Goal: Task Accomplishment & Management: Use online tool/utility

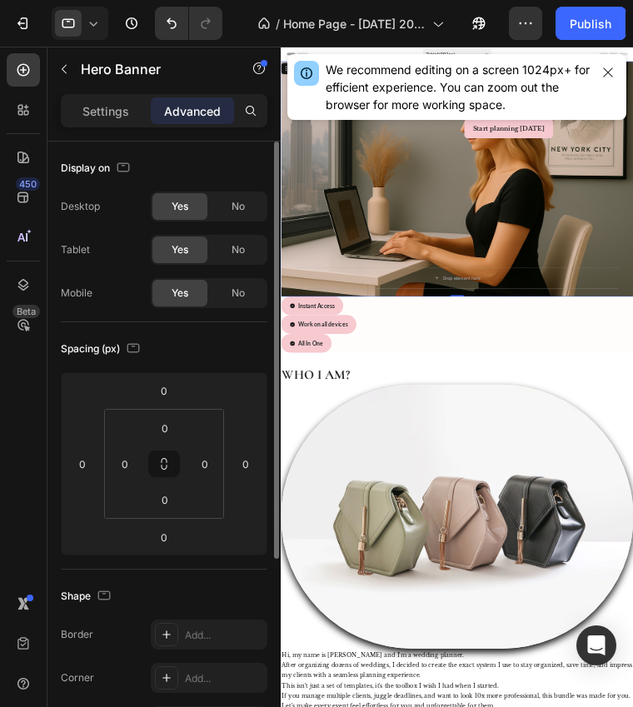
click at [196, 206] on div "Yes" at bounding box center [179, 206] width 55 height 27
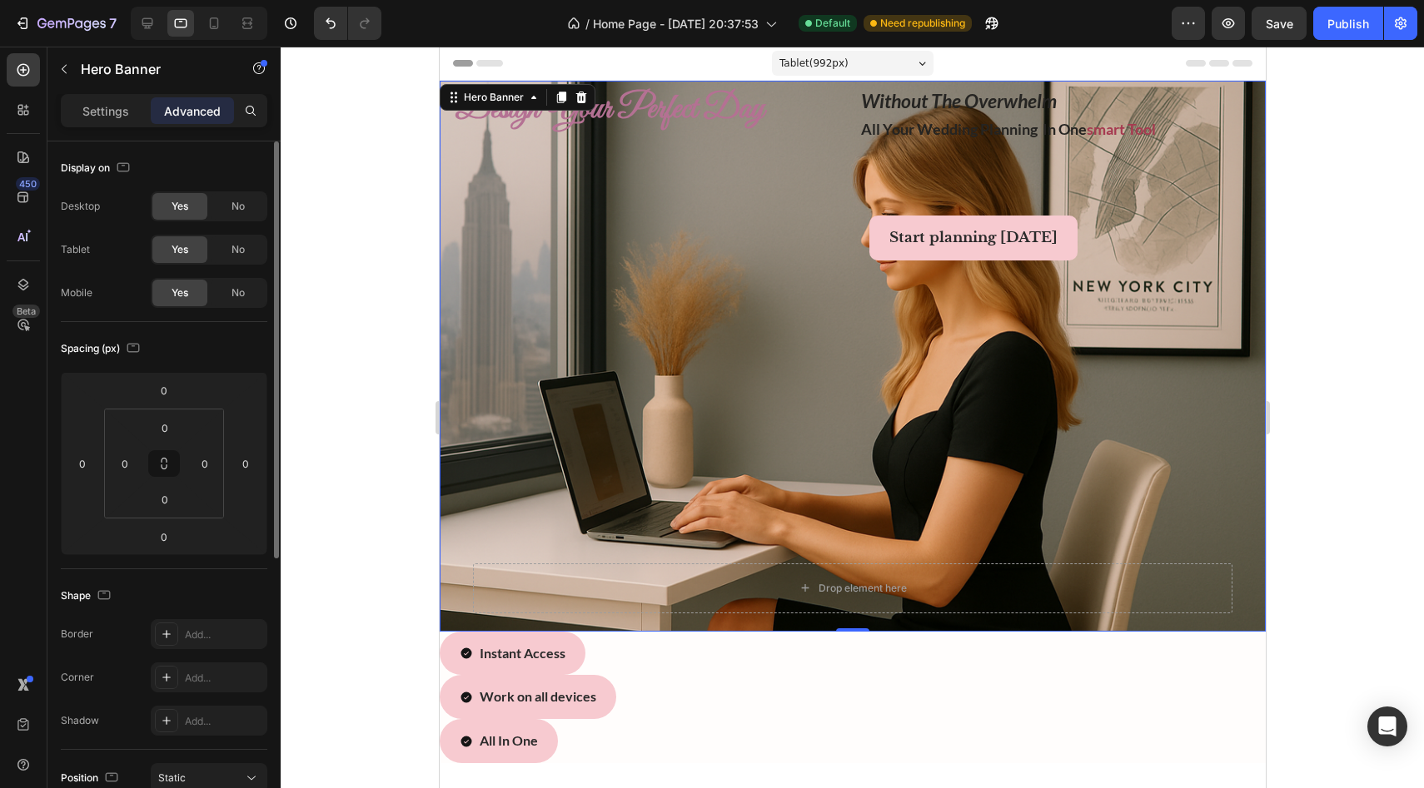
click at [193, 295] on div "Yes" at bounding box center [179, 293] width 55 height 27
click at [235, 301] on div "No" at bounding box center [238, 293] width 55 height 27
click at [234, 206] on span "No" at bounding box center [237, 206] width 13 height 15
click at [213, 22] on icon at bounding box center [214, 23] width 17 height 17
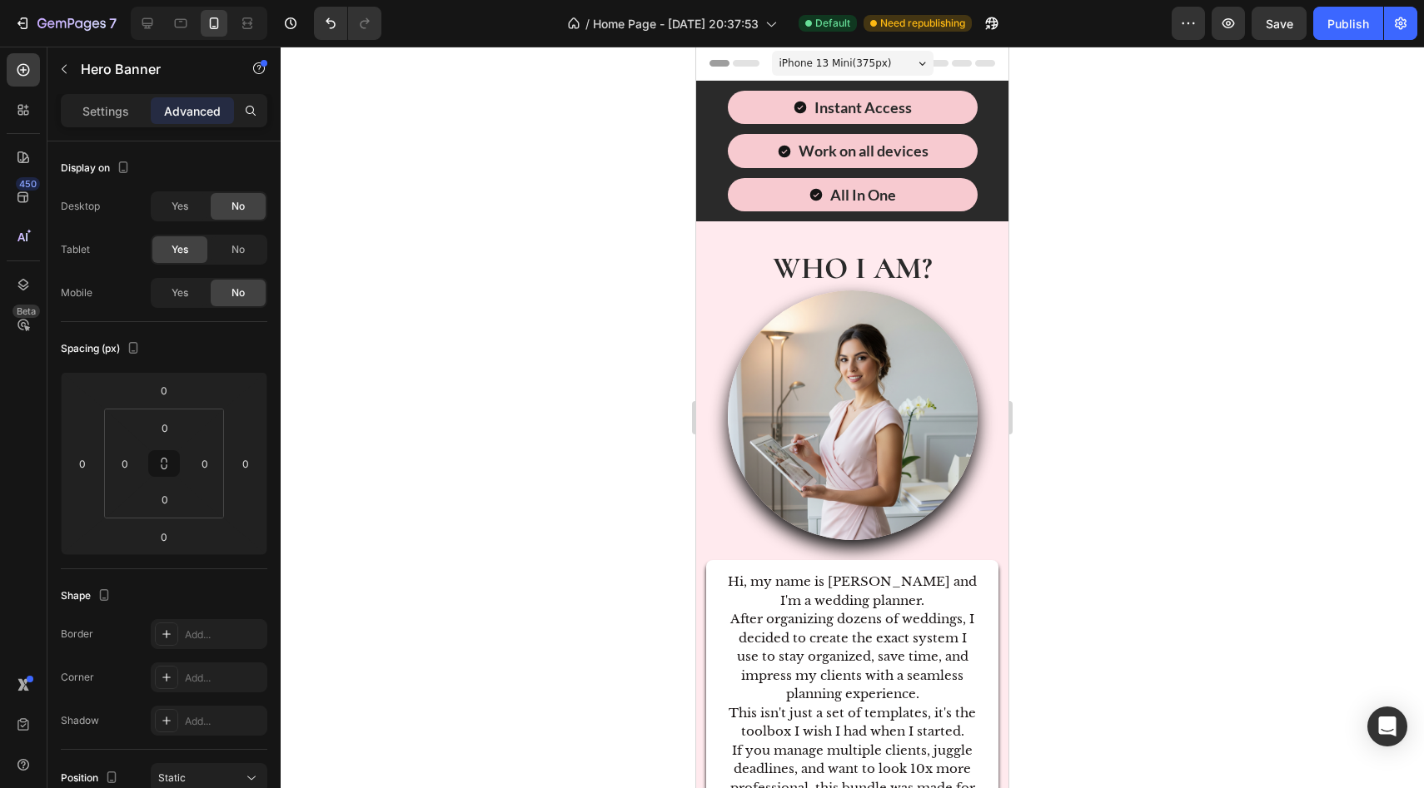
click at [632, 61] on span "iPhone 13 Mini ( 375 px)" at bounding box center [835, 63] width 112 height 17
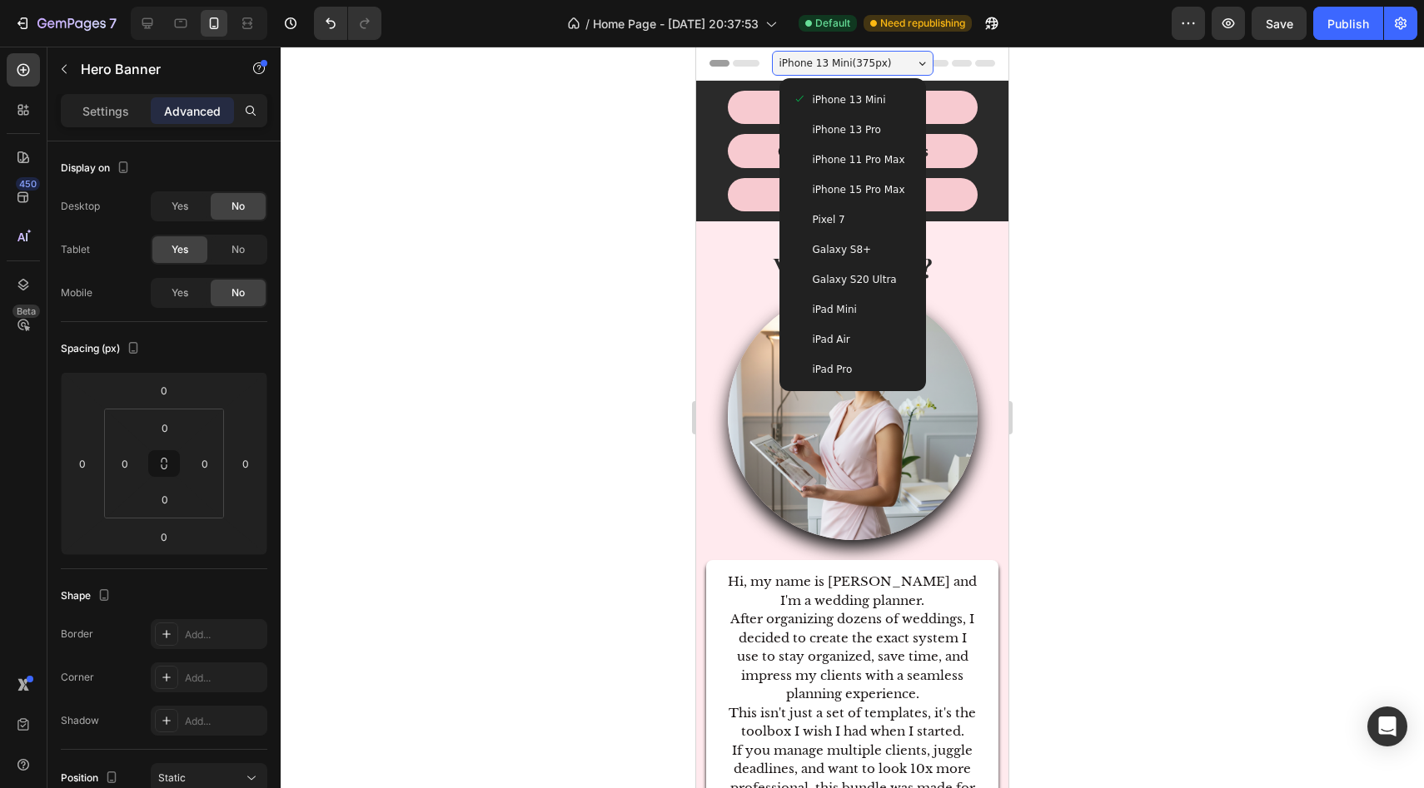
click at [632, 91] on div "iPhone 13 Mini" at bounding box center [852, 100] width 133 height 30
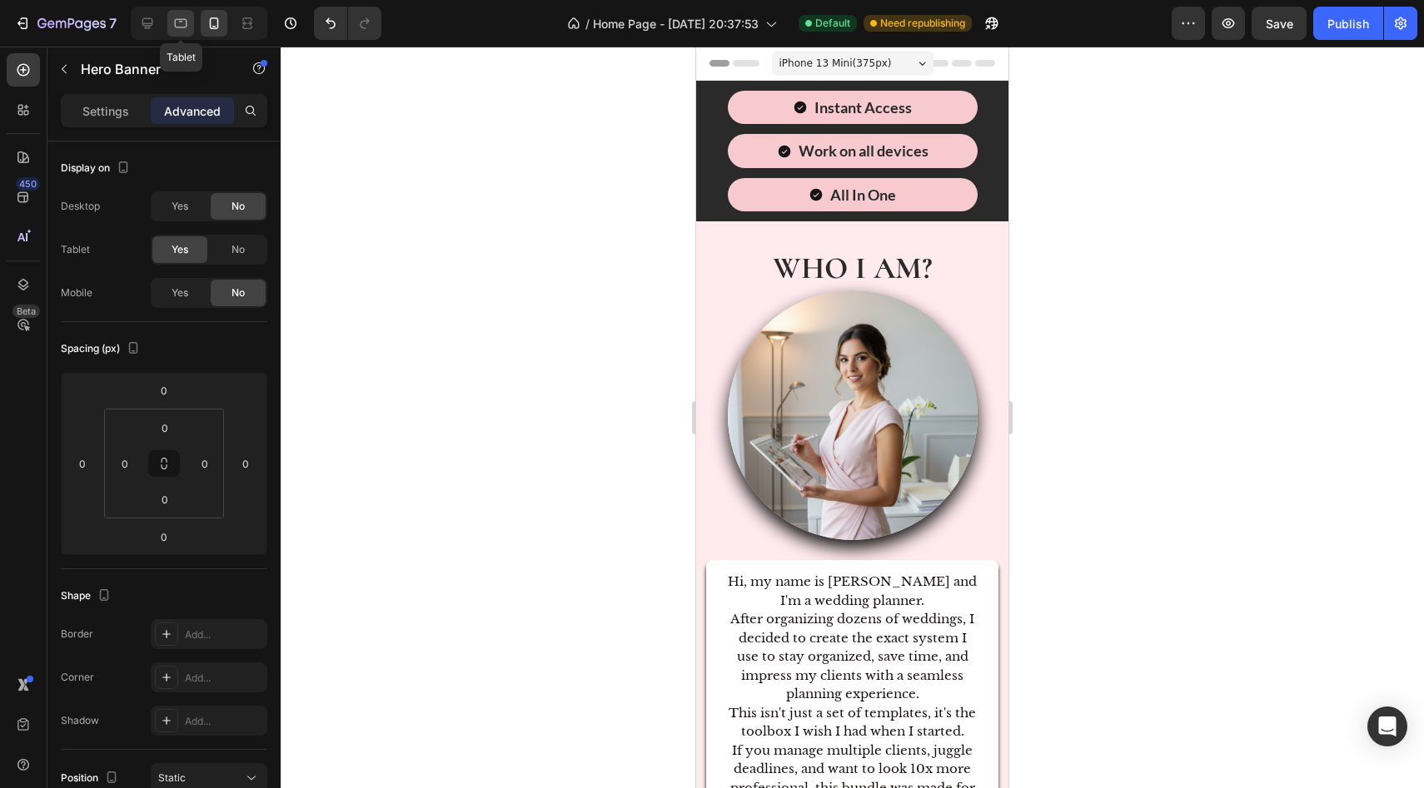
click at [185, 34] on div at bounding box center [180, 23] width 27 height 27
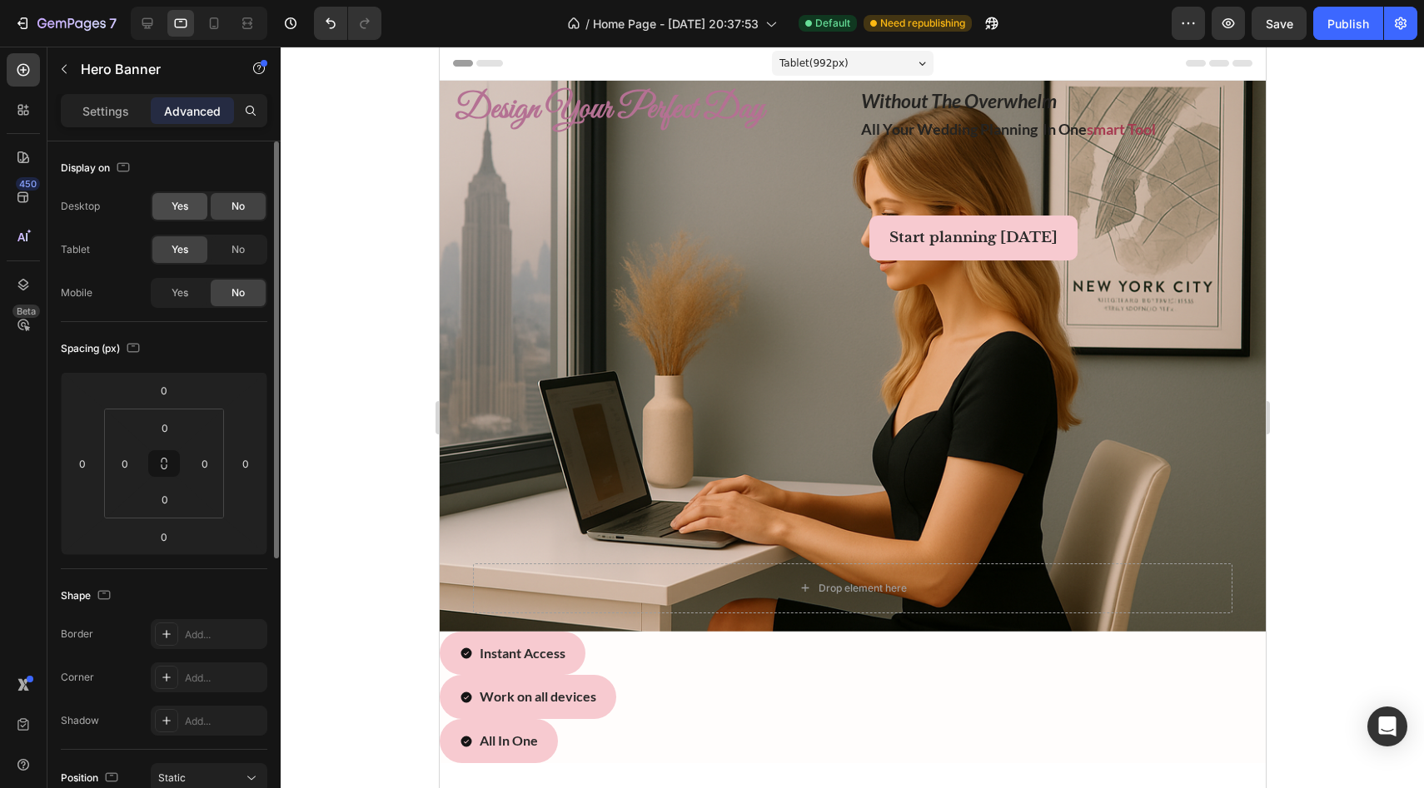
click at [177, 211] on span "Yes" at bounding box center [180, 206] width 17 height 15
click at [194, 295] on div "Yes" at bounding box center [179, 293] width 55 height 27
click at [223, 20] on div at bounding box center [214, 23] width 27 height 27
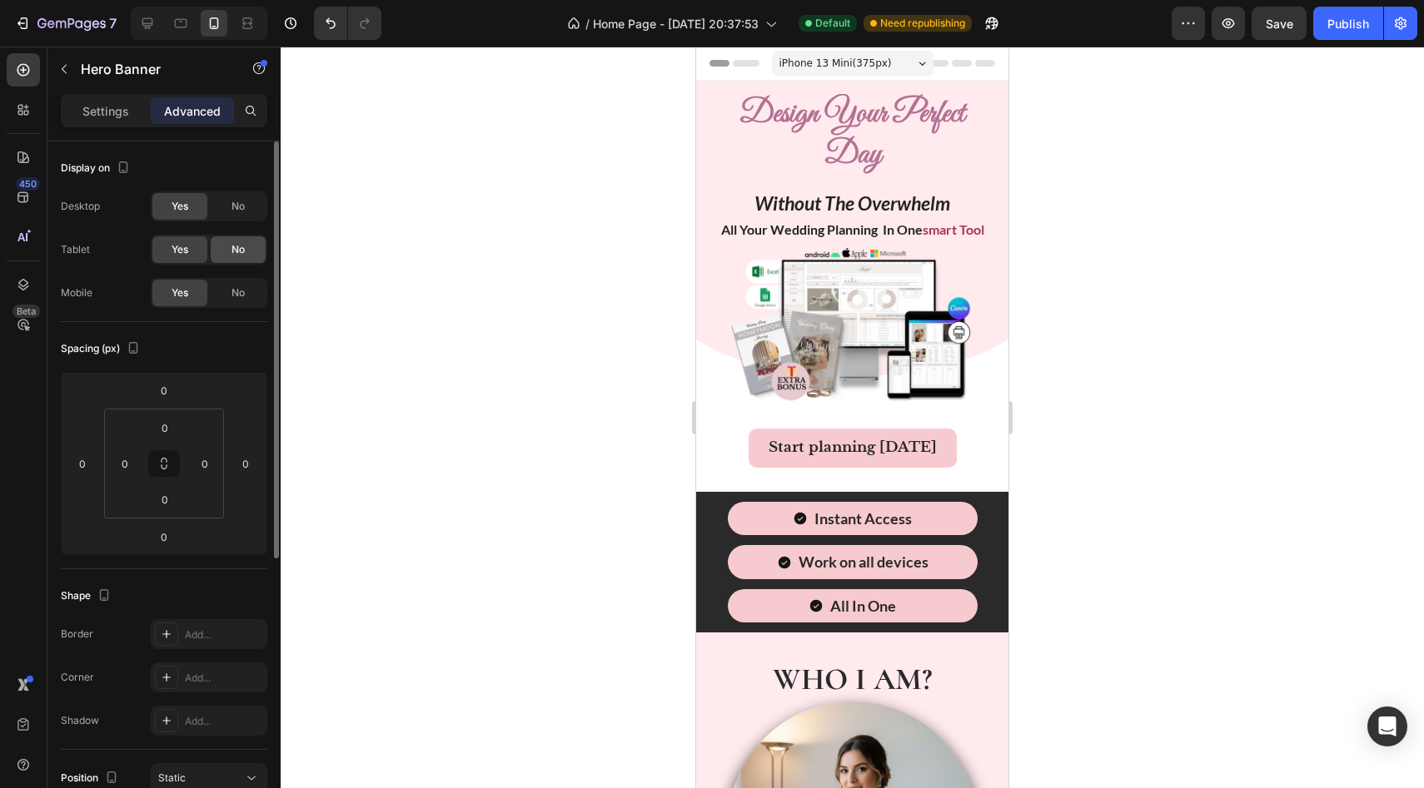
click at [246, 246] on div "No" at bounding box center [238, 249] width 55 height 27
click at [243, 201] on span "No" at bounding box center [237, 206] width 13 height 15
click at [181, 35] on div at bounding box center [180, 23] width 27 height 27
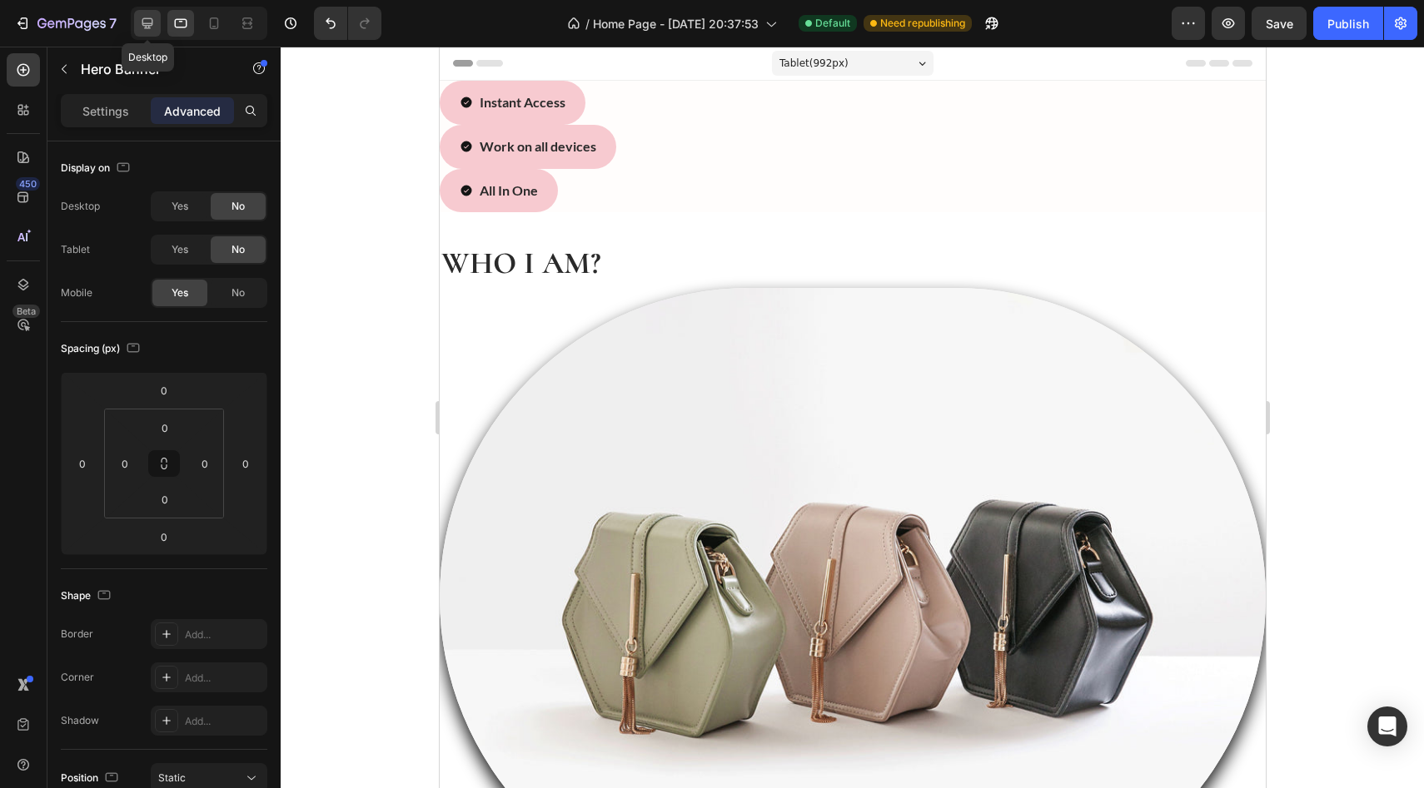
click at [157, 24] on div at bounding box center [147, 23] width 27 height 27
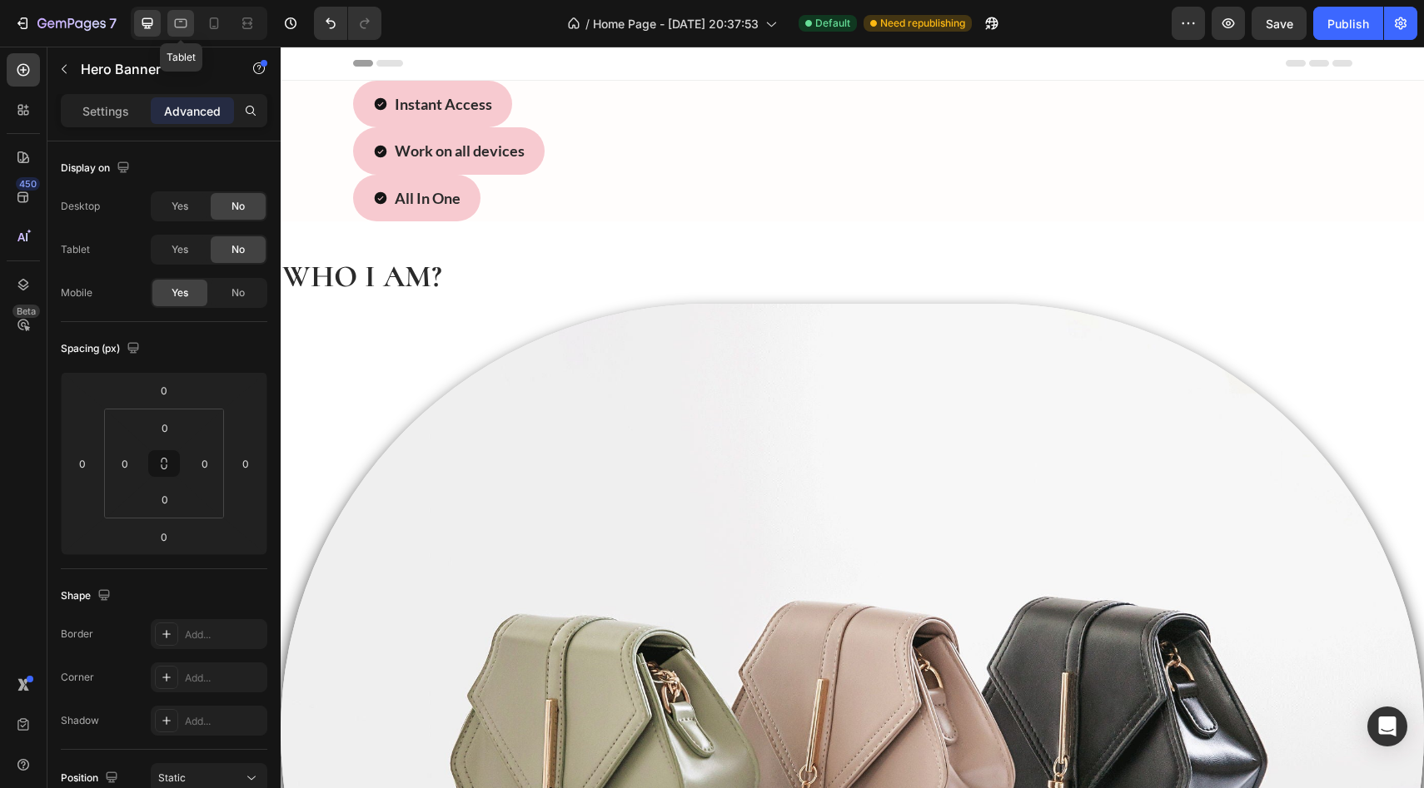
click at [187, 22] on icon at bounding box center [180, 23] width 17 height 17
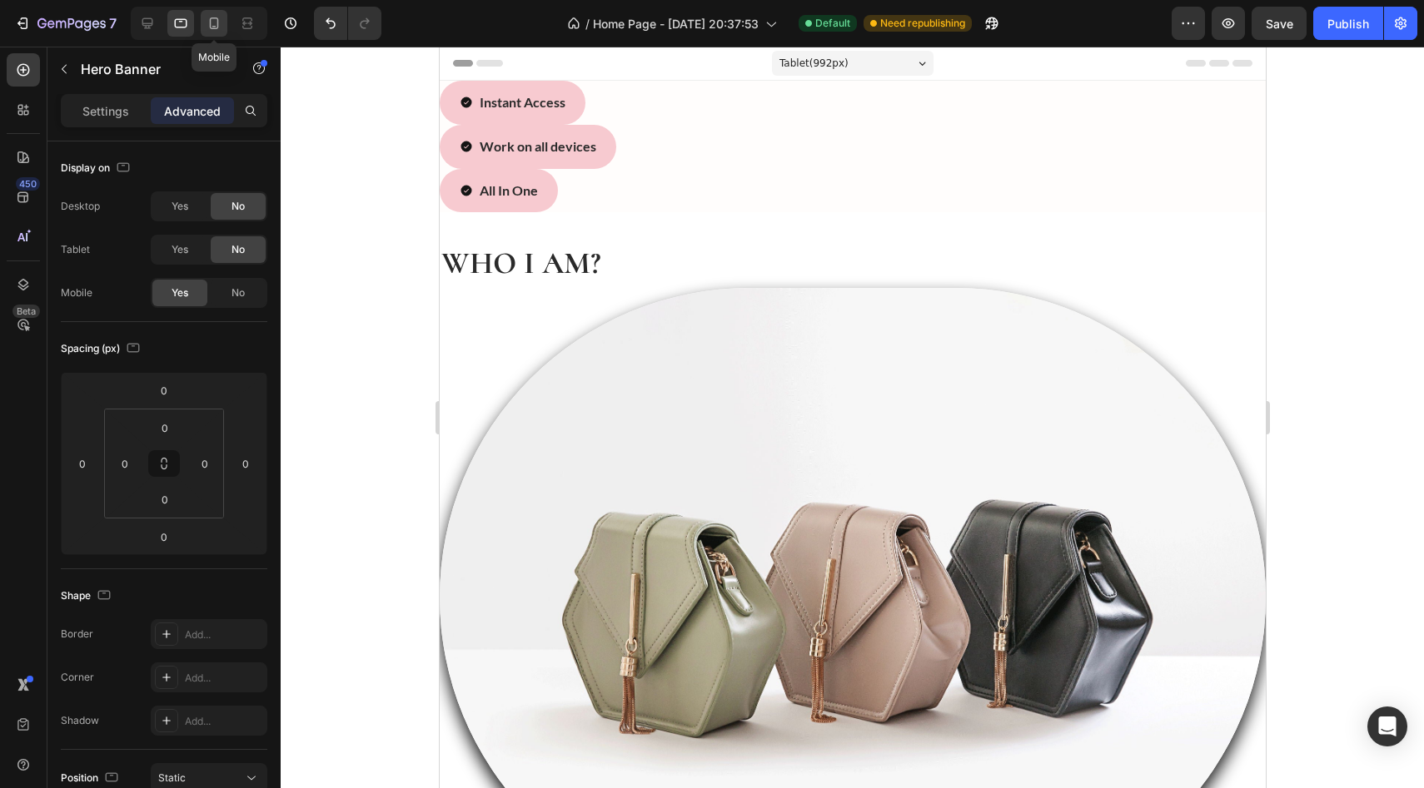
click at [214, 27] on icon at bounding box center [214, 23] width 9 height 12
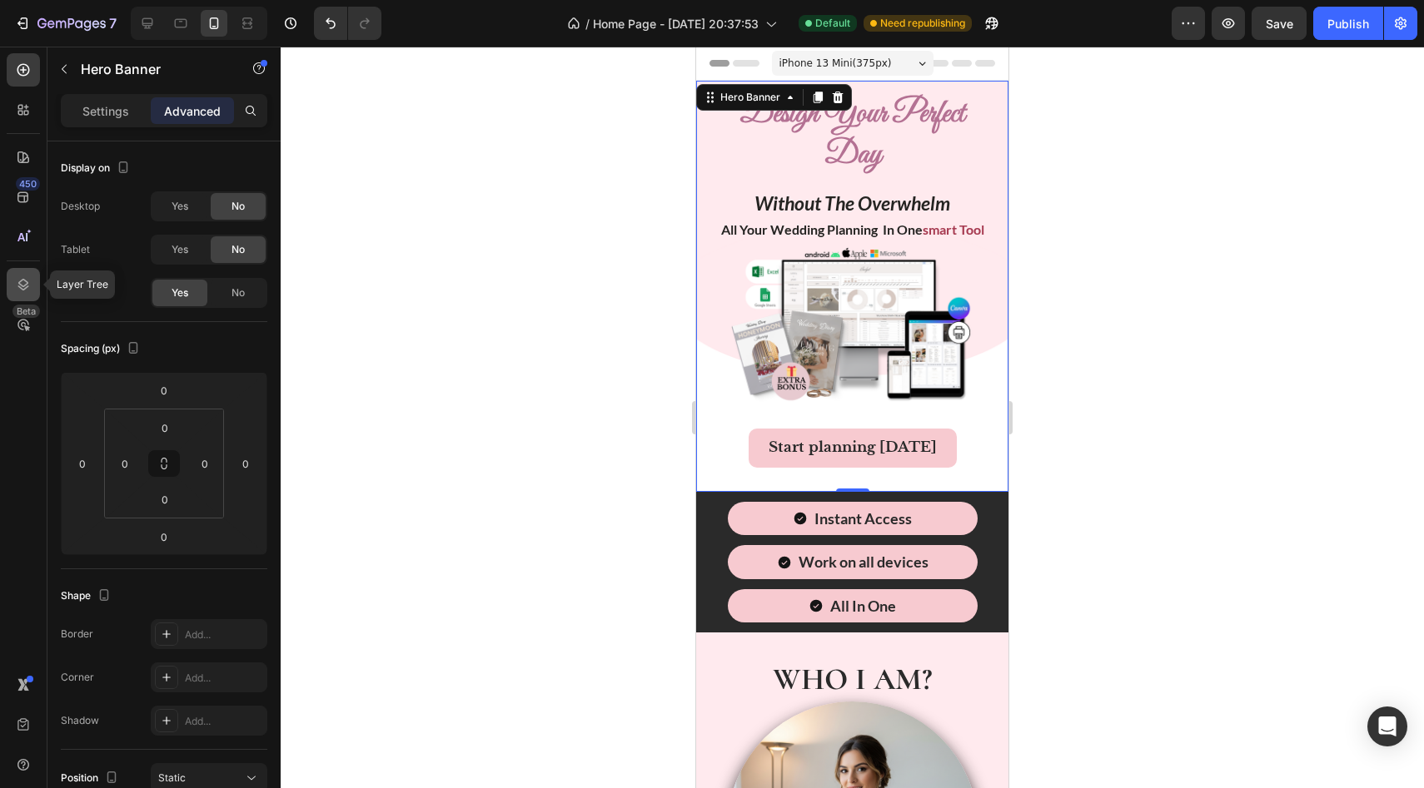
click at [26, 292] on icon at bounding box center [23, 284] width 17 height 17
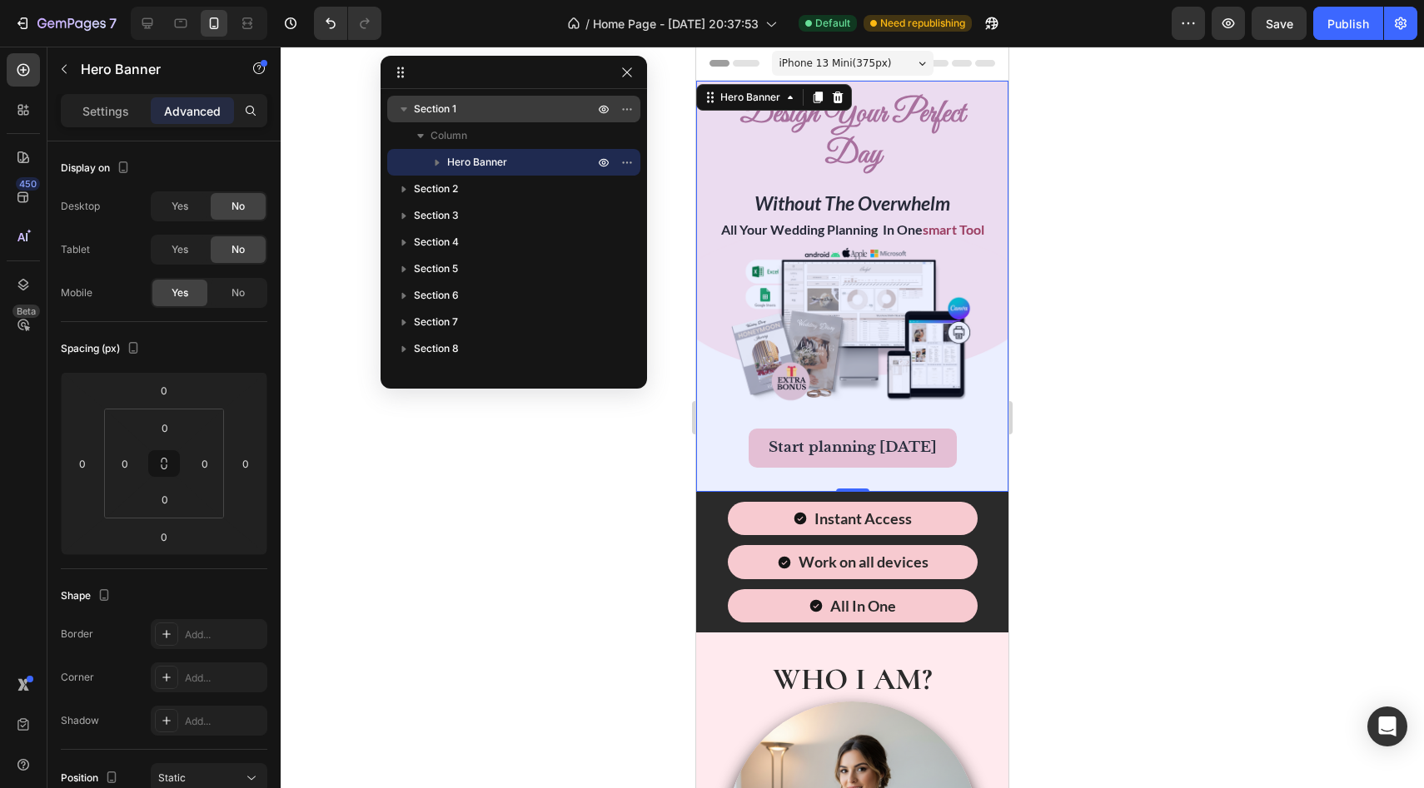
click at [525, 101] on p "Section 1" at bounding box center [505, 109] width 183 height 17
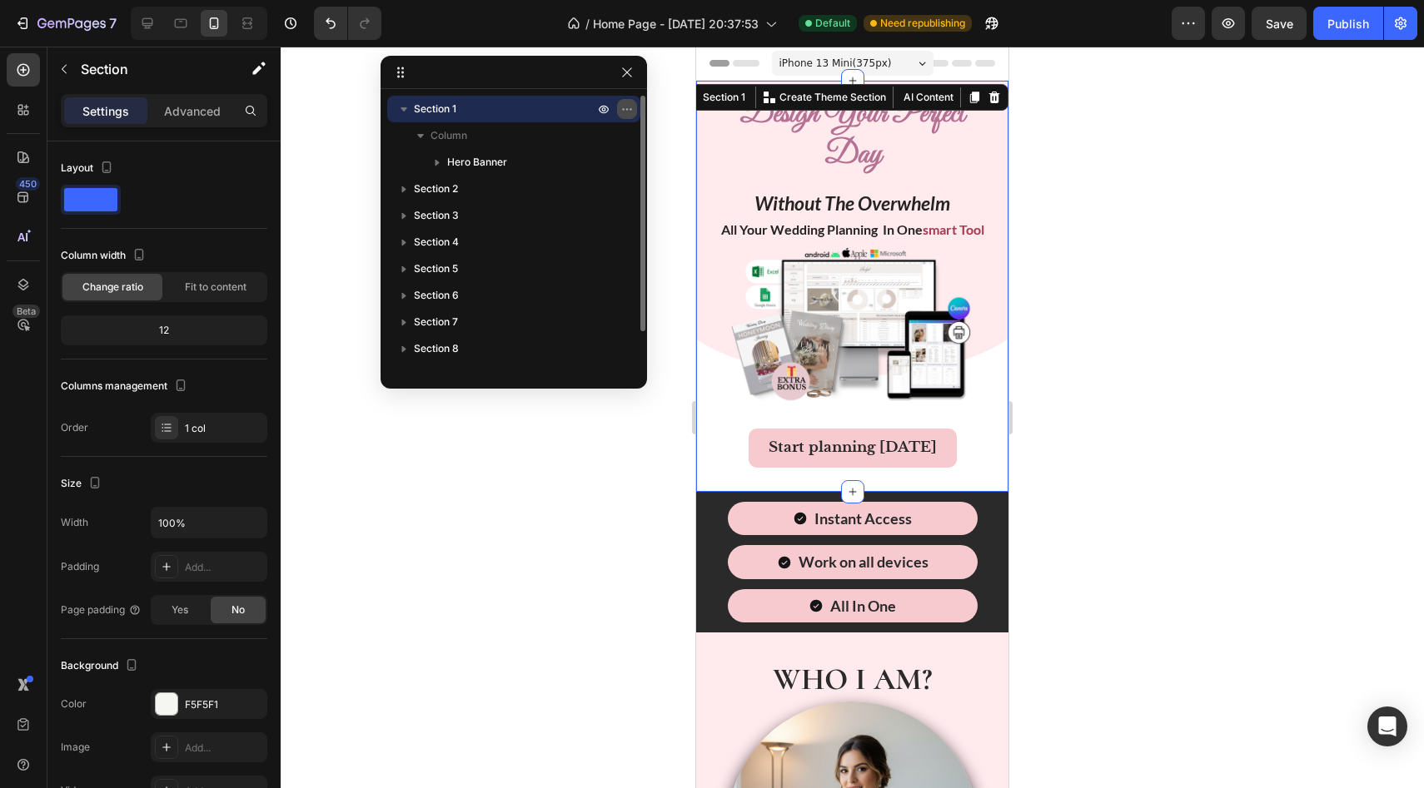
click at [630, 107] on icon "button" at bounding box center [626, 108] width 13 height 13
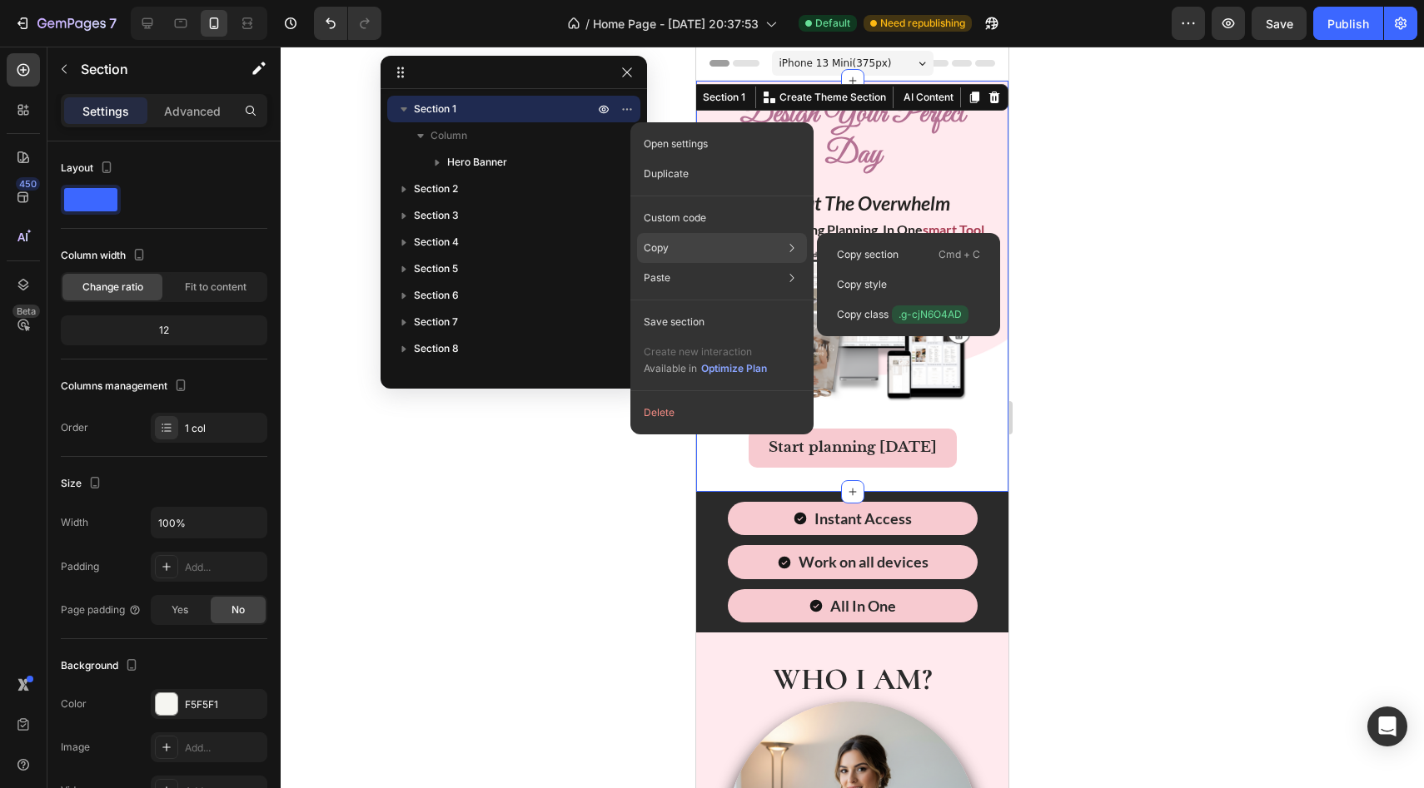
click at [632, 251] on div "Copy Copy section Cmd + C Copy style Copy class .g-cjN6O4AD" at bounding box center [722, 248] width 170 height 30
click at [632, 250] on p "Copy section" at bounding box center [868, 254] width 62 height 15
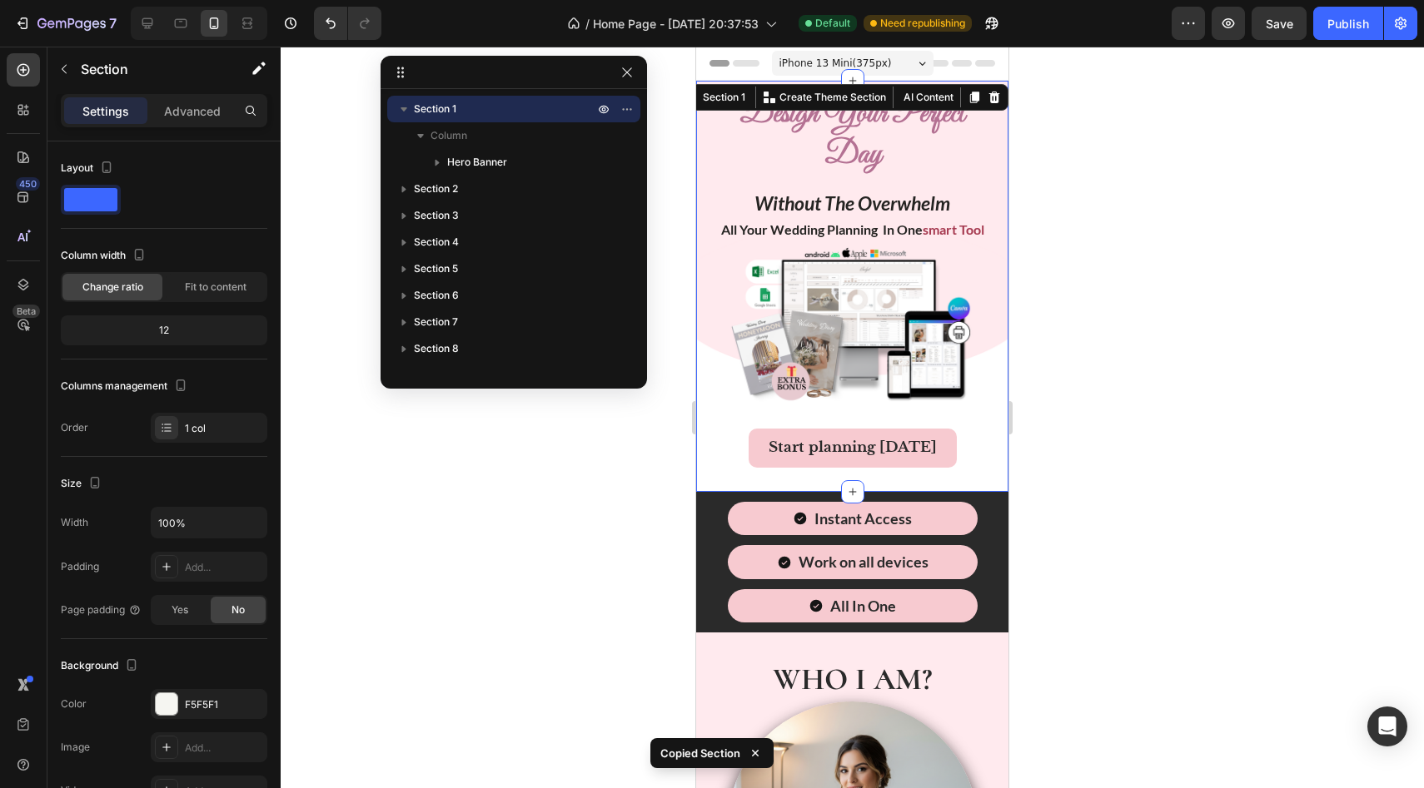
click at [621, 396] on div at bounding box center [852, 418] width 1143 height 742
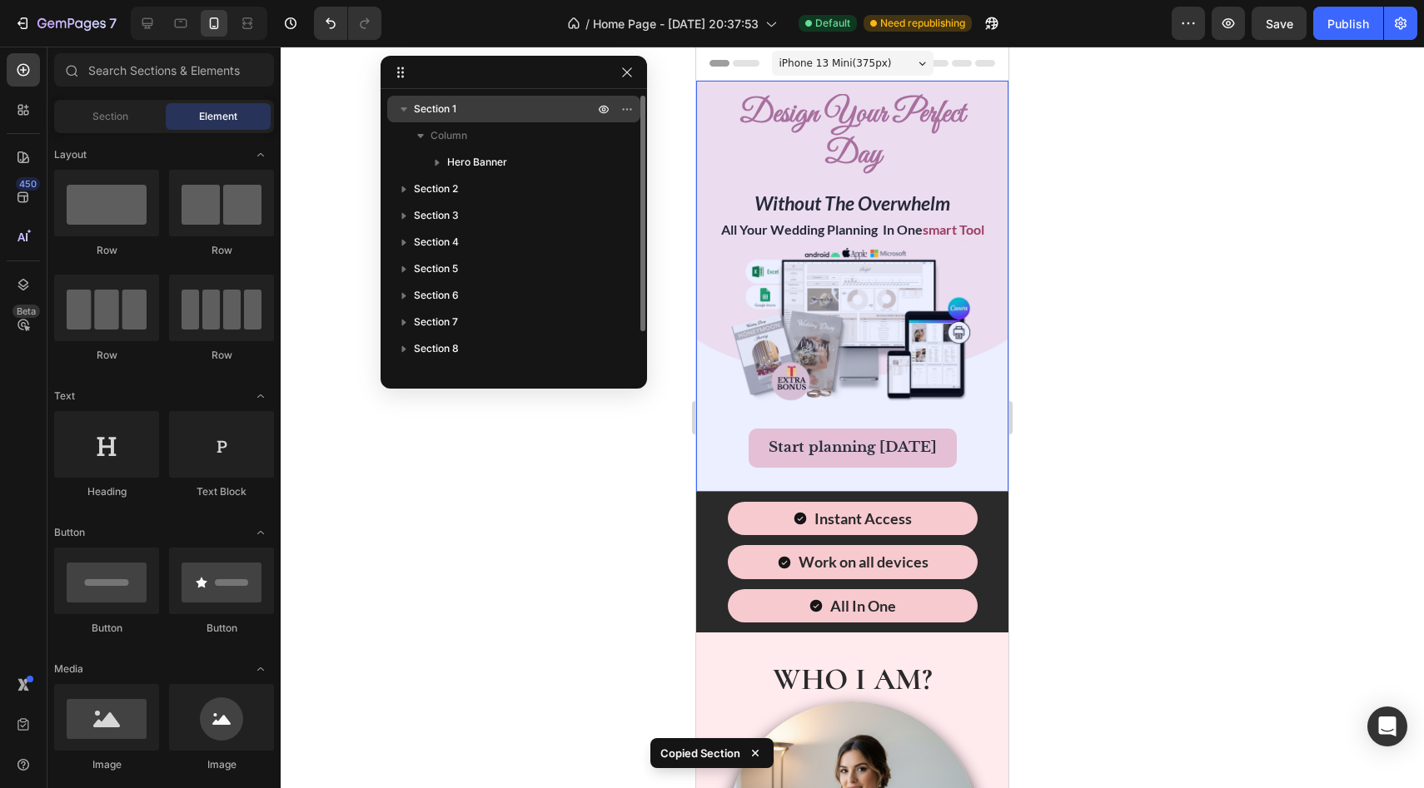
click at [548, 112] on p "Section 1" at bounding box center [505, 109] width 183 height 17
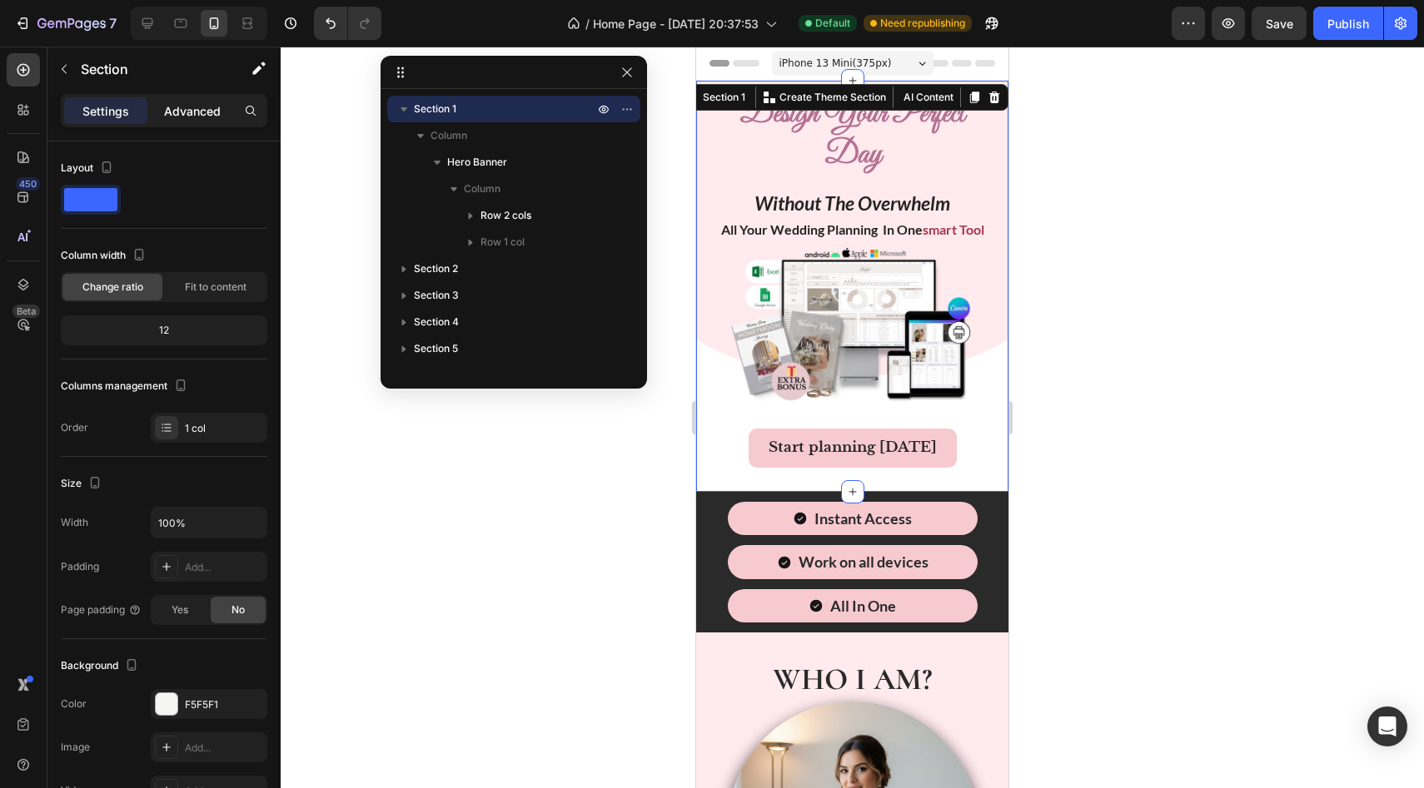
click at [175, 114] on p "Advanced" at bounding box center [192, 110] width 57 height 17
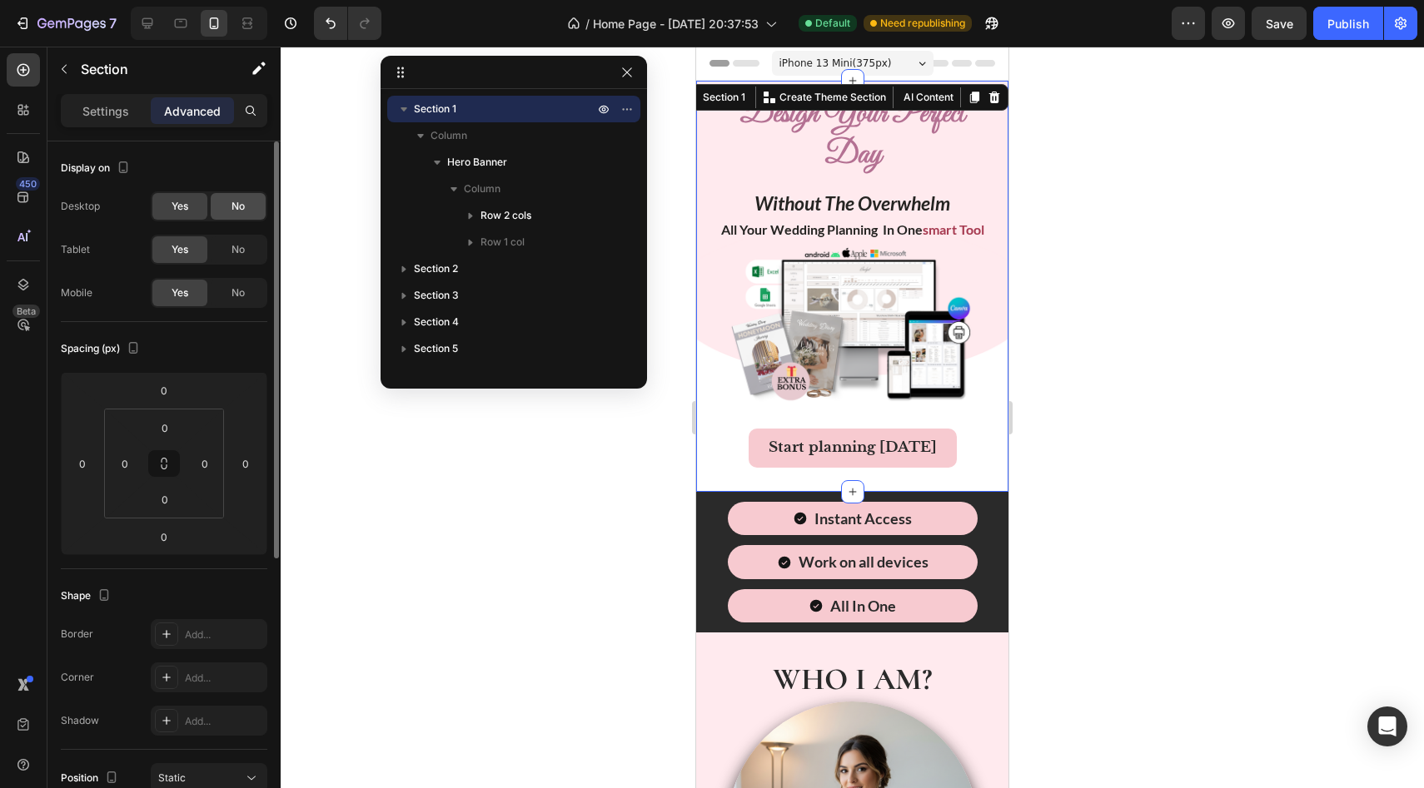
click at [240, 213] on span "No" at bounding box center [237, 206] width 13 height 15
click at [245, 253] on div "No" at bounding box center [238, 249] width 55 height 27
click at [184, 32] on div at bounding box center [180, 23] width 27 height 27
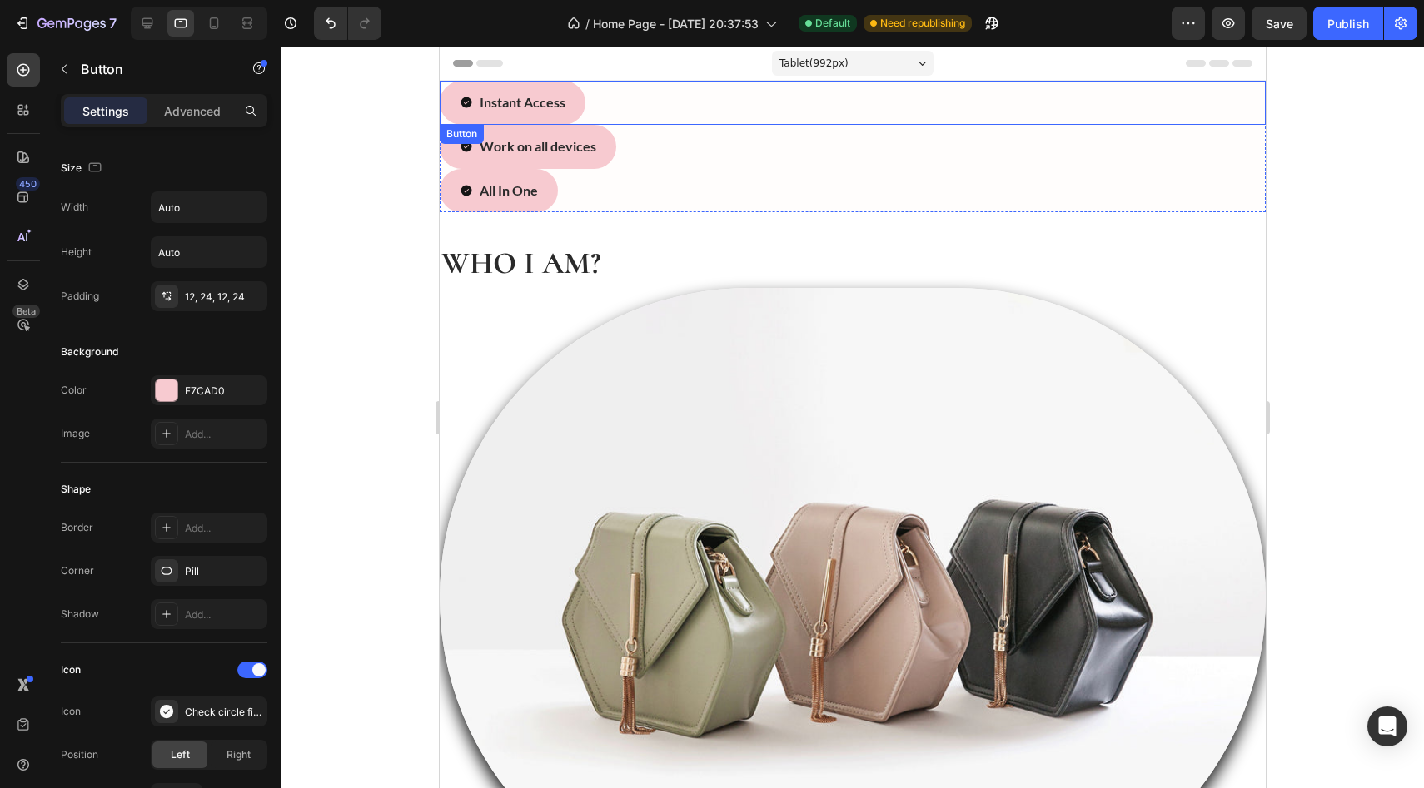
click at [632, 103] on div "Instant Access Button" at bounding box center [852, 103] width 826 height 44
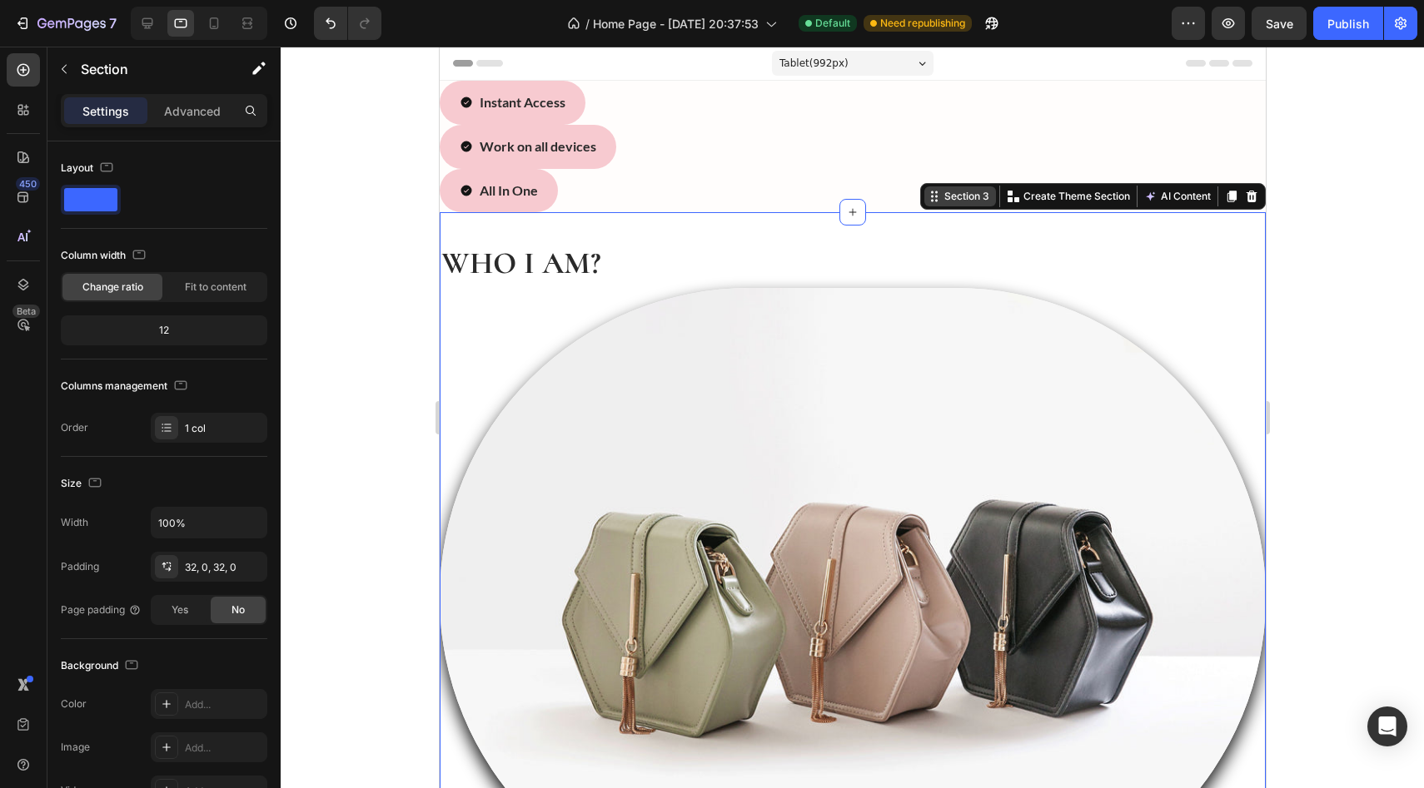
click at [632, 206] on div "Section 3" at bounding box center [959, 196] width 72 height 20
click at [20, 285] on icon at bounding box center [23, 285] width 11 height 12
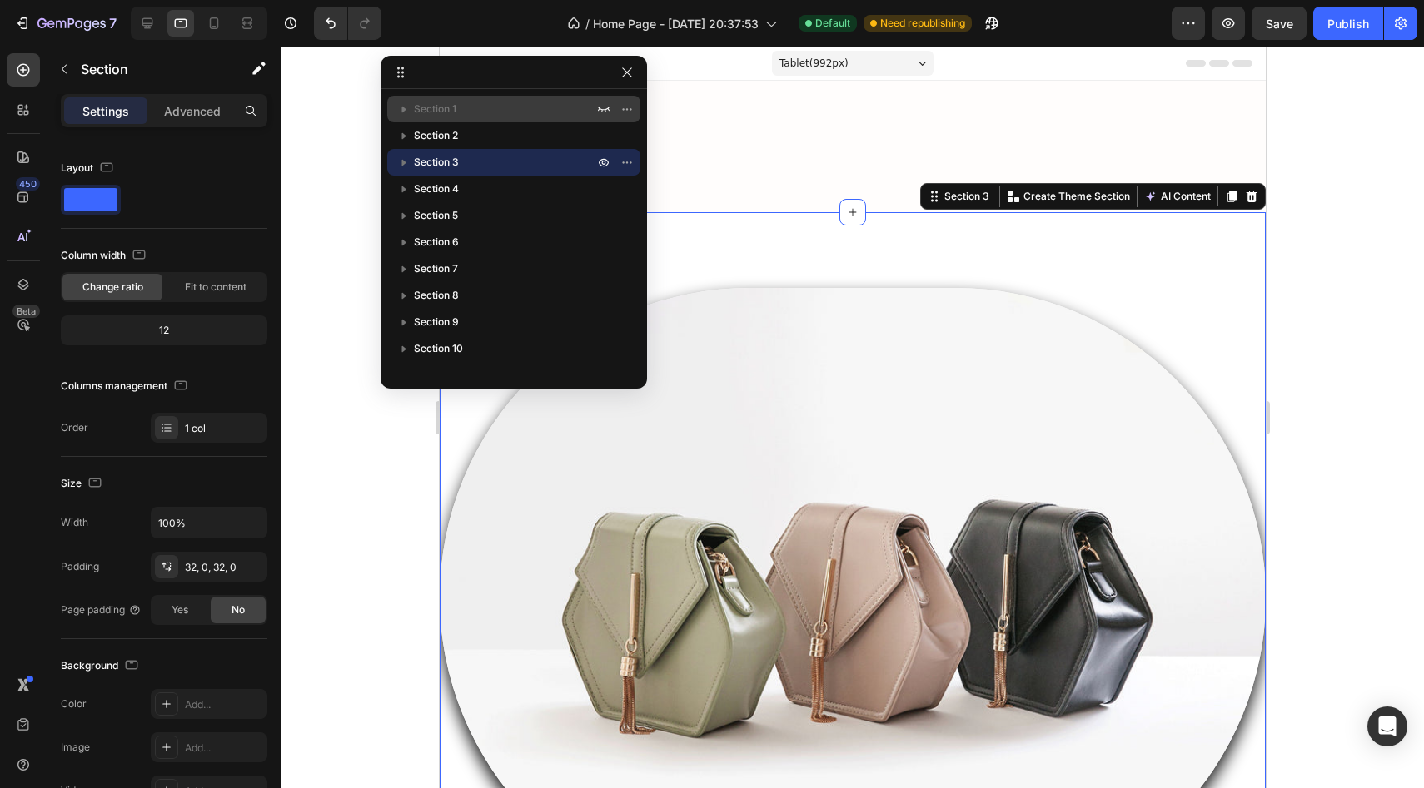
click at [488, 110] on p "Section 1" at bounding box center [505, 109] width 183 height 17
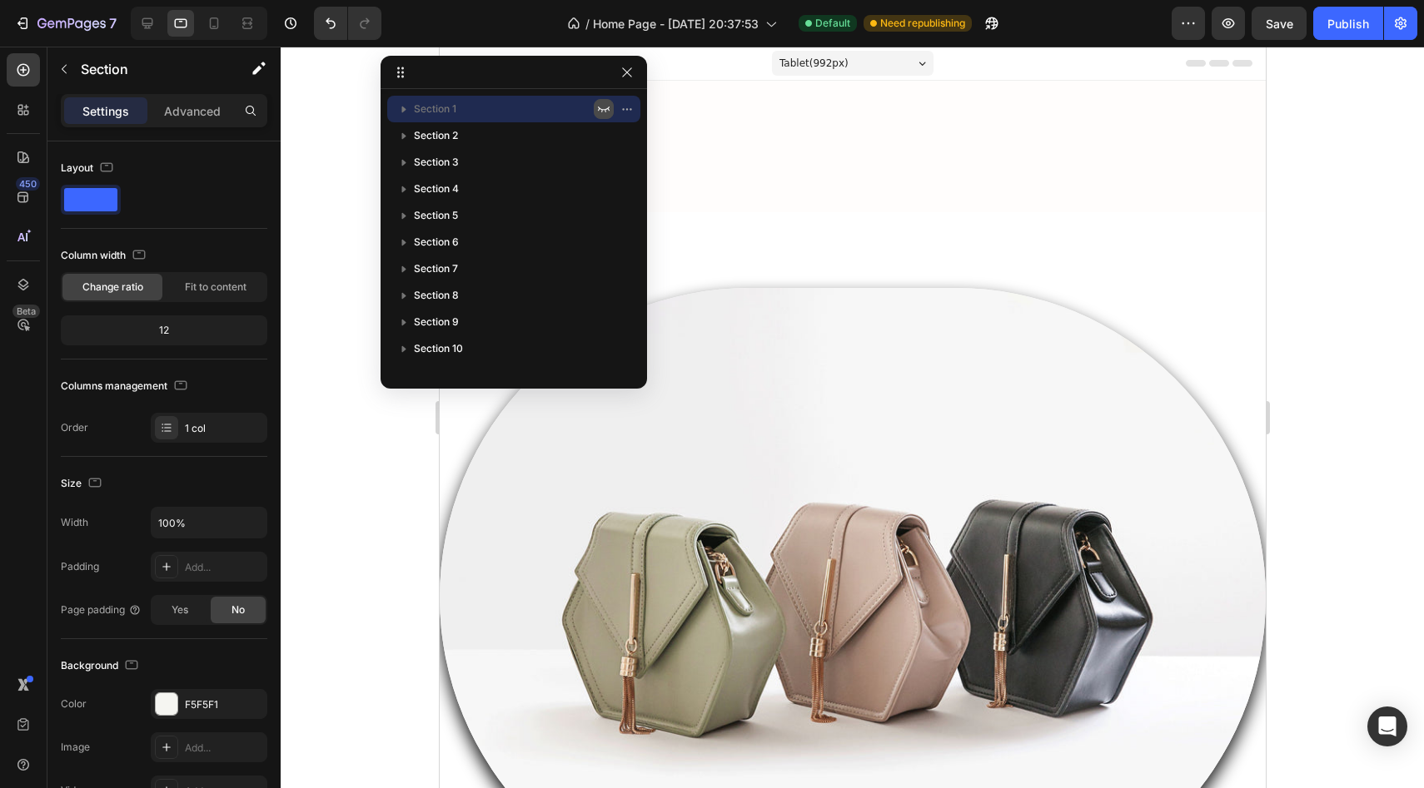
click at [604, 107] on icon "button" at bounding box center [603, 108] width 13 height 13
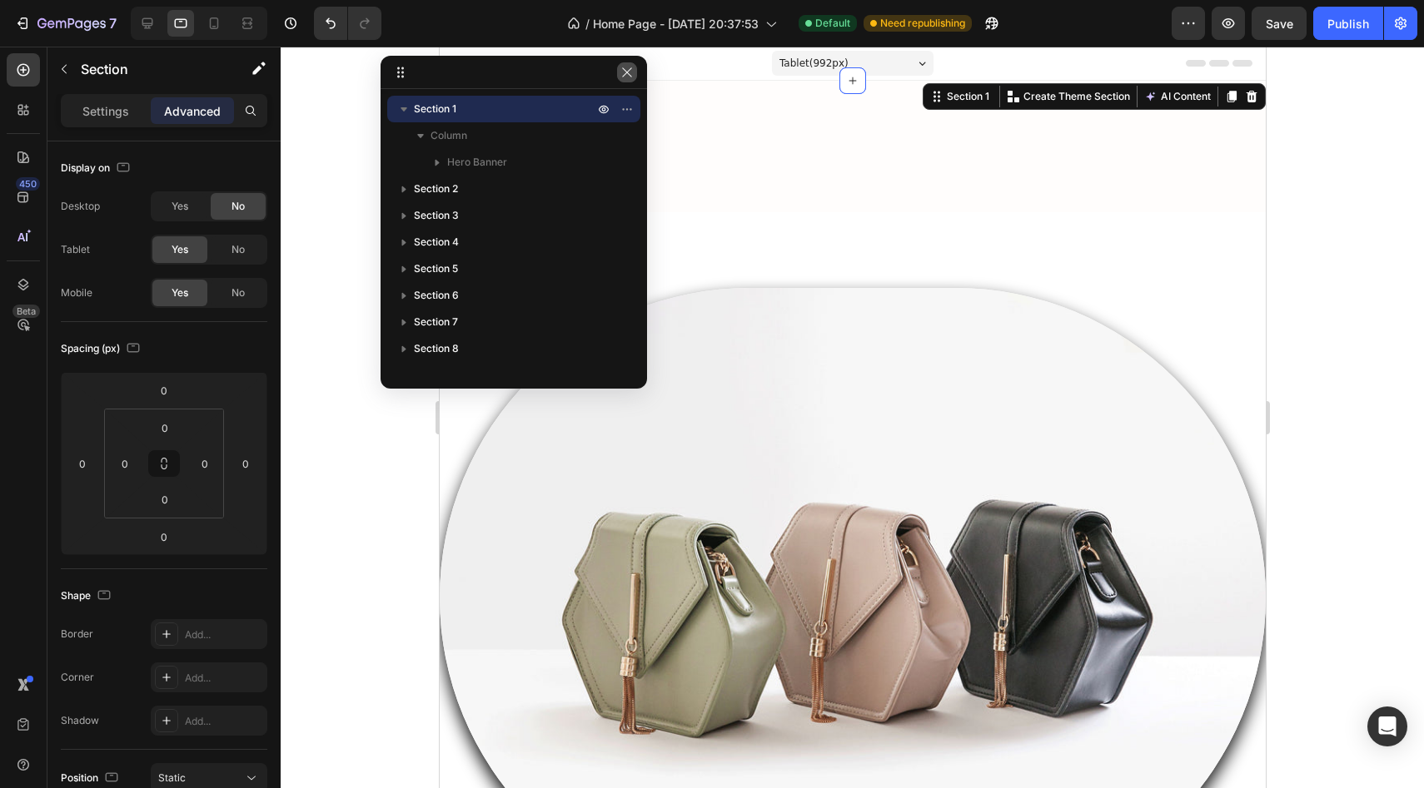
click at [630, 76] on icon "button" at bounding box center [626, 72] width 13 height 13
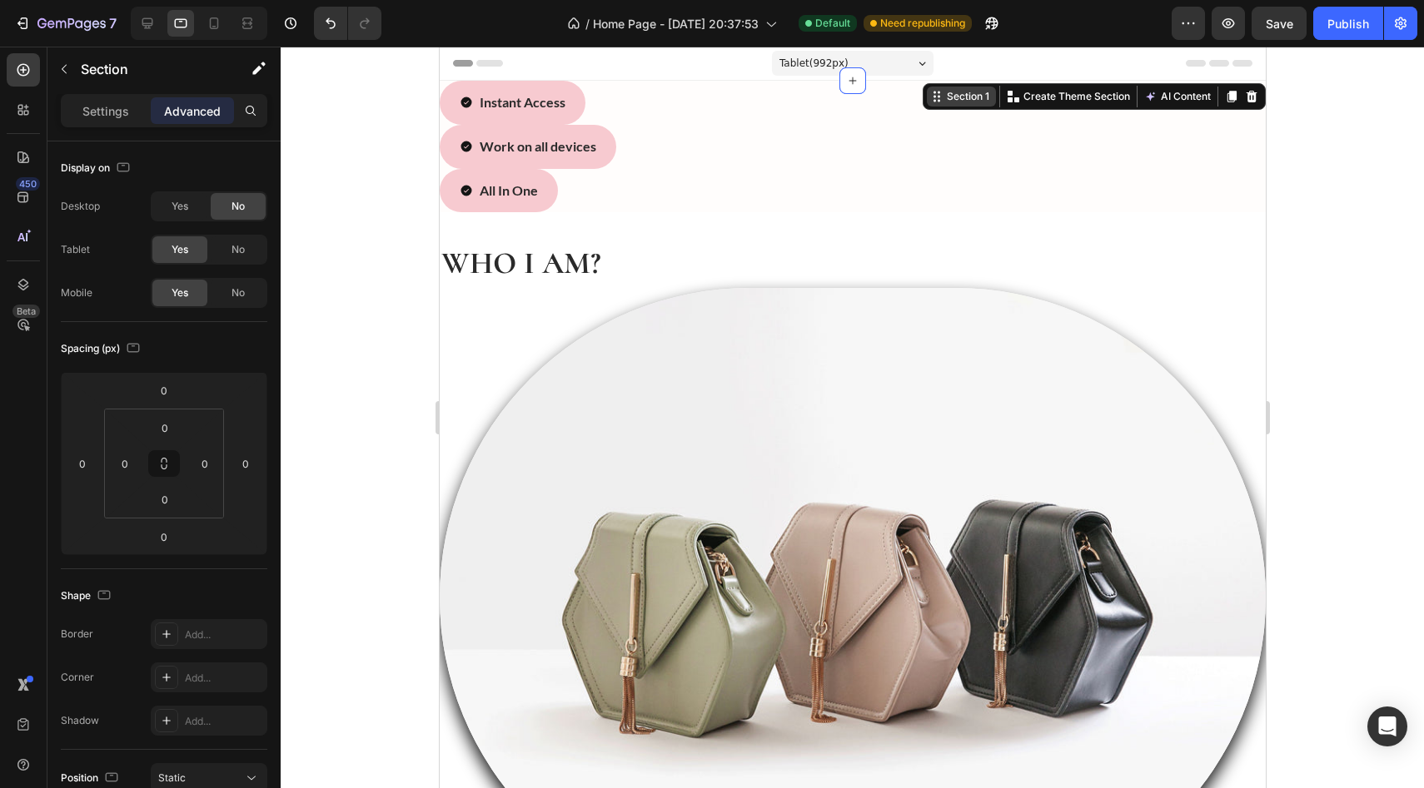
click at [632, 103] on div "Section 1" at bounding box center [966, 96] width 49 height 15
click at [632, 67] on span "Tablet ( 992 px)" at bounding box center [812, 63] width 69 height 17
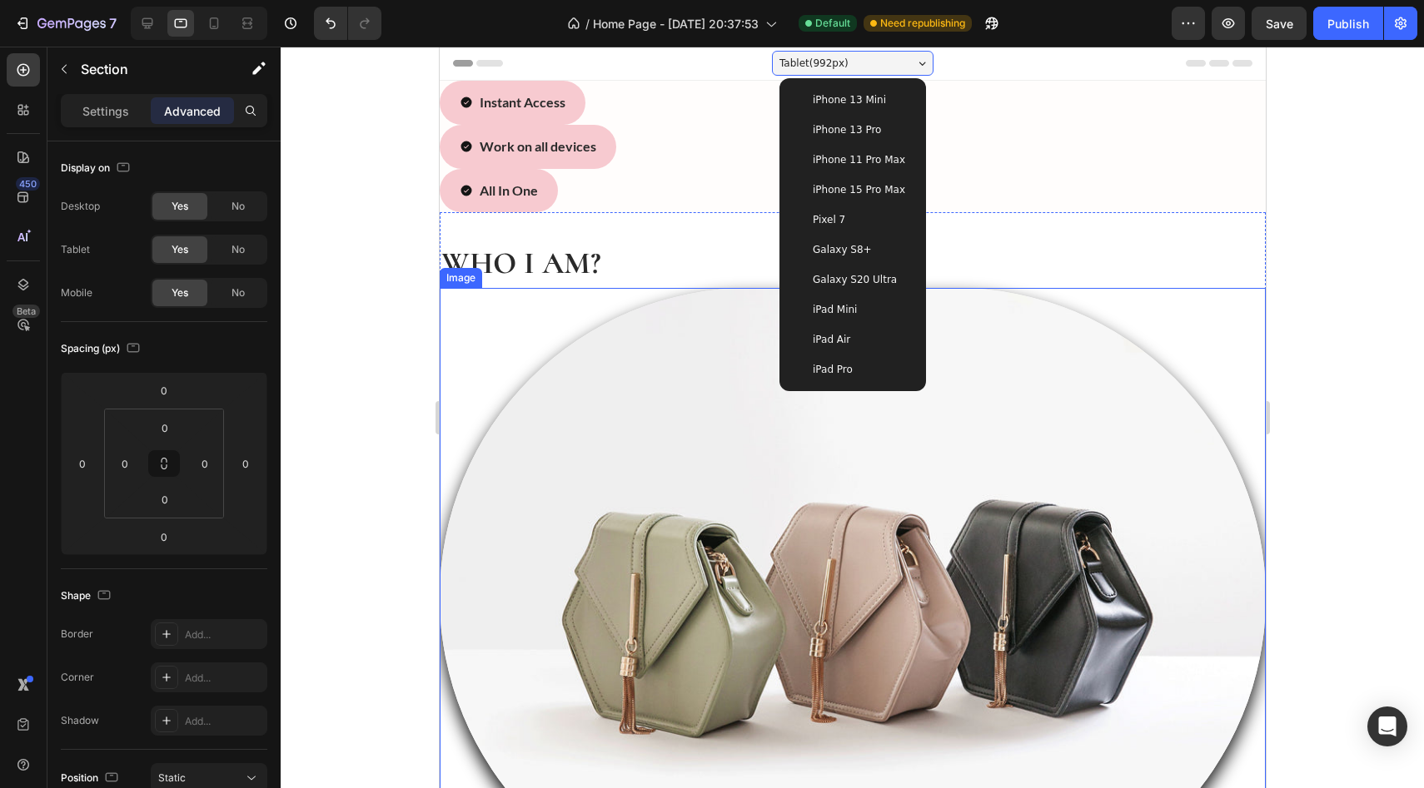
click at [379, 276] on div at bounding box center [852, 418] width 1143 height 742
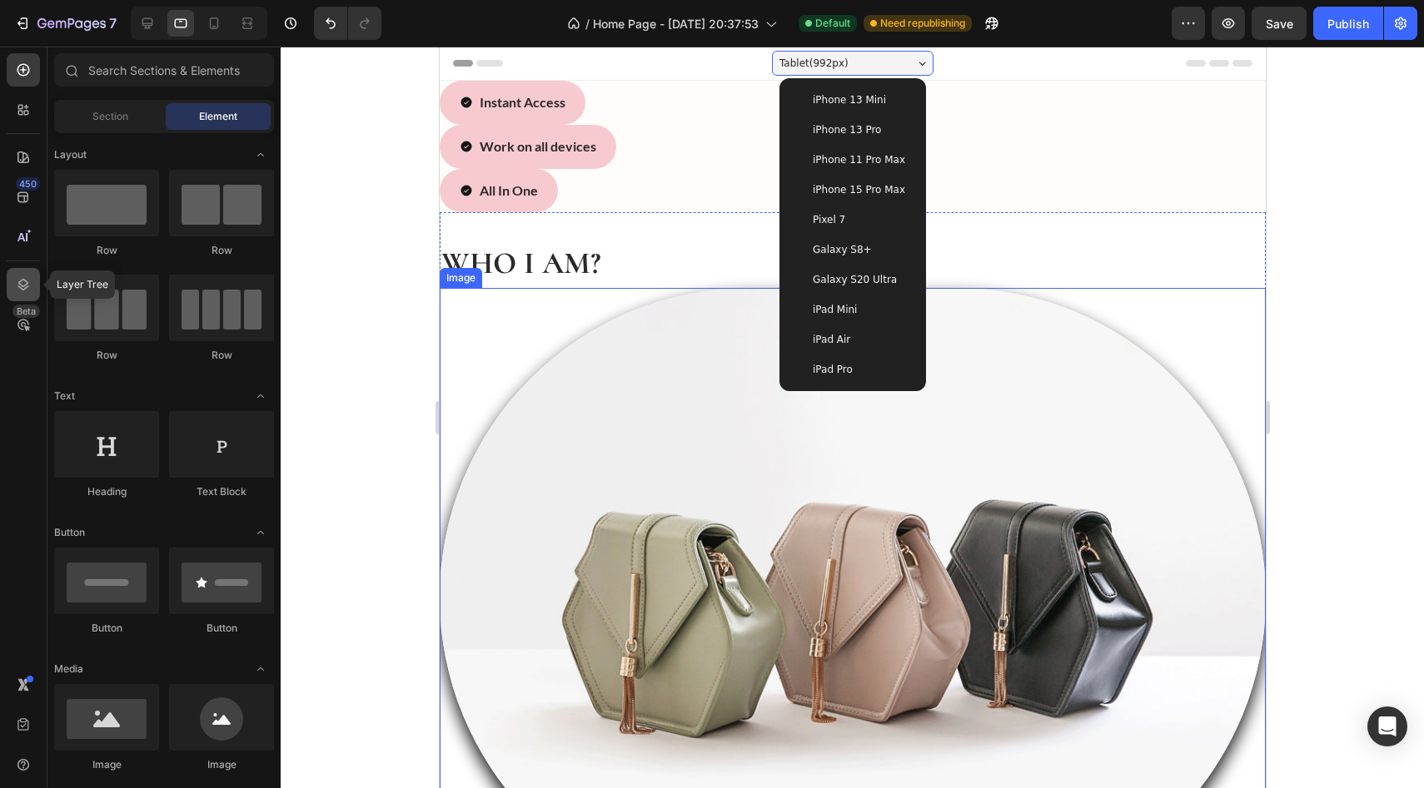
click at [18, 275] on div at bounding box center [23, 284] width 33 height 33
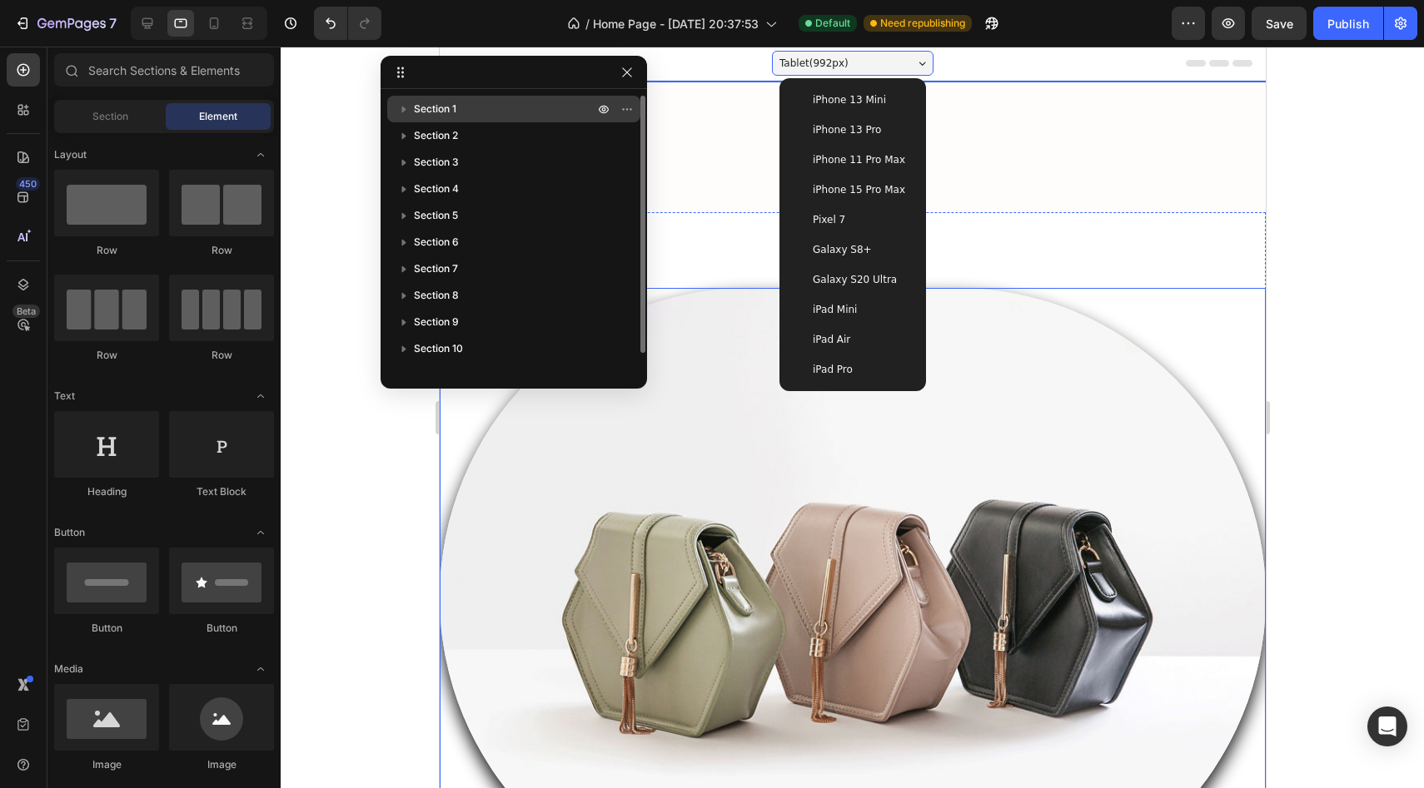
click at [454, 102] on span "Section 1" at bounding box center [435, 109] width 42 height 17
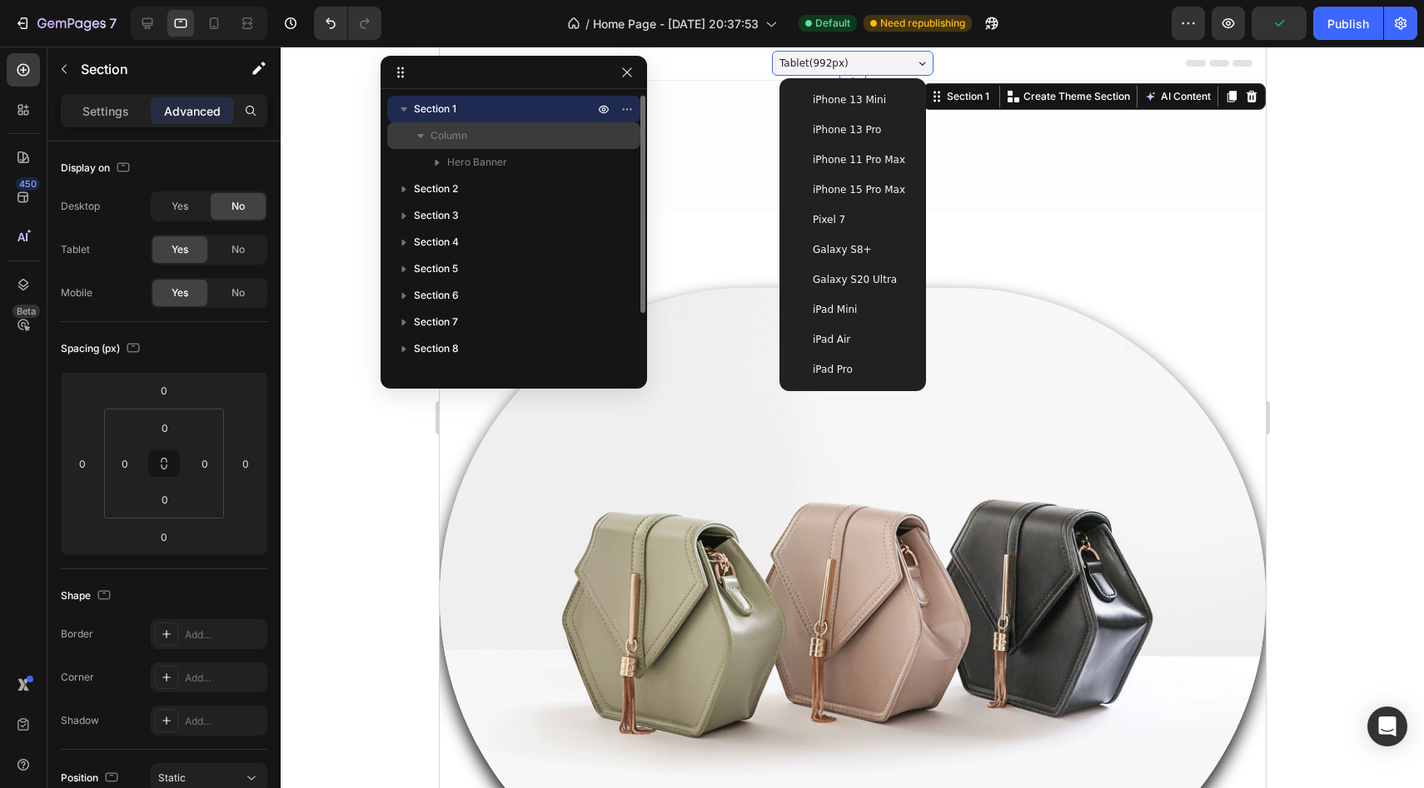
click at [425, 132] on icon "button" at bounding box center [420, 135] width 17 height 17
click at [423, 138] on icon "button" at bounding box center [420, 135] width 17 height 17
click at [467, 162] on span "Hero Banner" at bounding box center [477, 162] width 60 height 17
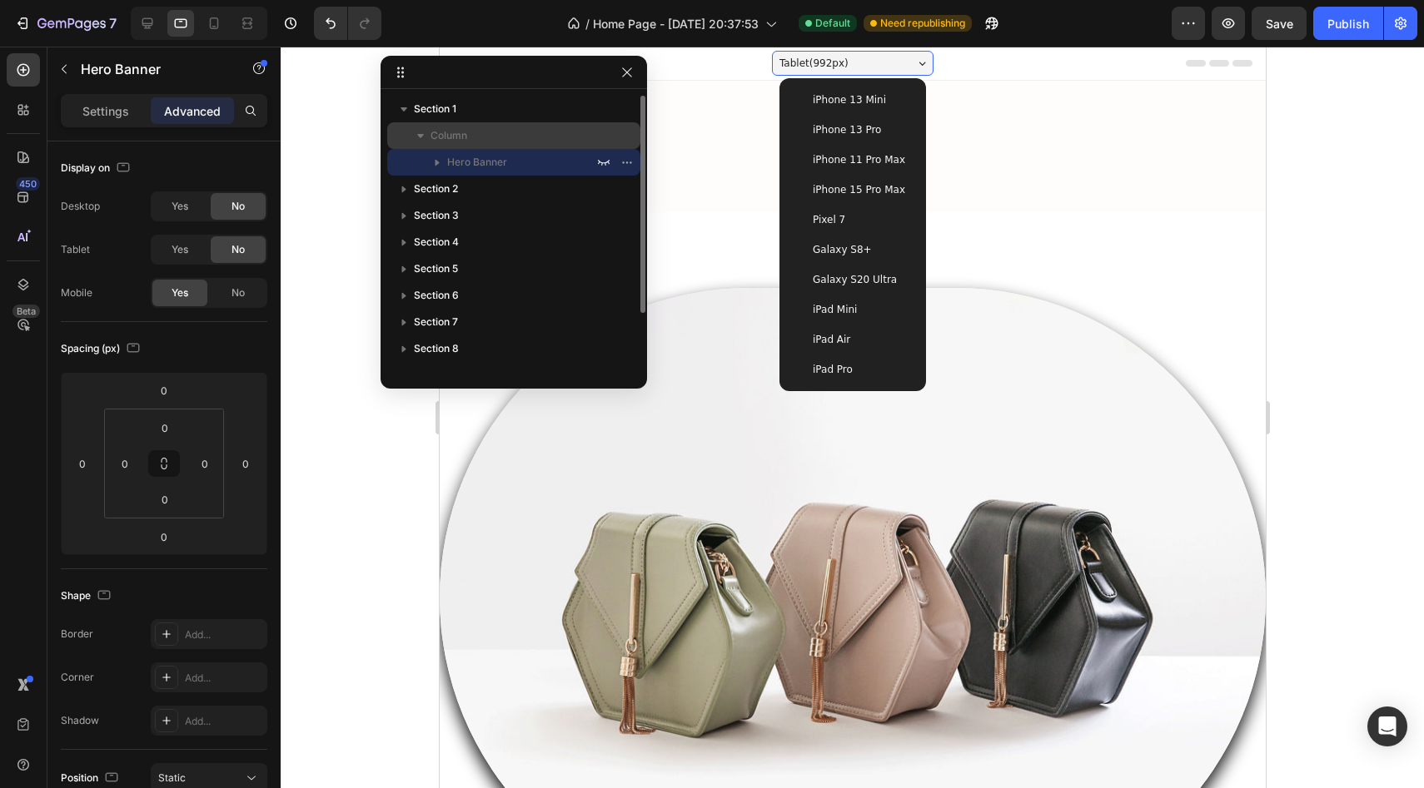
click at [508, 132] on p "Column" at bounding box center [513, 135] width 167 height 17
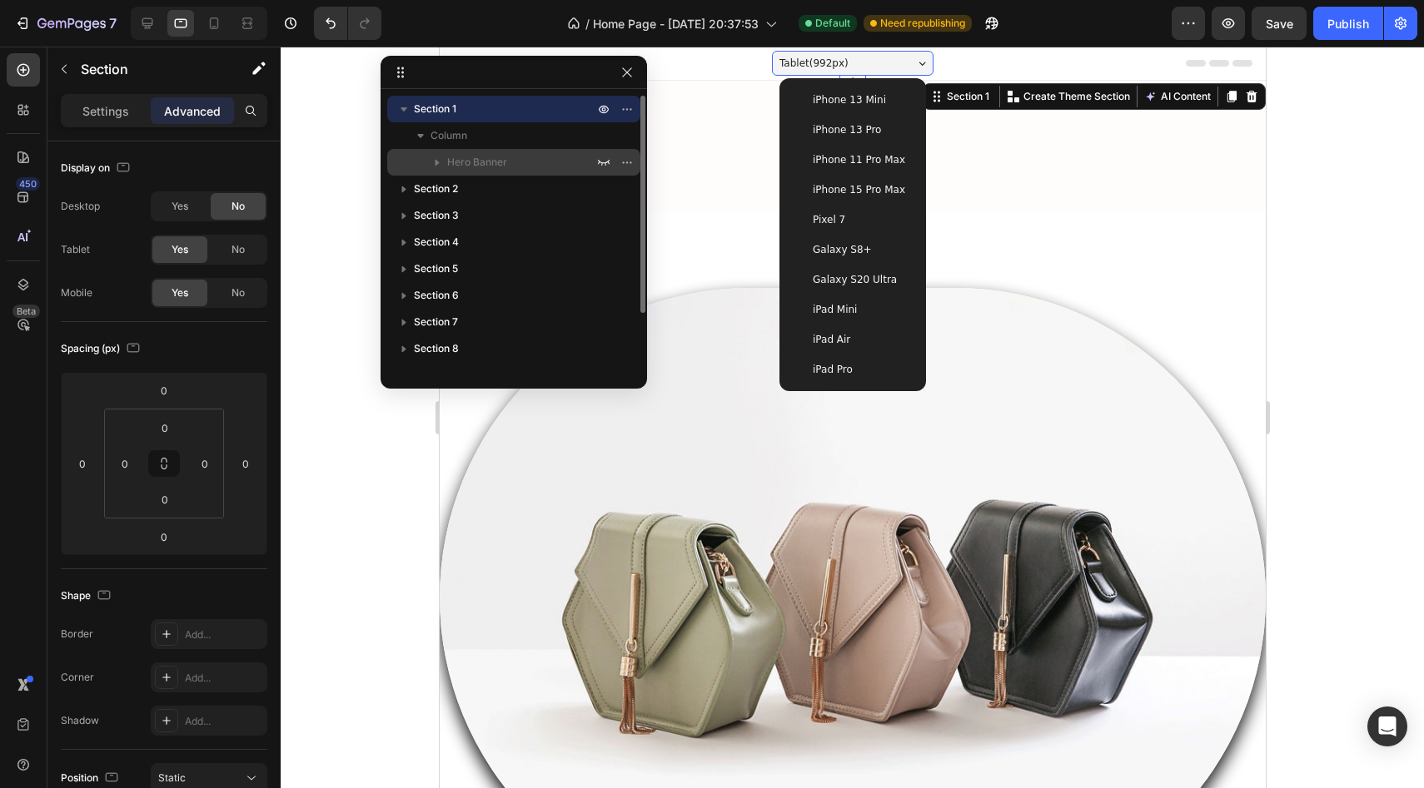
click at [570, 158] on p "Hero Banner" at bounding box center [522, 162] width 150 height 17
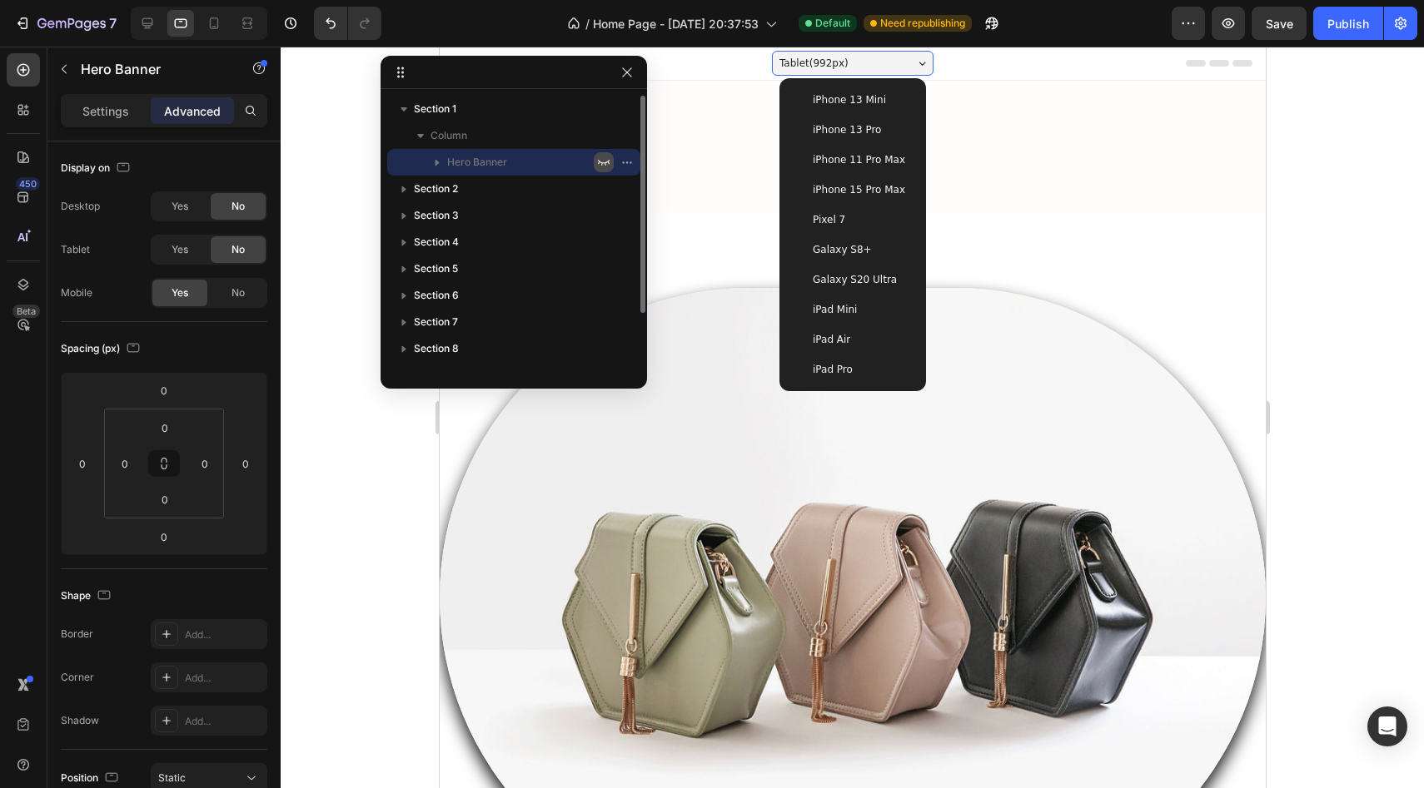
click at [597, 160] on icon "button" at bounding box center [603, 162] width 13 height 13
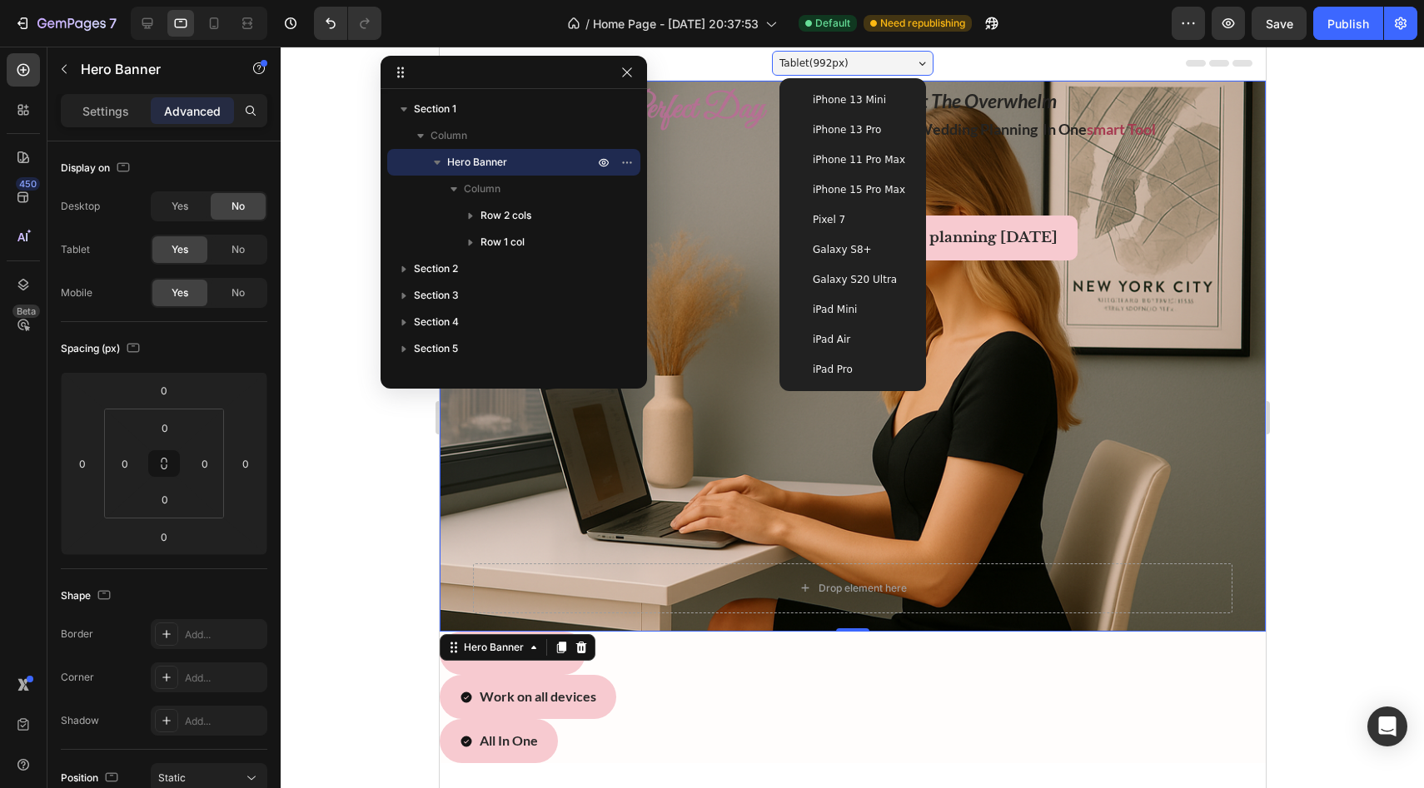
click at [360, 460] on div at bounding box center [852, 418] width 1143 height 742
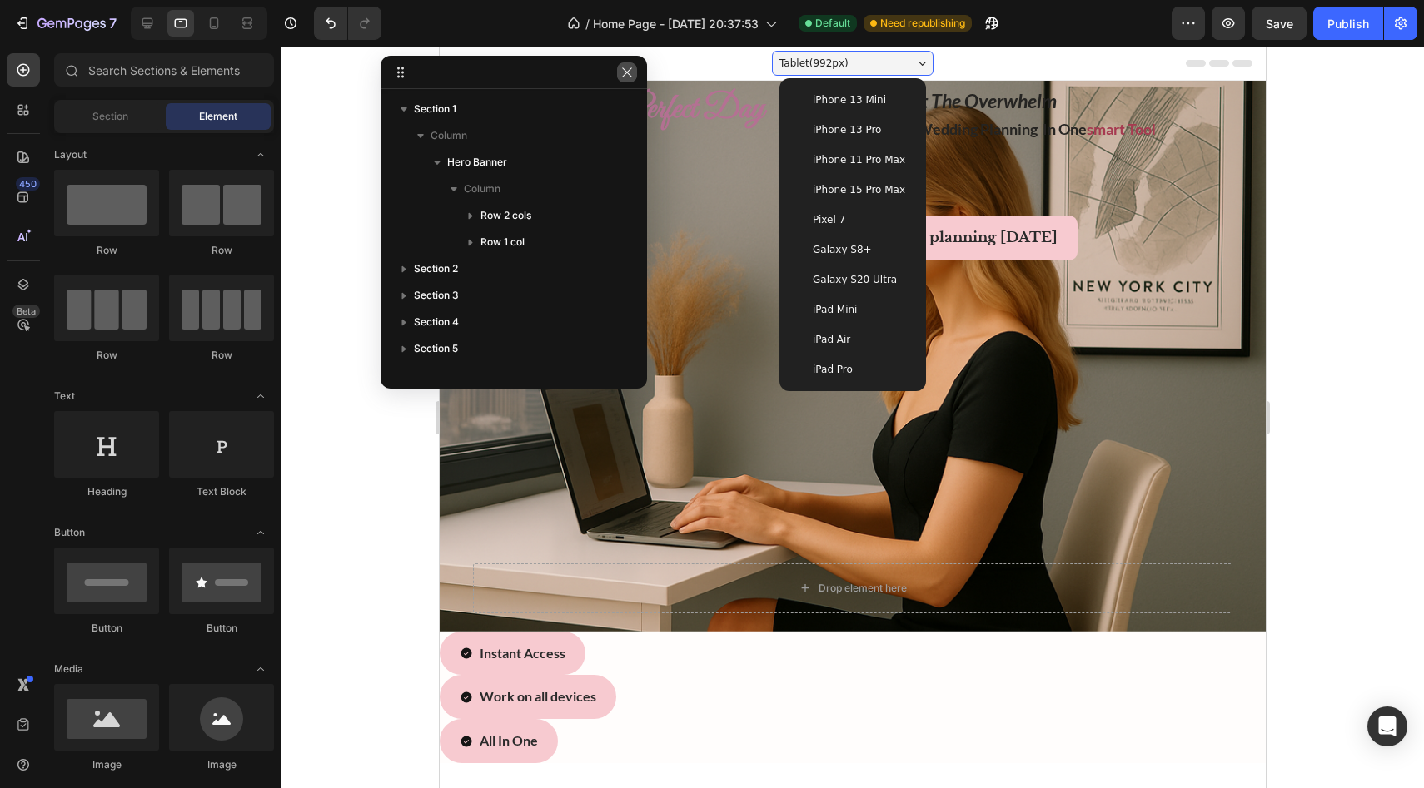
click at [628, 63] on button "button" at bounding box center [627, 72] width 20 height 20
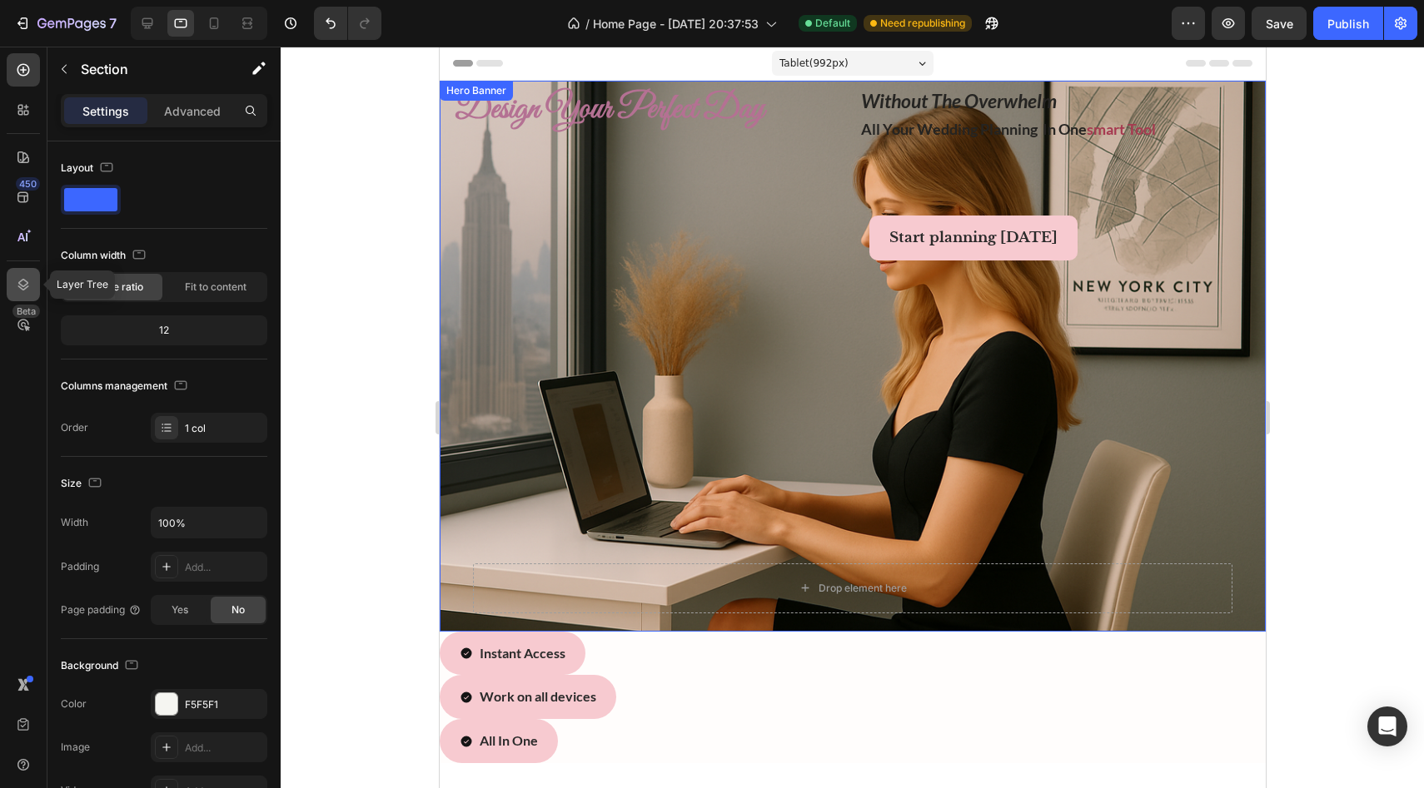
click at [14, 287] on div at bounding box center [23, 284] width 33 height 33
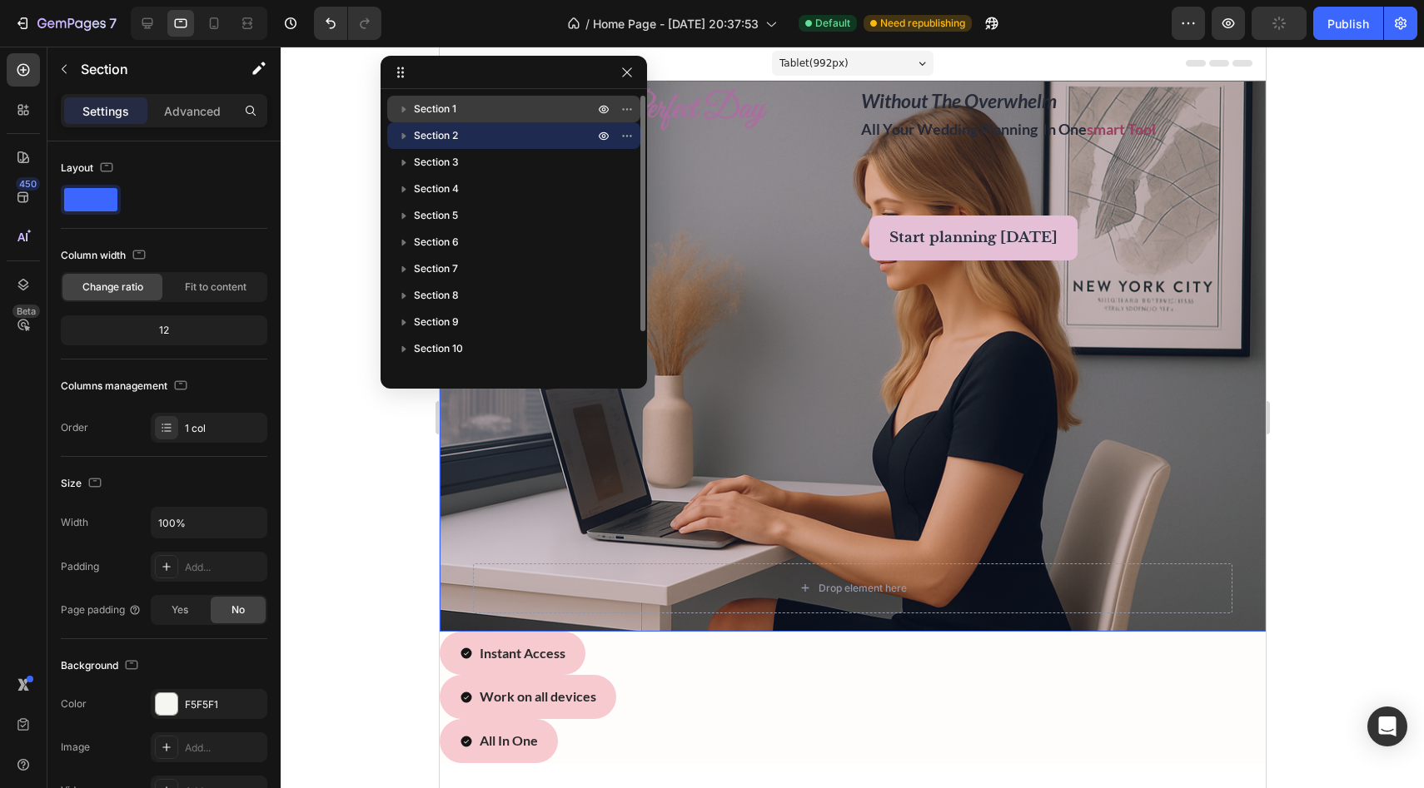
click at [535, 107] on p "Section 1" at bounding box center [505, 109] width 183 height 17
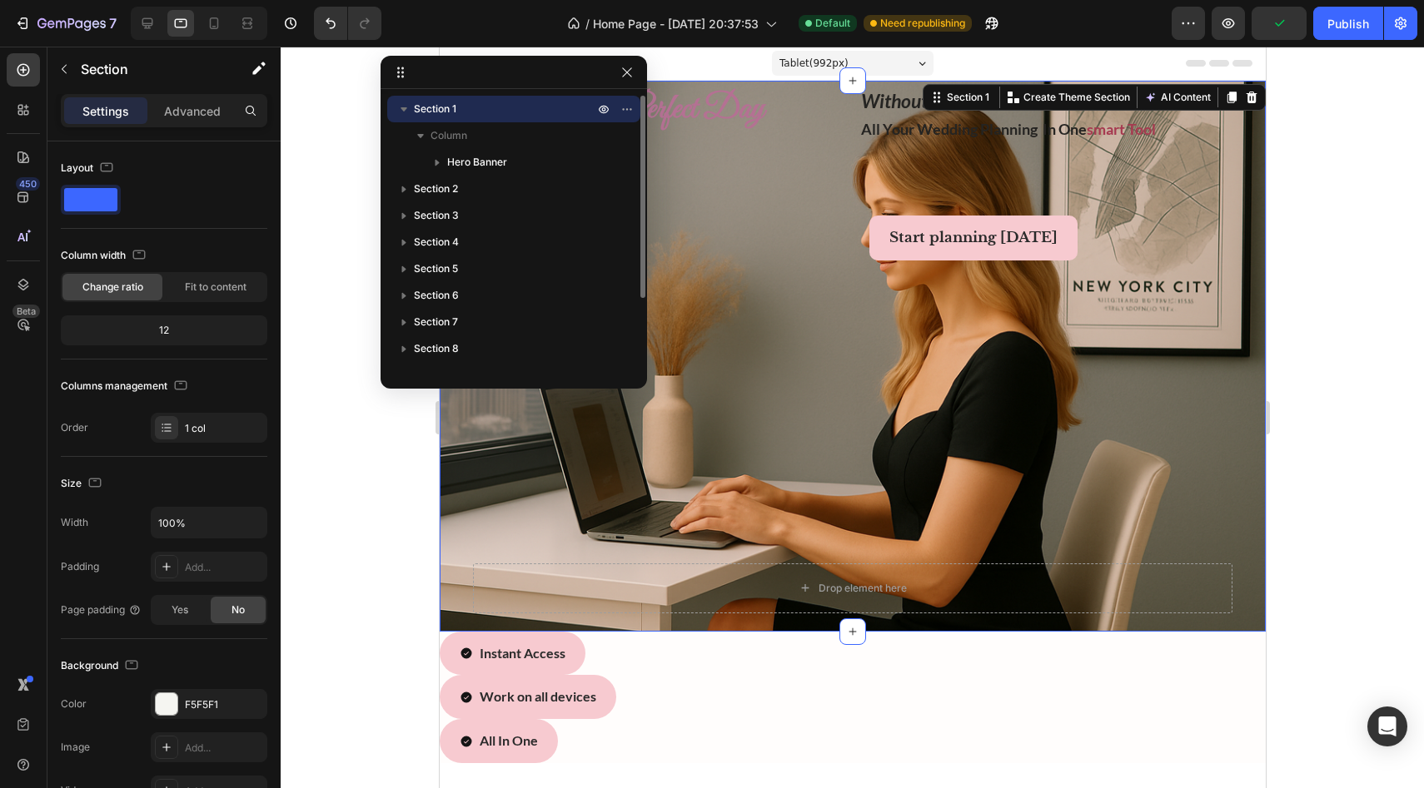
click at [546, 117] on div "Section 1" at bounding box center [514, 109] width 240 height 27
click at [556, 112] on p "Section 1" at bounding box center [505, 109] width 183 height 17
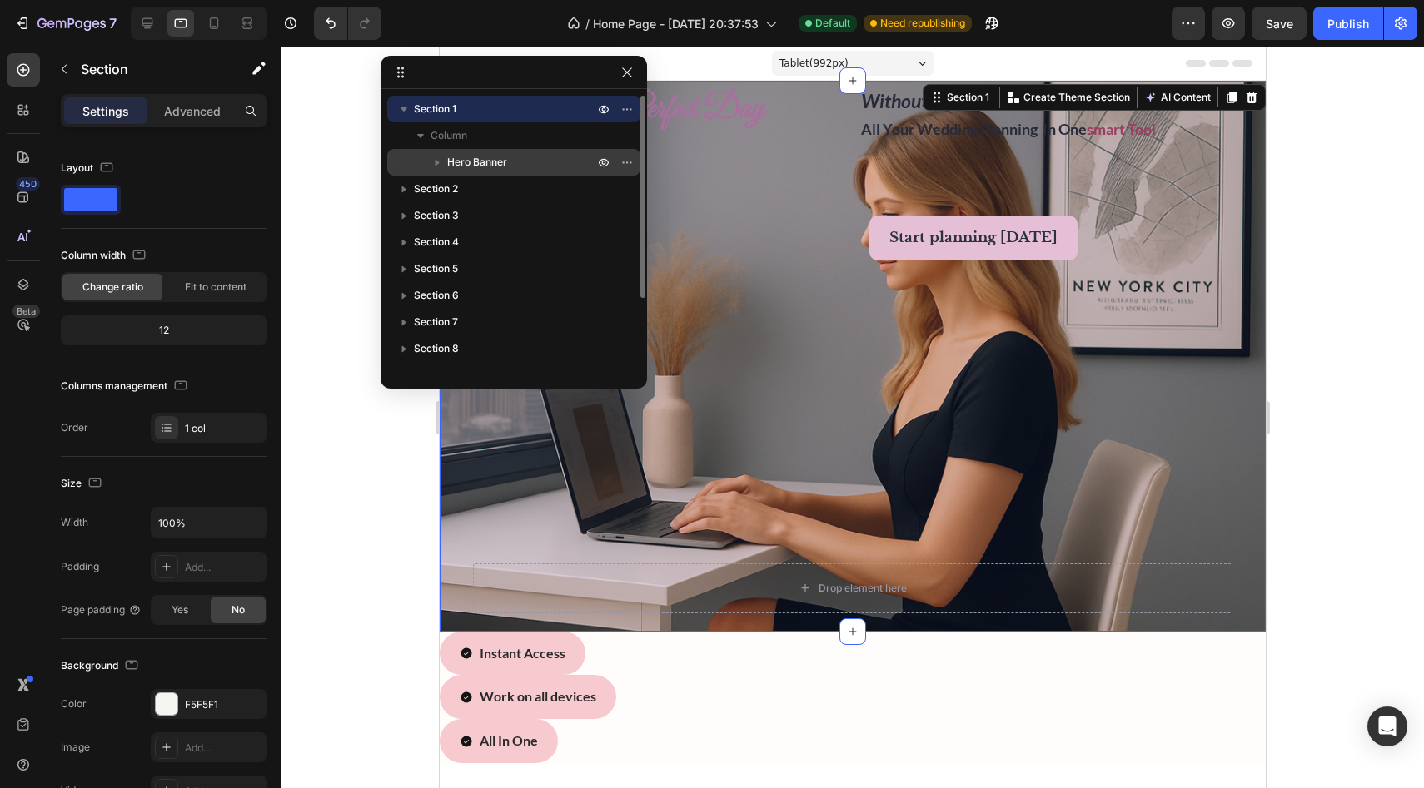
click at [566, 158] on p "Hero Banner" at bounding box center [522, 162] width 150 height 17
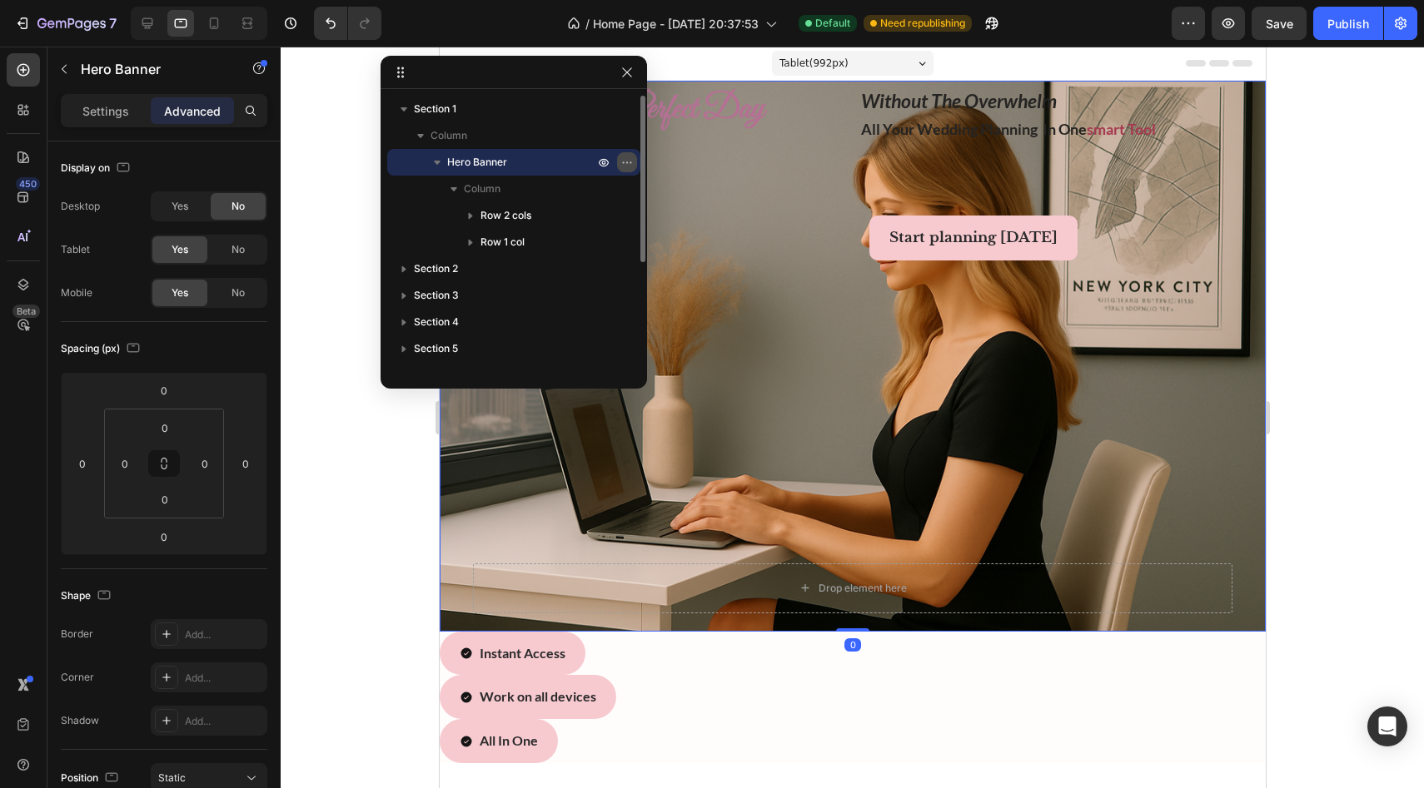
click at [623, 163] on icon "button" at bounding box center [623, 163] width 2 height 2
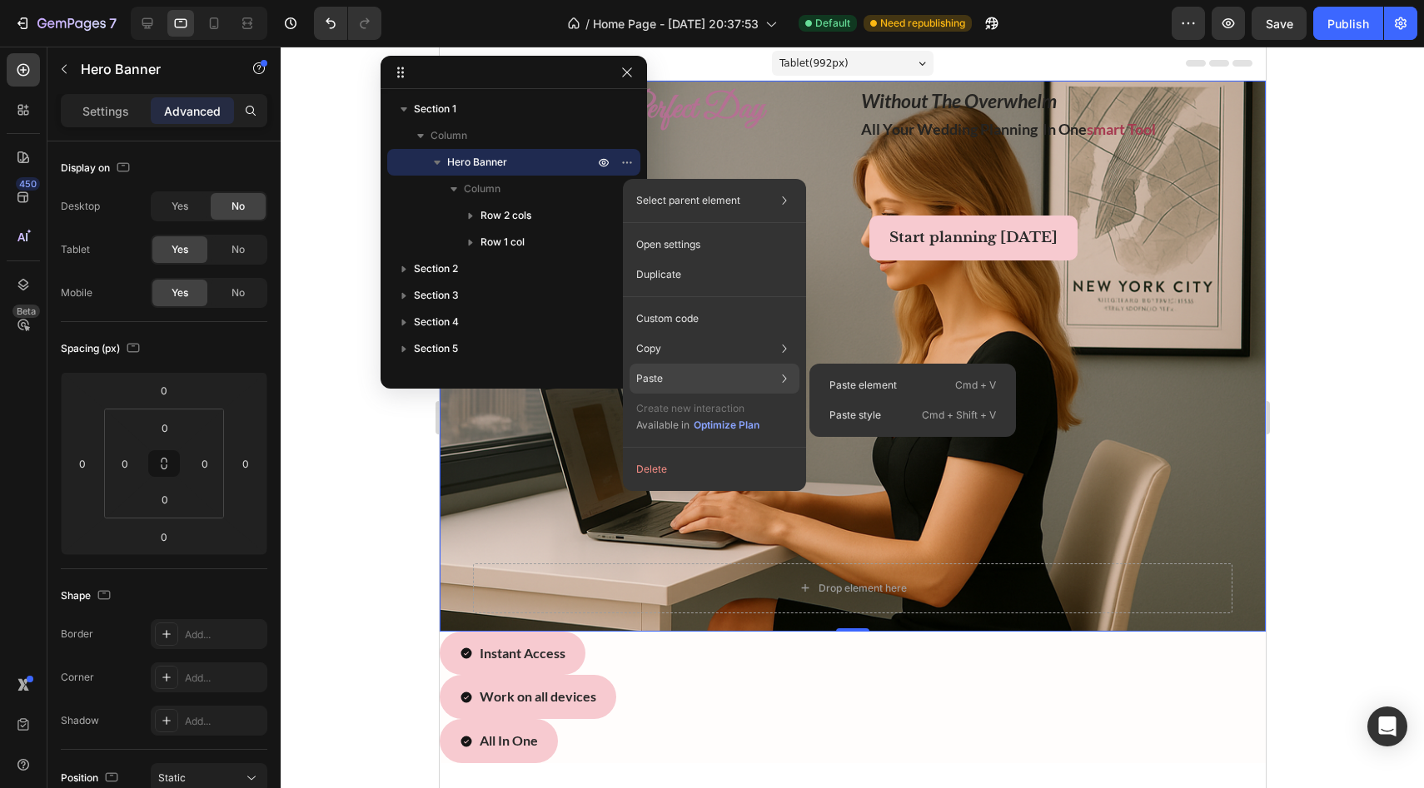
click at [632, 379] on div "Paste Paste element Cmd + V Paste style Cmd + Shift + V" at bounding box center [714, 379] width 170 height 30
click at [632, 390] on p "Paste element" at bounding box center [862, 385] width 67 height 15
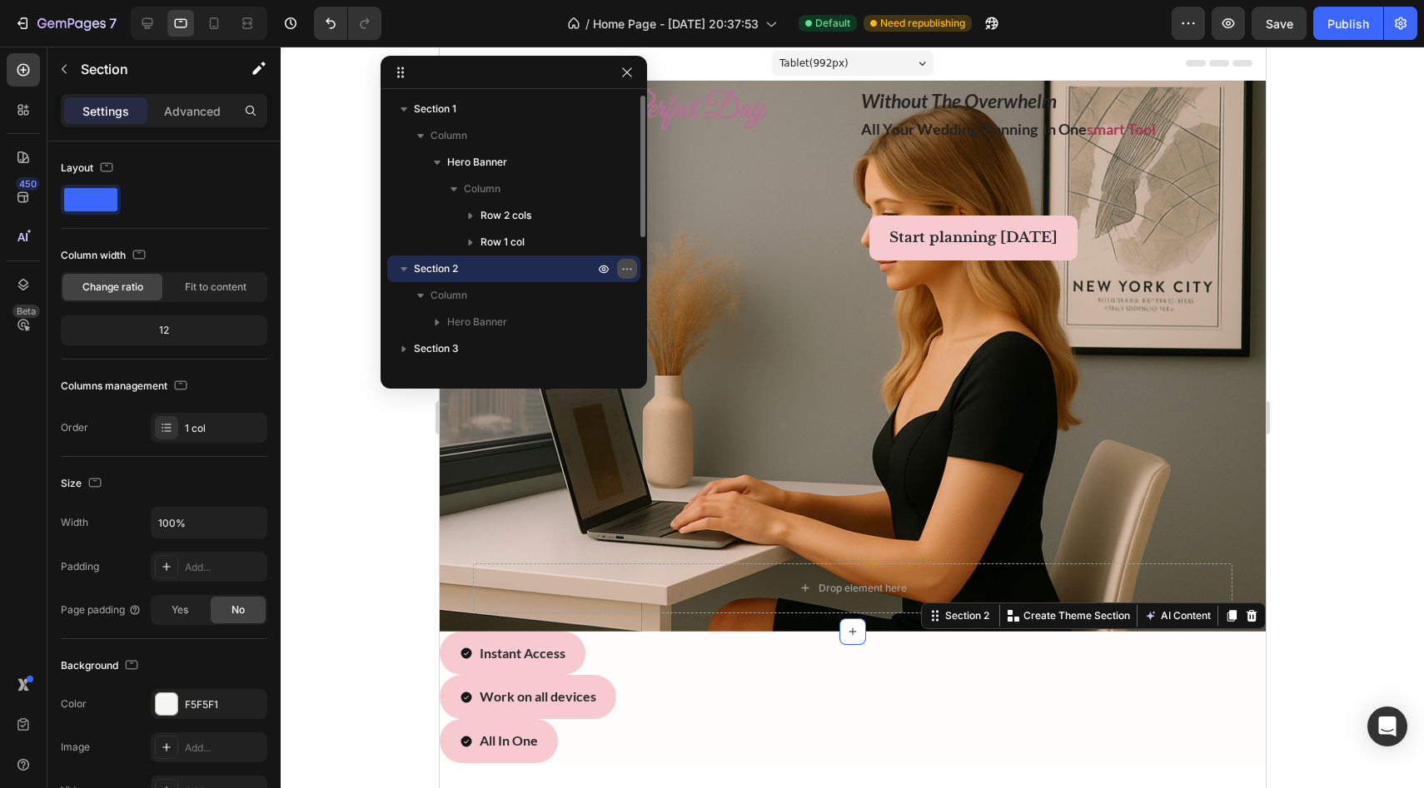
click at [622, 276] on button "button" at bounding box center [627, 269] width 20 height 20
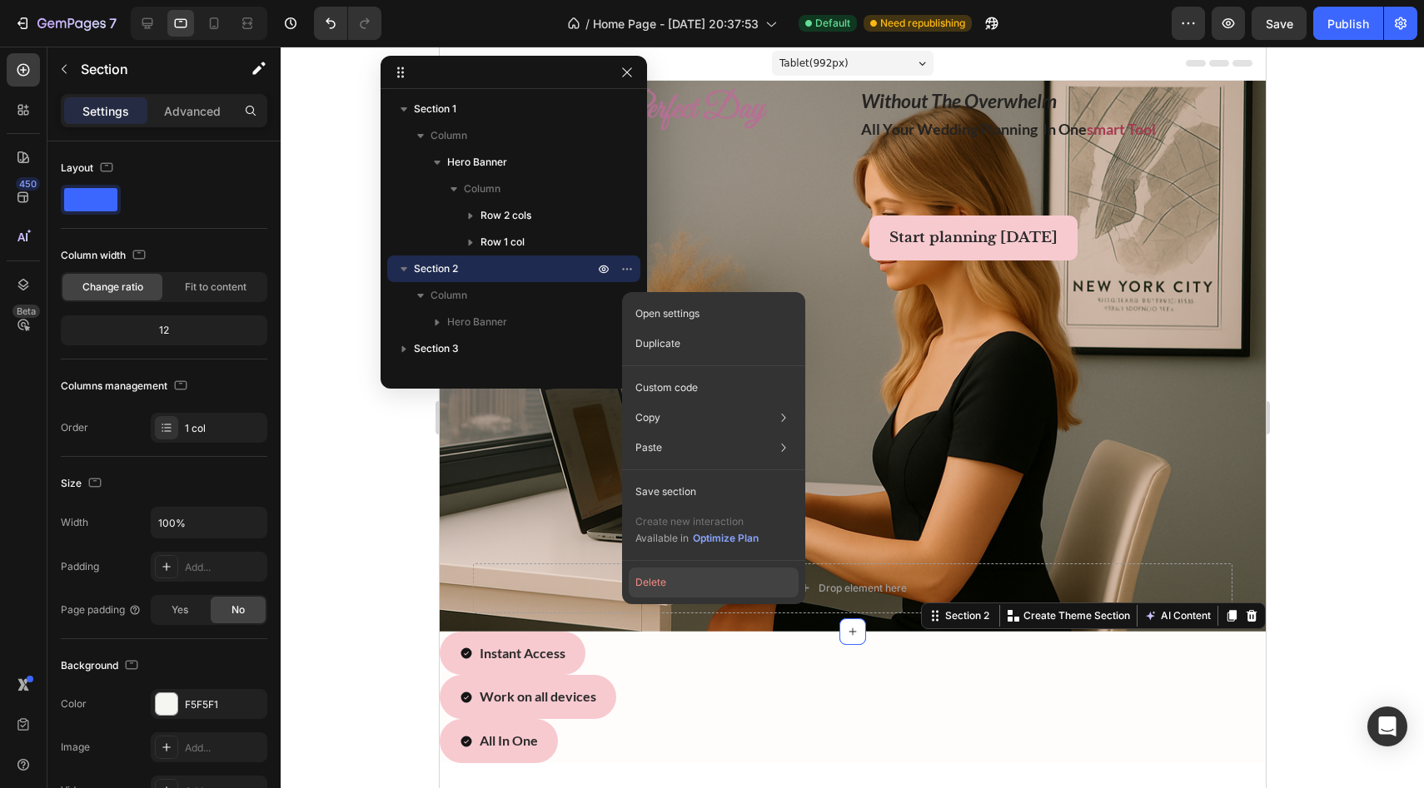
click at [632, 578] on button "Delete" at bounding box center [714, 583] width 170 height 30
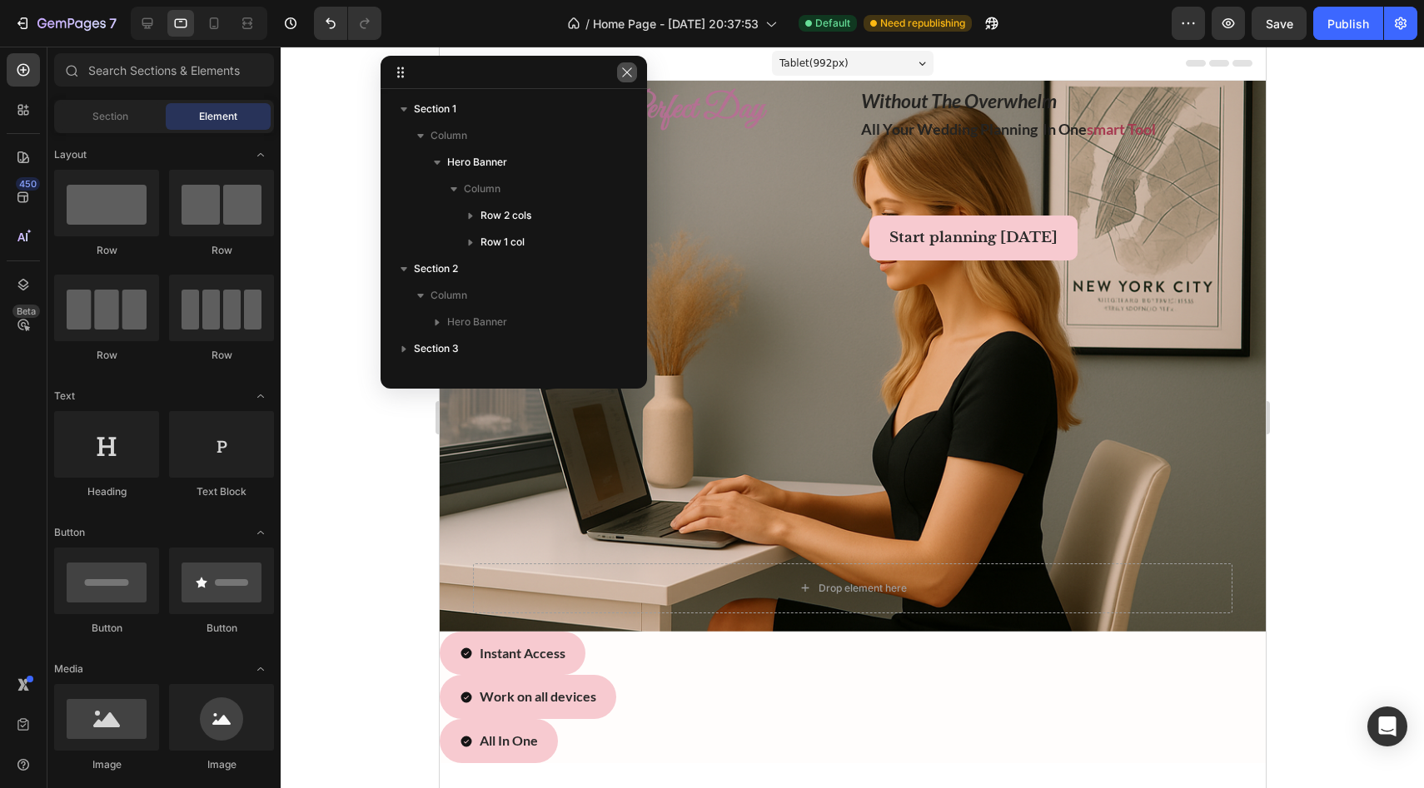
click at [628, 71] on icon "button" at bounding box center [626, 71] width 9 height 9
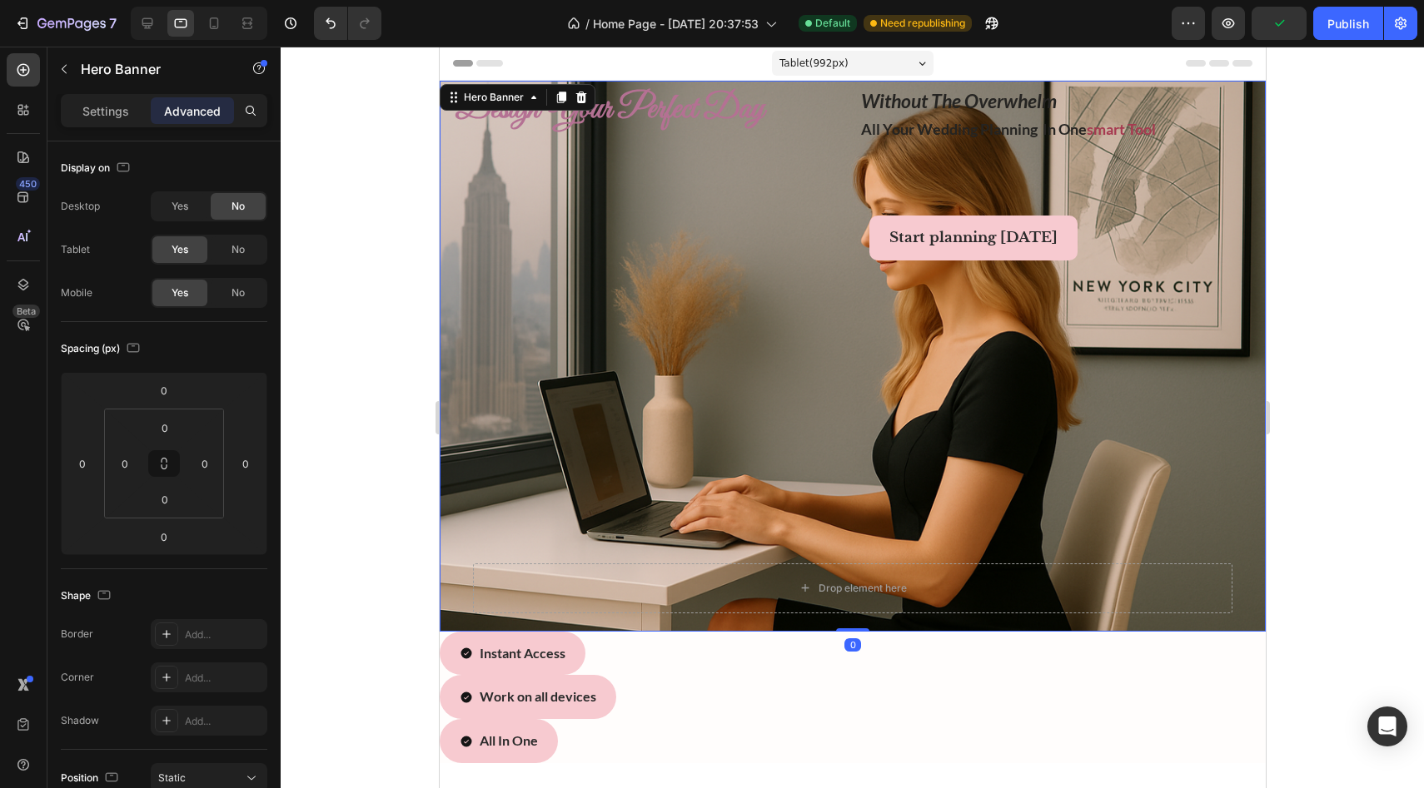
click at [632, 84] on div "design your perfect day Heading without the overwhelm all your wedding planning…" at bounding box center [852, 356] width 826 height 568
click at [582, 101] on icon at bounding box center [580, 98] width 11 height 12
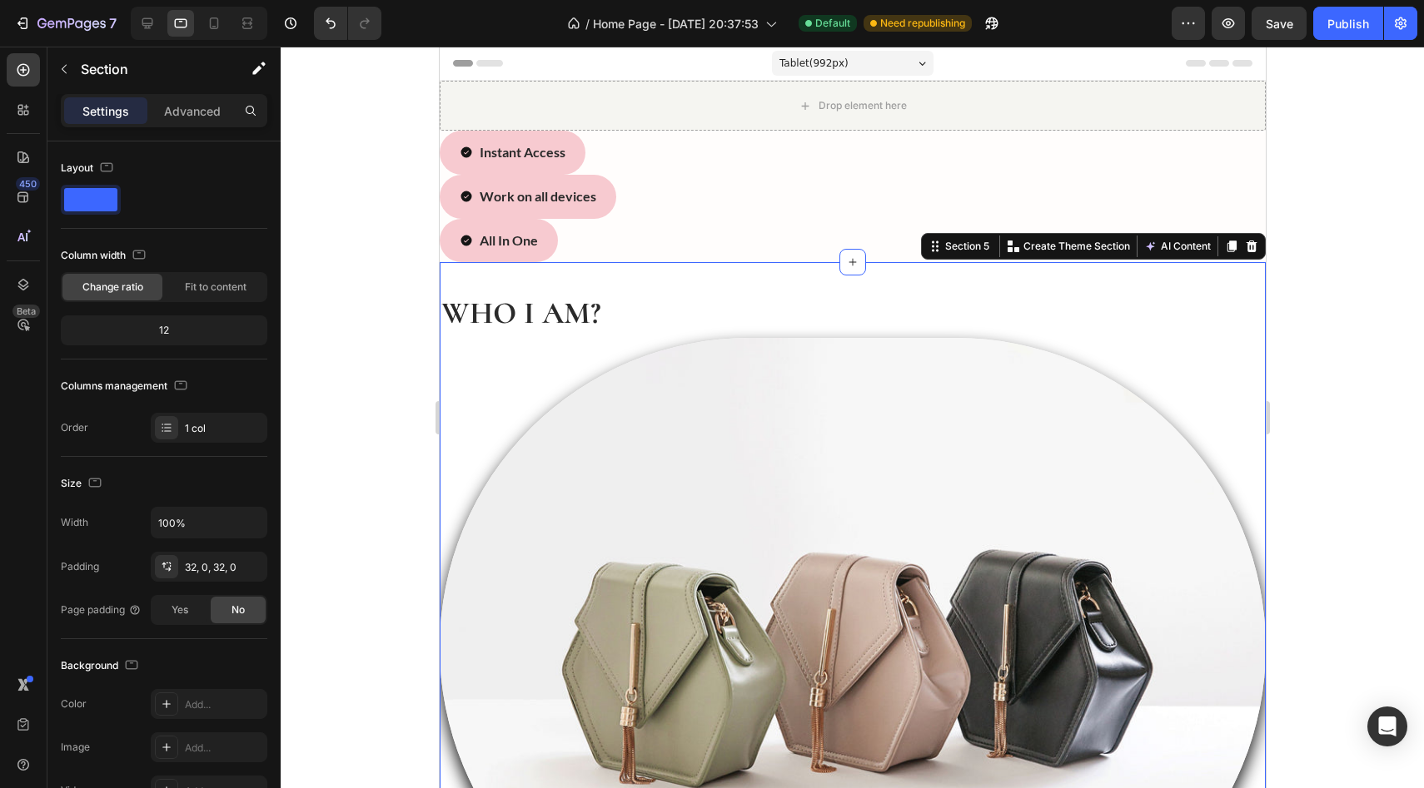
click at [604, 274] on div "Who i am? Heading Image Hi, my name is [PERSON_NAME] and I'm a wedding planner.…" at bounding box center [852, 696] width 826 height 868
click at [632, 251] on icon at bounding box center [1251, 247] width 11 height 12
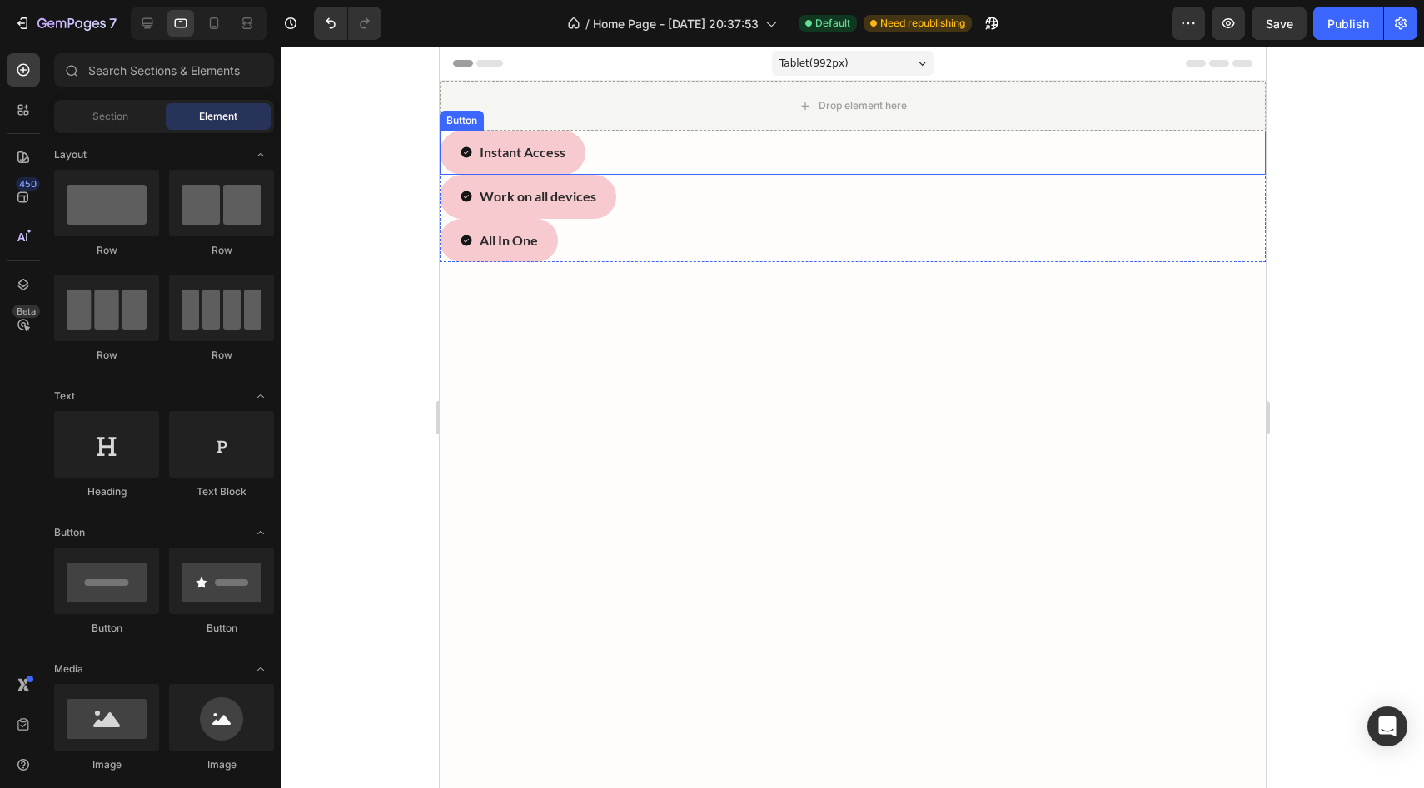
click at [632, 157] on div "Instant Access Button" at bounding box center [852, 153] width 826 height 44
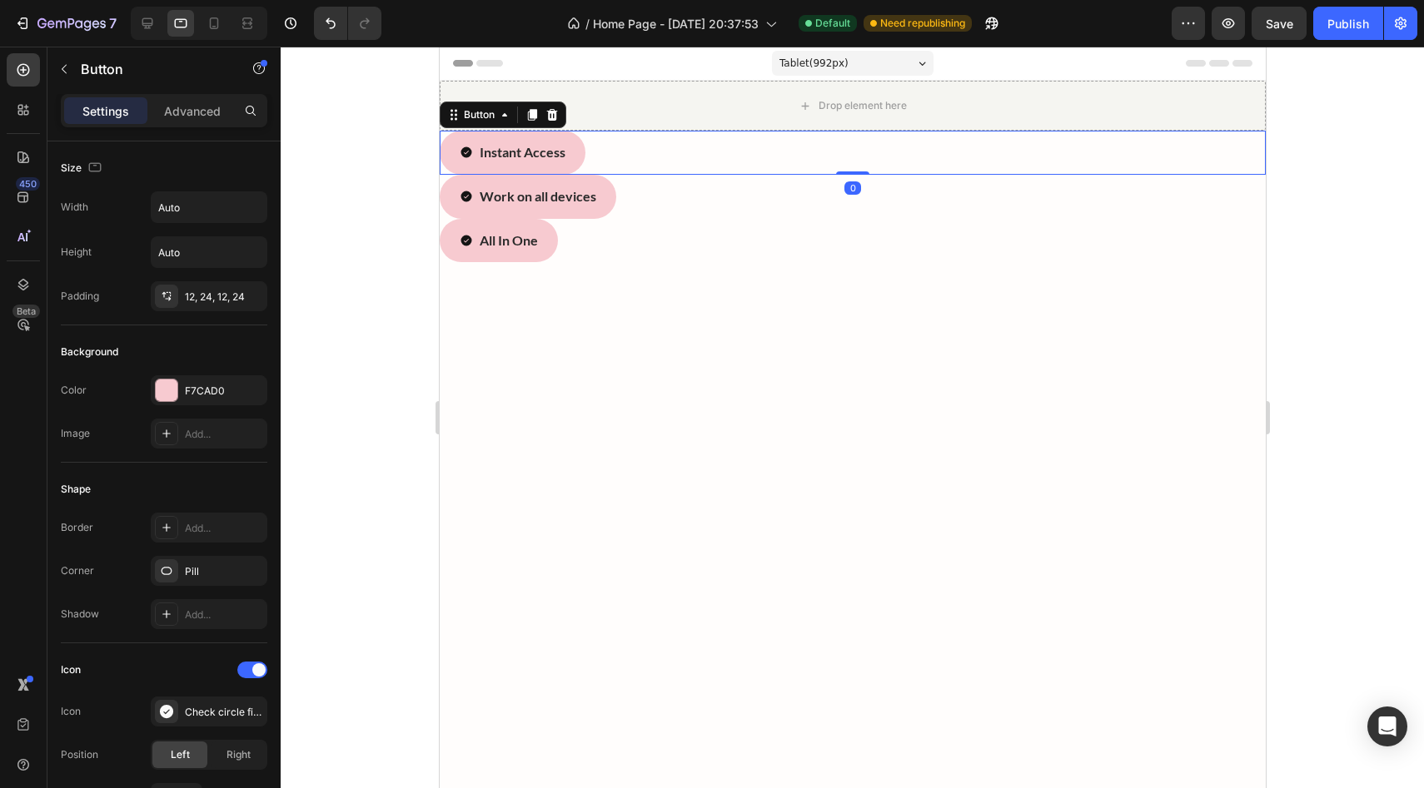
click at [504, 104] on div "Button" at bounding box center [502, 115] width 127 height 27
click at [480, 125] on div "Button" at bounding box center [502, 115] width 127 height 27
click at [473, 117] on div "Button" at bounding box center [478, 114] width 37 height 15
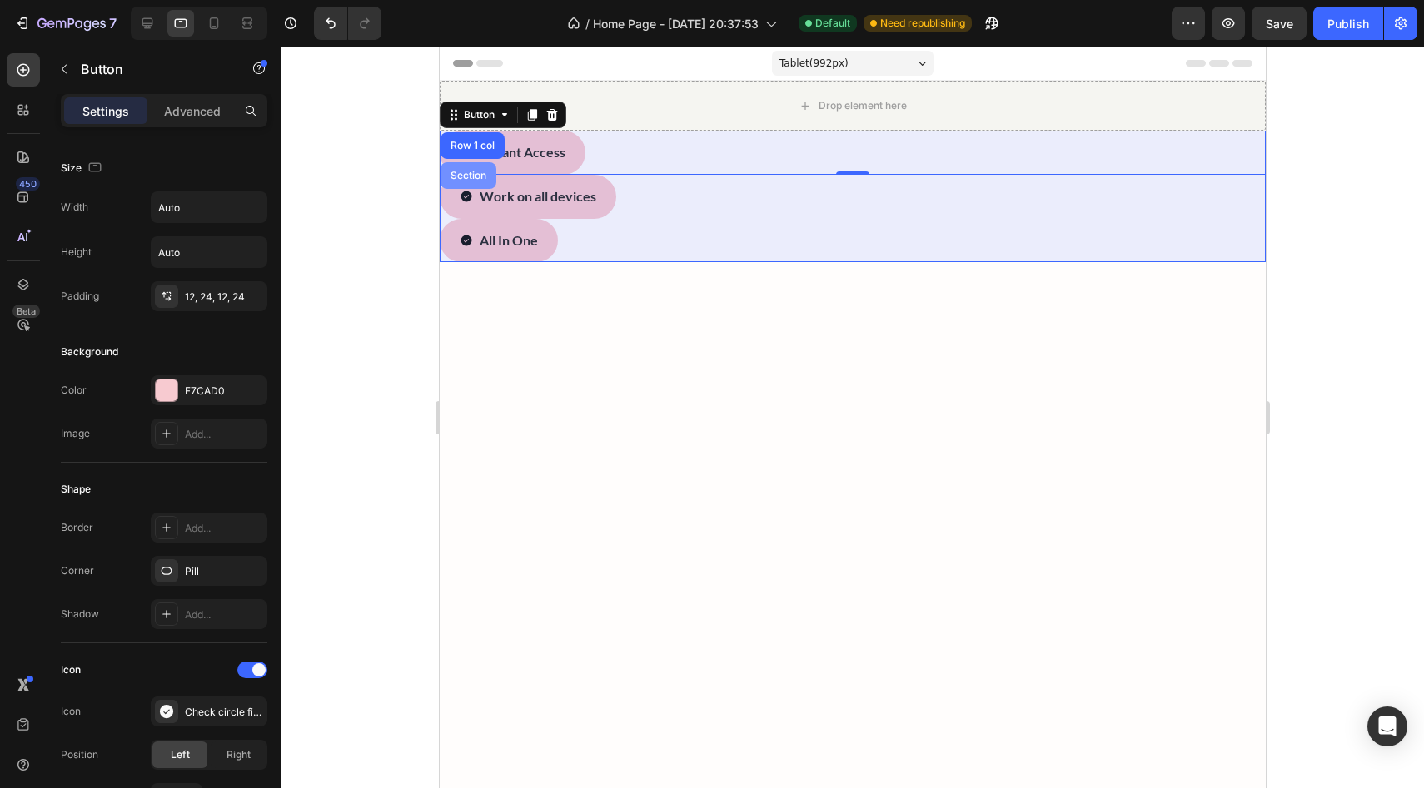
click at [468, 166] on div "Section" at bounding box center [468, 175] width 56 height 27
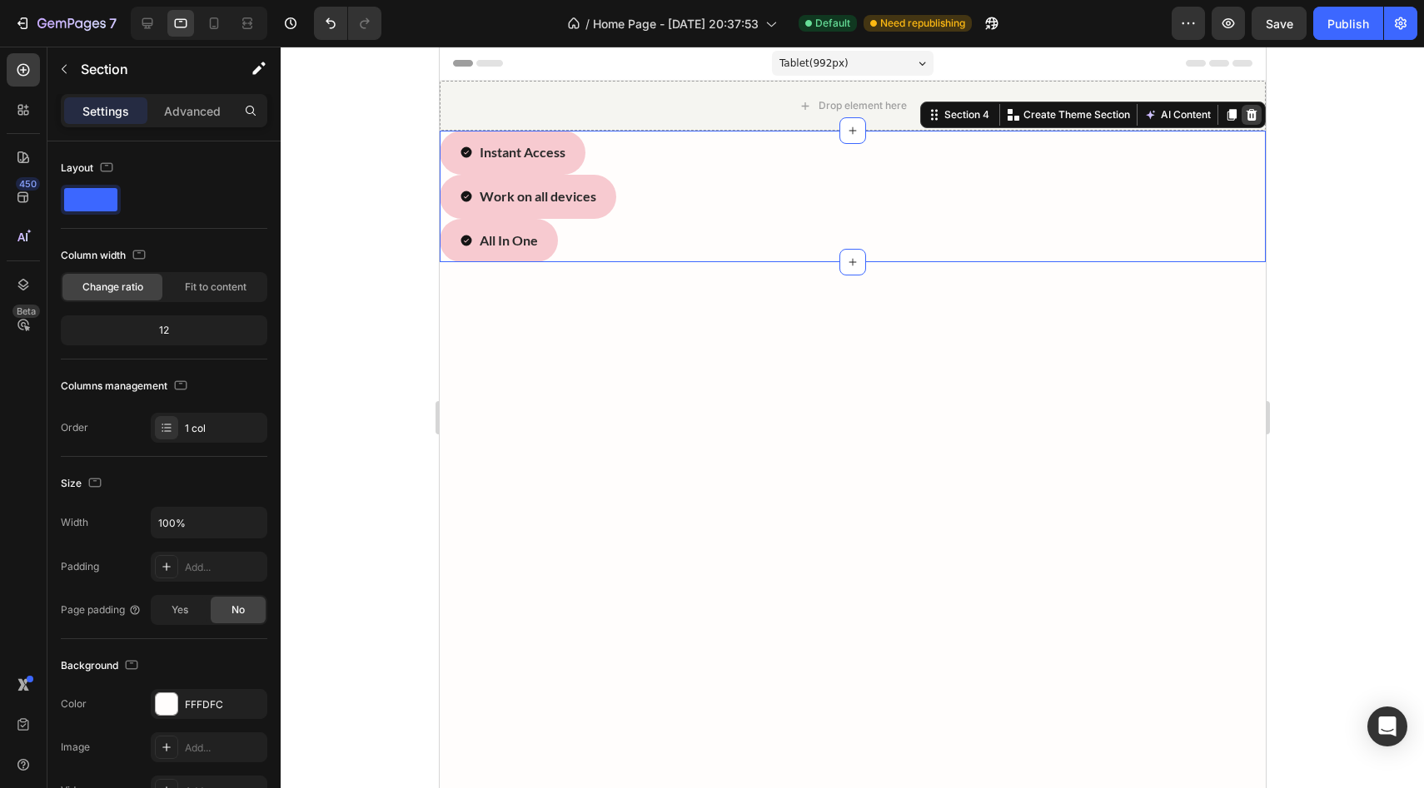
click at [632, 121] on icon at bounding box center [1250, 114] width 13 height 13
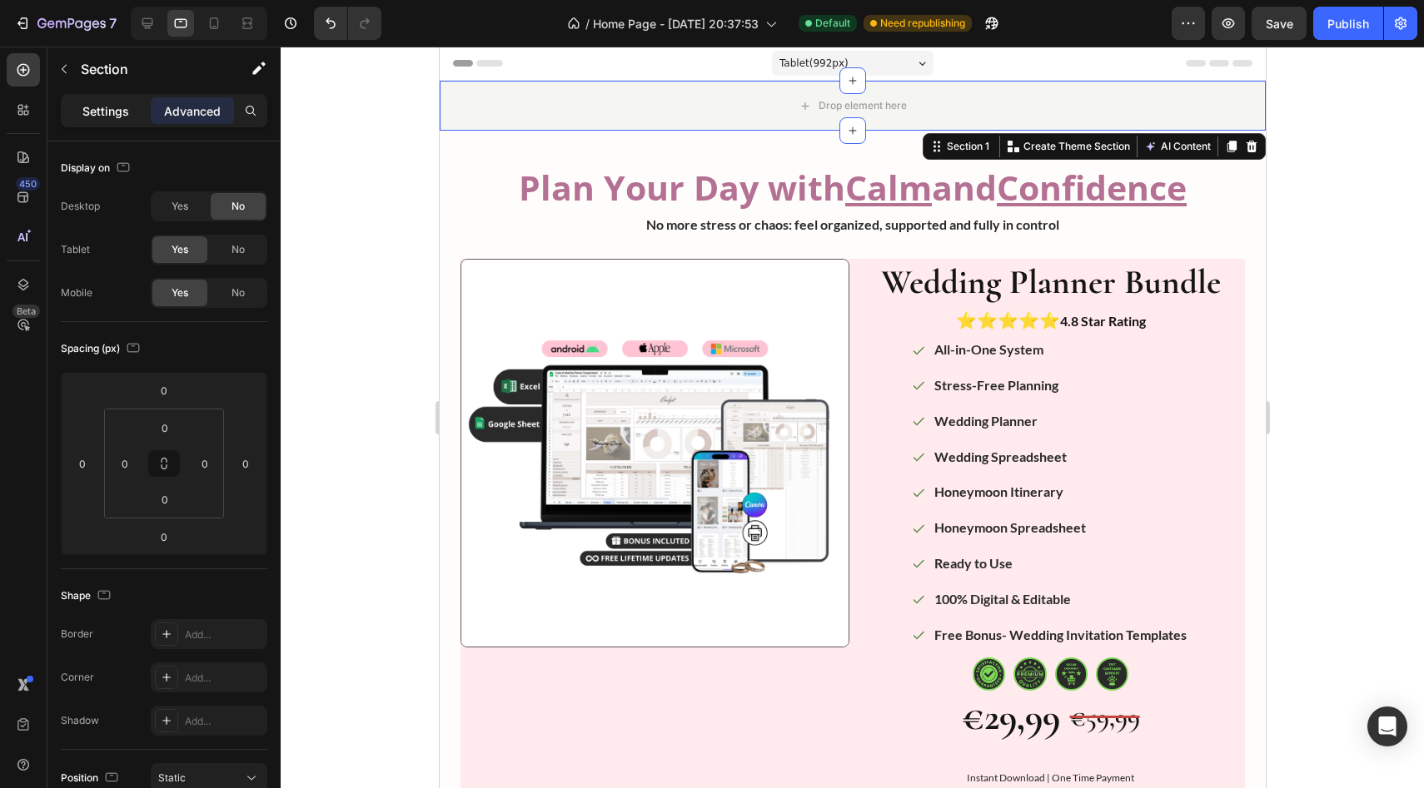
click at [106, 107] on p "Settings" at bounding box center [105, 110] width 47 height 17
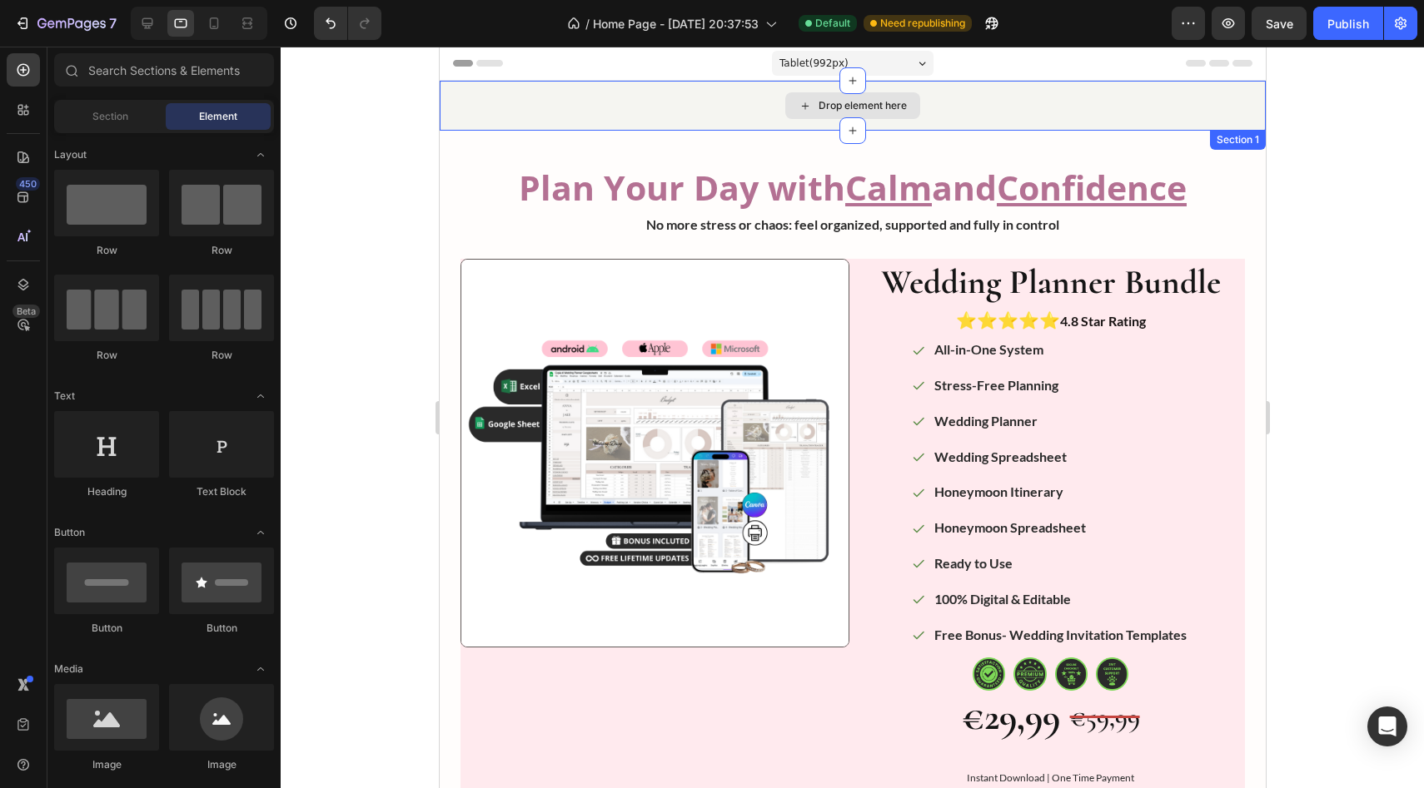
click at [632, 98] on div "Drop element here" at bounding box center [851, 105] width 135 height 27
click at [124, 123] on span "Section" at bounding box center [110, 116] width 36 height 15
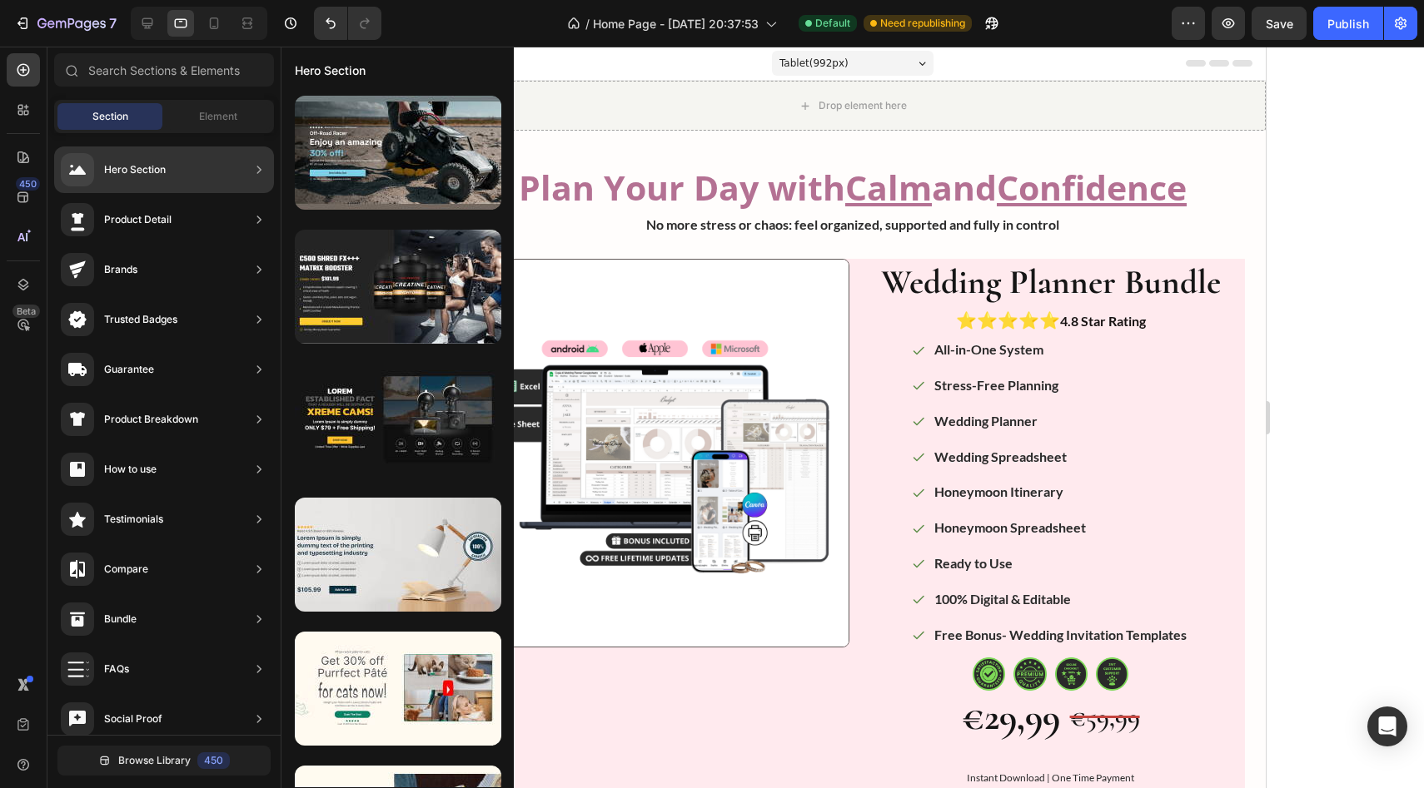
click at [260, 169] on icon at bounding box center [259, 169] width 4 height 7
click at [194, 178] on div "Hero Section" at bounding box center [164, 170] width 220 height 47
drag, startPoint x: 132, startPoint y: 167, endPoint x: 231, endPoint y: 158, distance: 99.4
click at [231, 158] on div "Hero Section" at bounding box center [164, 170] width 220 height 47
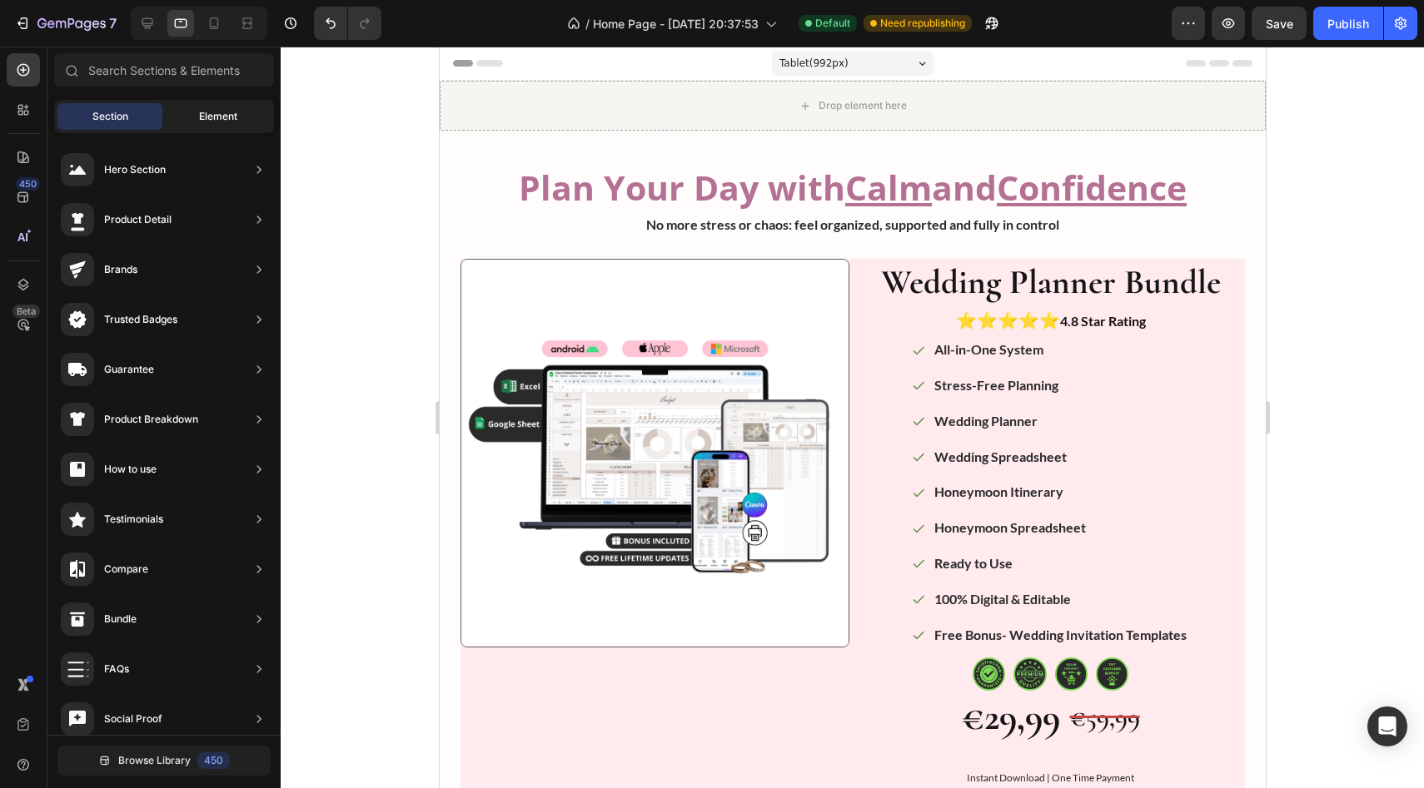
click at [209, 117] on span "Element" at bounding box center [218, 116] width 38 height 15
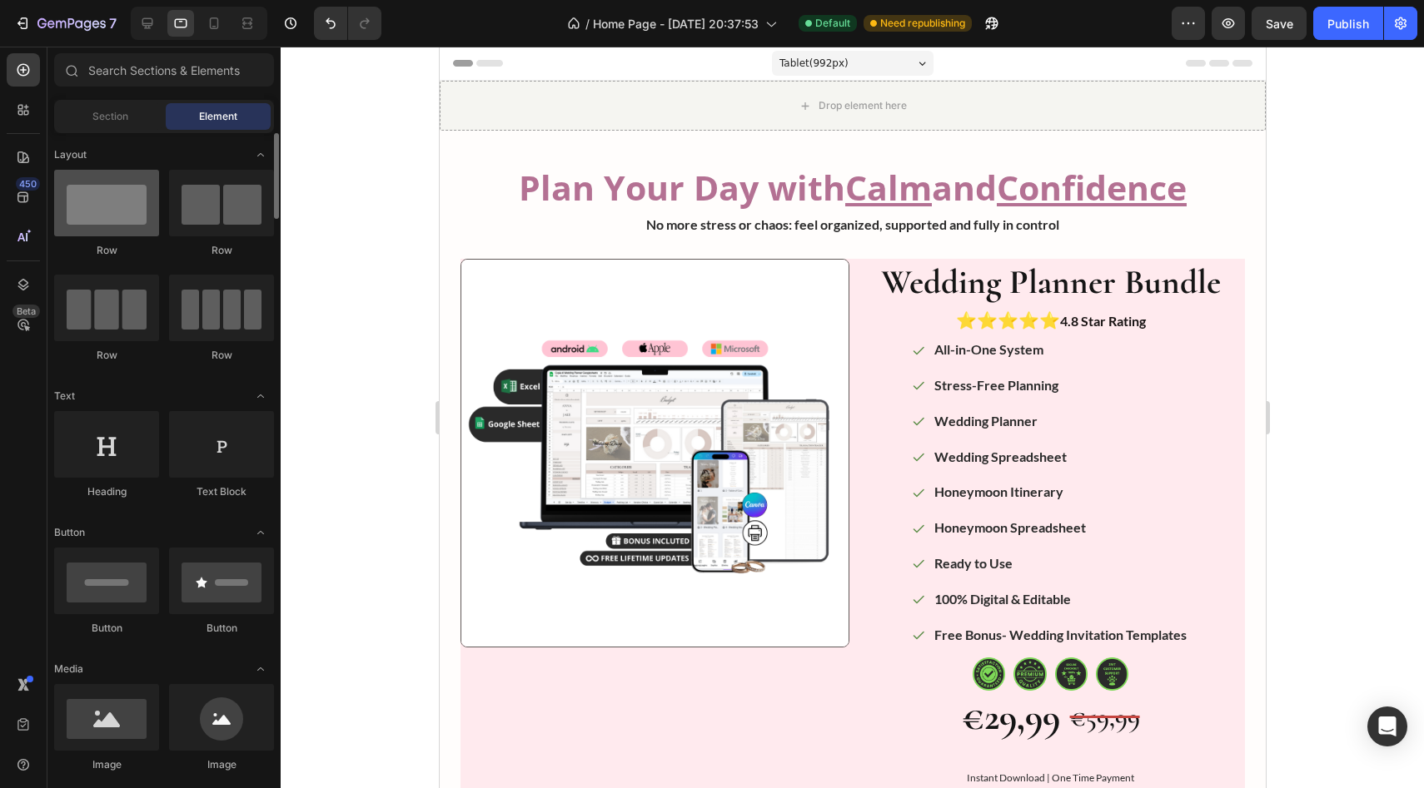
click at [136, 201] on div at bounding box center [106, 203] width 105 height 67
click at [92, 201] on div at bounding box center [106, 203] width 105 height 67
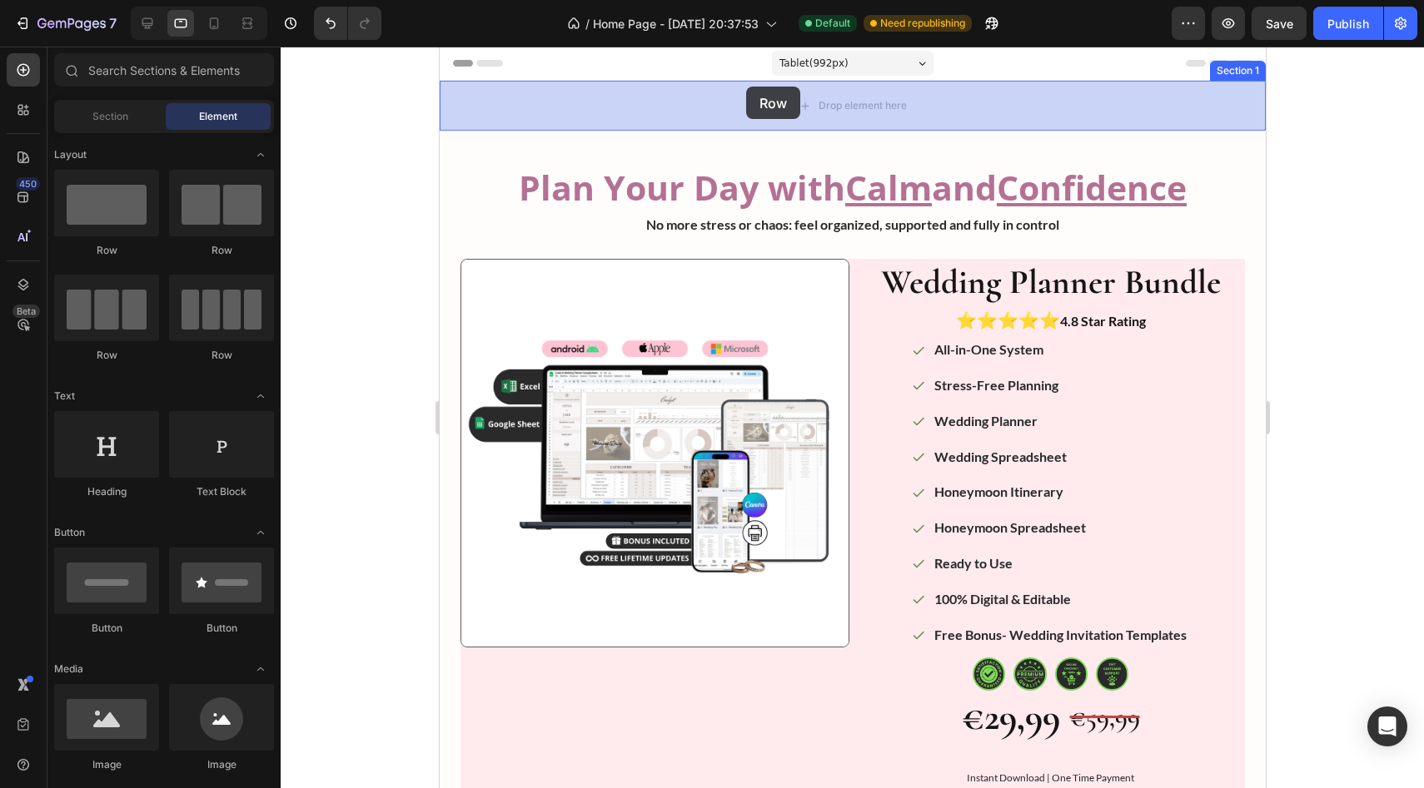
drag, startPoint x: 530, startPoint y: 254, endPoint x: 745, endPoint y: 87, distance: 273.0
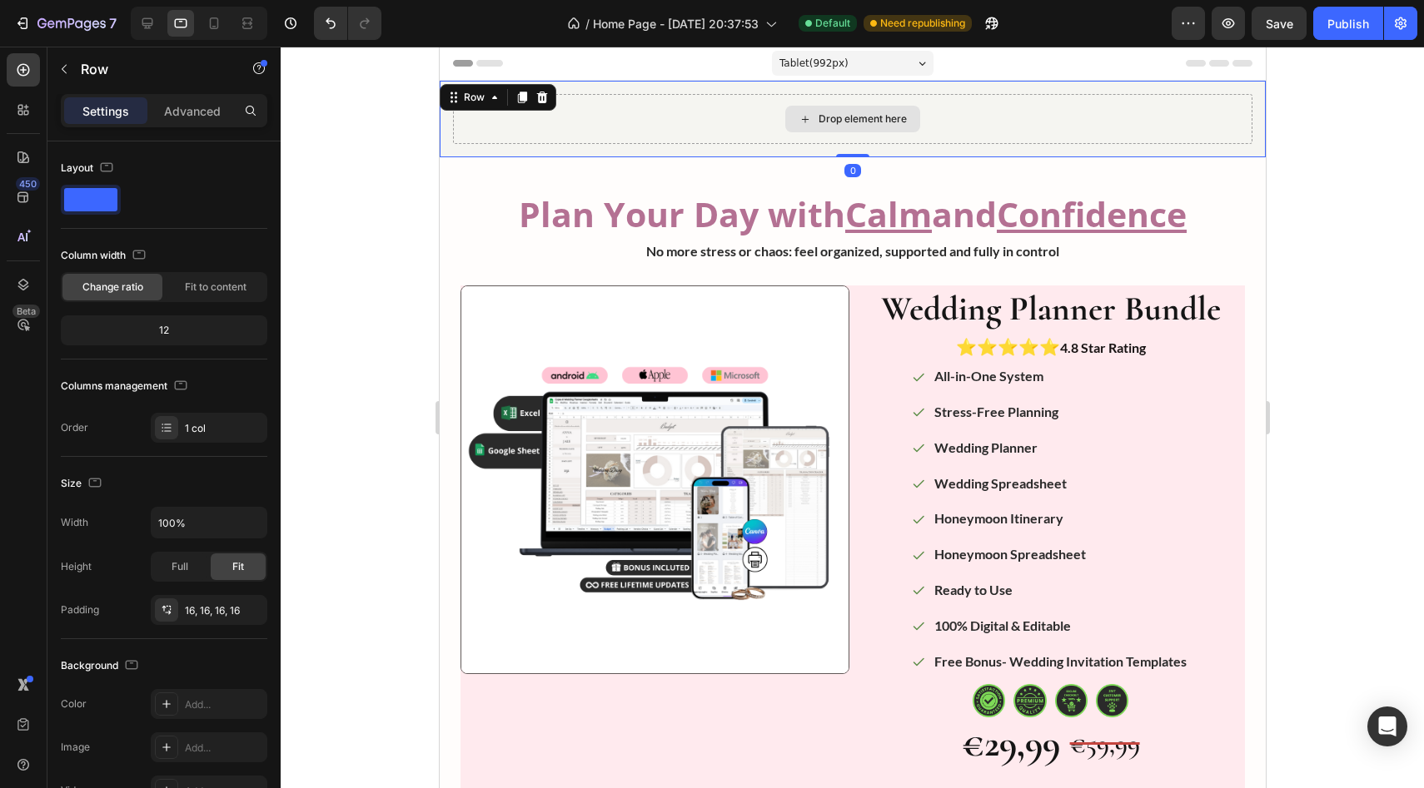
click at [632, 99] on div "Drop element here" at bounding box center [851, 119] width 799 height 50
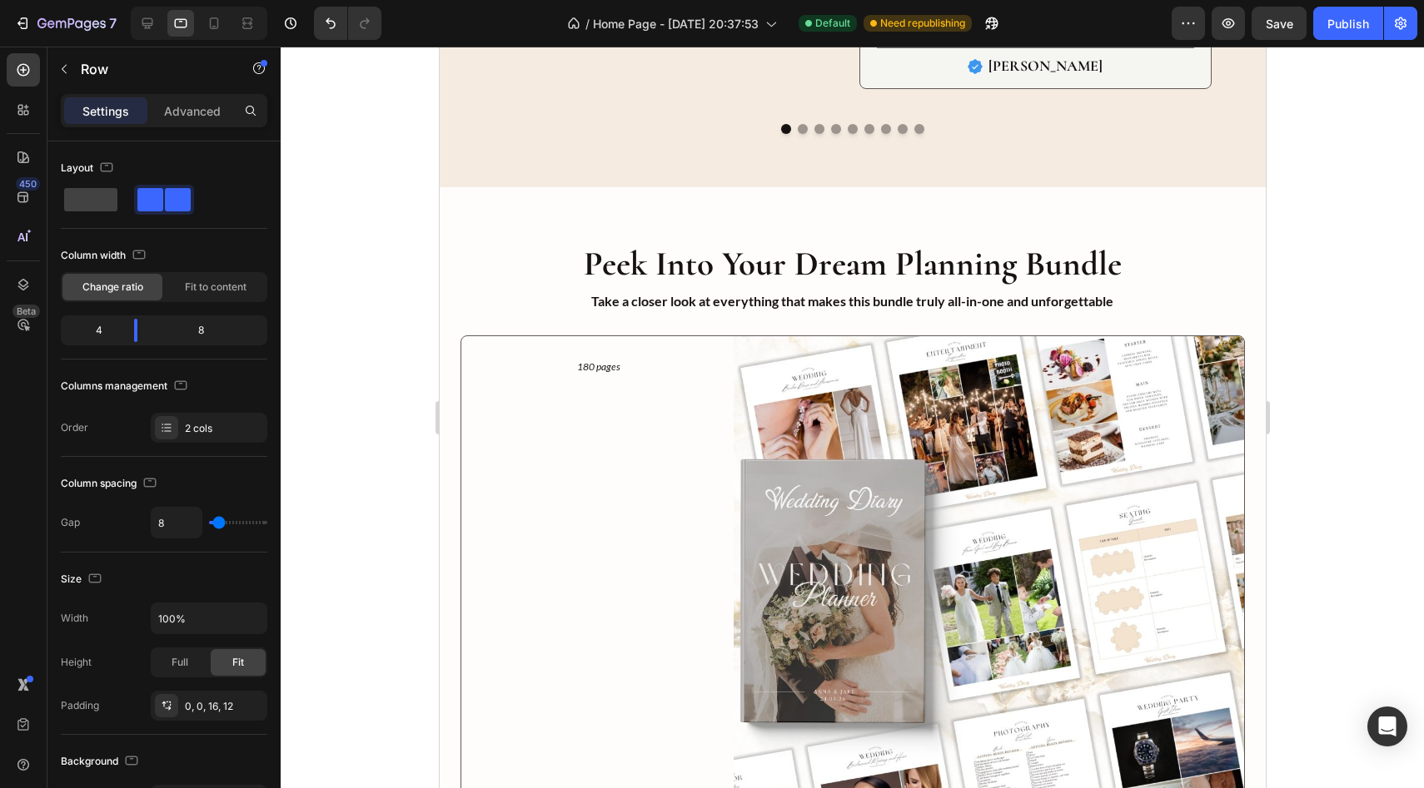
scroll to position [1083, 0]
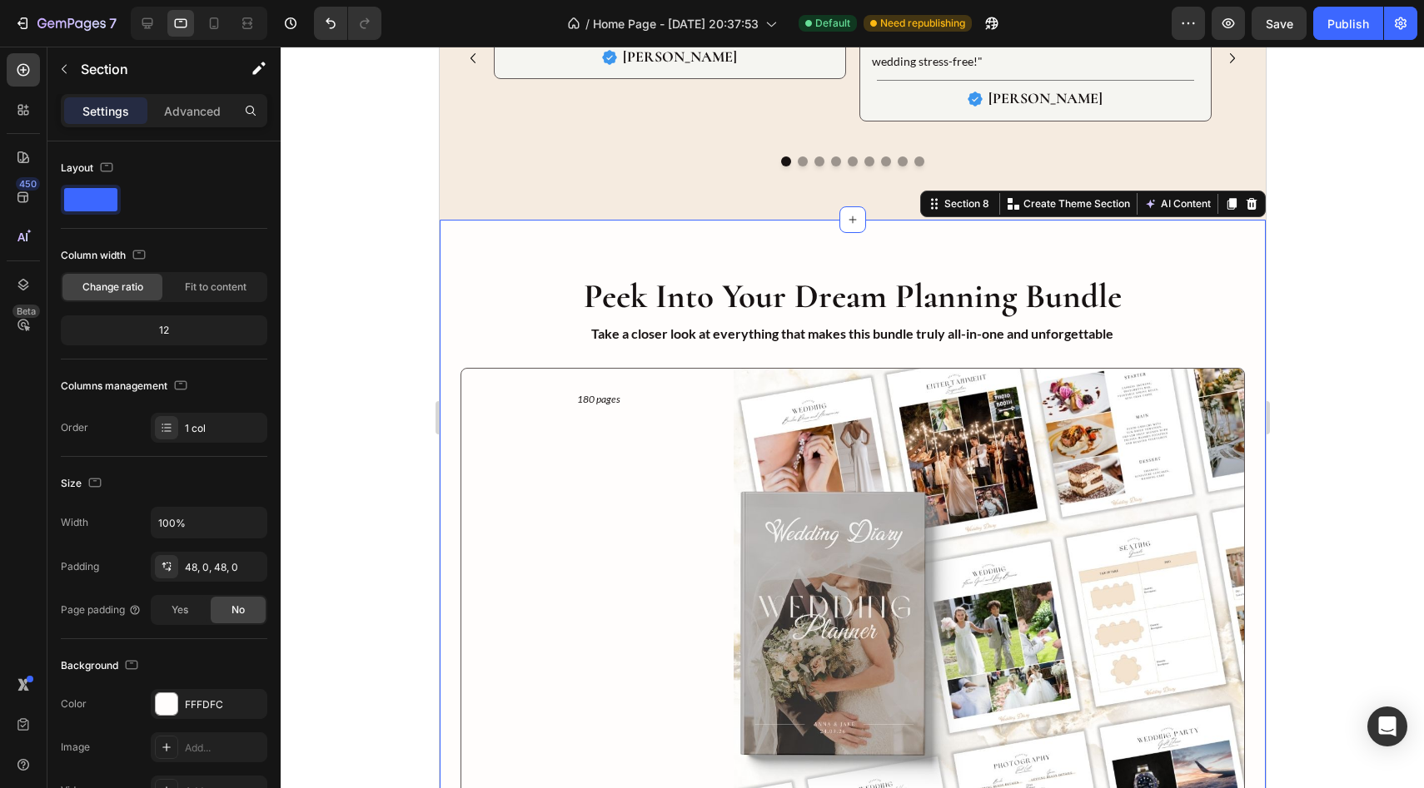
click at [632, 205] on icon at bounding box center [1250, 203] width 13 height 13
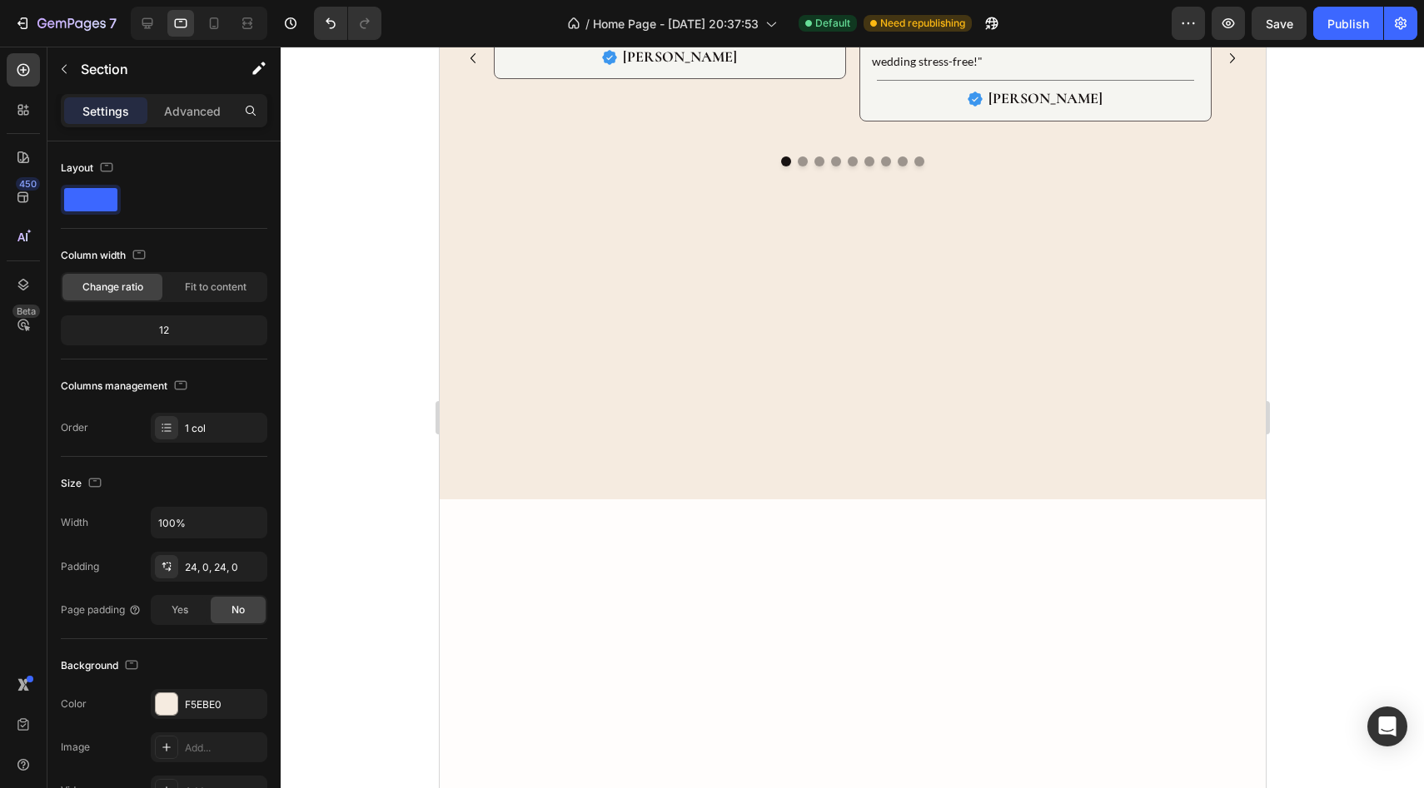
click at [632, 353] on div at bounding box center [852, 360] width 826 height 240
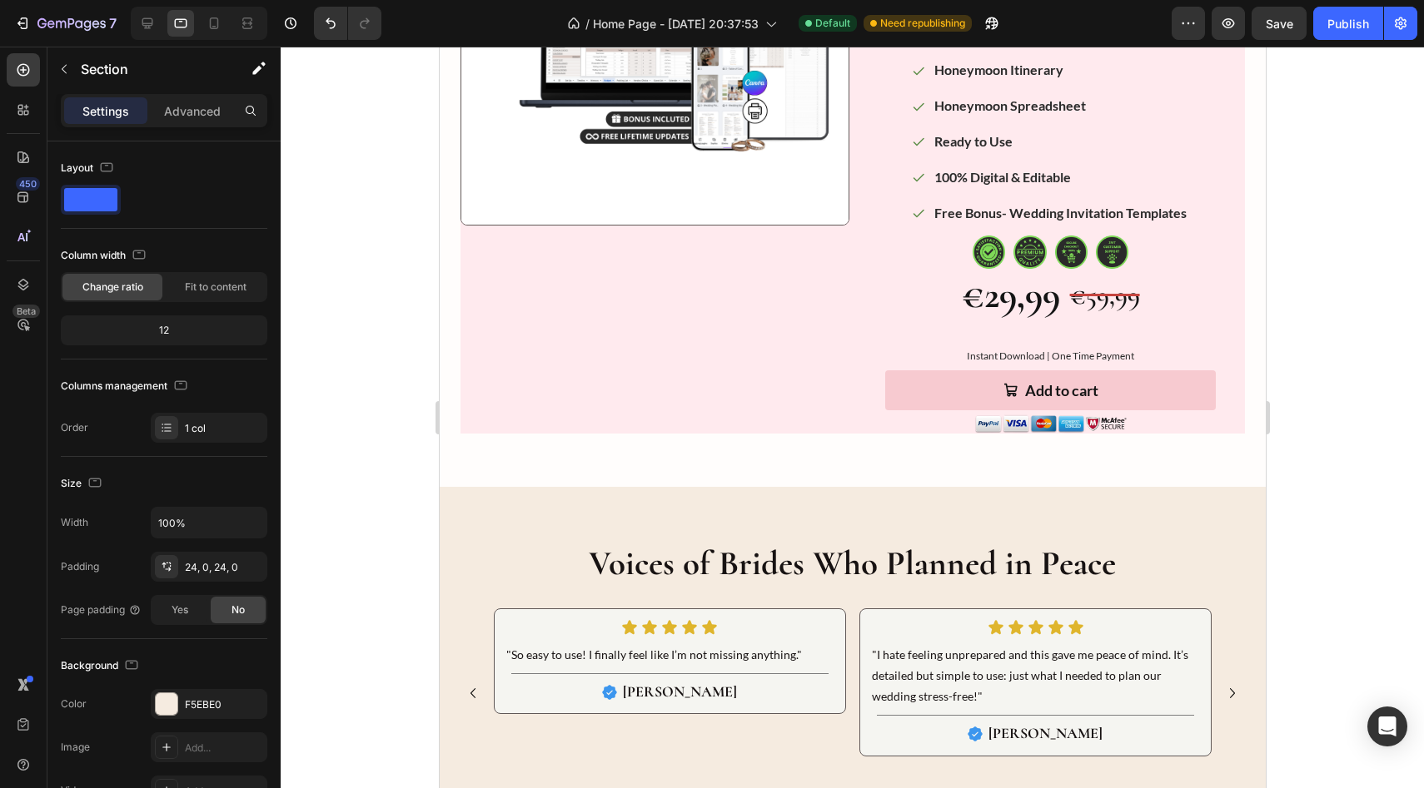
scroll to position [445, 0]
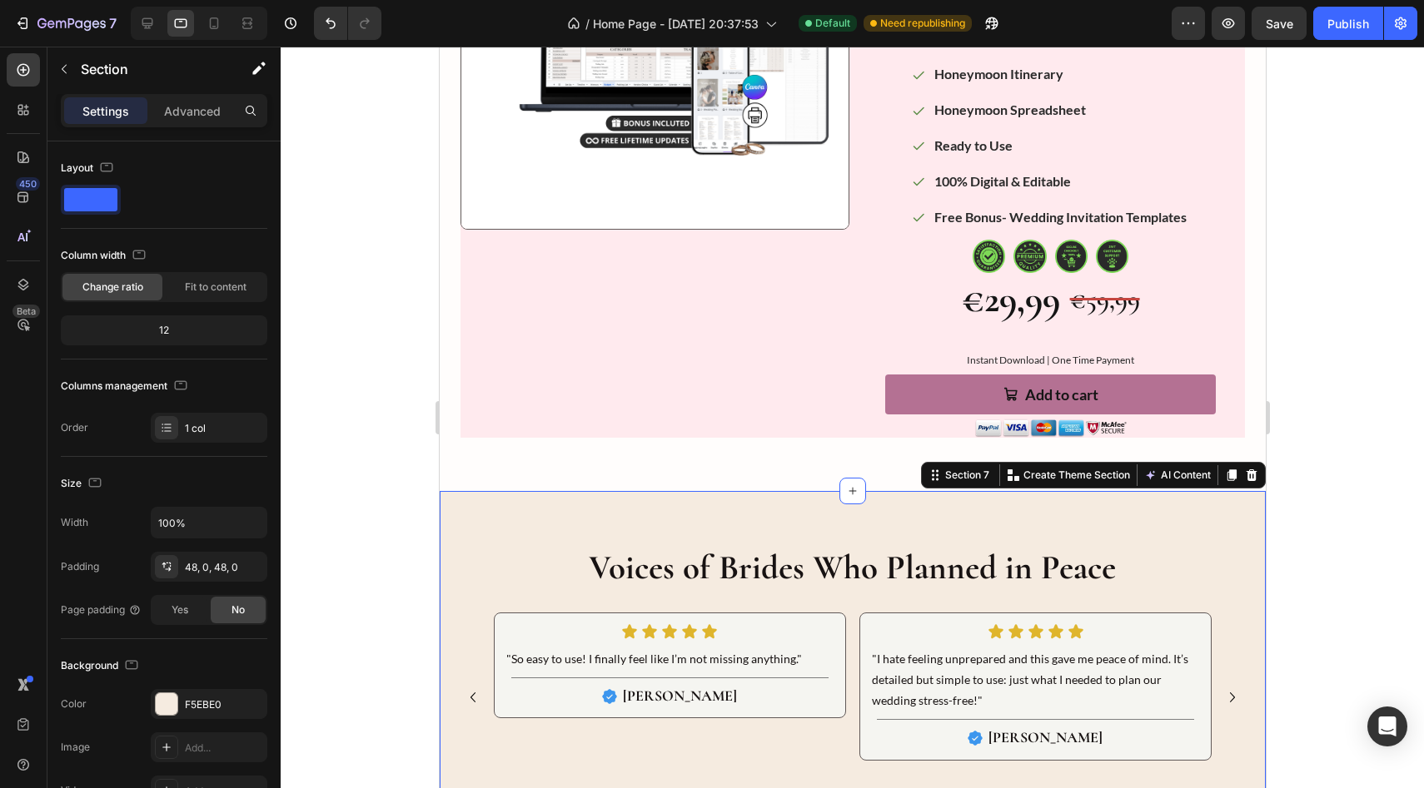
click at [632, 512] on div "Voices of Brides Who Planned in Peace Heading Icon Icon Icon Icon Icon Icon Lis…" at bounding box center [852, 675] width 826 height 368
click at [632, 483] on div at bounding box center [1251, 475] width 20 height 20
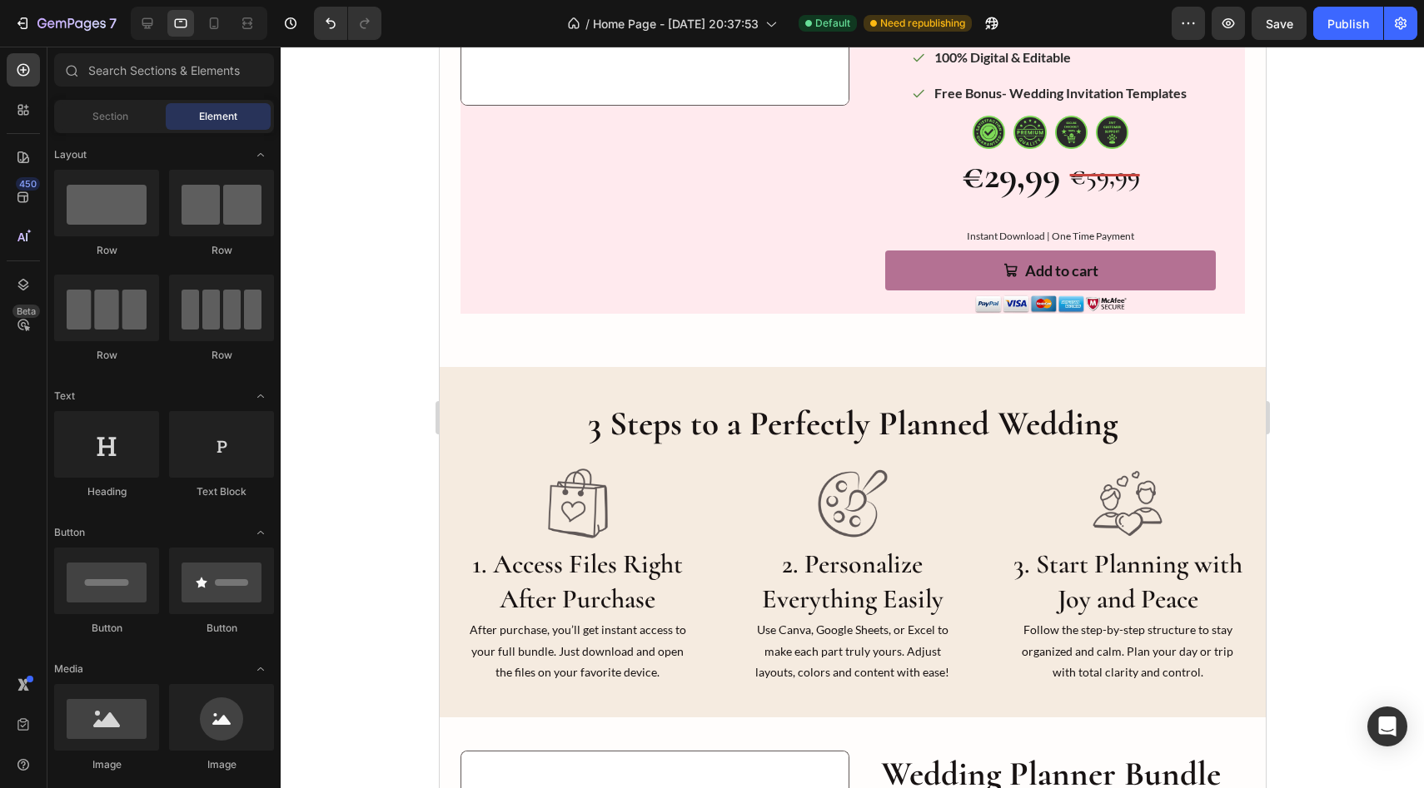
scroll to position [570, 0]
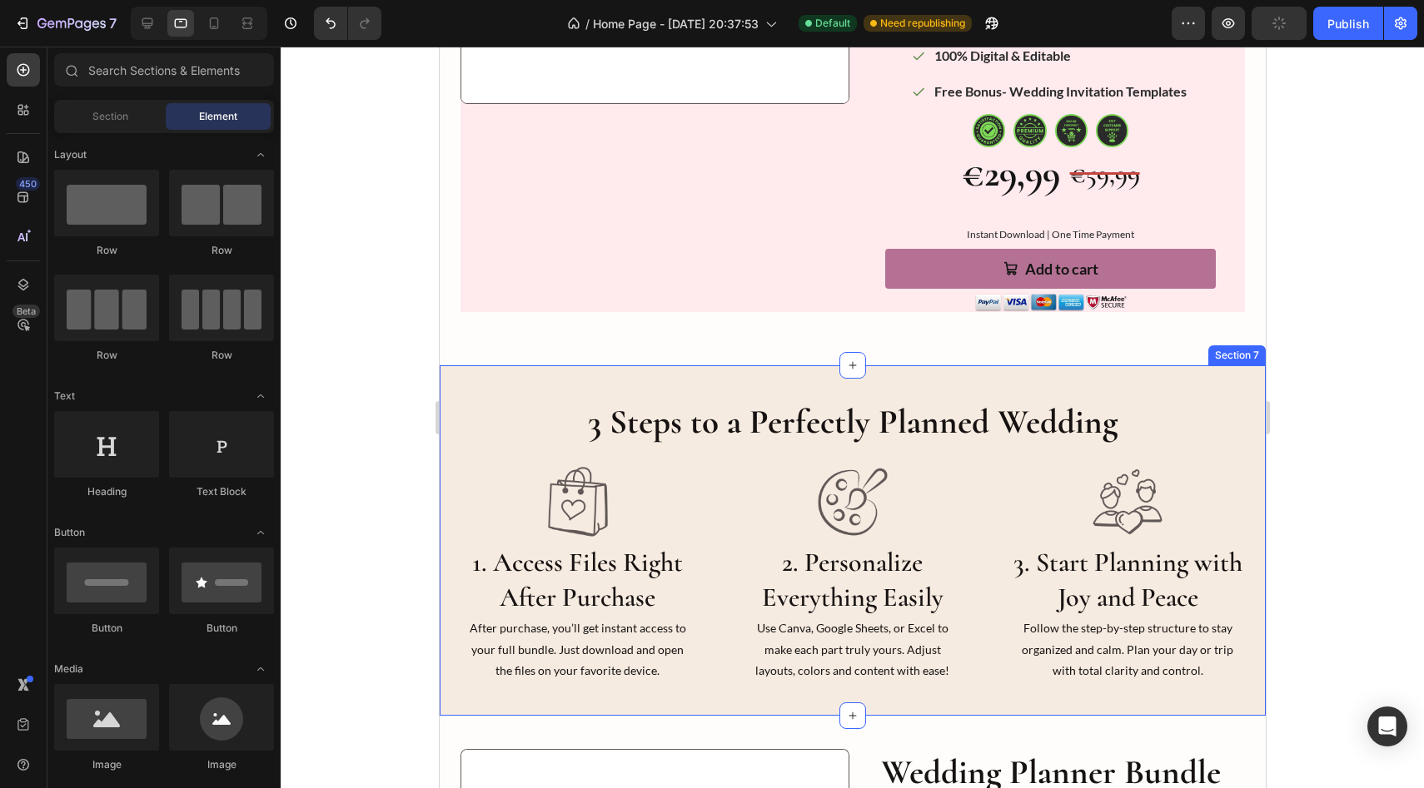
click at [632, 371] on div "3 Steps to a Perfectly Planned Wedding Heading Image 1. Access Files Right Afte…" at bounding box center [852, 541] width 826 height 351
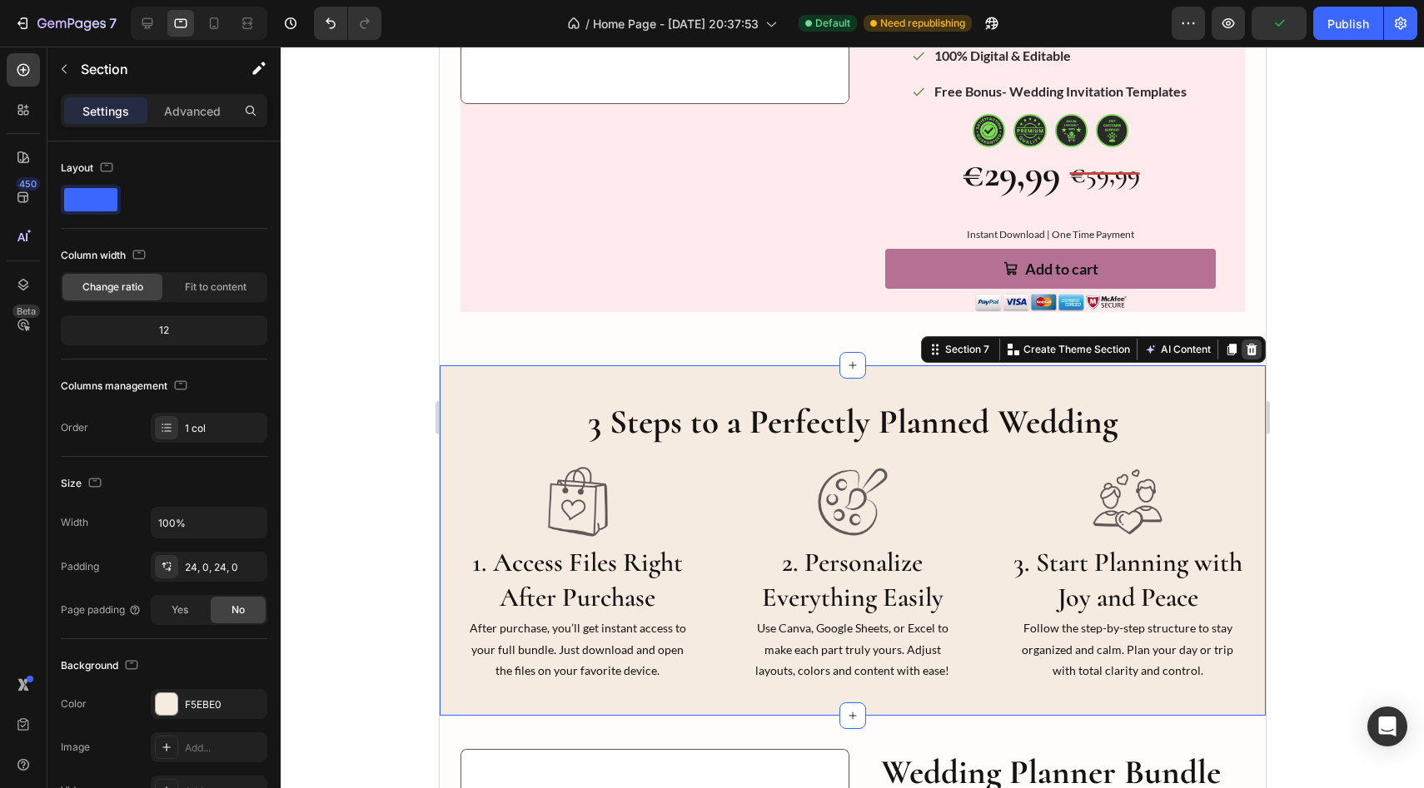
click at [632, 350] on div at bounding box center [1251, 350] width 20 height 20
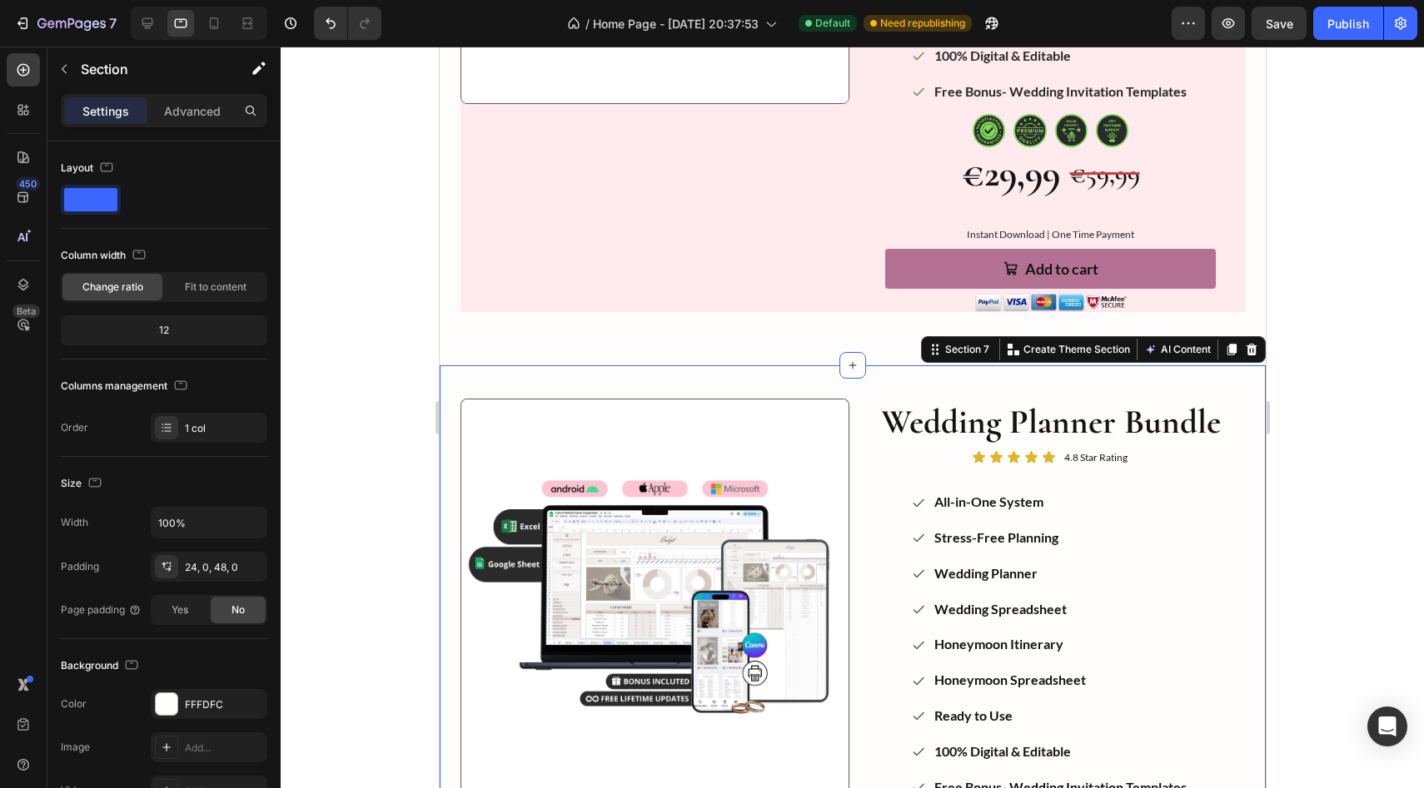
click at [632, 376] on div "Product Images Image Image Image Image Row Wedding Planner Bundle Product Title…" at bounding box center [852, 701] width 826 height 671
click at [632, 350] on icon at bounding box center [1250, 349] width 13 height 13
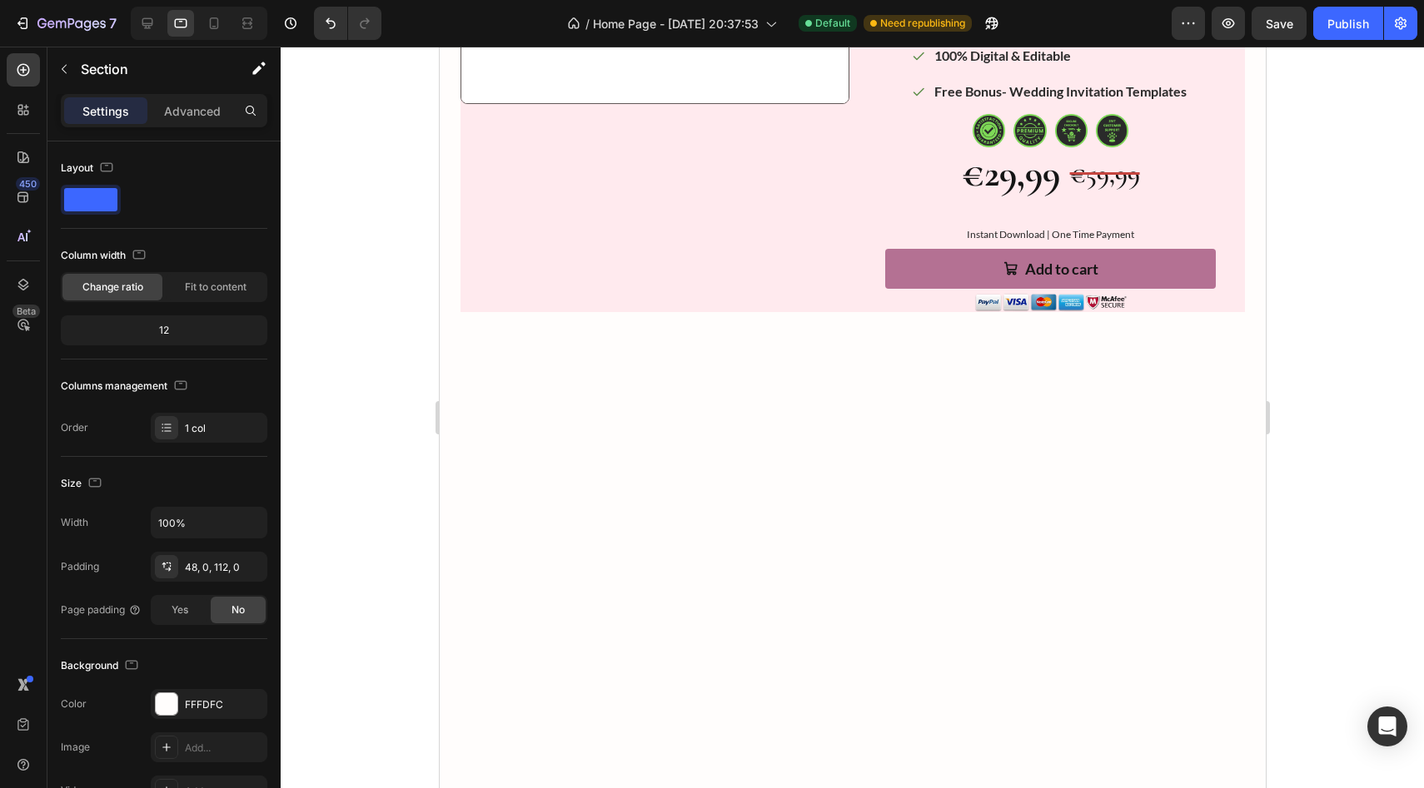
click at [632, 416] on div at bounding box center [852, 668] width 826 height 526
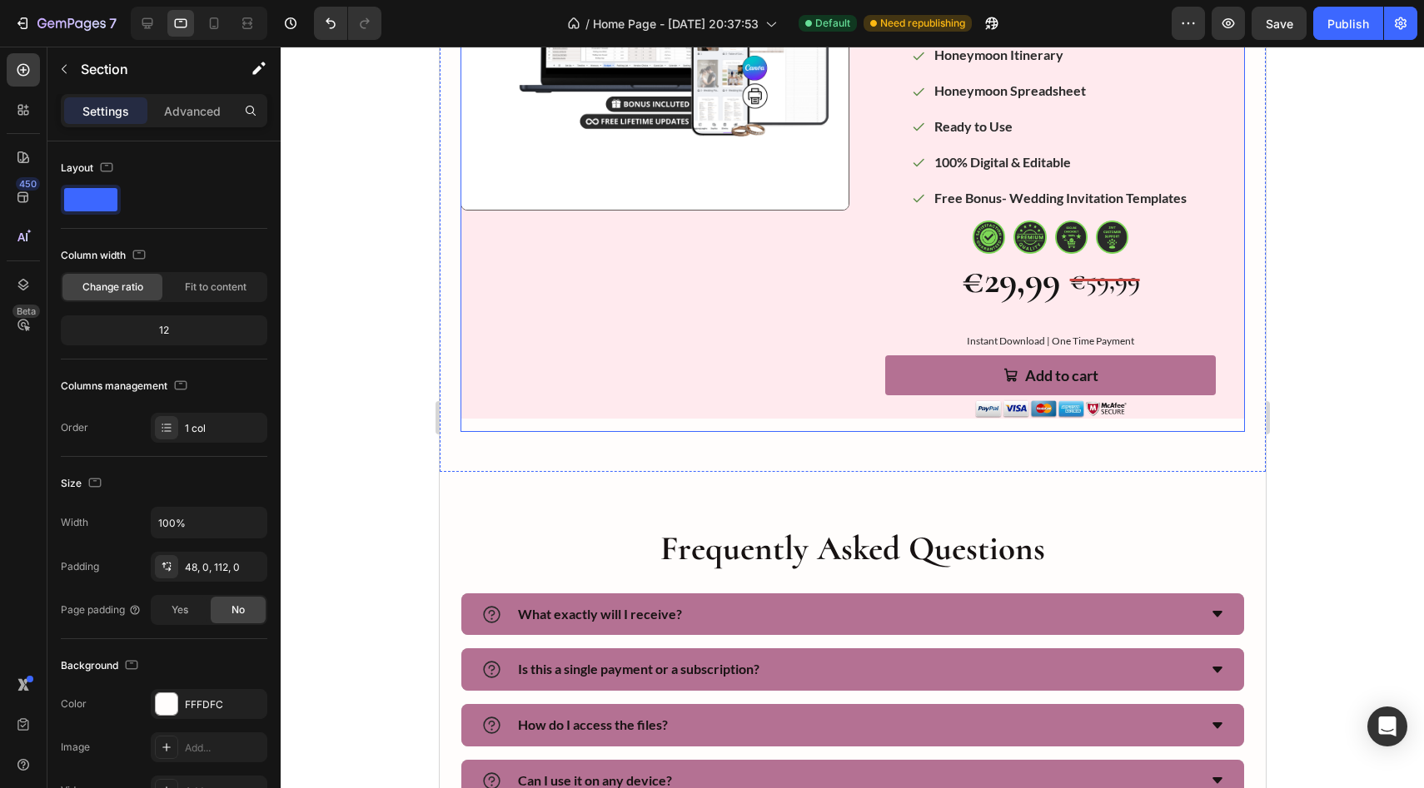
scroll to position [0, 0]
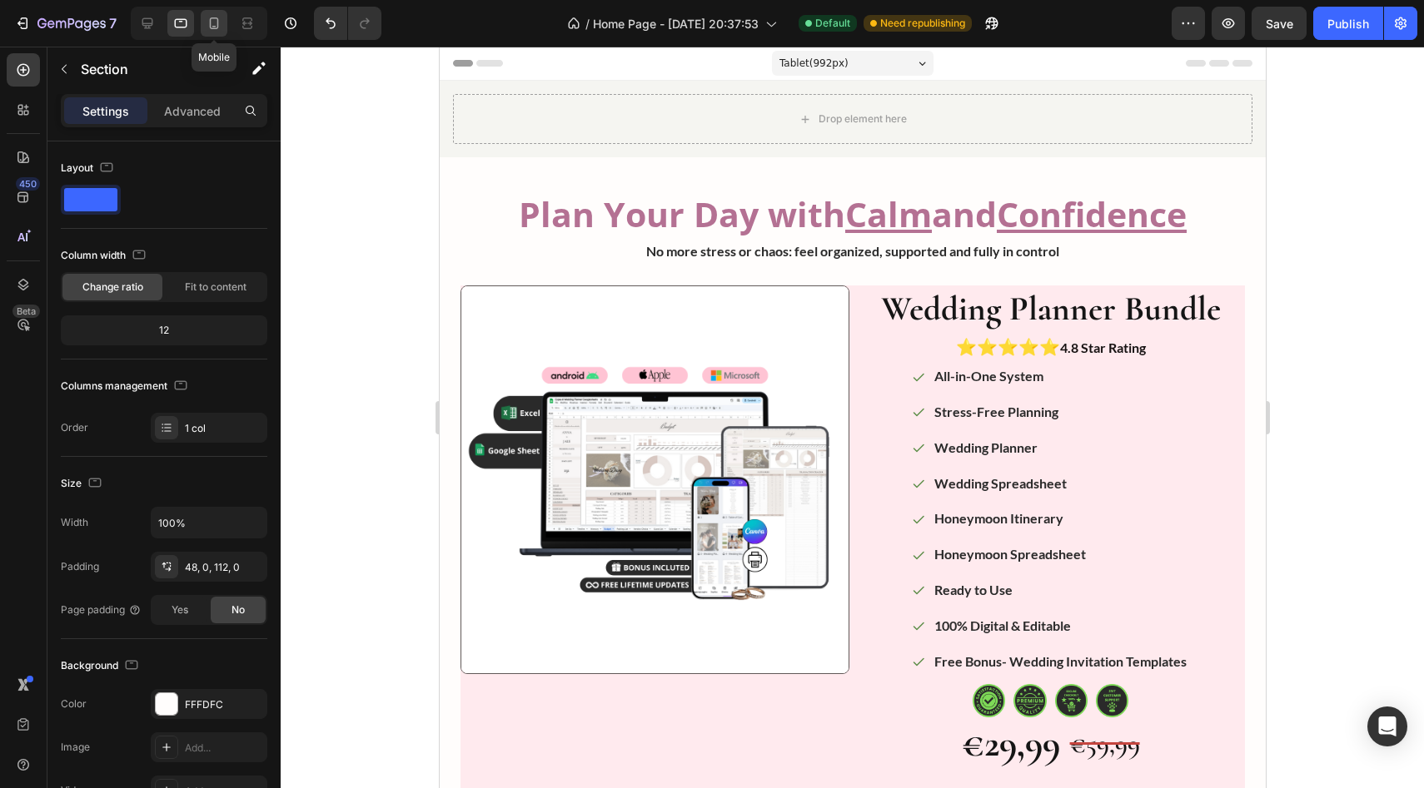
click at [204, 23] on div at bounding box center [214, 23] width 27 height 27
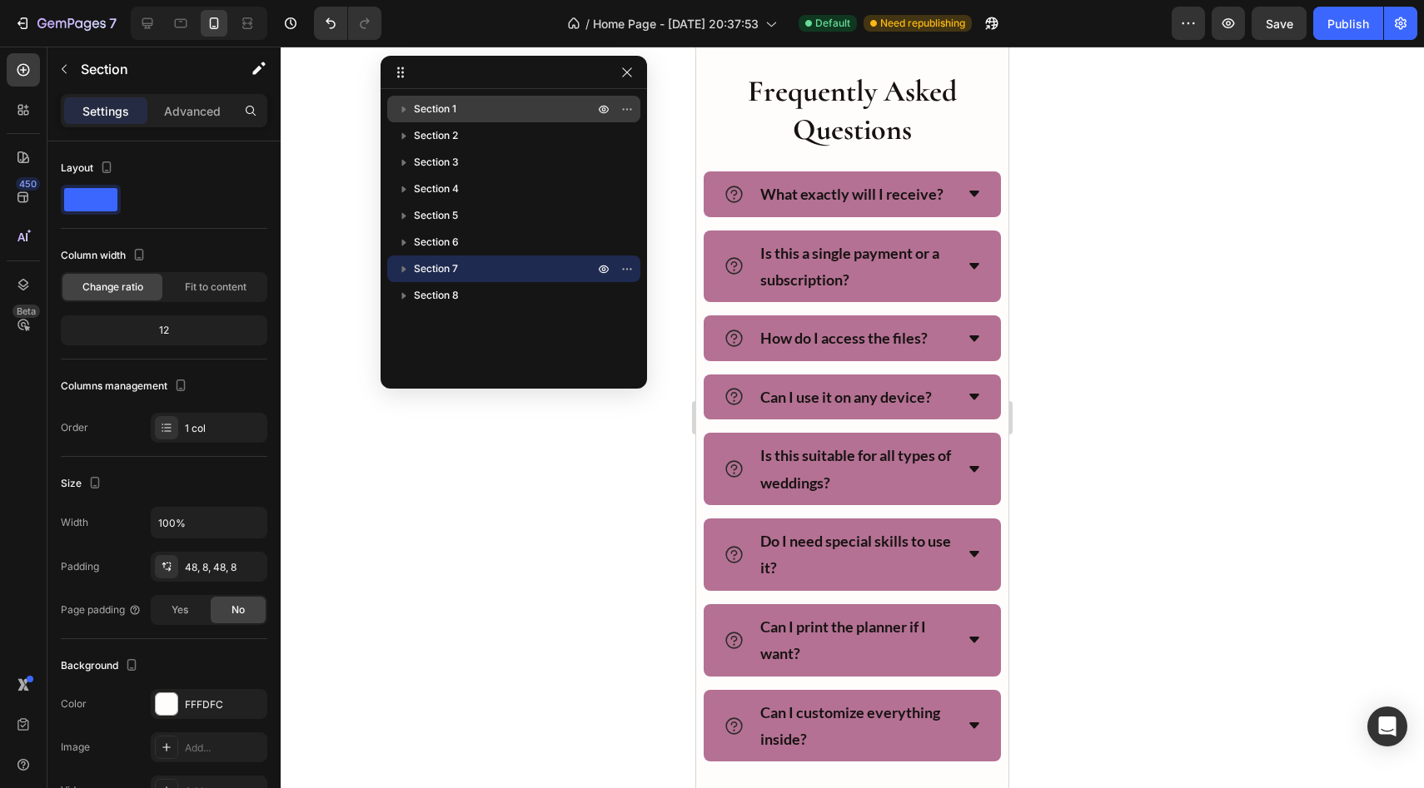
scroll to position [2864, 0]
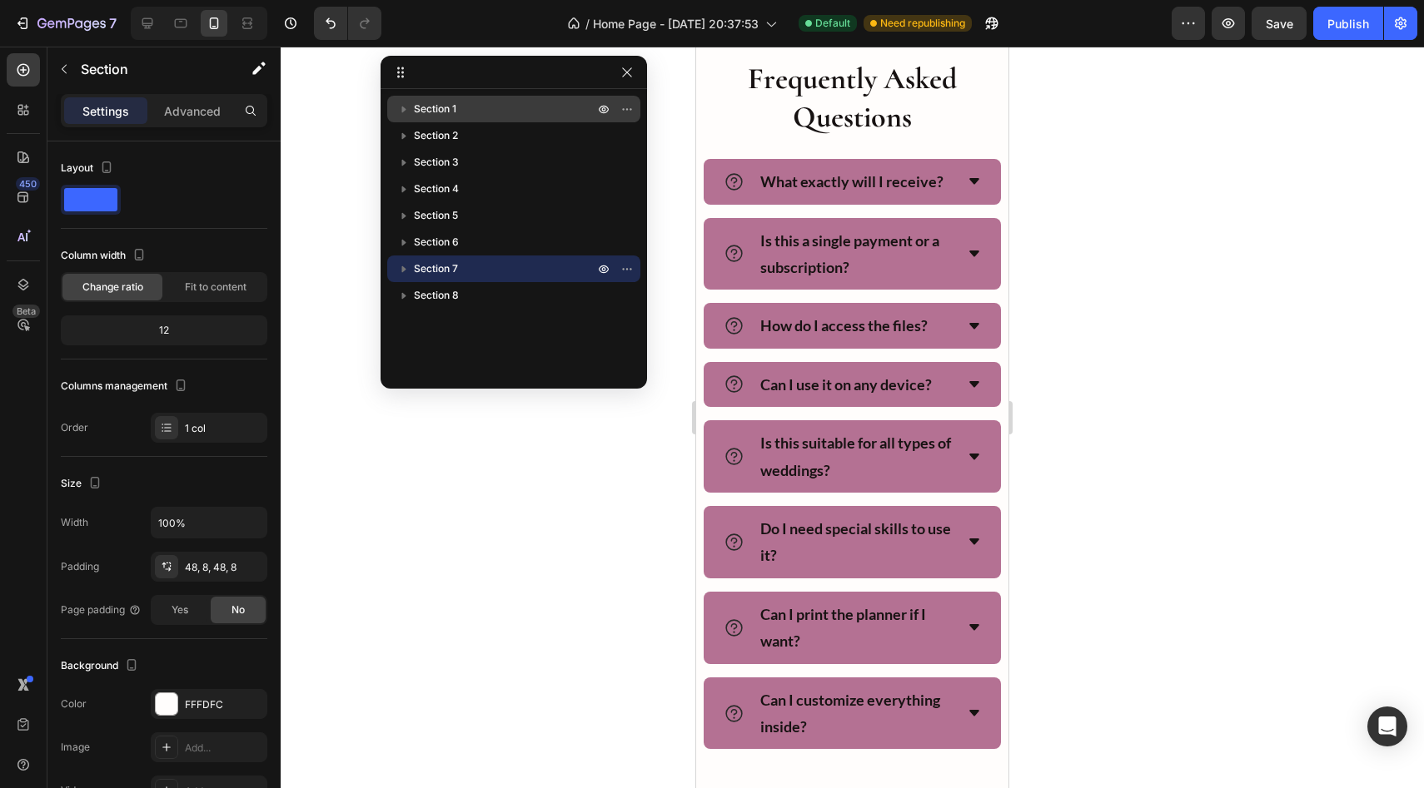
click at [551, 106] on p "Section 1" at bounding box center [505, 109] width 183 height 17
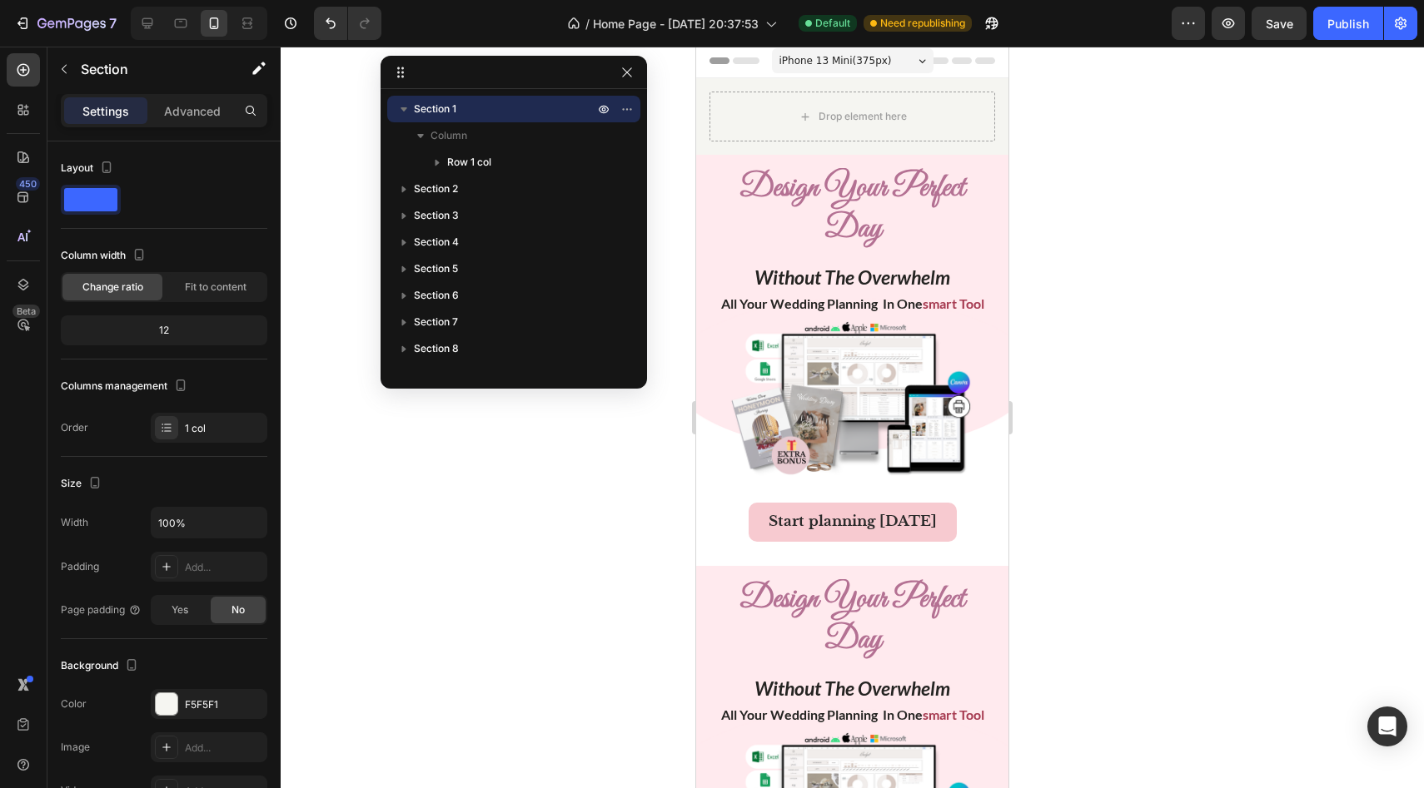
scroll to position [0, 0]
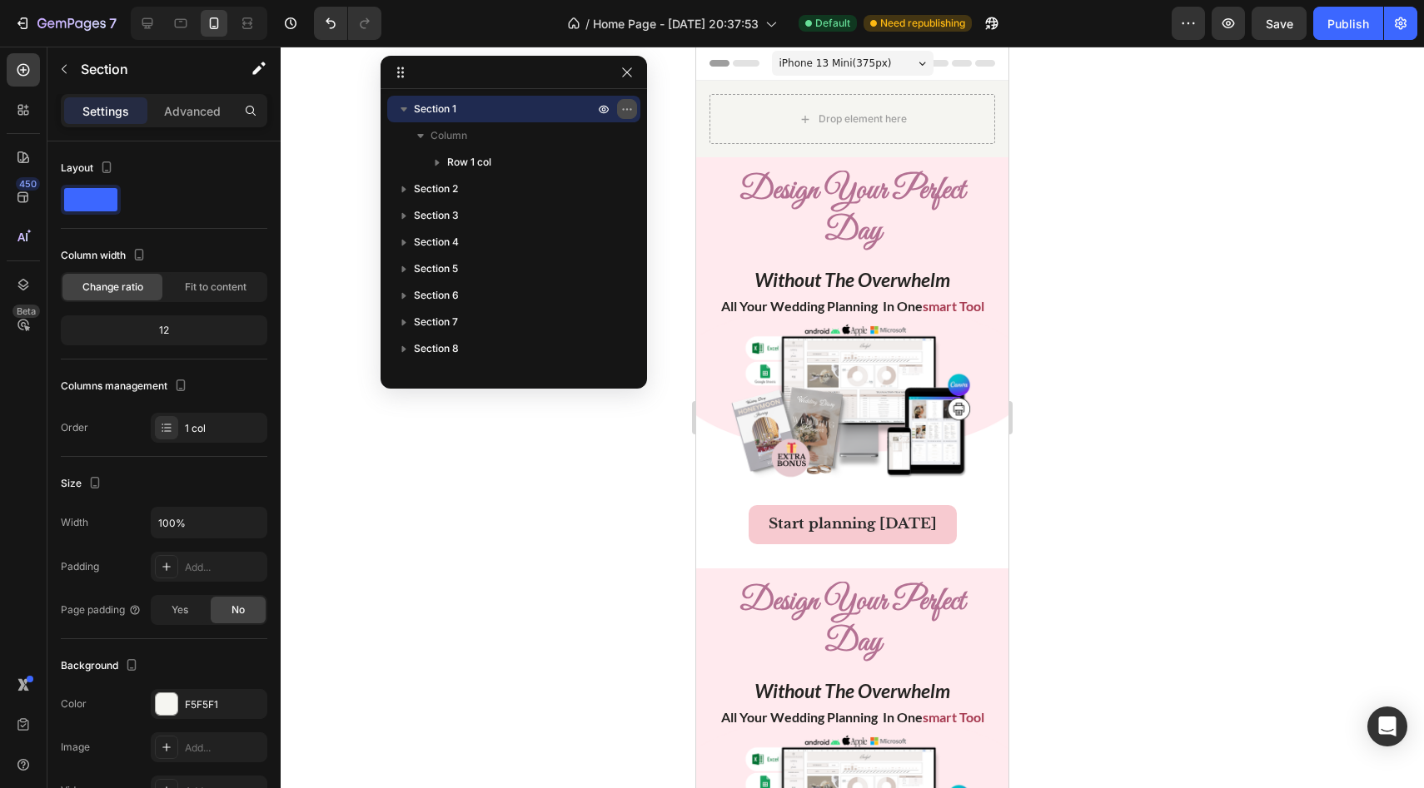
click at [624, 111] on icon "button" at bounding box center [626, 108] width 13 height 13
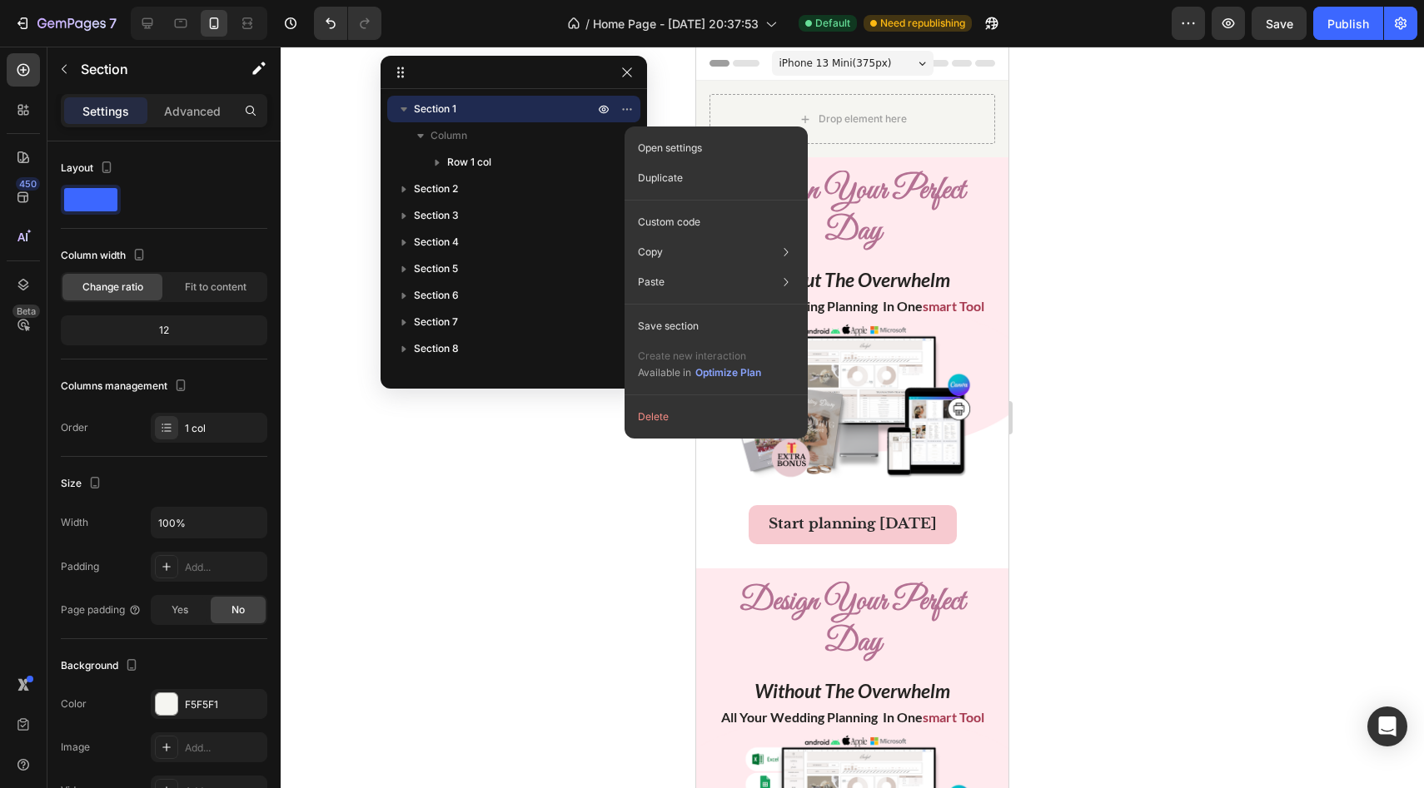
click at [520, 543] on div at bounding box center [852, 418] width 1143 height 742
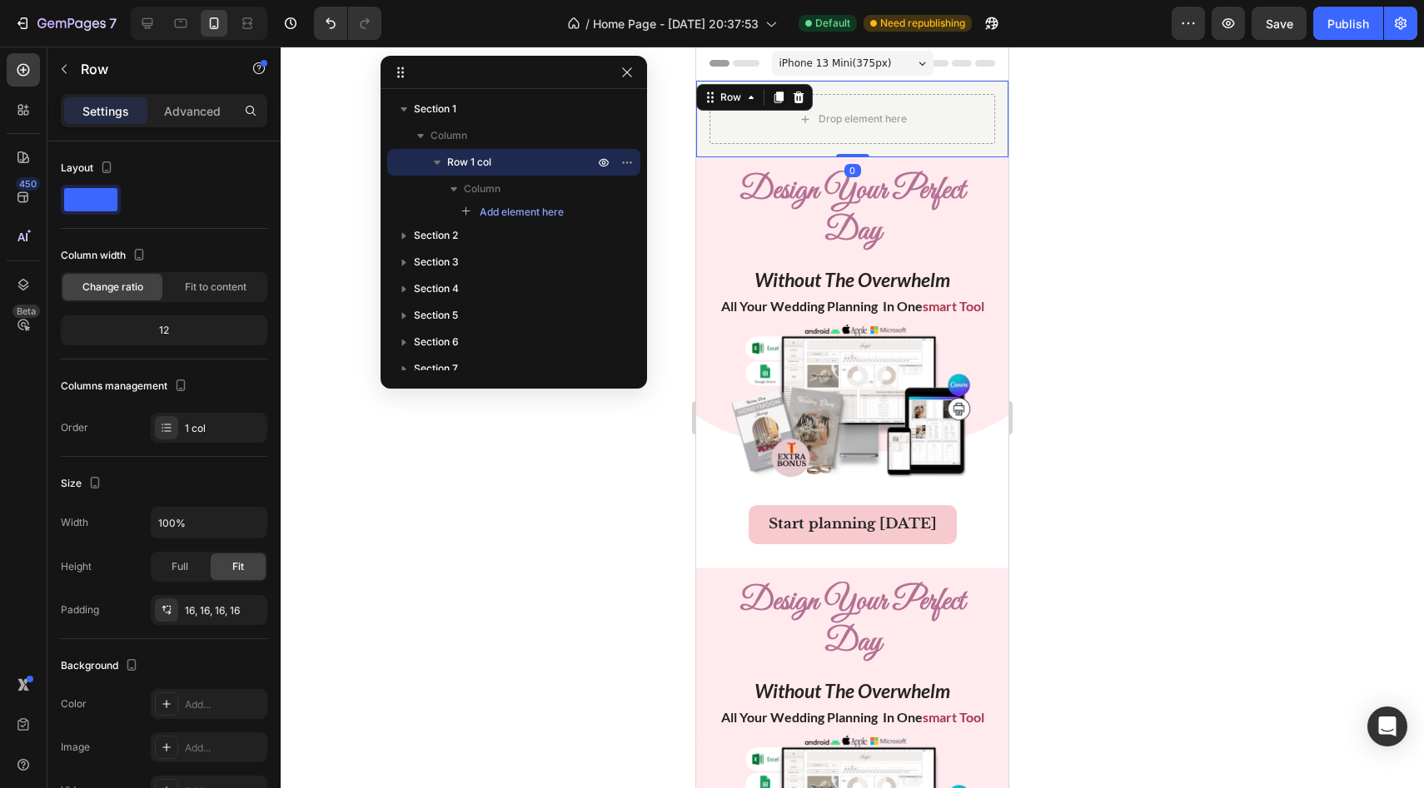
click at [632, 92] on div "Drop element here Row 0" at bounding box center [852, 119] width 312 height 77
click at [632, 99] on icon at bounding box center [798, 98] width 11 height 12
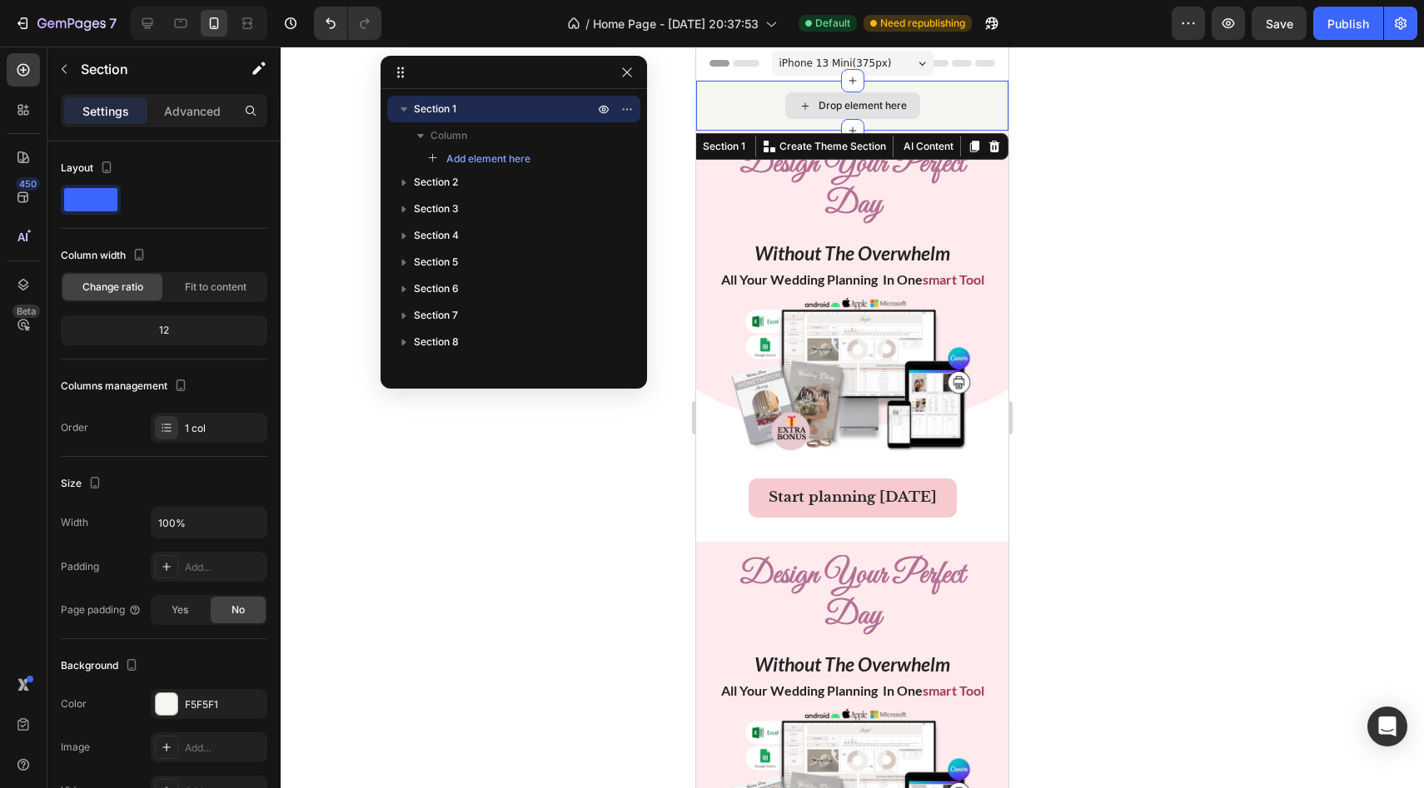
click at [632, 90] on div "Drop element here" at bounding box center [852, 106] width 312 height 50
click at [632, 147] on icon at bounding box center [993, 146] width 13 height 13
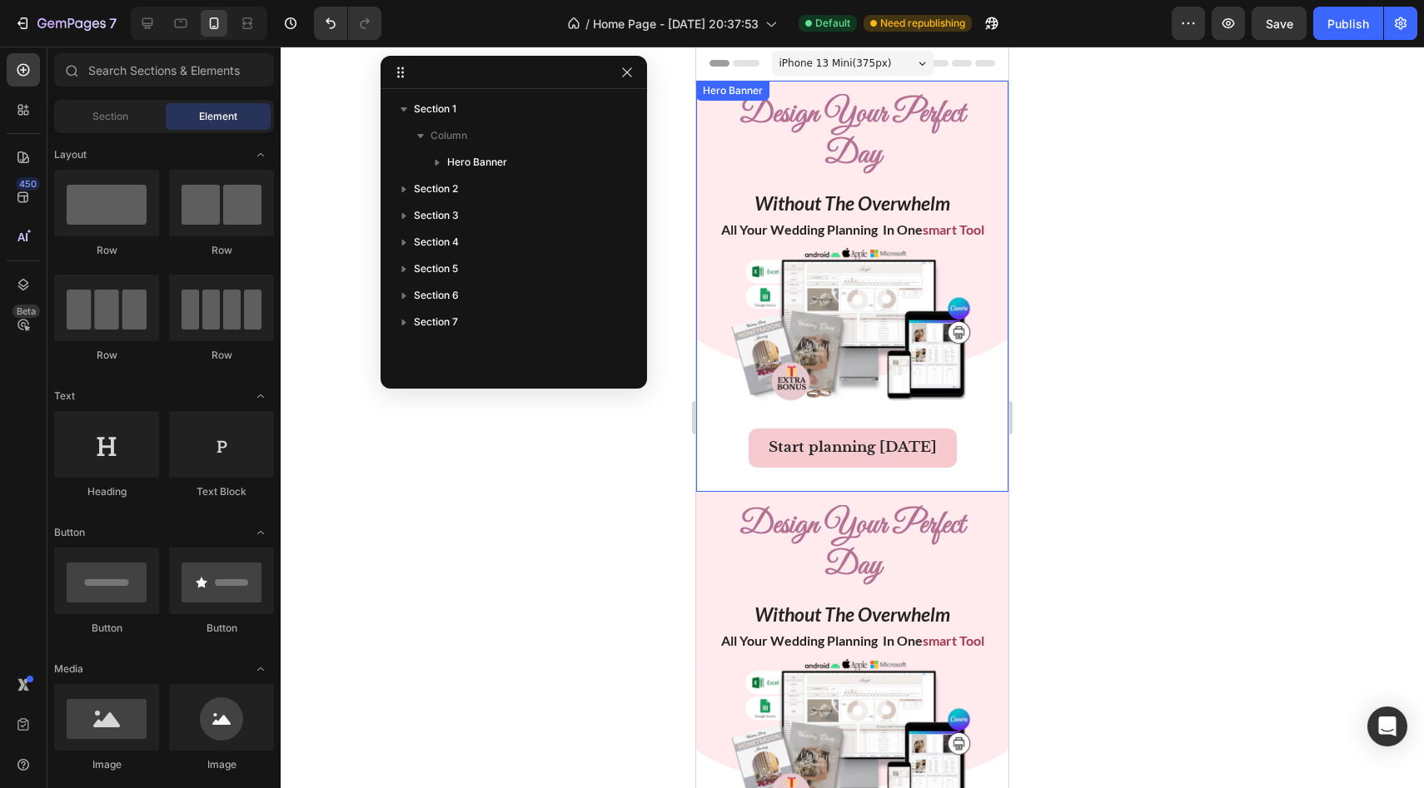
click at [632, 92] on div "design your perfect day Heading without the overwhelm all your wedding planning…" at bounding box center [852, 286] width 312 height 411
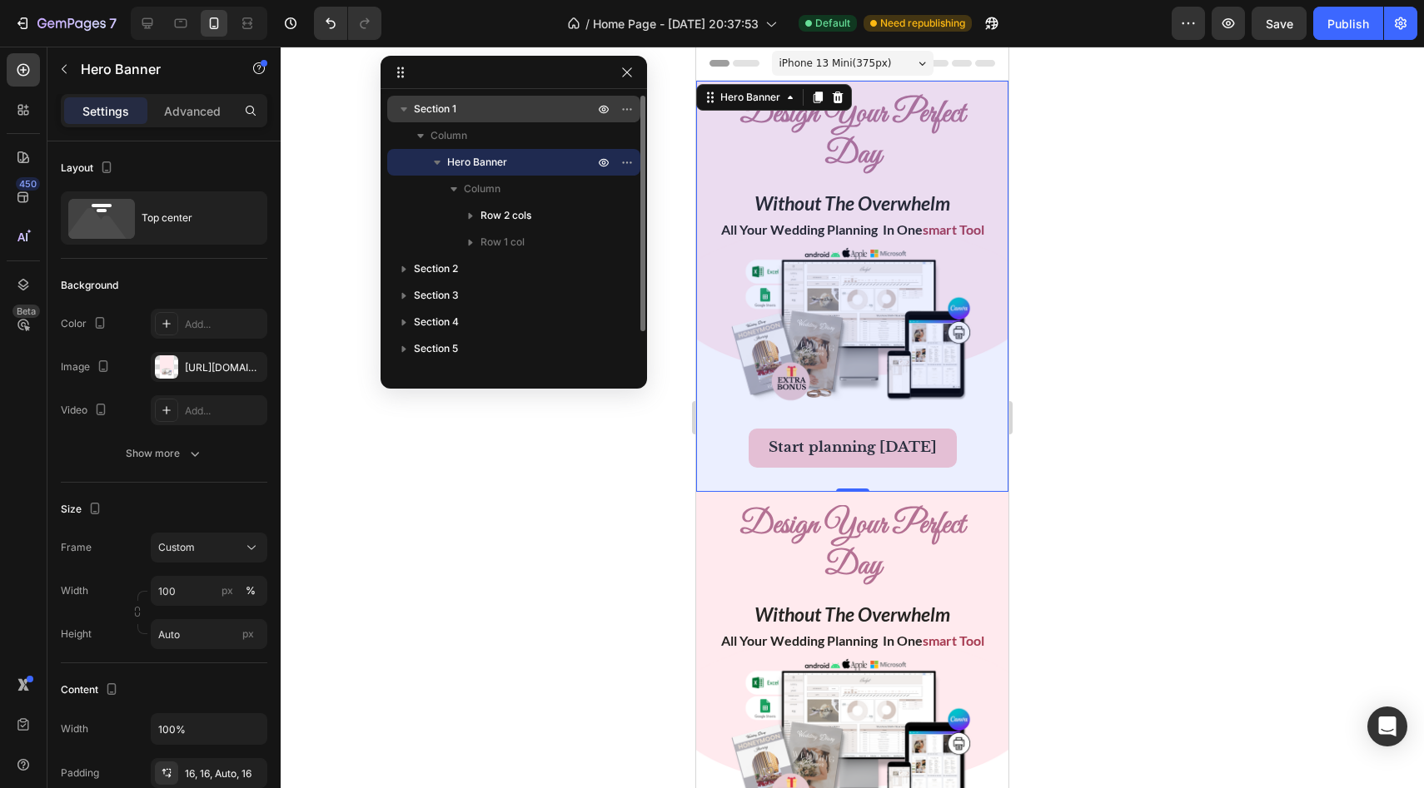
click at [490, 105] on p "Section 1" at bounding box center [505, 109] width 183 height 17
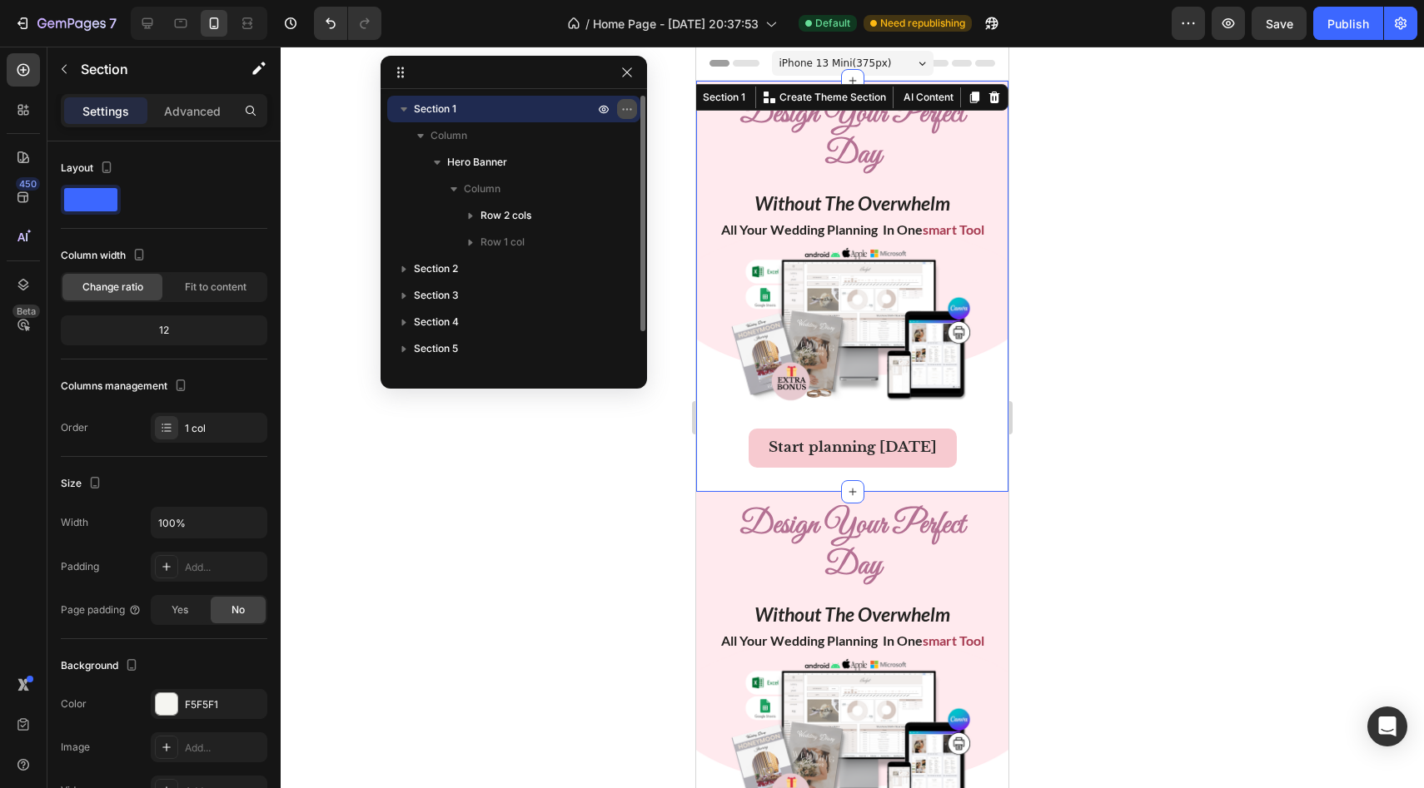
click at [632, 106] on button "button" at bounding box center [627, 109] width 20 height 20
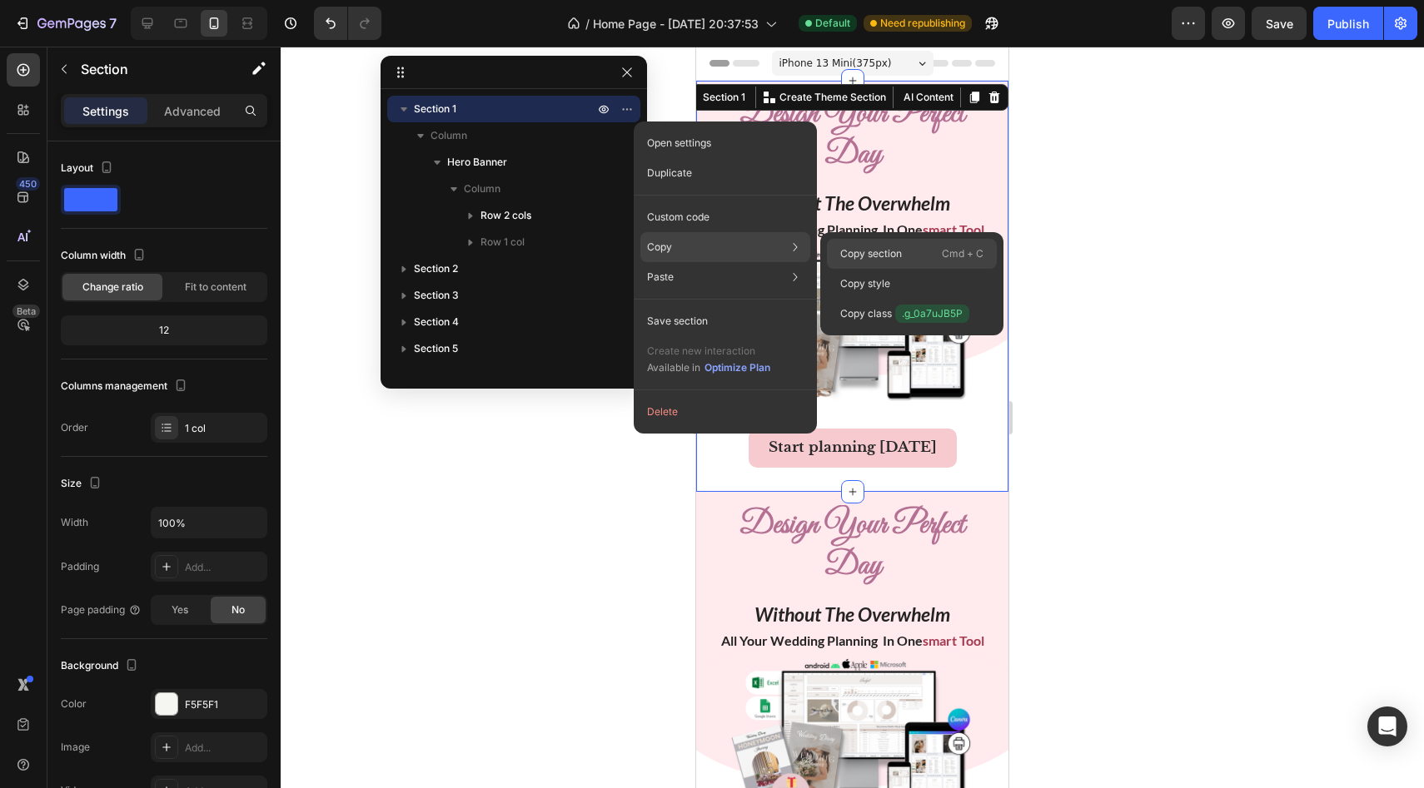
click at [632, 251] on p "Copy section" at bounding box center [871, 253] width 62 height 15
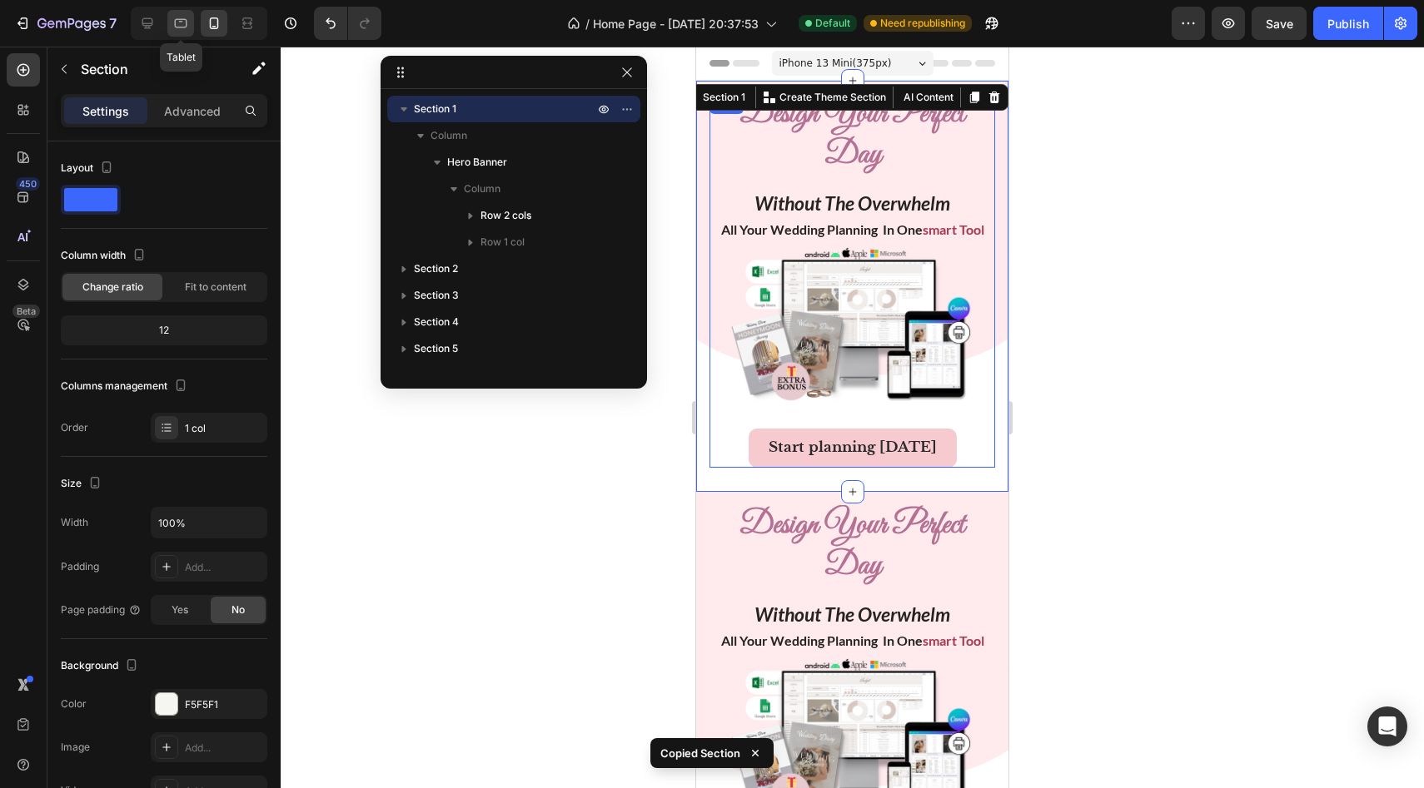
click at [182, 22] on icon at bounding box center [180, 23] width 17 height 17
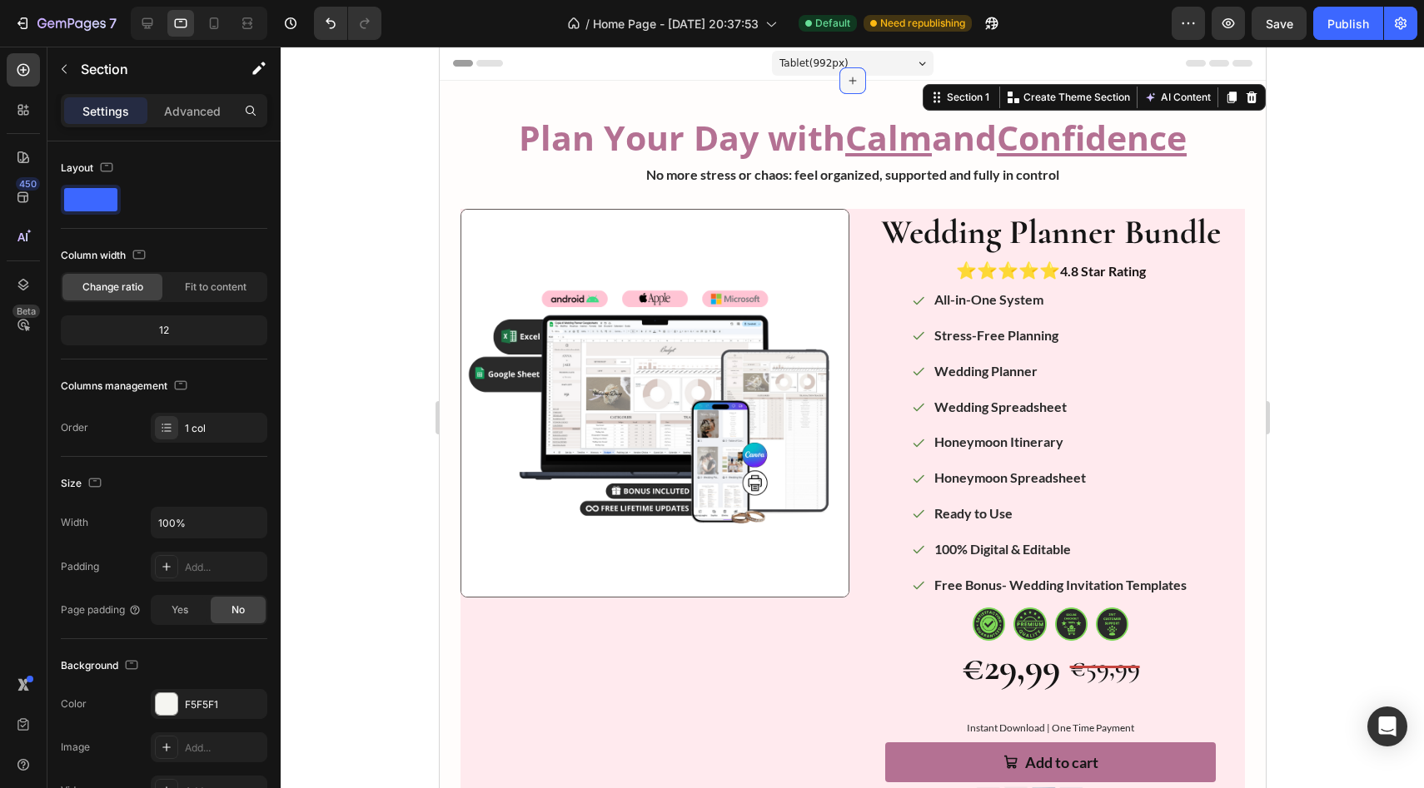
click at [632, 74] on icon at bounding box center [851, 80] width 13 height 13
click at [632, 86] on div "Plan Your Day with Calm and Confidence Heading No more stress or chaos: feel or…" at bounding box center [852, 470] width 826 height 778
click at [32, 283] on div at bounding box center [23, 284] width 33 height 33
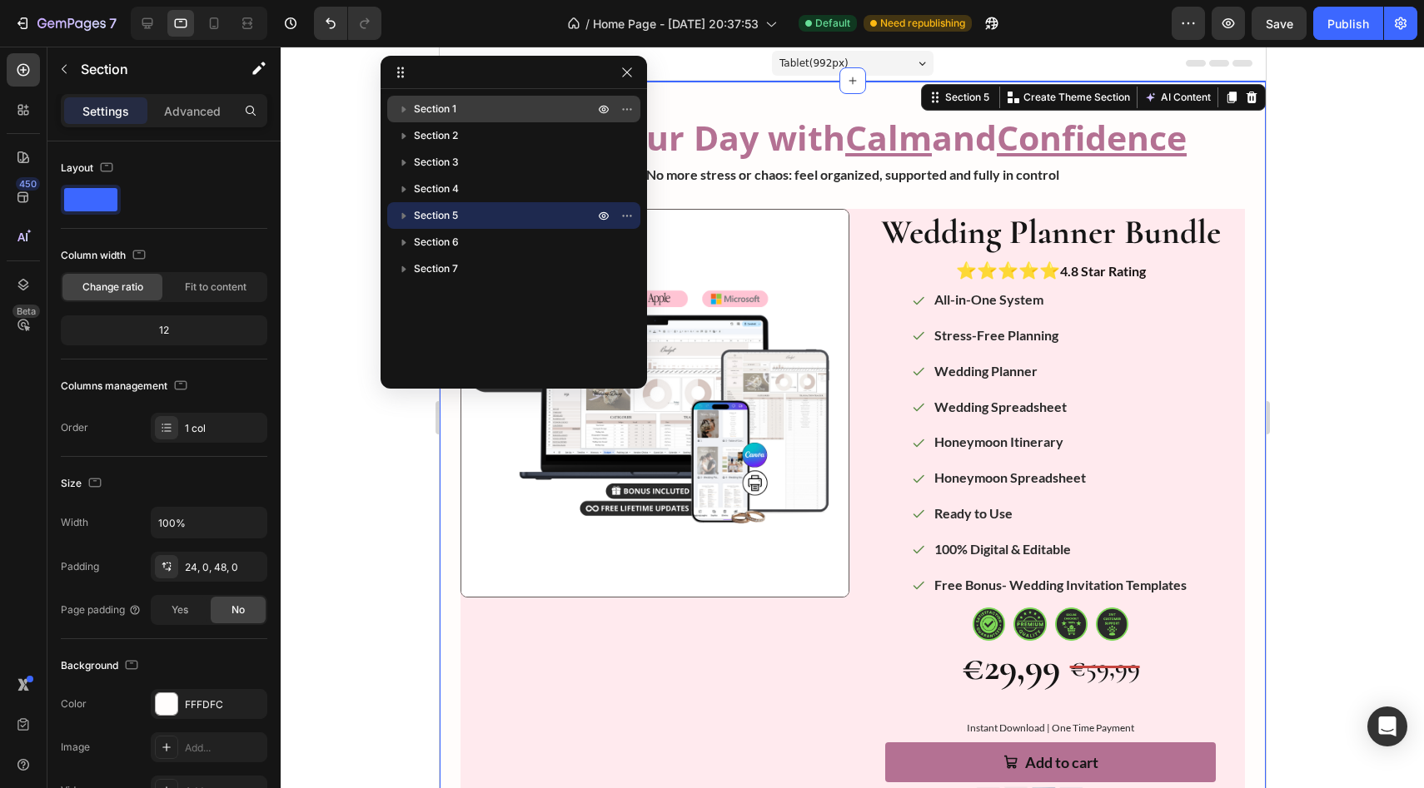
click at [541, 113] on p "Section 1" at bounding box center [505, 109] width 183 height 17
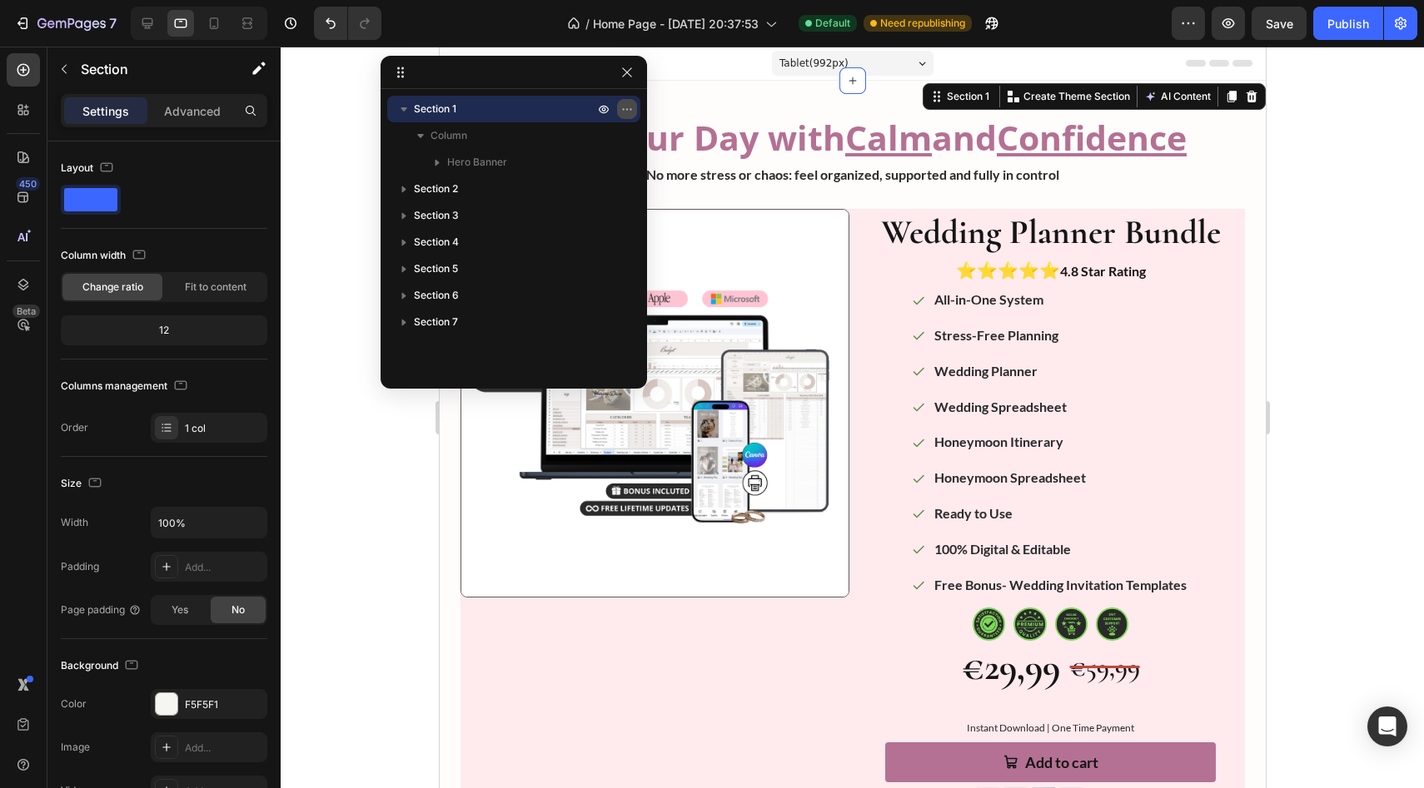
click at [620, 111] on icon "button" at bounding box center [626, 108] width 13 height 13
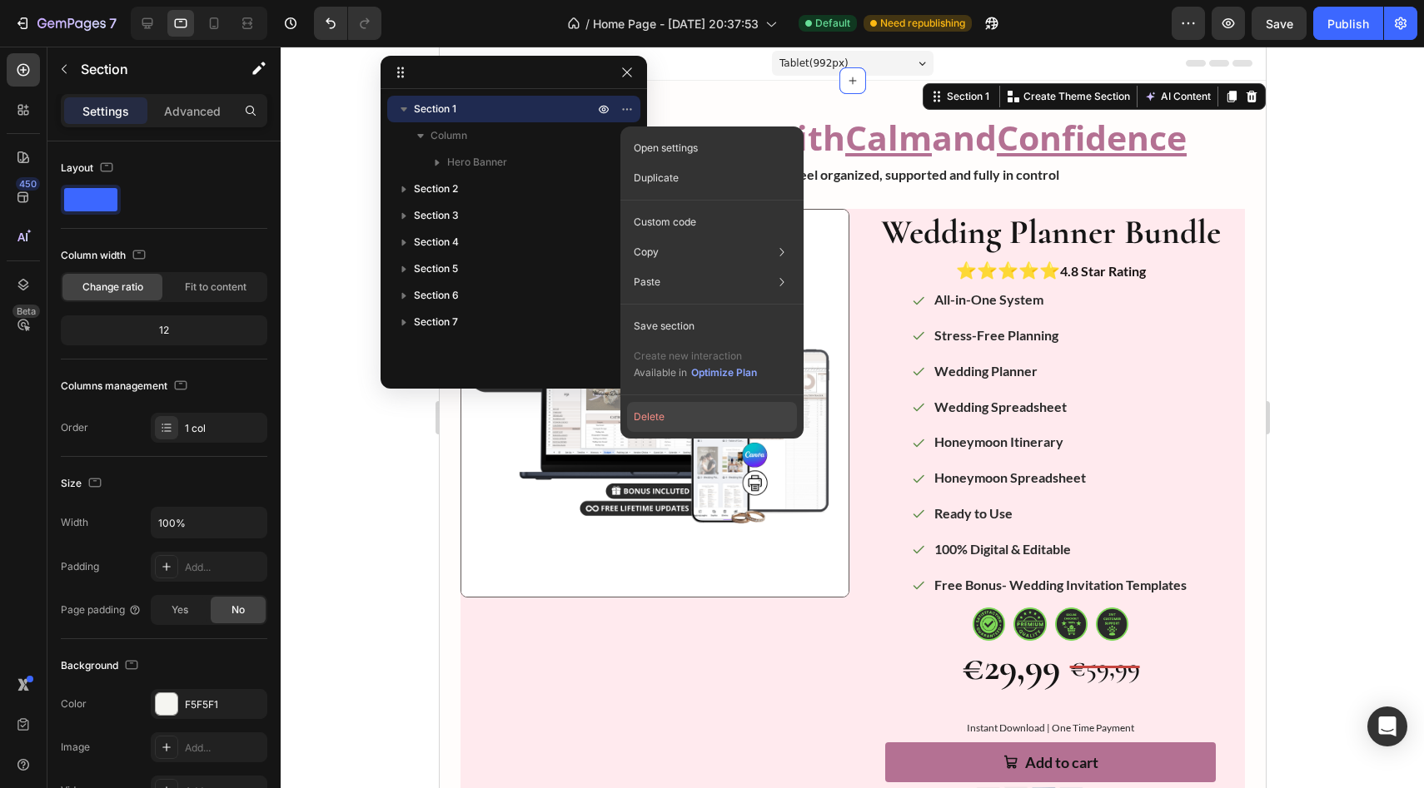
click at [632, 410] on button "Delete" at bounding box center [712, 417] width 170 height 30
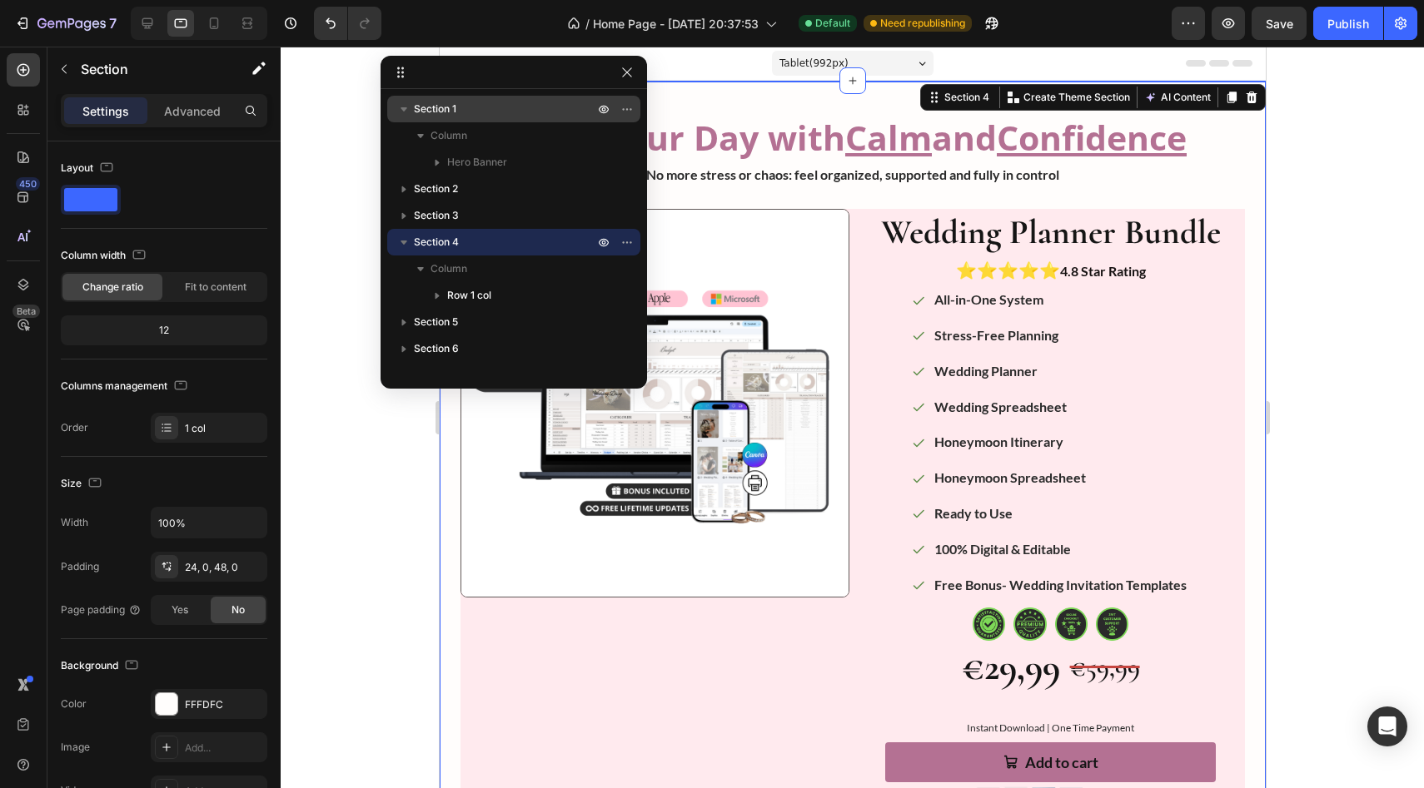
click at [497, 104] on p "Section 1" at bounding box center [505, 109] width 183 height 17
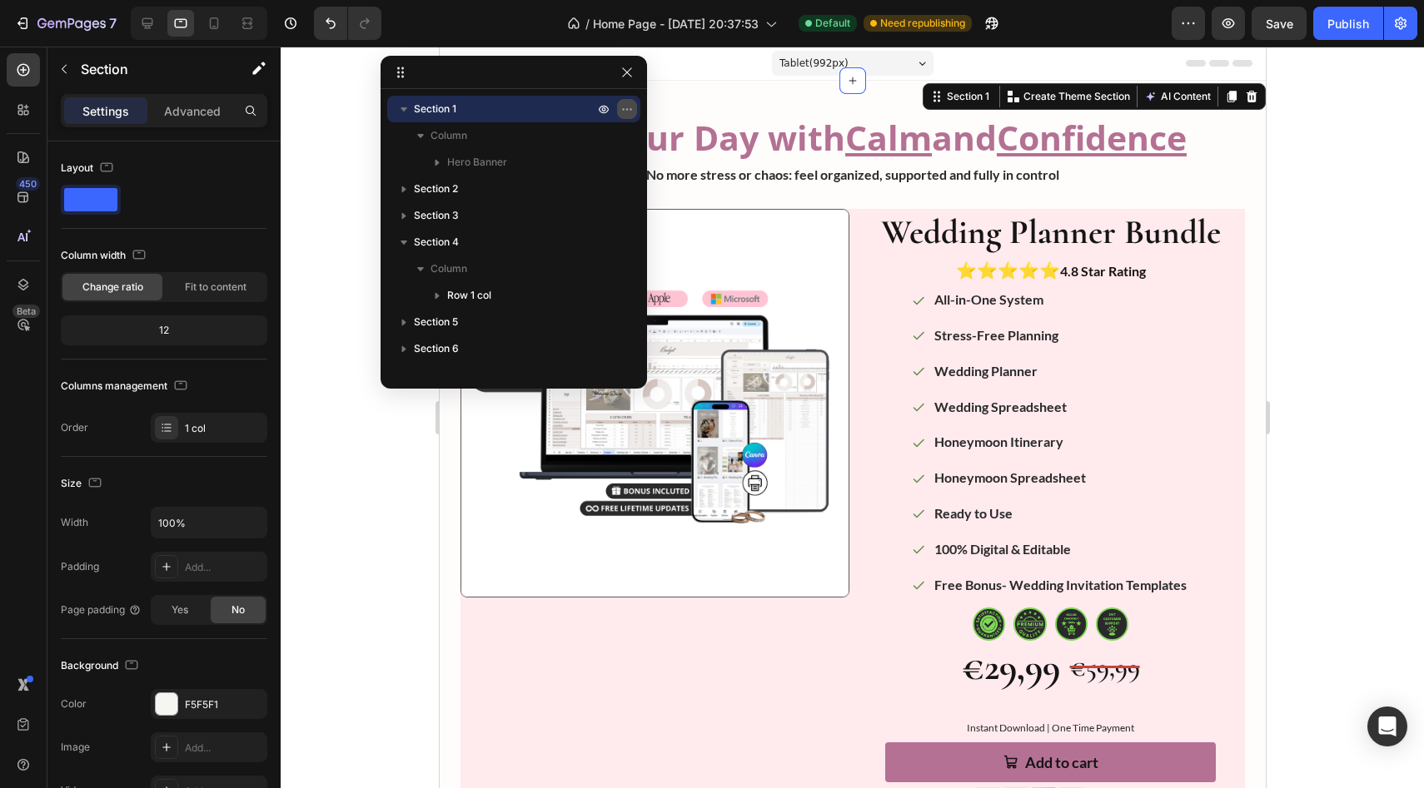
click at [629, 111] on icon "button" at bounding box center [626, 108] width 13 height 13
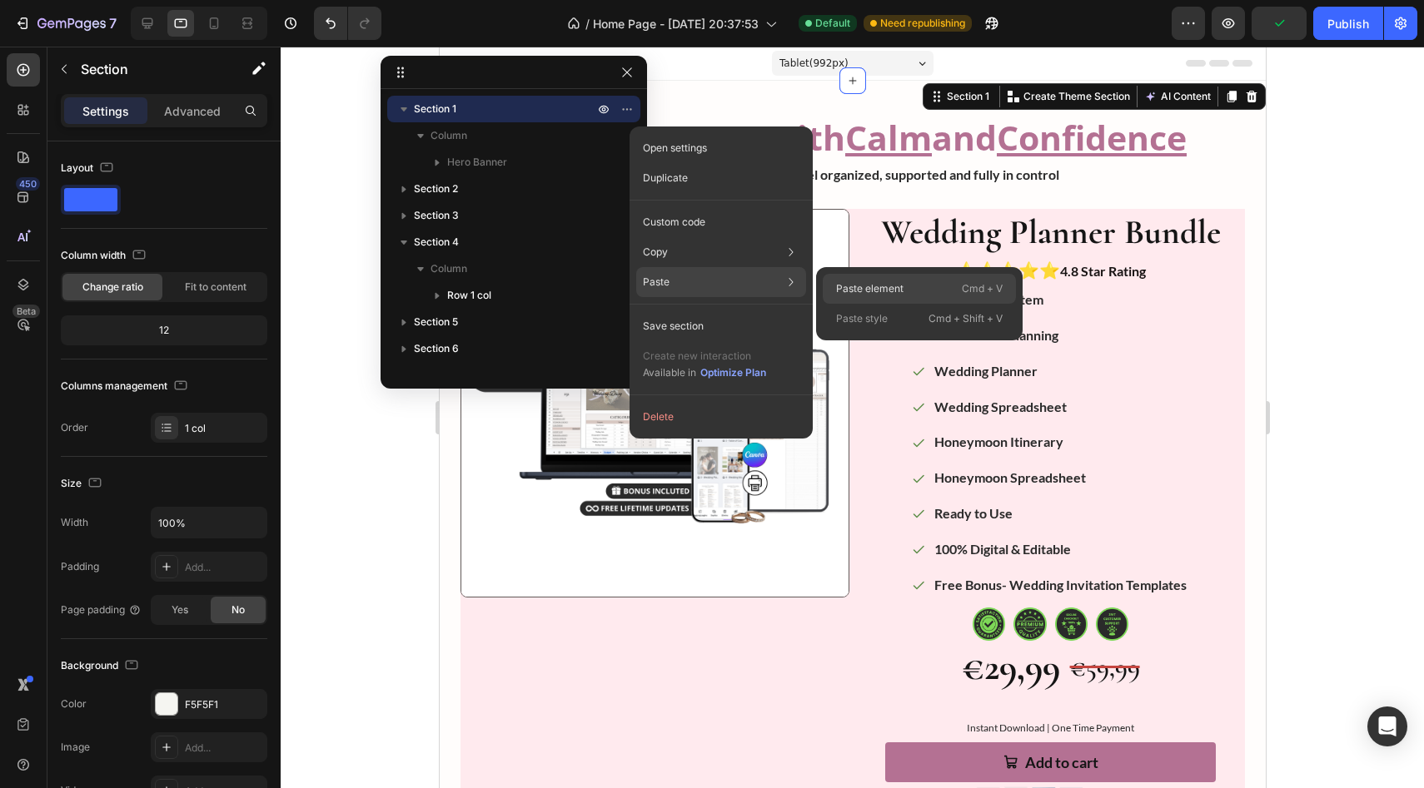
click at [632, 292] on p "Paste element" at bounding box center [869, 288] width 67 height 15
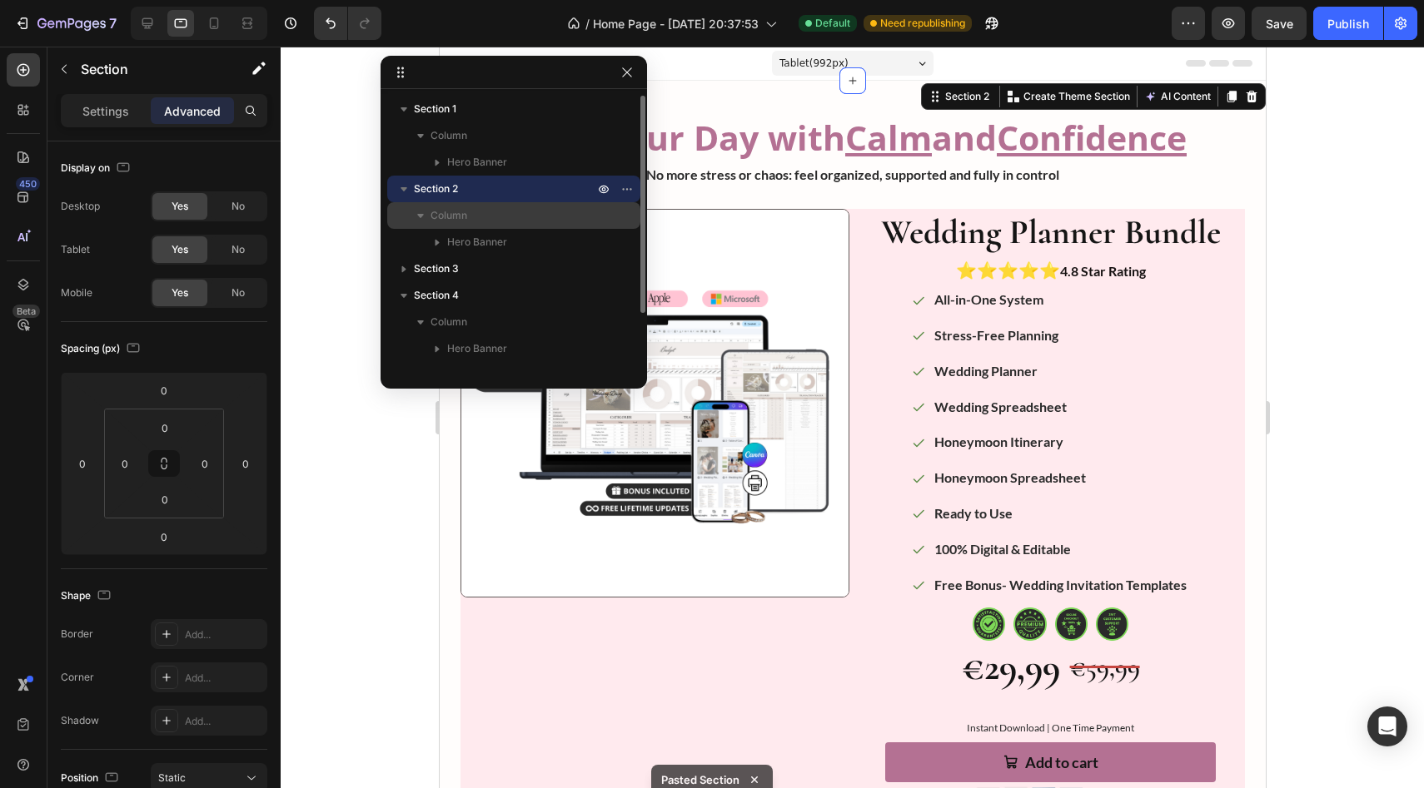
click at [555, 212] on p "Column" at bounding box center [513, 215] width 167 height 17
click at [545, 213] on p "Column" at bounding box center [513, 215] width 167 height 17
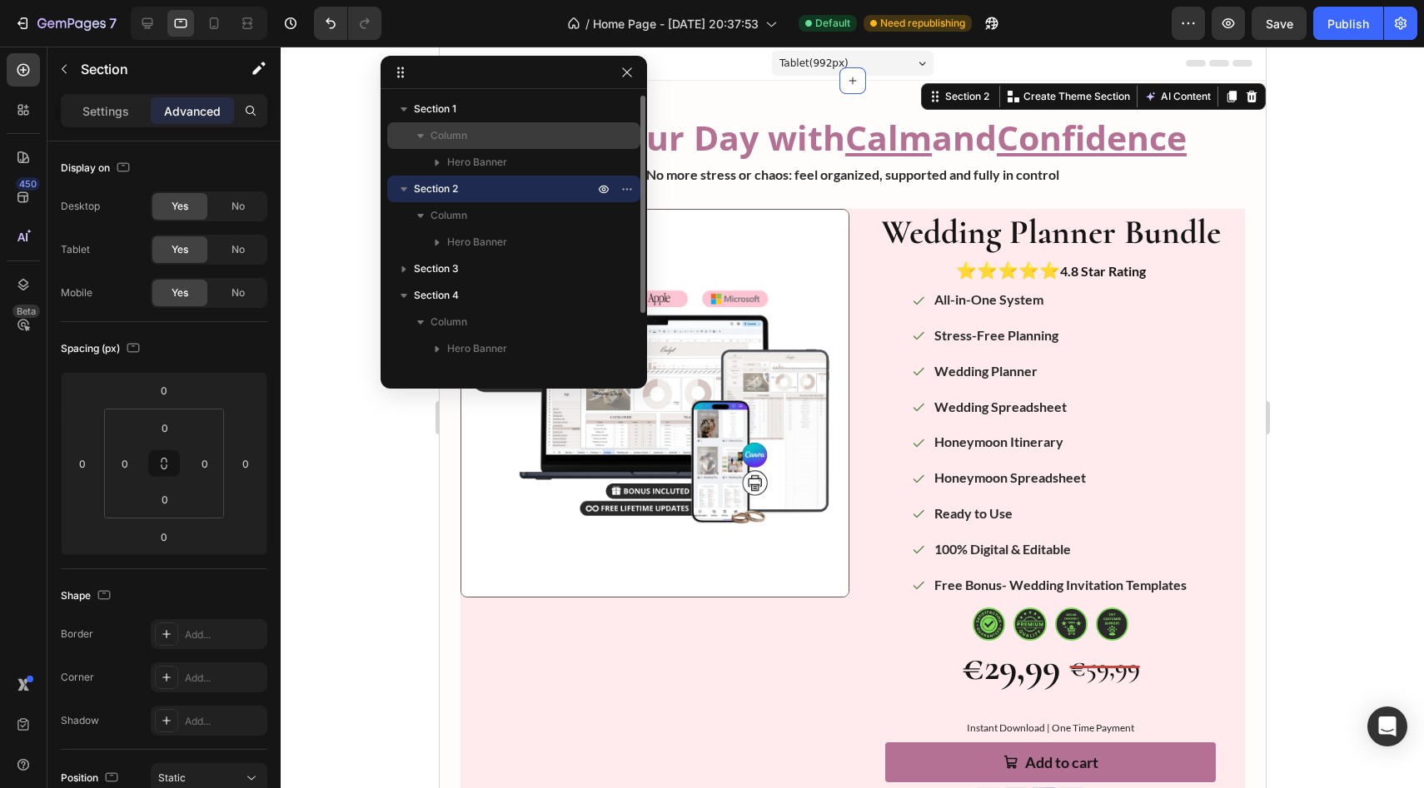
click at [466, 135] on span "Column" at bounding box center [448, 135] width 37 height 17
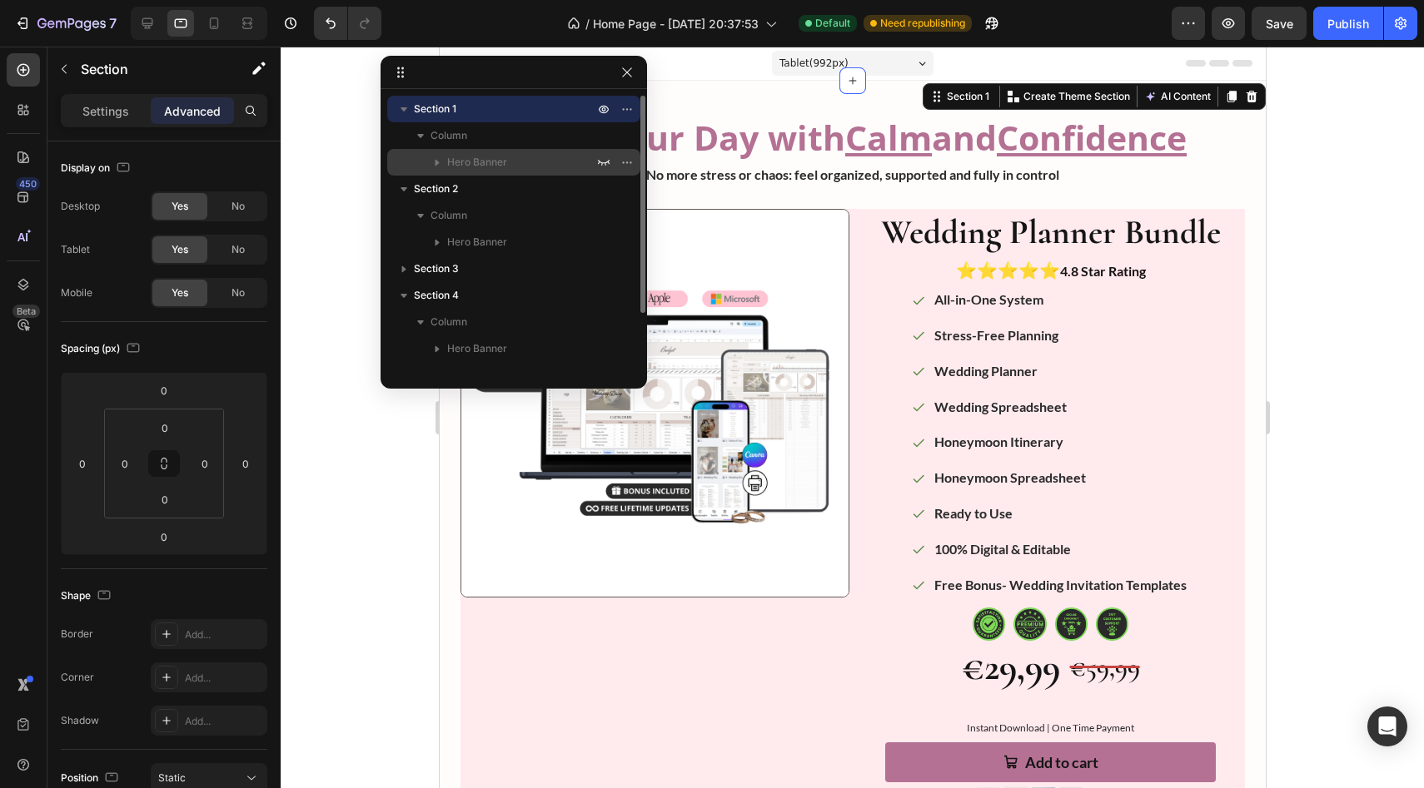
click at [481, 171] on div "Hero Banner" at bounding box center [514, 162] width 240 height 27
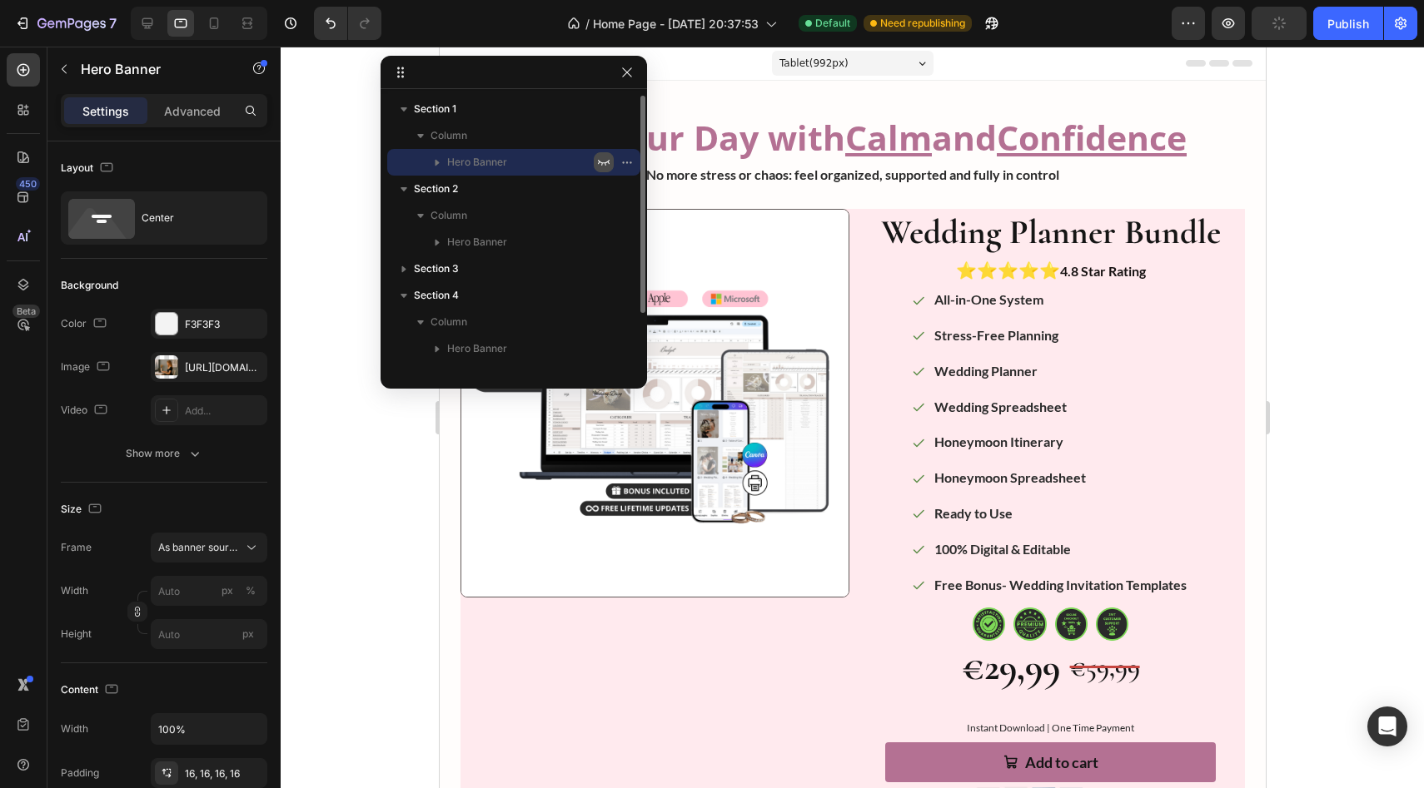
click at [595, 159] on button "button" at bounding box center [604, 162] width 20 height 20
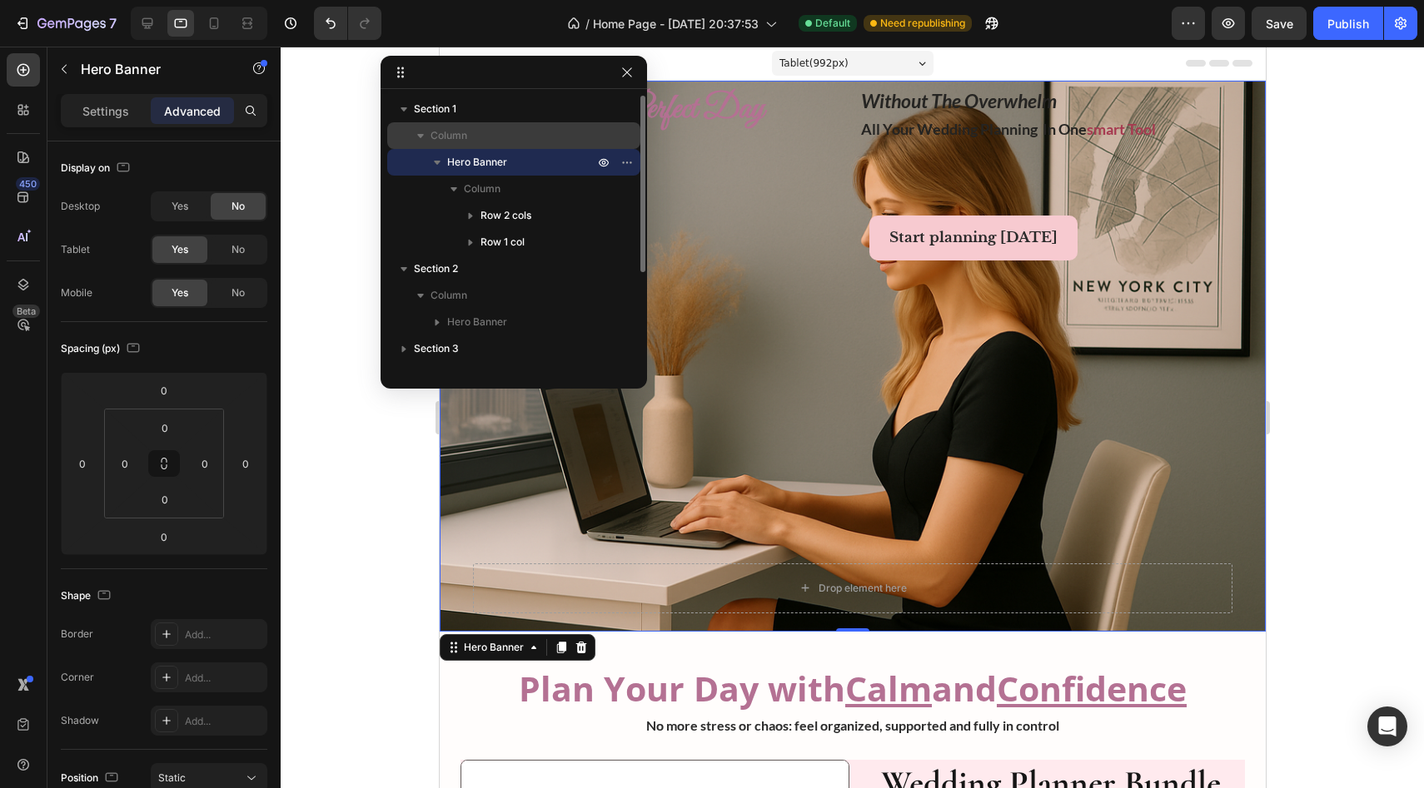
click at [573, 141] on p "Column" at bounding box center [513, 135] width 167 height 17
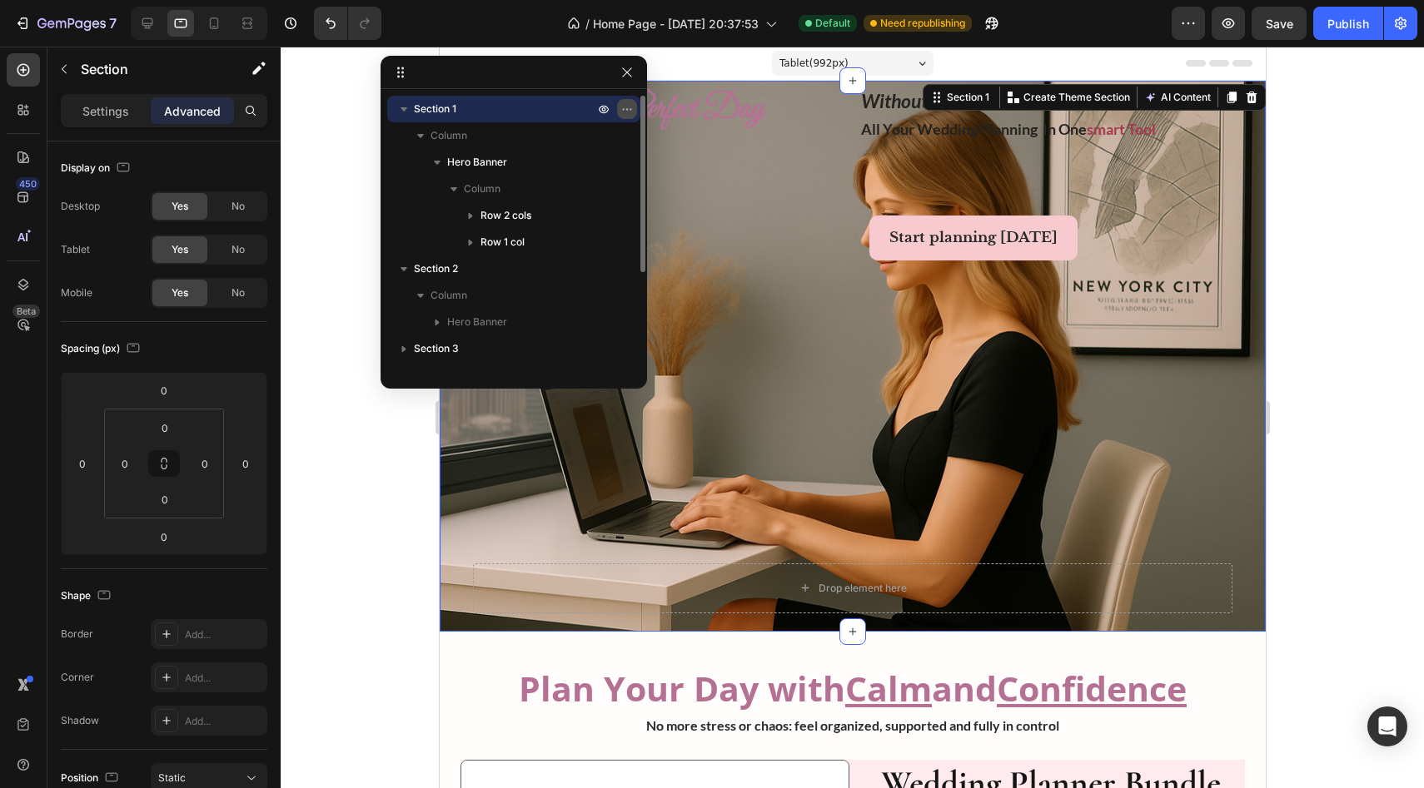
click at [629, 108] on icon "button" at bounding box center [626, 108] width 13 height 13
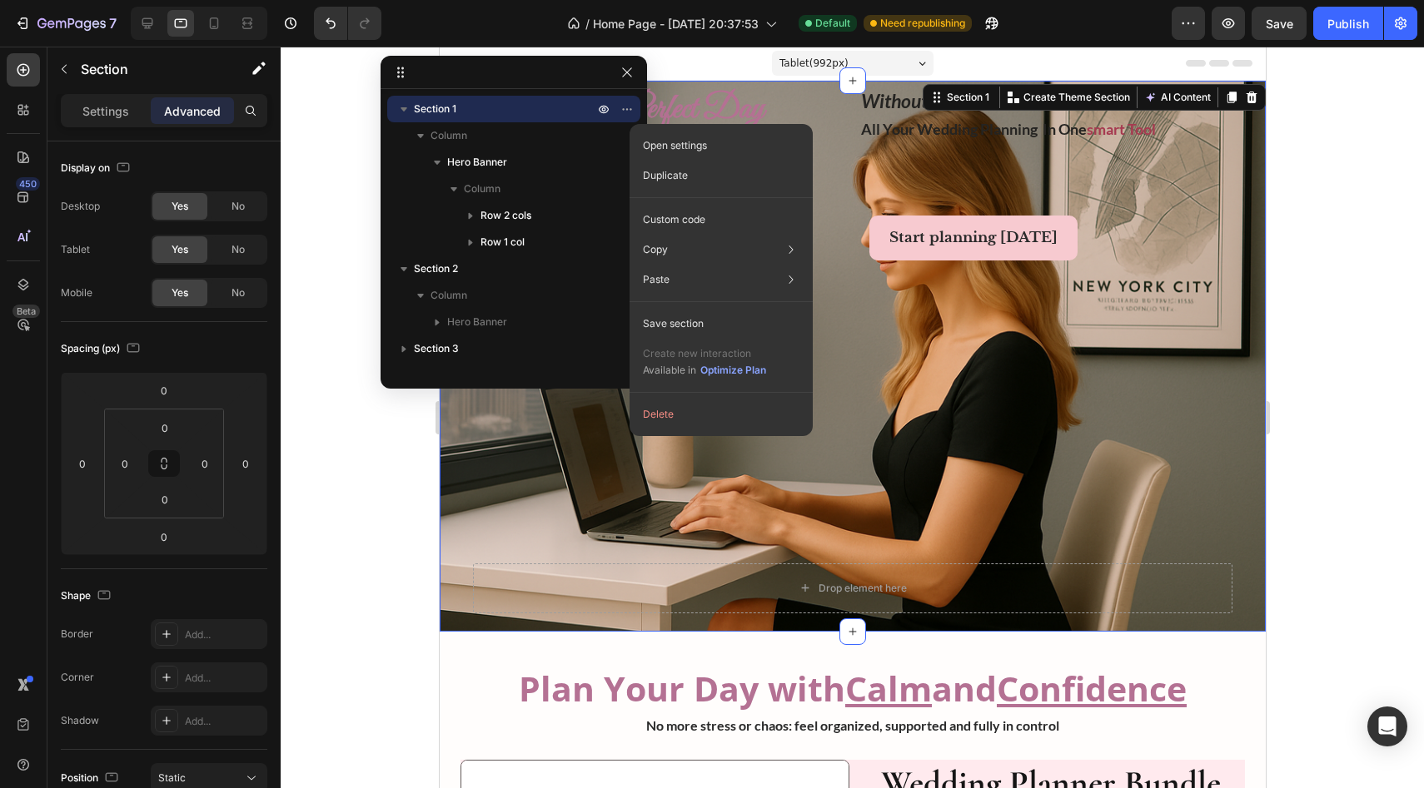
click at [341, 422] on div at bounding box center [852, 418] width 1143 height 742
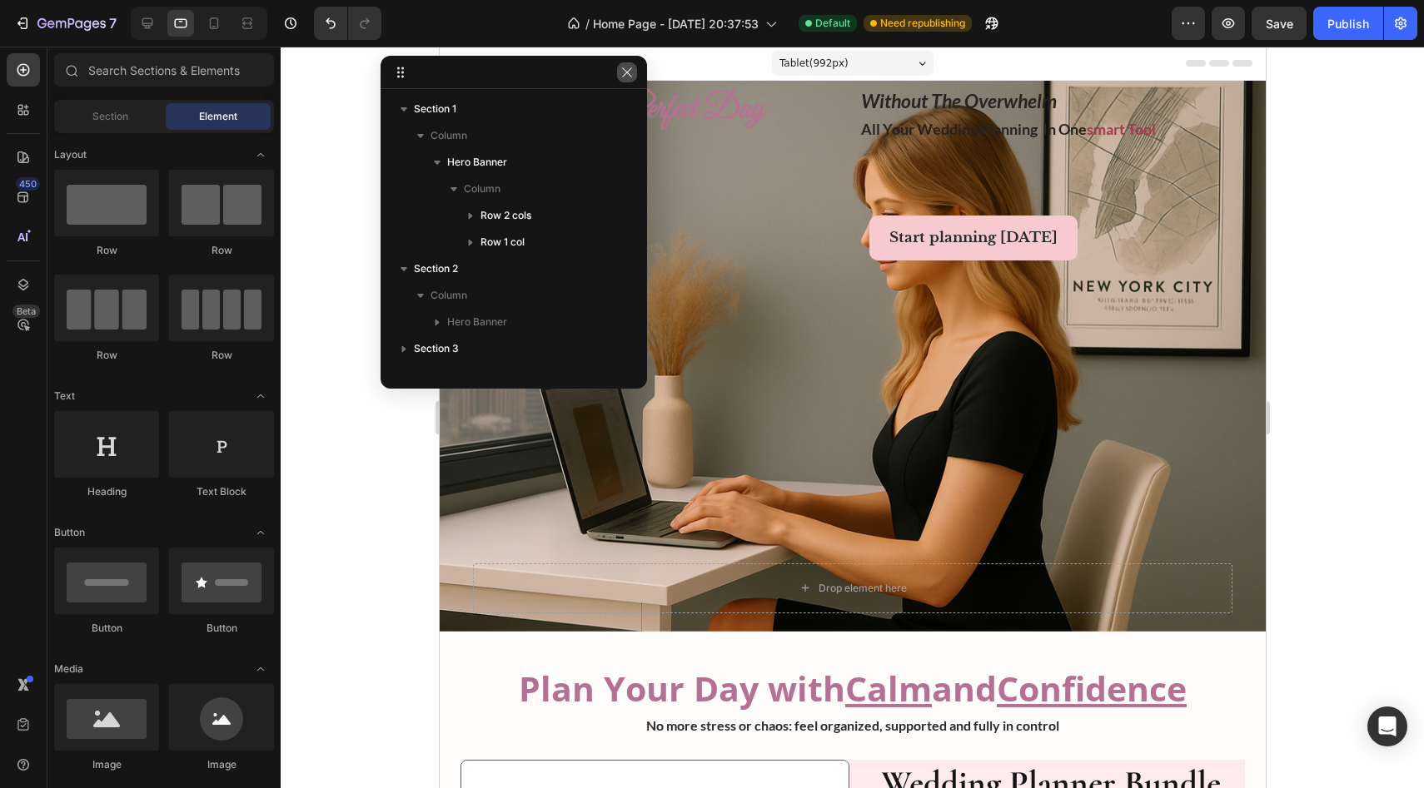
click at [622, 79] on button "button" at bounding box center [627, 72] width 20 height 20
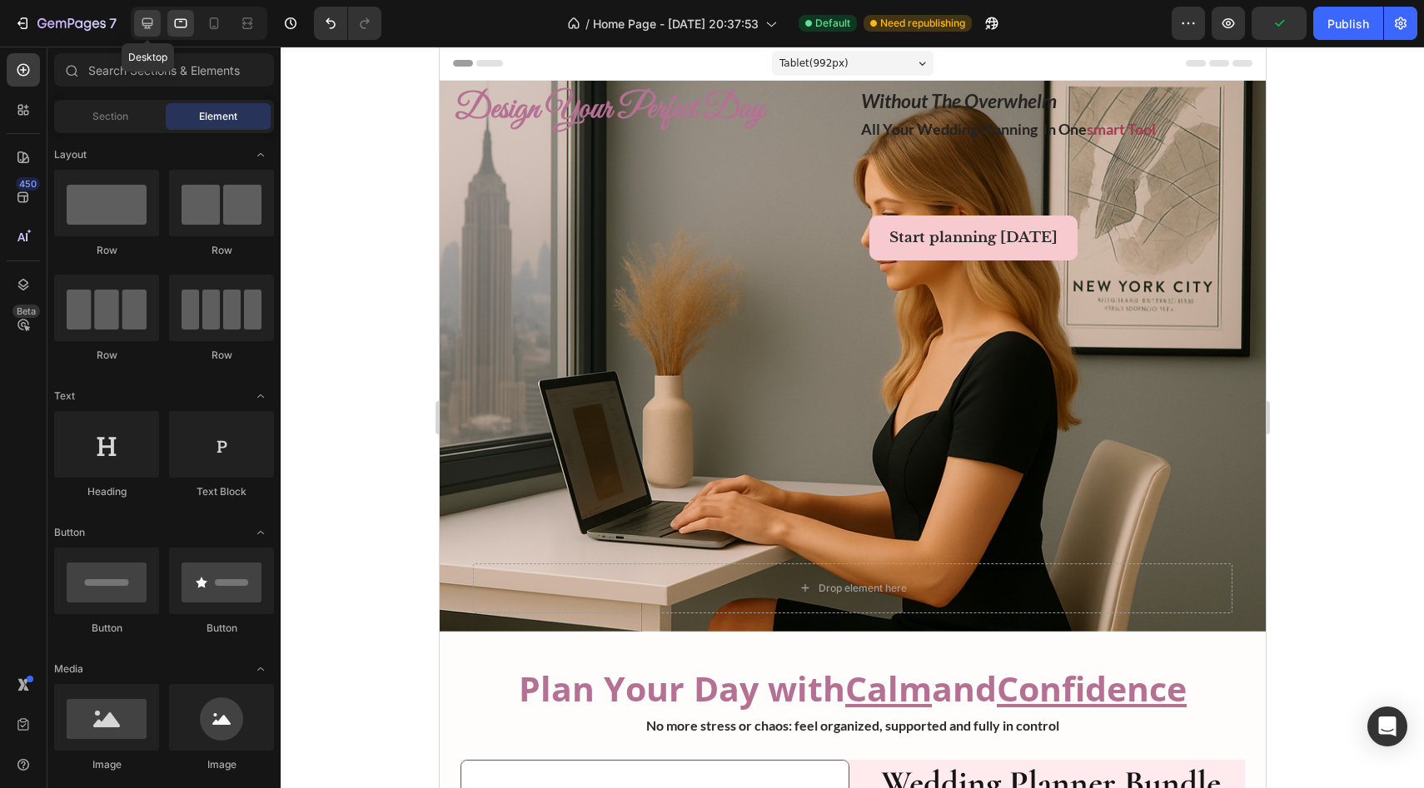
click at [152, 23] on icon at bounding box center [147, 23] width 11 height 11
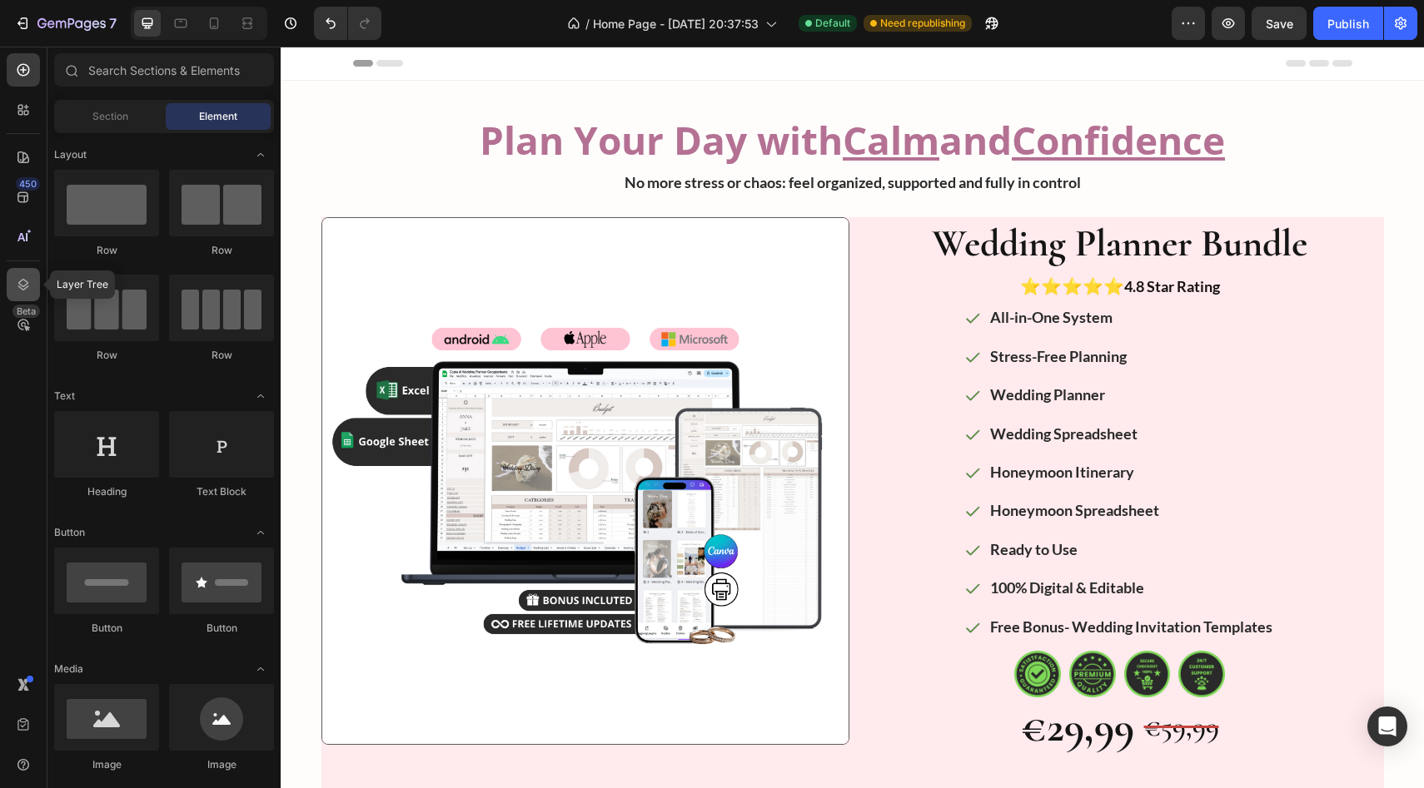
click at [25, 281] on icon at bounding box center [23, 285] width 11 height 12
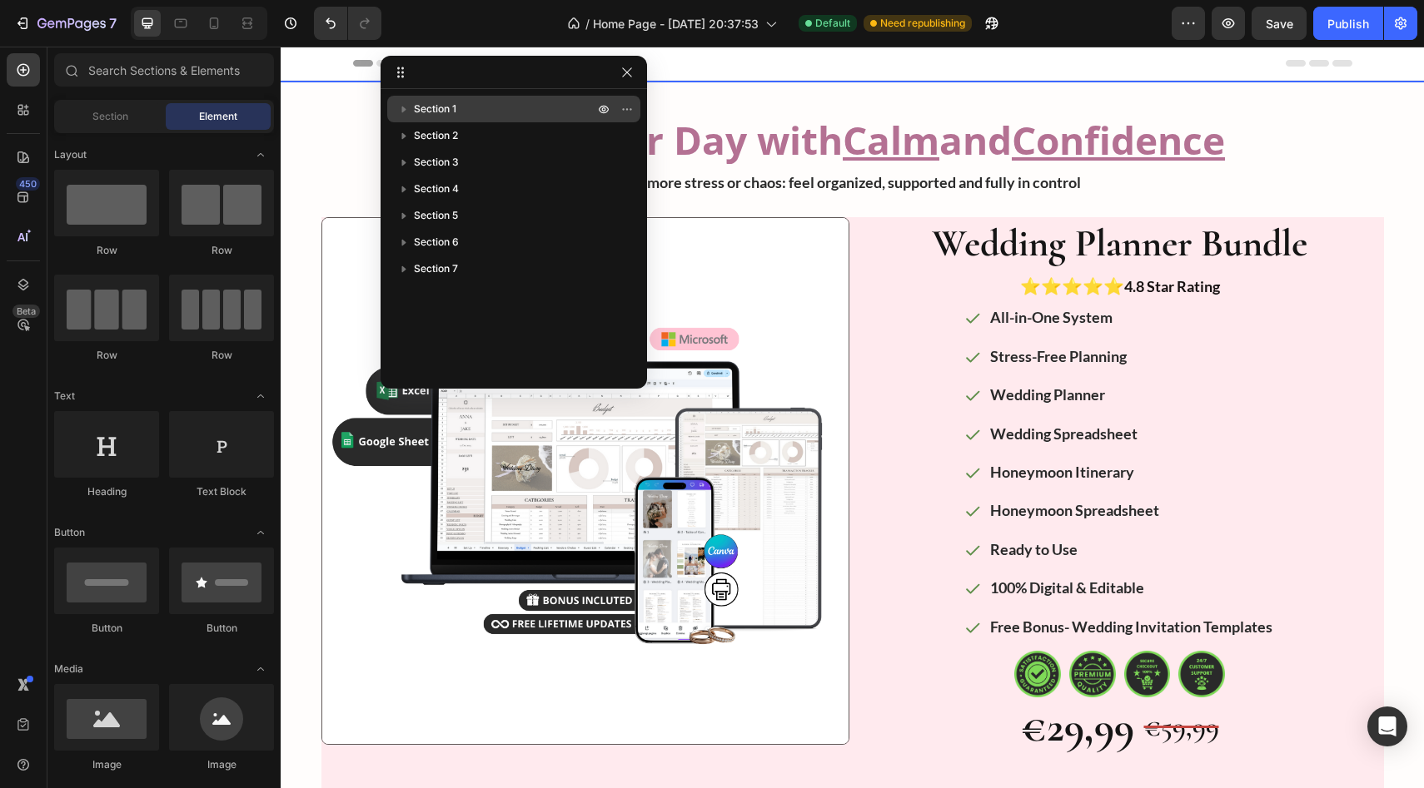
click at [530, 112] on p "Section 1" at bounding box center [505, 109] width 183 height 17
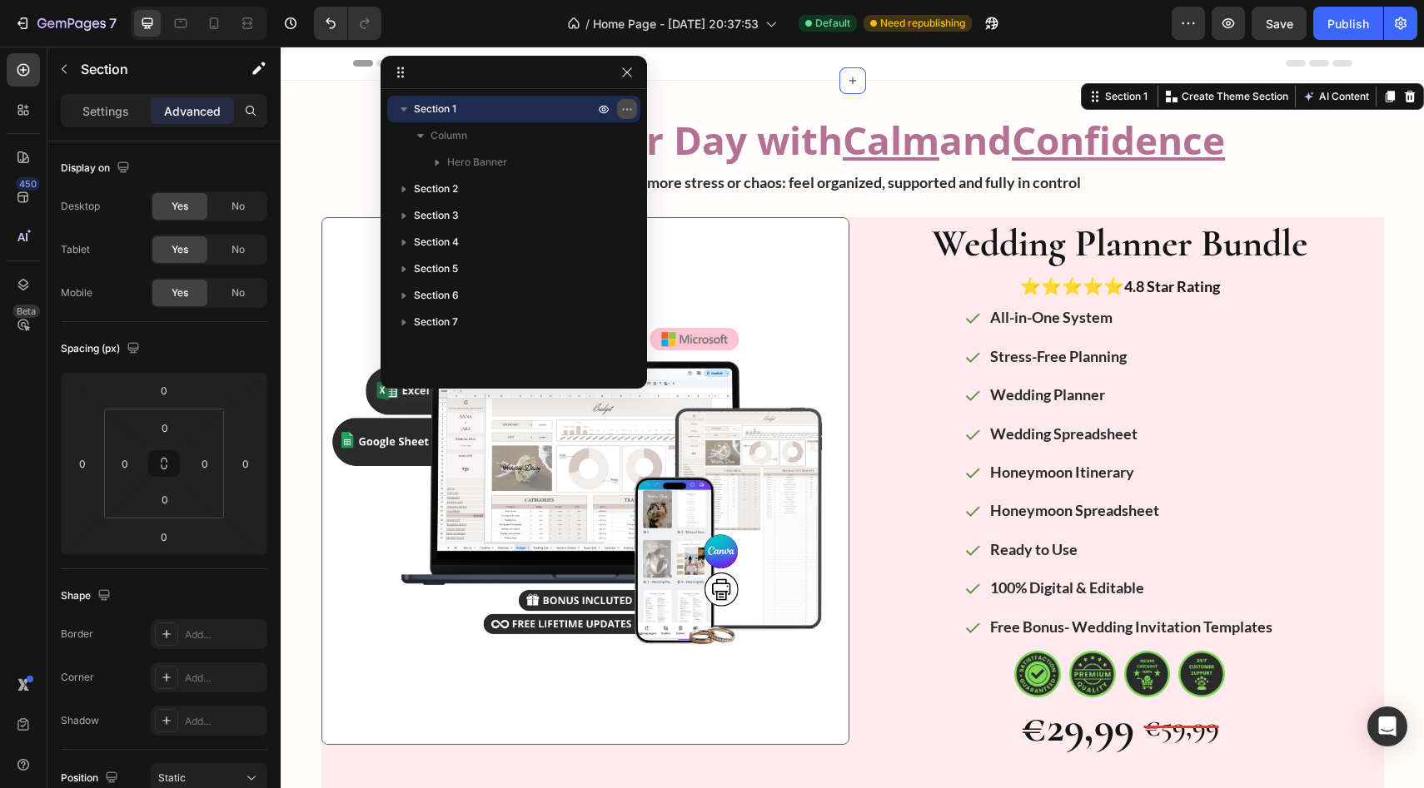
click at [626, 107] on icon "button" at bounding box center [626, 108] width 13 height 13
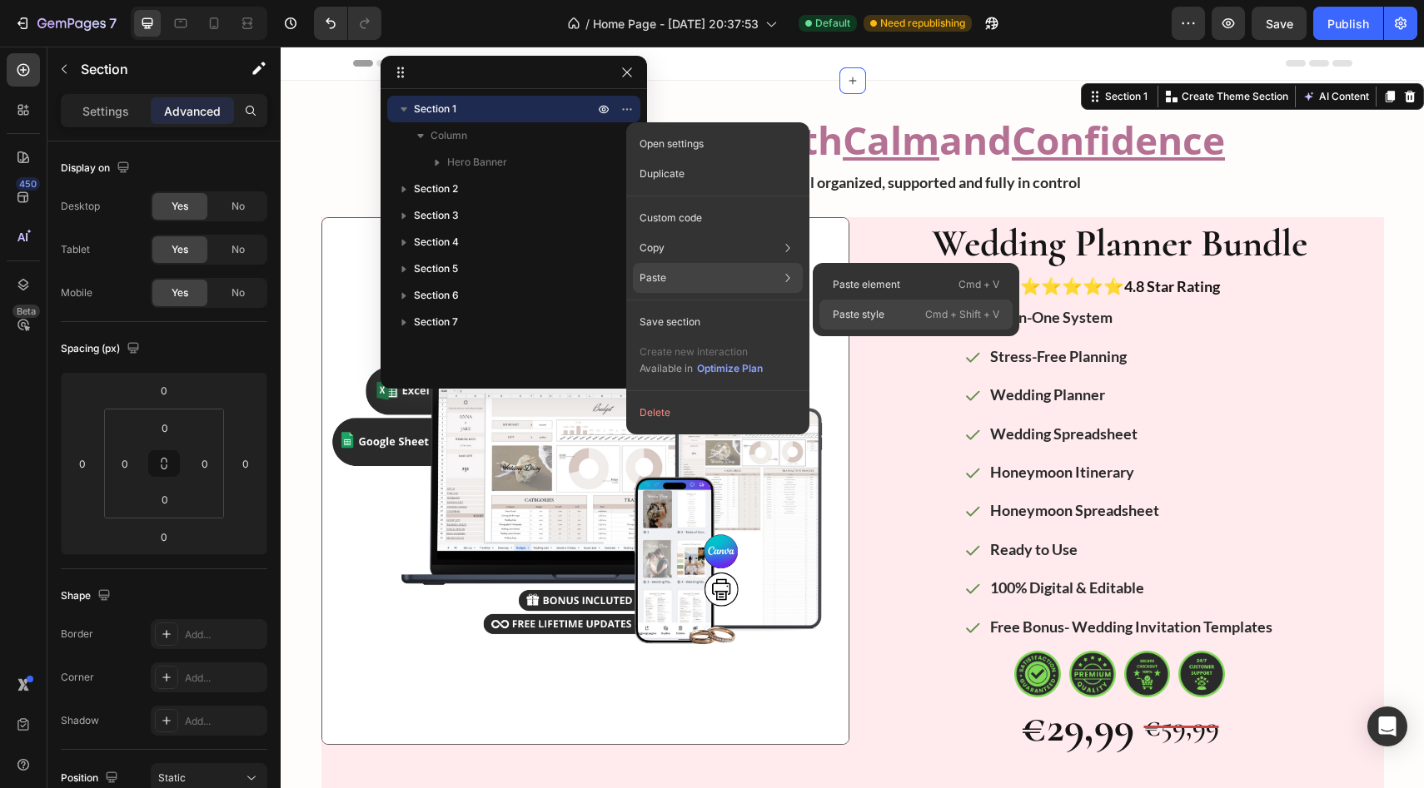
click at [632, 311] on div "Paste style Cmd + Shift + V" at bounding box center [915, 315] width 193 height 30
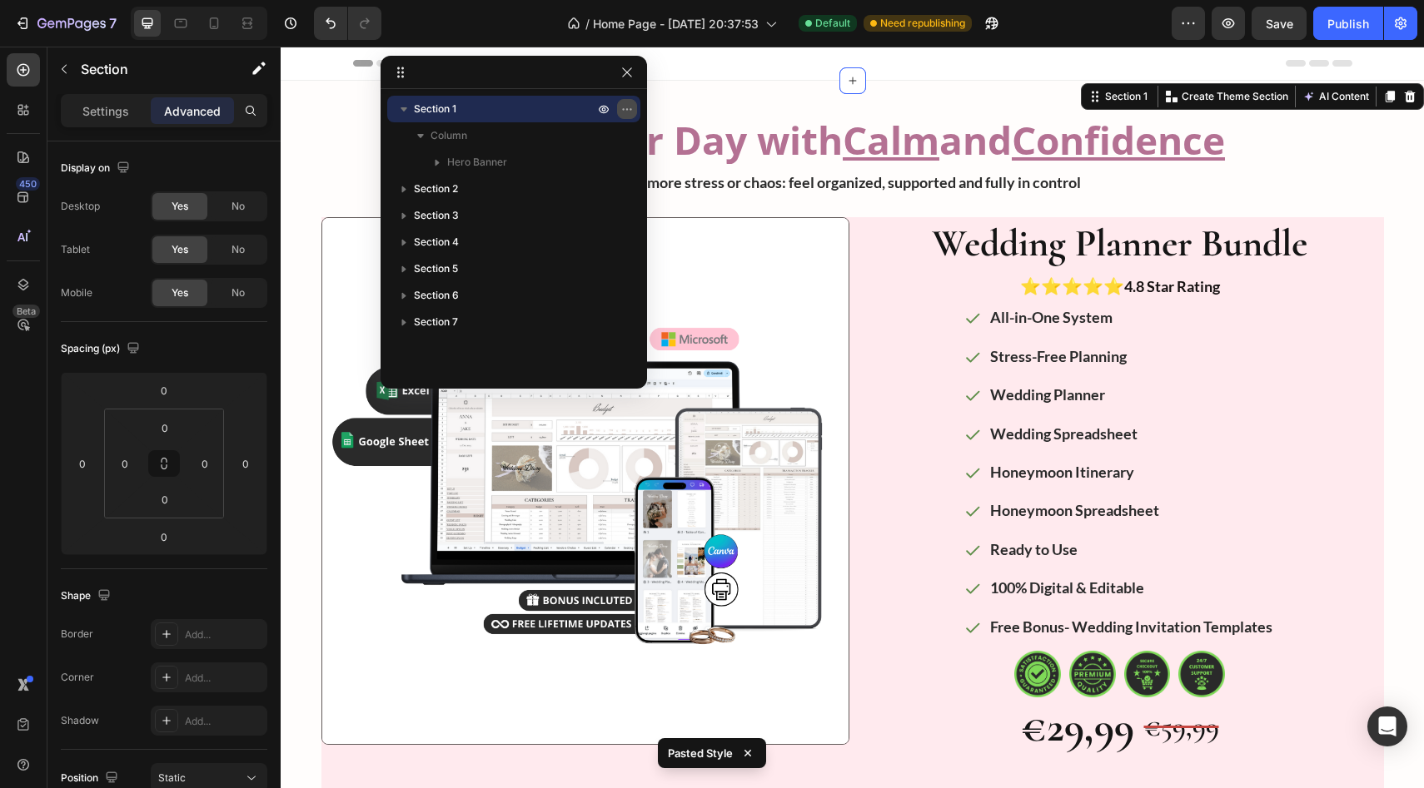
click at [632, 103] on icon "button" at bounding box center [626, 108] width 13 height 13
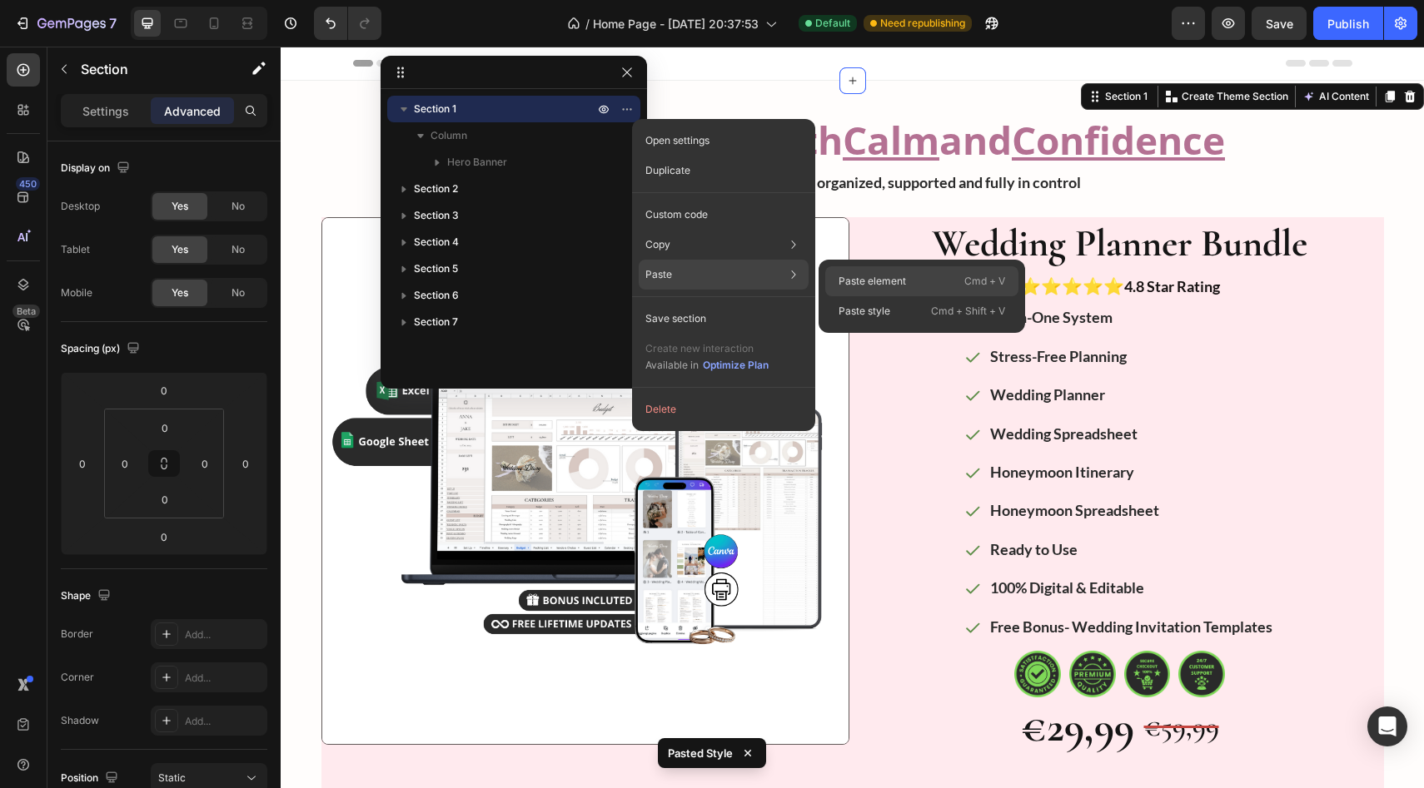
click at [632, 288] on p "Paste element" at bounding box center [871, 281] width 67 height 15
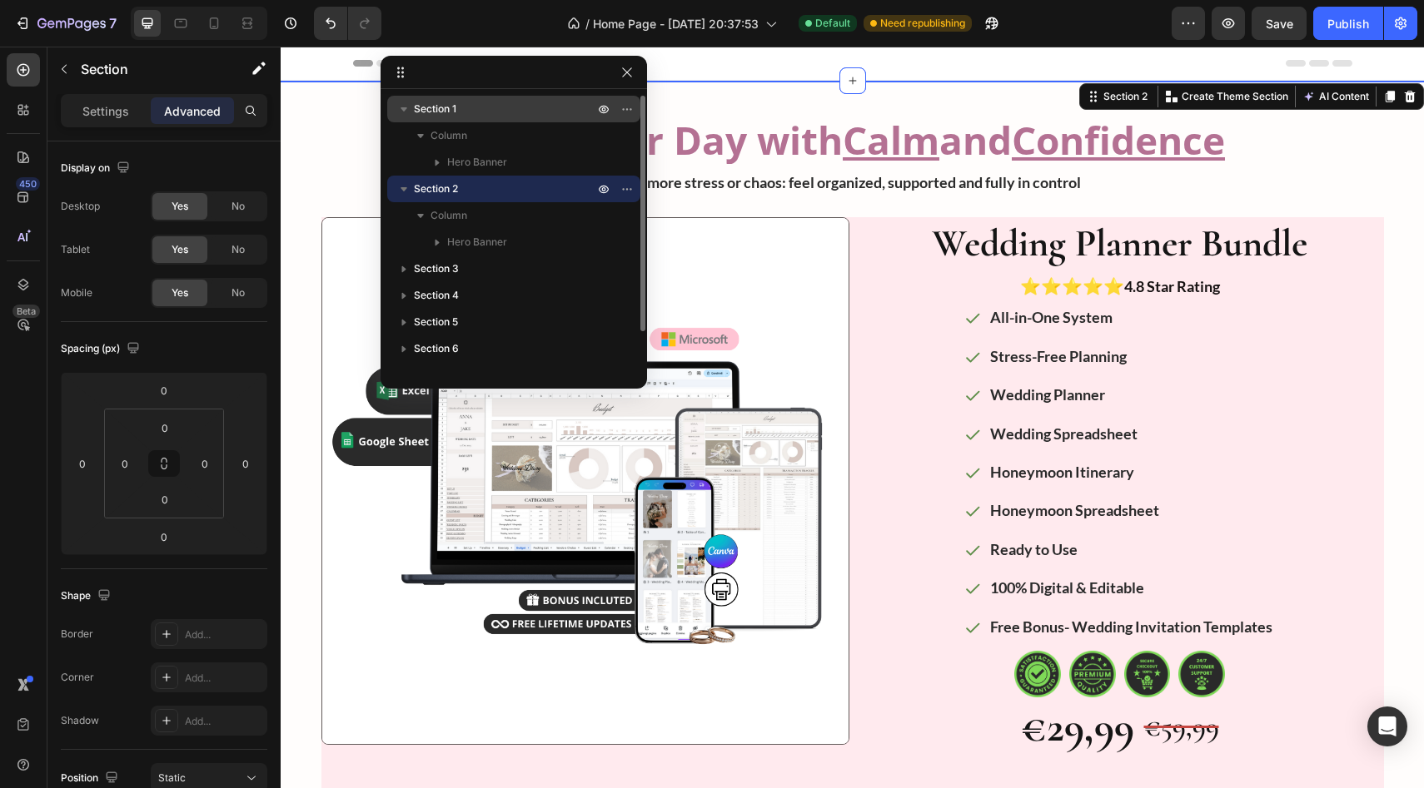
click at [559, 102] on p "Section 1" at bounding box center [505, 109] width 183 height 17
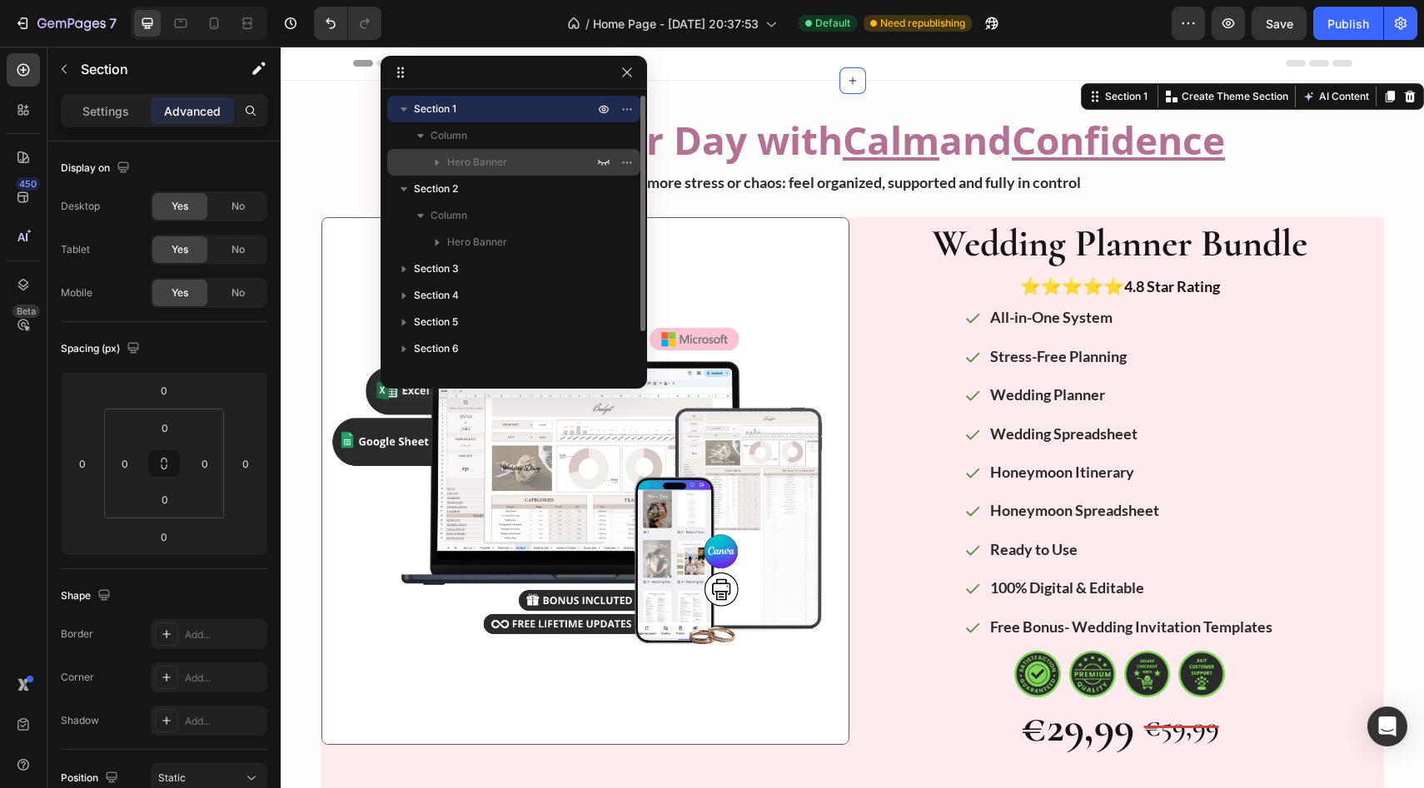
click at [555, 152] on div "Hero Banner" at bounding box center [514, 162] width 240 height 27
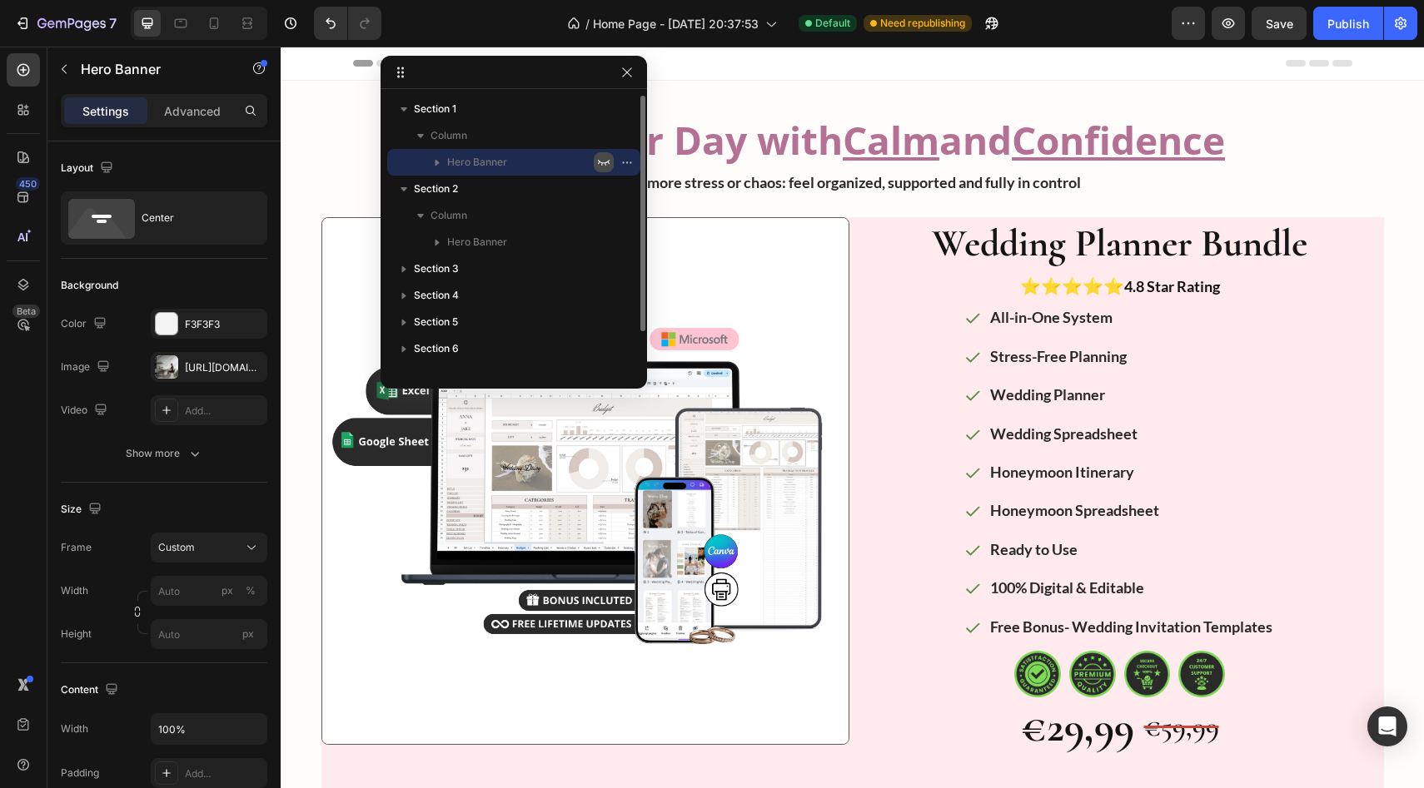
click at [600, 166] on icon "button" at bounding box center [603, 162] width 13 height 13
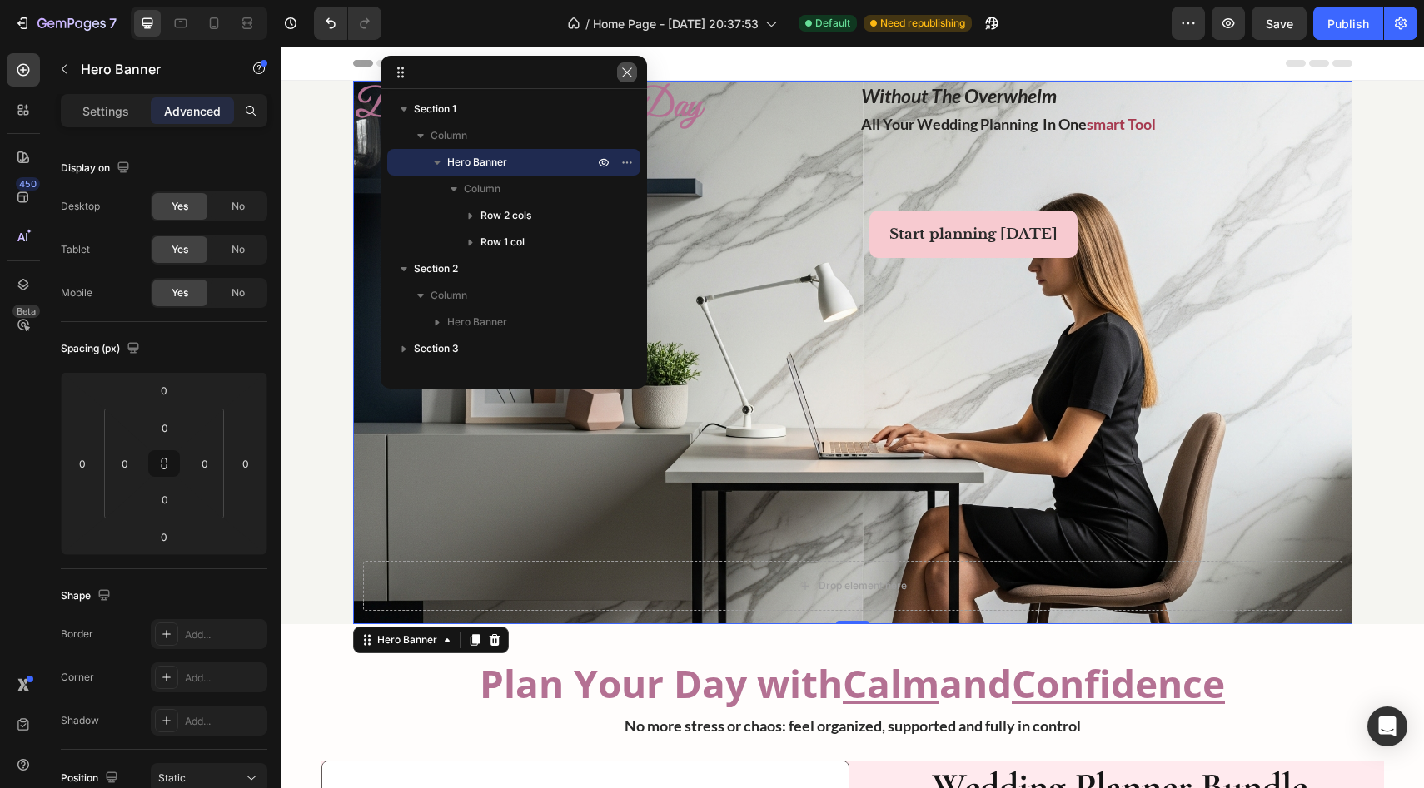
click at [632, 72] on icon "button" at bounding box center [626, 72] width 13 height 13
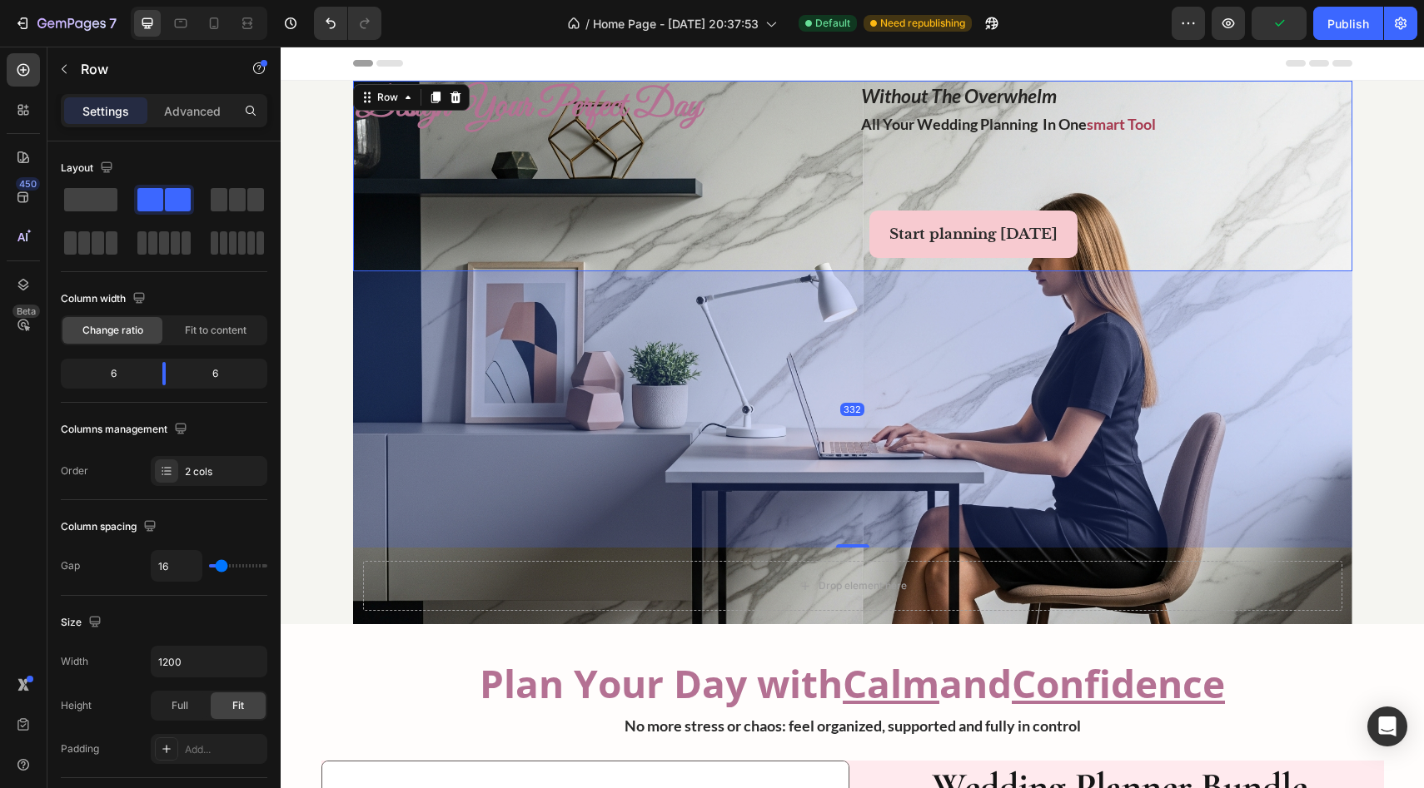
click at [632, 147] on div "design your perfect day Heading" at bounding box center [599, 176] width 493 height 191
click at [385, 97] on div "Row" at bounding box center [387, 97] width 27 height 15
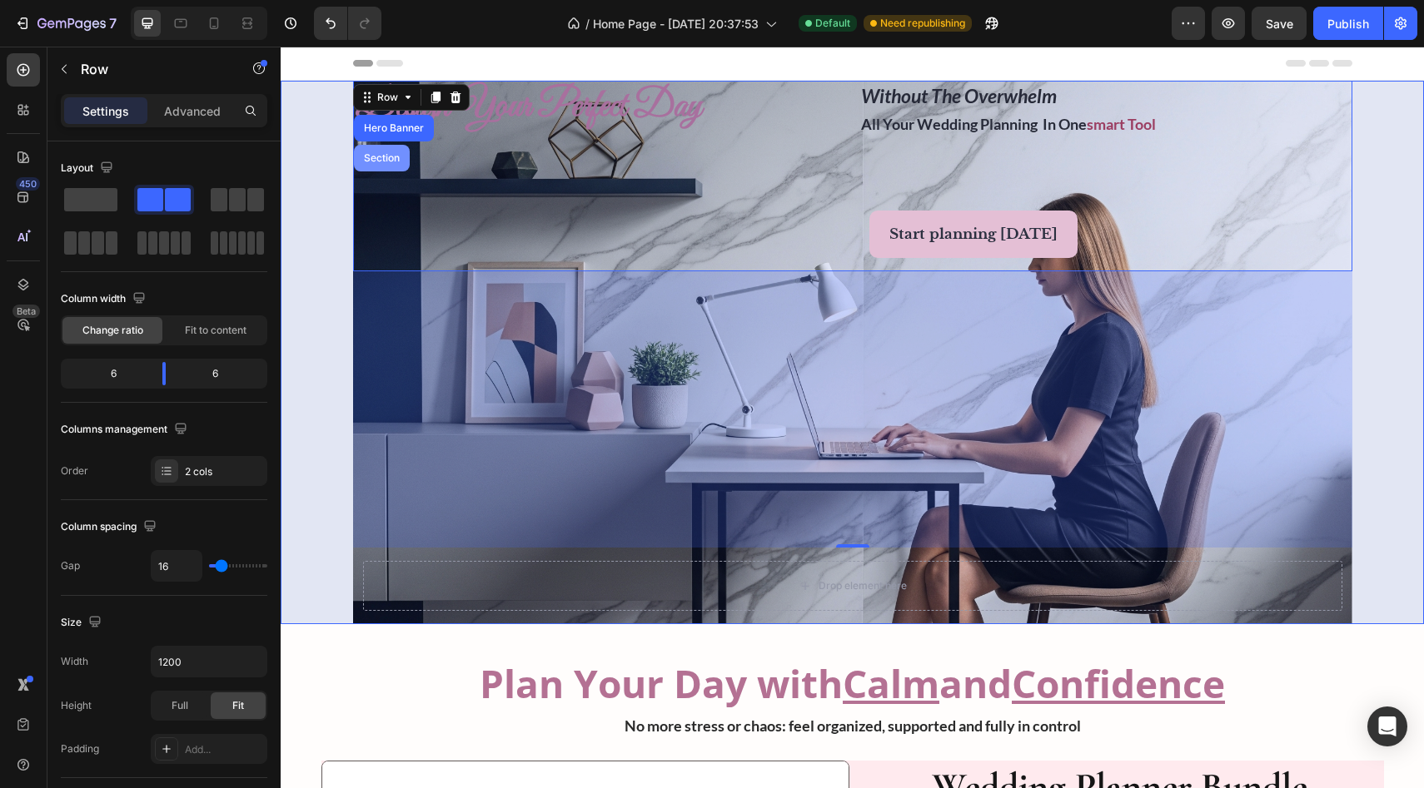
click at [391, 155] on div "Section" at bounding box center [382, 158] width 42 height 10
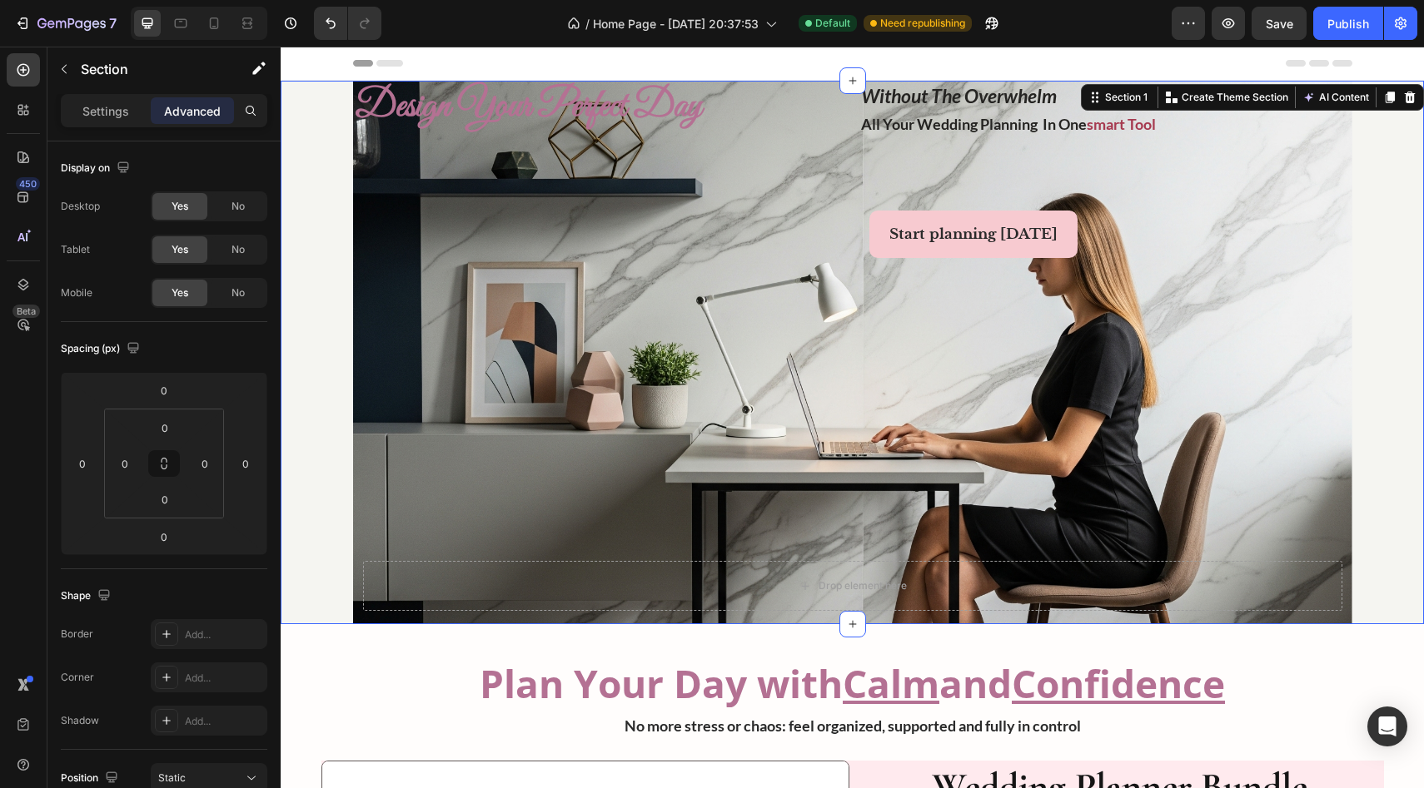
click at [341, 161] on div "design your perfect day Heading without the overwhelm all your wedding planning…" at bounding box center [852, 353] width 1143 height 544
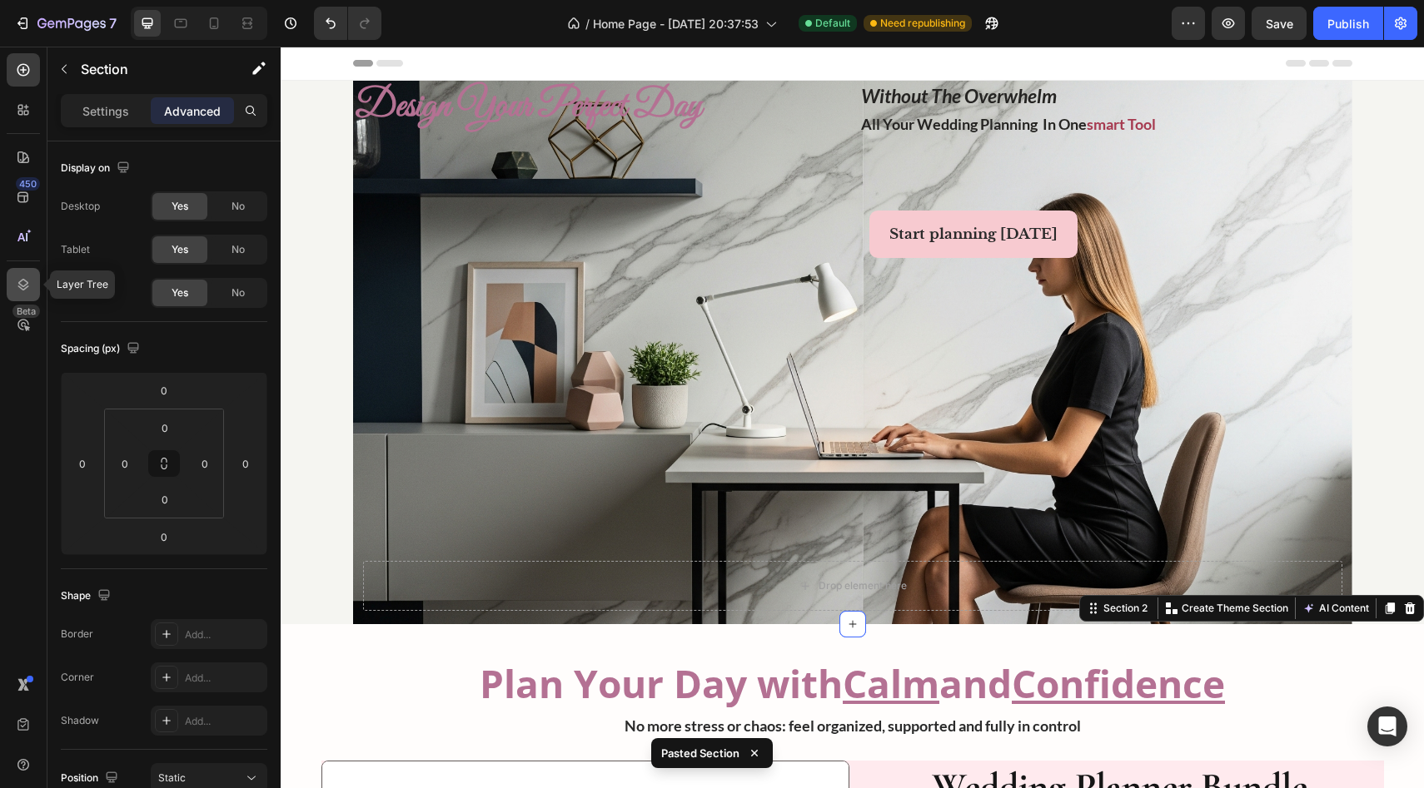
click at [20, 283] on icon at bounding box center [23, 284] width 17 height 17
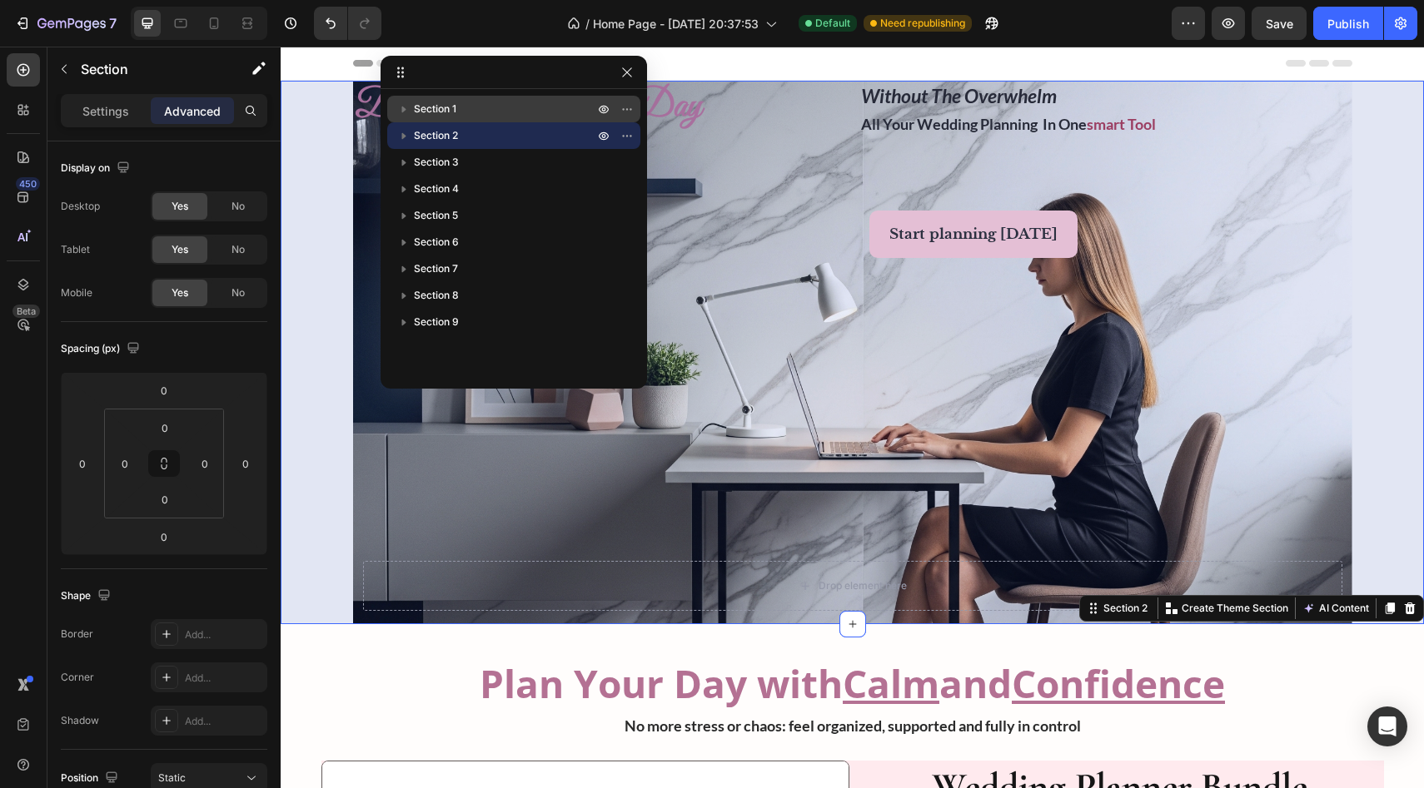
click at [573, 114] on p "Section 1" at bounding box center [505, 109] width 183 height 17
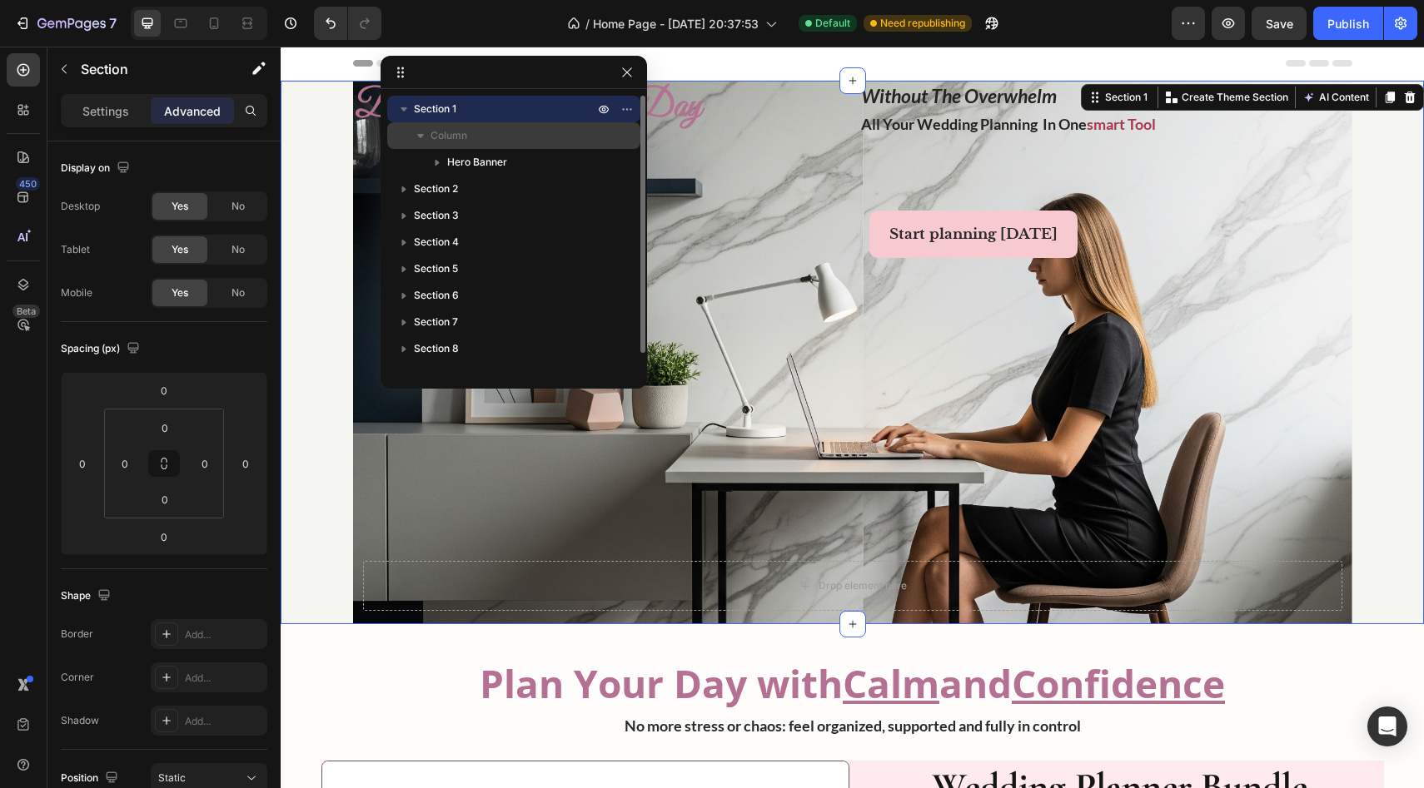
click at [572, 128] on p "Column" at bounding box center [513, 135] width 167 height 17
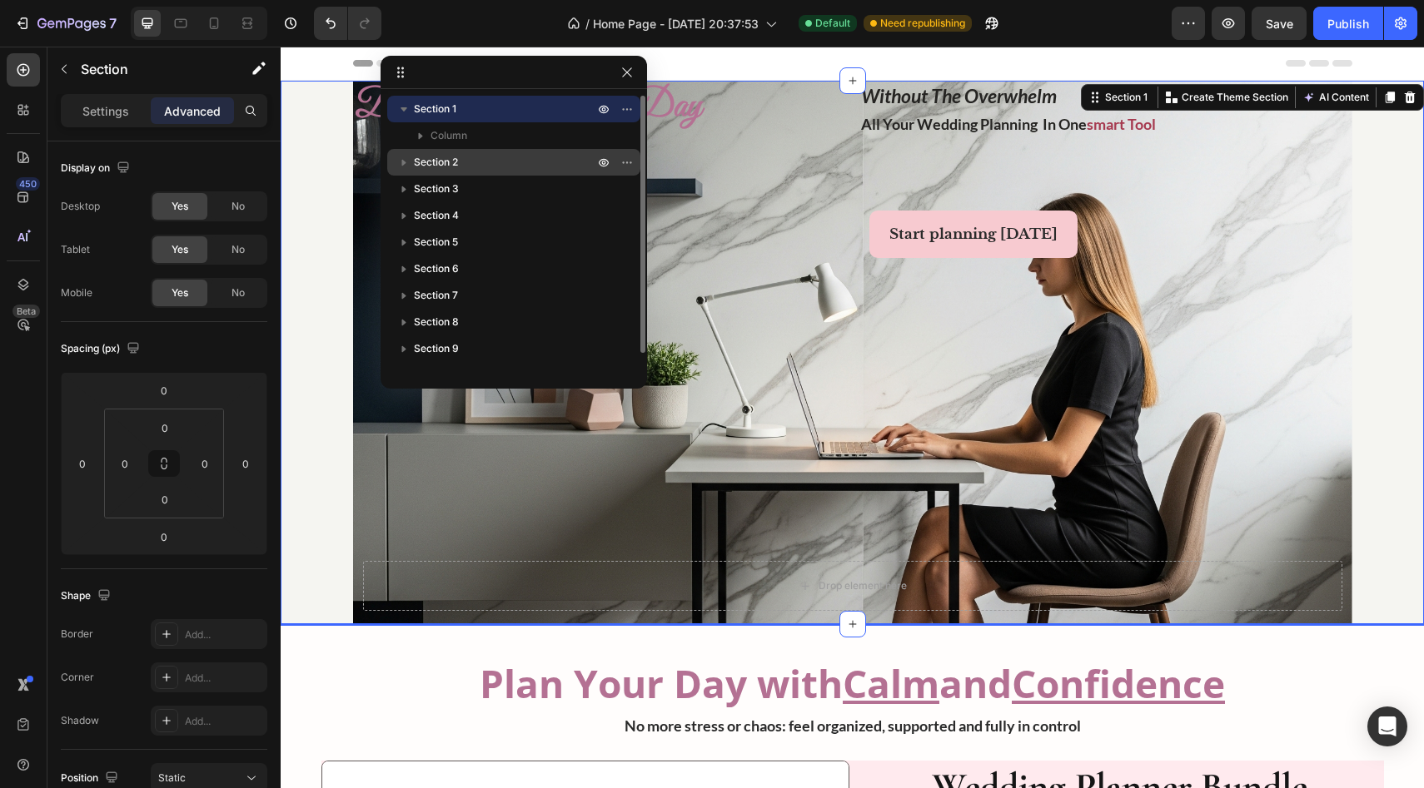
click at [424, 149] on div "Section 2" at bounding box center [514, 162] width 240 height 27
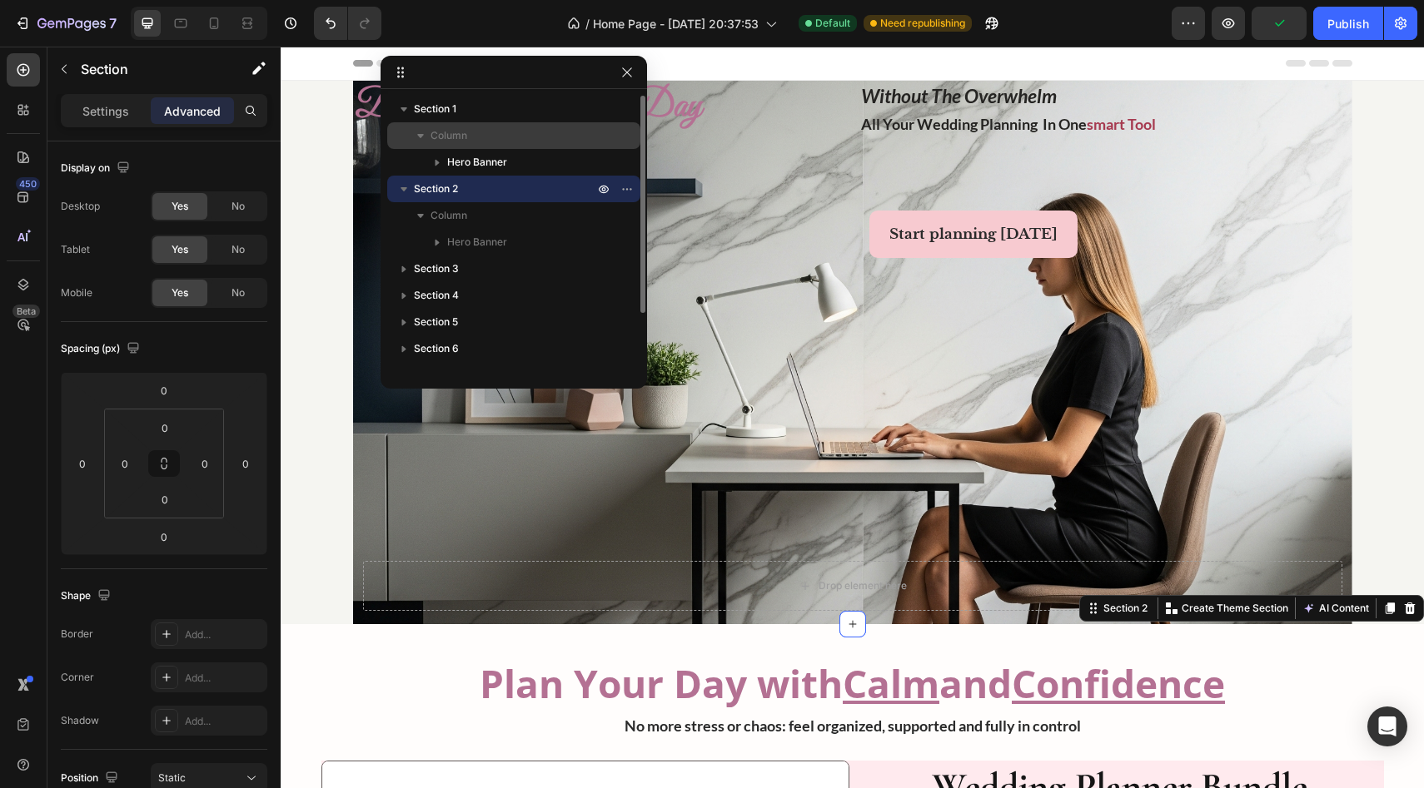
click at [424, 141] on icon "button" at bounding box center [420, 135] width 17 height 17
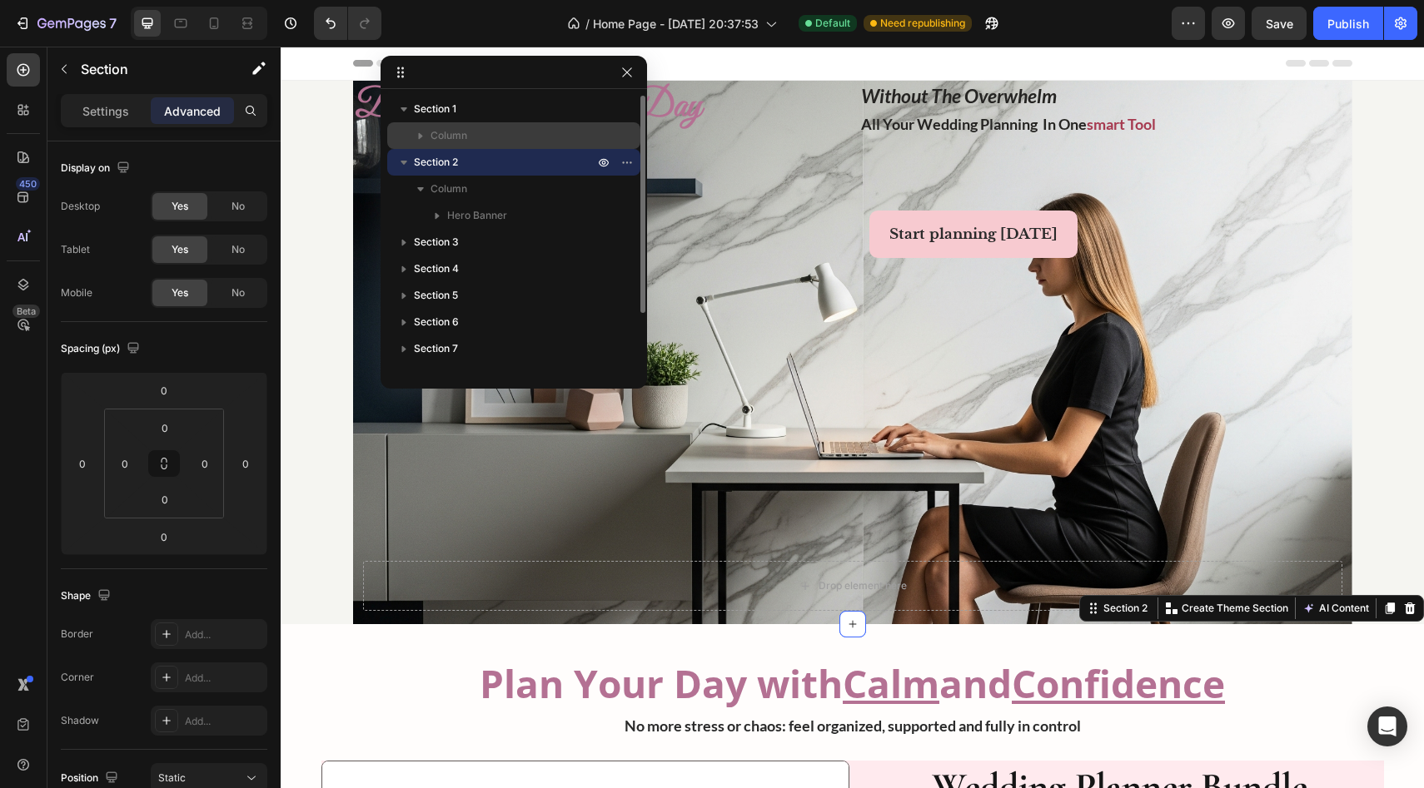
click at [509, 138] on p "Column" at bounding box center [513, 135] width 167 height 17
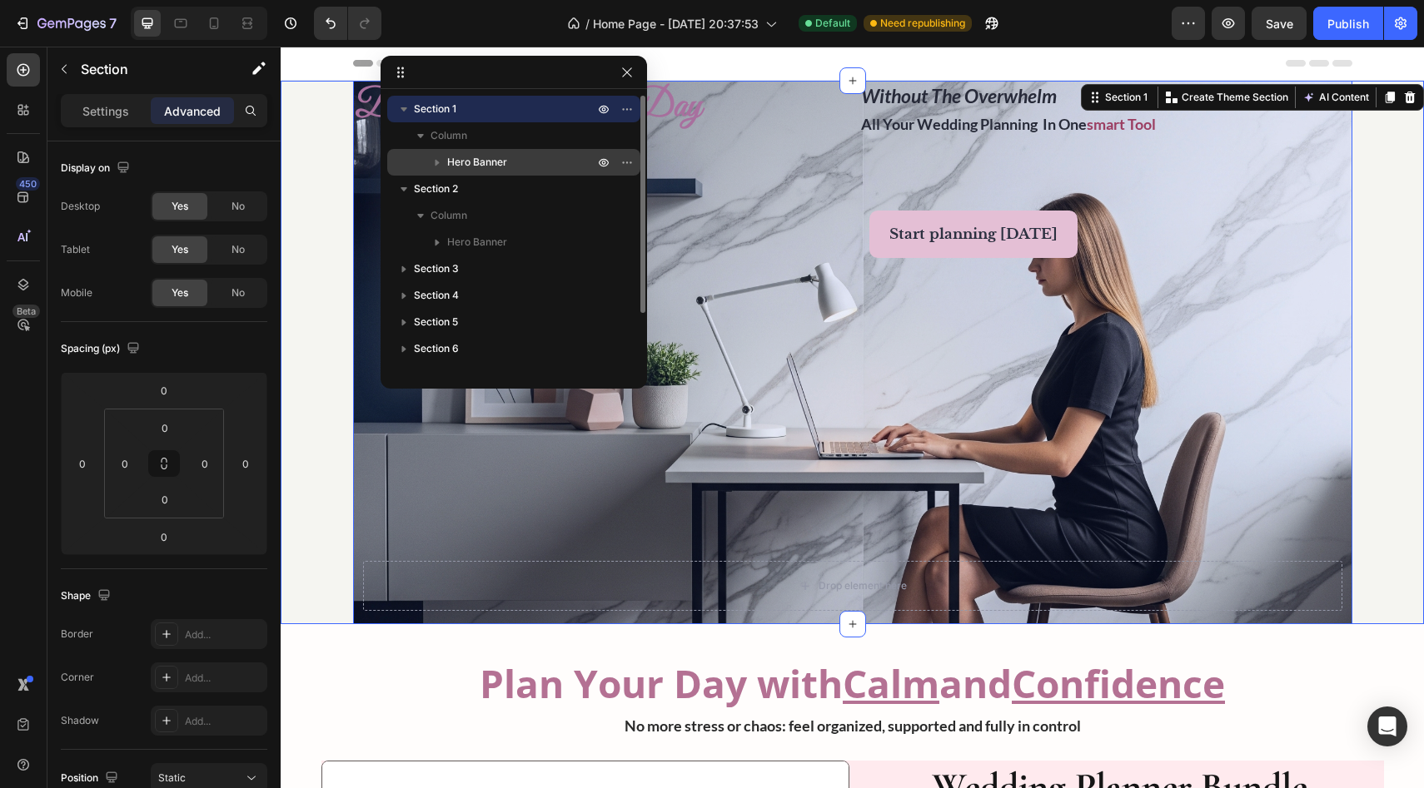
click at [512, 165] on p "Hero Banner" at bounding box center [522, 162] width 150 height 17
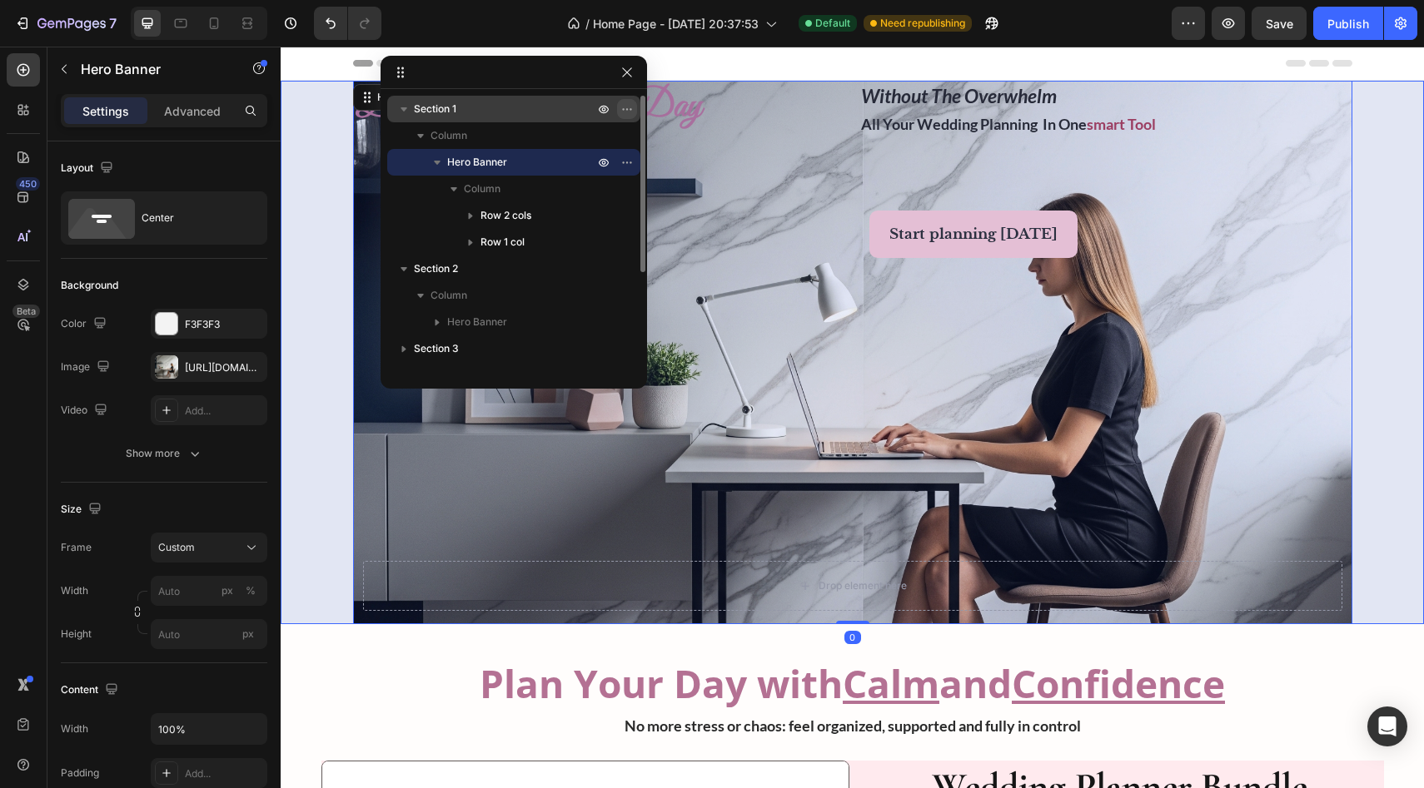
click at [625, 108] on icon "button" at bounding box center [626, 108] width 13 height 13
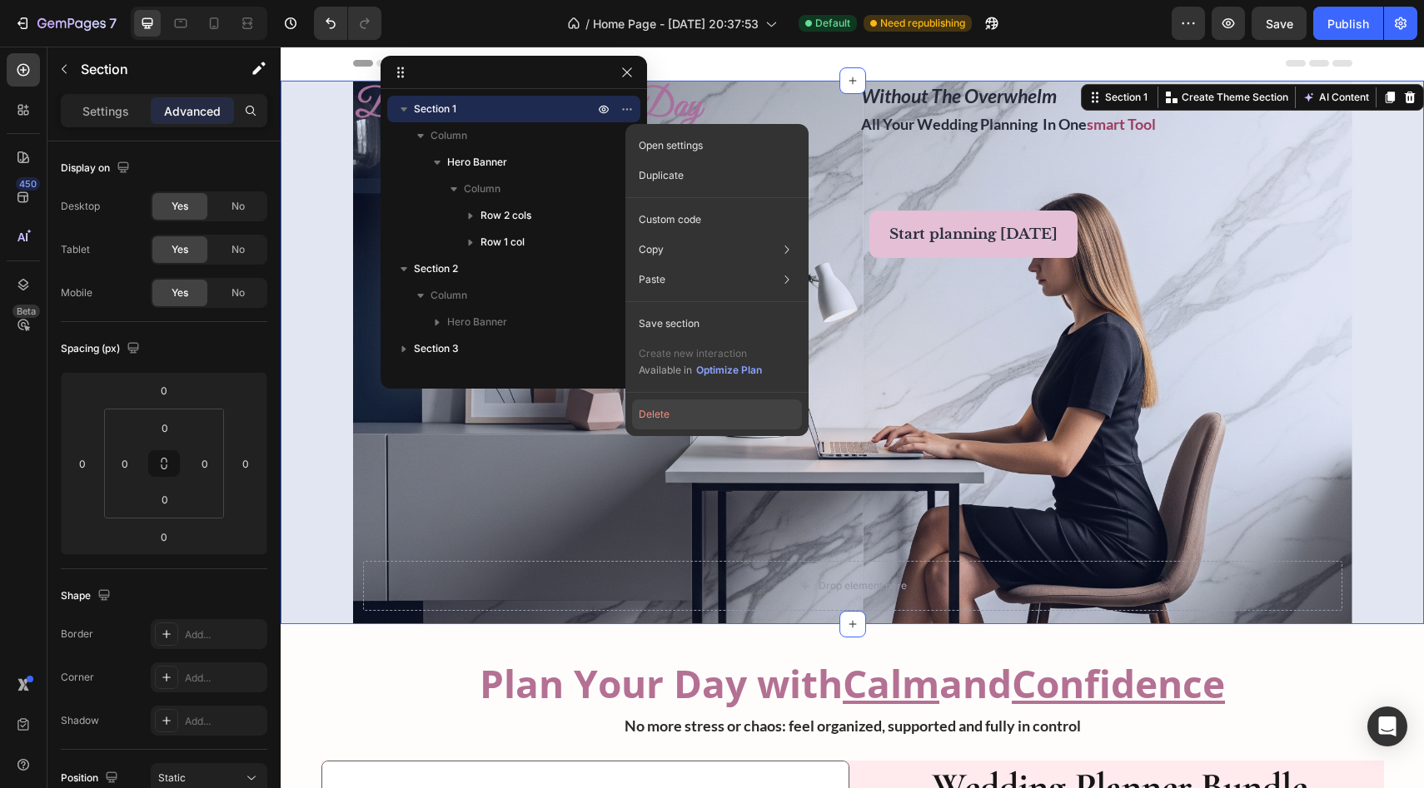
click at [632, 418] on button "Delete" at bounding box center [717, 415] width 170 height 30
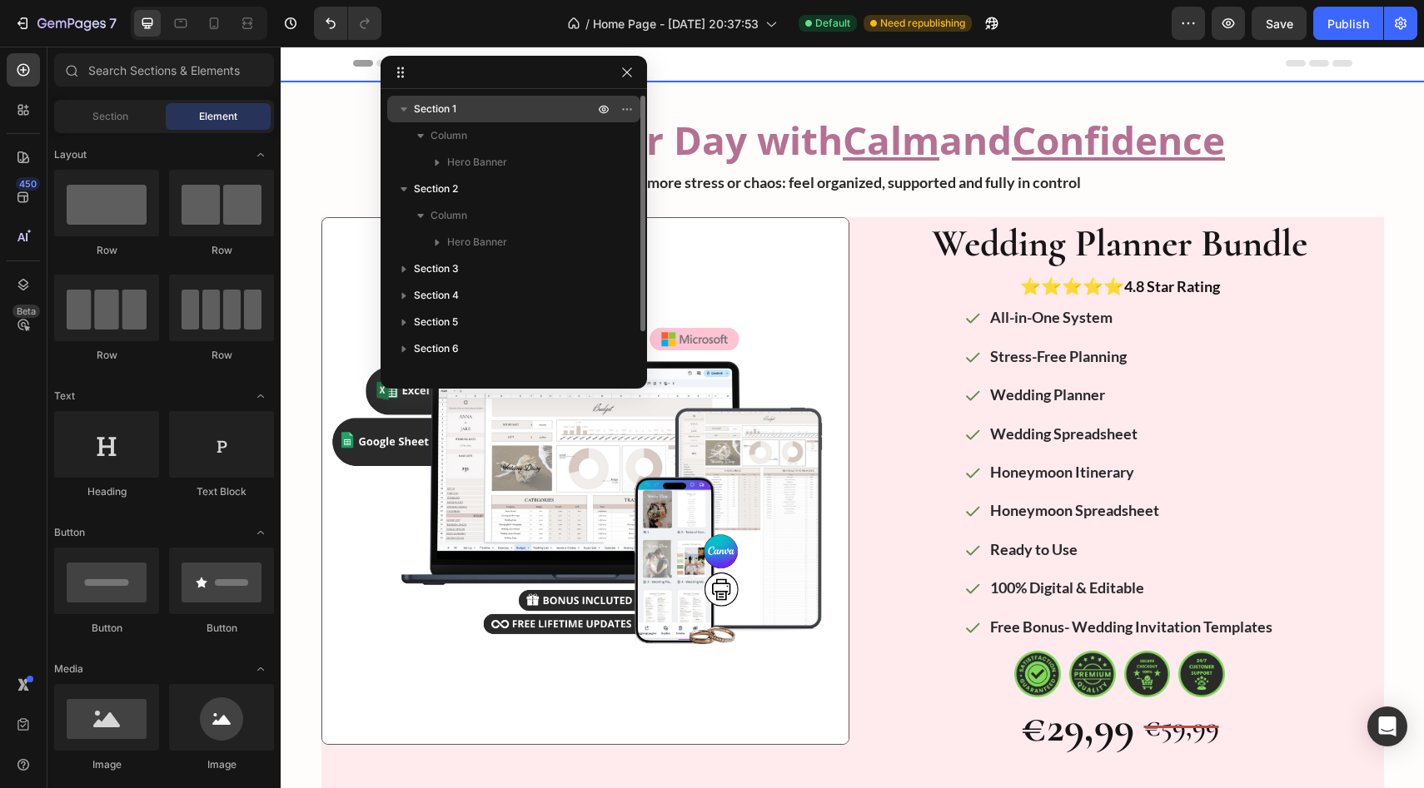
click at [554, 102] on p "Section 1" at bounding box center [505, 109] width 183 height 17
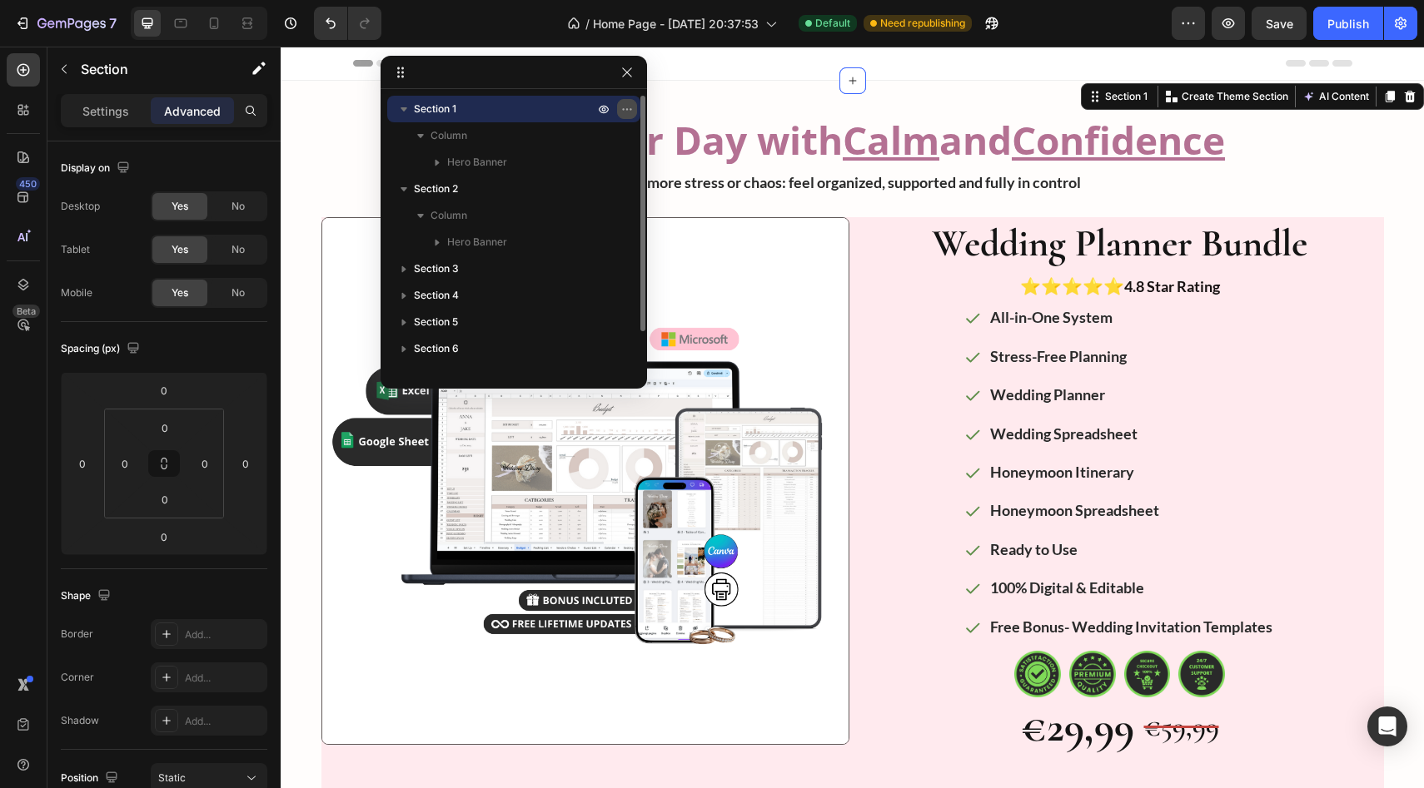
click at [625, 106] on icon "button" at bounding box center [626, 108] width 13 height 13
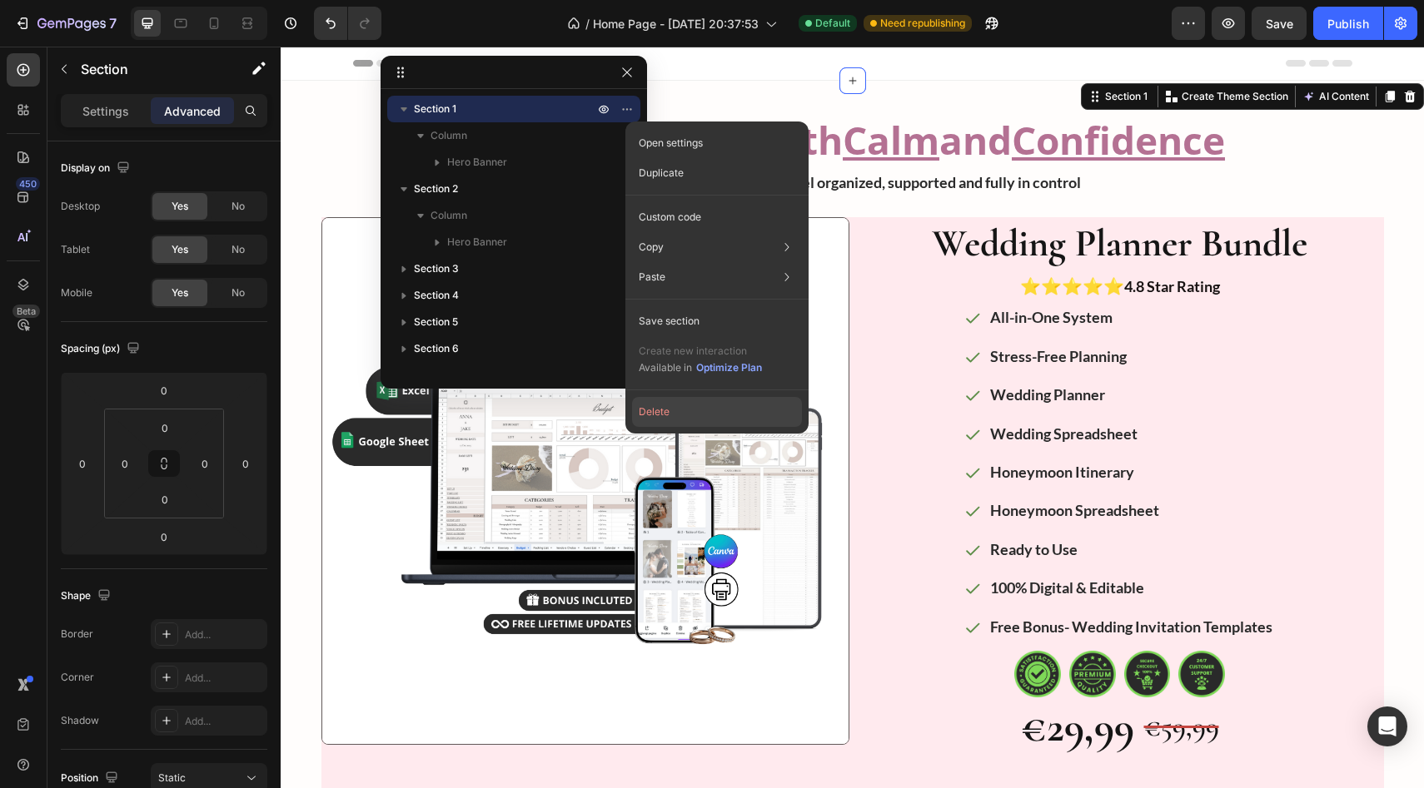
click at [632, 408] on button "Delete" at bounding box center [717, 412] width 170 height 30
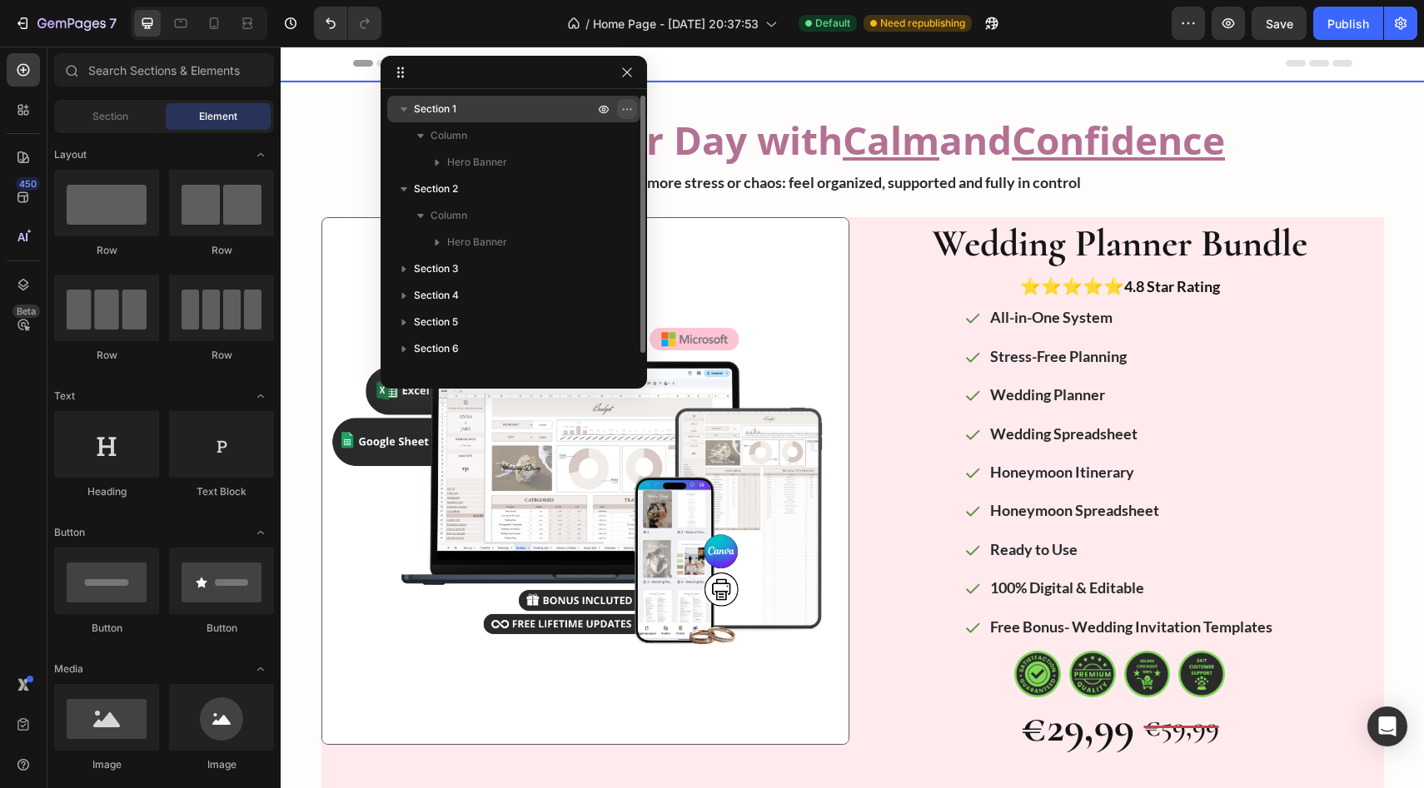
click at [624, 113] on icon "button" at bounding box center [626, 108] width 13 height 13
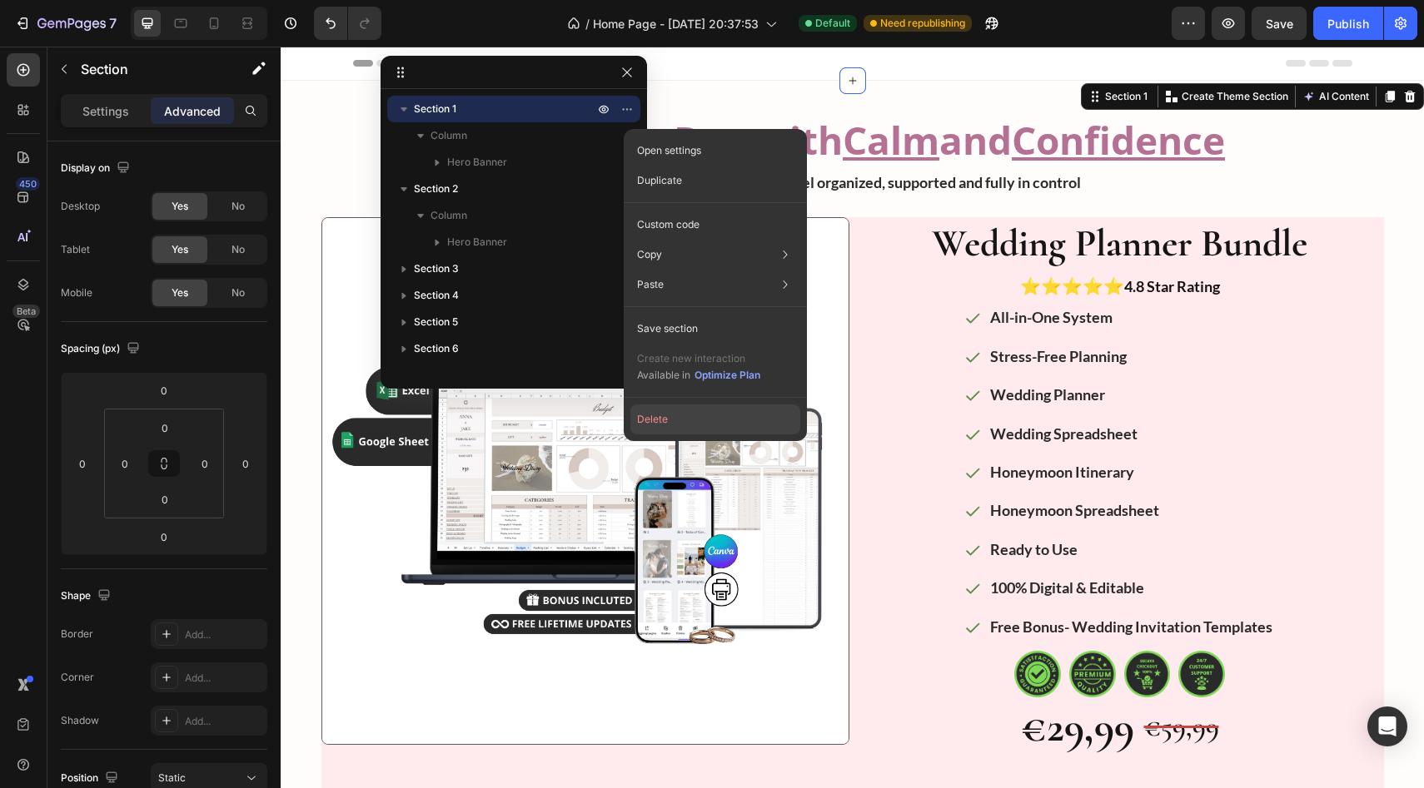
click at [632, 419] on button "Delete" at bounding box center [715, 420] width 170 height 30
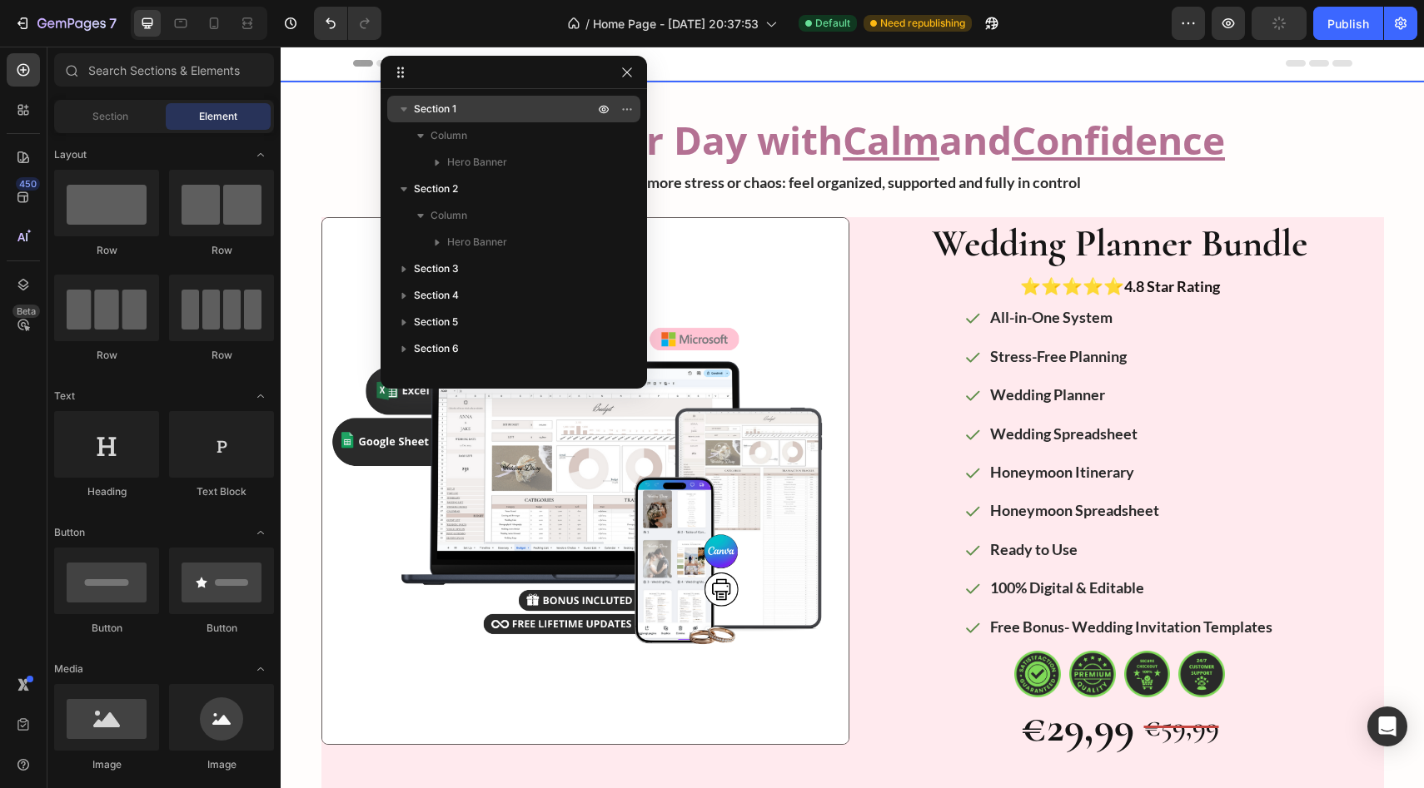
click at [568, 107] on p "Section 1" at bounding box center [505, 109] width 183 height 17
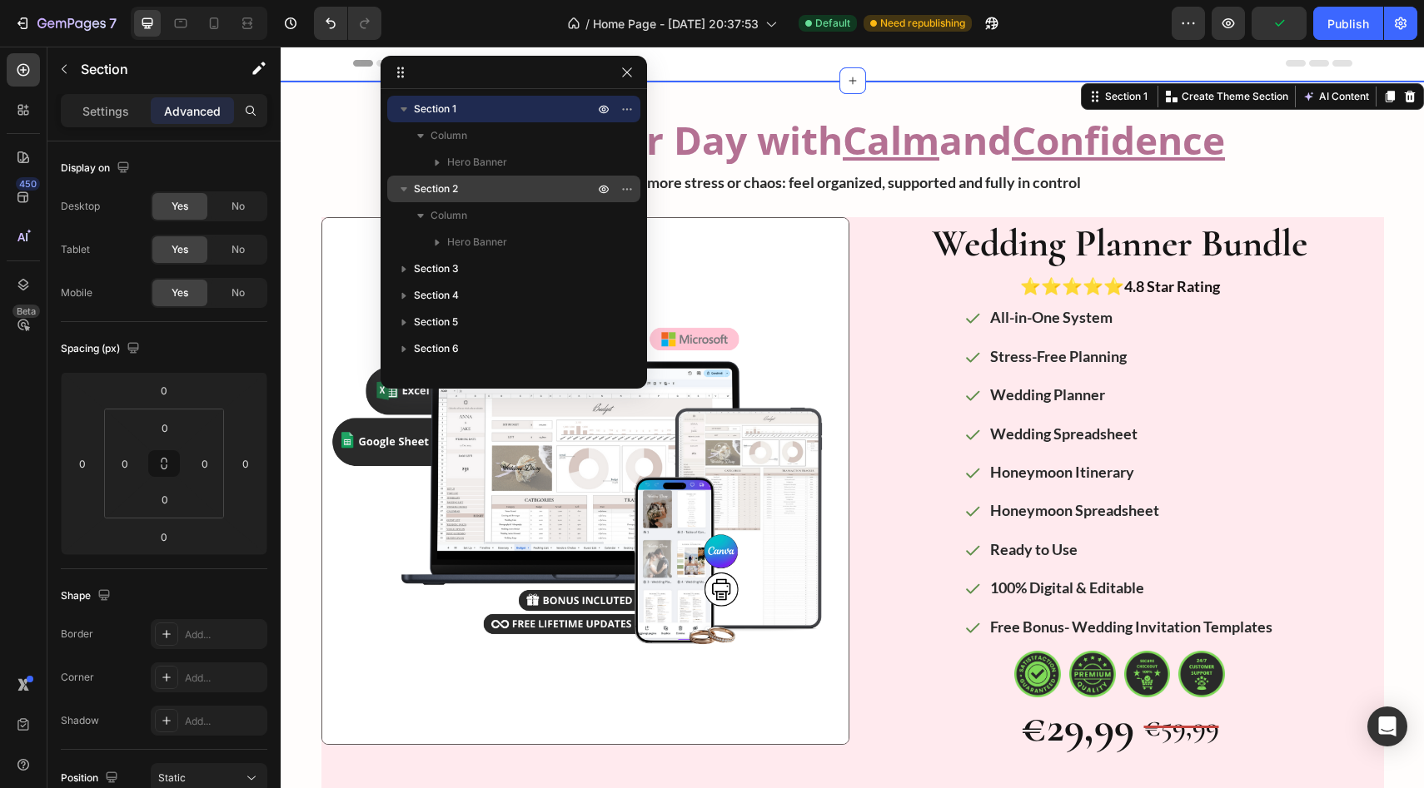
click at [536, 186] on p "Section 2" at bounding box center [505, 189] width 183 height 17
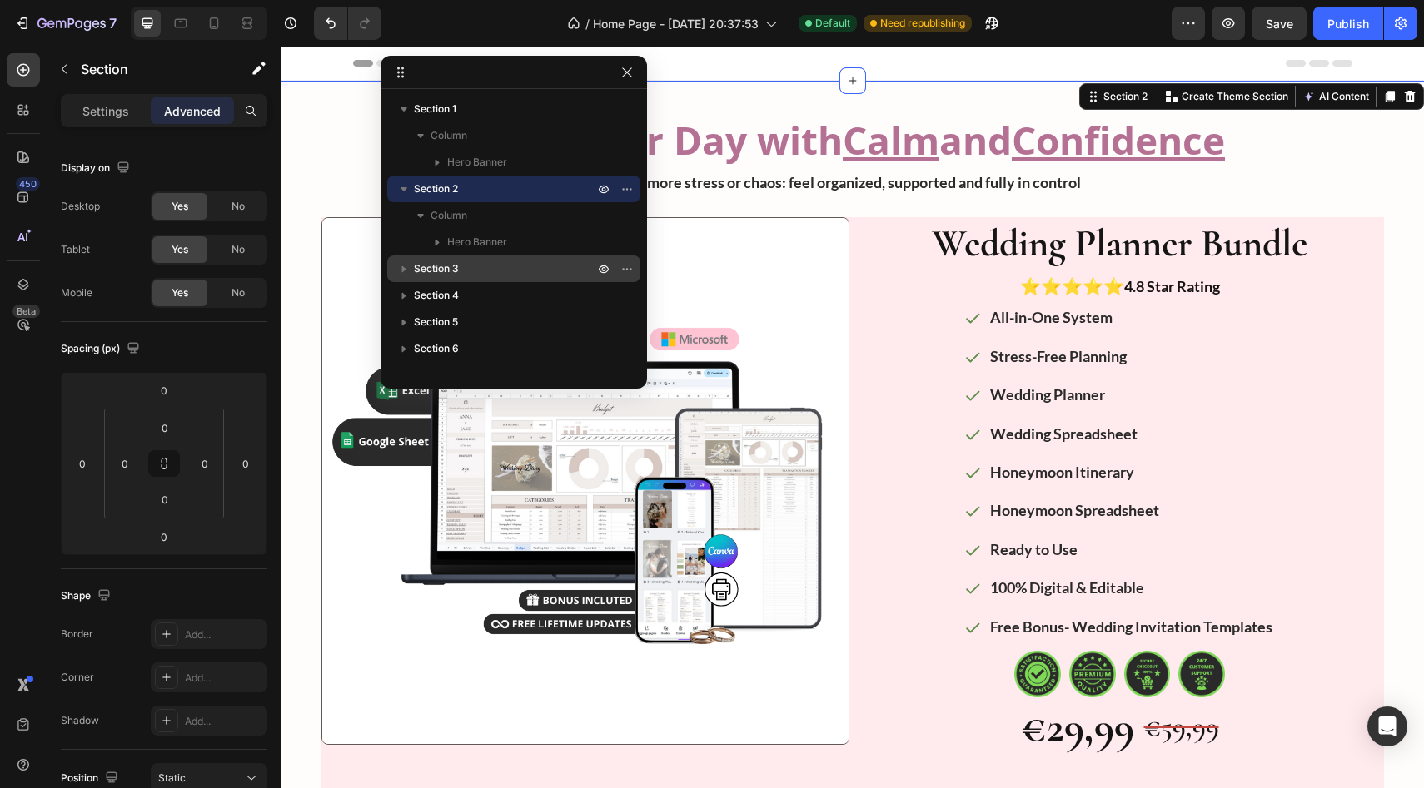
click at [528, 261] on p "Section 3" at bounding box center [505, 269] width 183 height 17
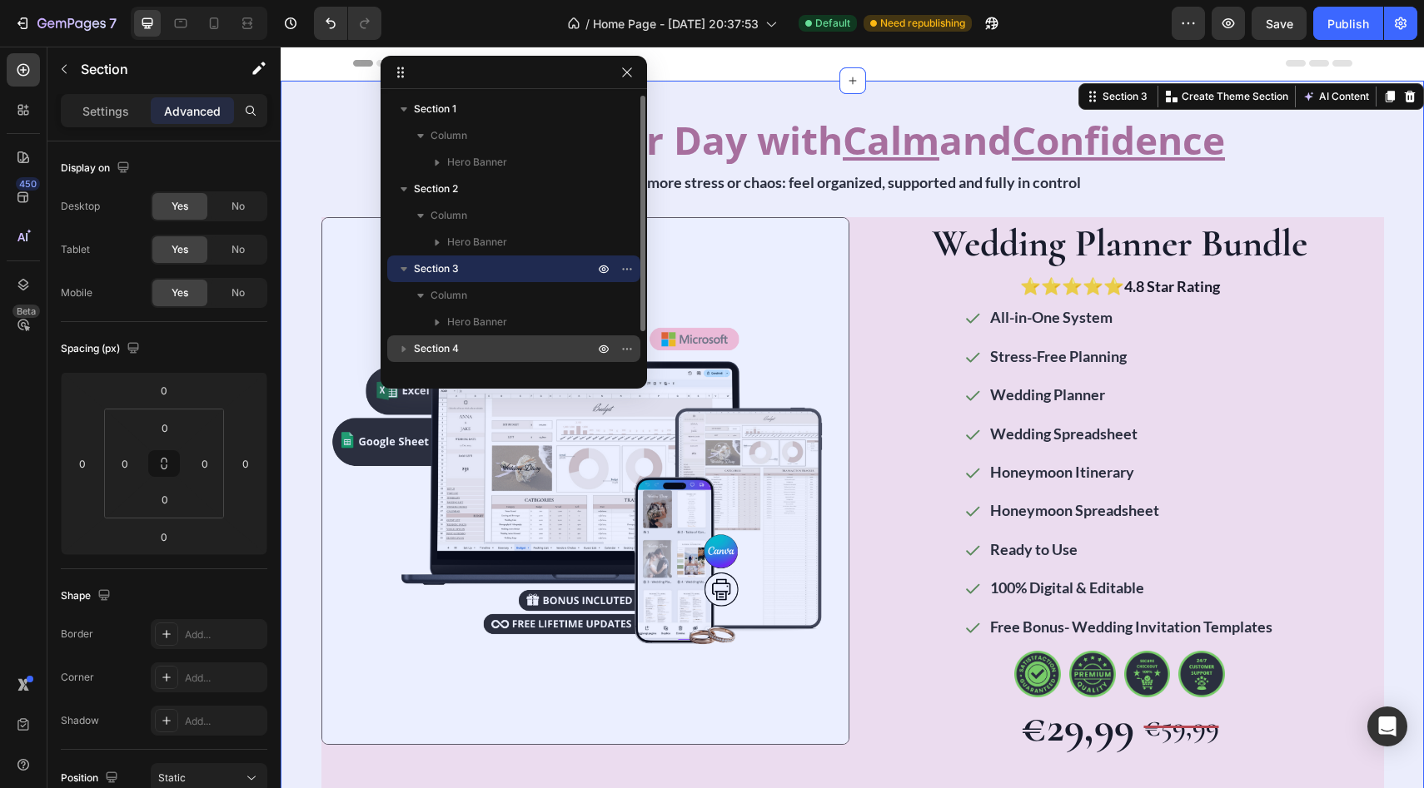
click at [534, 351] on p "Section 4" at bounding box center [505, 349] width 183 height 17
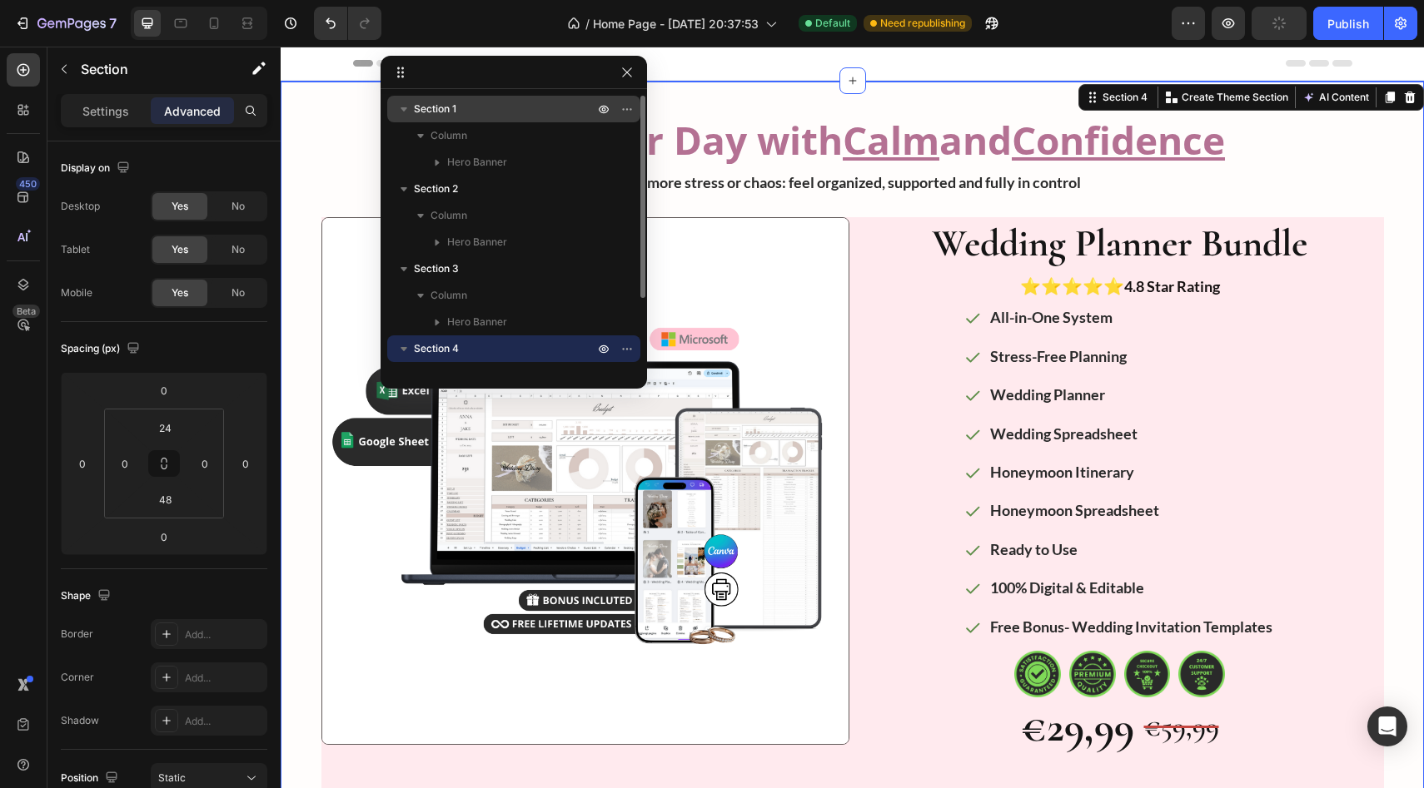
click at [516, 112] on p "Section 1" at bounding box center [505, 109] width 183 height 17
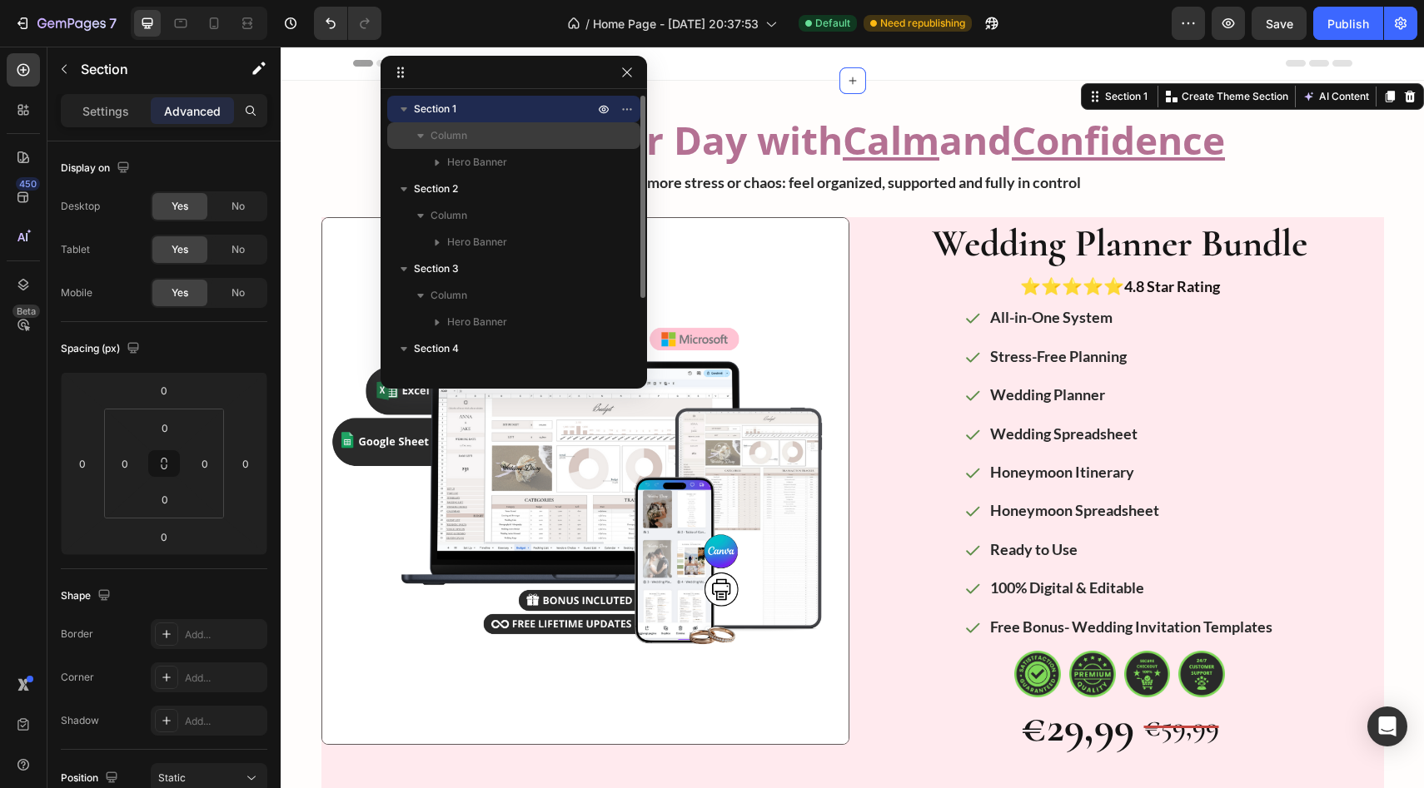
click at [587, 136] on p "Column" at bounding box center [513, 135] width 167 height 17
click at [591, 137] on p "Column" at bounding box center [513, 135] width 167 height 17
click at [603, 162] on icon "button" at bounding box center [603, 162] width 13 height 13
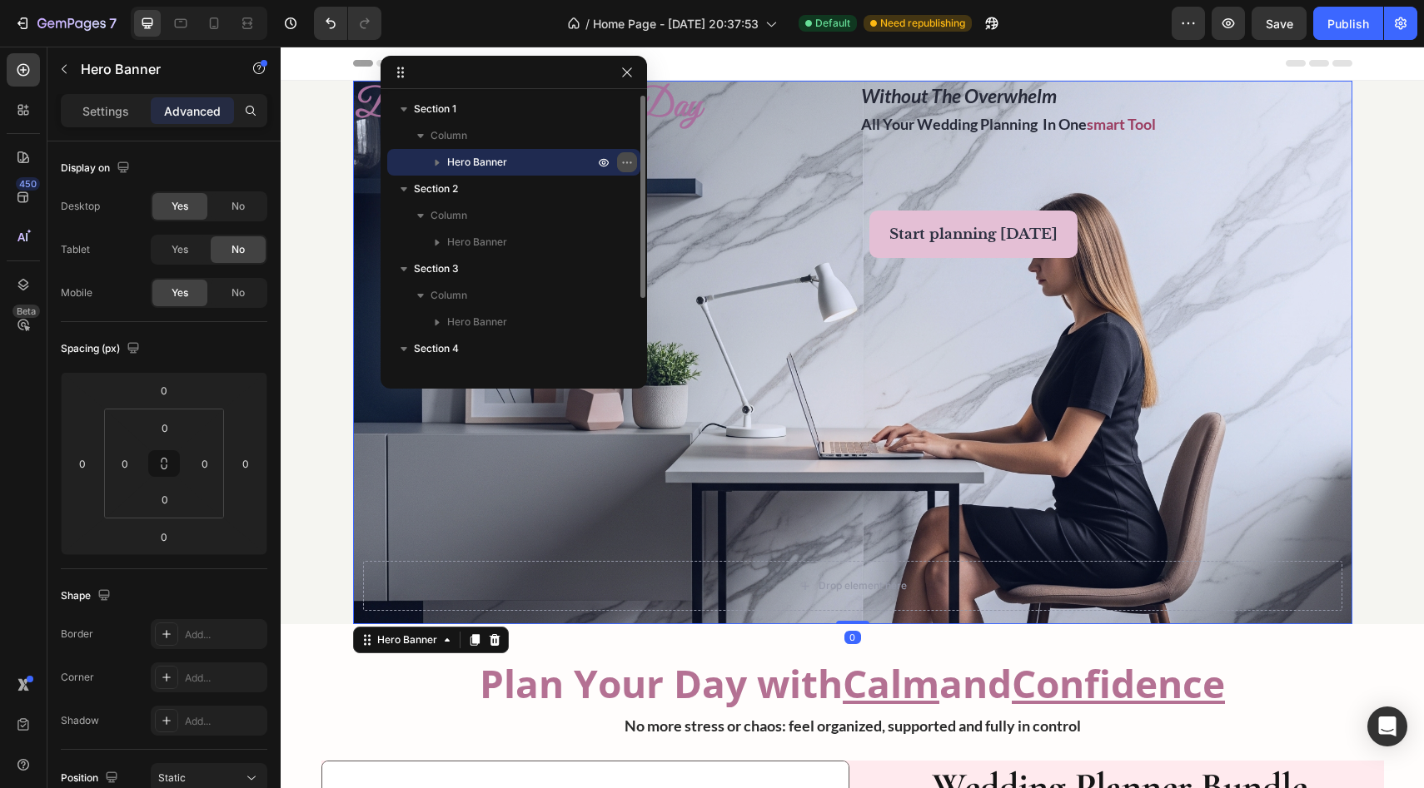
click at [623, 166] on icon "button" at bounding box center [626, 162] width 13 height 13
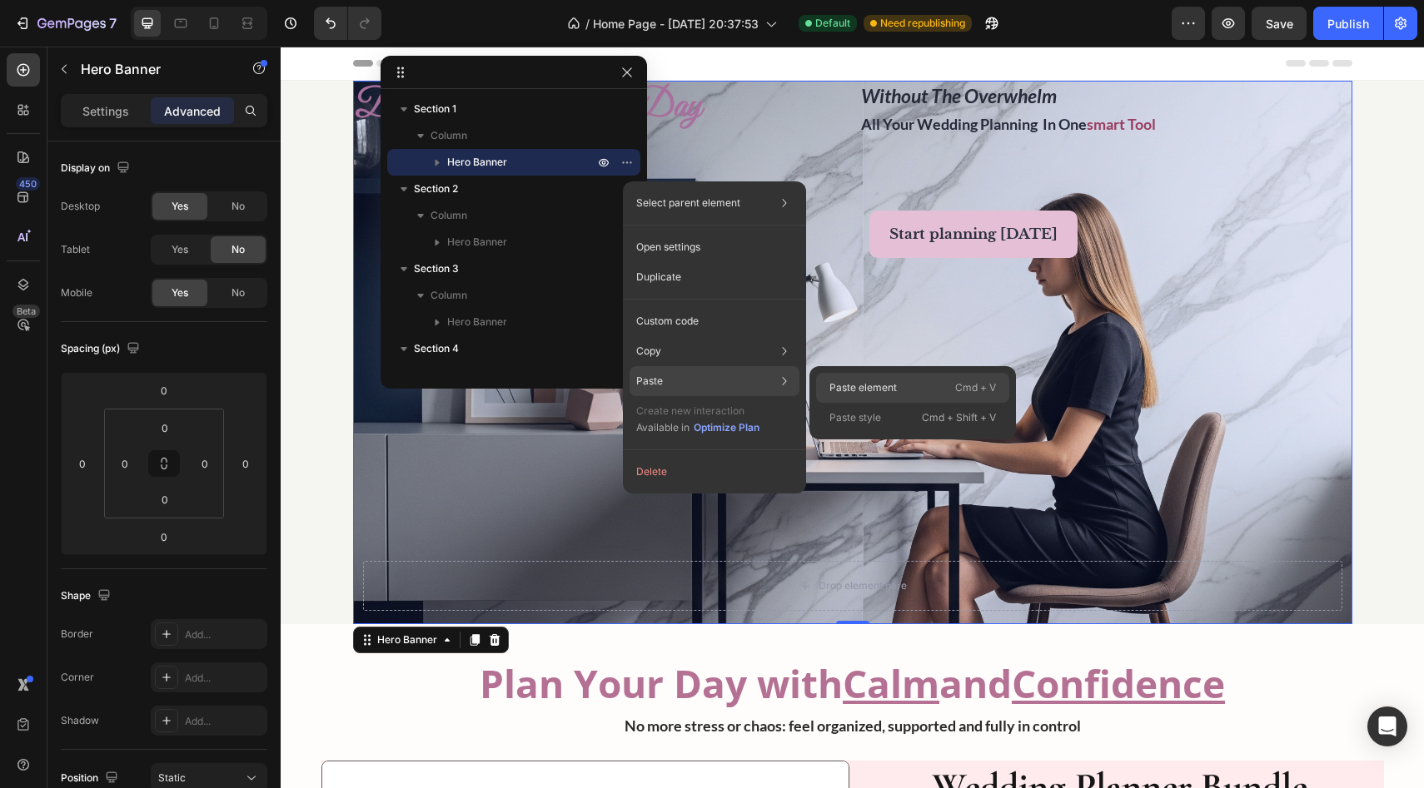
click at [632, 381] on p "Paste element" at bounding box center [862, 387] width 67 height 15
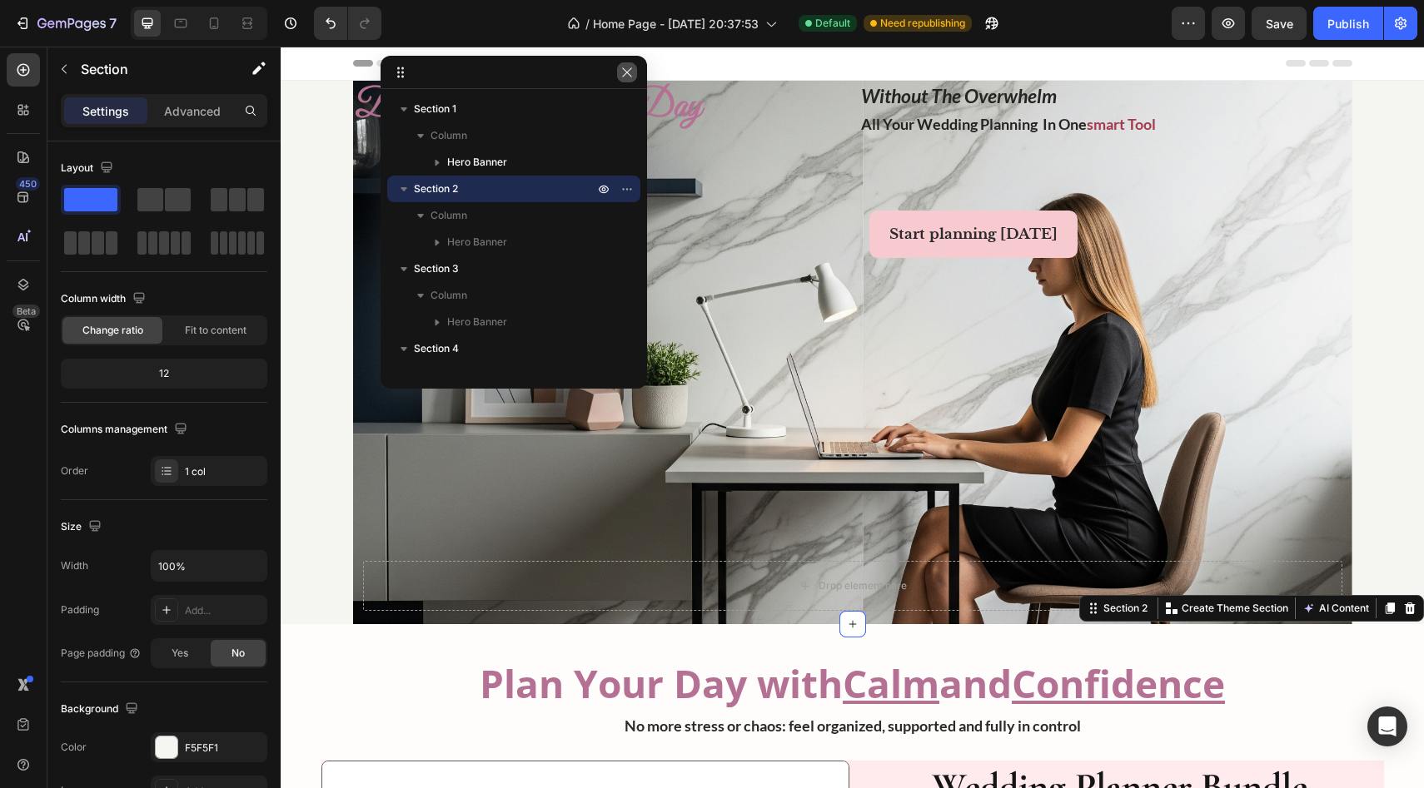
click at [629, 77] on icon "button" at bounding box center [626, 72] width 13 height 13
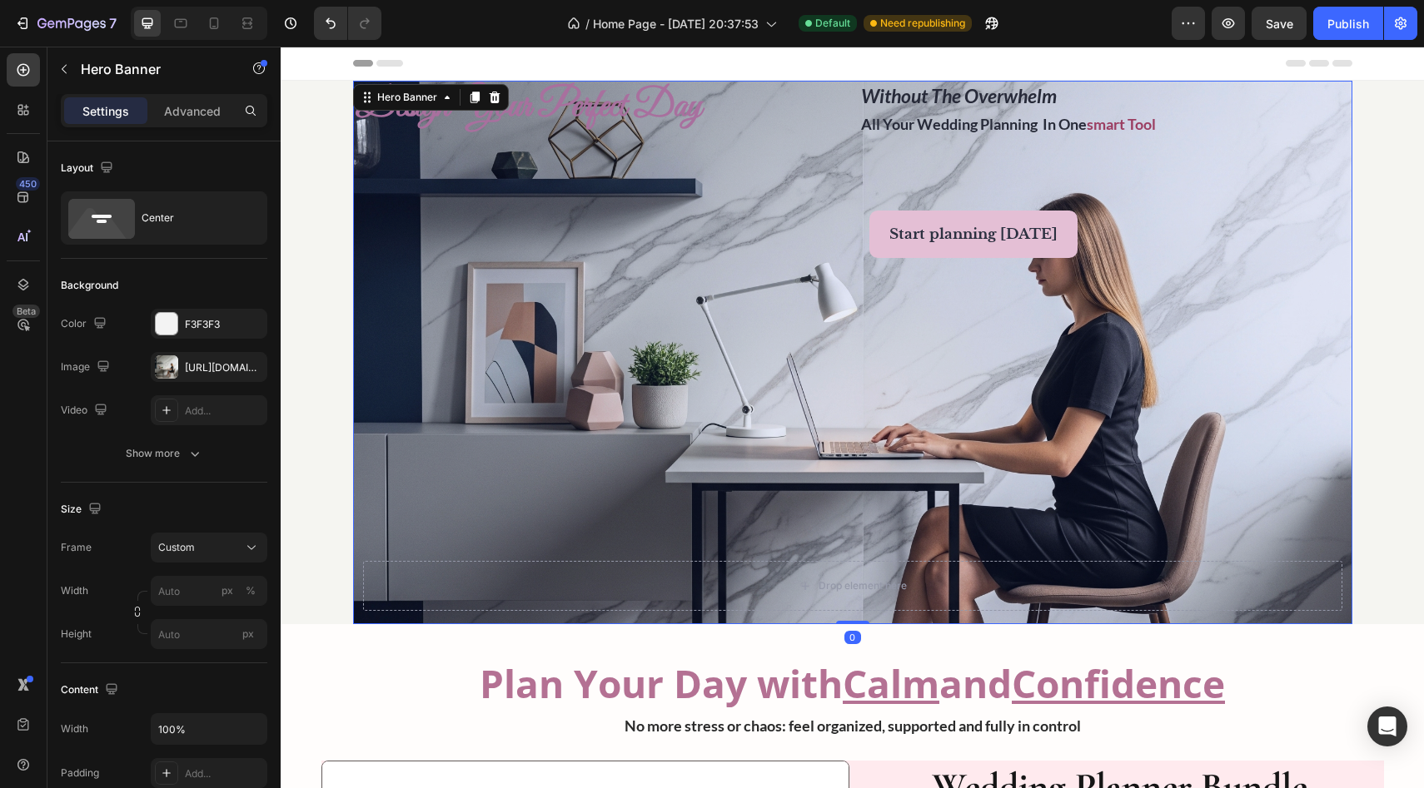
click at [632, 305] on div "design your perfect day Heading without the overwhelm all your wedding planning…" at bounding box center [852, 353] width 999 height 544
click at [209, 371] on div "[URL][DOMAIN_NAME]" at bounding box center [209, 368] width 48 height 15
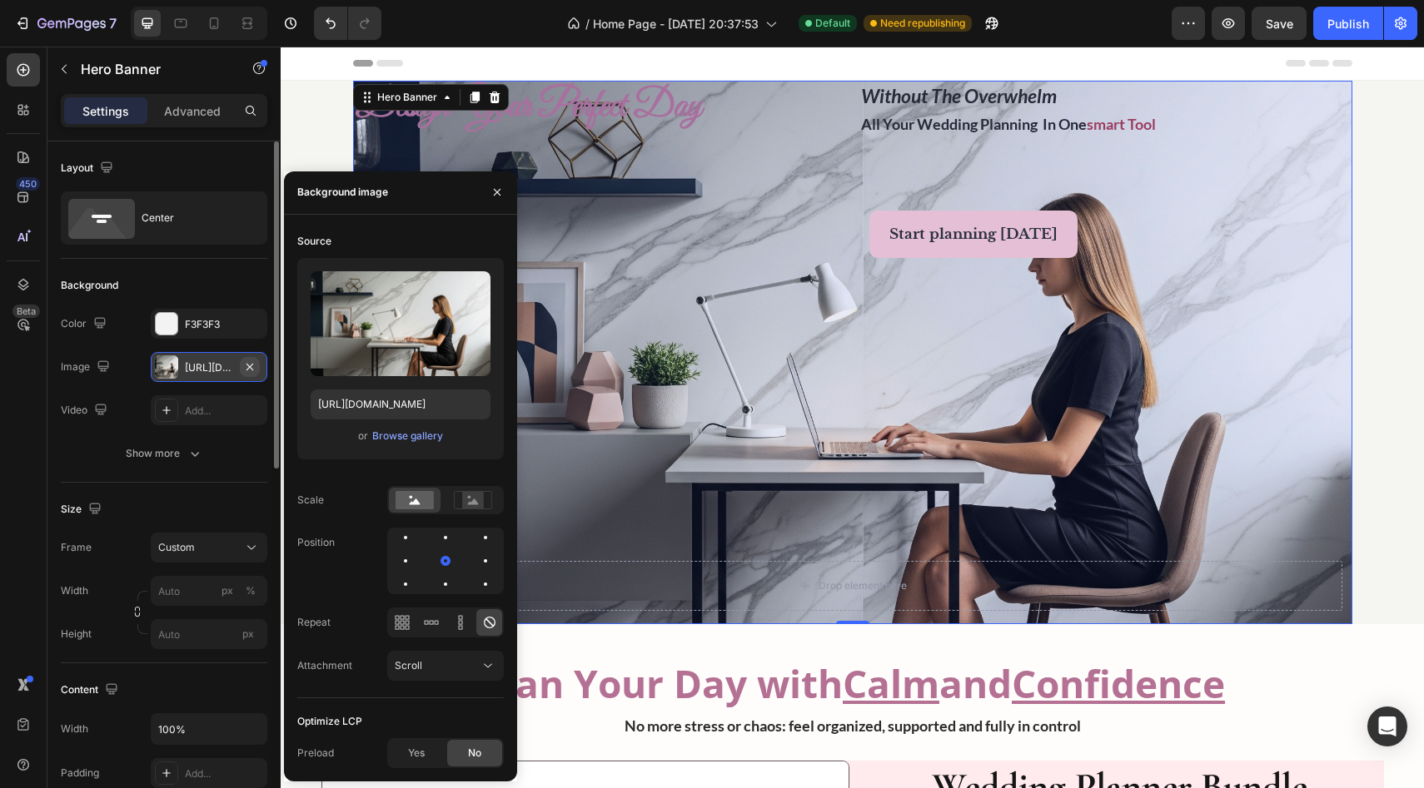
click at [256, 369] on icon "button" at bounding box center [249, 367] width 13 height 13
type input "100"
type input "Auto"
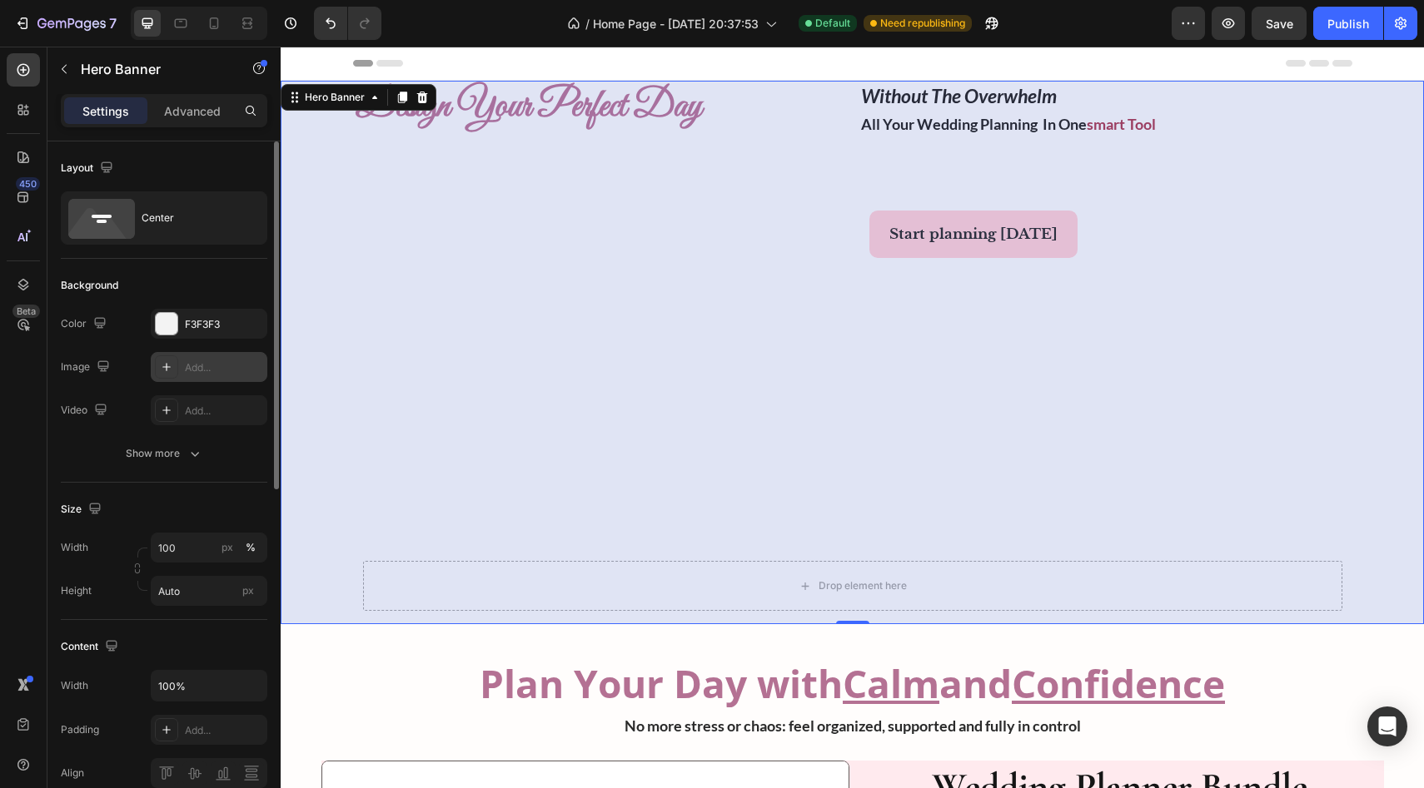
click at [186, 369] on div "Add..." at bounding box center [224, 368] width 78 height 15
type input "[URL][DOMAIN_NAME]"
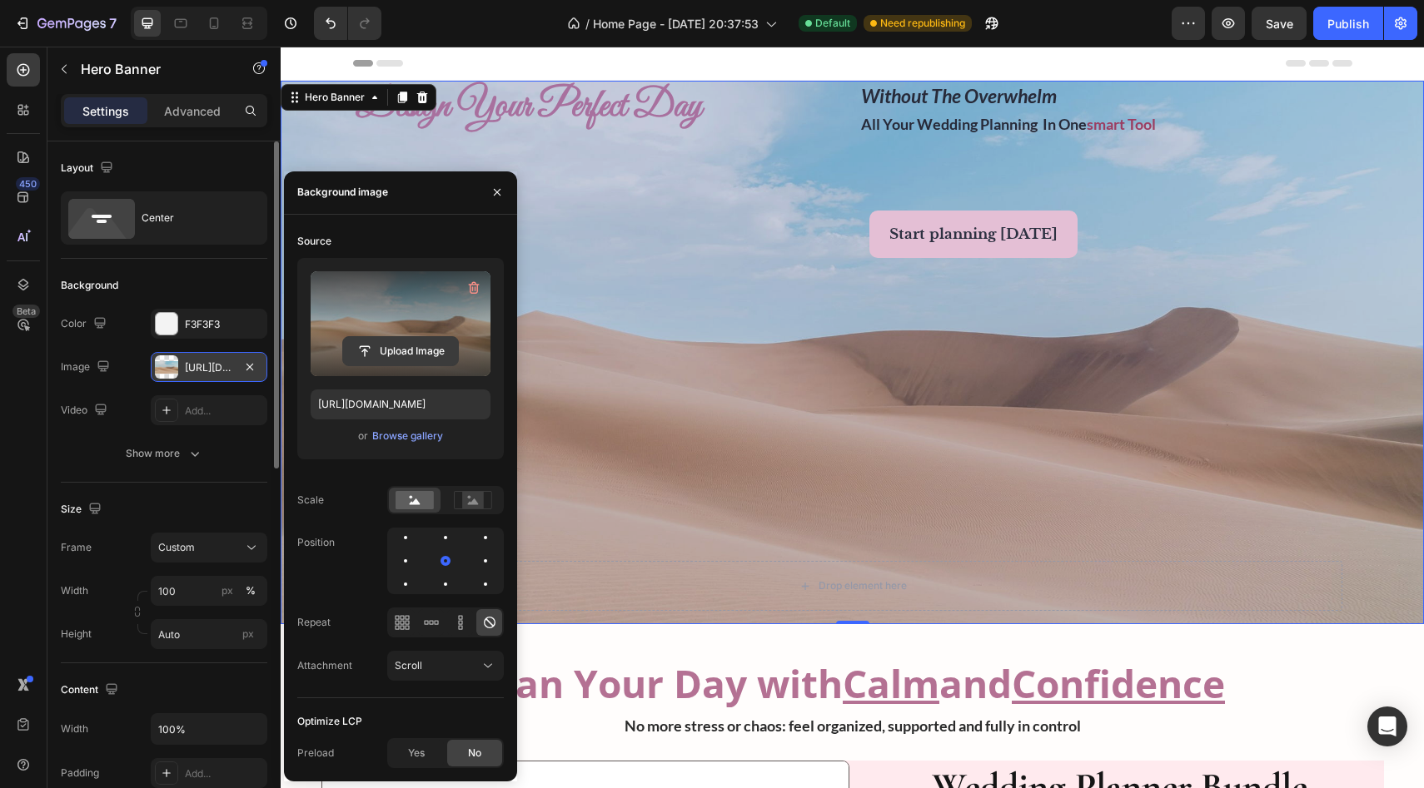
click at [425, 352] on input "file" at bounding box center [400, 351] width 115 height 28
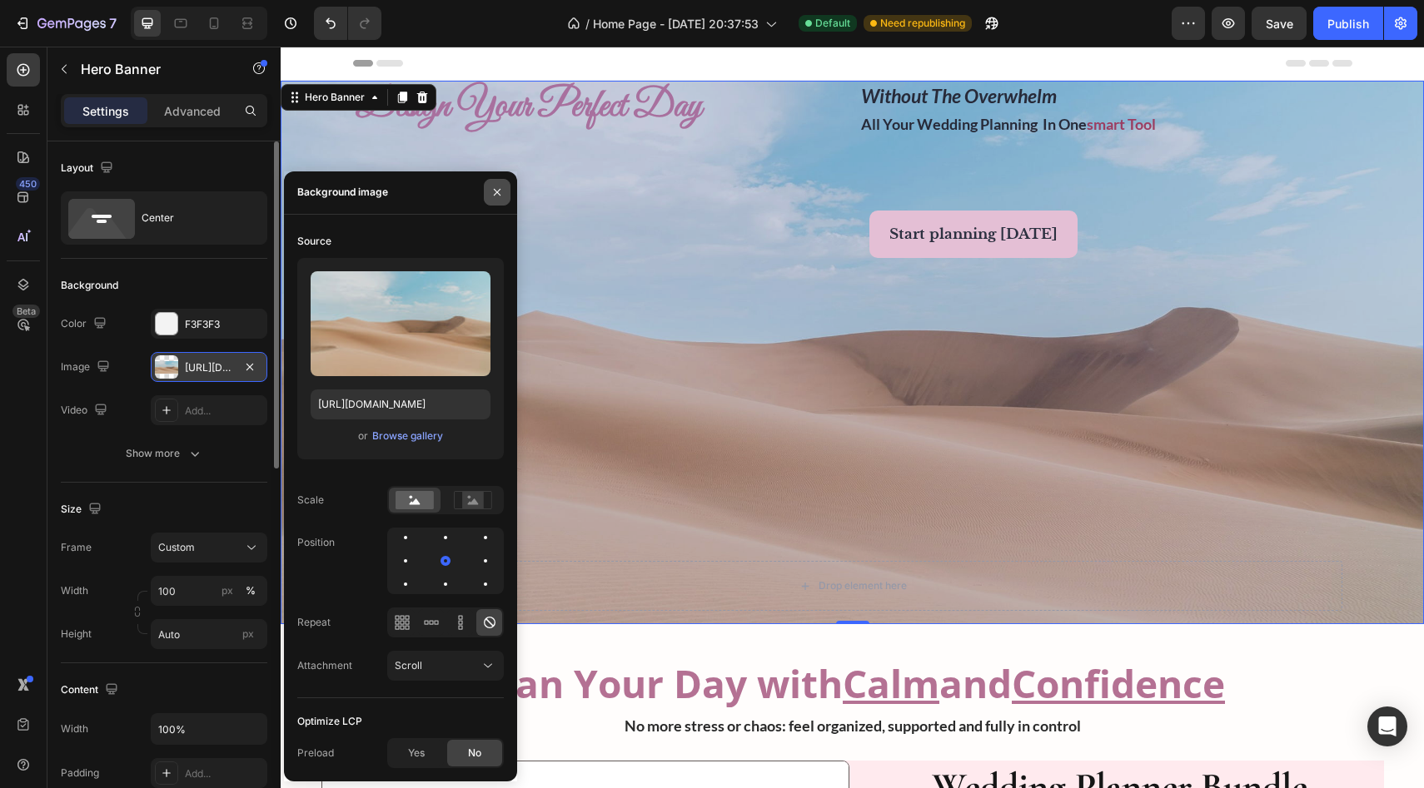
click at [495, 196] on icon "button" at bounding box center [496, 192] width 13 height 13
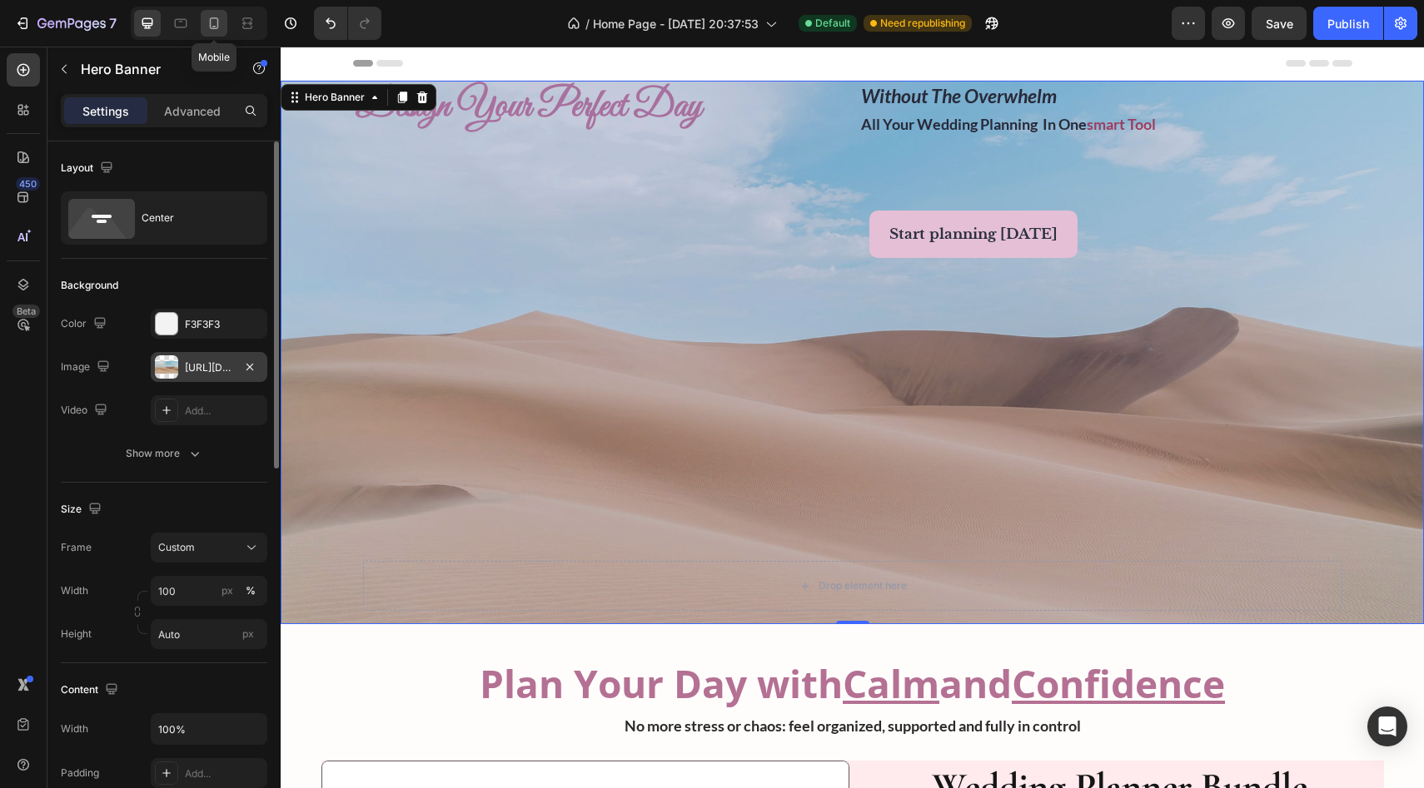
click at [220, 18] on icon at bounding box center [214, 23] width 17 height 17
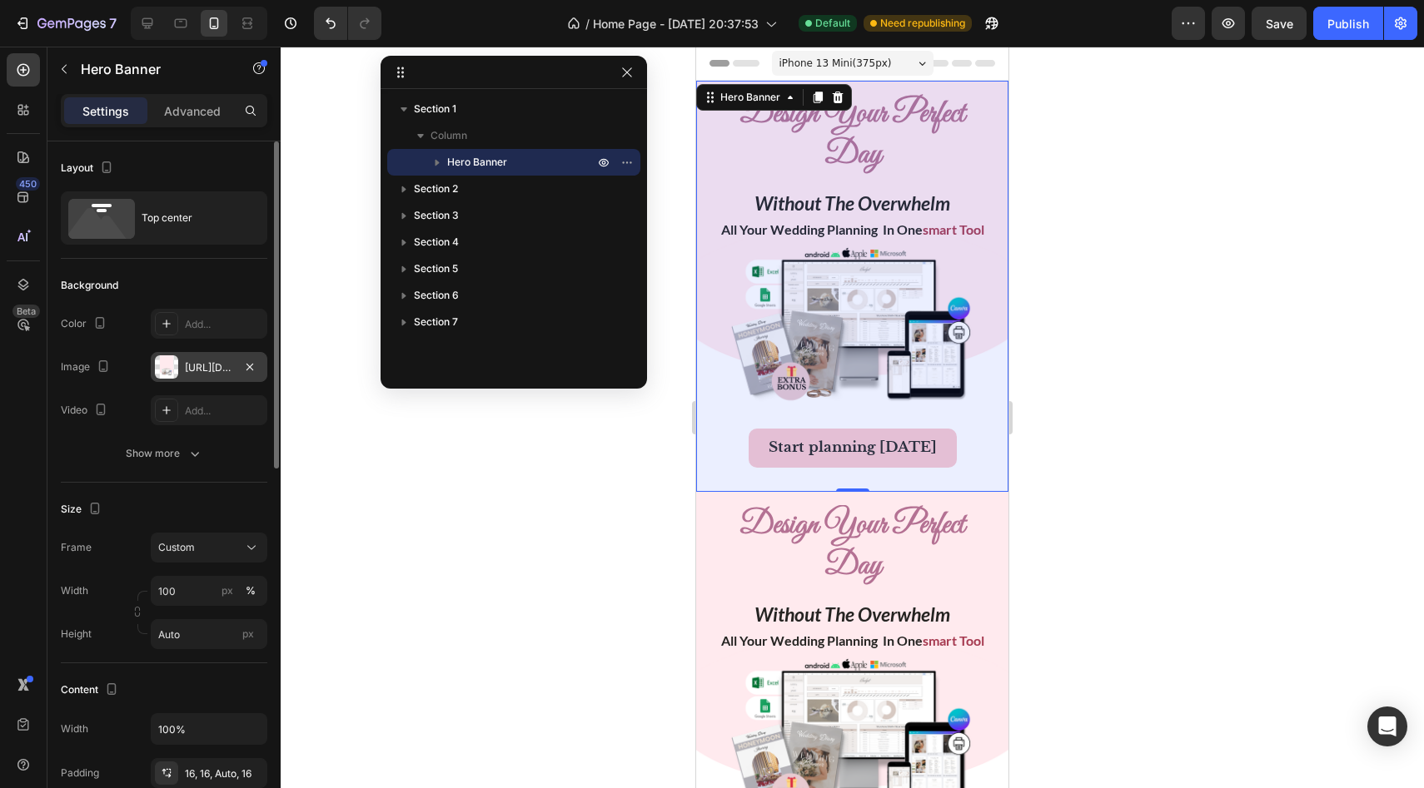
click at [632, 210] on div at bounding box center [852, 418] width 1143 height 742
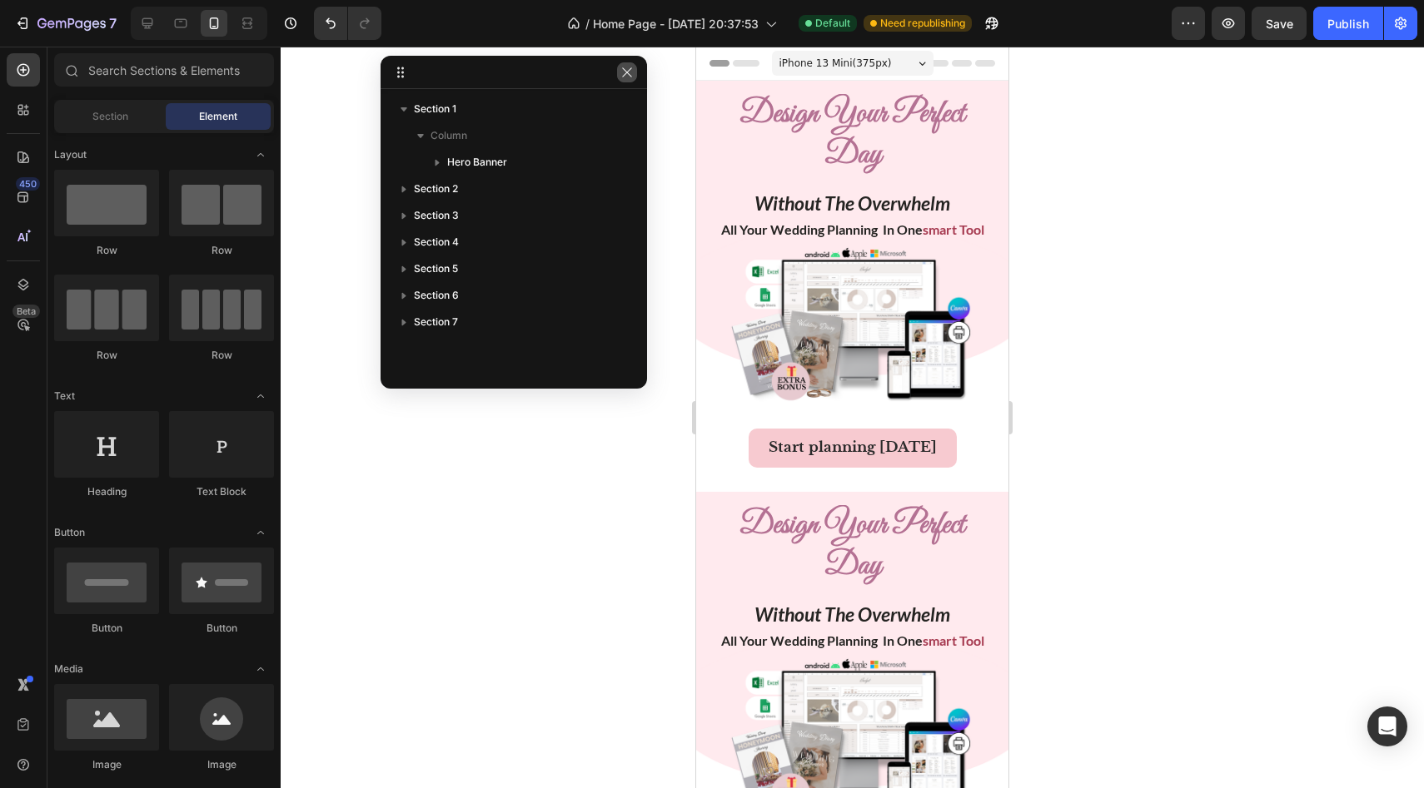
click at [626, 74] on icon "button" at bounding box center [626, 72] width 13 height 13
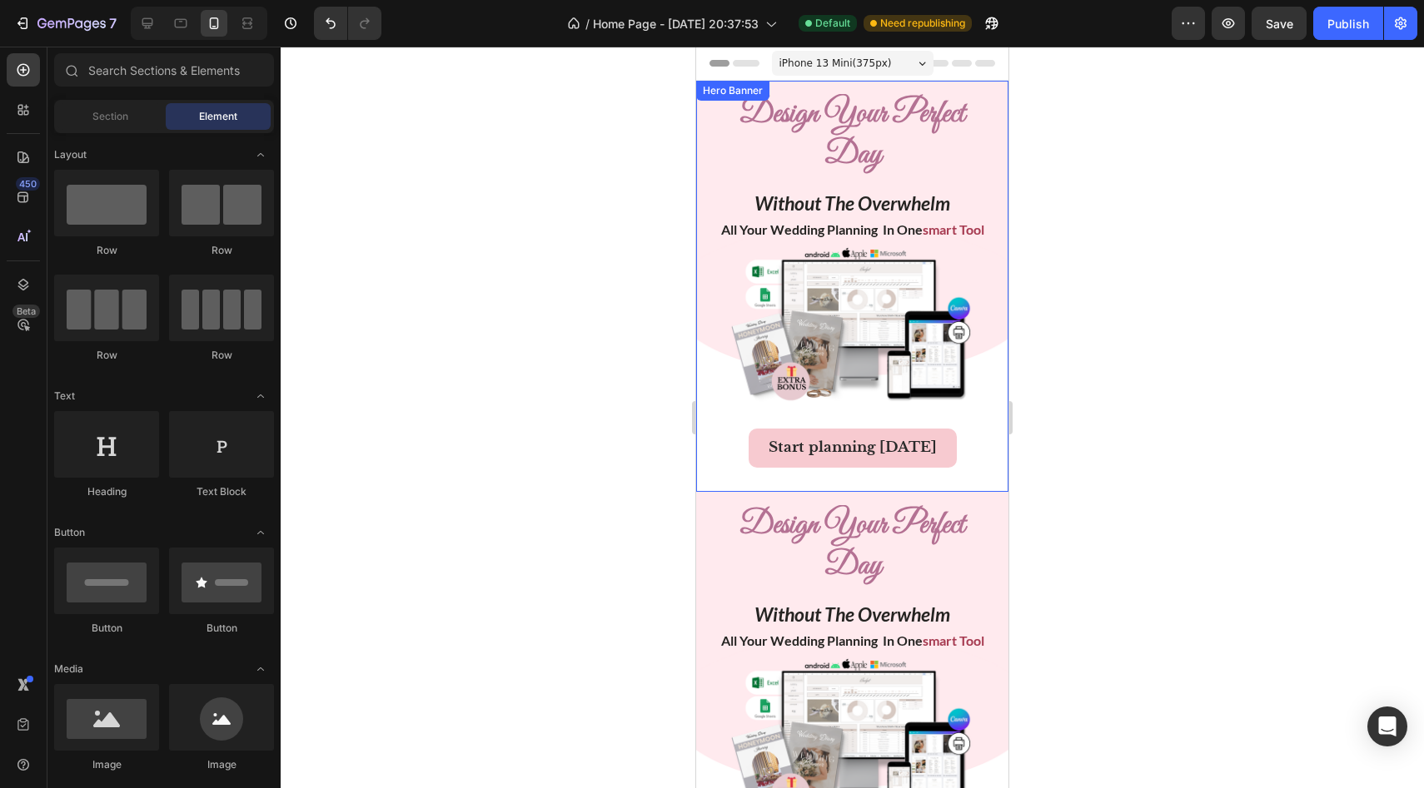
click at [632, 93] on div "Hero Banner" at bounding box center [732, 90] width 67 height 15
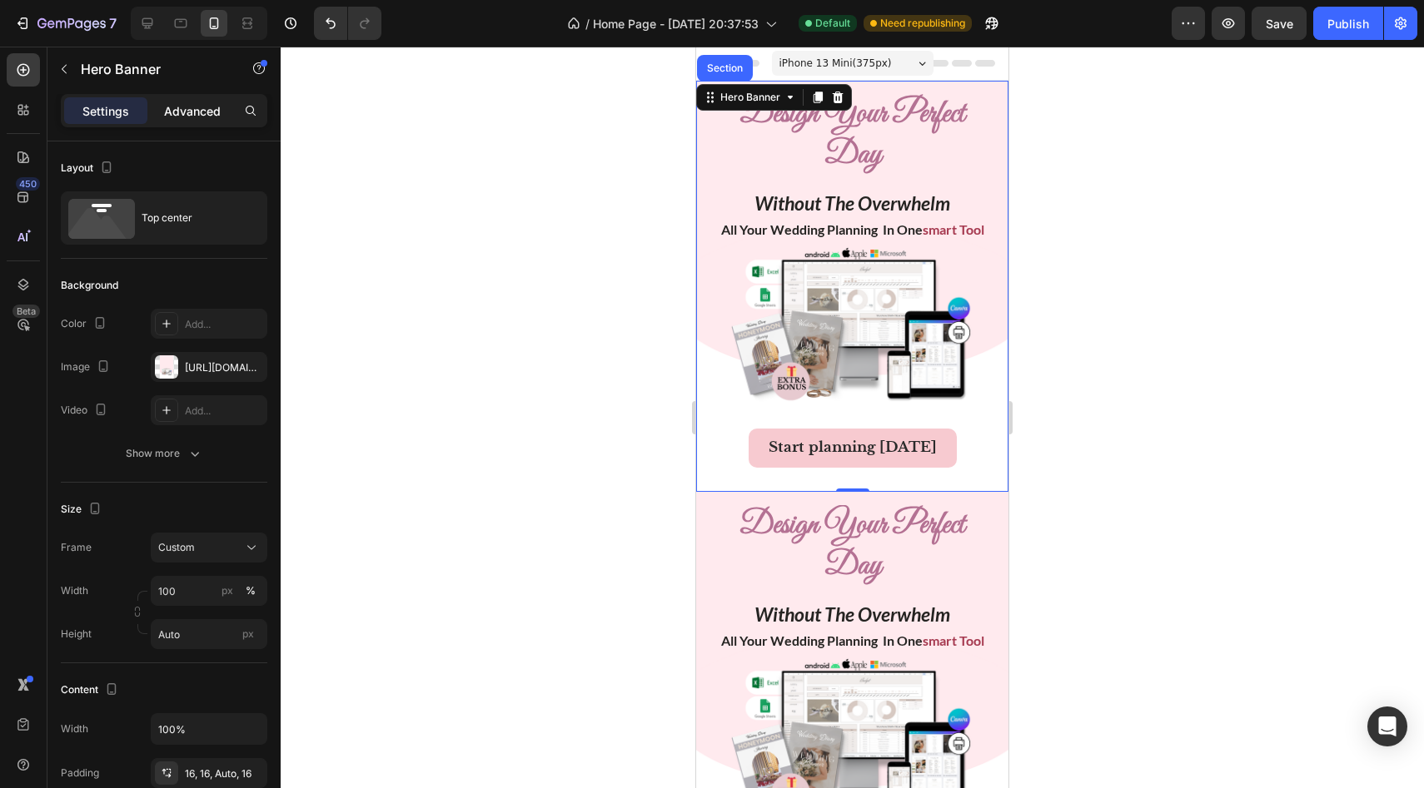
click at [191, 112] on p "Advanced" at bounding box center [192, 110] width 57 height 17
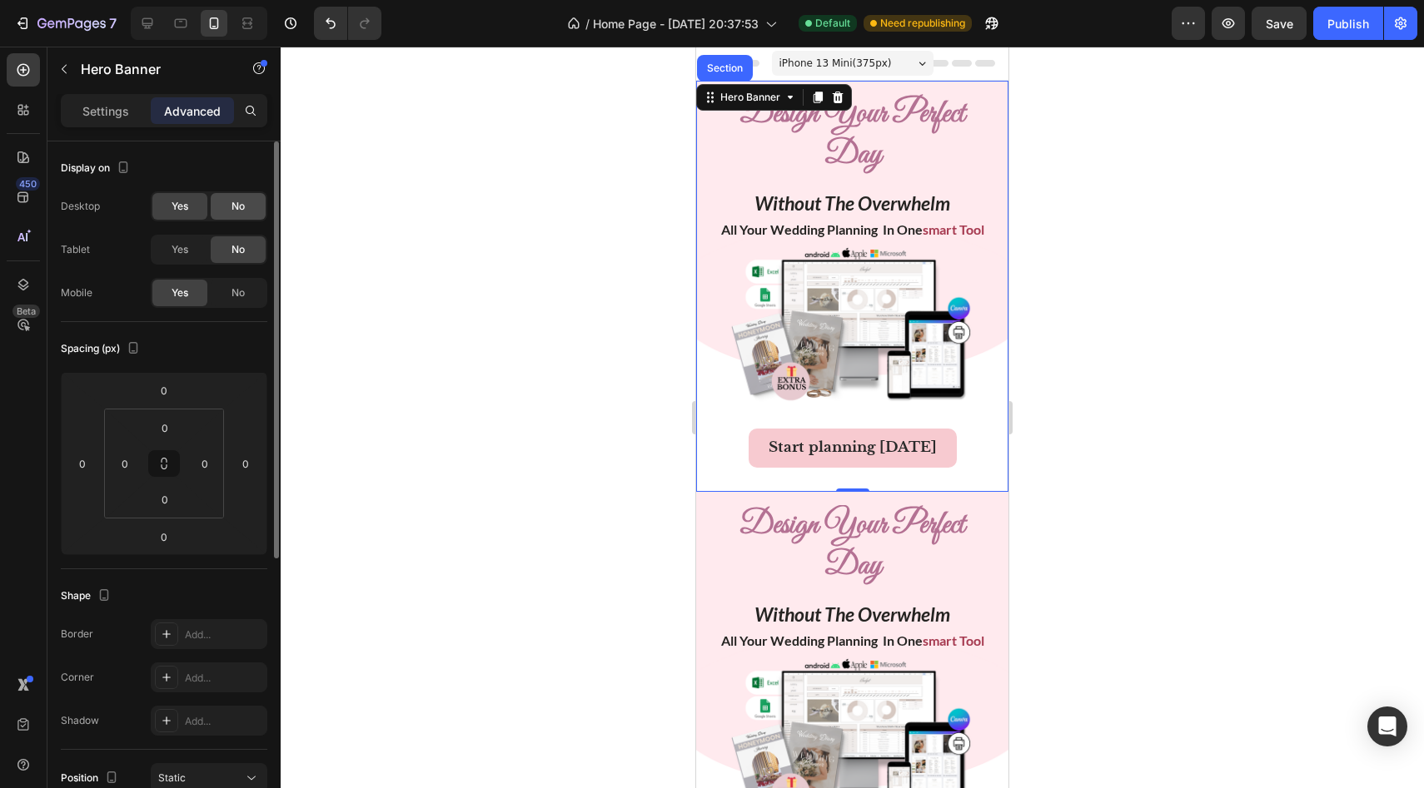
click at [238, 203] on span "No" at bounding box center [237, 206] width 13 height 15
click at [157, 27] on div at bounding box center [147, 23] width 27 height 27
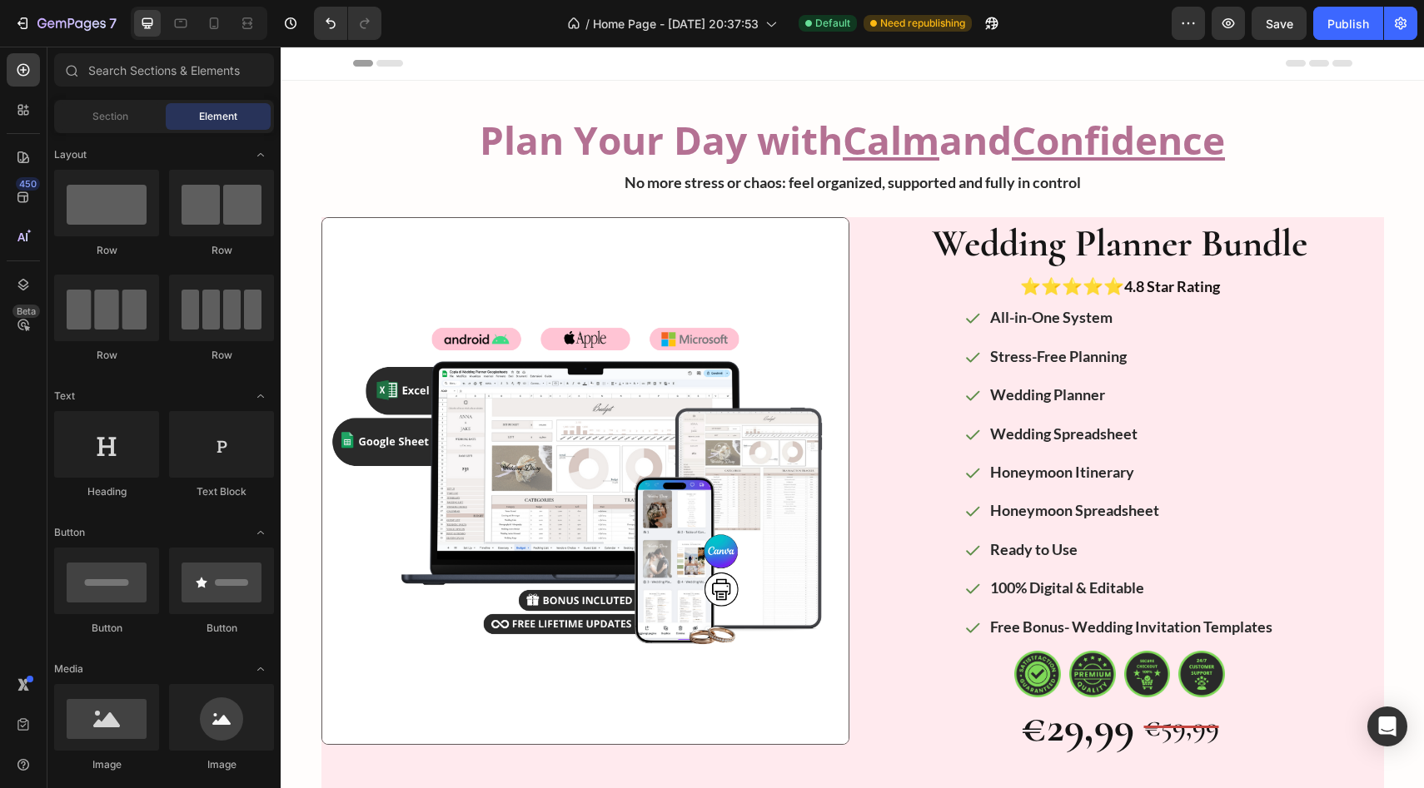
click at [517, 79] on div "Header" at bounding box center [852, 63] width 999 height 33
click at [28, 274] on div at bounding box center [23, 284] width 33 height 33
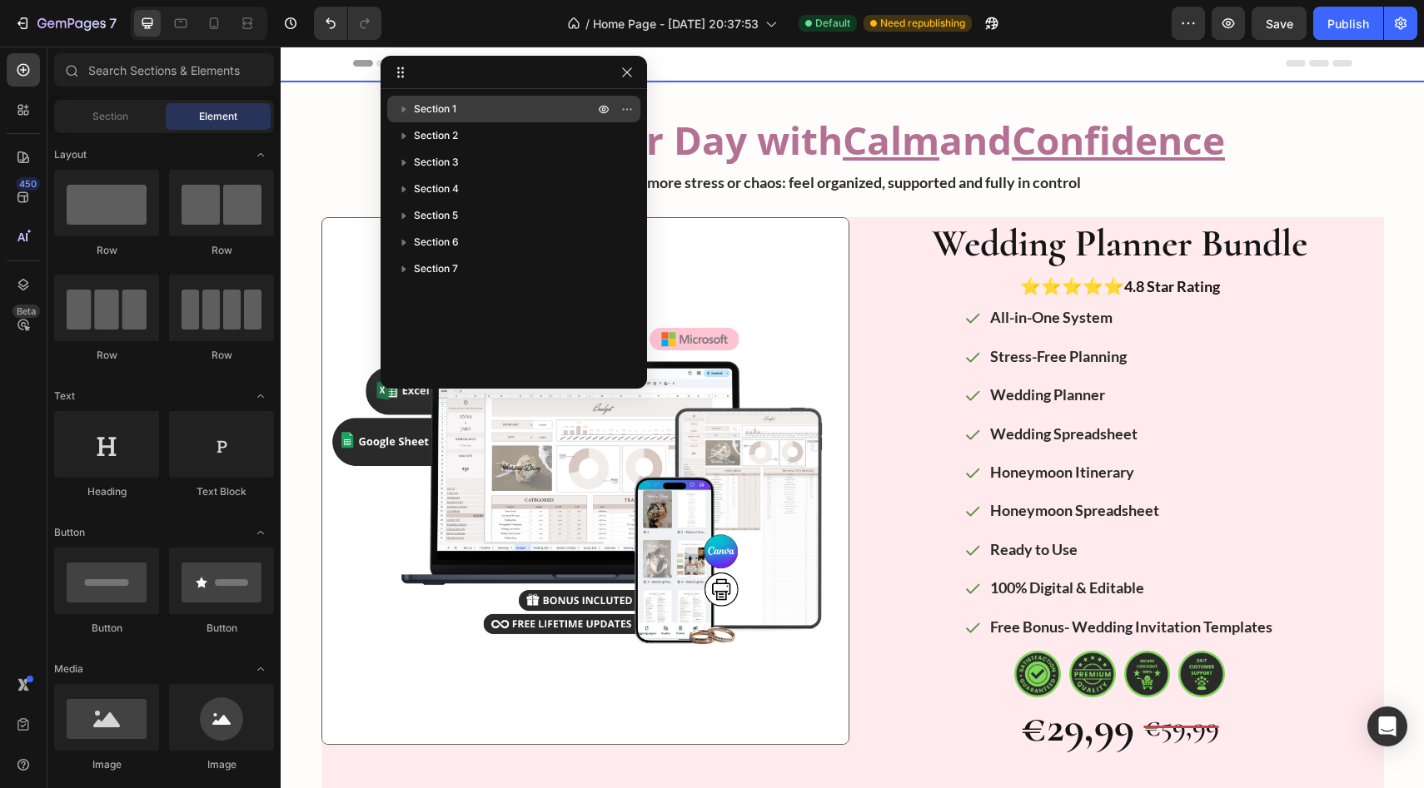
click at [420, 107] on span "Section 1" at bounding box center [435, 109] width 42 height 17
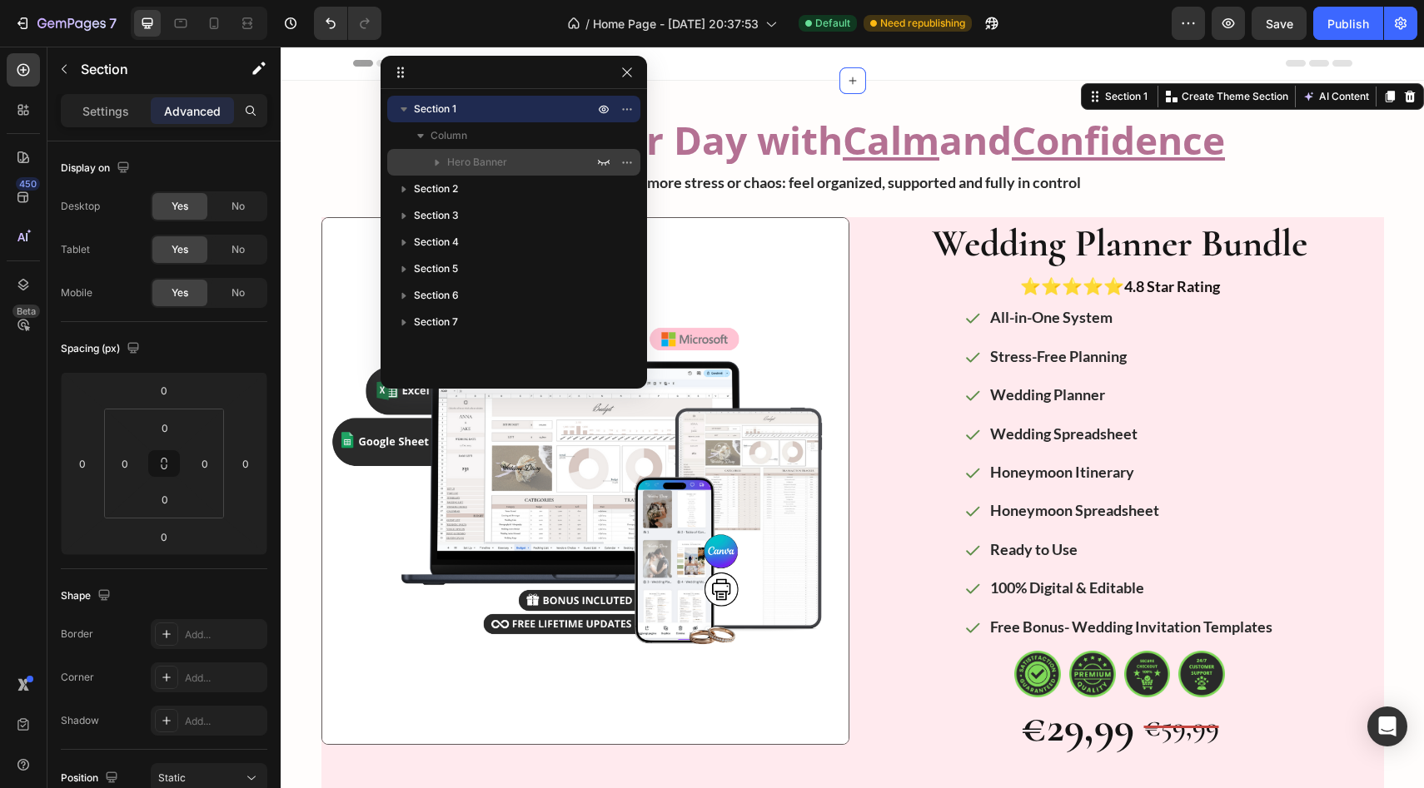
click at [510, 157] on p "Hero Banner" at bounding box center [522, 162] width 150 height 17
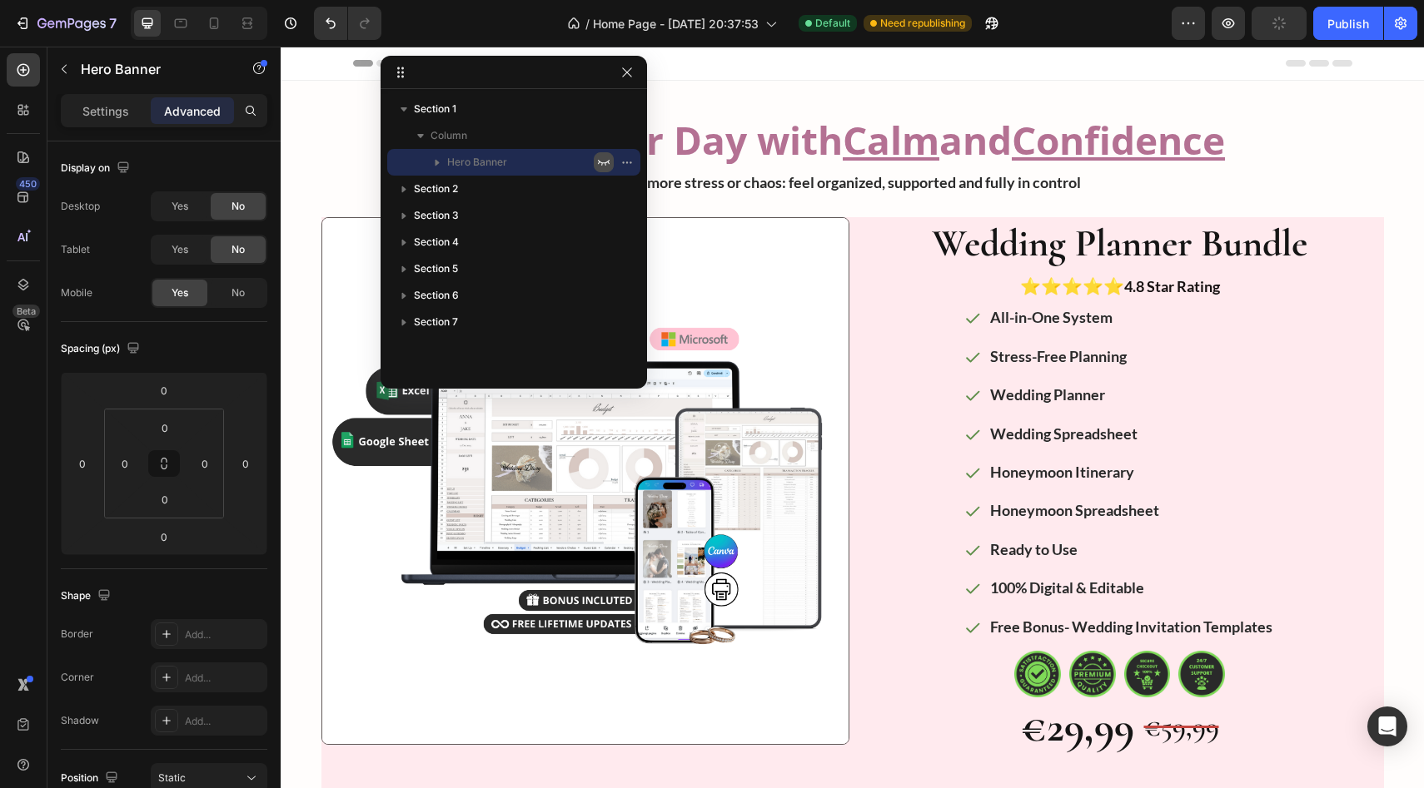
click at [603, 163] on icon "button" at bounding box center [603, 162] width 13 height 13
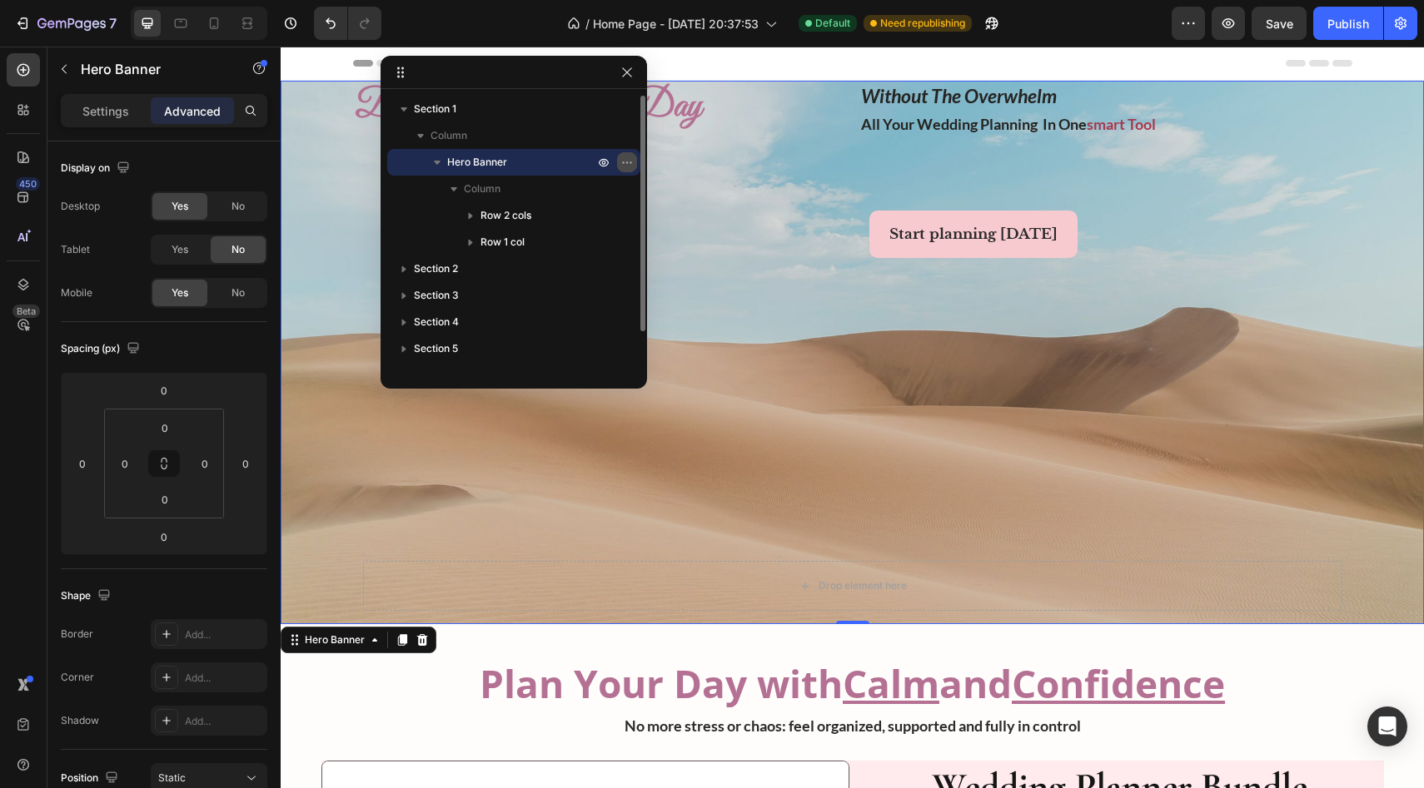
click at [629, 166] on icon "button" at bounding box center [626, 162] width 13 height 13
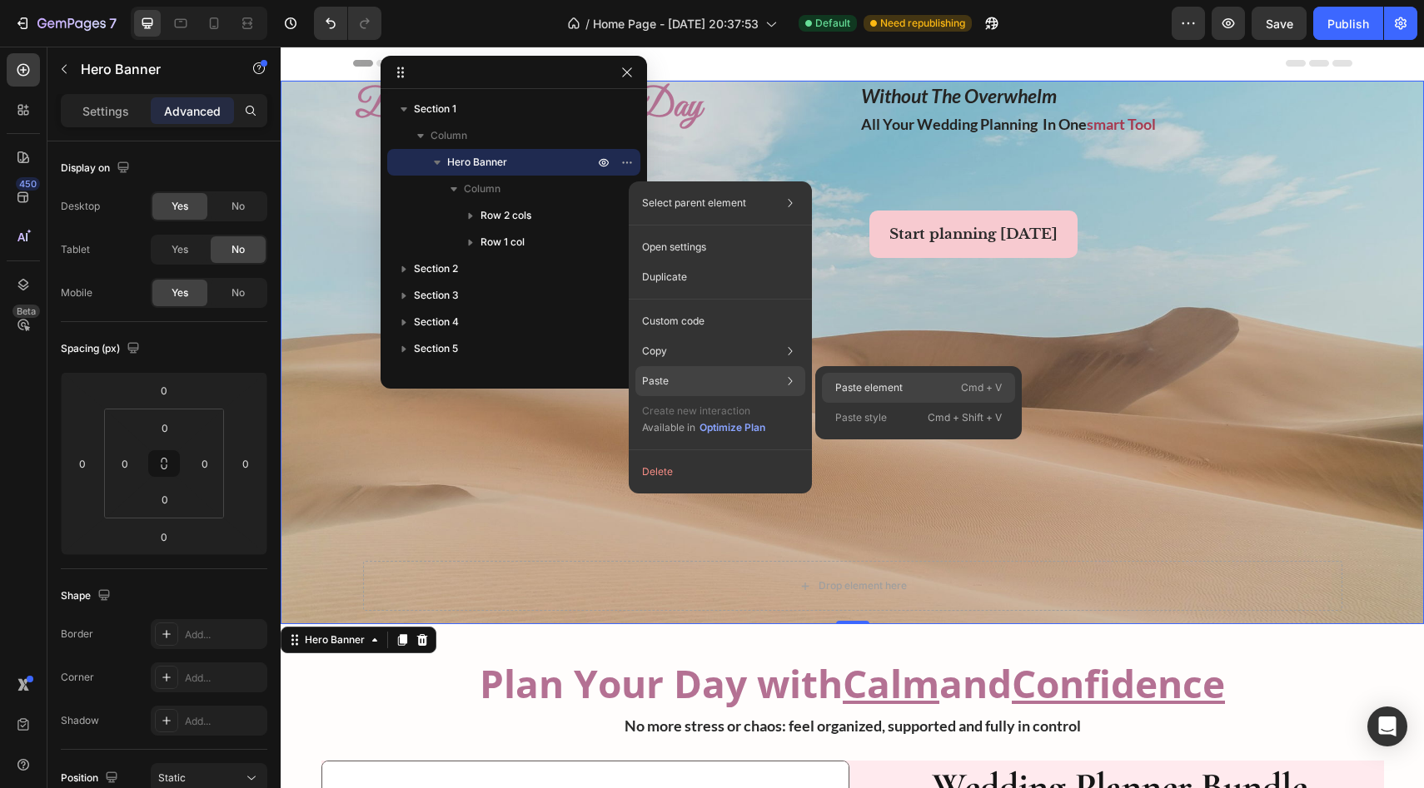
click at [632, 386] on p "Paste element" at bounding box center [868, 387] width 67 height 15
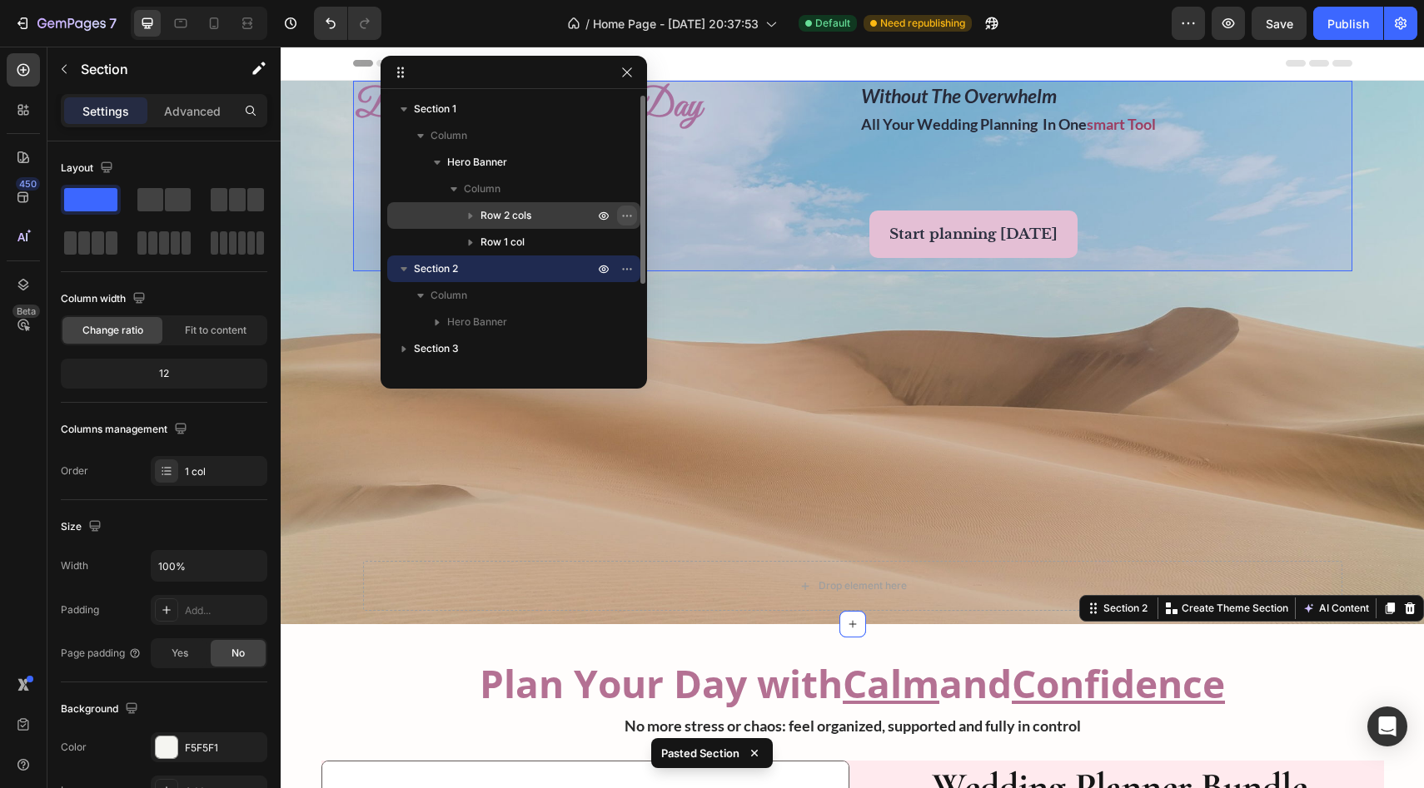
click at [626, 217] on icon "button" at bounding box center [626, 215] width 13 height 13
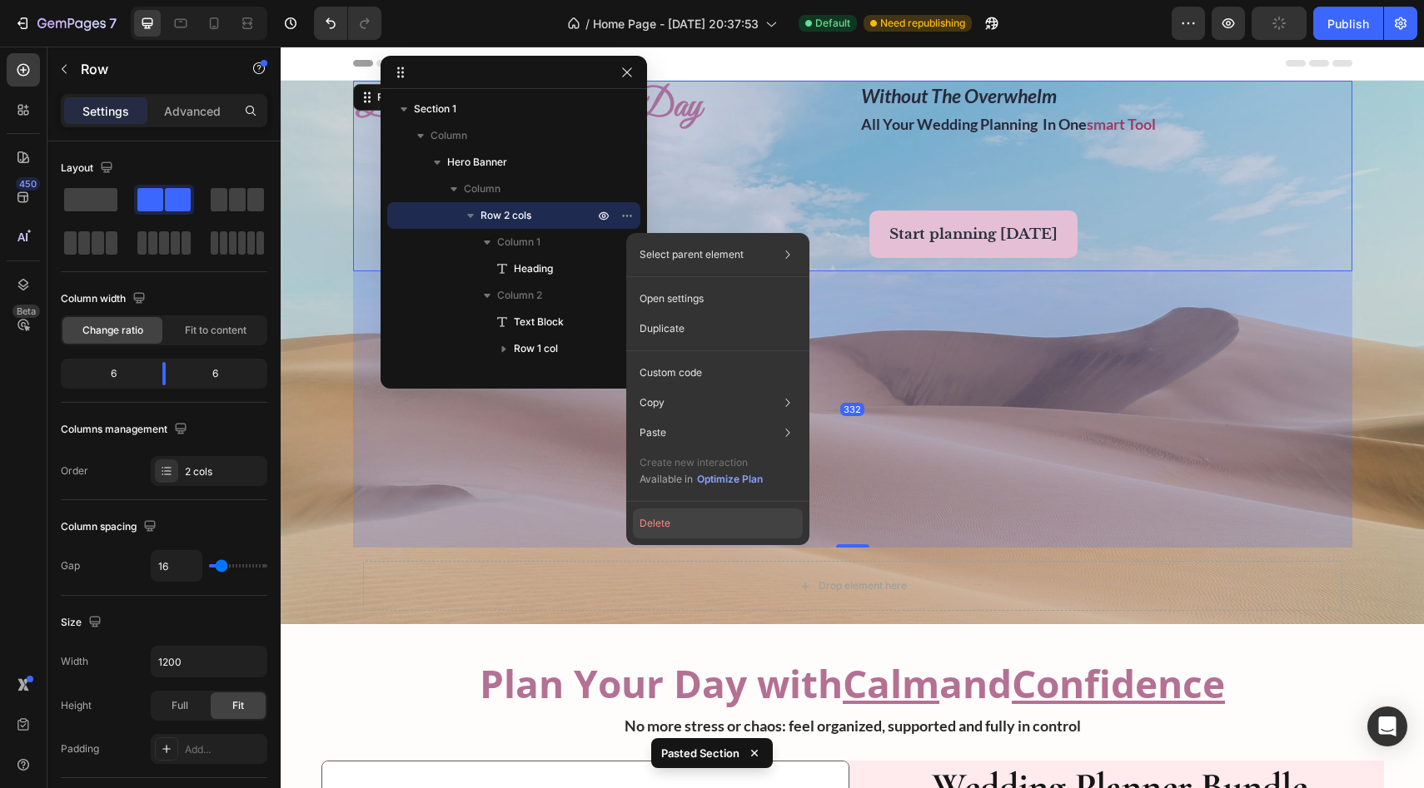
click at [632, 519] on button "Delete" at bounding box center [718, 524] width 170 height 30
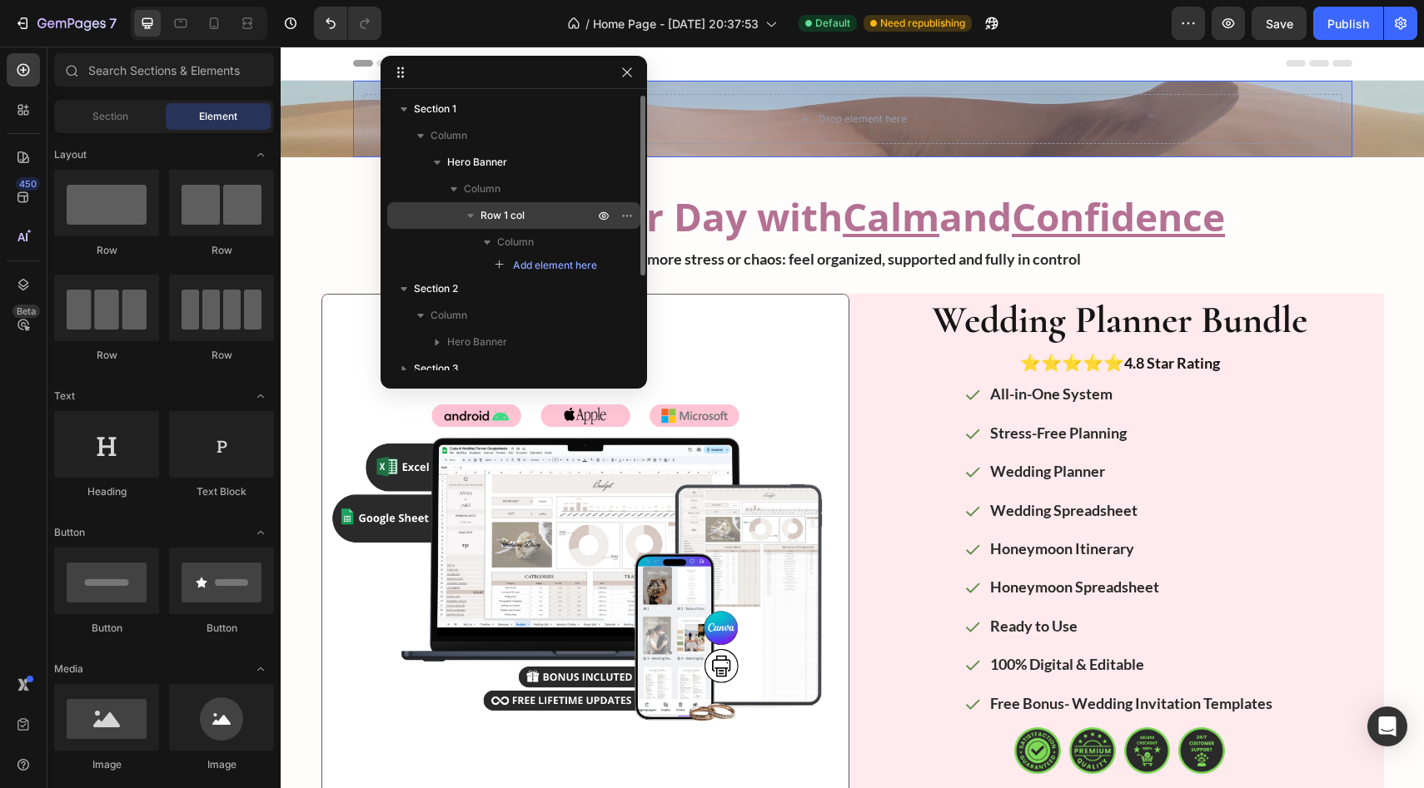
click at [569, 218] on p "Row 1 col" at bounding box center [538, 215] width 117 height 17
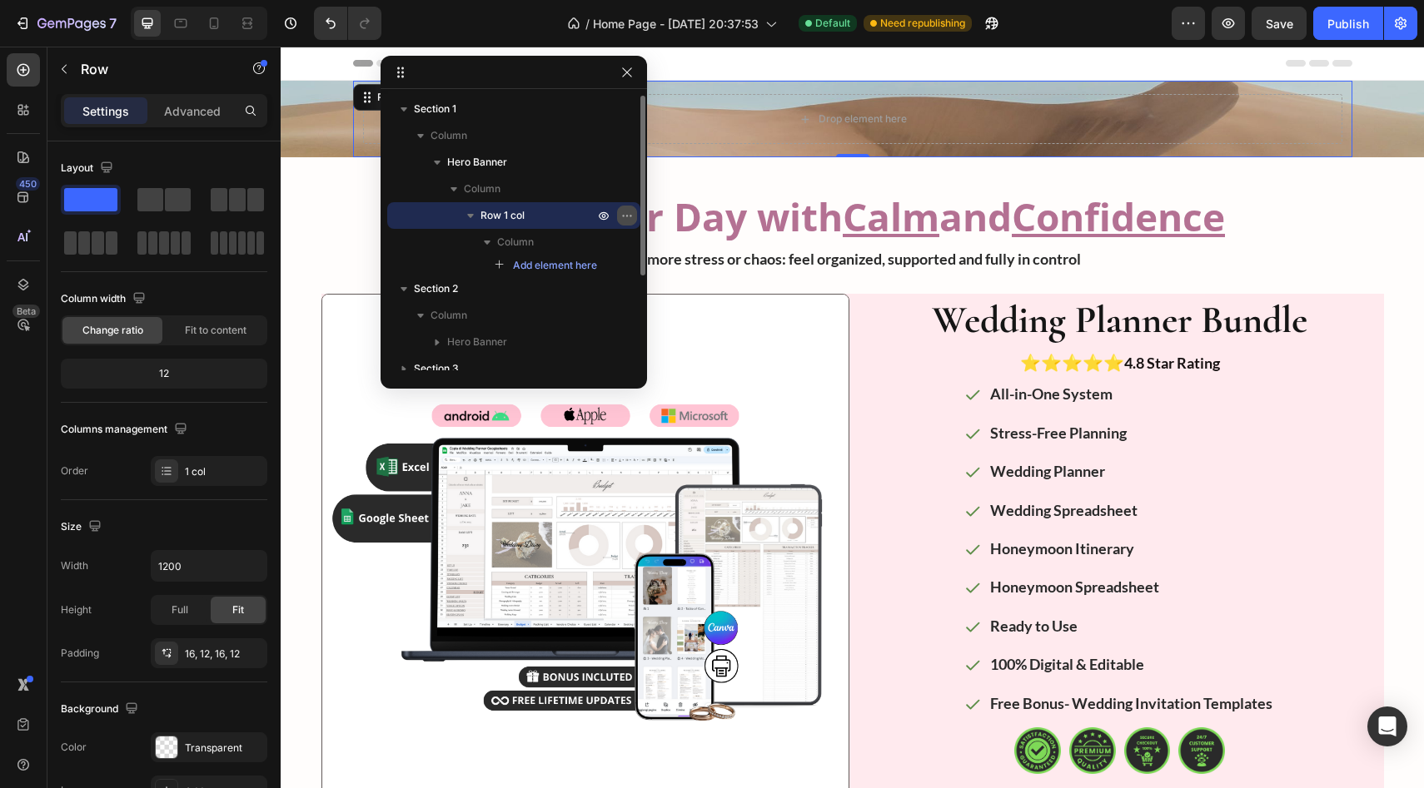
click at [625, 215] on icon "button" at bounding box center [626, 215] width 13 height 13
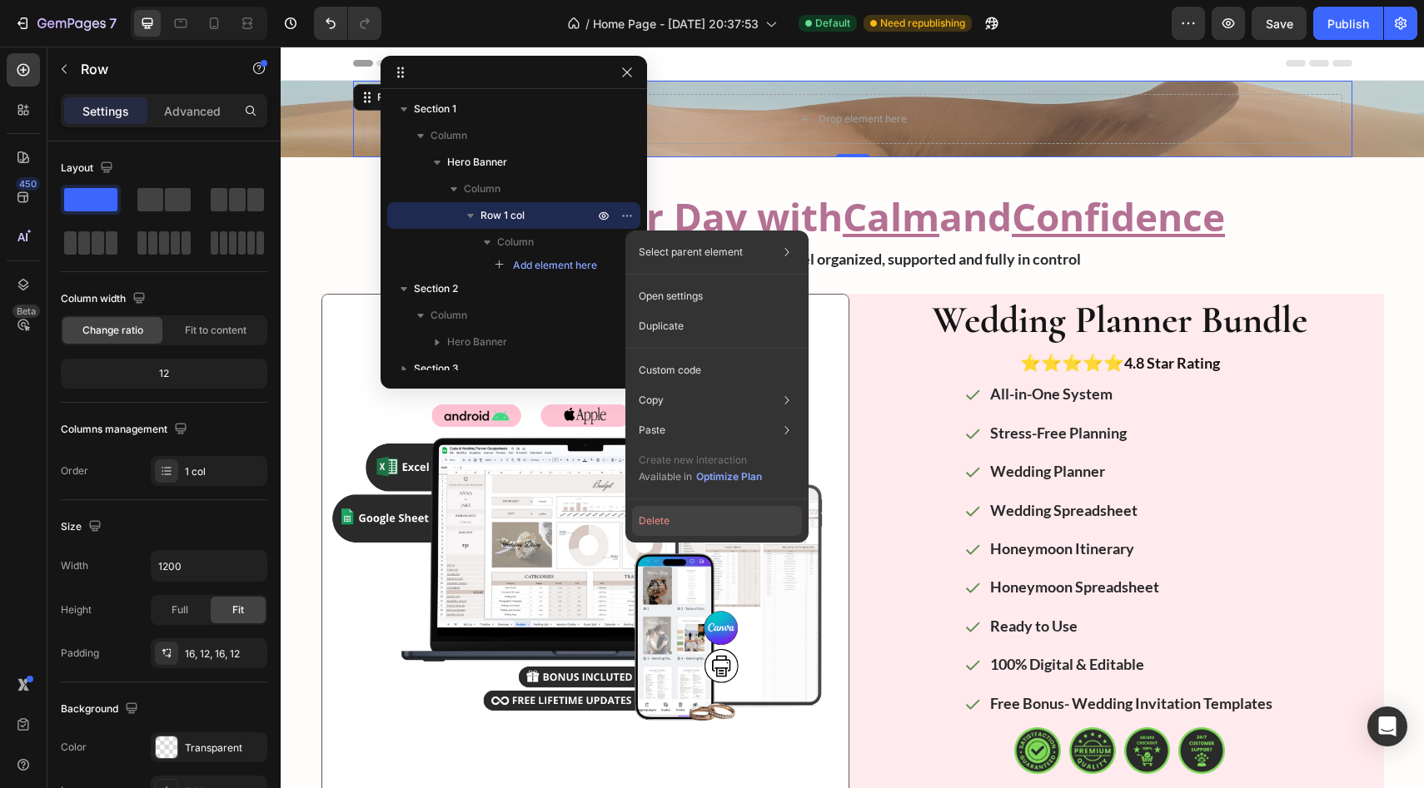
click at [632, 511] on button "Delete" at bounding box center [717, 521] width 170 height 30
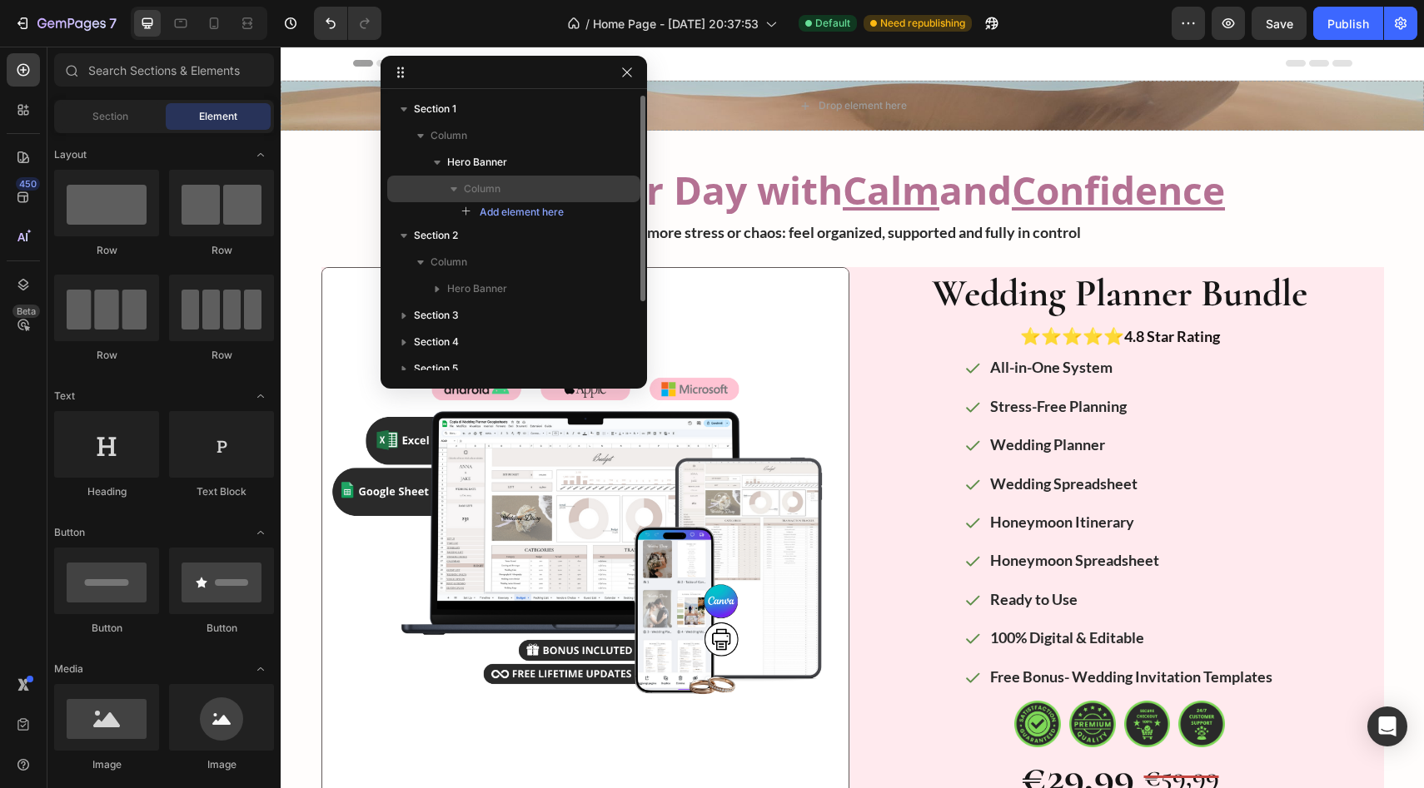
click at [540, 194] on p "Column" at bounding box center [530, 189] width 133 height 17
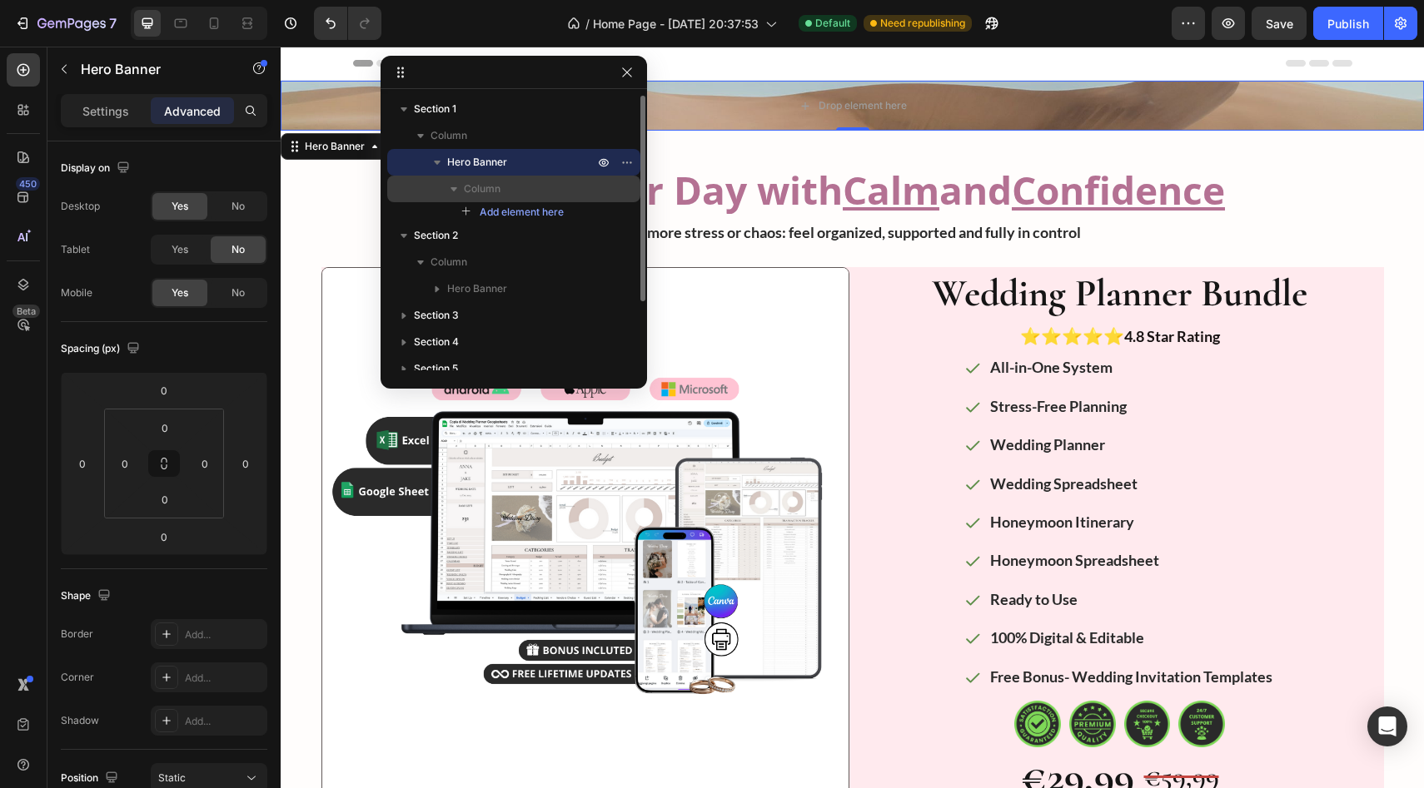
click at [597, 191] on div "Column" at bounding box center [514, 189] width 240 height 27
click at [470, 182] on span "Column" at bounding box center [482, 189] width 37 height 17
click at [481, 186] on span "Column" at bounding box center [482, 189] width 37 height 17
click at [481, 187] on span "Column" at bounding box center [482, 189] width 37 height 17
click at [617, 185] on div "Column" at bounding box center [514, 189] width 240 height 27
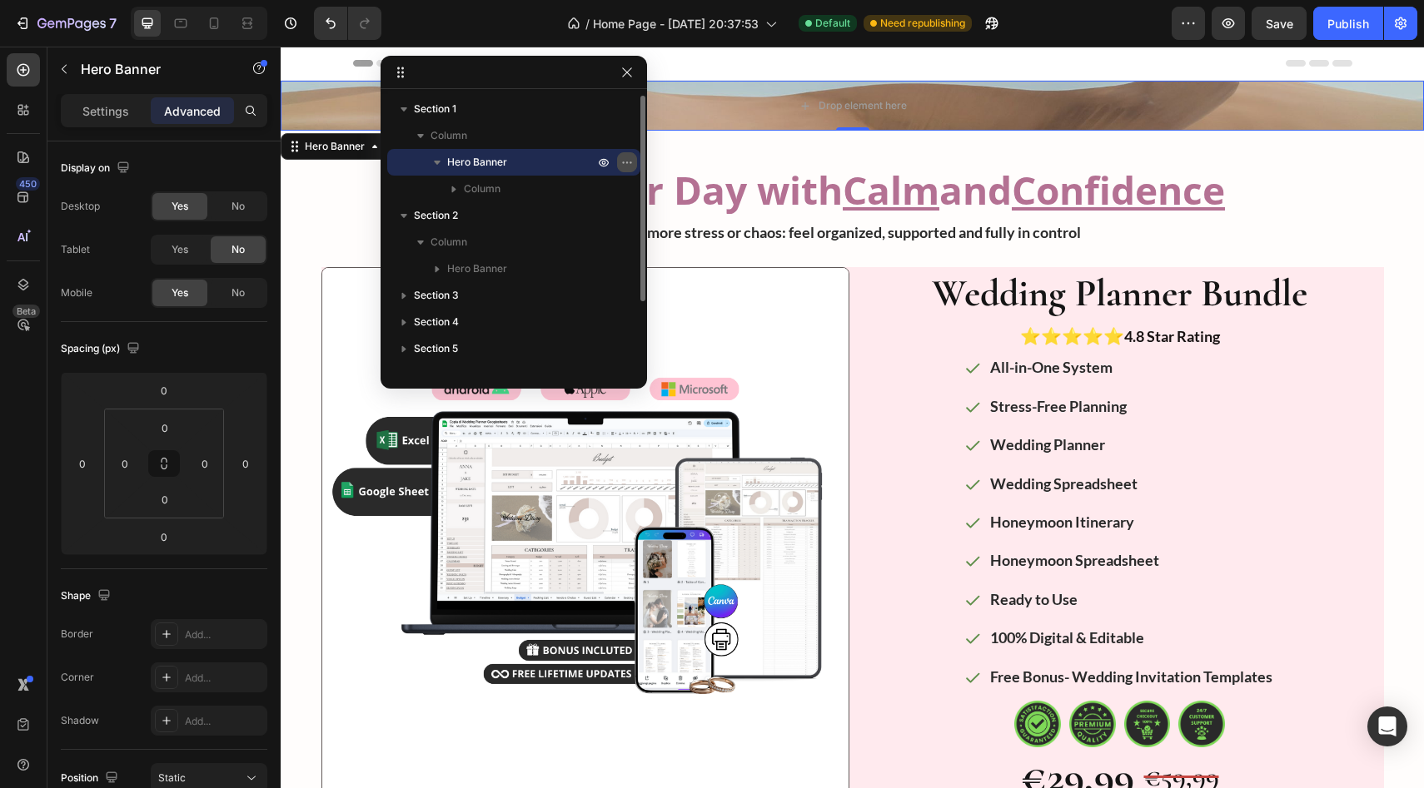
click at [631, 168] on icon "button" at bounding box center [626, 162] width 13 height 13
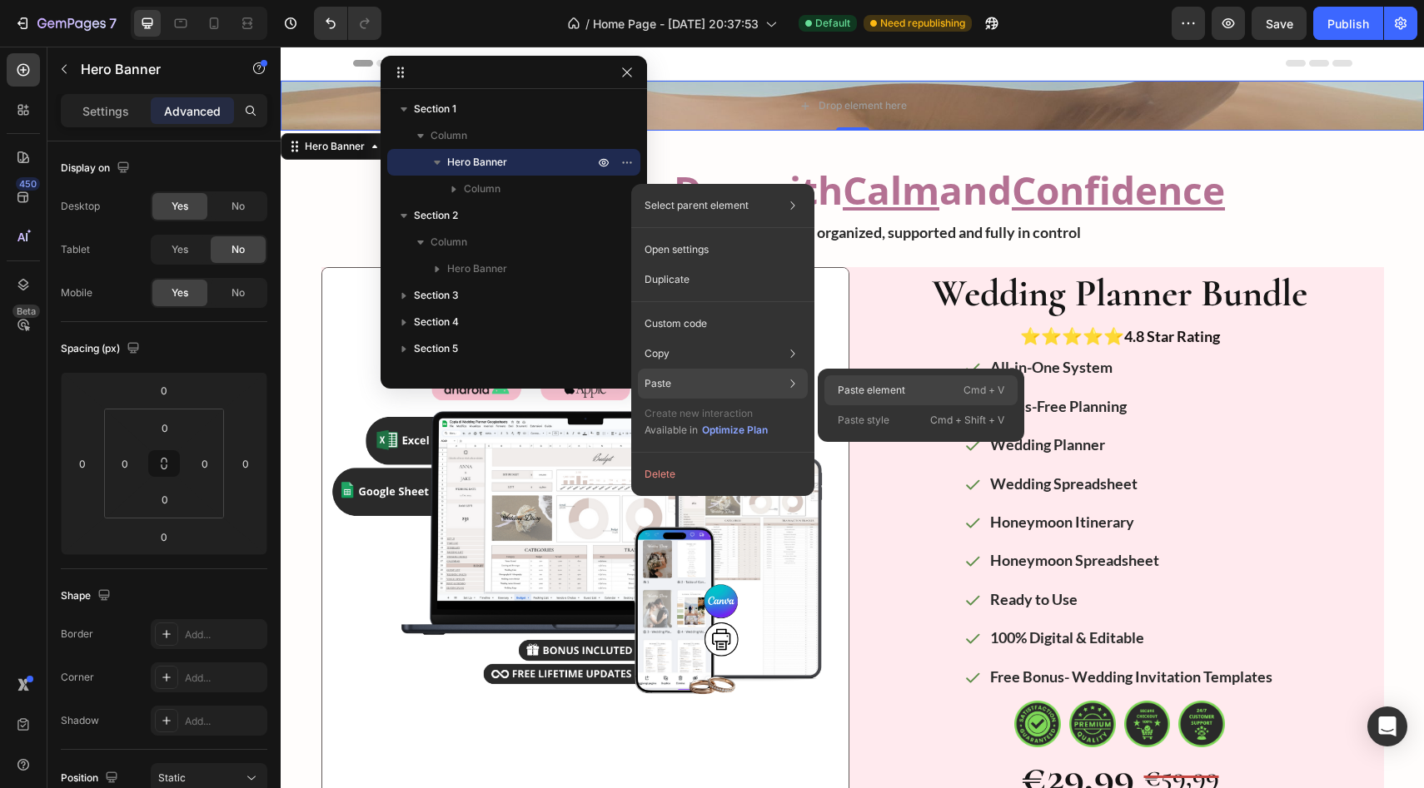
click at [632, 393] on p "Paste element" at bounding box center [871, 390] width 67 height 15
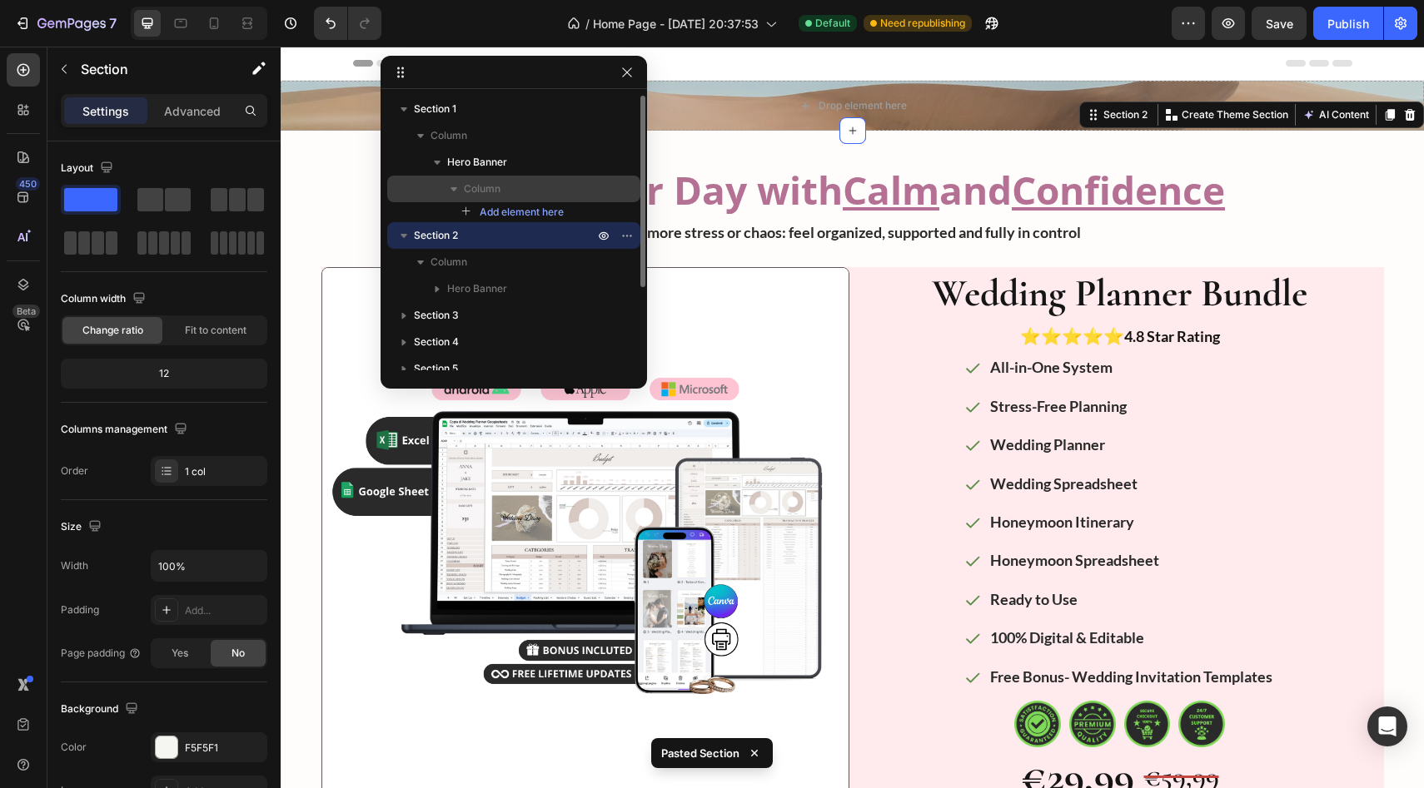
click at [509, 193] on p "Column" at bounding box center [530, 189] width 133 height 17
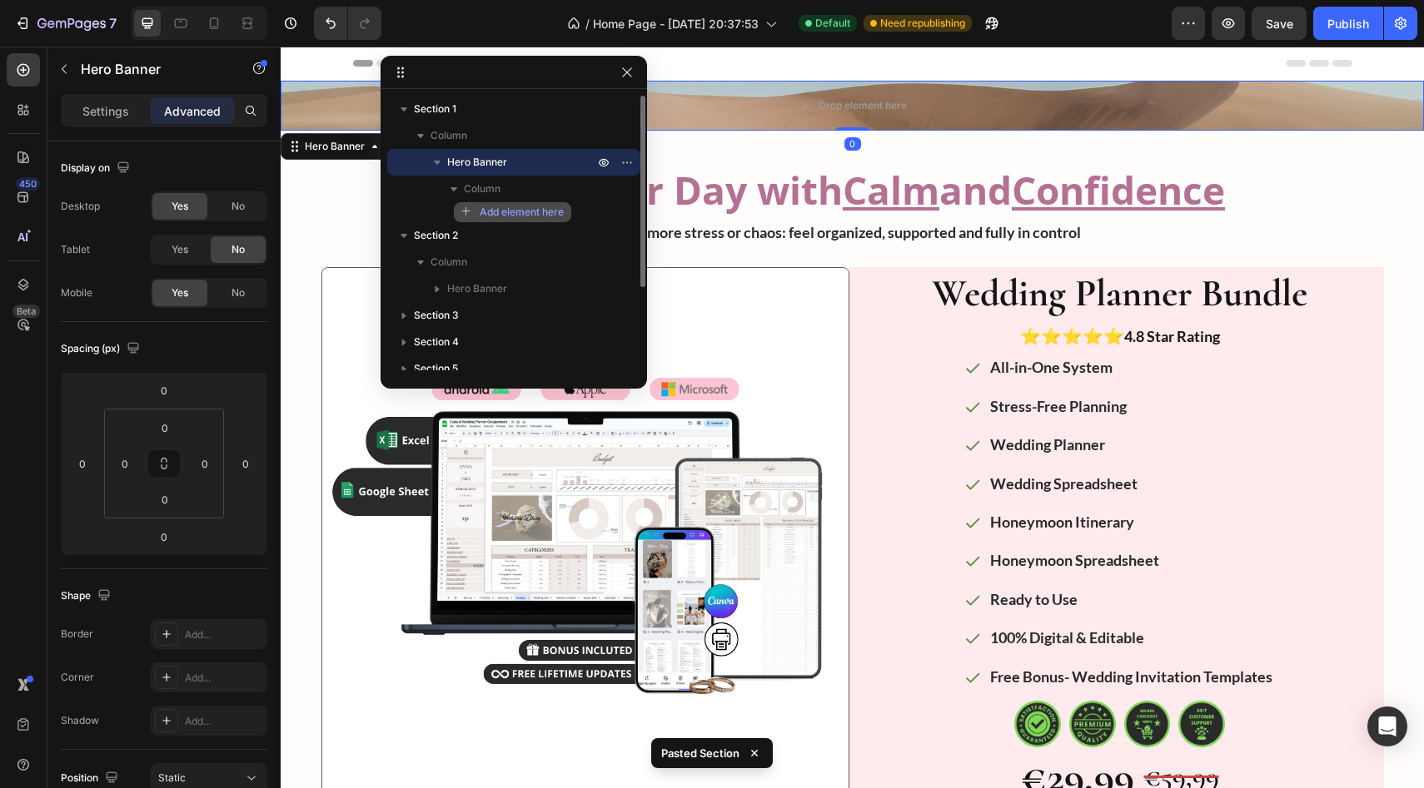
click at [518, 208] on span "Add element here" at bounding box center [522, 212] width 84 height 15
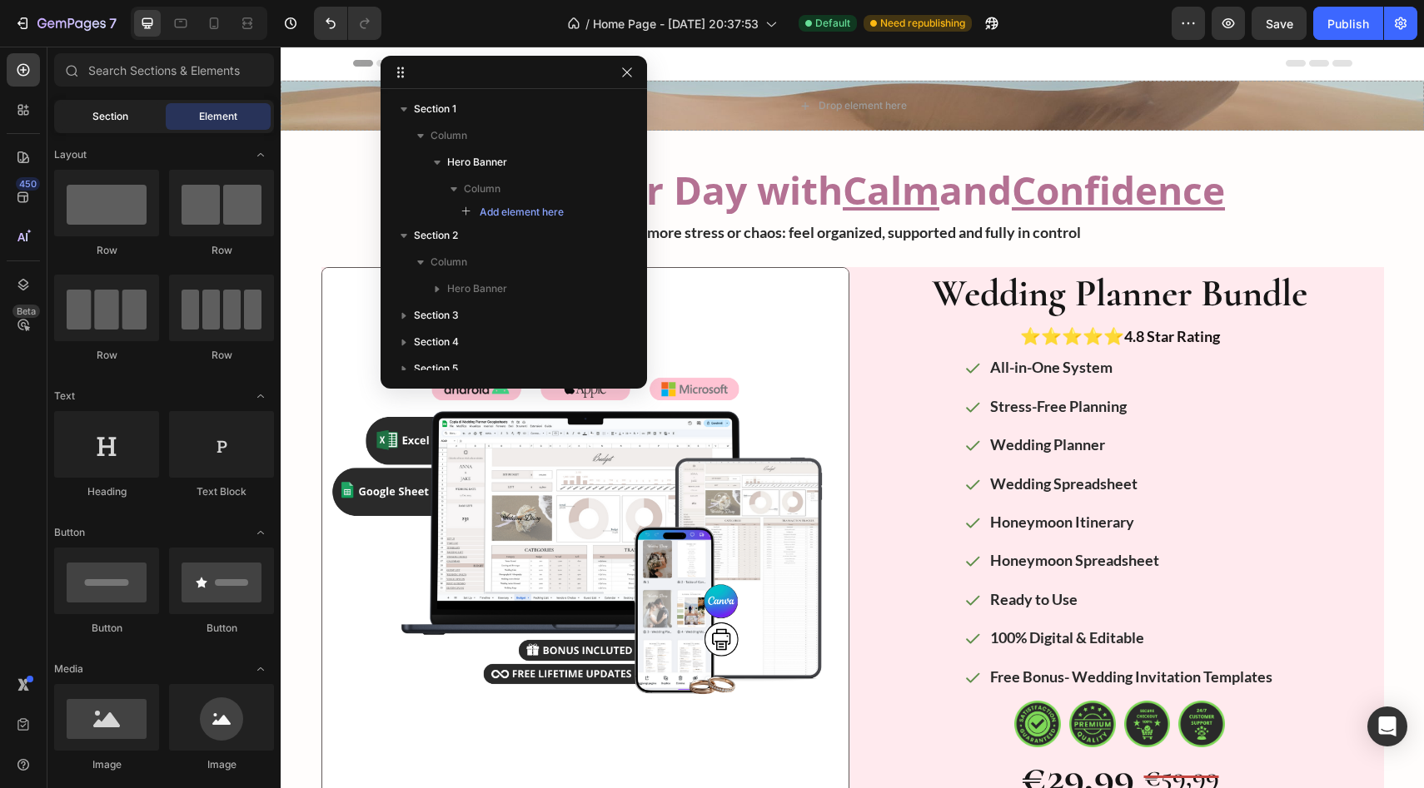
click at [133, 122] on div "Section" at bounding box center [109, 116] width 105 height 27
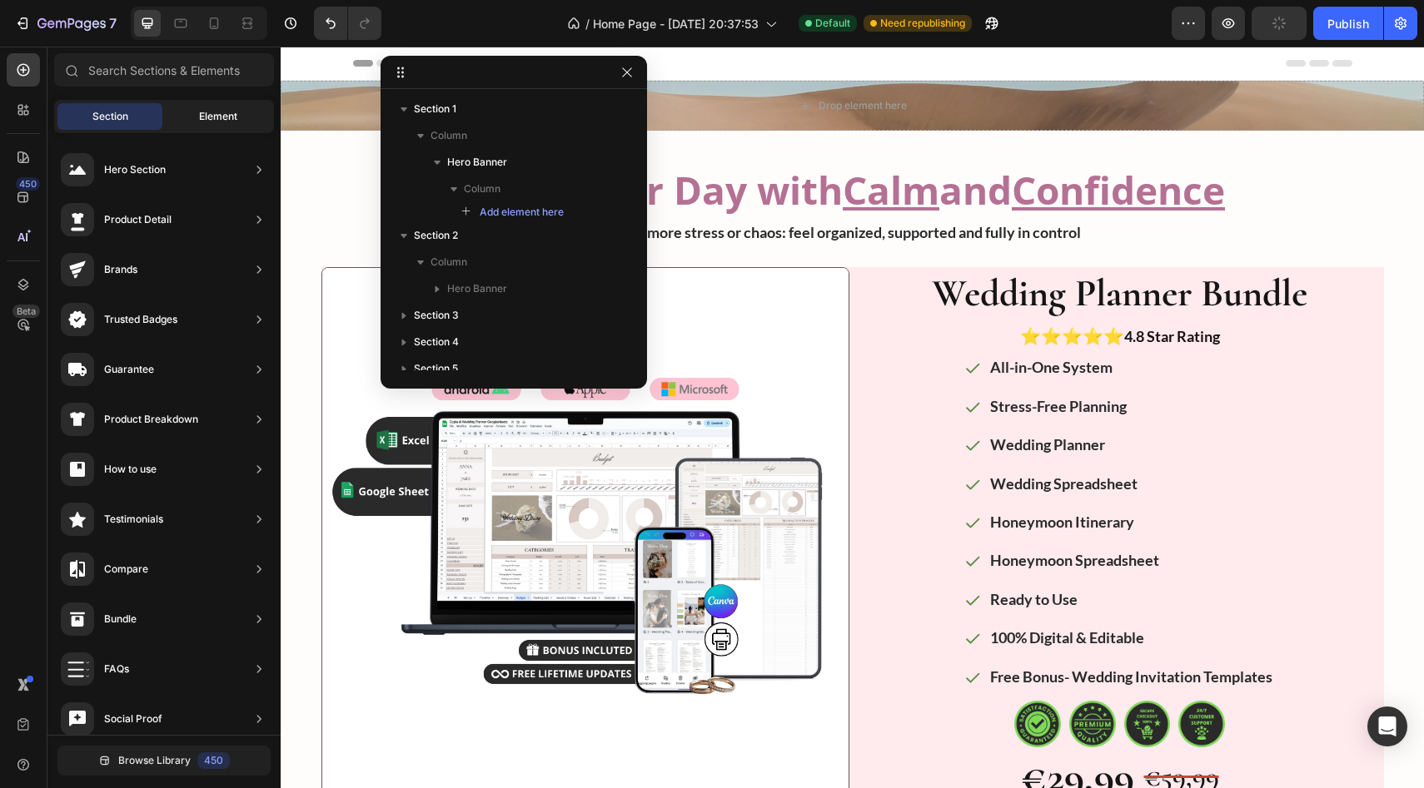
click at [199, 117] on span "Element" at bounding box center [218, 116] width 38 height 15
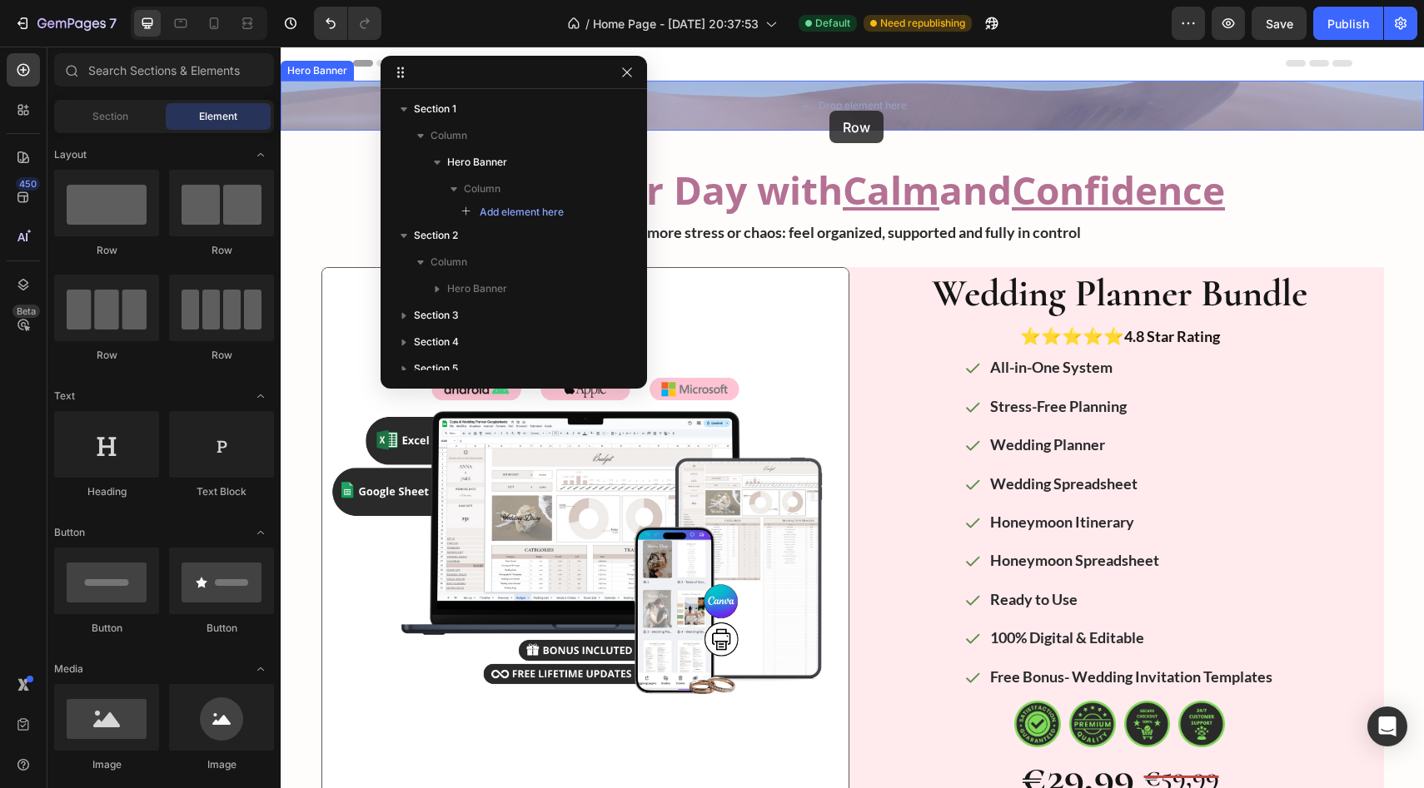
drag, startPoint x: 400, startPoint y: 261, endPoint x: 828, endPoint y: 110, distance: 454.5
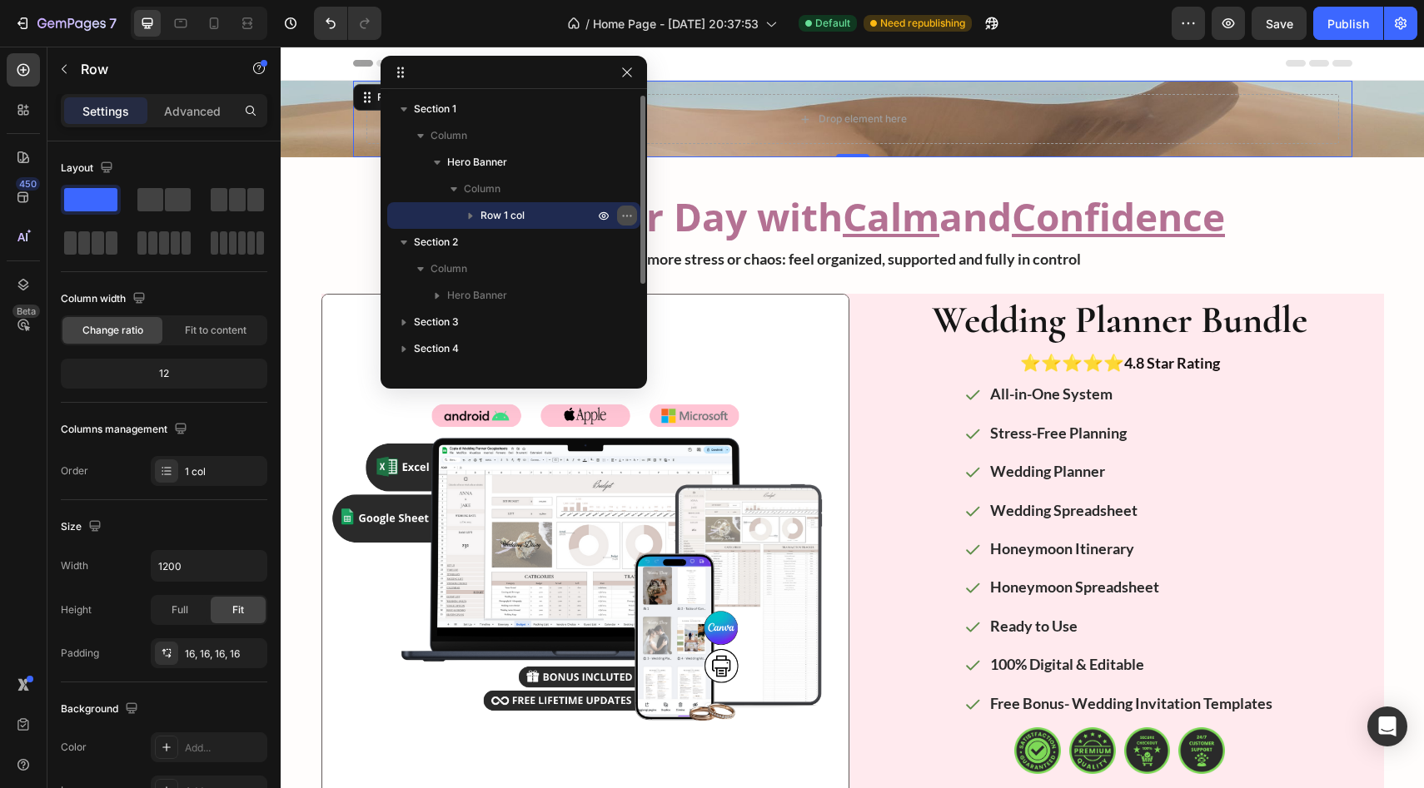
click at [632, 210] on button "button" at bounding box center [627, 216] width 20 height 20
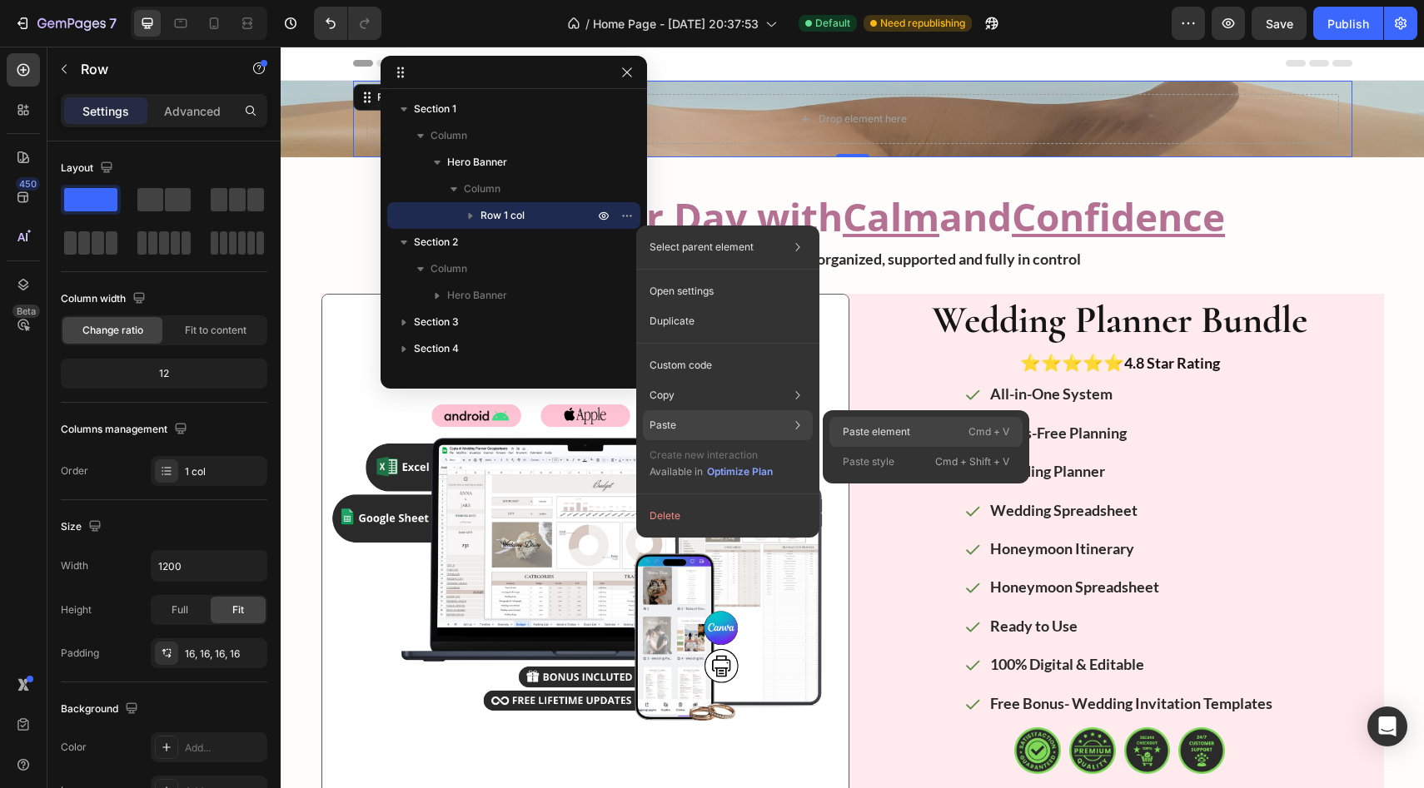
click at [632, 425] on p "Paste element" at bounding box center [876, 432] width 67 height 15
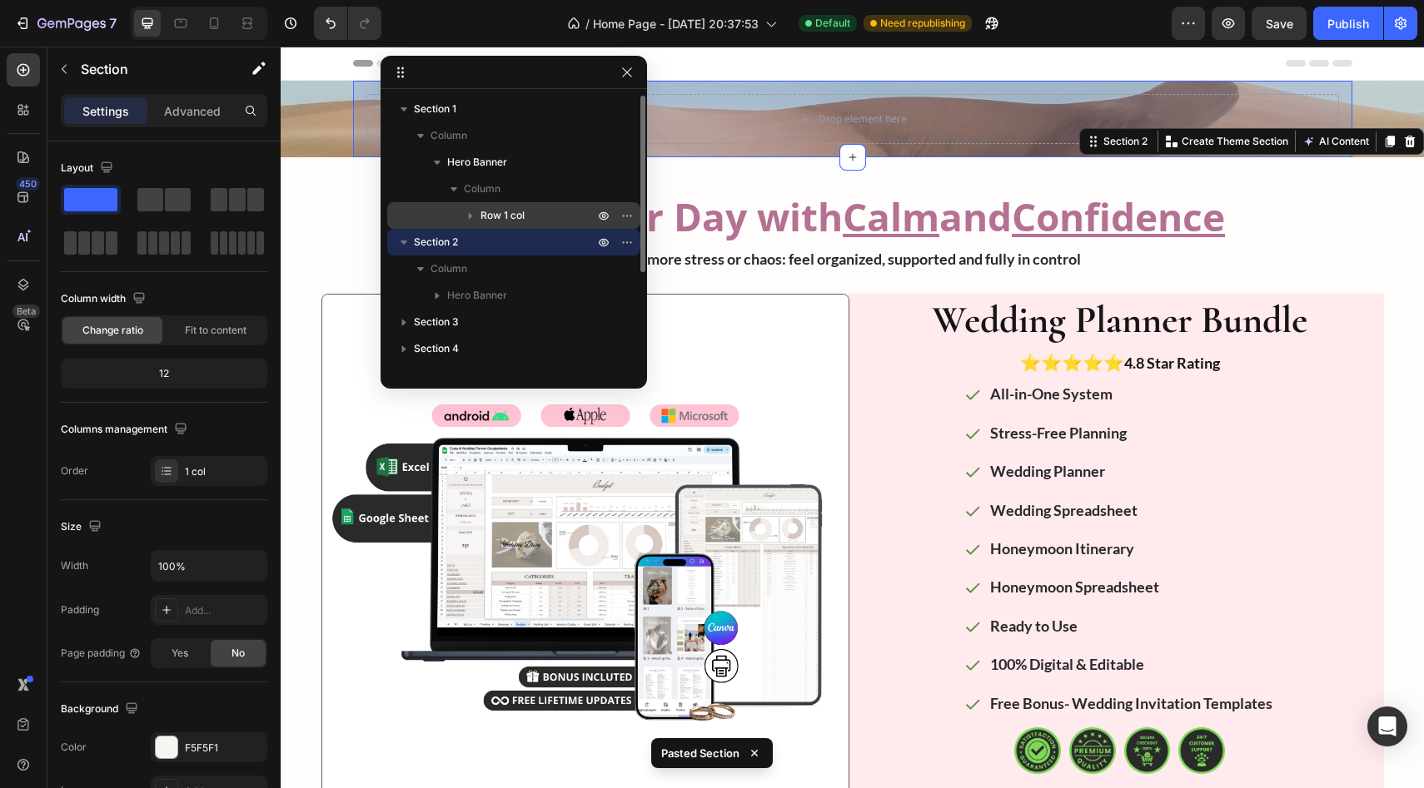
click at [570, 211] on p "Row 1 col" at bounding box center [538, 215] width 117 height 17
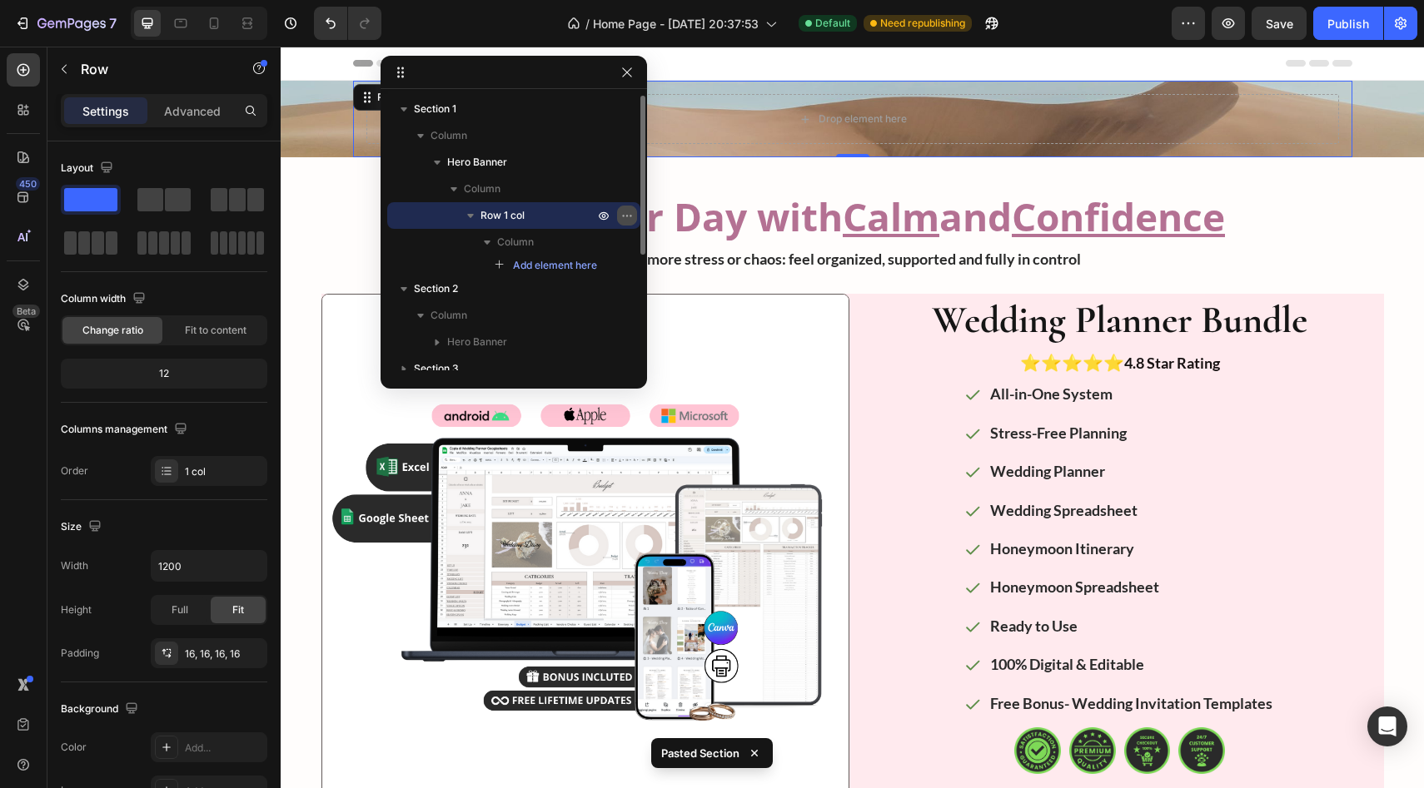
click at [630, 221] on icon "button" at bounding box center [626, 215] width 13 height 13
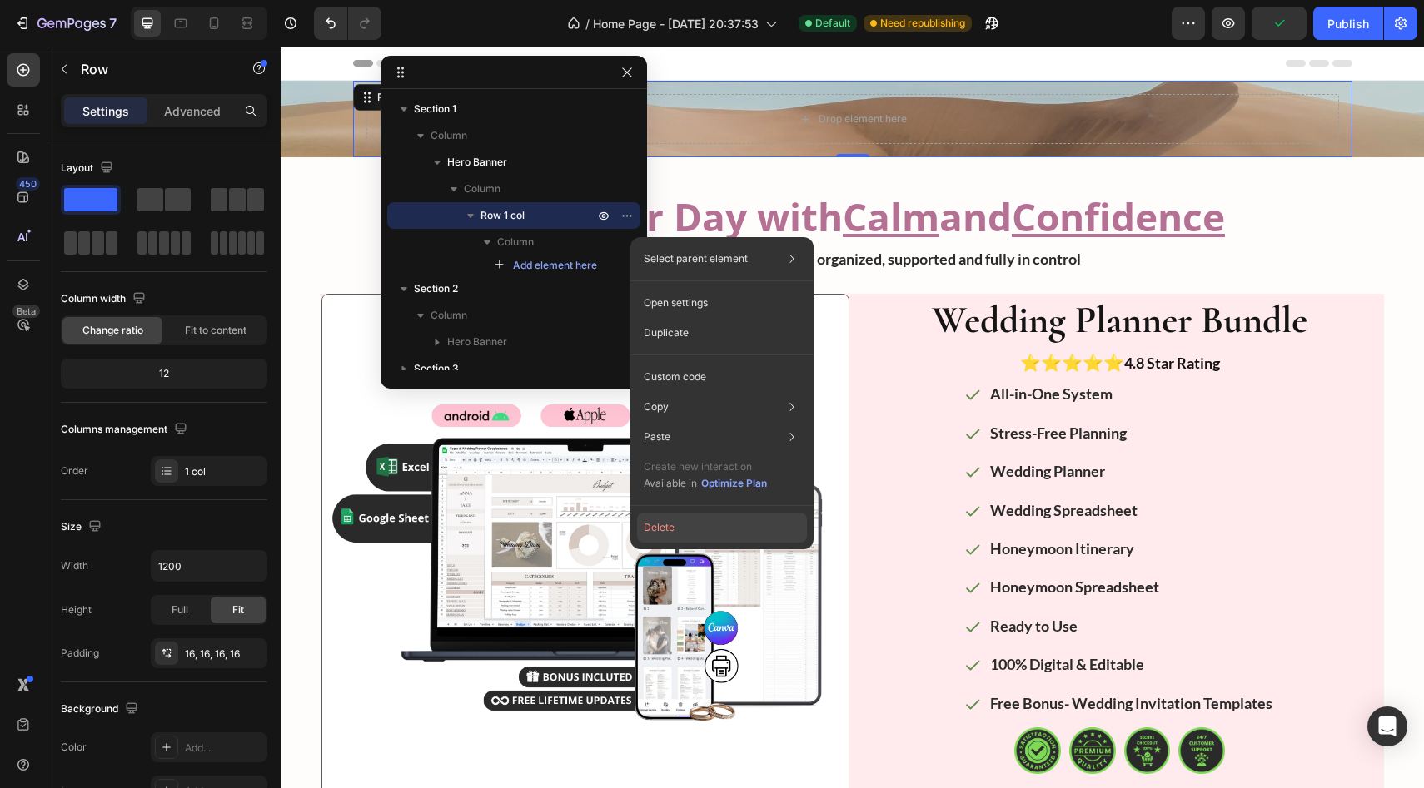
click at [632, 530] on button "Delete" at bounding box center [722, 528] width 170 height 30
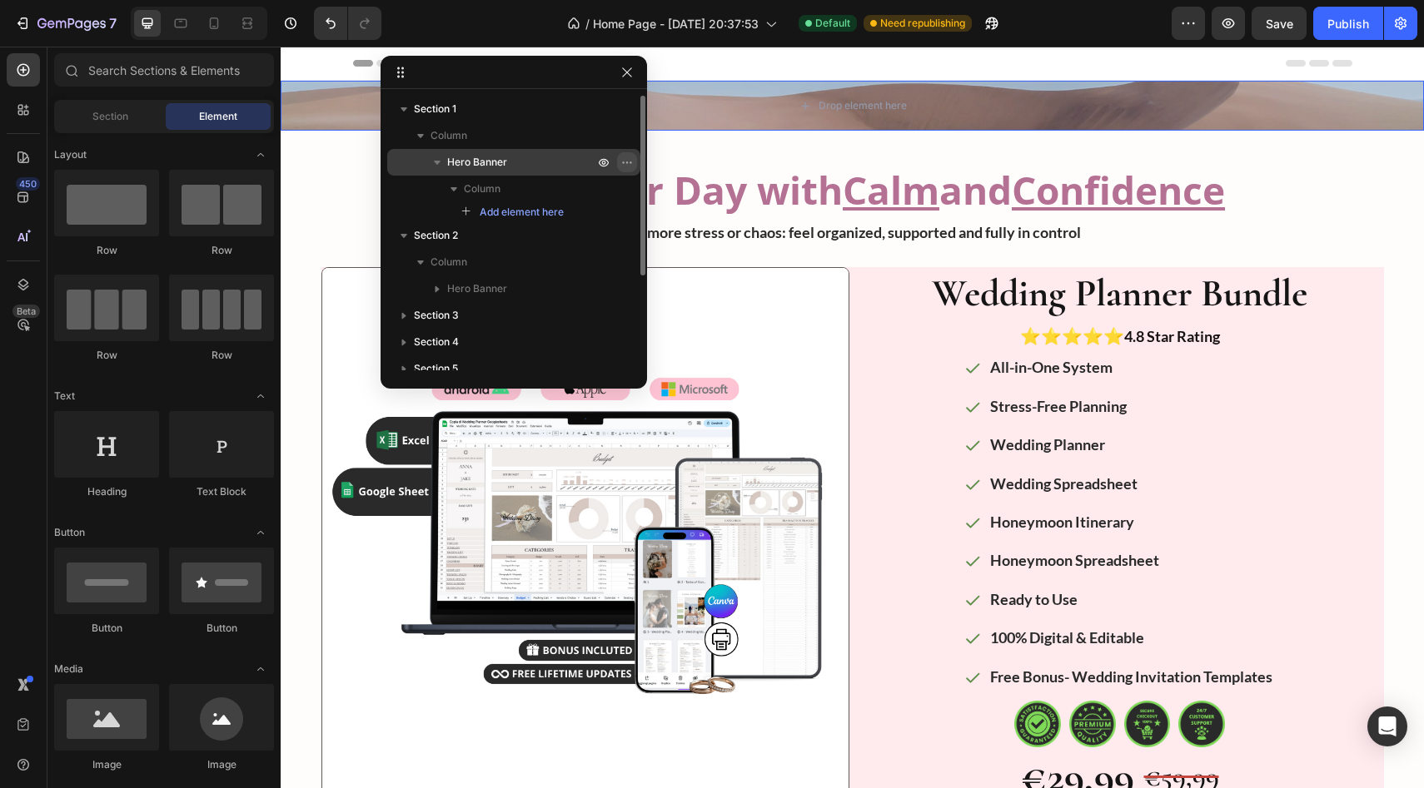
click at [627, 163] on icon "button" at bounding box center [626, 162] width 13 height 13
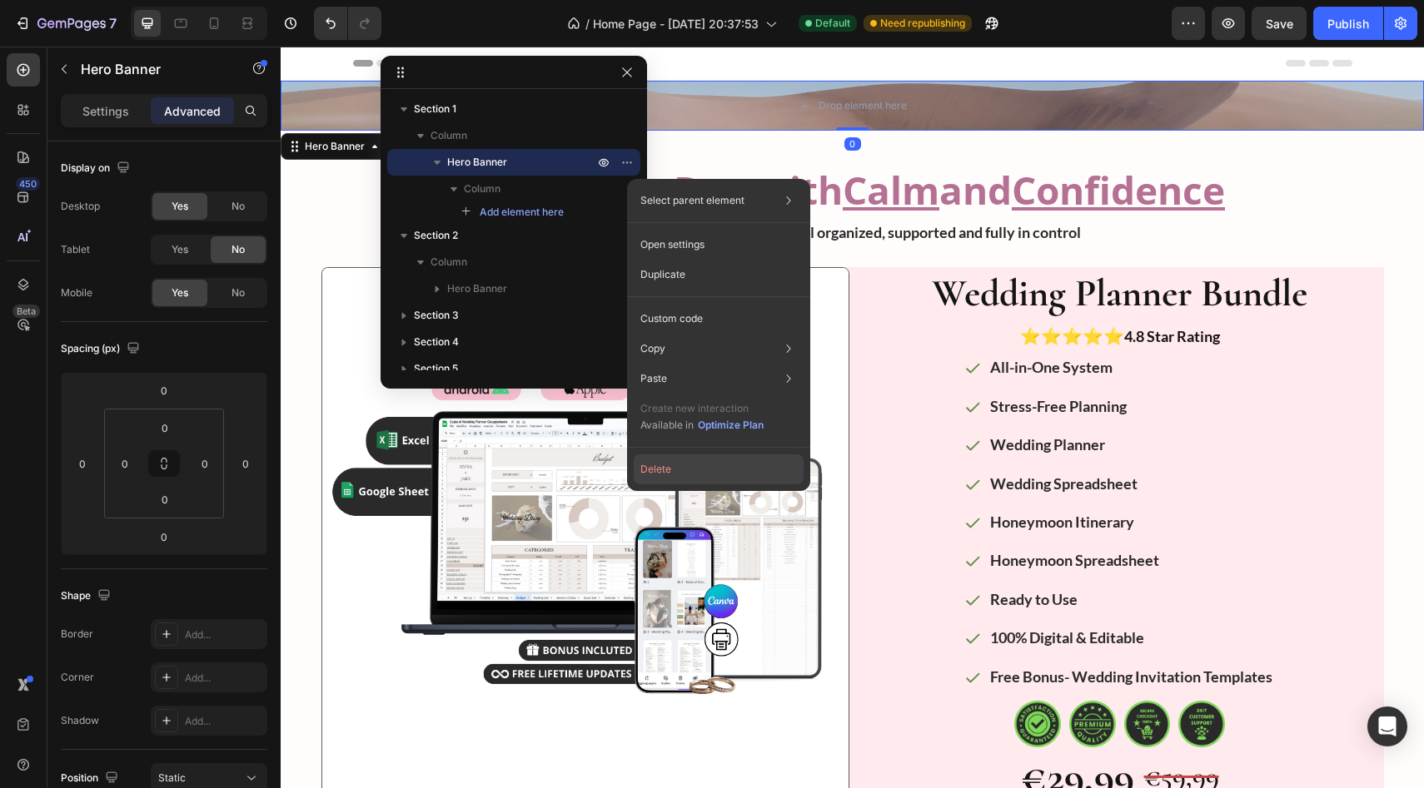
click at [632, 467] on button "Delete" at bounding box center [719, 470] width 170 height 30
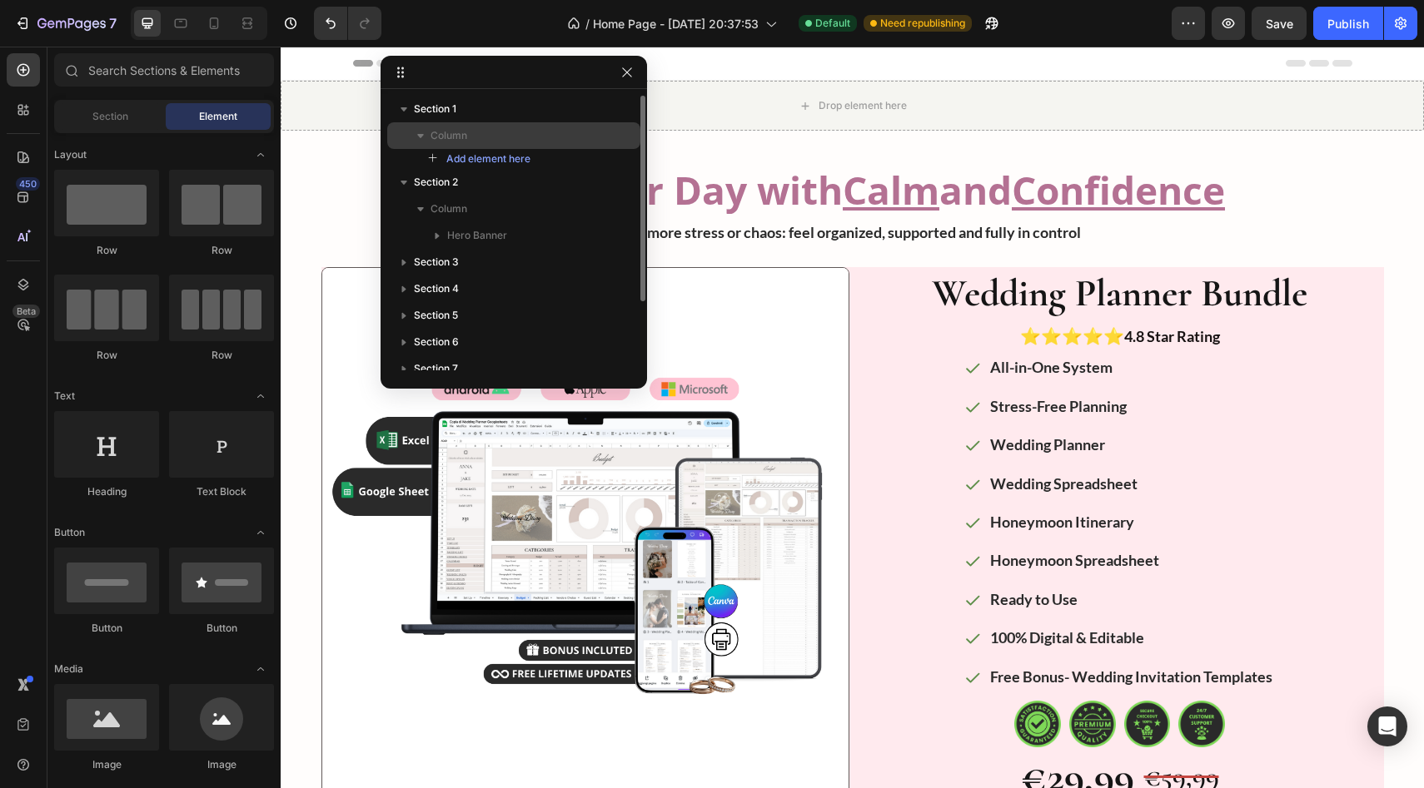
click at [550, 136] on p "Column" at bounding box center [513, 135] width 167 height 17
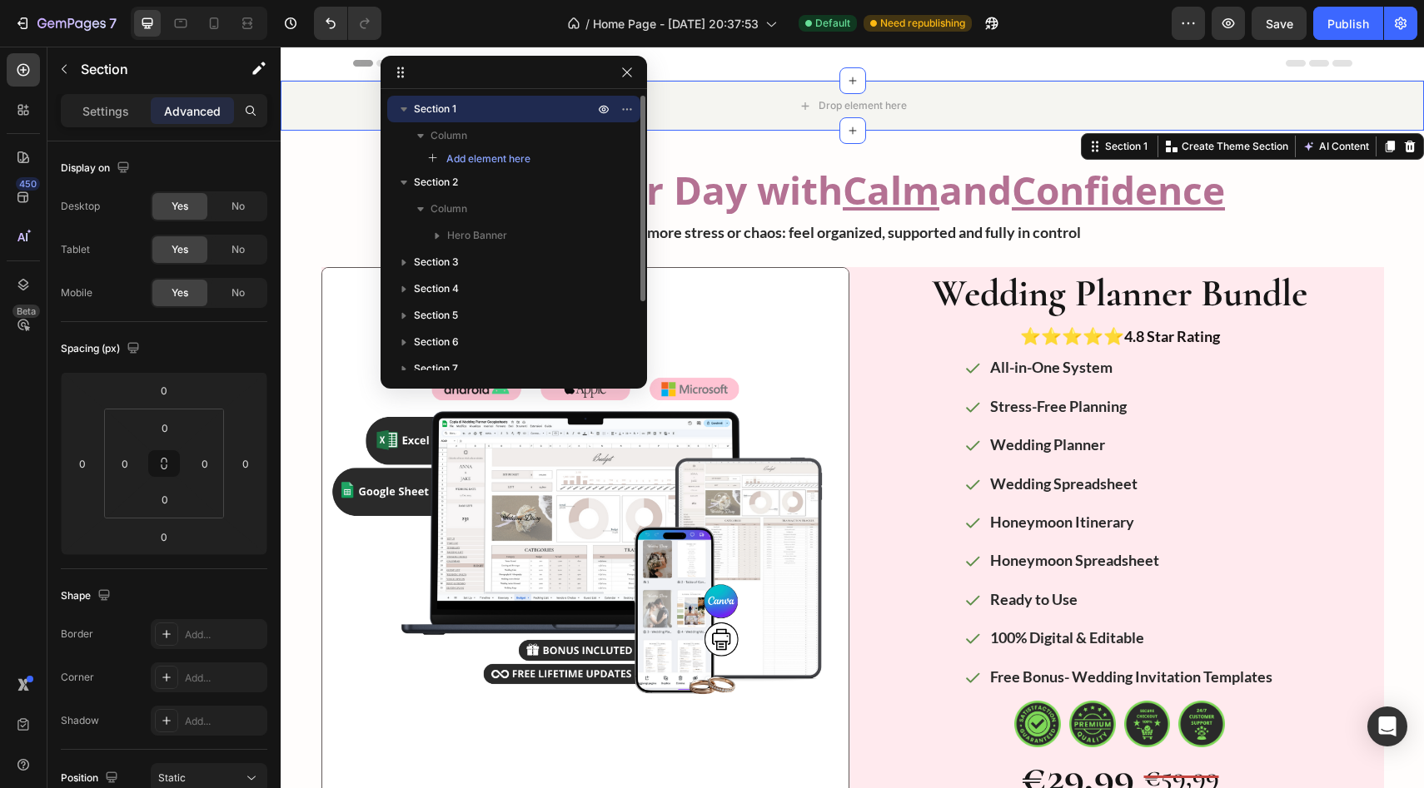
click at [578, 156] on div "Add element here" at bounding box center [513, 159] width 253 height 20
click at [505, 159] on span "Add element here" at bounding box center [488, 159] width 84 height 15
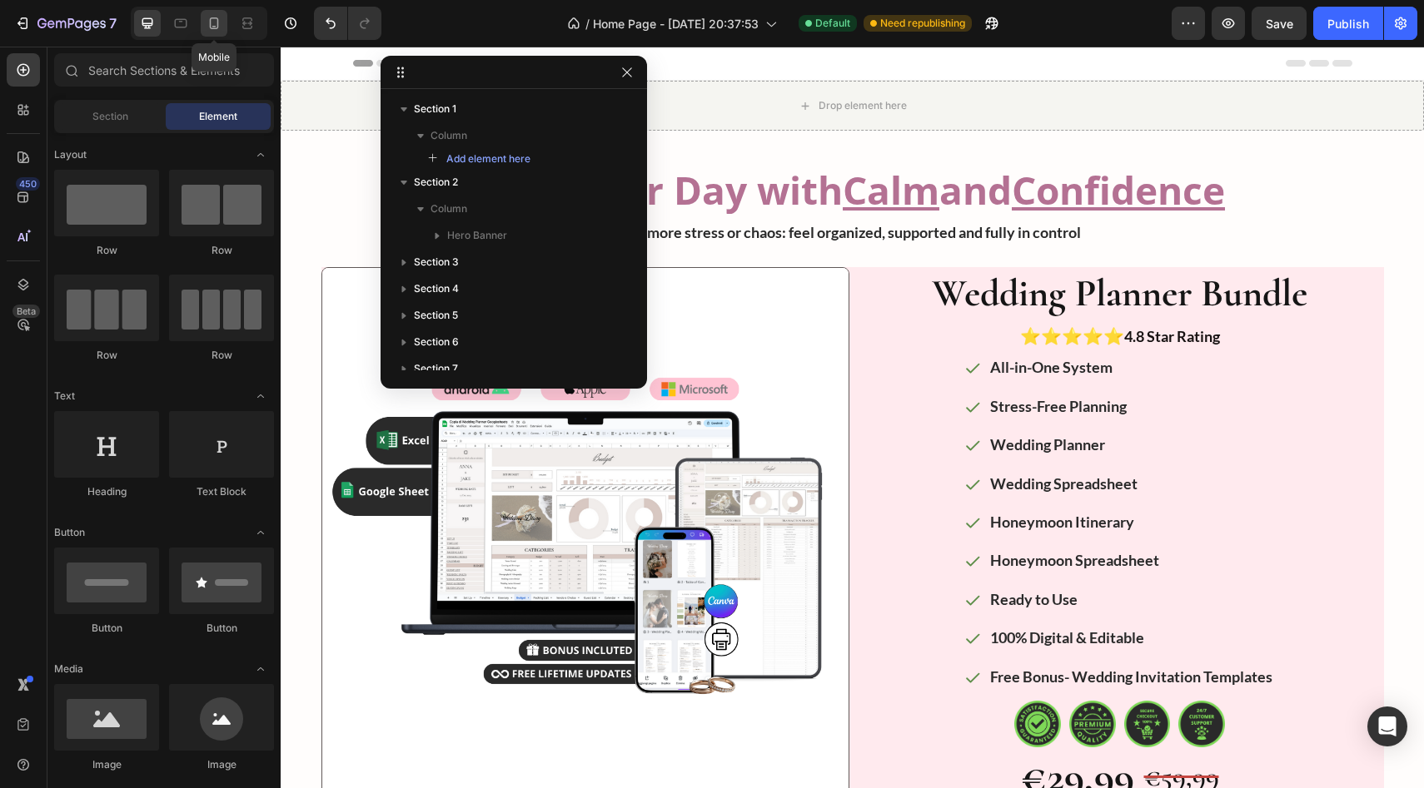
click at [210, 22] on icon at bounding box center [214, 23] width 9 height 12
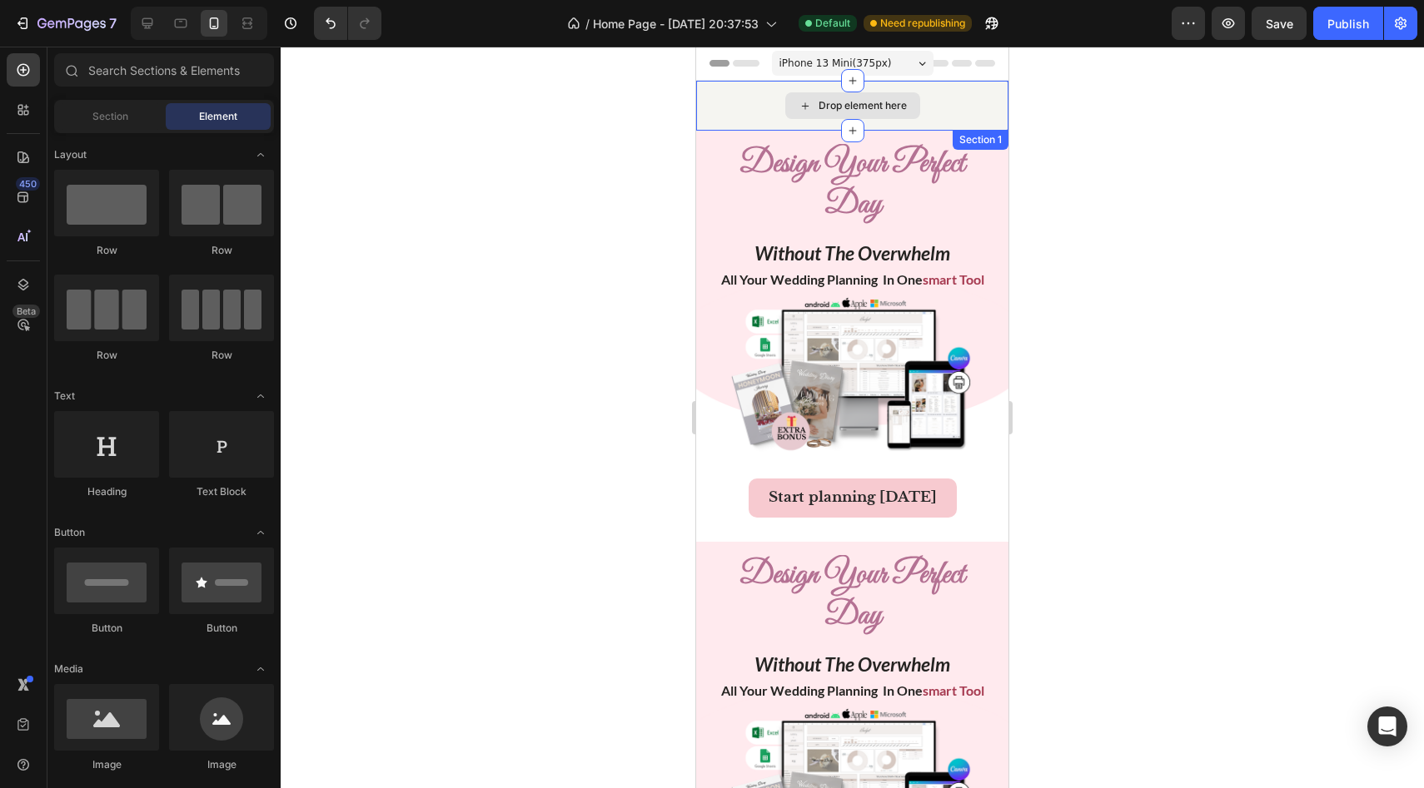
click at [632, 92] on div "Drop element here" at bounding box center [852, 106] width 312 height 50
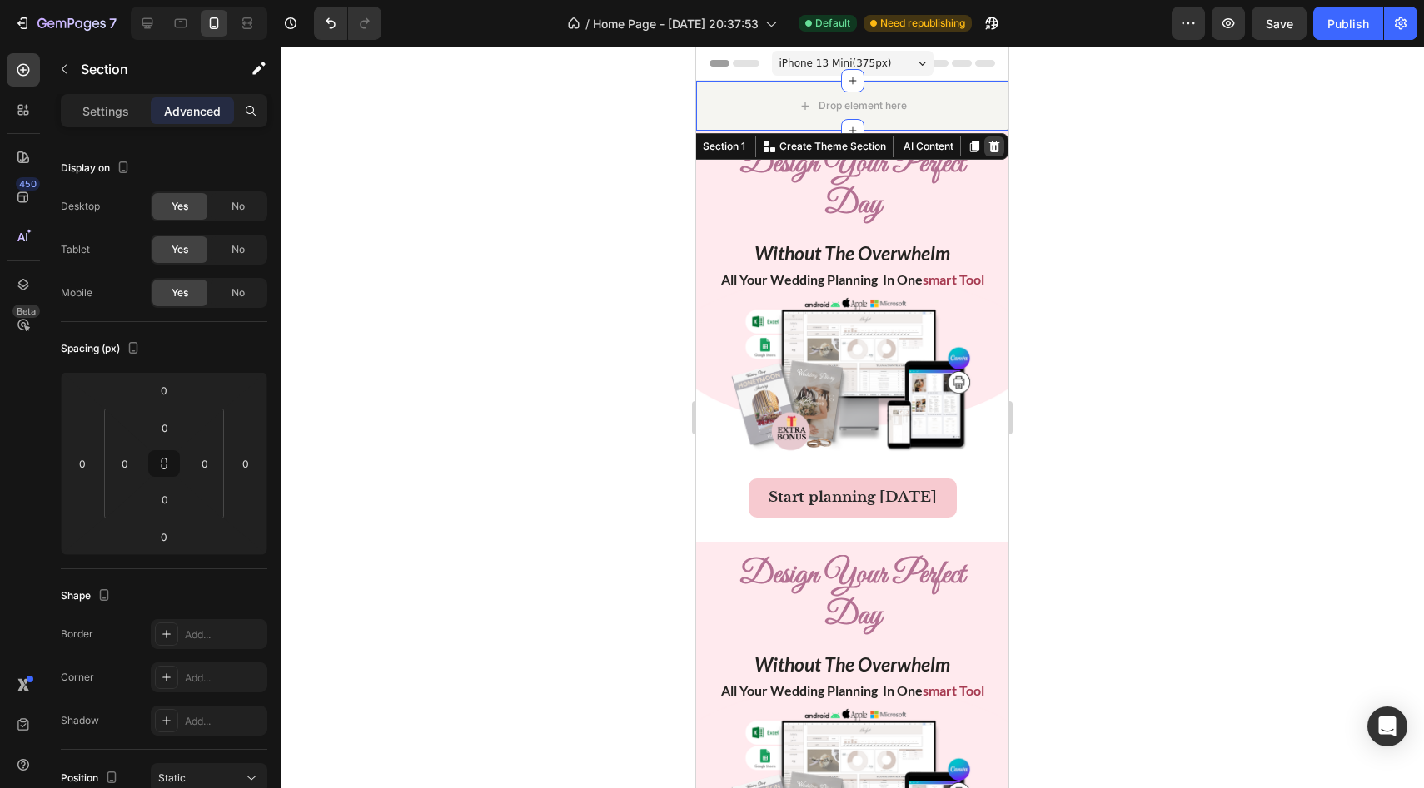
click at [632, 147] on icon at bounding box center [993, 146] width 13 height 13
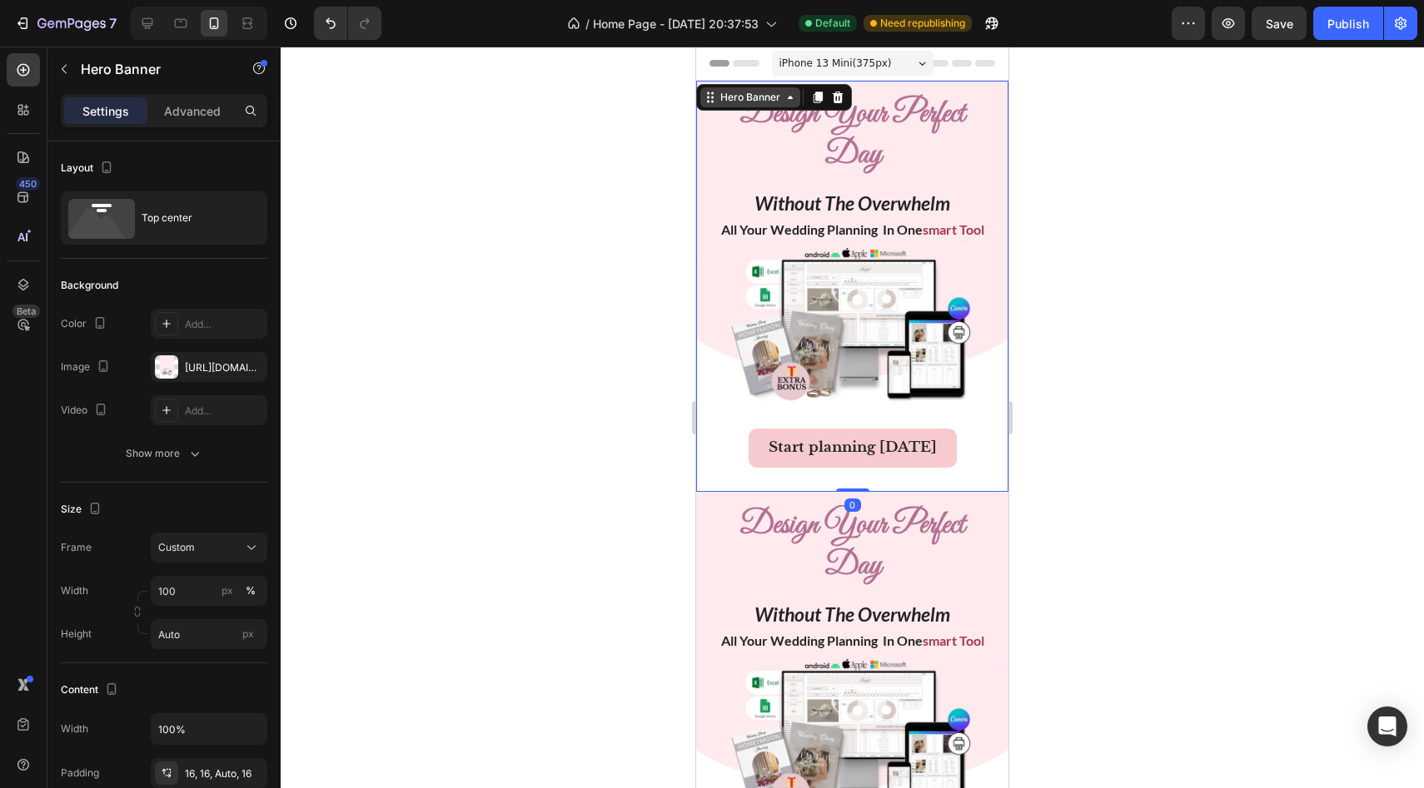
click at [632, 90] on div "Hero Banner" at bounding box center [750, 97] width 100 height 20
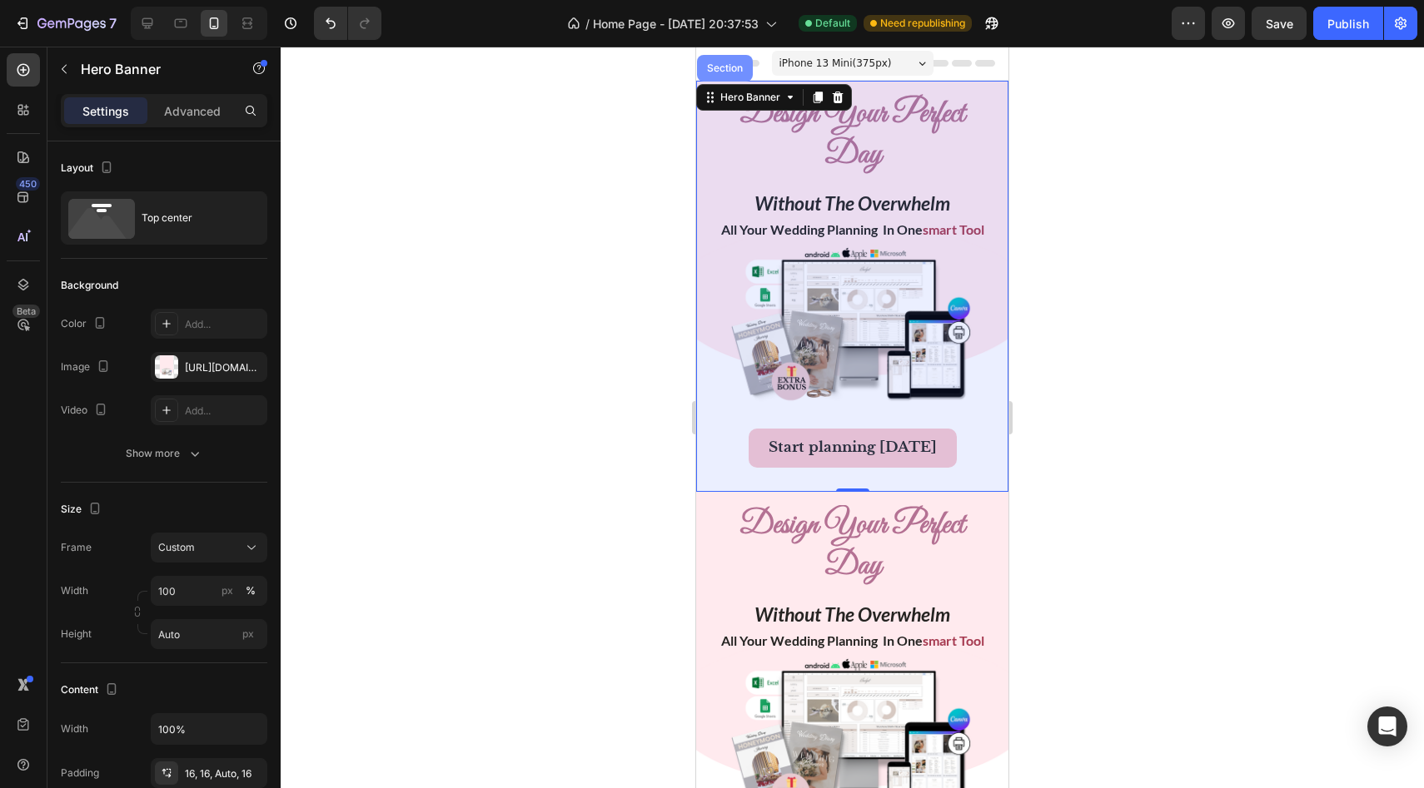
click at [632, 67] on div "Section" at bounding box center [725, 68] width 42 height 10
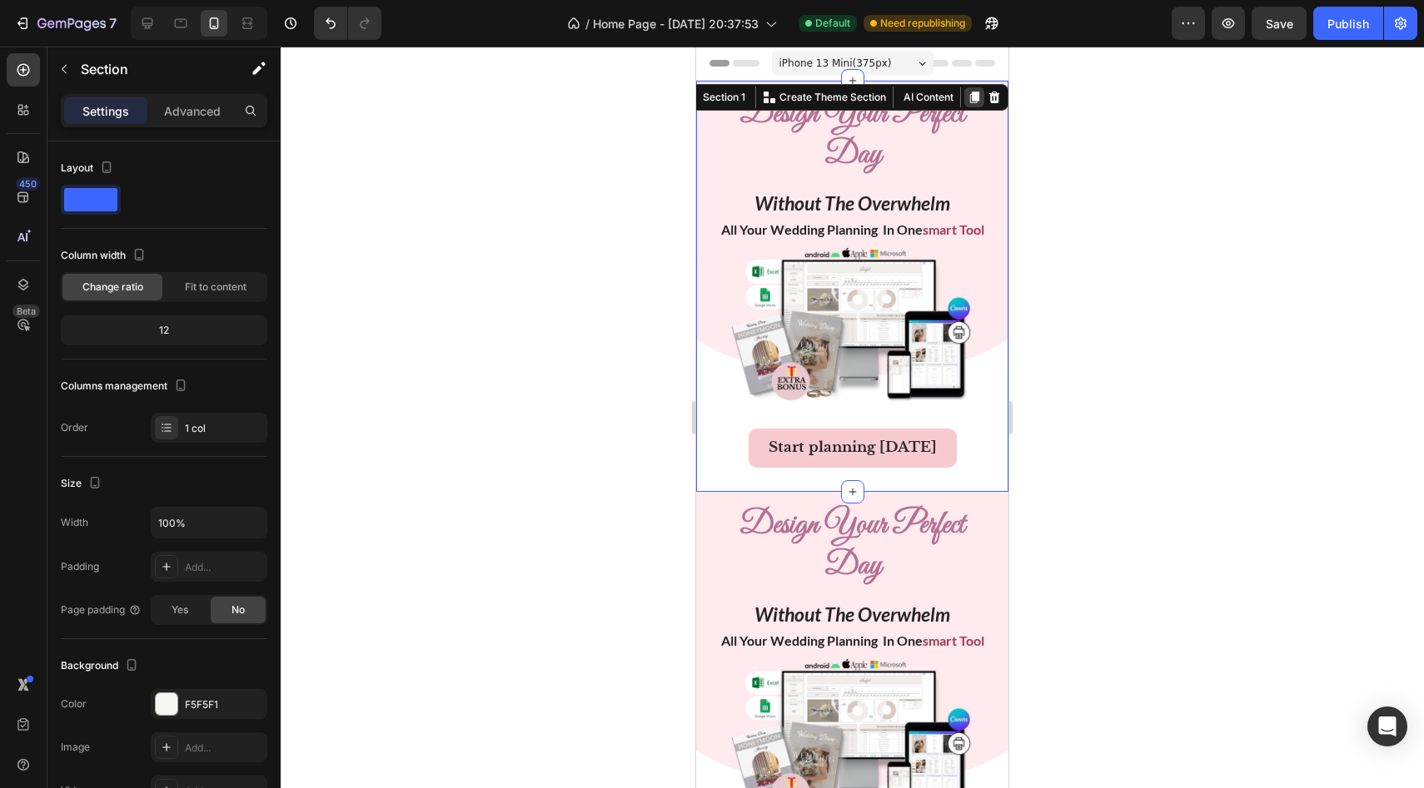
click at [632, 98] on icon at bounding box center [974, 98] width 9 height 12
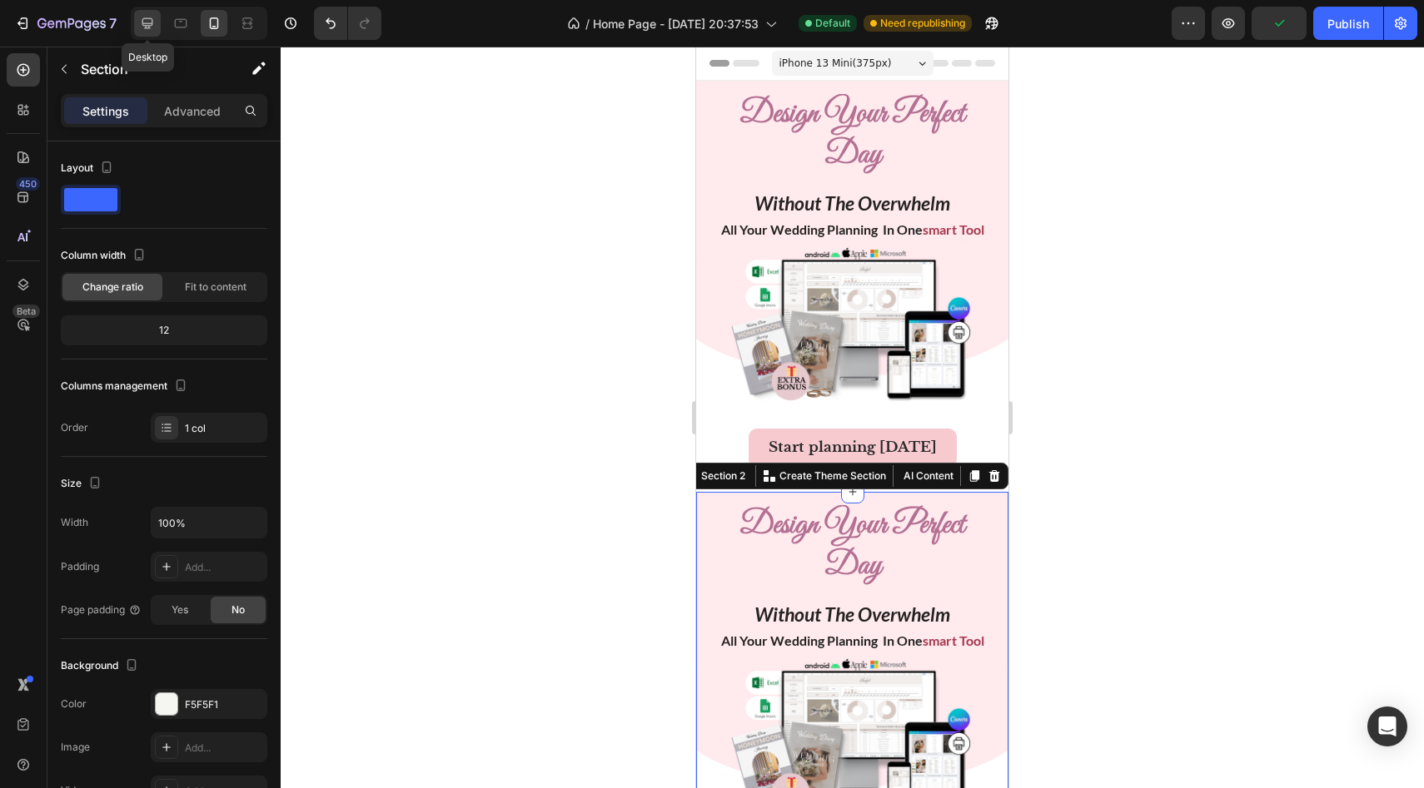
click at [142, 17] on icon at bounding box center [147, 23] width 17 height 17
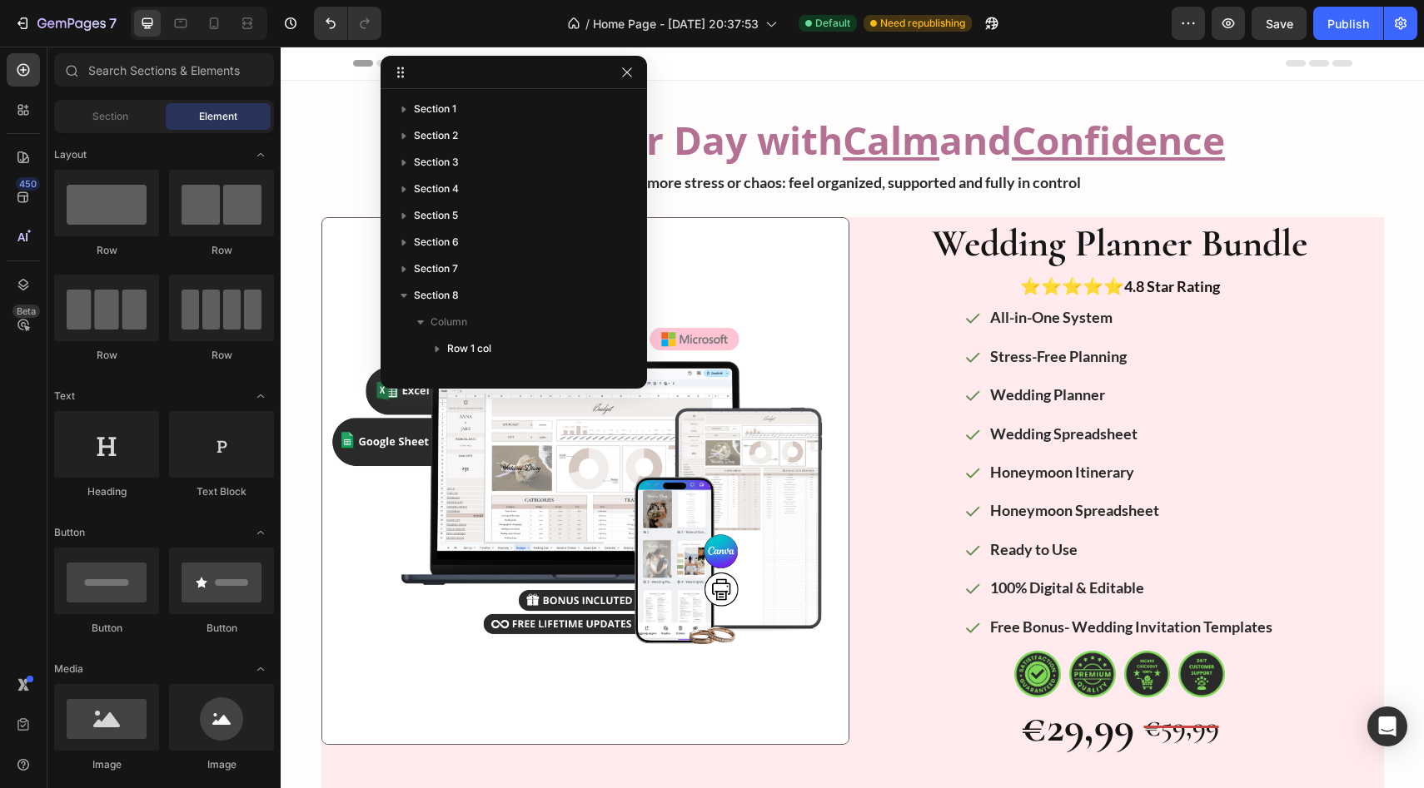
click at [632, 77] on div "Header" at bounding box center [852, 63] width 999 height 33
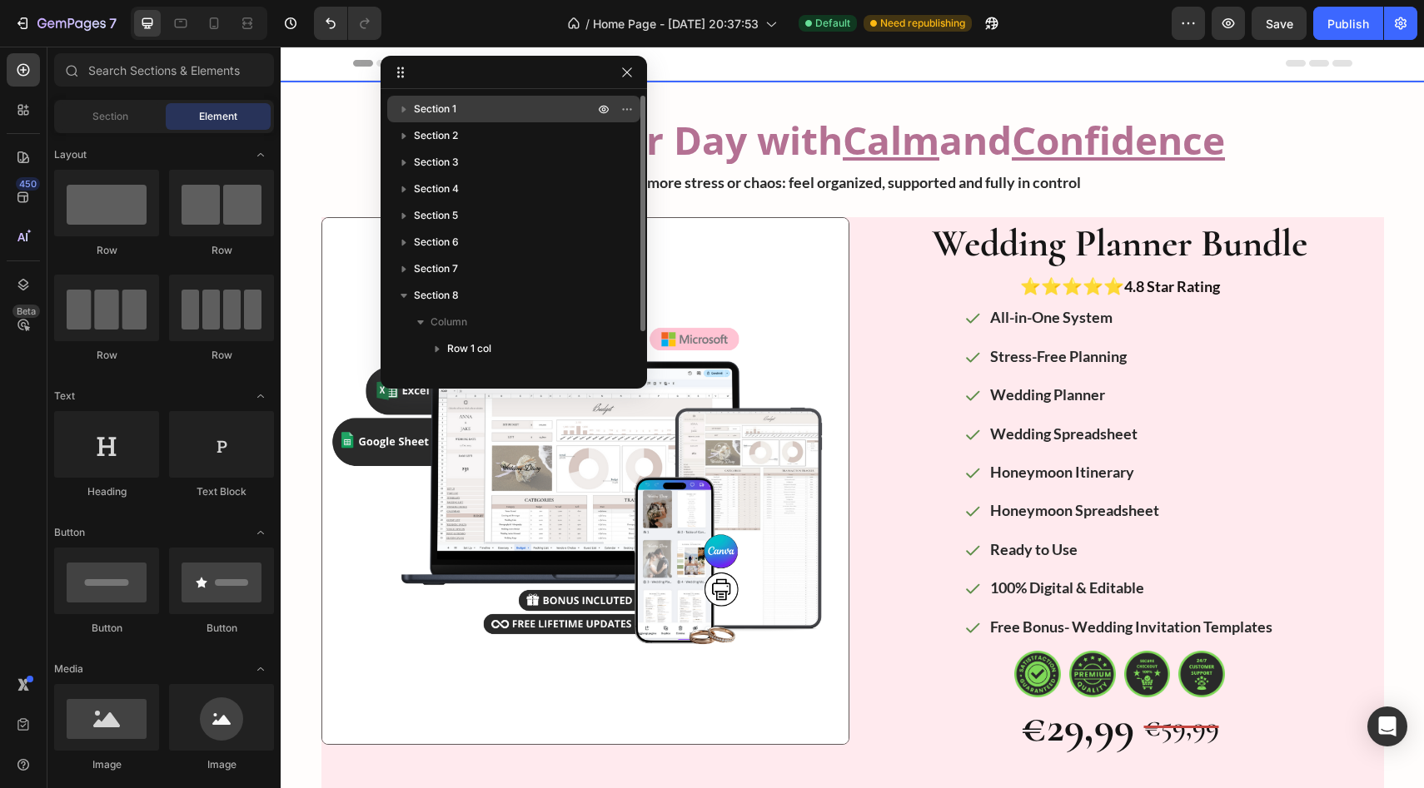
click at [526, 112] on p "Section 1" at bounding box center [505, 109] width 183 height 17
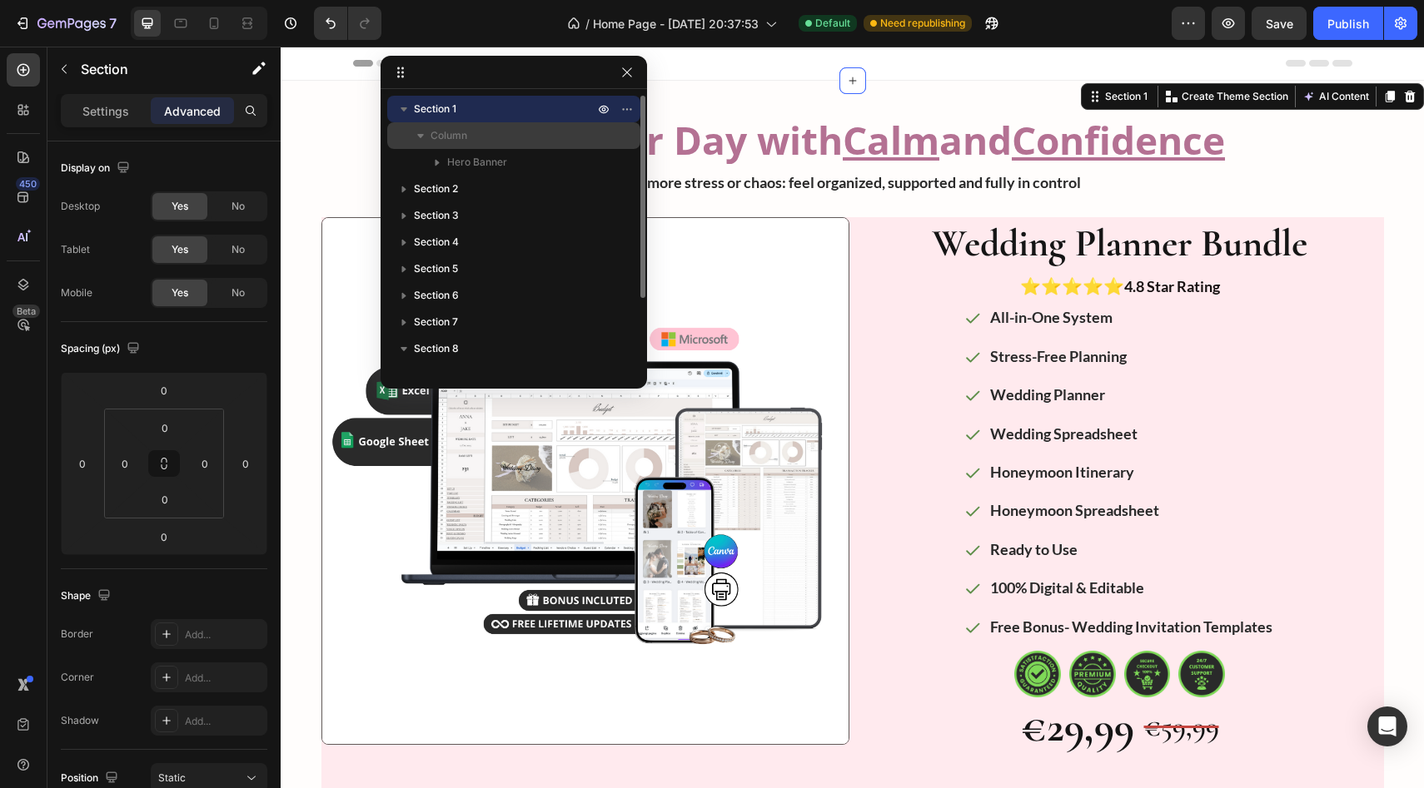
click at [562, 139] on p "Column" at bounding box center [513, 135] width 167 height 17
click at [553, 125] on div "Column" at bounding box center [514, 135] width 240 height 27
click at [566, 152] on div "Hero Banner" at bounding box center [514, 162] width 240 height 27
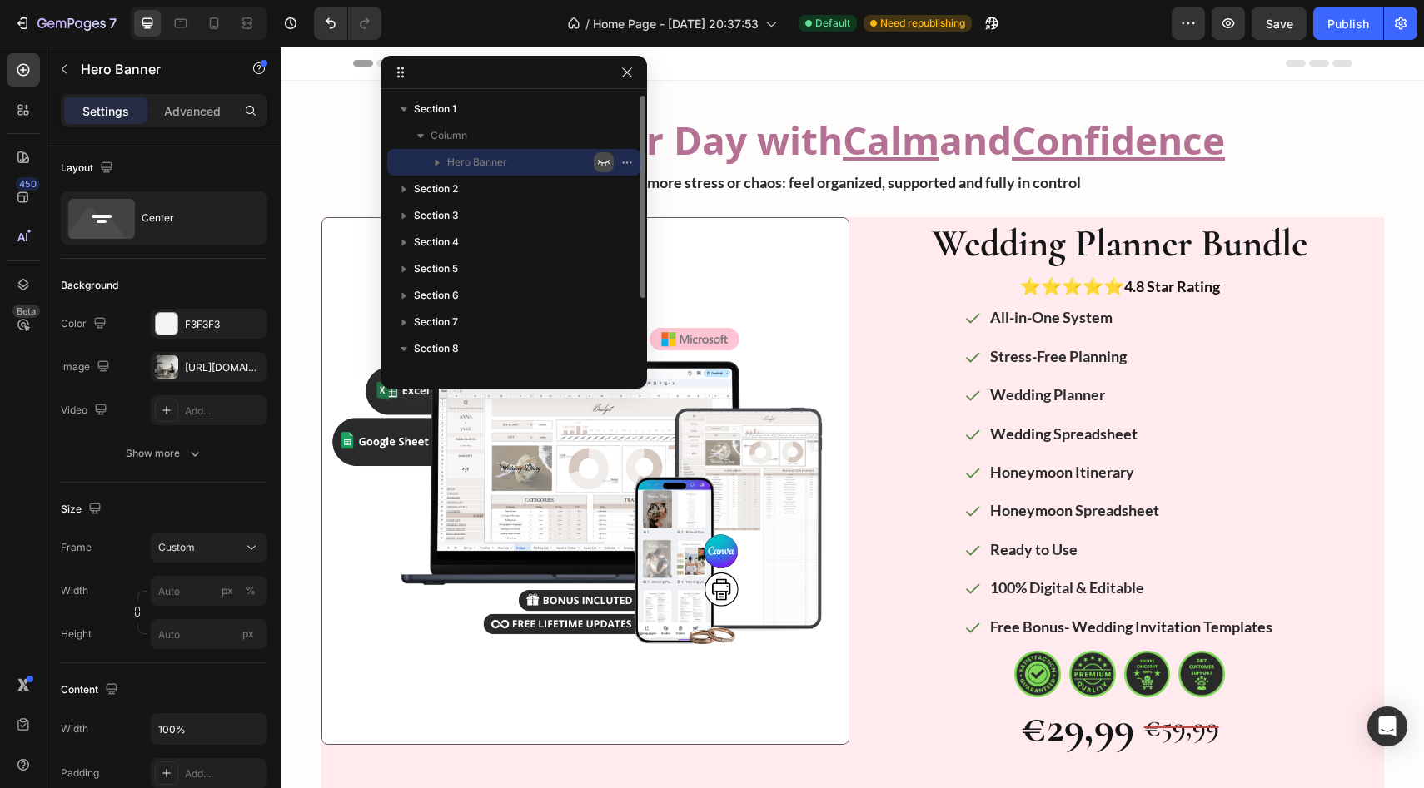
click at [600, 162] on icon "button" at bounding box center [603, 162] width 13 height 13
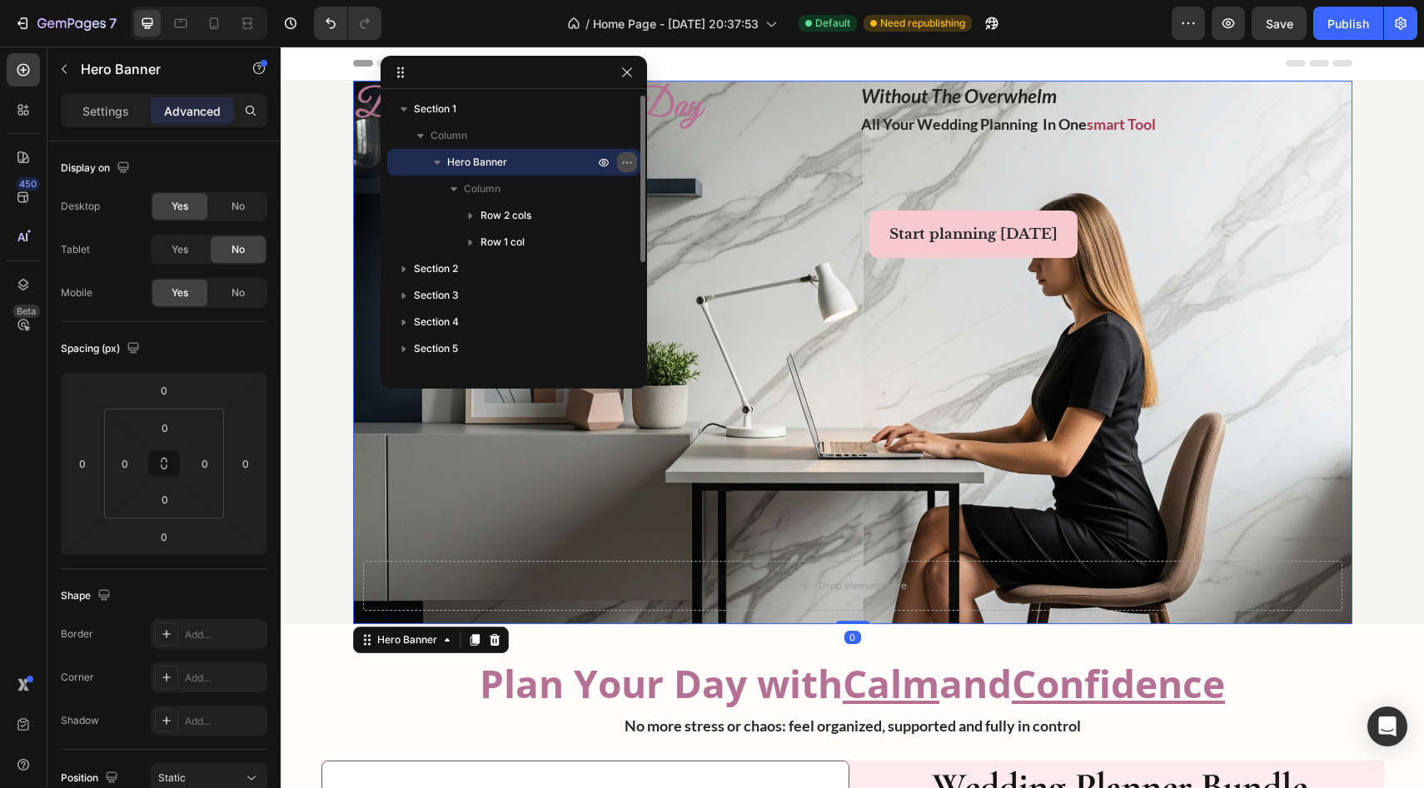
click at [629, 161] on icon "button" at bounding box center [626, 162] width 13 height 13
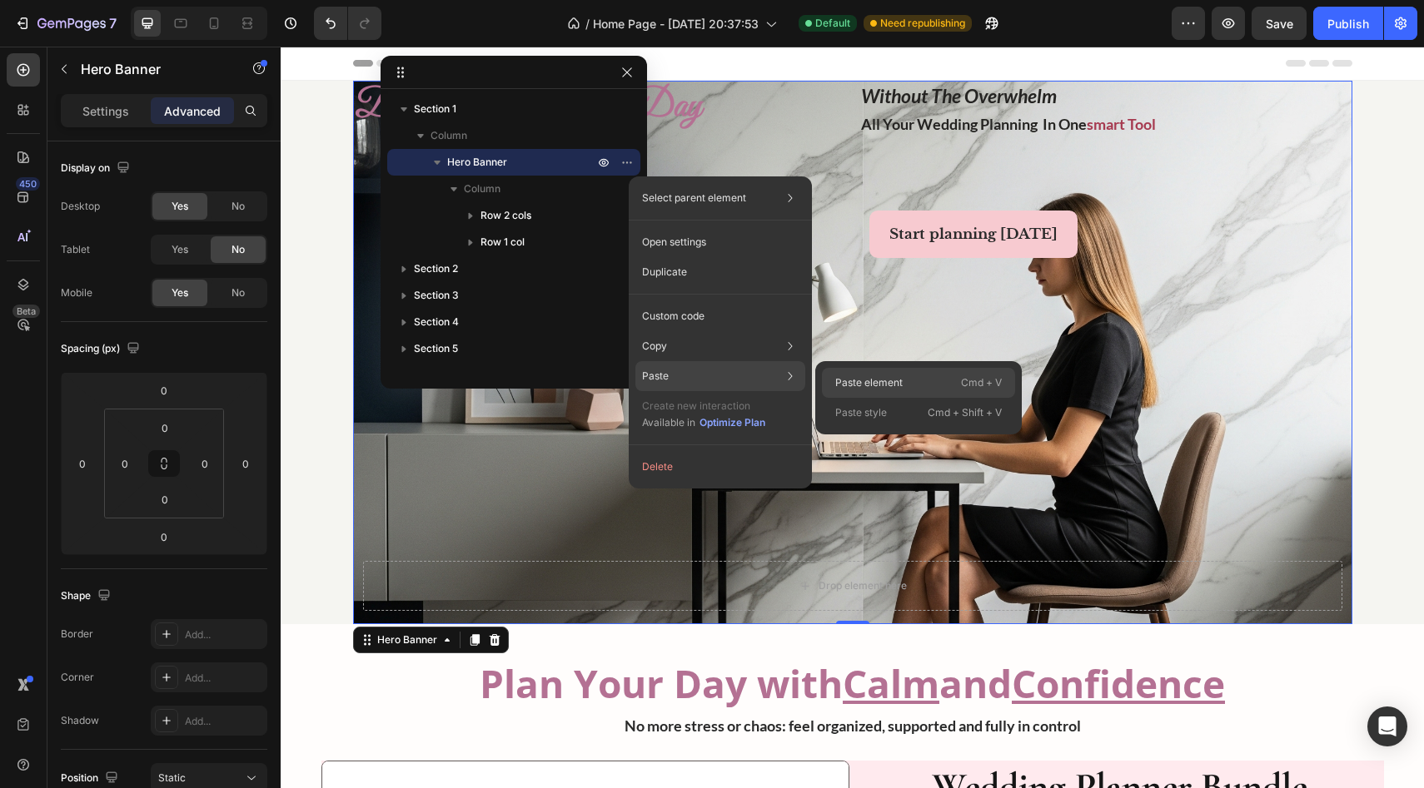
click at [632, 381] on p "Paste element" at bounding box center [868, 382] width 67 height 15
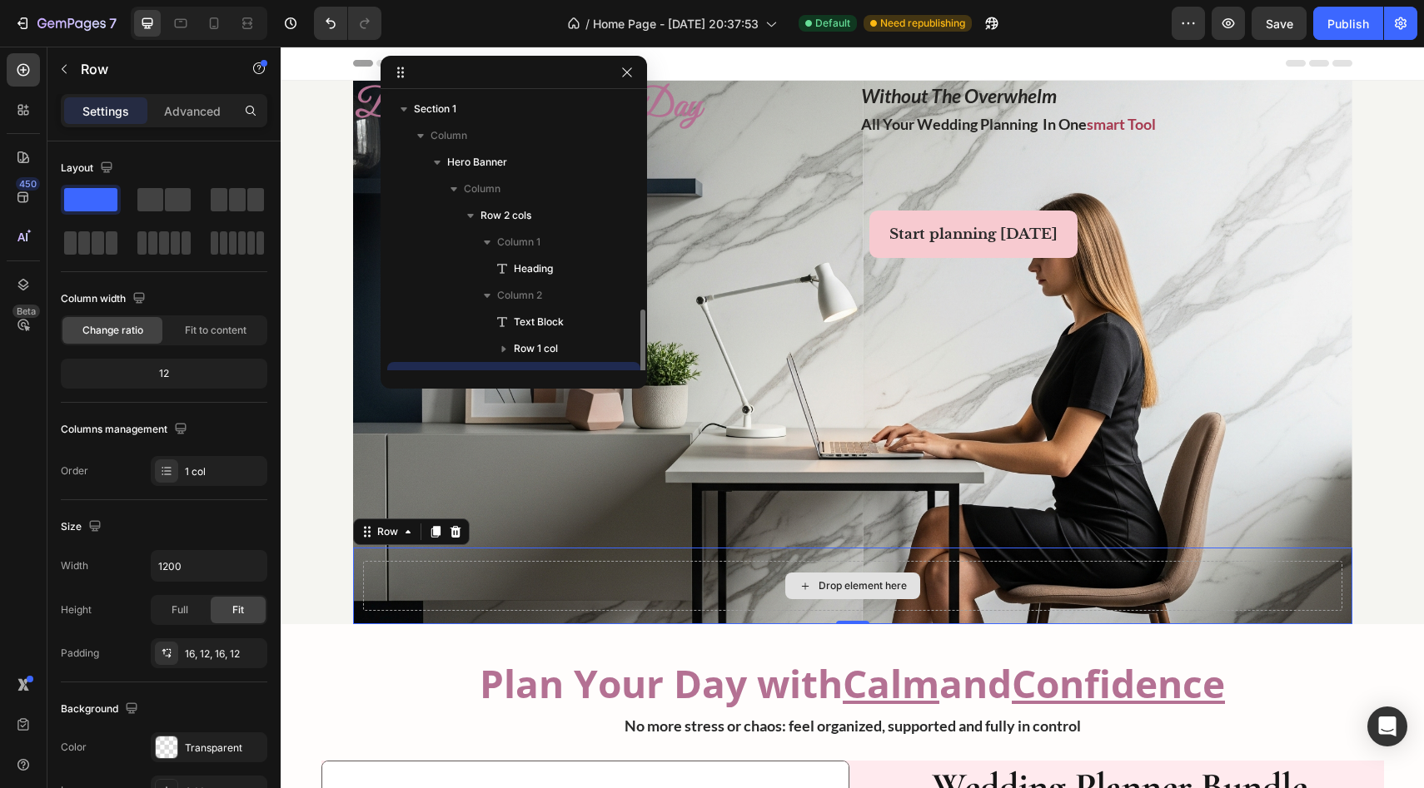
scroll to position [155, 0]
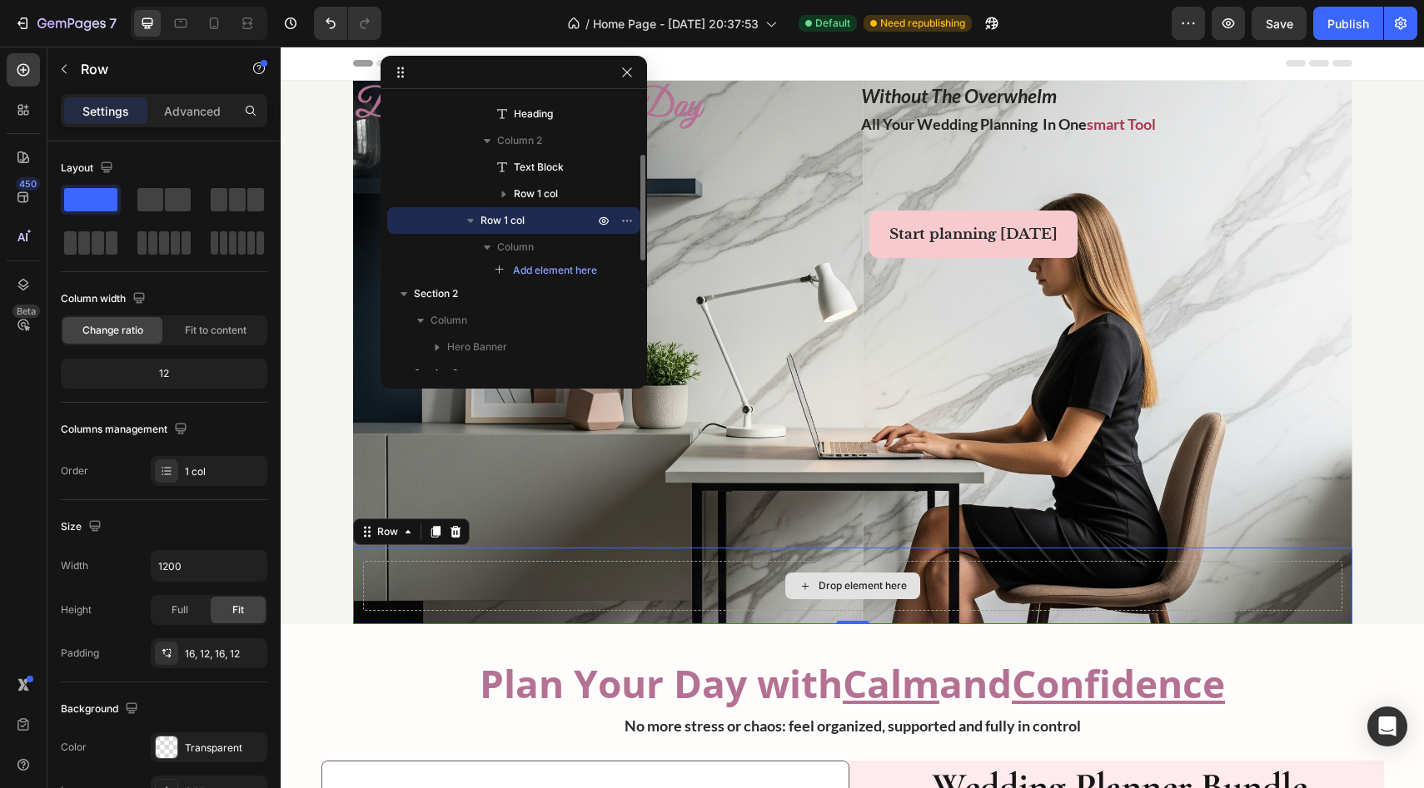
click at [632, 589] on div "Drop element here" at bounding box center [852, 586] width 979 height 50
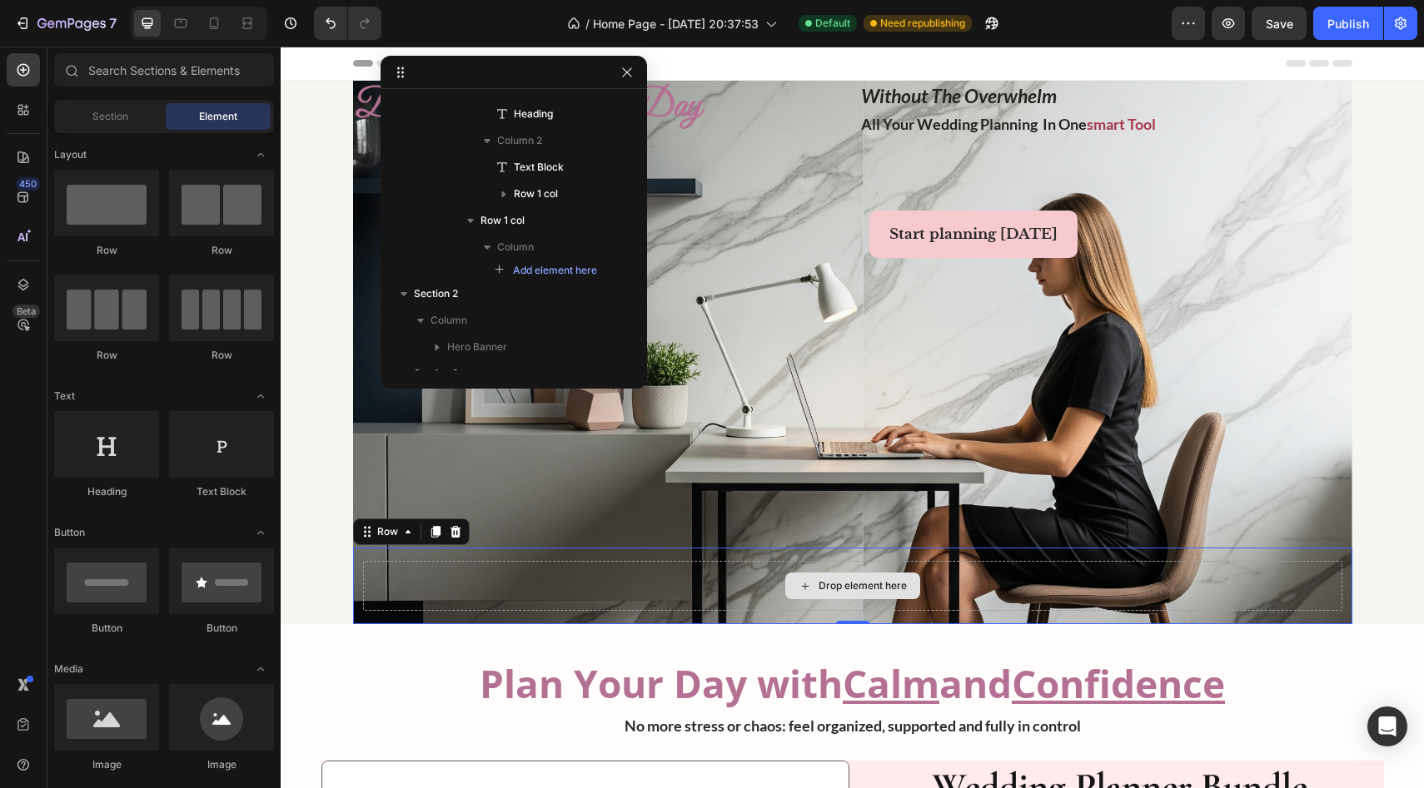
click at [632, 586] on div "Drop element here" at bounding box center [862, 585] width 88 height 13
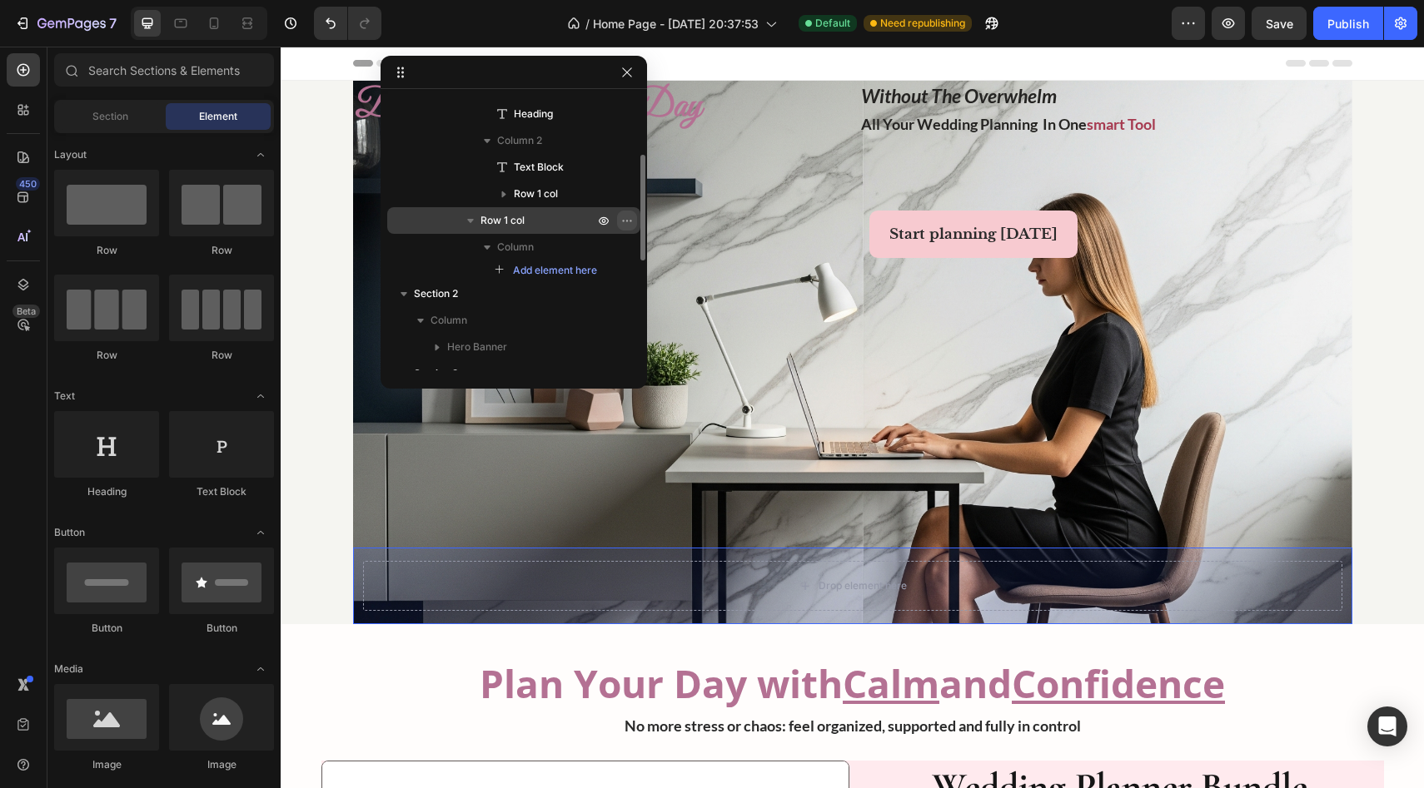
click at [624, 223] on icon "button" at bounding box center [626, 220] width 13 height 13
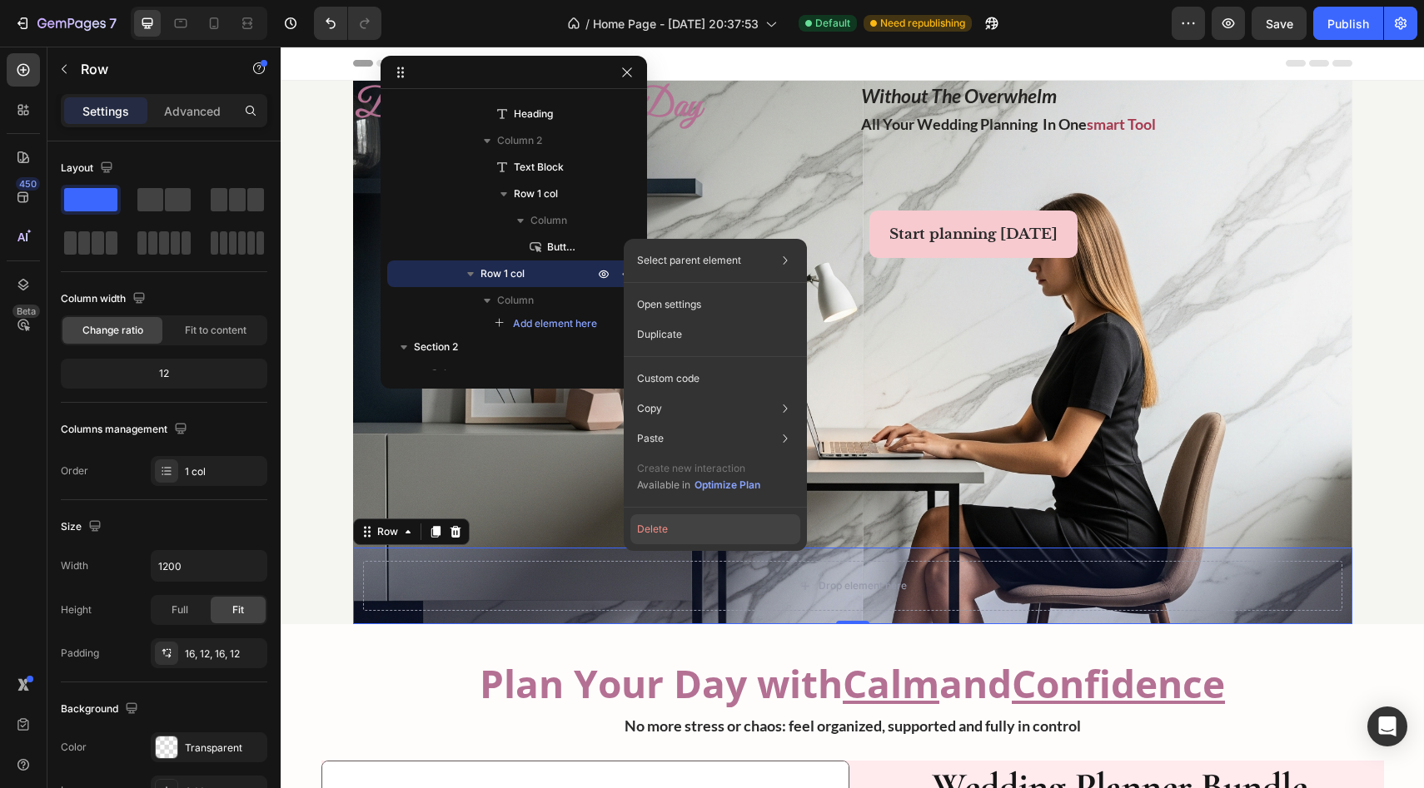
click at [632, 542] on button "Delete" at bounding box center [715, 530] width 170 height 30
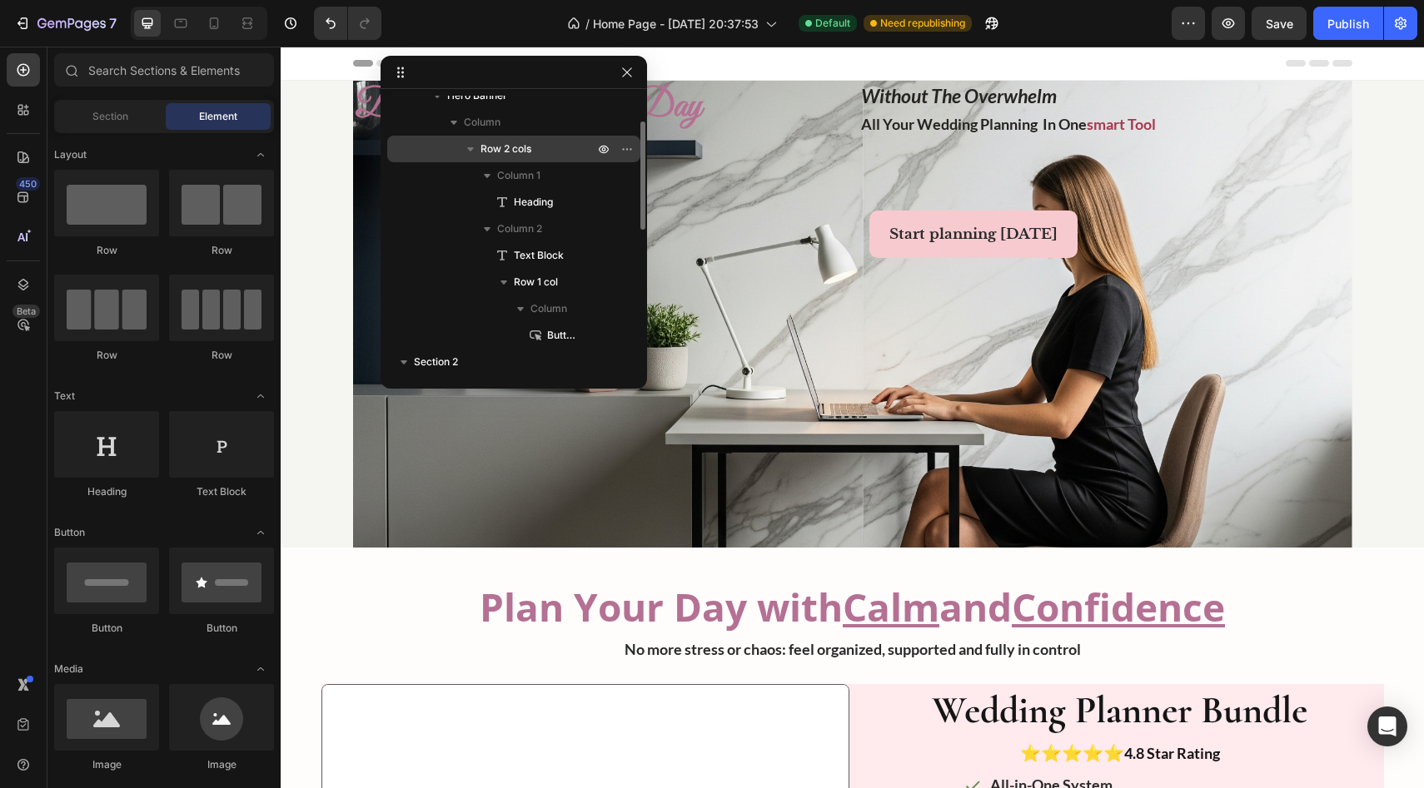
scroll to position [0, 0]
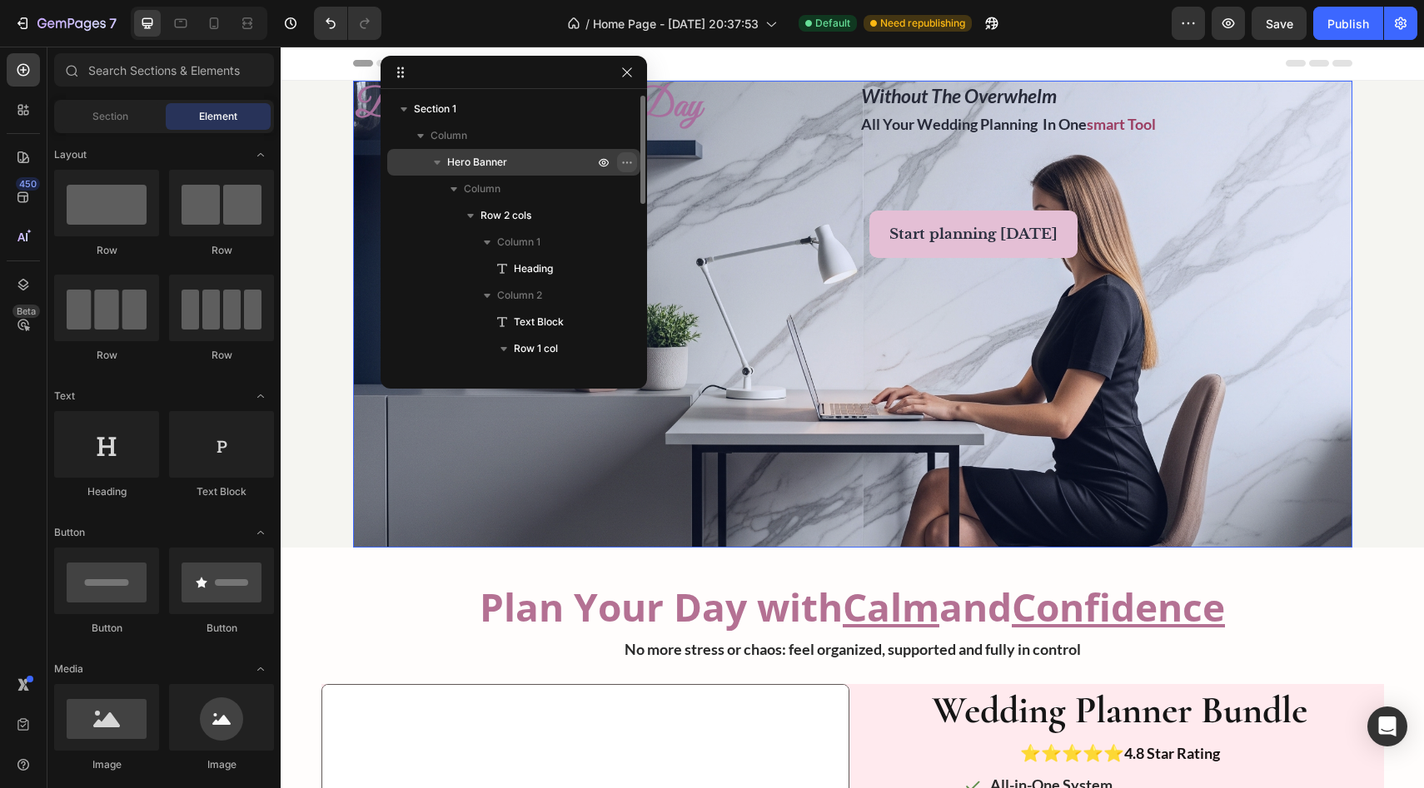
click at [625, 166] on icon "button" at bounding box center [626, 162] width 13 height 13
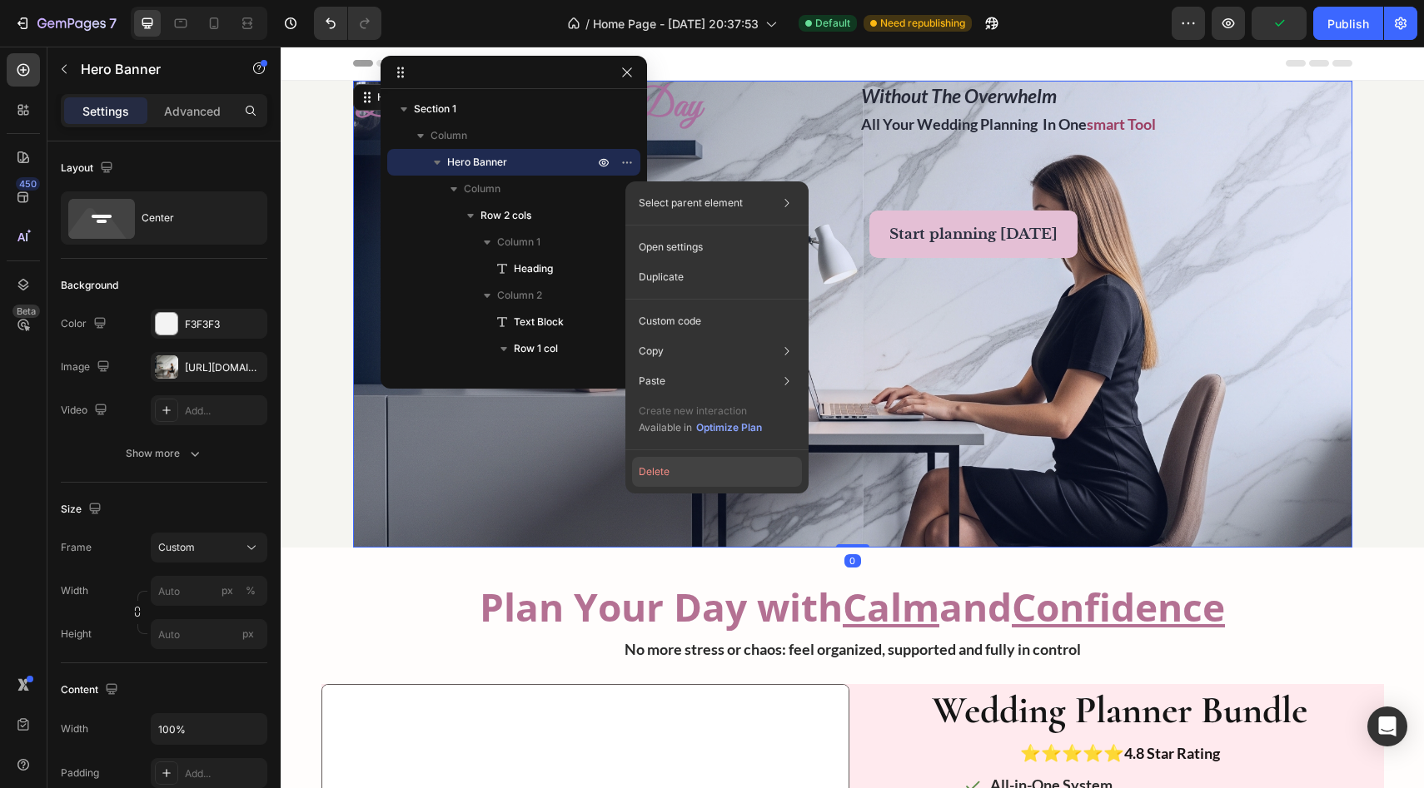
click at [632, 466] on button "Delete" at bounding box center [717, 472] width 170 height 30
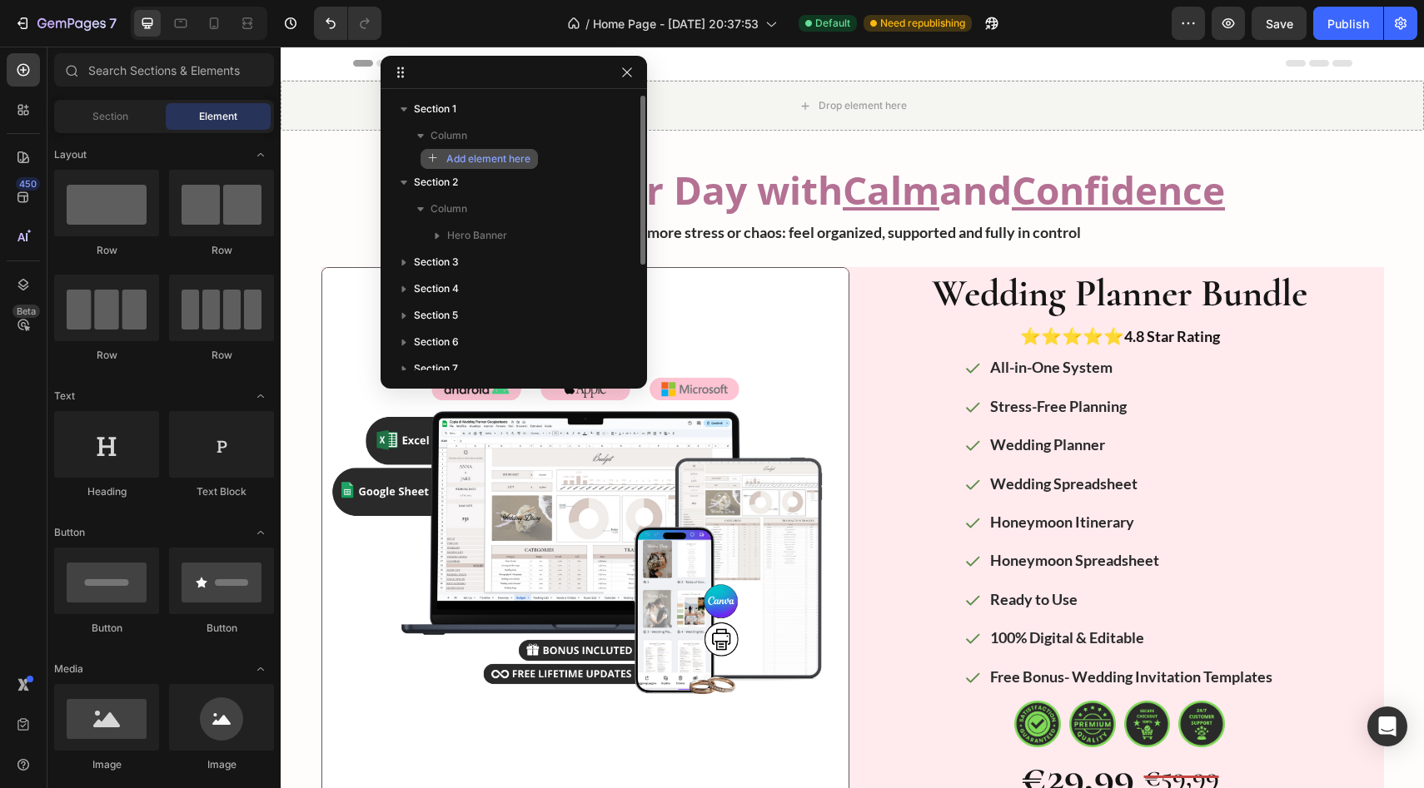
click at [520, 159] on span "Add element here" at bounding box center [488, 159] width 84 height 15
click at [598, 129] on div "Column" at bounding box center [514, 135] width 240 height 27
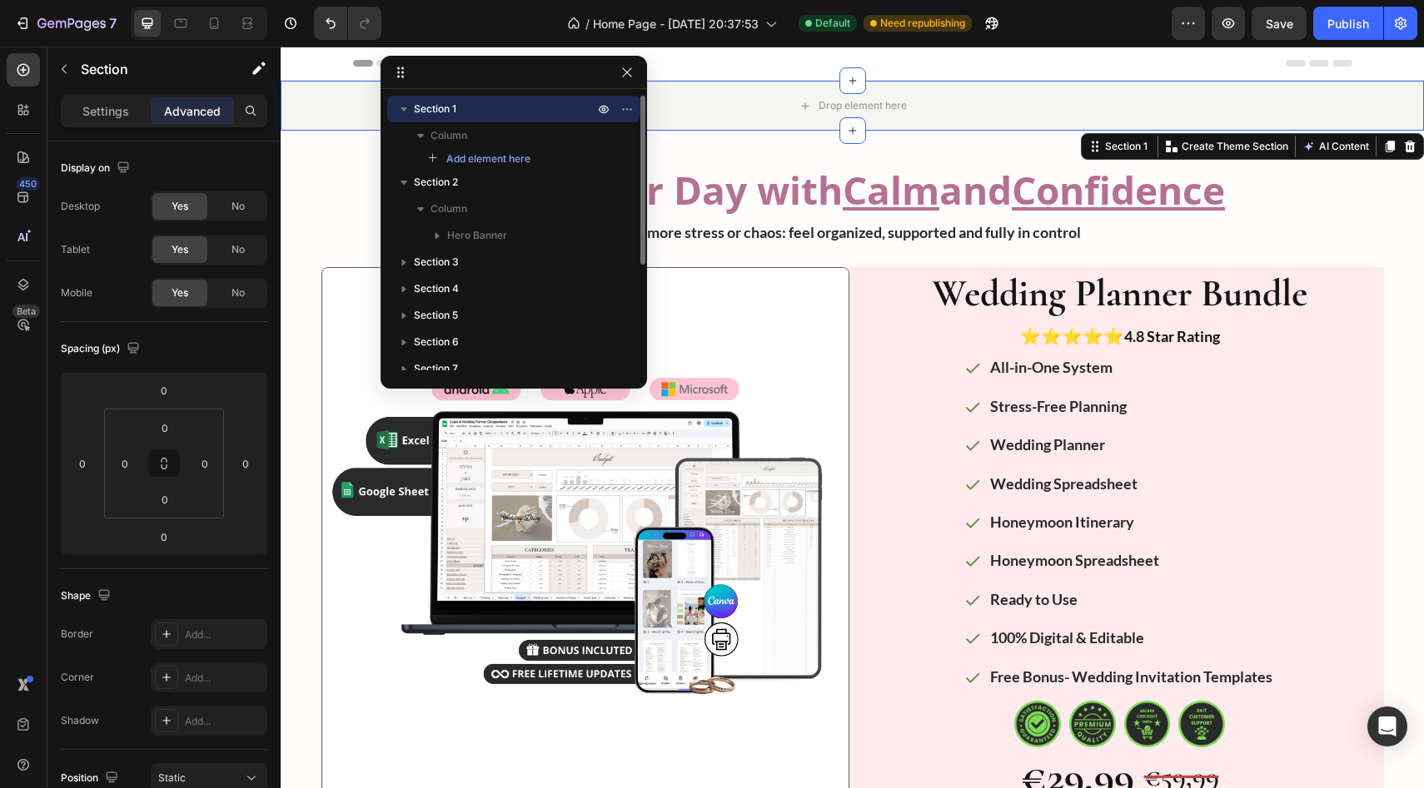
click at [569, 165] on div "Add element here" at bounding box center [513, 159] width 253 height 20
click at [628, 107] on icon "button" at bounding box center [626, 108] width 13 height 13
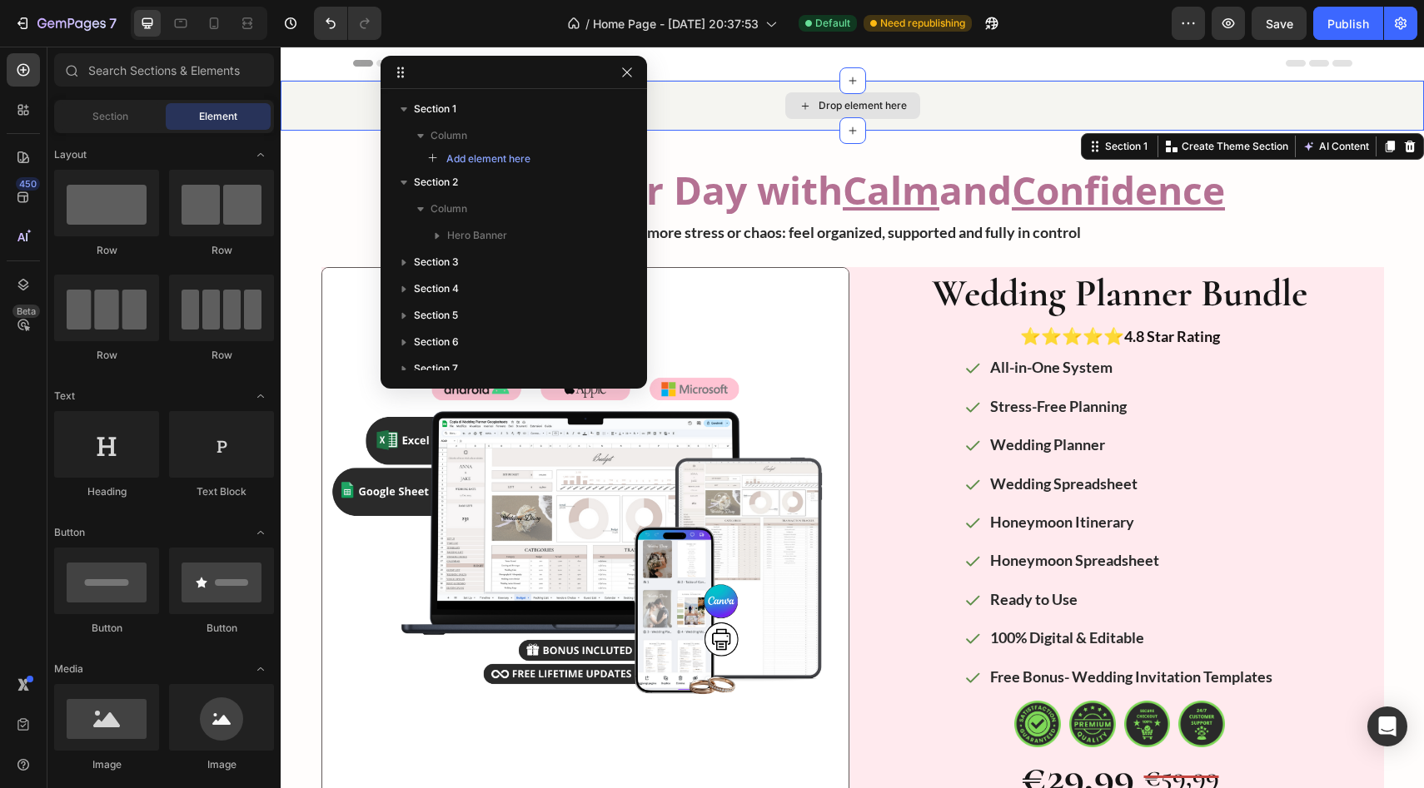
click at [632, 99] on div "Drop element here" at bounding box center [862, 105] width 88 height 13
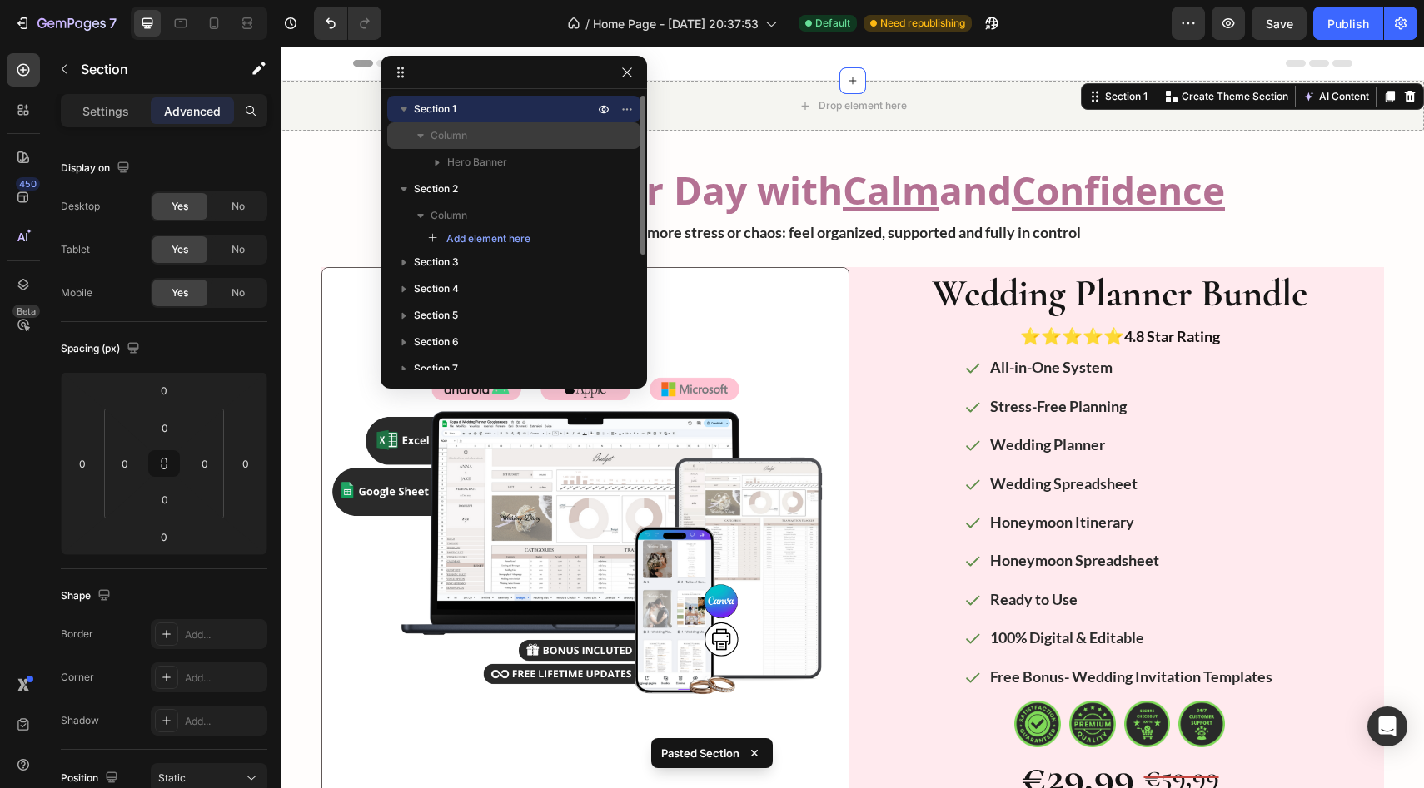
click at [571, 140] on p "Column" at bounding box center [513, 135] width 167 height 17
click at [554, 140] on p "Column" at bounding box center [513, 135] width 167 height 17
click at [553, 158] on p "Hero Banner" at bounding box center [522, 162] width 150 height 17
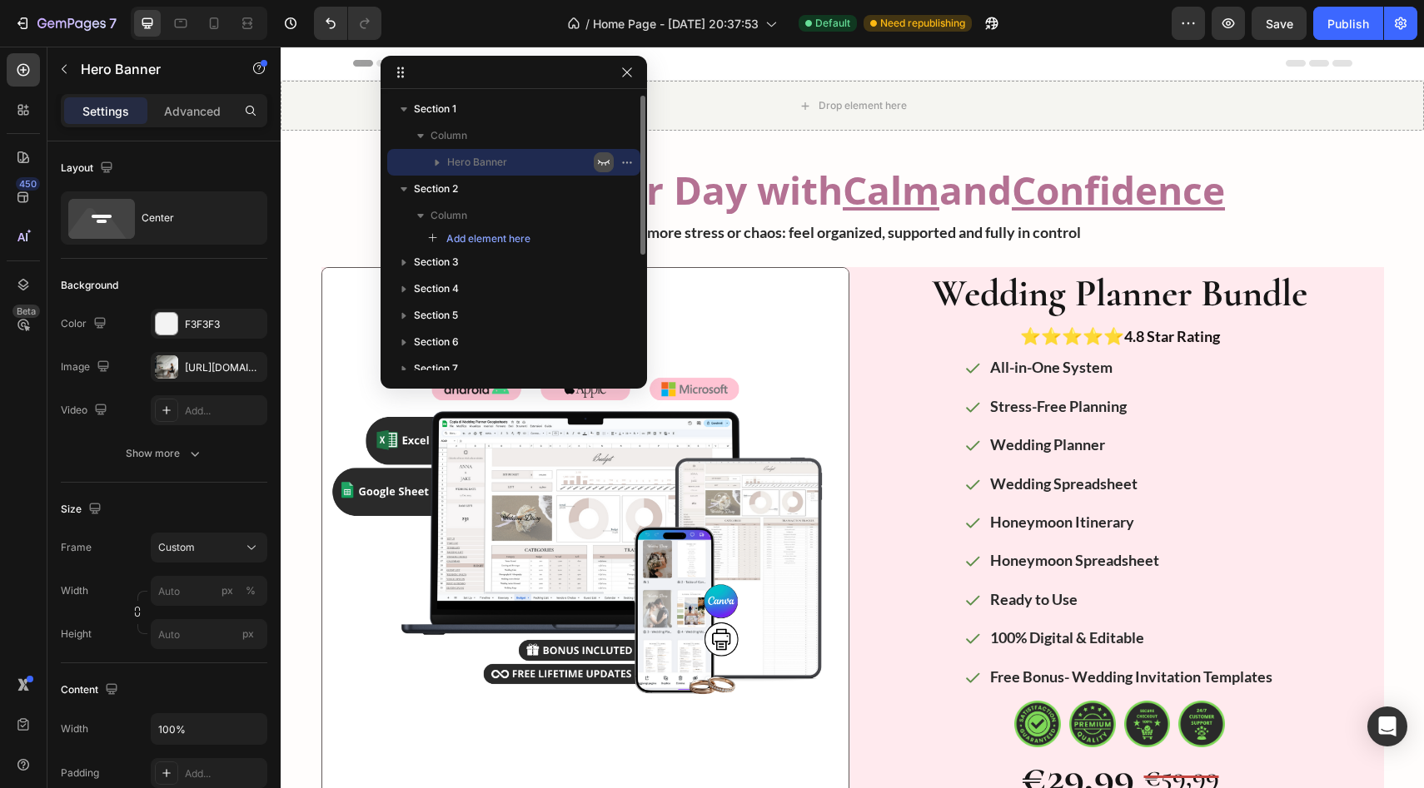
click at [596, 162] on button "button" at bounding box center [604, 162] width 20 height 20
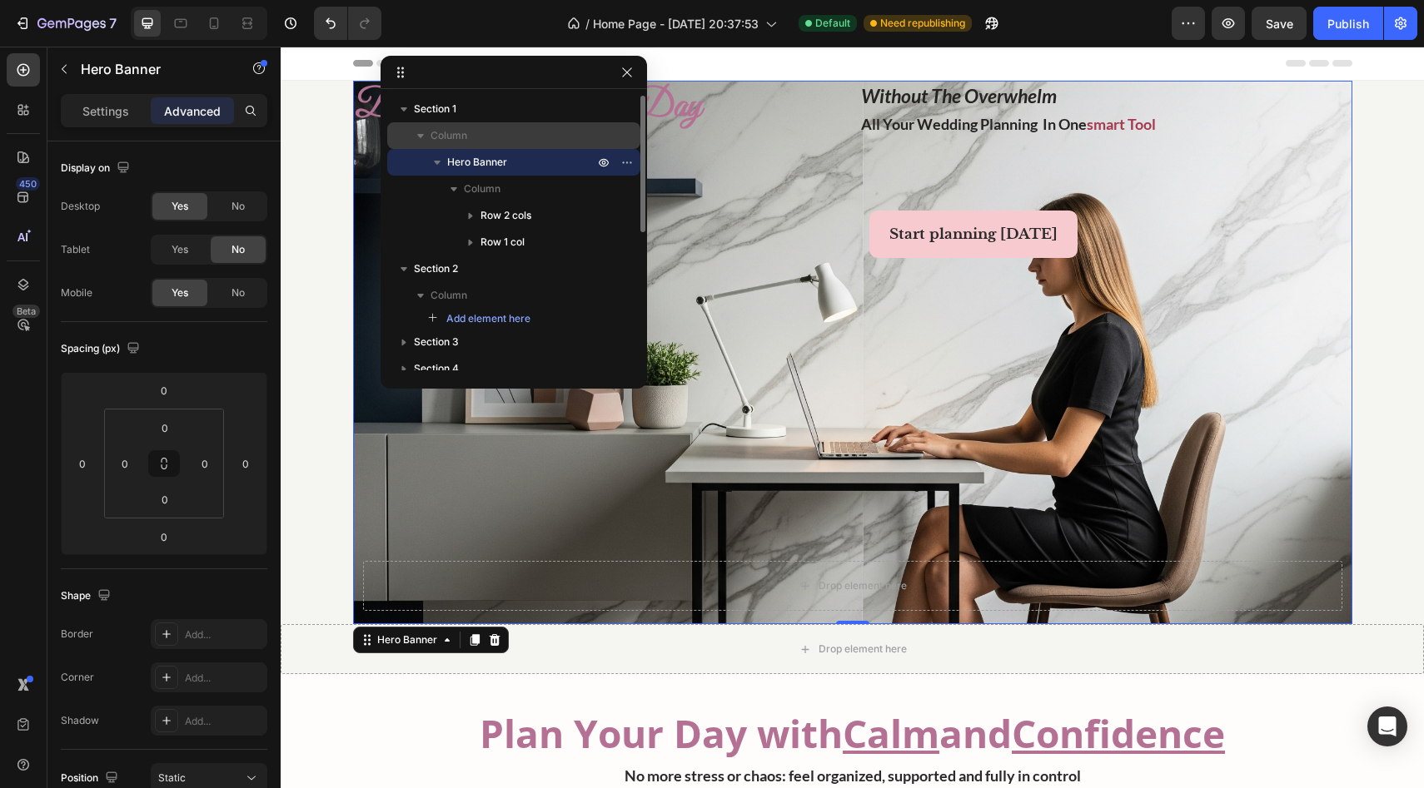
click at [580, 132] on p "Column" at bounding box center [513, 135] width 167 height 17
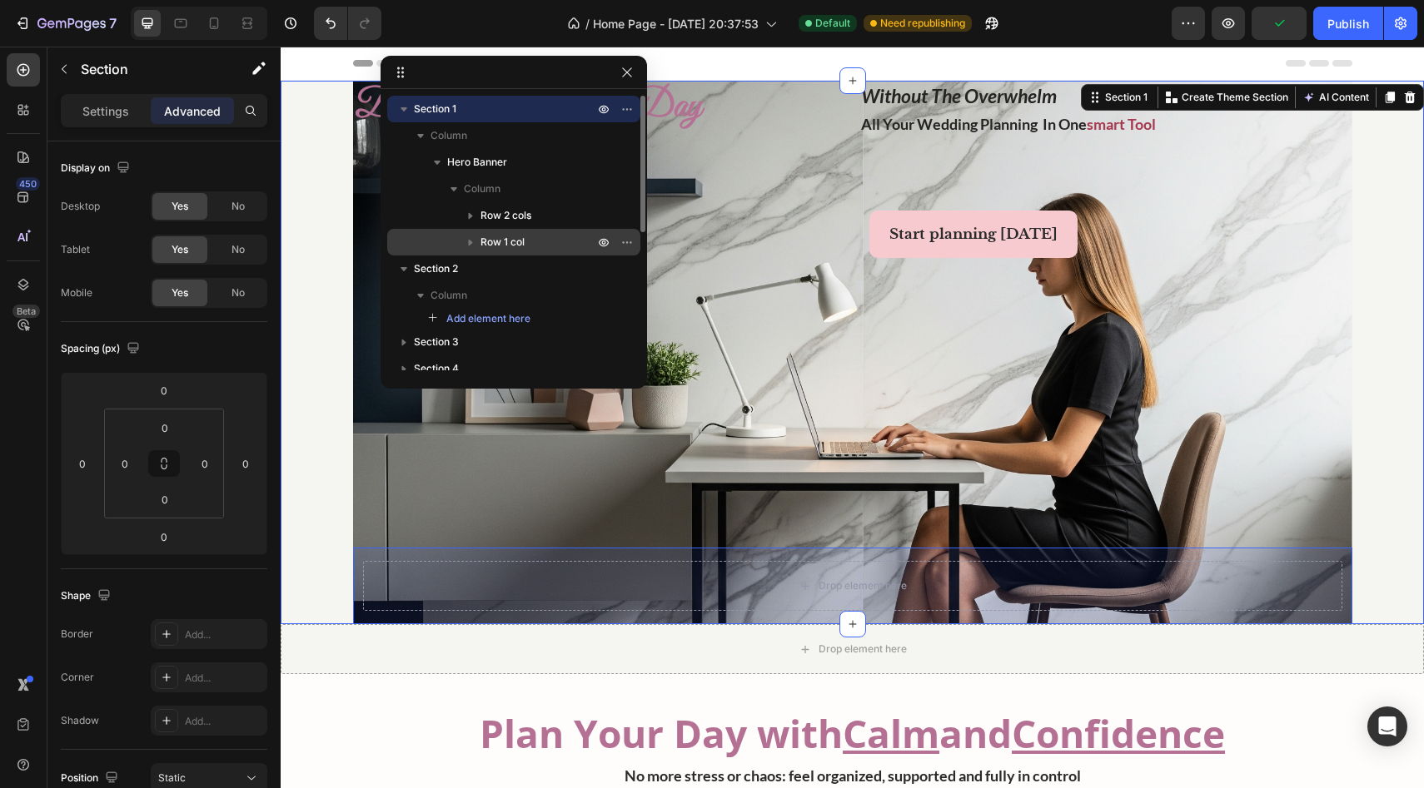
click at [583, 241] on p "Row 1 col" at bounding box center [538, 242] width 117 height 17
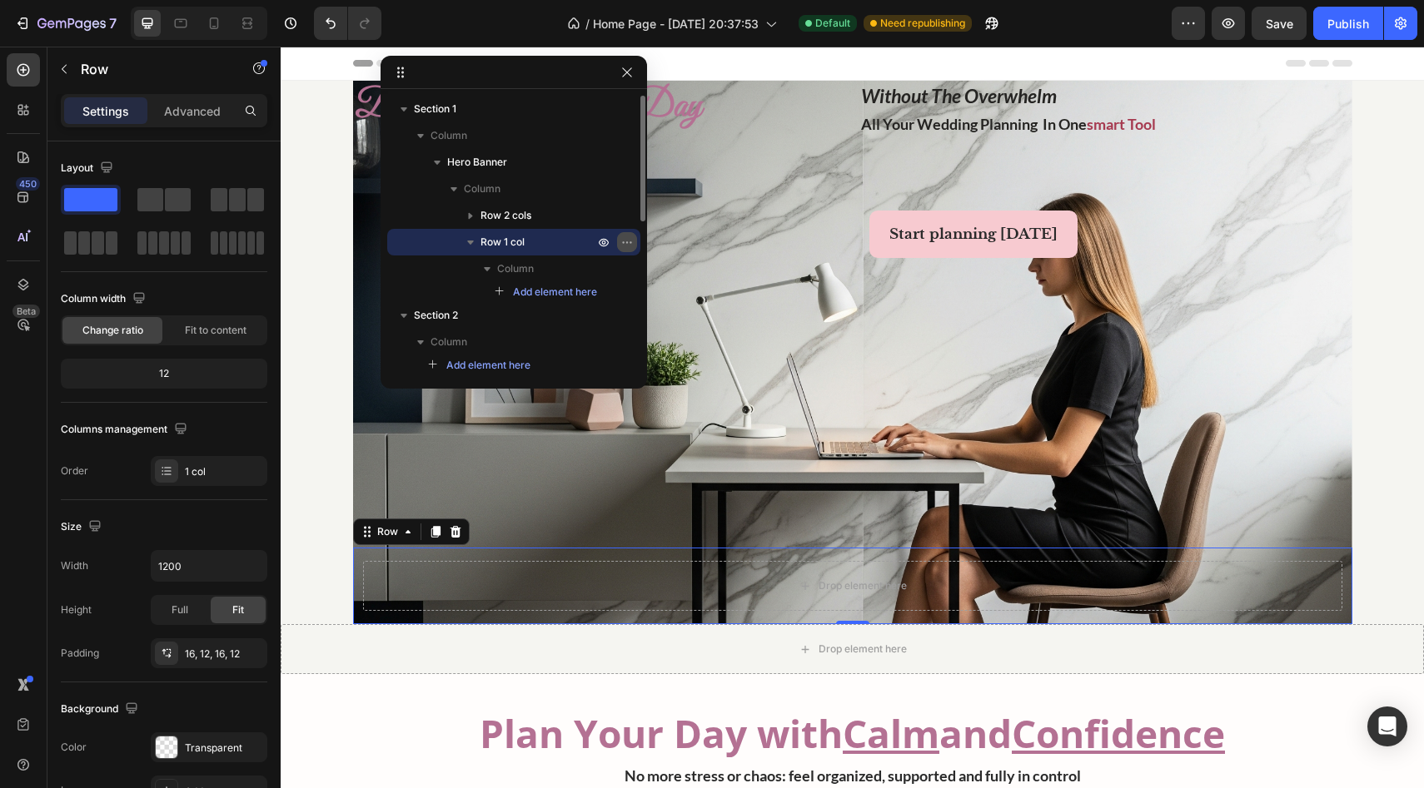
click at [620, 248] on icon "button" at bounding box center [626, 242] width 13 height 13
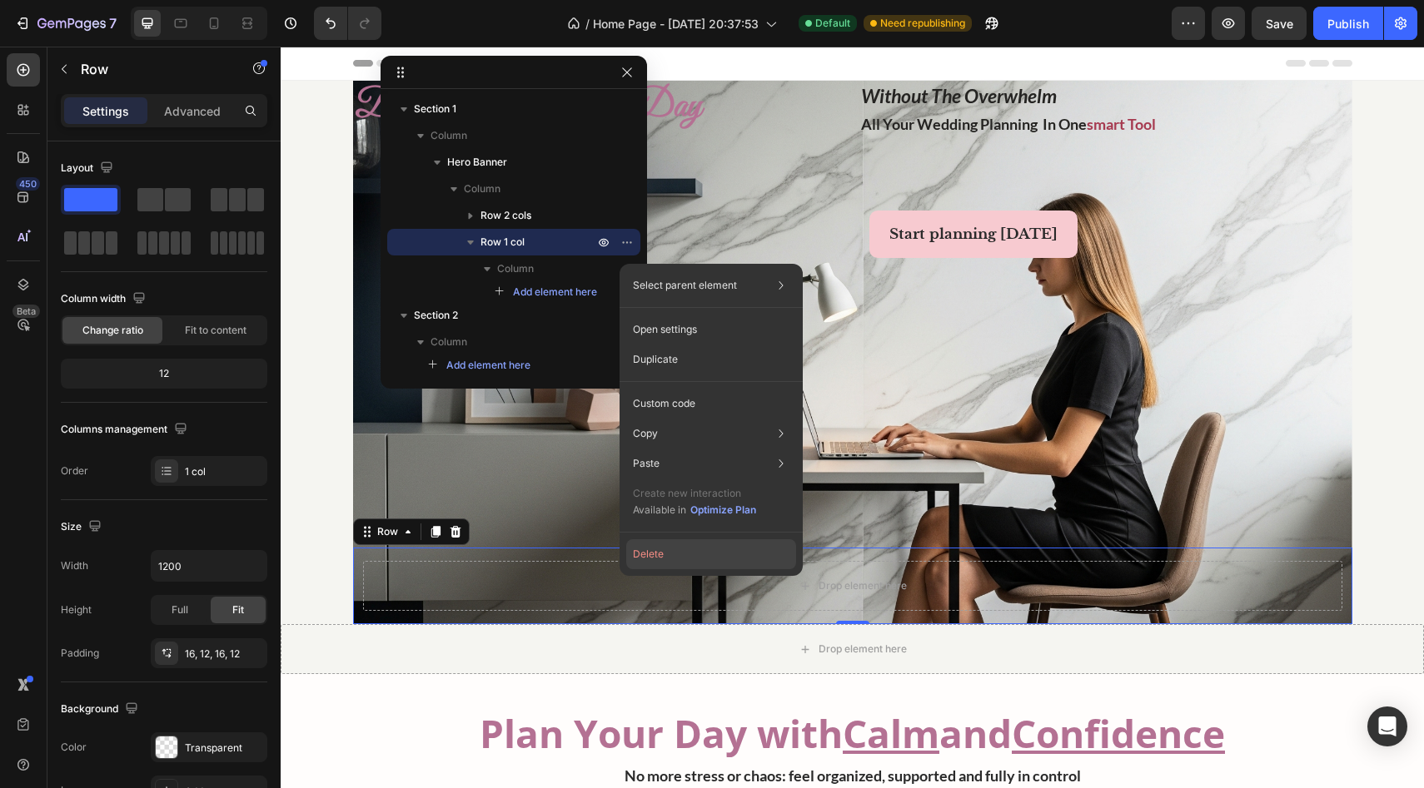
click at [632, 547] on button "Delete" at bounding box center [711, 555] width 170 height 30
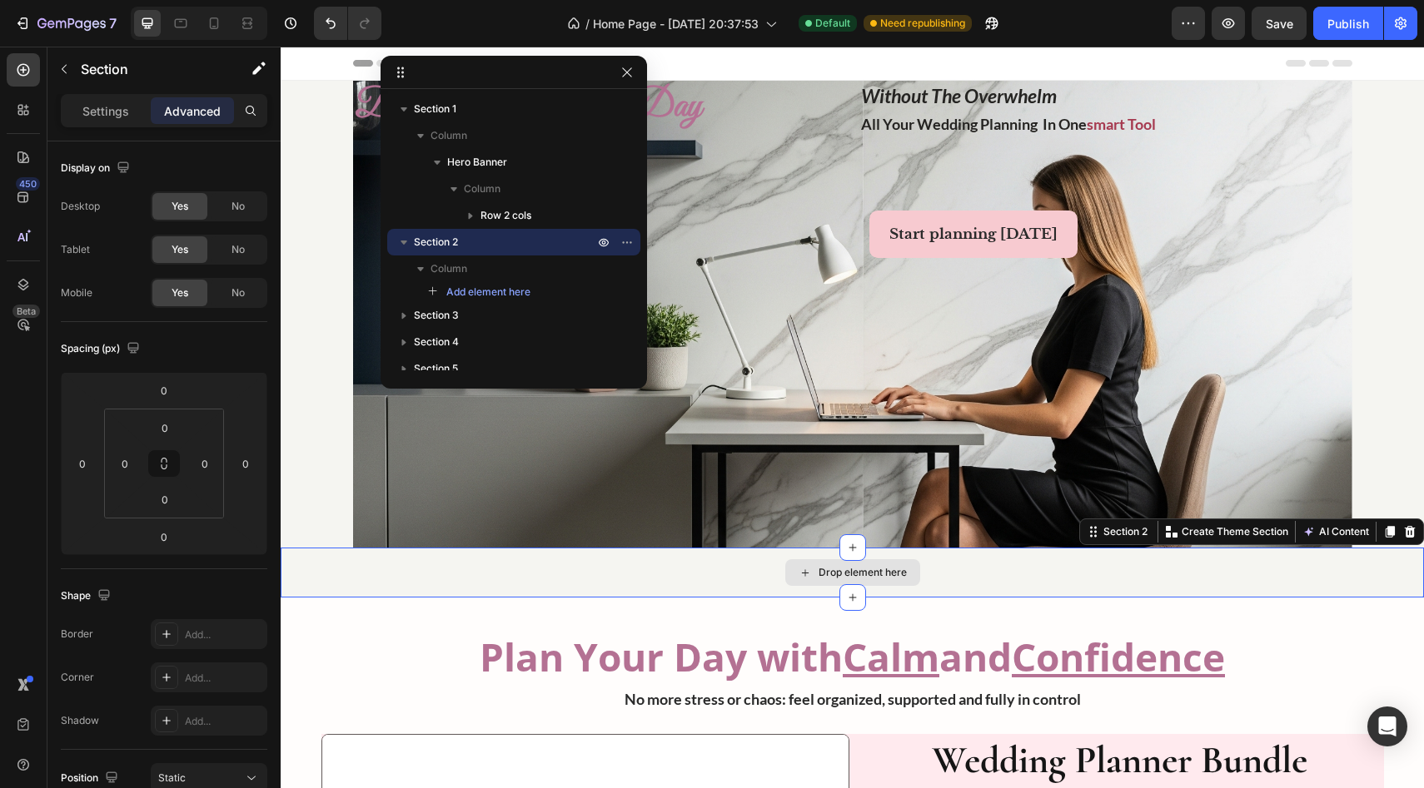
click at [632, 566] on div "Drop element here" at bounding box center [852, 573] width 1143 height 50
click at [632, 245] on button "button" at bounding box center [627, 242] width 20 height 20
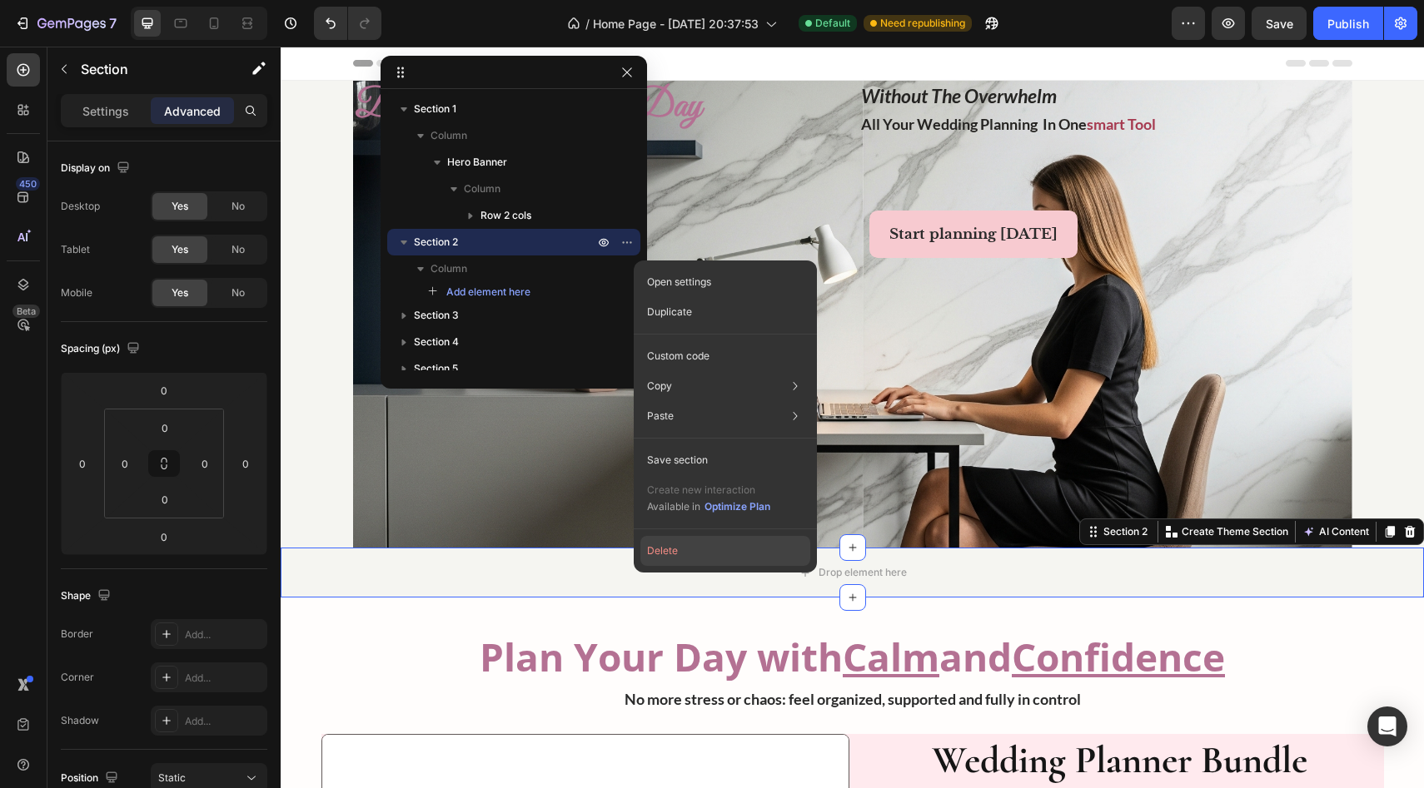
click at [632, 552] on button "Delete" at bounding box center [725, 551] width 170 height 30
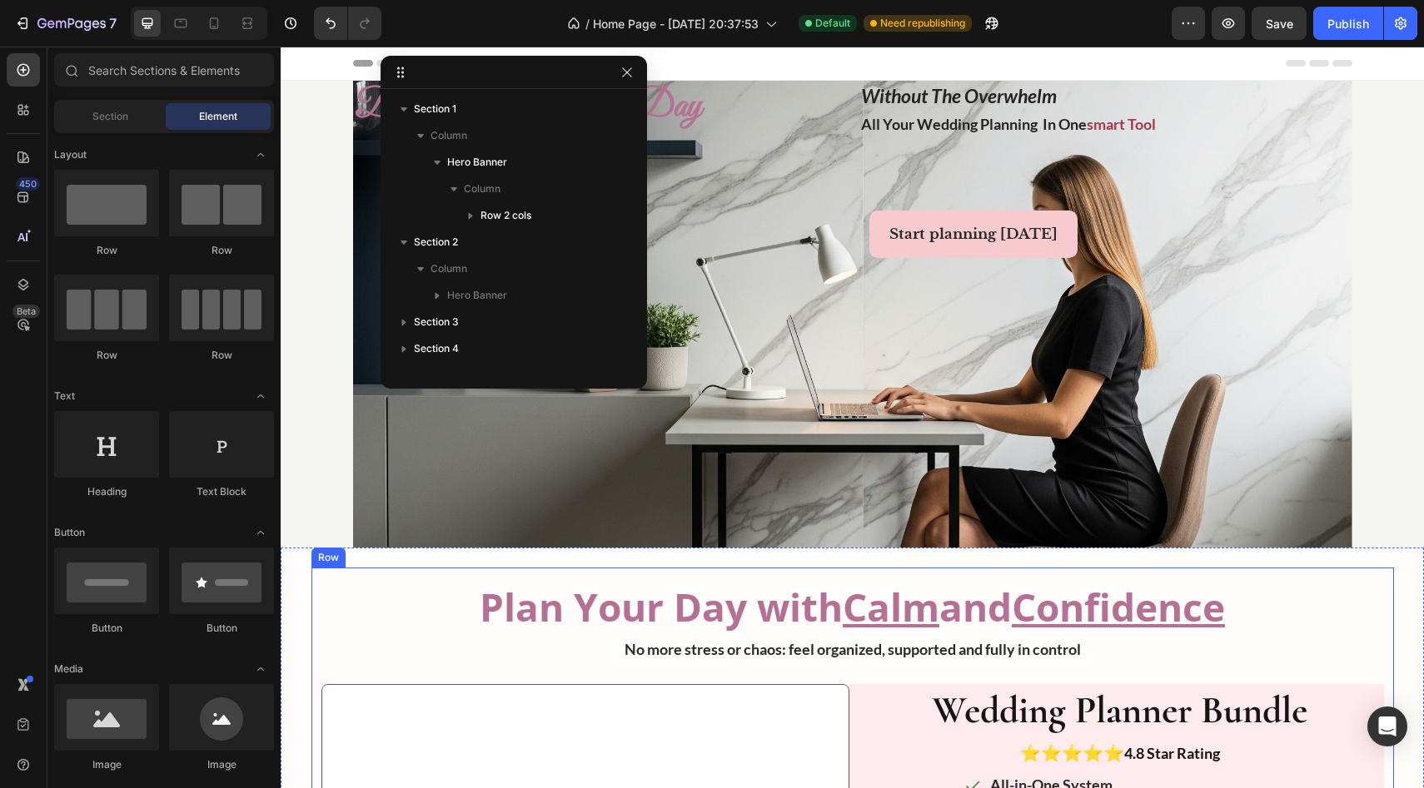
scroll to position [285, 0]
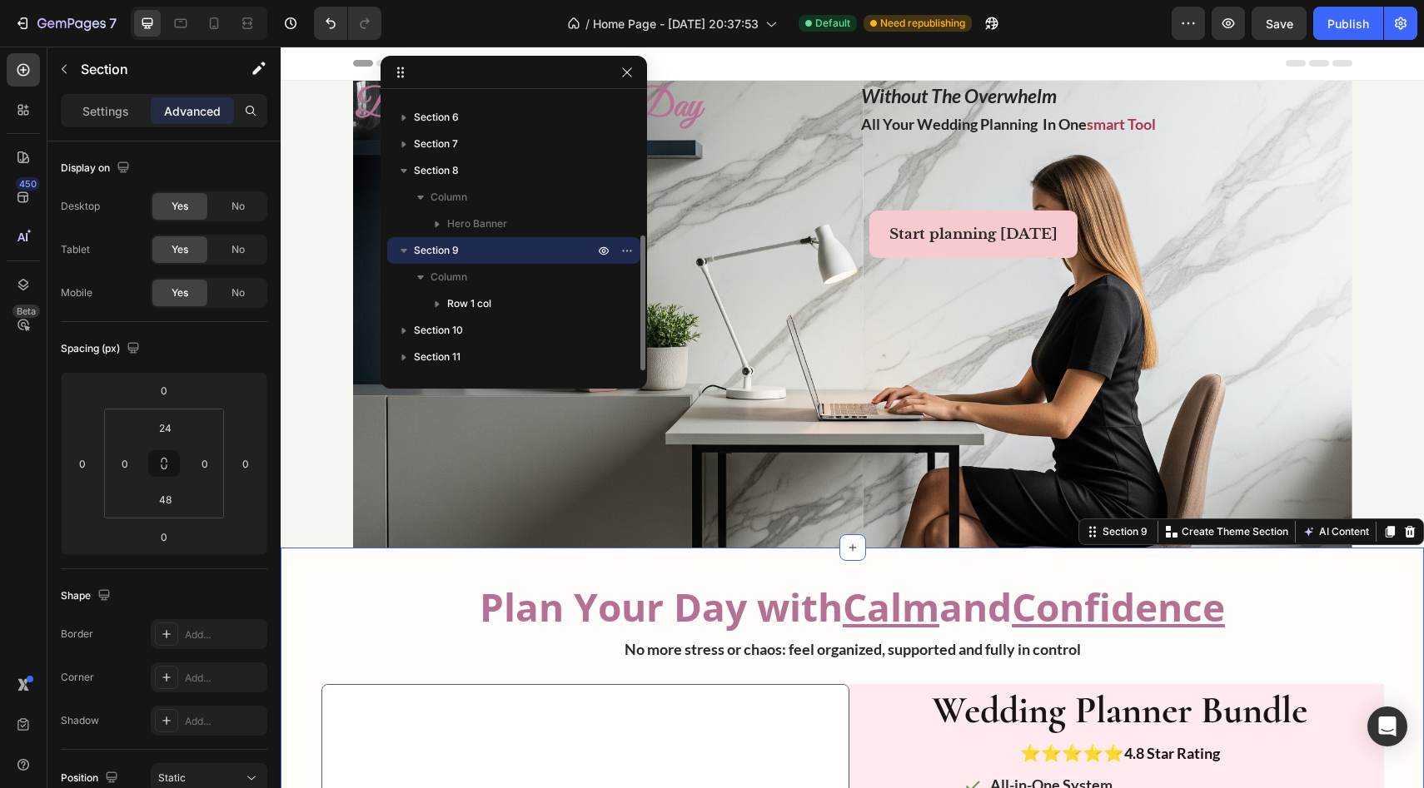
scroll to position [0, 0]
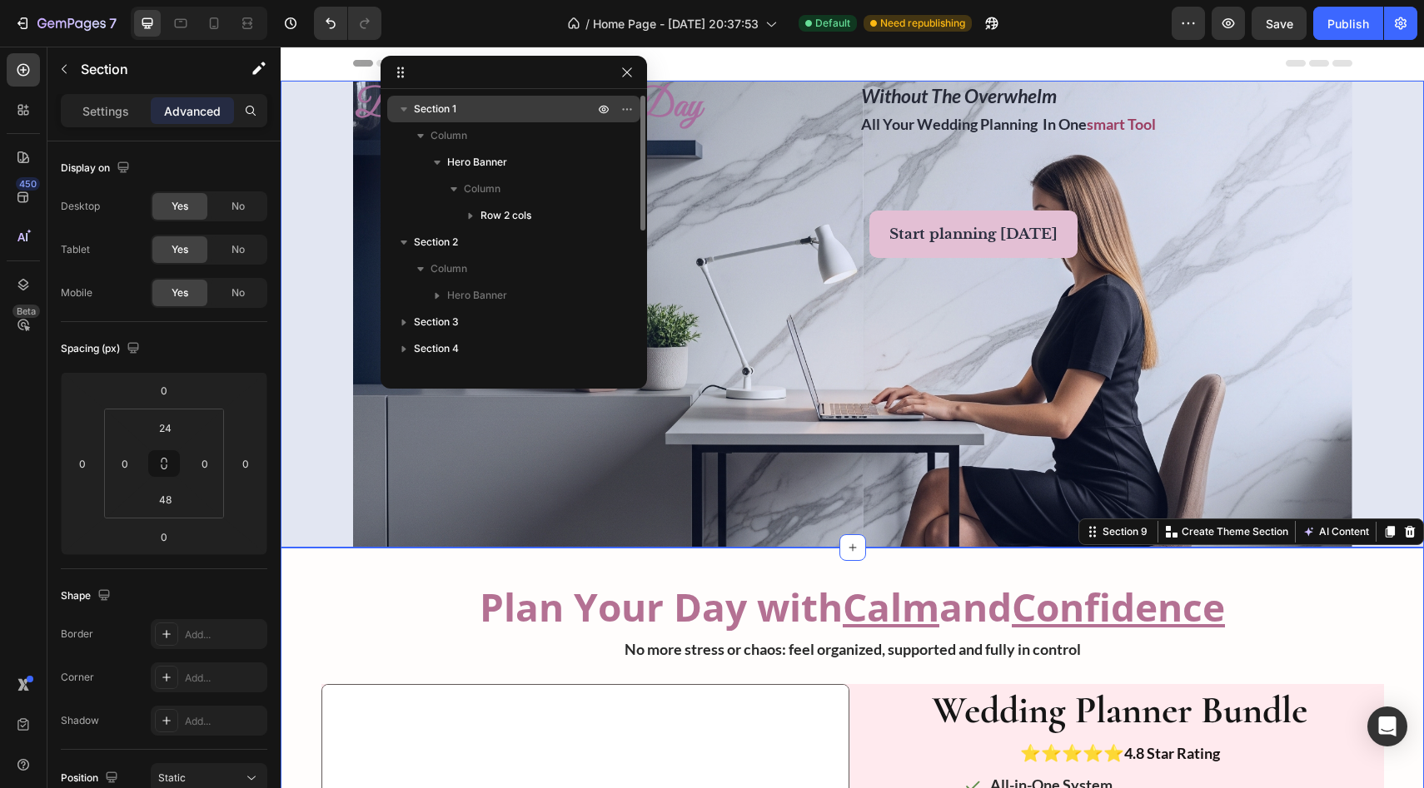
click at [504, 103] on p "Section 1" at bounding box center [505, 109] width 183 height 17
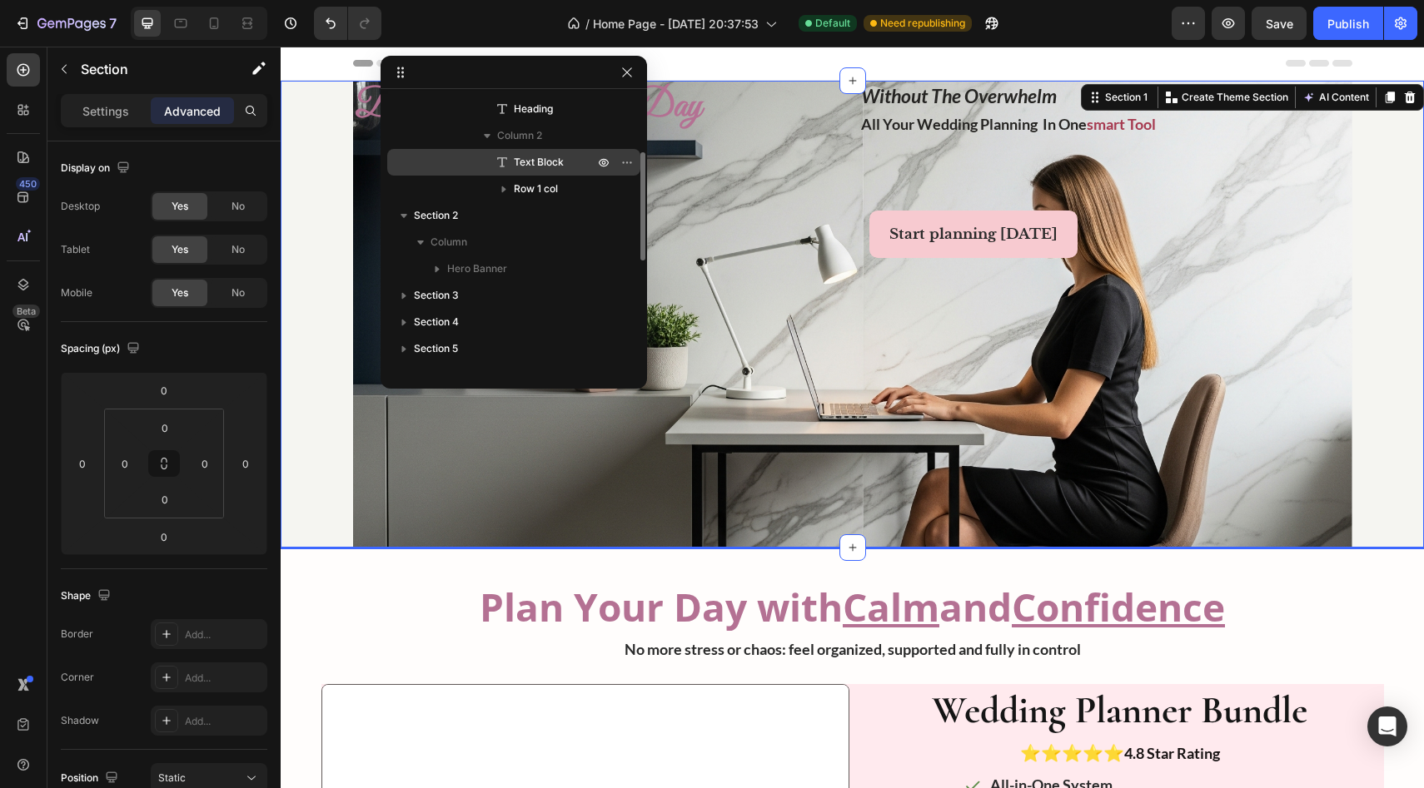
scroll to position [163, 0]
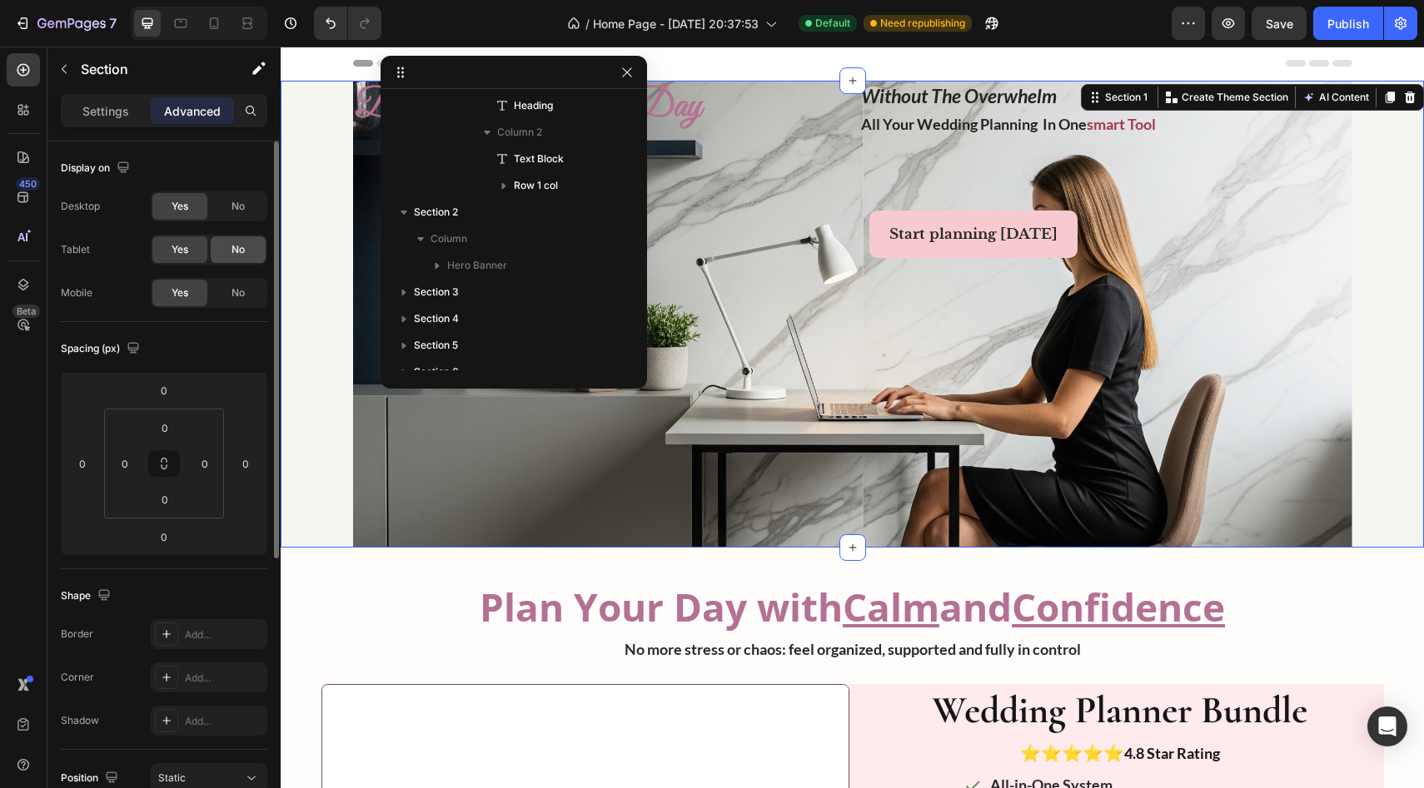
click at [231, 246] on span "No" at bounding box center [237, 249] width 13 height 15
click at [248, 288] on div "No" at bounding box center [238, 293] width 55 height 27
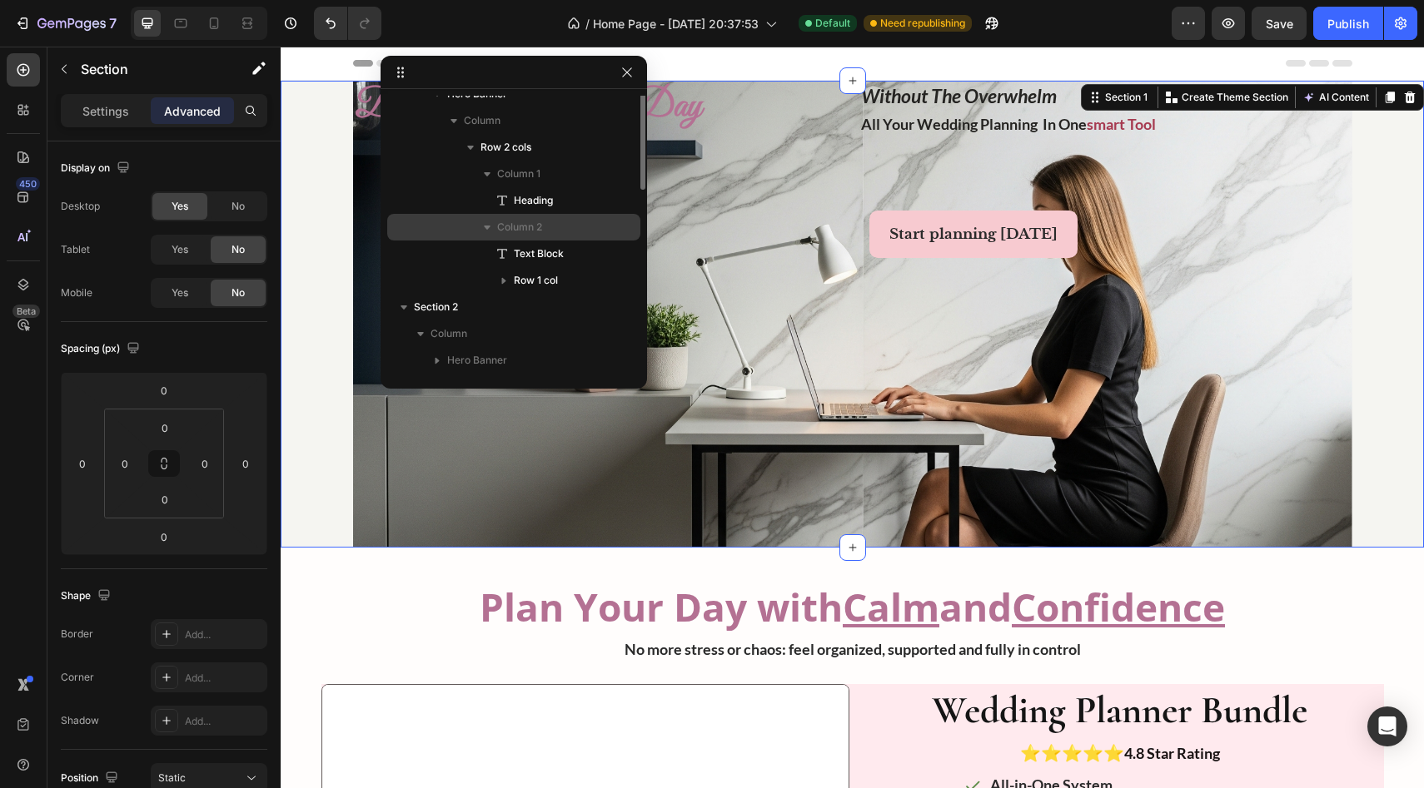
scroll to position [0, 0]
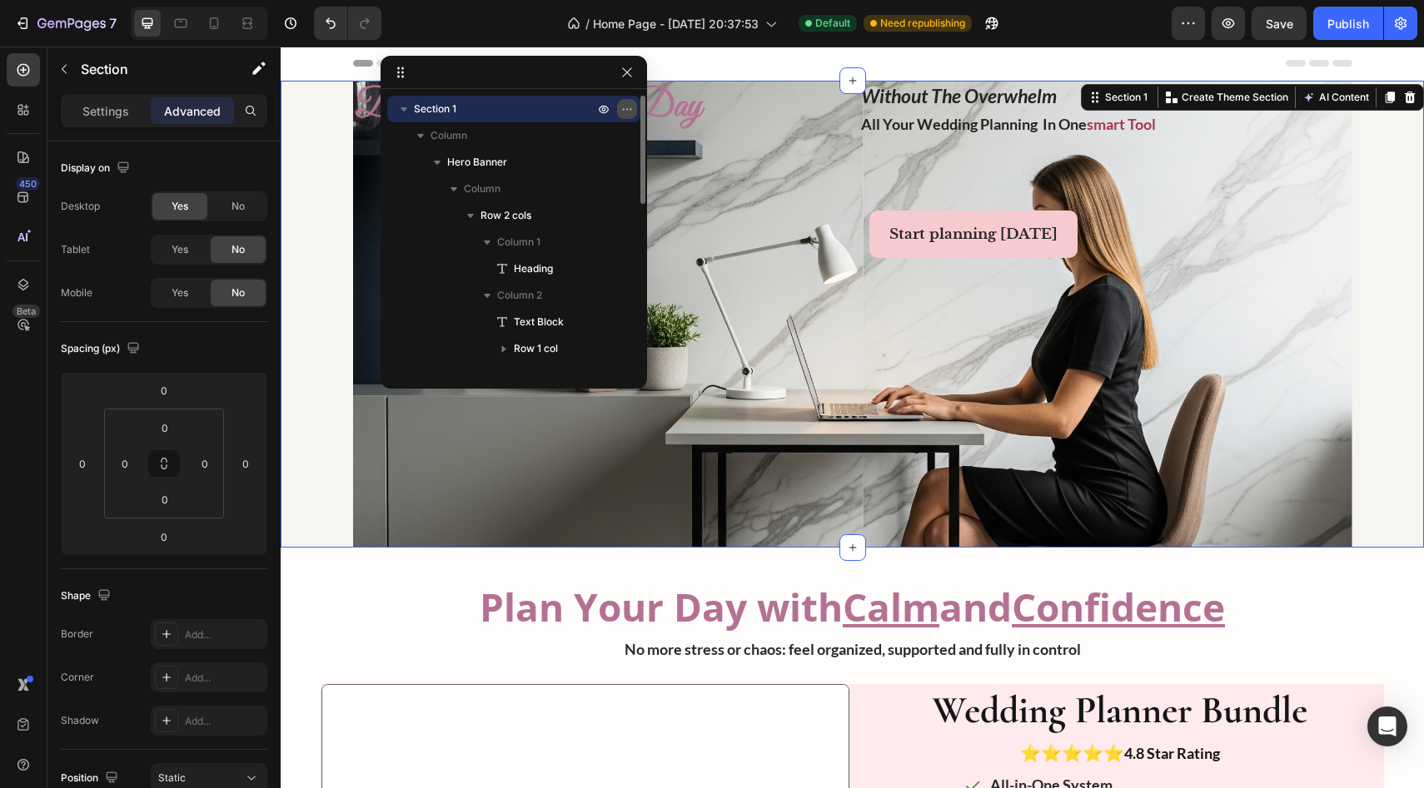
click at [625, 107] on icon "button" at bounding box center [626, 108] width 13 height 13
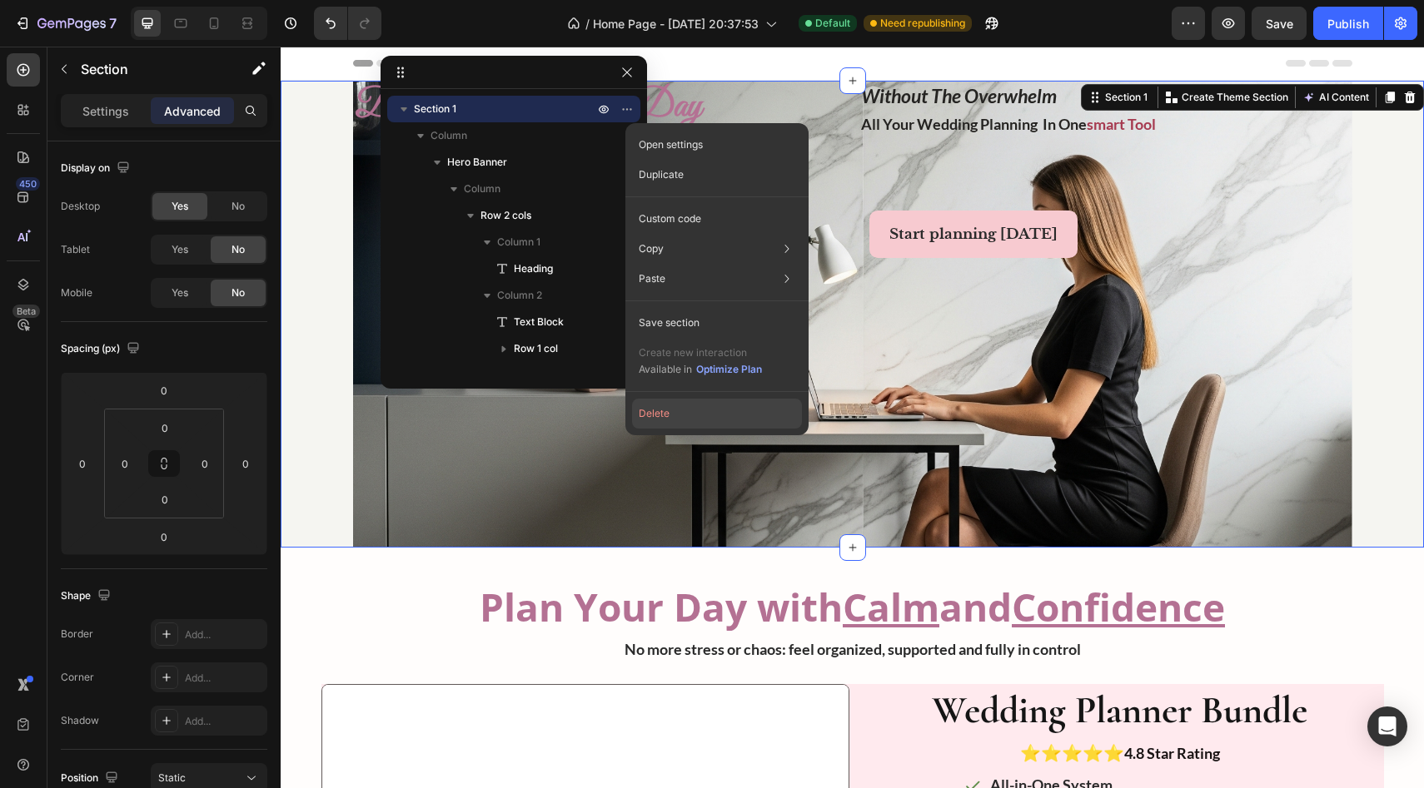
click at [632, 415] on button "Delete" at bounding box center [717, 414] width 170 height 30
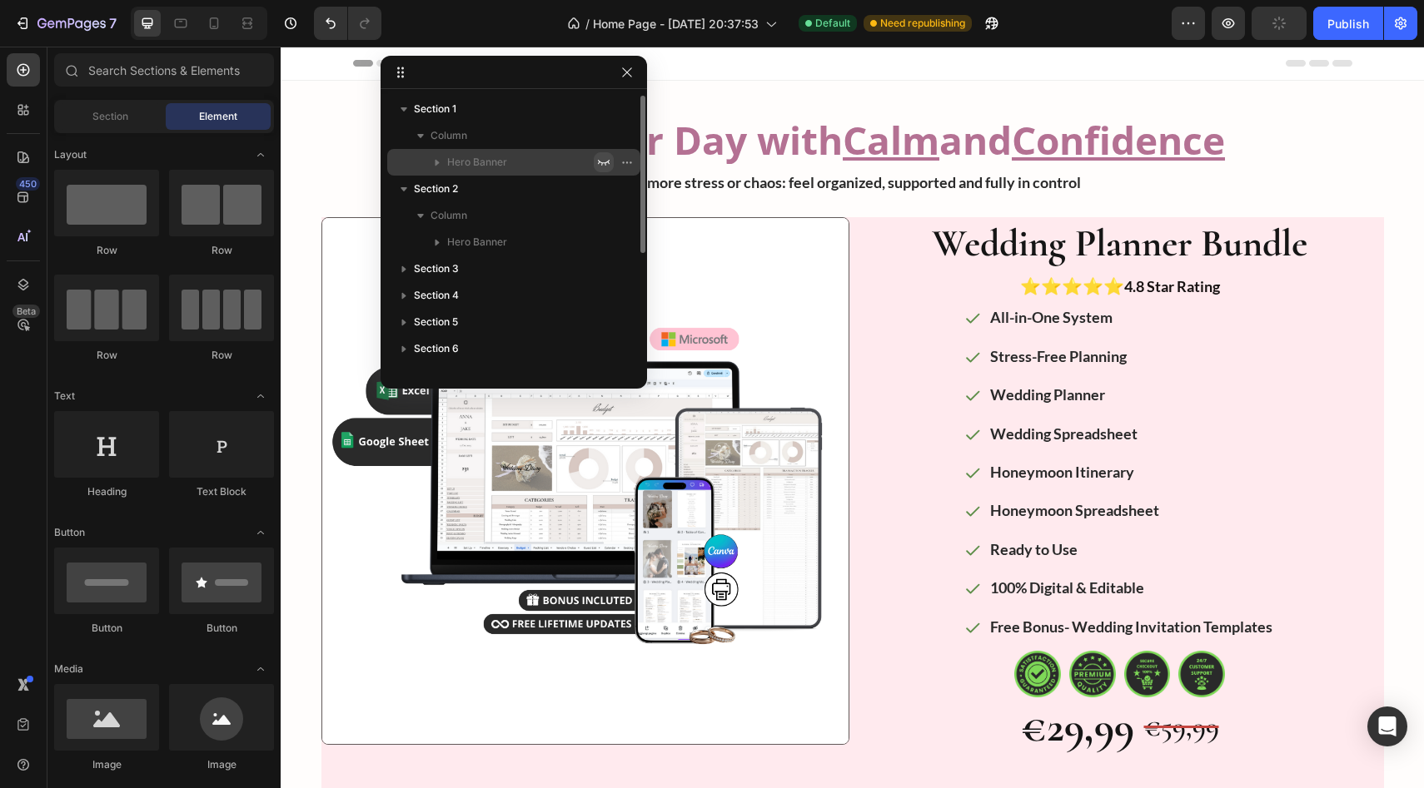
click at [609, 162] on icon "button" at bounding box center [603, 162] width 13 height 13
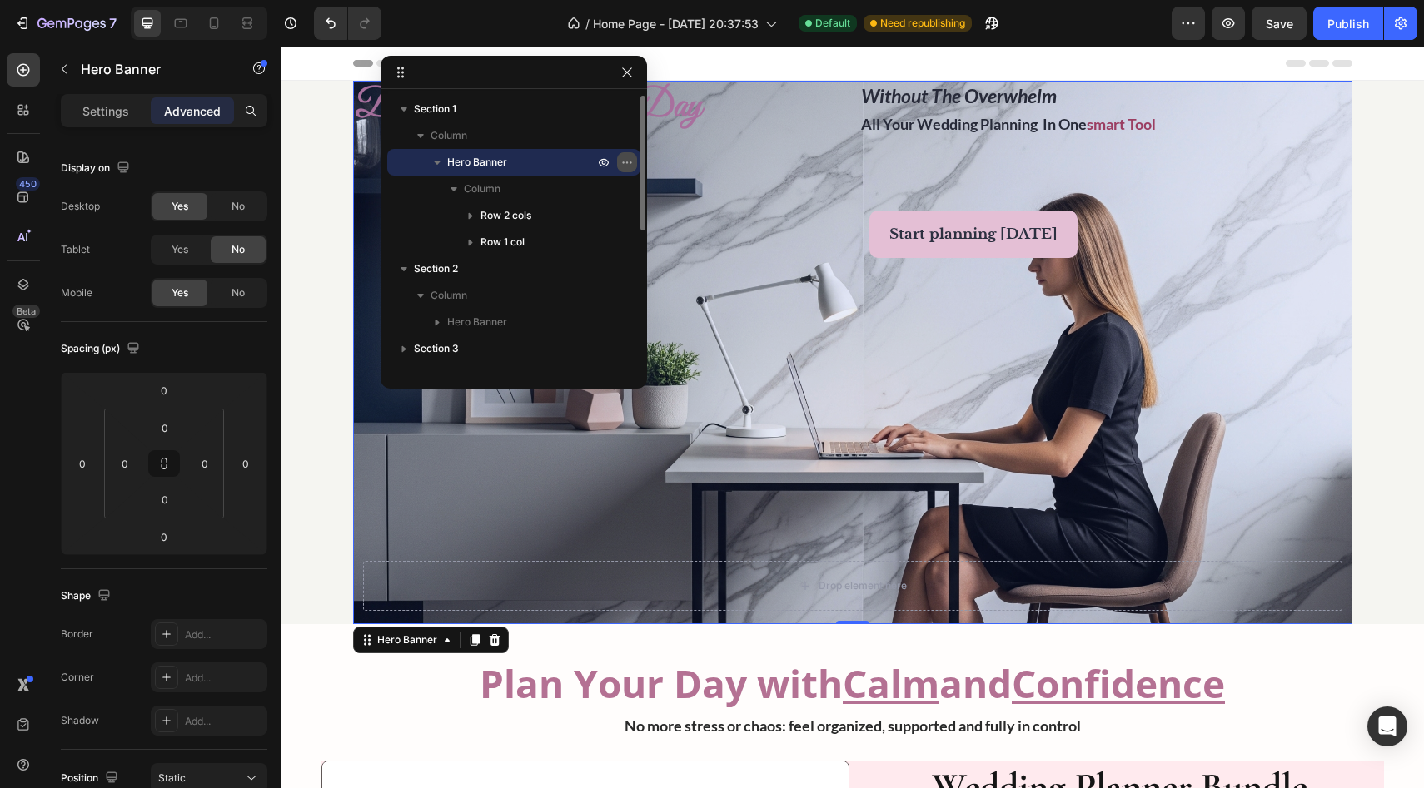
click at [629, 160] on icon "button" at bounding box center [626, 162] width 13 height 13
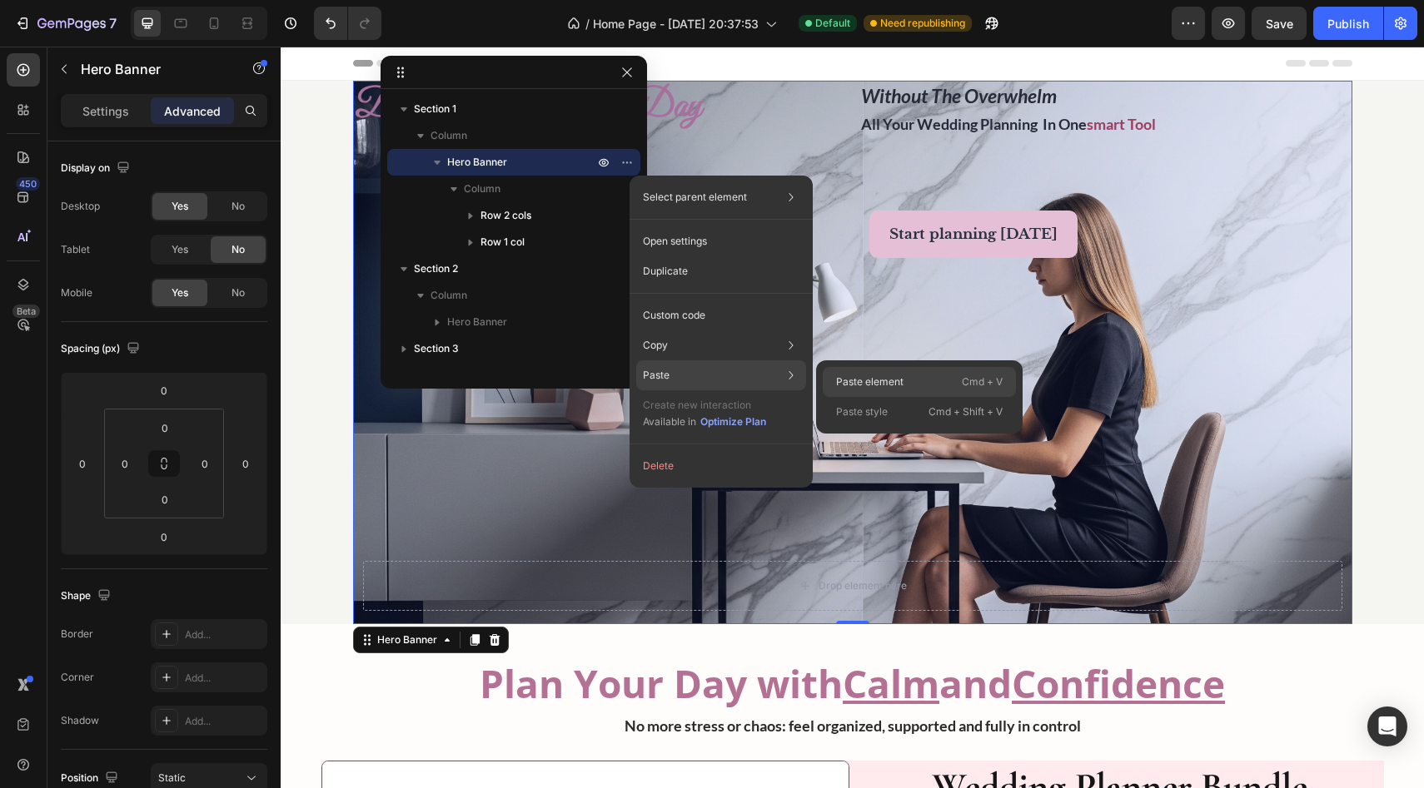
click at [632, 375] on p "Paste element" at bounding box center [869, 382] width 67 height 15
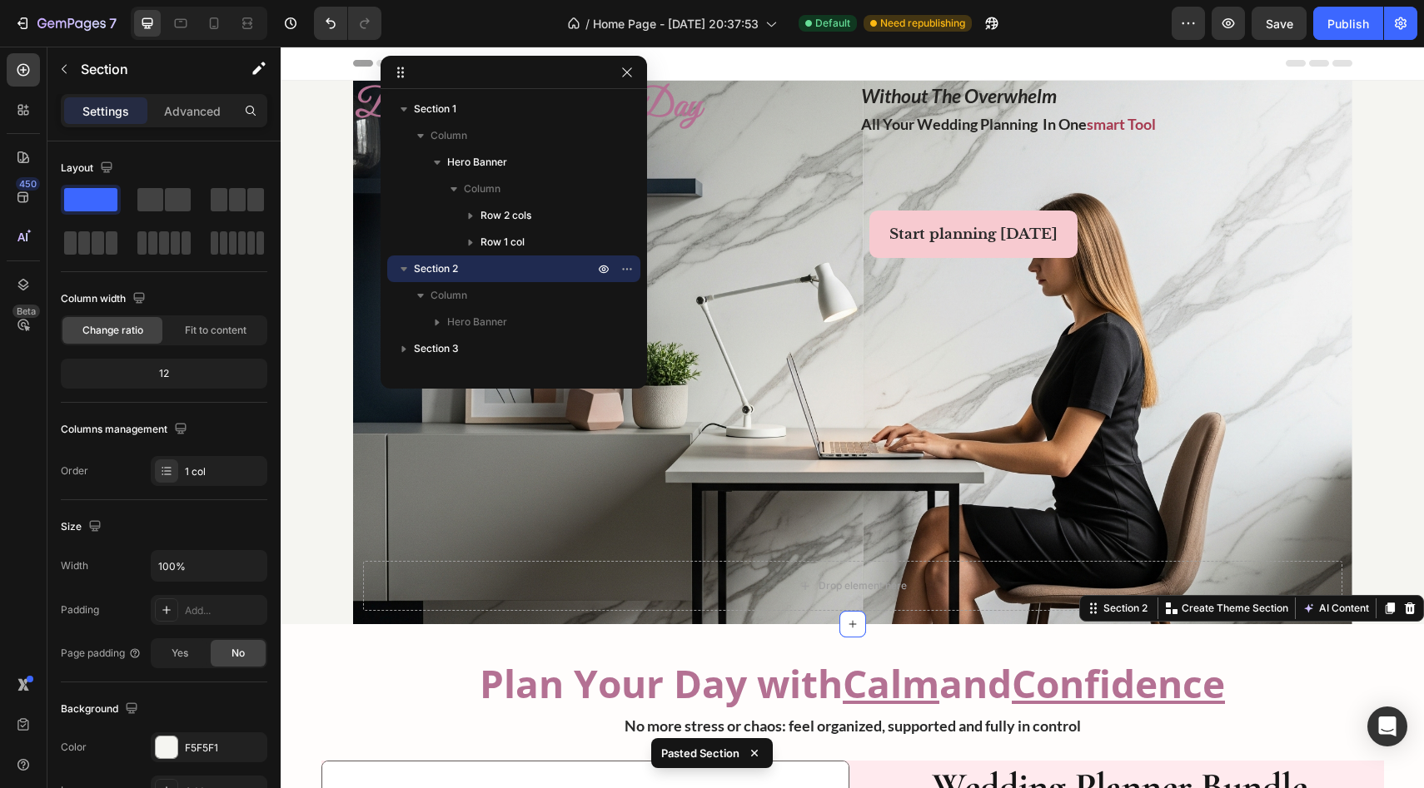
click at [632, 375] on div "design your perfect day Heading without the overwhelm all your wedding planning…" at bounding box center [852, 353] width 999 height 544
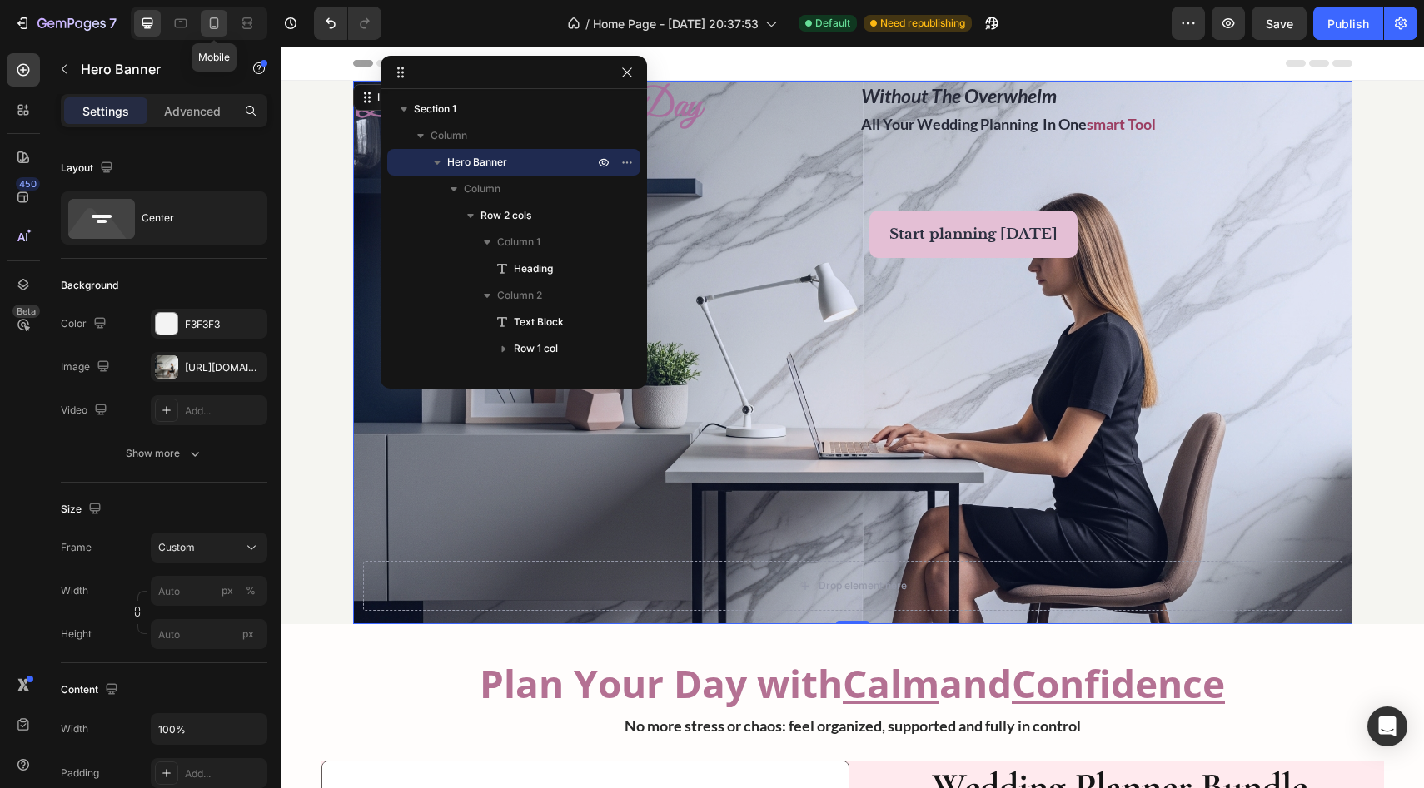
click at [221, 17] on icon at bounding box center [214, 23] width 17 height 17
type input "100"
type input "Auto"
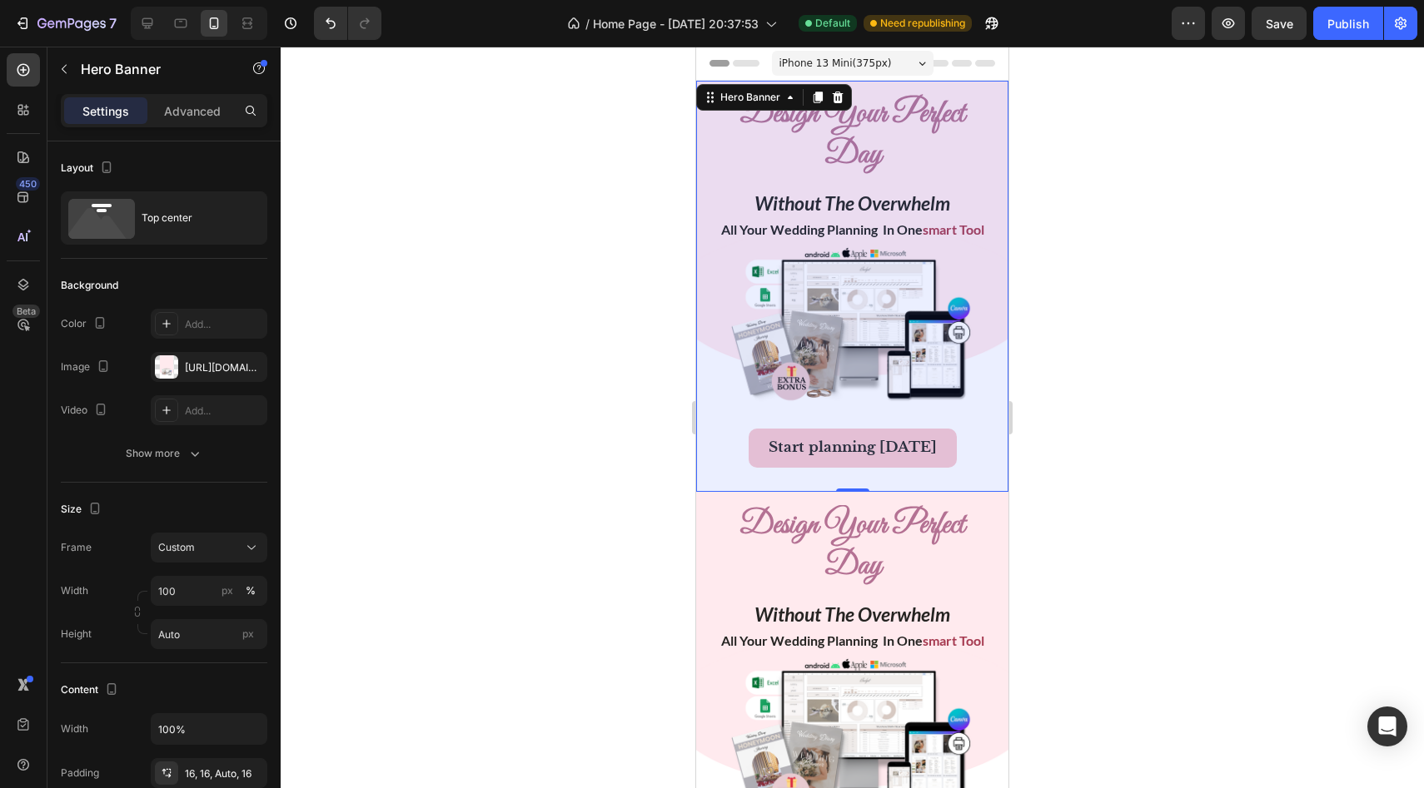
click at [614, 236] on div at bounding box center [852, 418] width 1143 height 742
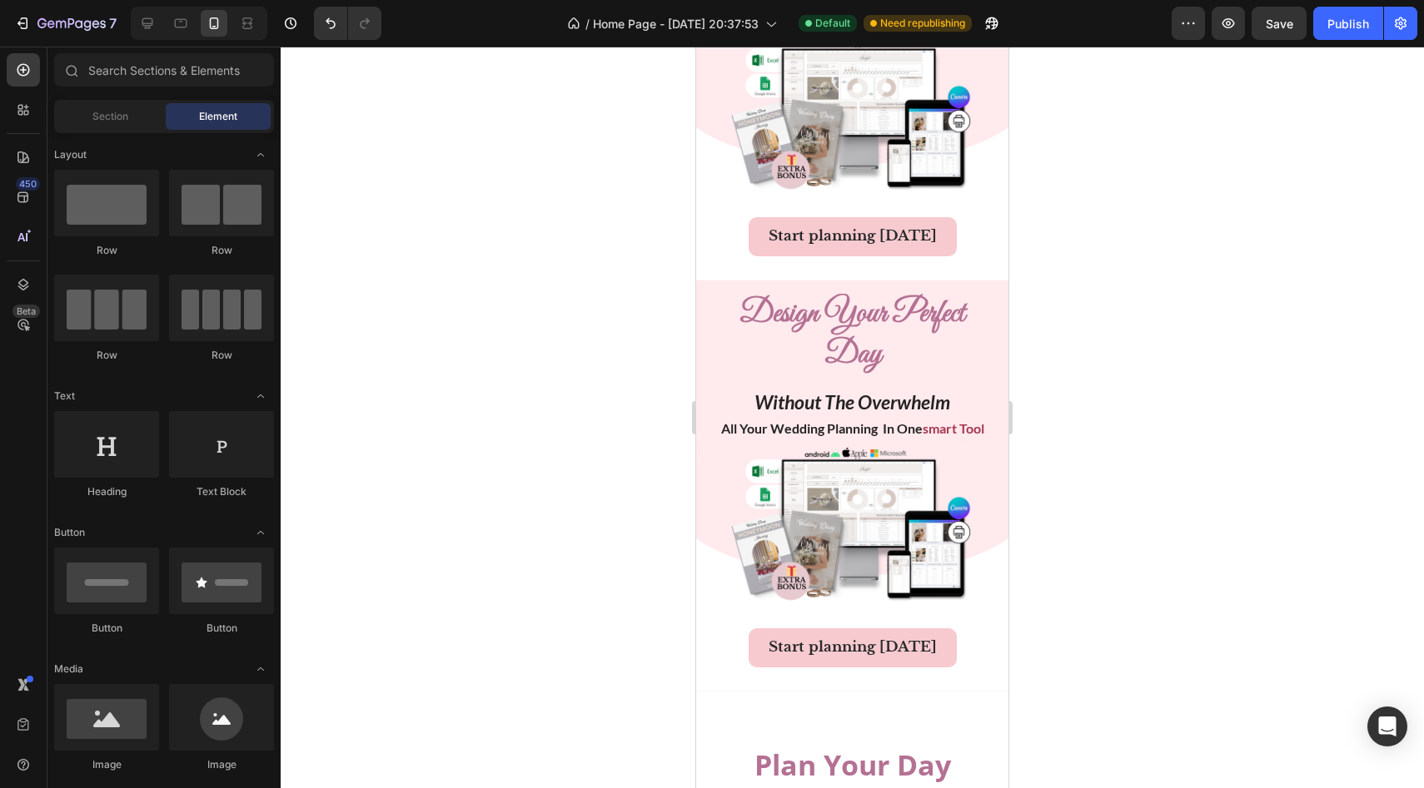
scroll to position [2432, 0]
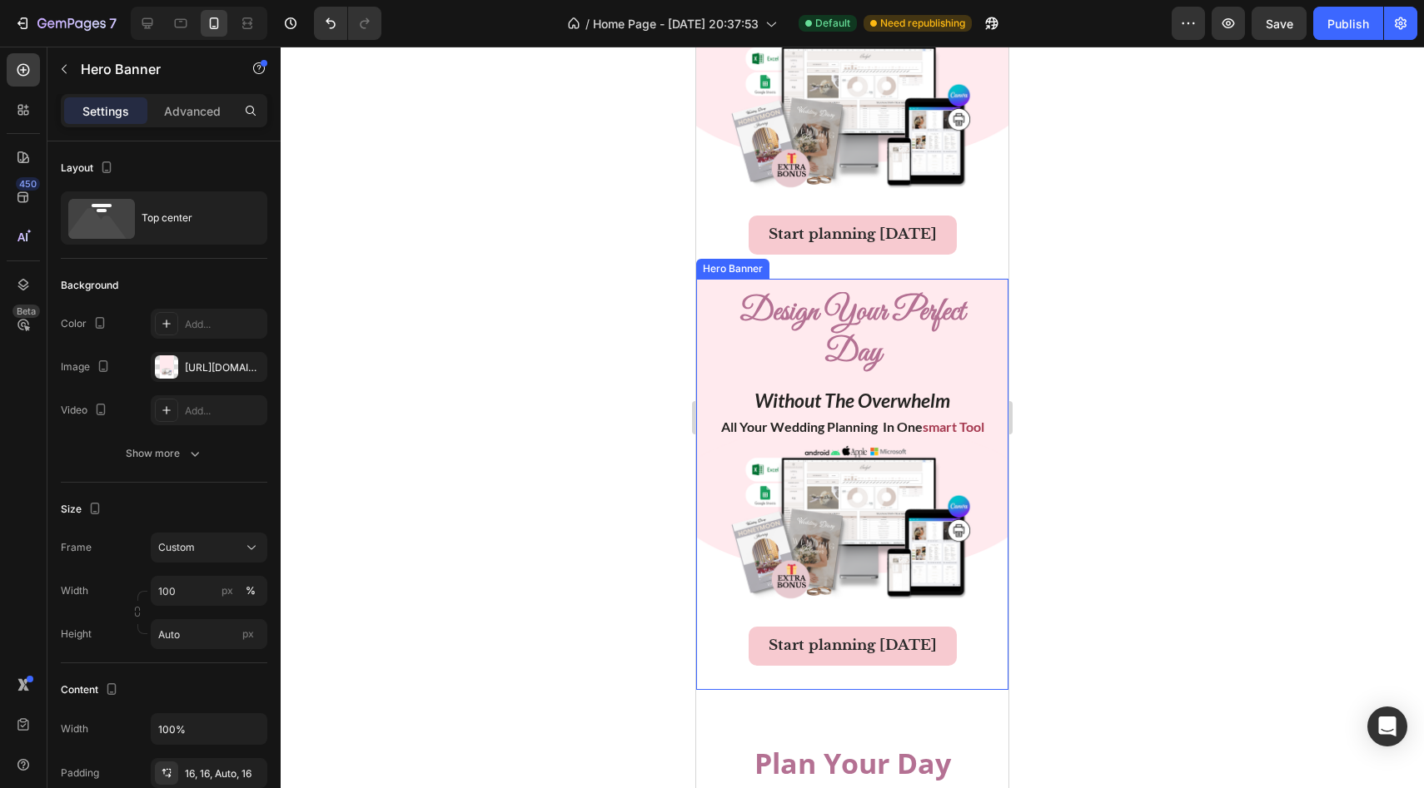
click at [632, 279] on div "design your perfect day Heading without the overwhelm all your wedding planning…" at bounding box center [852, 484] width 312 height 411
click at [632, 256] on div "Hero Banner" at bounding box center [750, 263] width 67 height 15
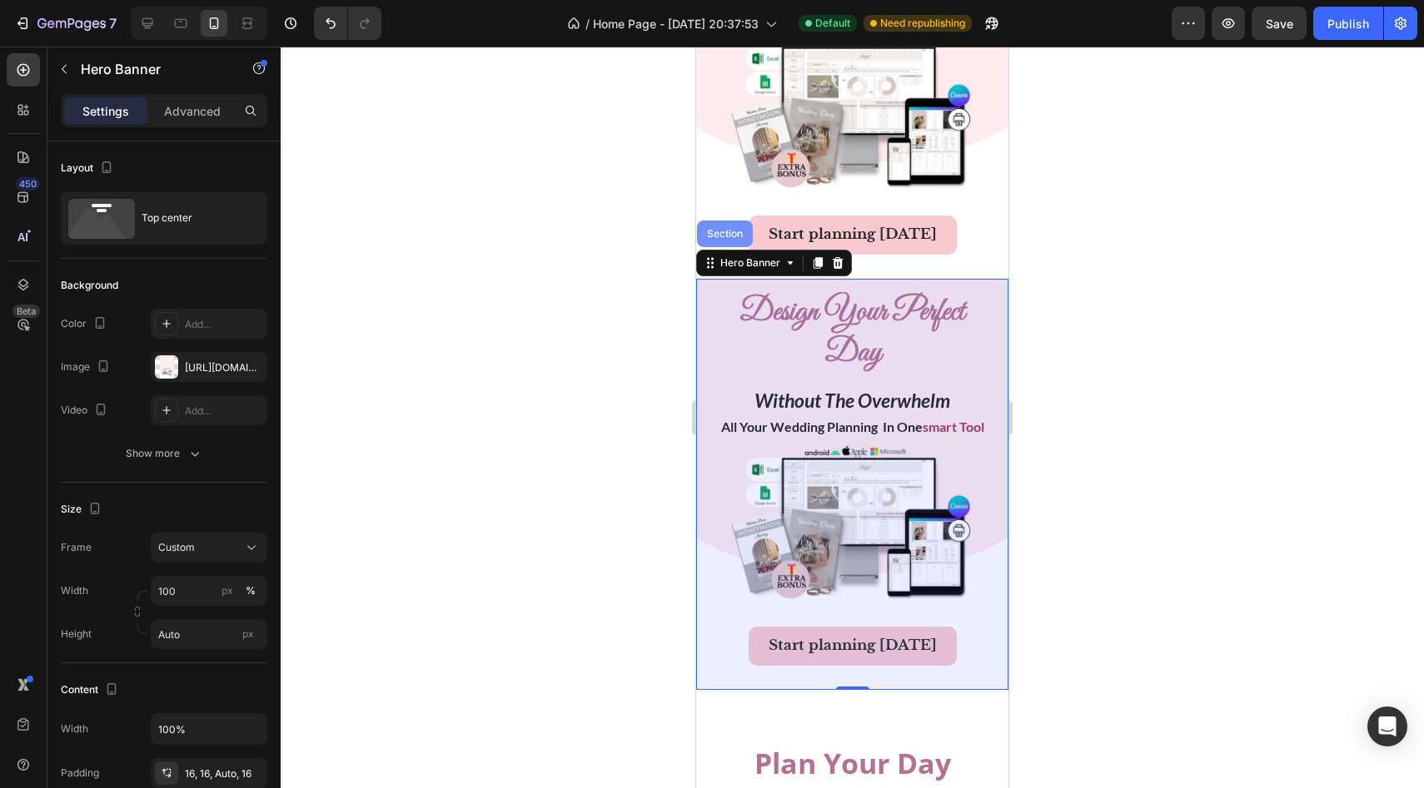
click at [632, 229] on div "Section" at bounding box center [725, 234] width 42 height 10
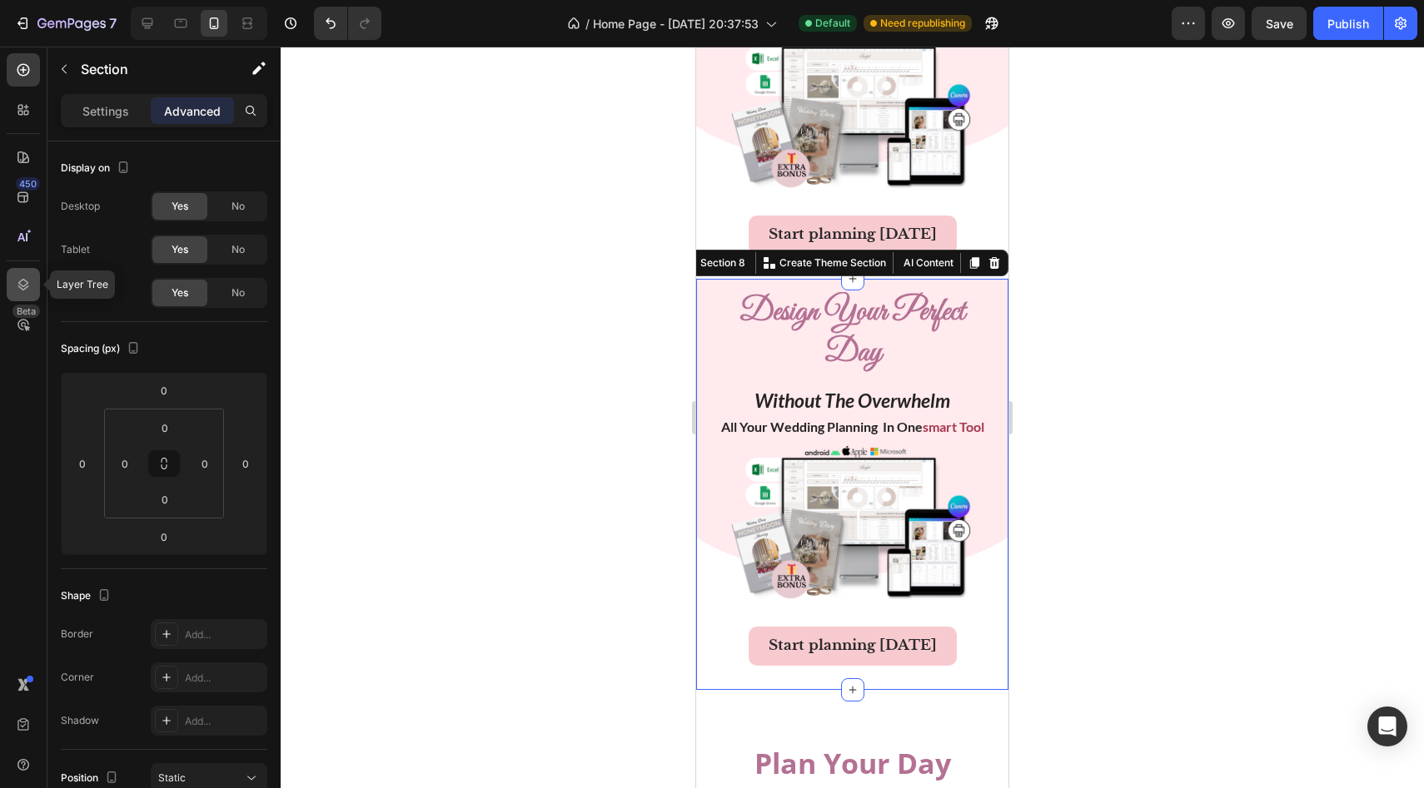
click at [12, 274] on div at bounding box center [23, 284] width 33 height 33
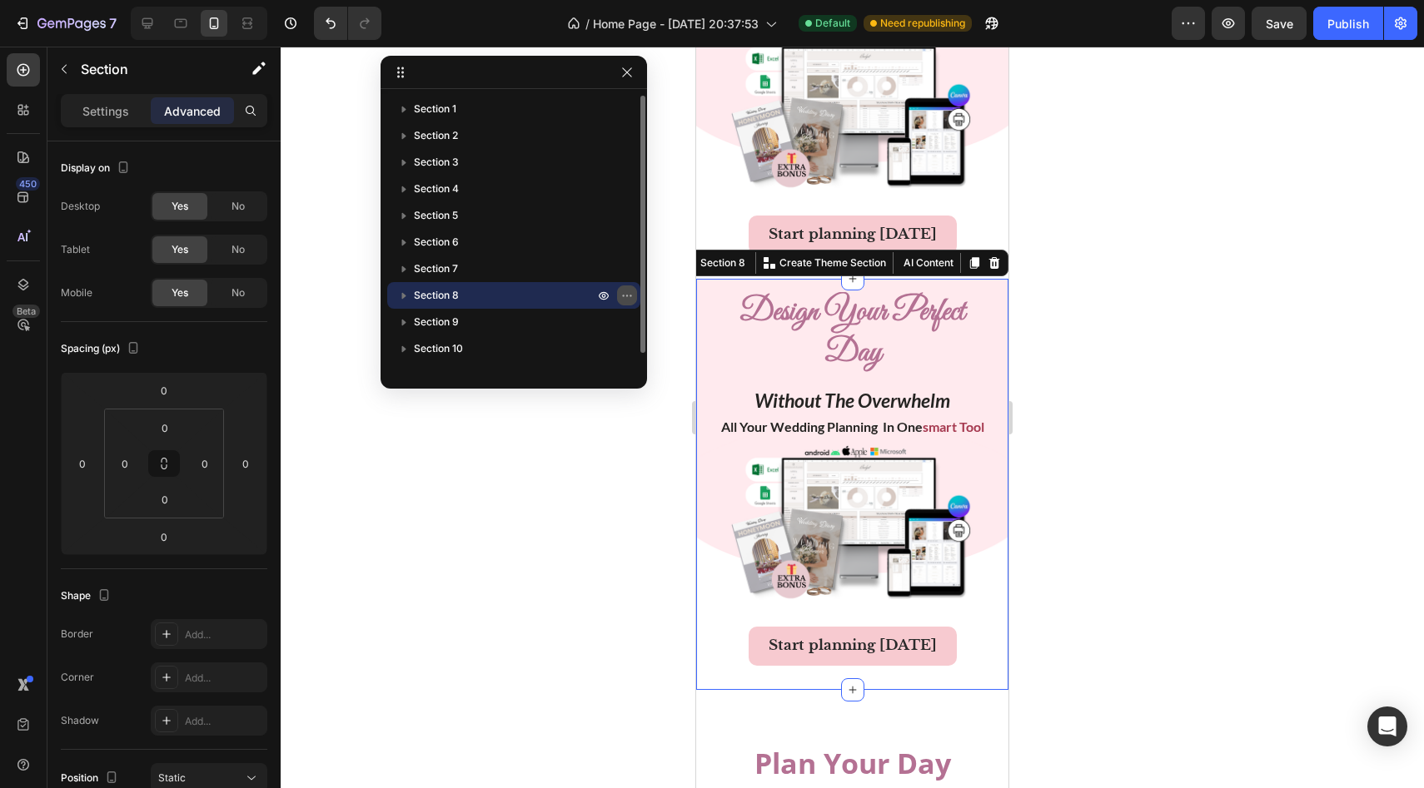
click at [628, 293] on icon "button" at bounding box center [626, 295] width 13 height 13
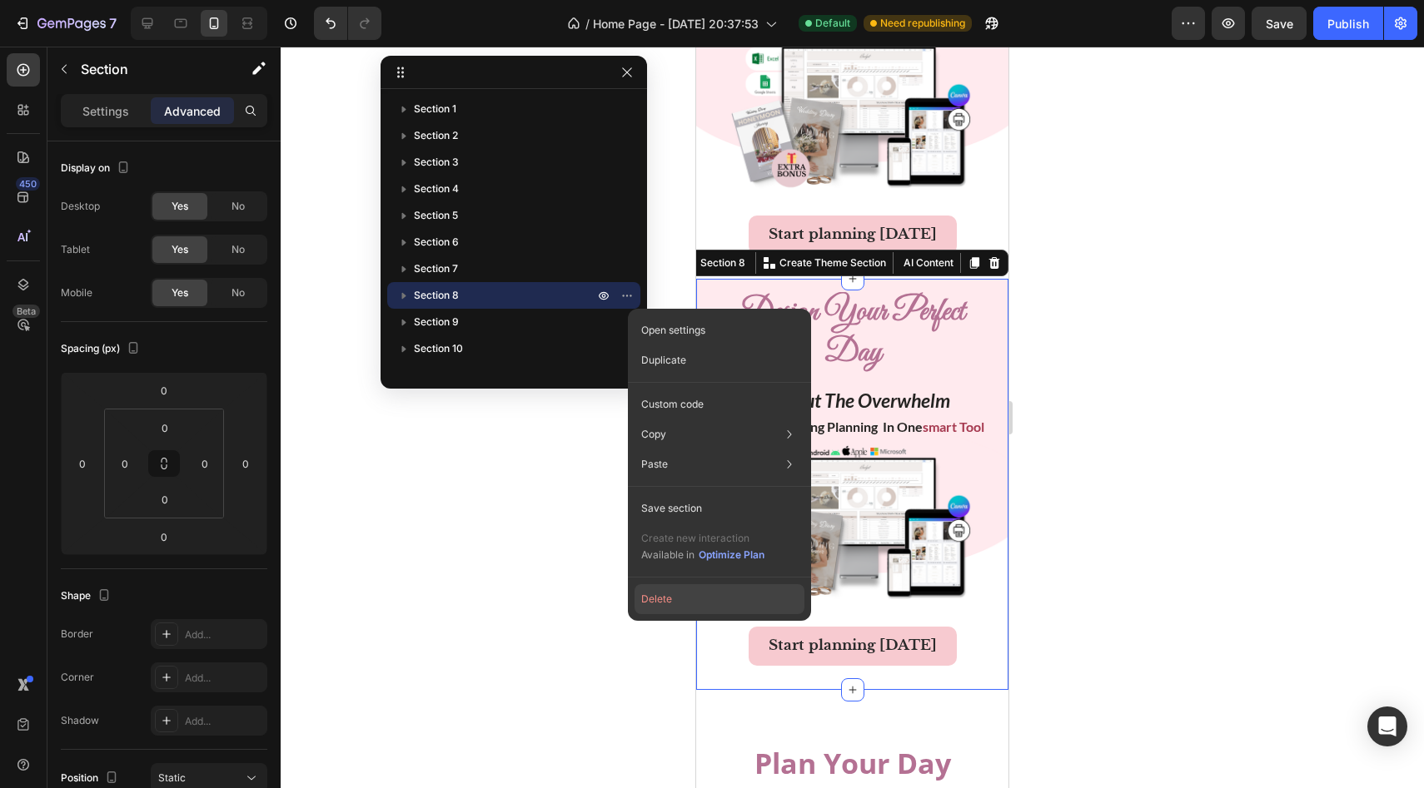
click at [632, 603] on button "Delete" at bounding box center [719, 599] width 170 height 30
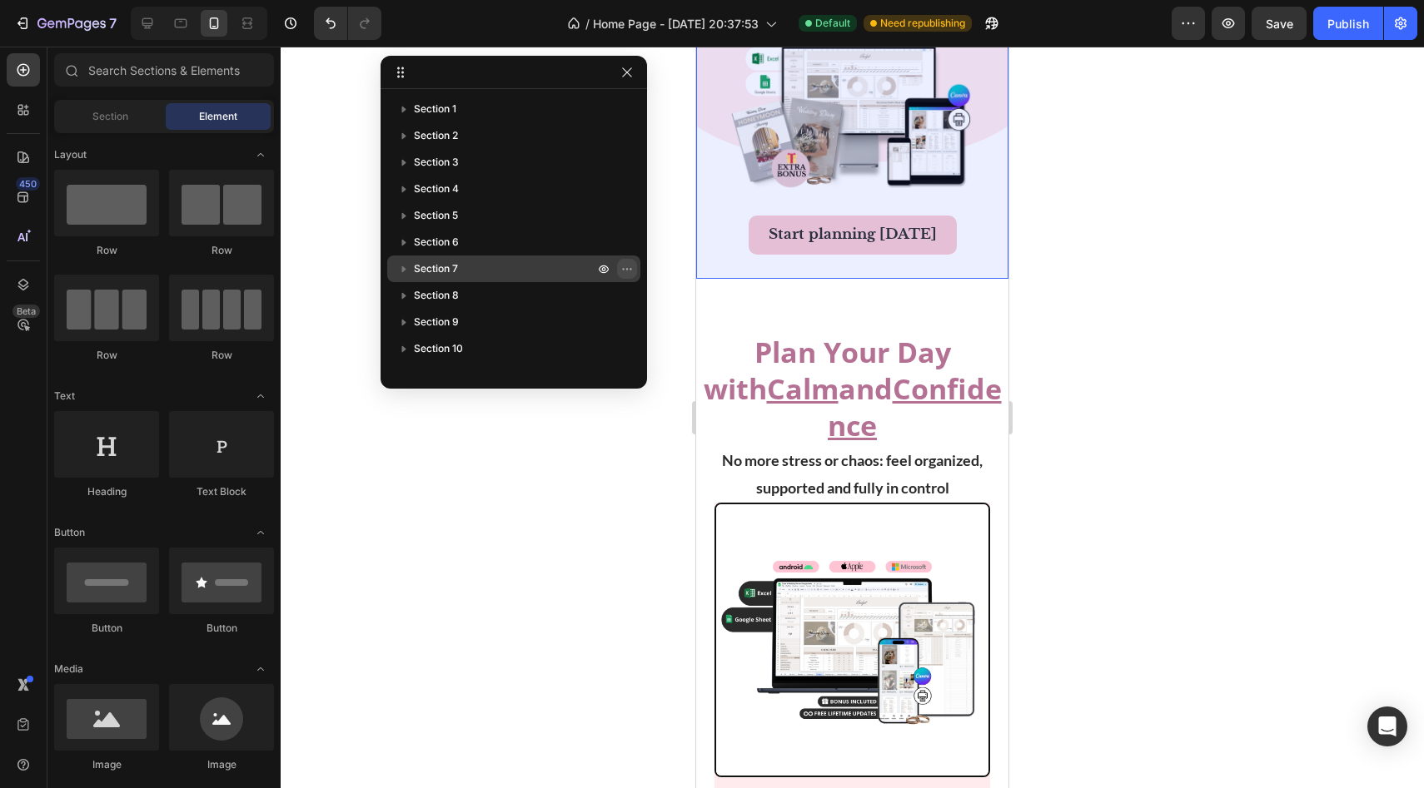
click at [628, 271] on icon "button" at bounding box center [626, 268] width 13 height 13
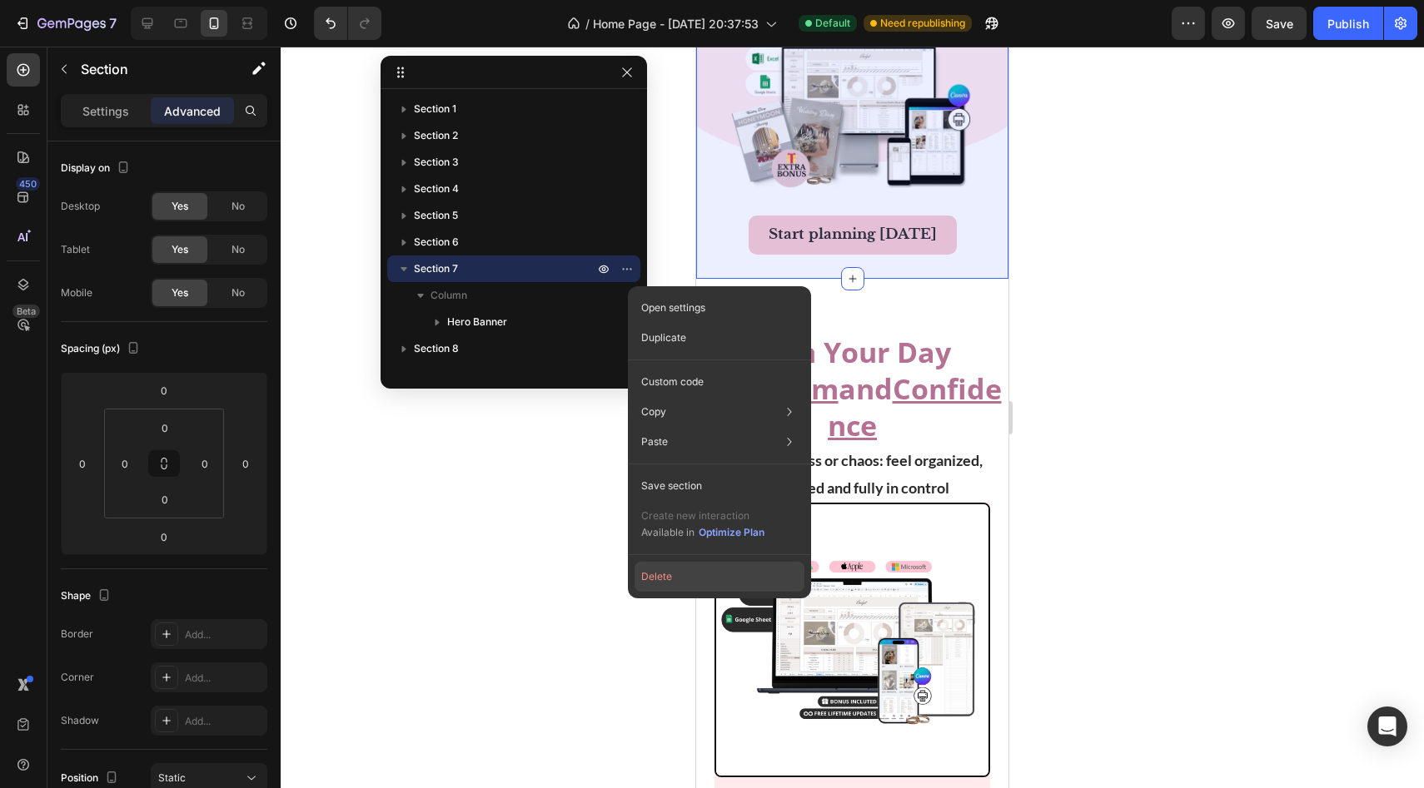
click at [632, 579] on button "Delete" at bounding box center [719, 577] width 170 height 30
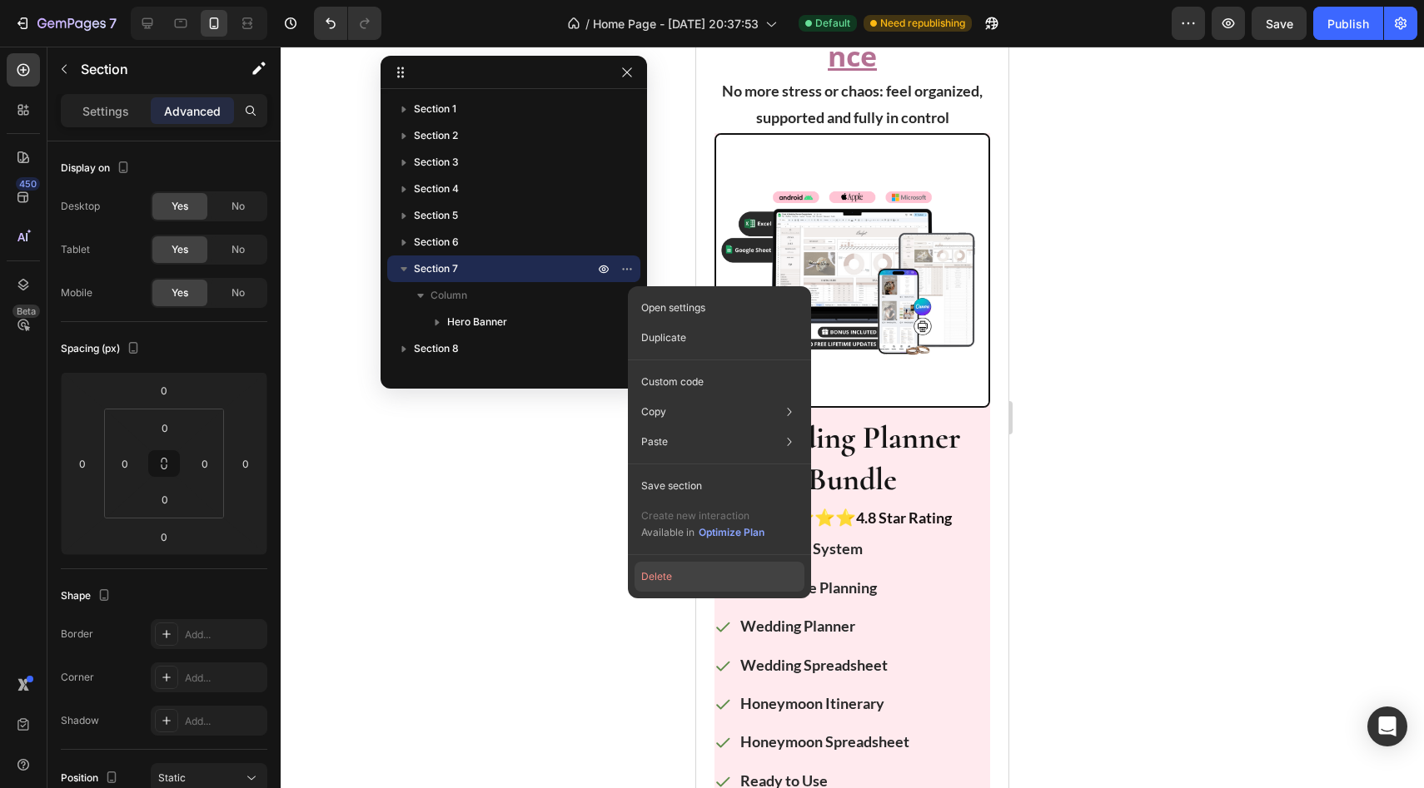
scroll to position [2062, 0]
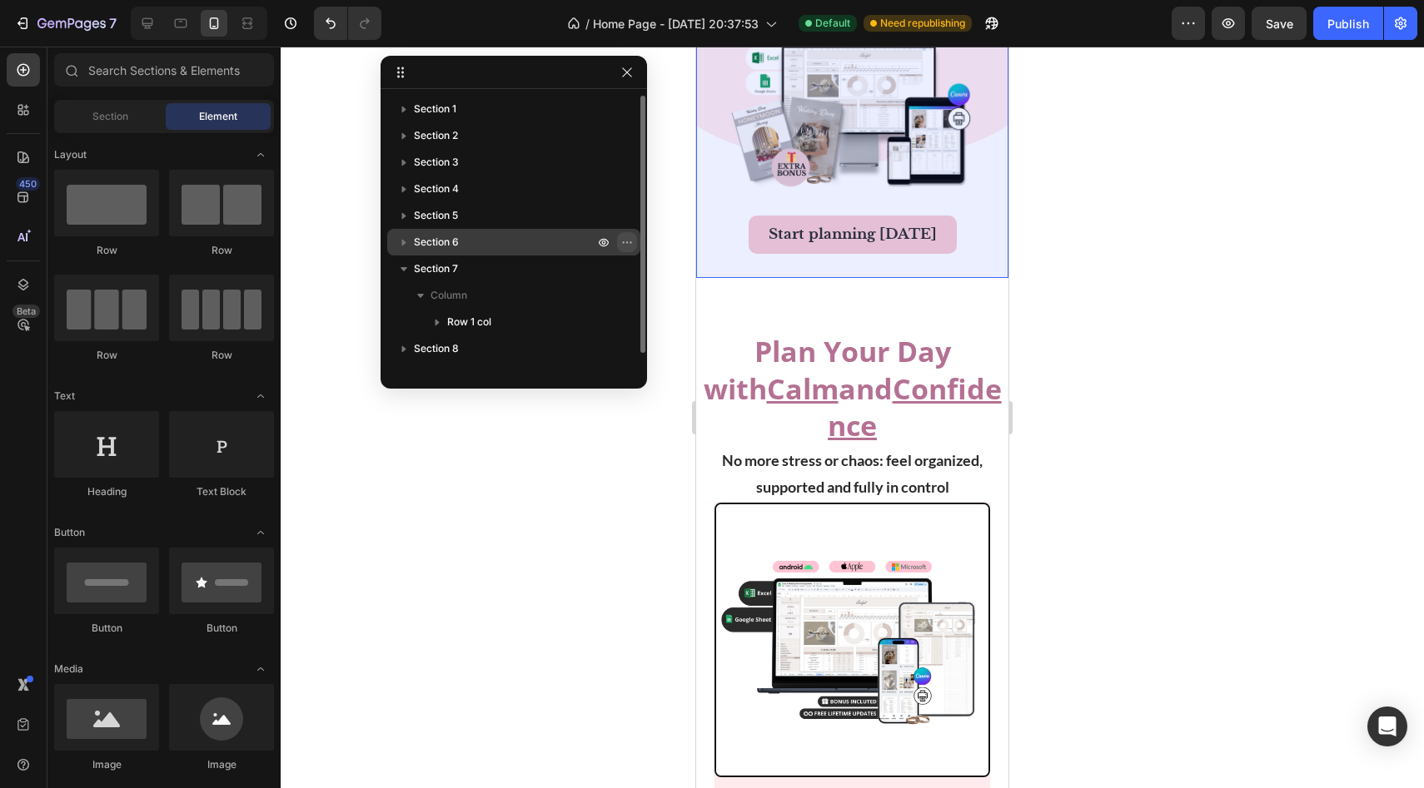
click at [622, 241] on icon "button" at bounding box center [626, 242] width 13 height 13
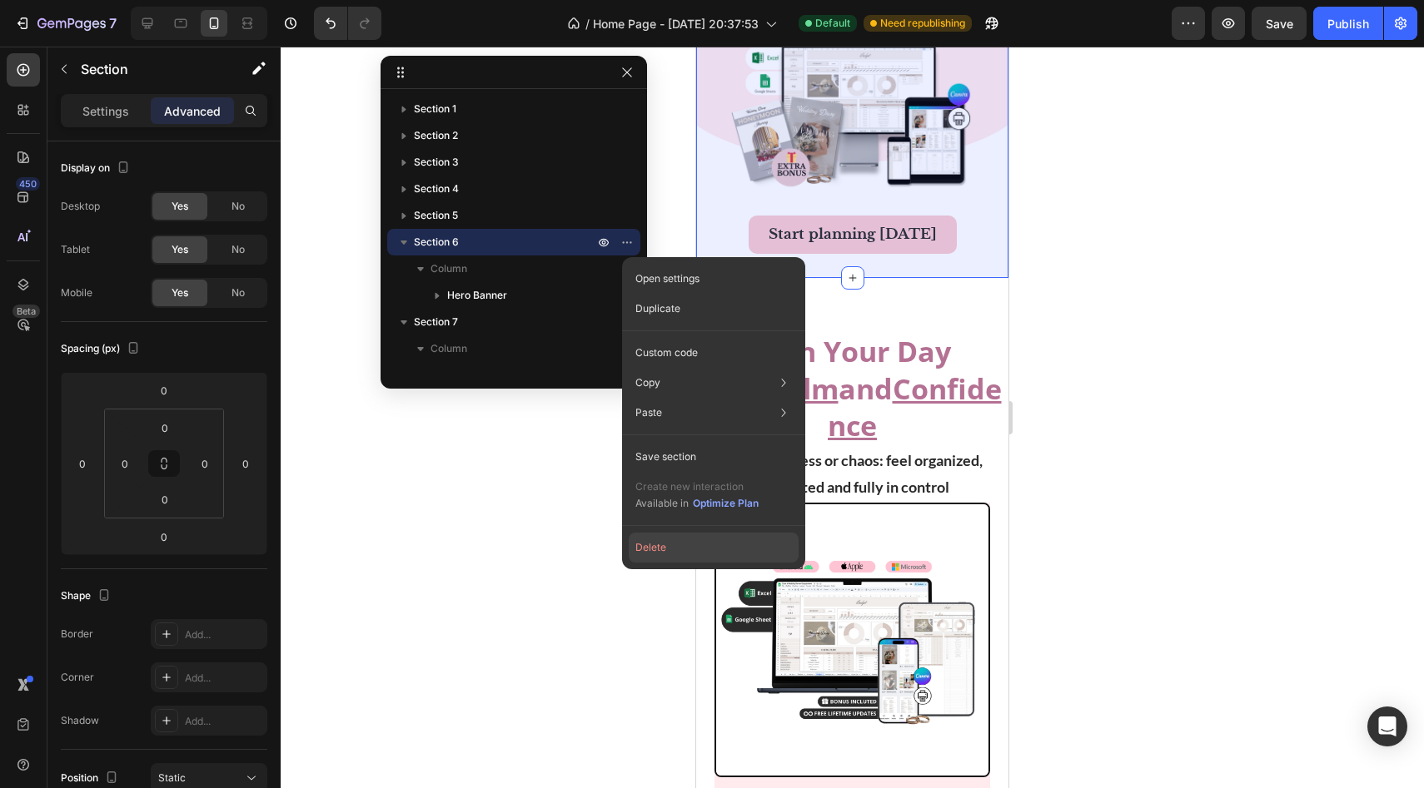
click at [632, 554] on button "Delete" at bounding box center [714, 548] width 170 height 30
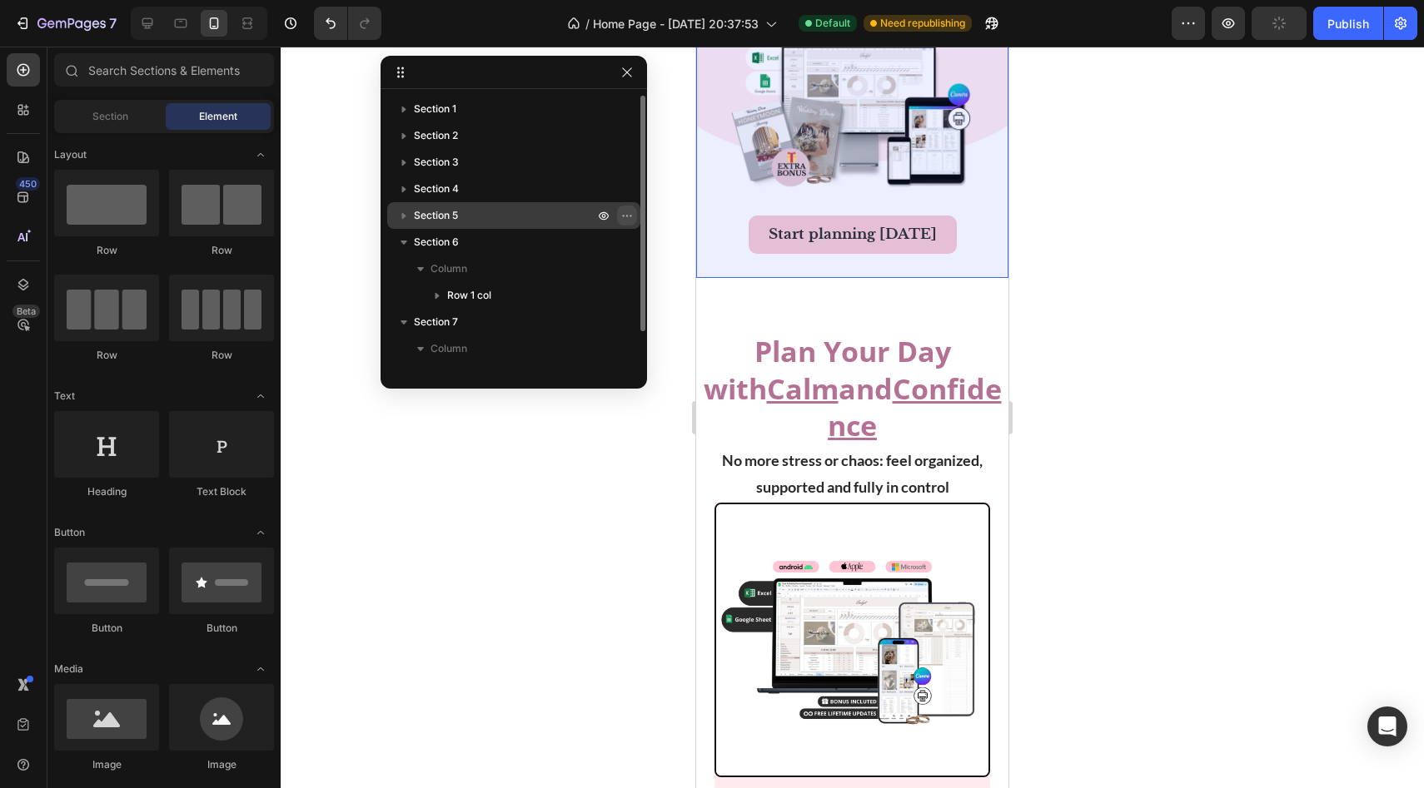
click at [619, 217] on button "button" at bounding box center [627, 216] width 20 height 20
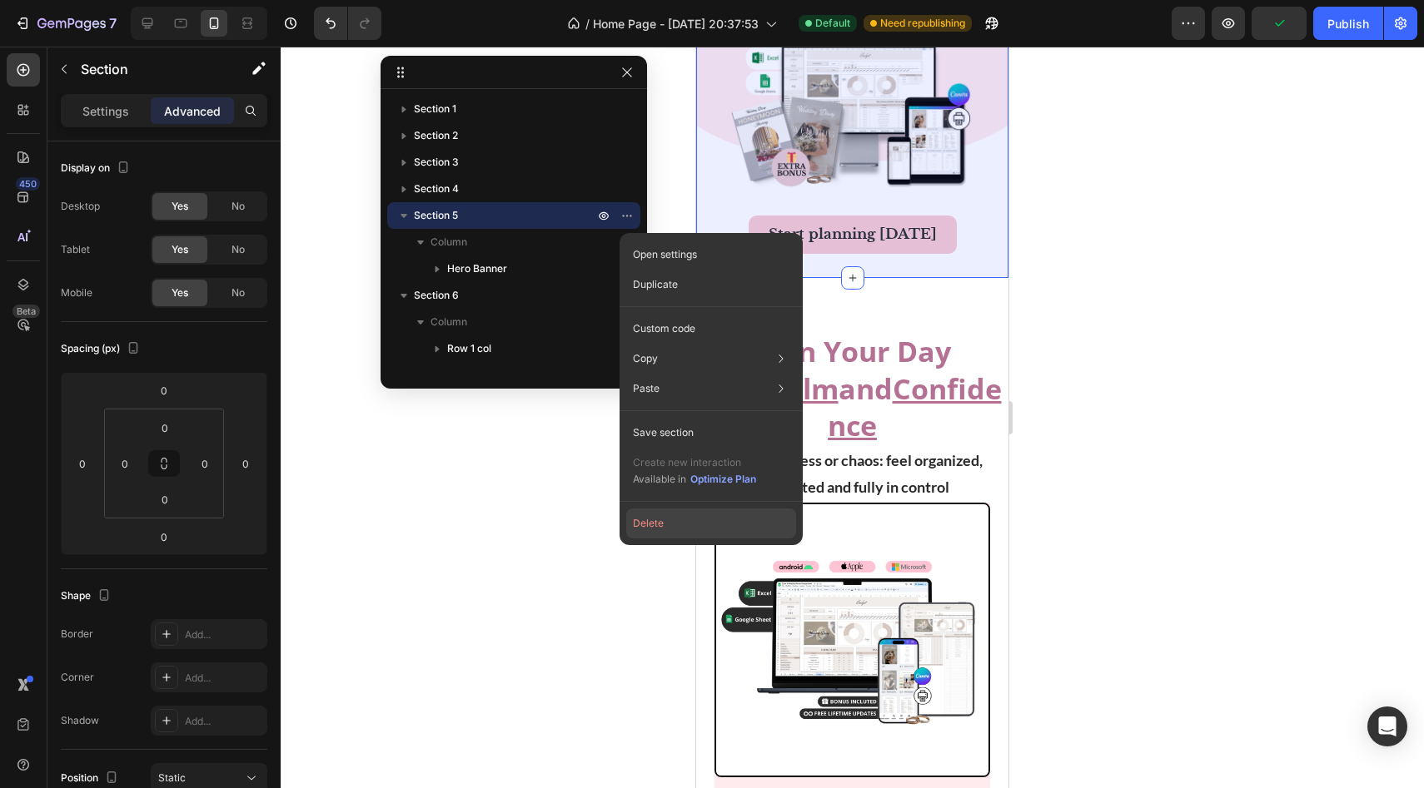
click at [632, 517] on button "Delete" at bounding box center [711, 524] width 170 height 30
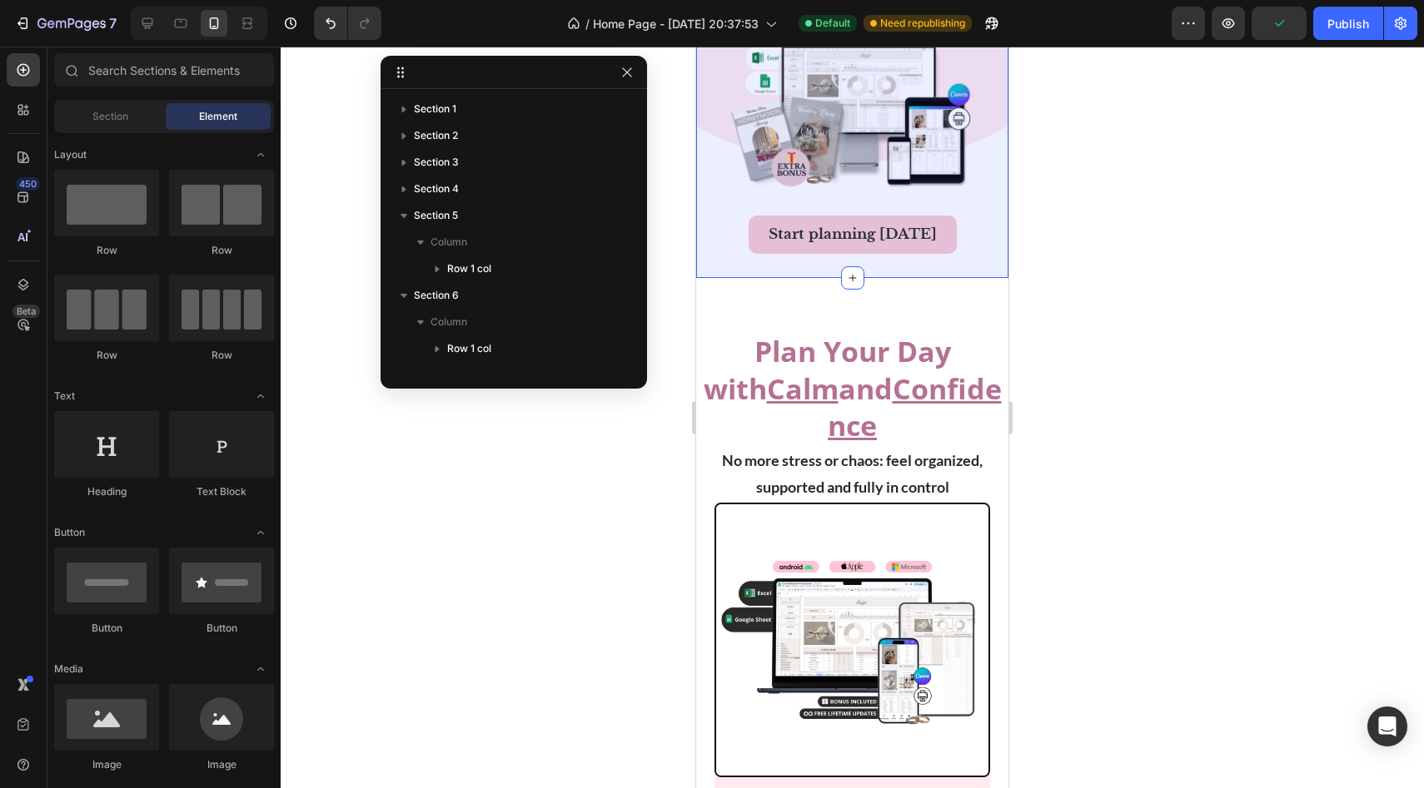
scroll to position [1323, 0]
click at [628, 191] on icon "button" at bounding box center [626, 188] width 13 height 13
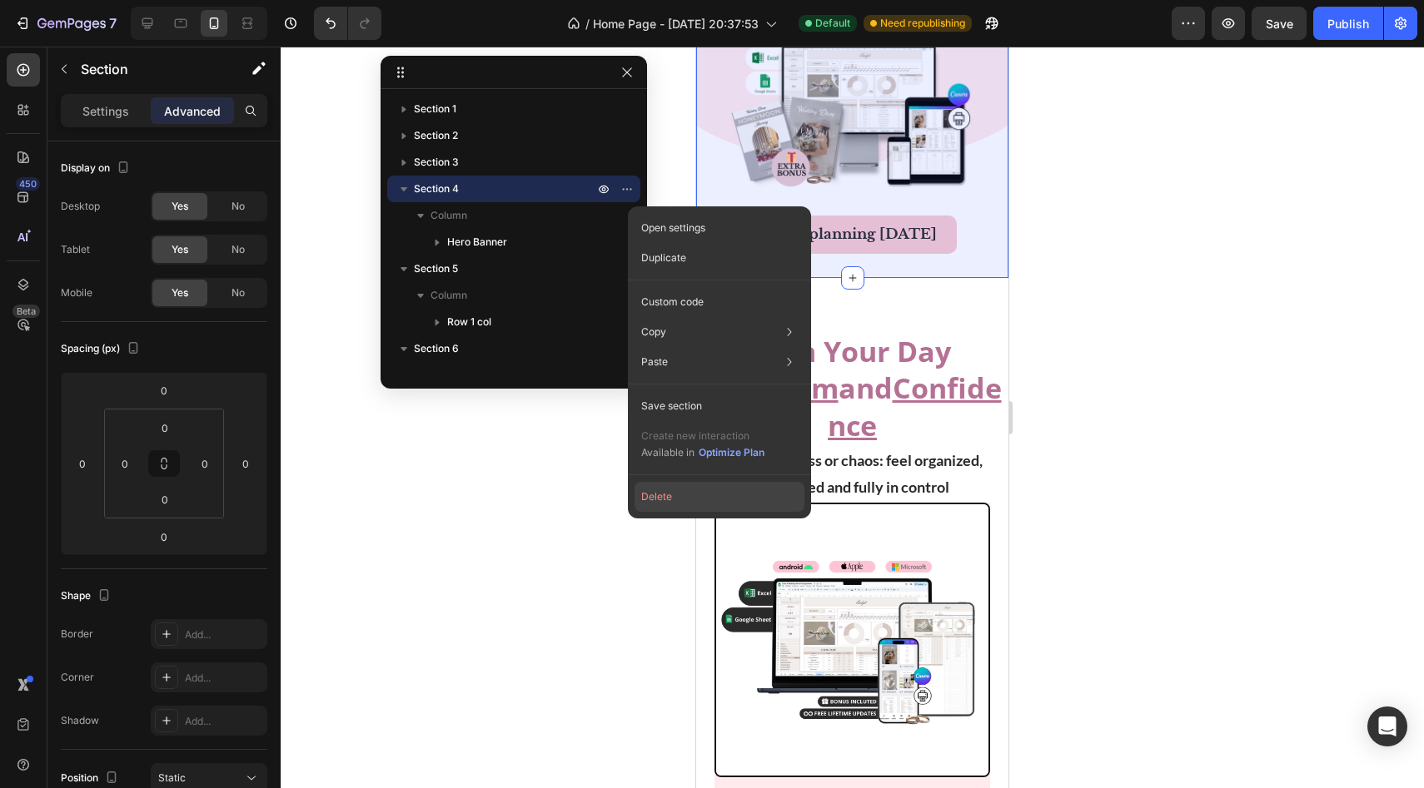
click at [632, 510] on button "Delete" at bounding box center [719, 497] width 170 height 30
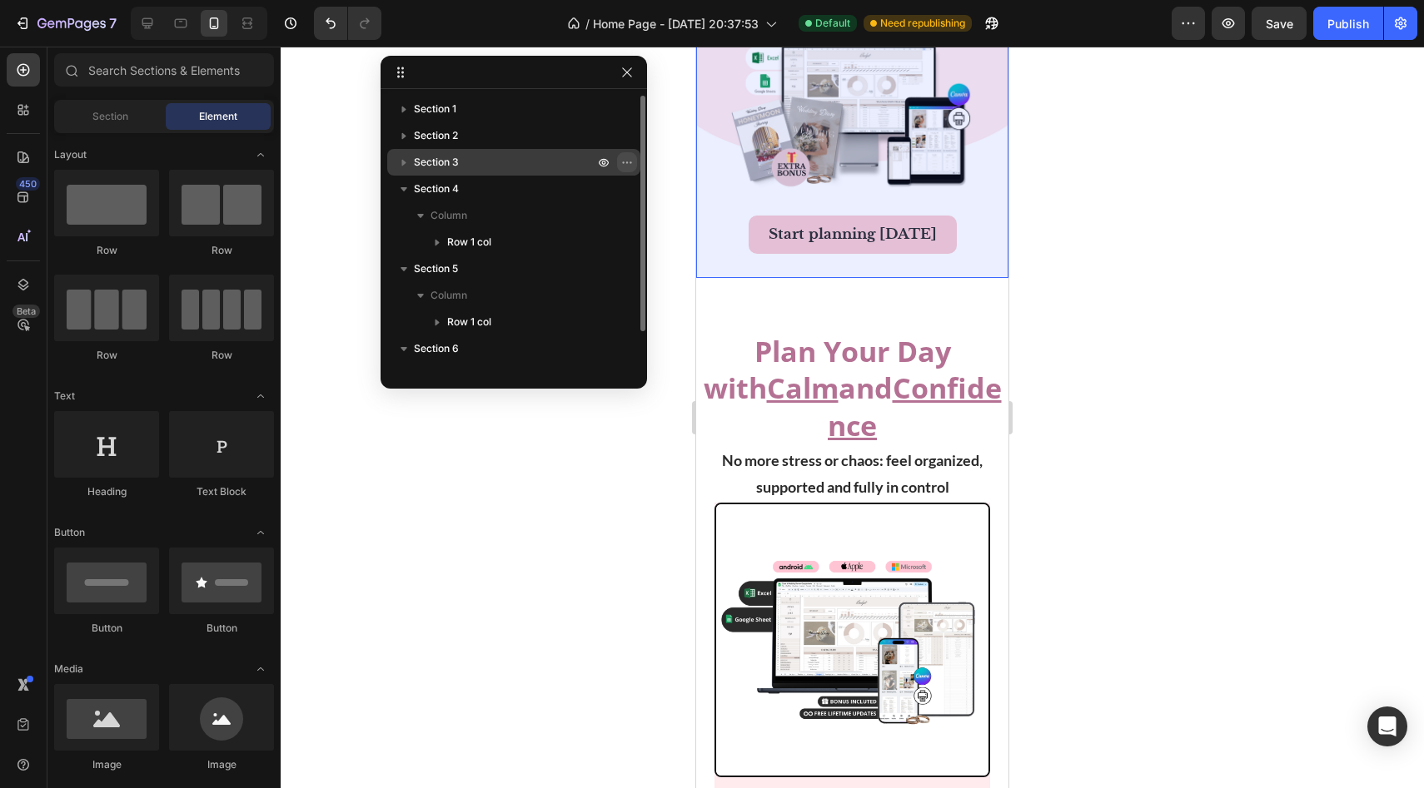
click at [628, 167] on icon "button" at bounding box center [626, 162] width 13 height 13
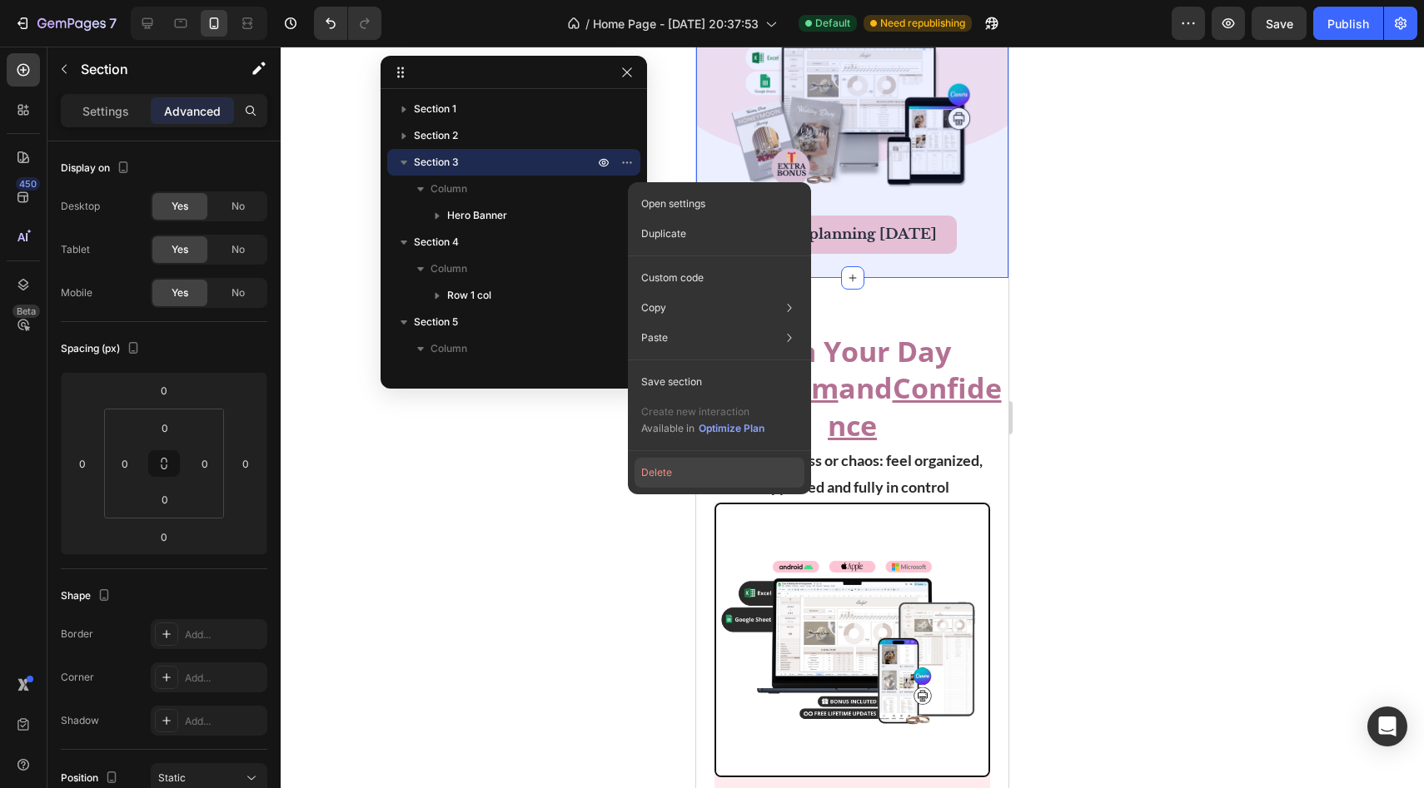
click at [632, 462] on button "Delete" at bounding box center [719, 473] width 170 height 30
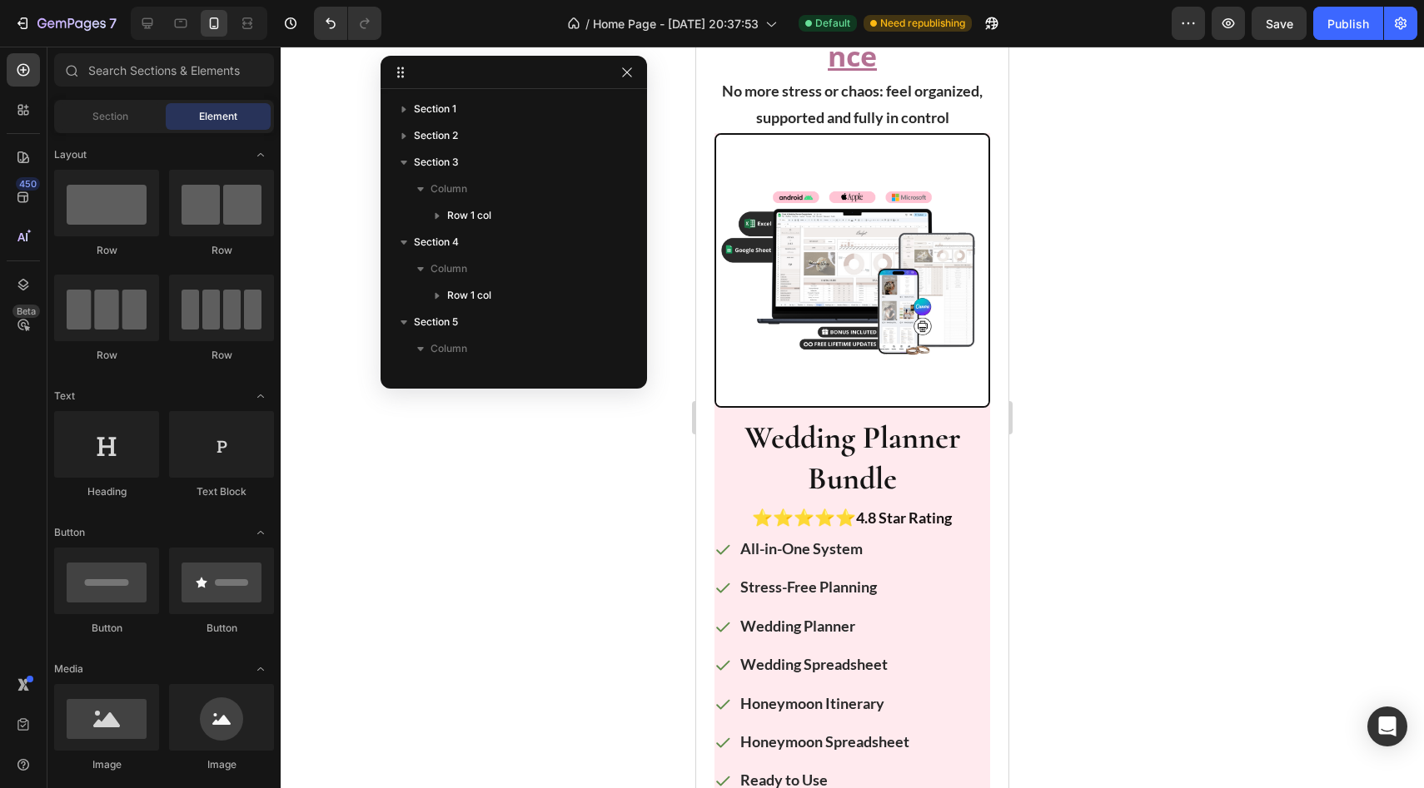
scroll to position [583, 0]
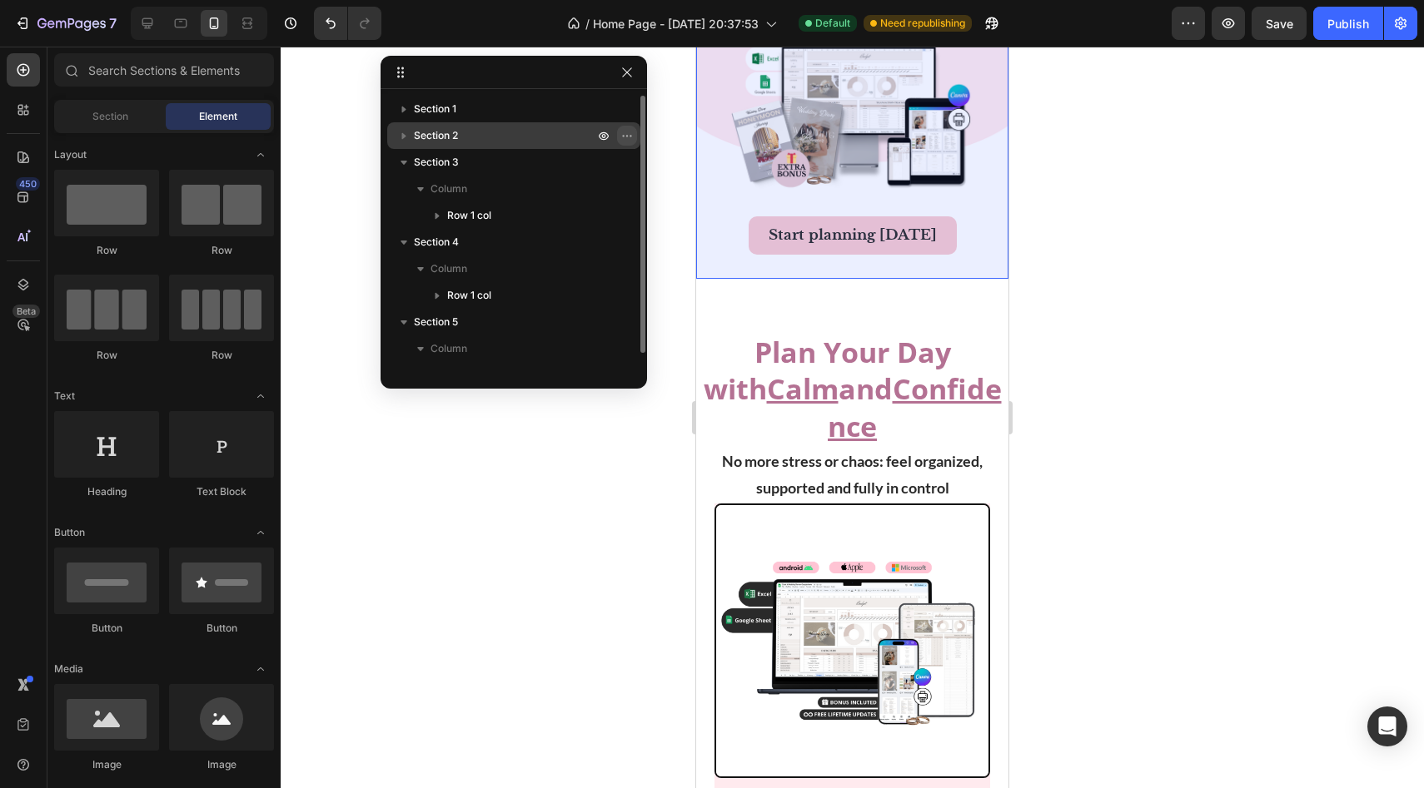
click at [622, 138] on icon "button" at bounding box center [626, 135] width 13 height 13
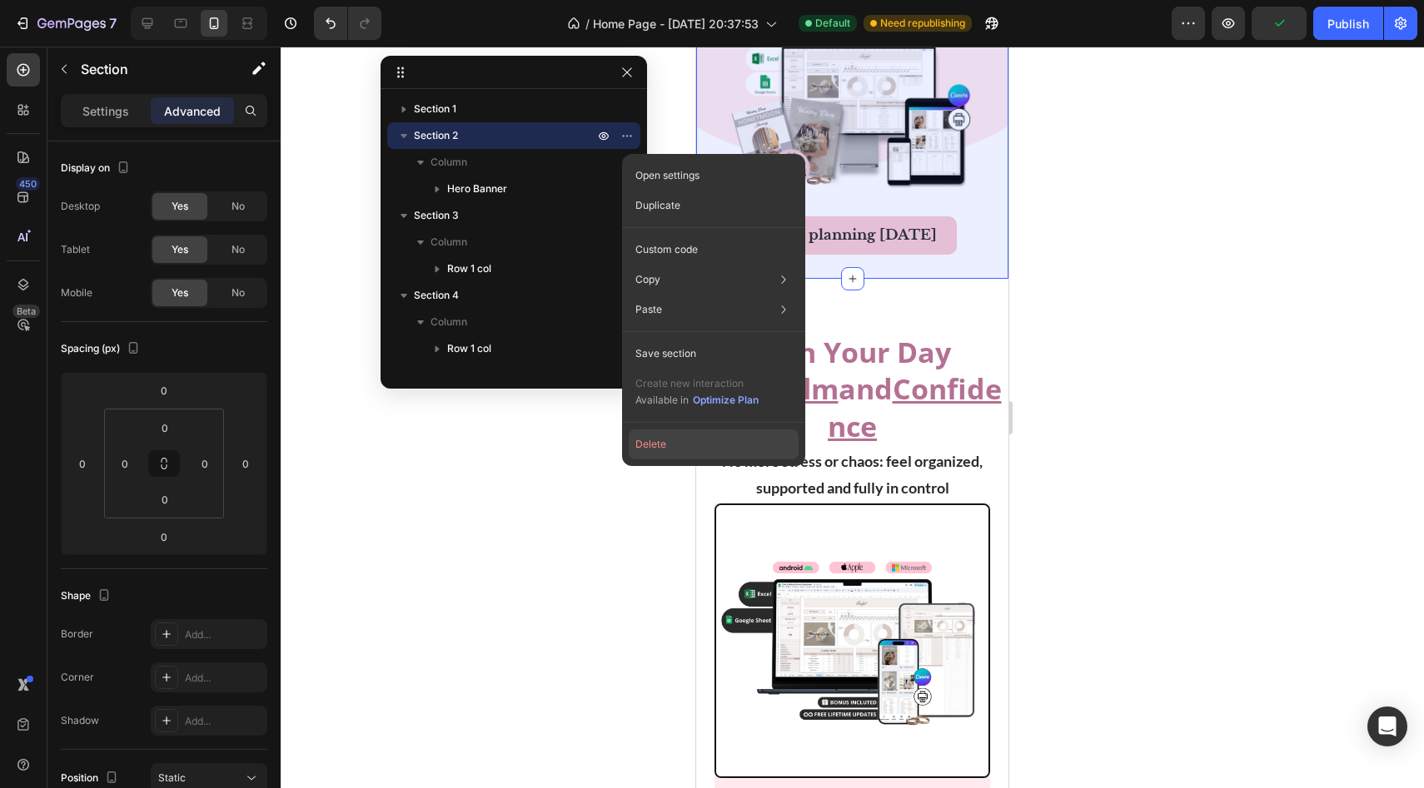
click at [632, 445] on button "Delete" at bounding box center [714, 445] width 170 height 30
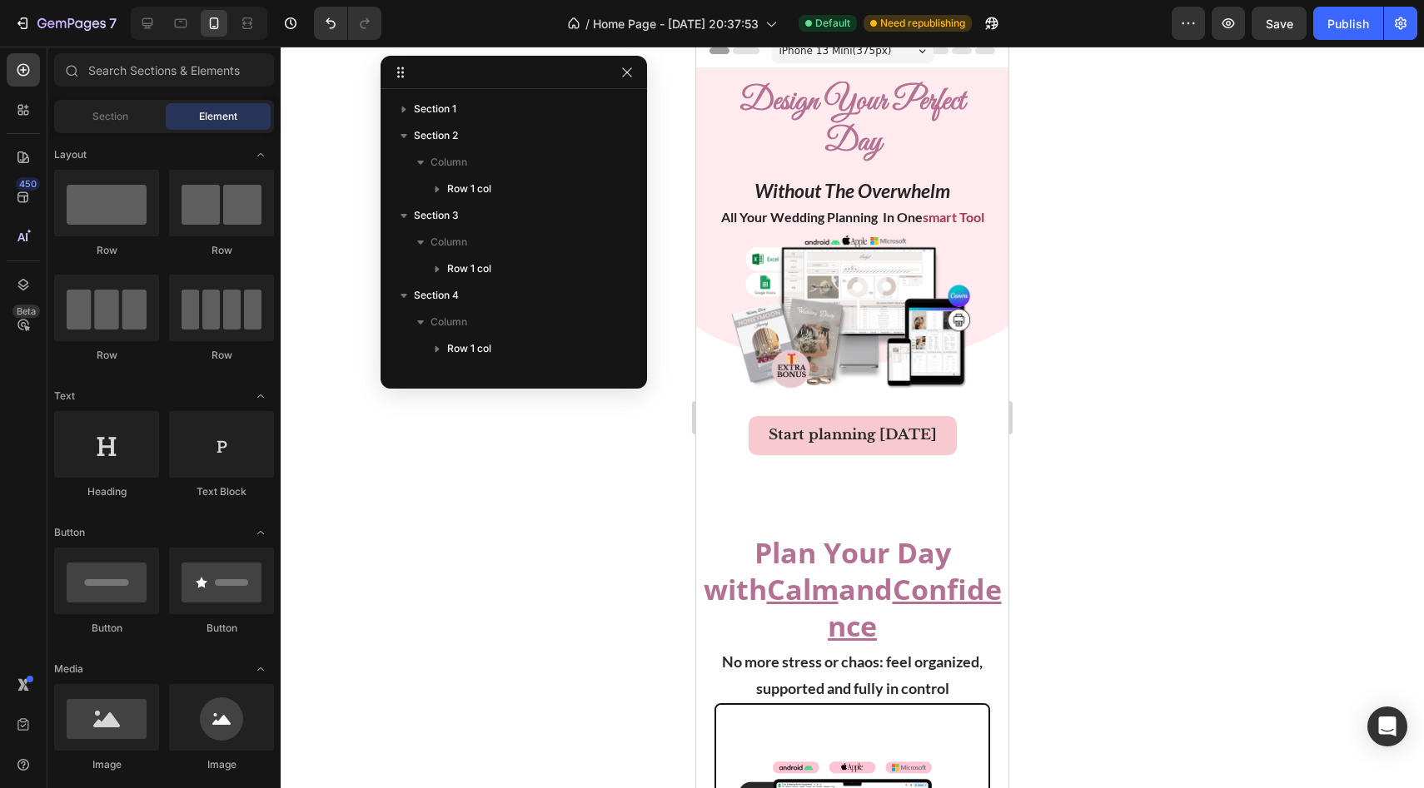
scroll to position [0, 0]
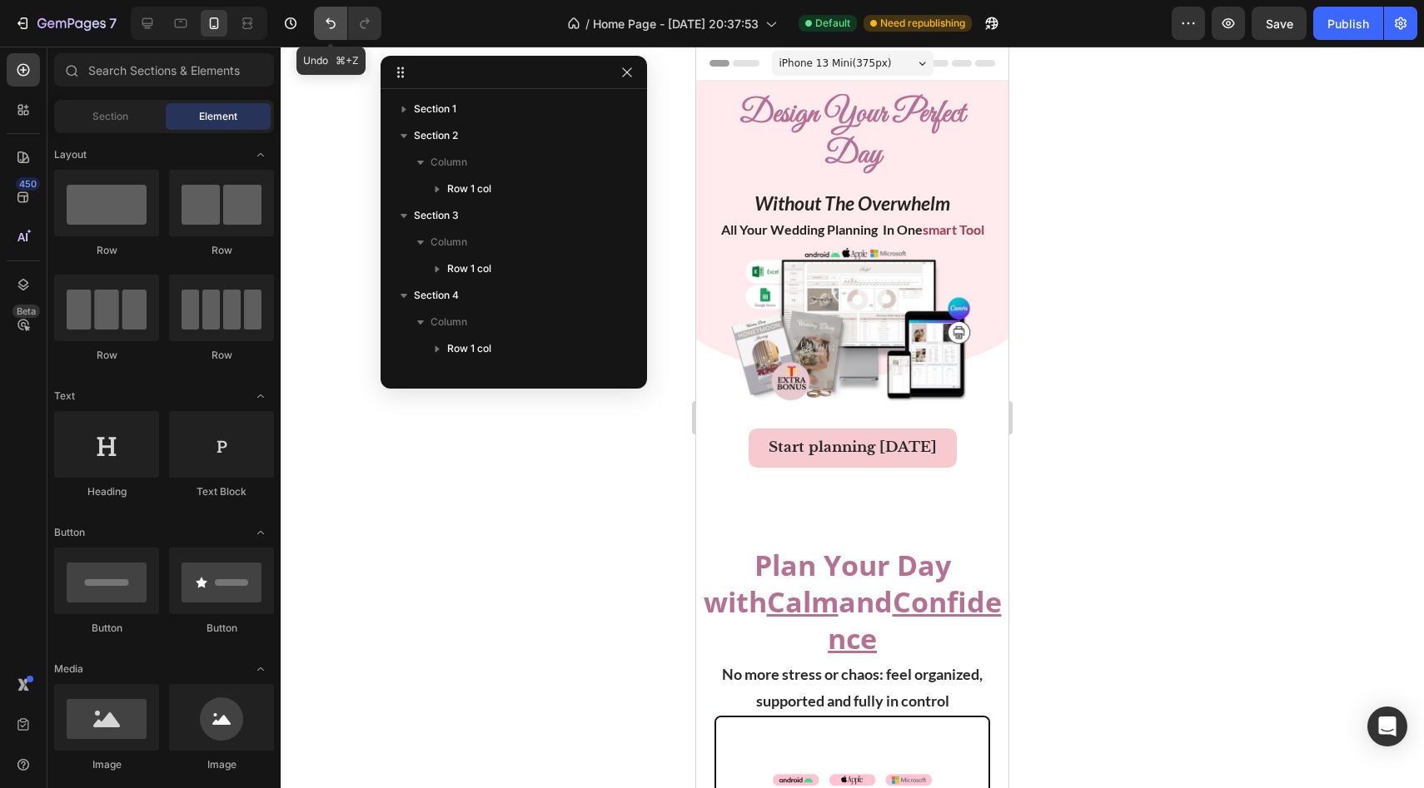
click at [331, 37] on button "Undo/Redo" at bounding box center [330, 23] width 33 height 33
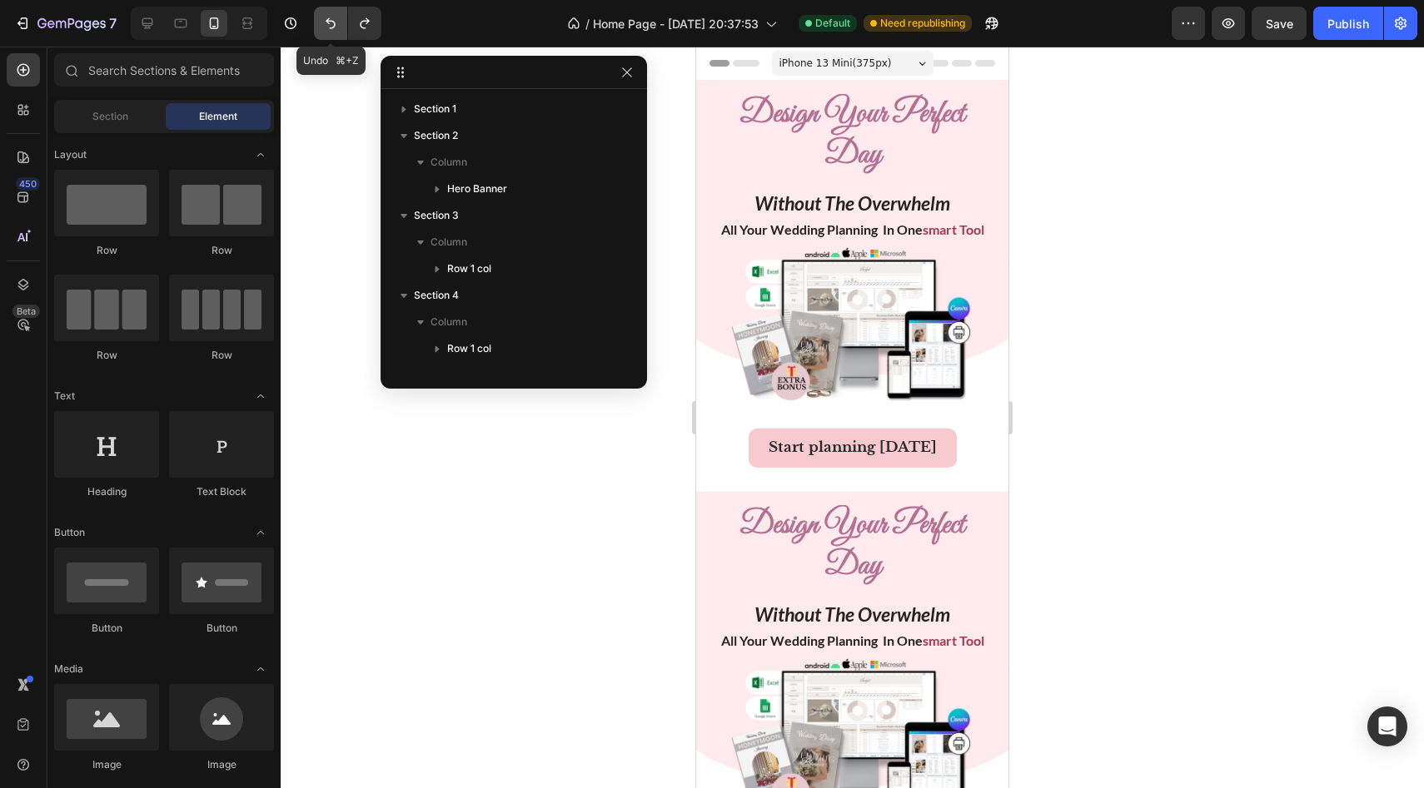
click at [331, 37] on button "Undo/Redo" at bounding box center [330, 23] width 33 height 33
click at [332, 37] on button "Undo/Redo" at bounding box center [330, 23] width 33 height 33
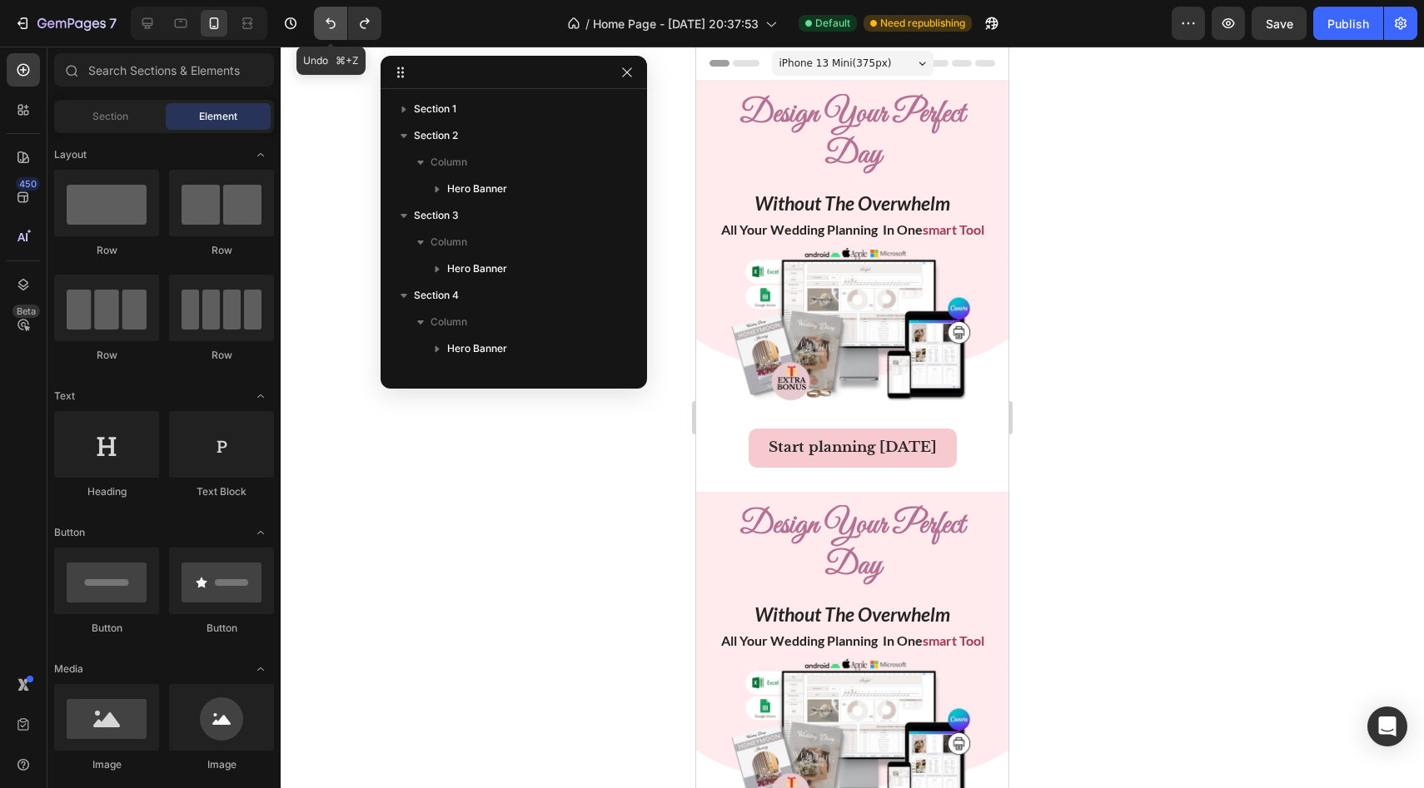
click at [333, 37] on button "Undo/Redo" at bounding box center [330, 23] width 33 height 33
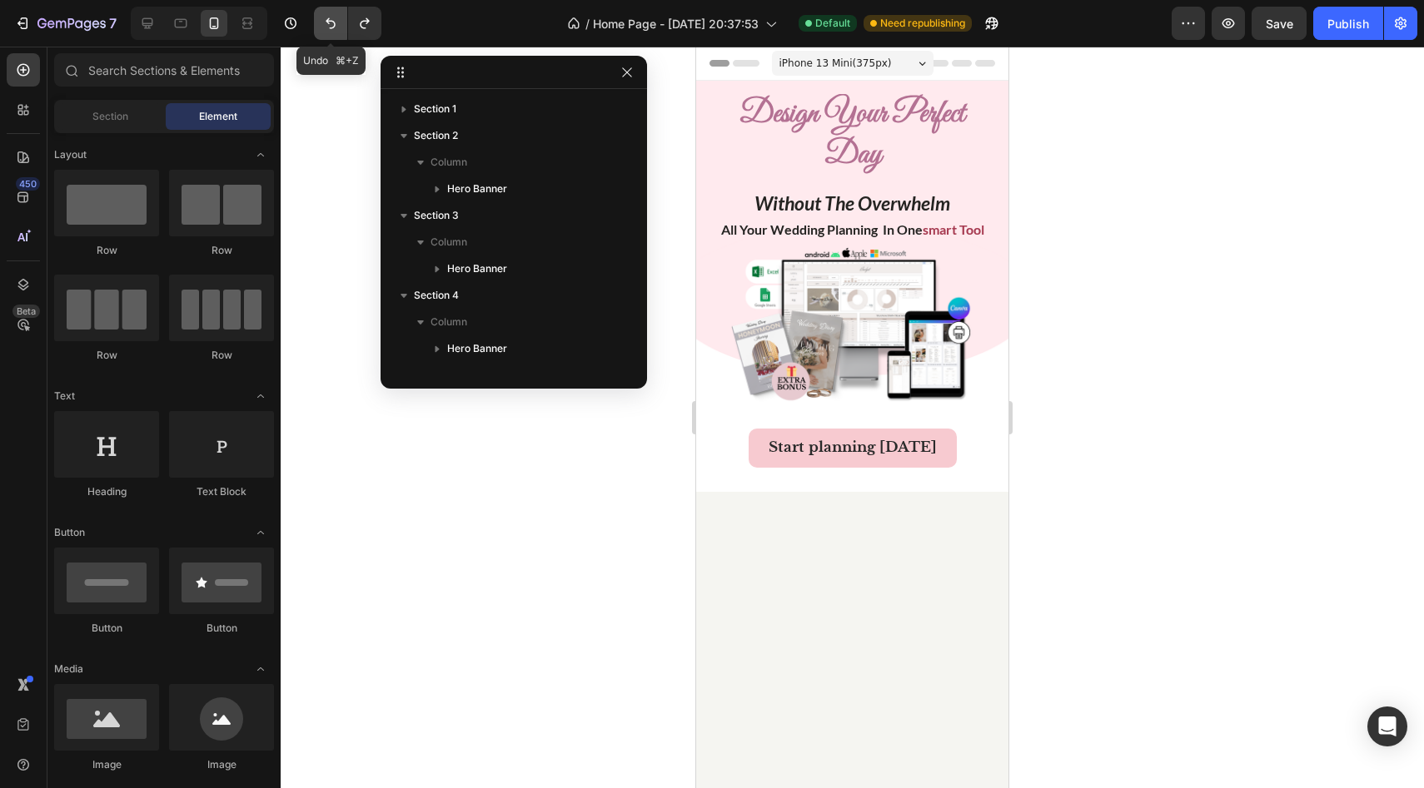
click at [333, 37] on button "Undo/Redo" at bounding box center [330, 23] width 33 height 33
click at [334, 37] on button "Undo/Redo" at bounding box center [330, 23] width 33 height 33
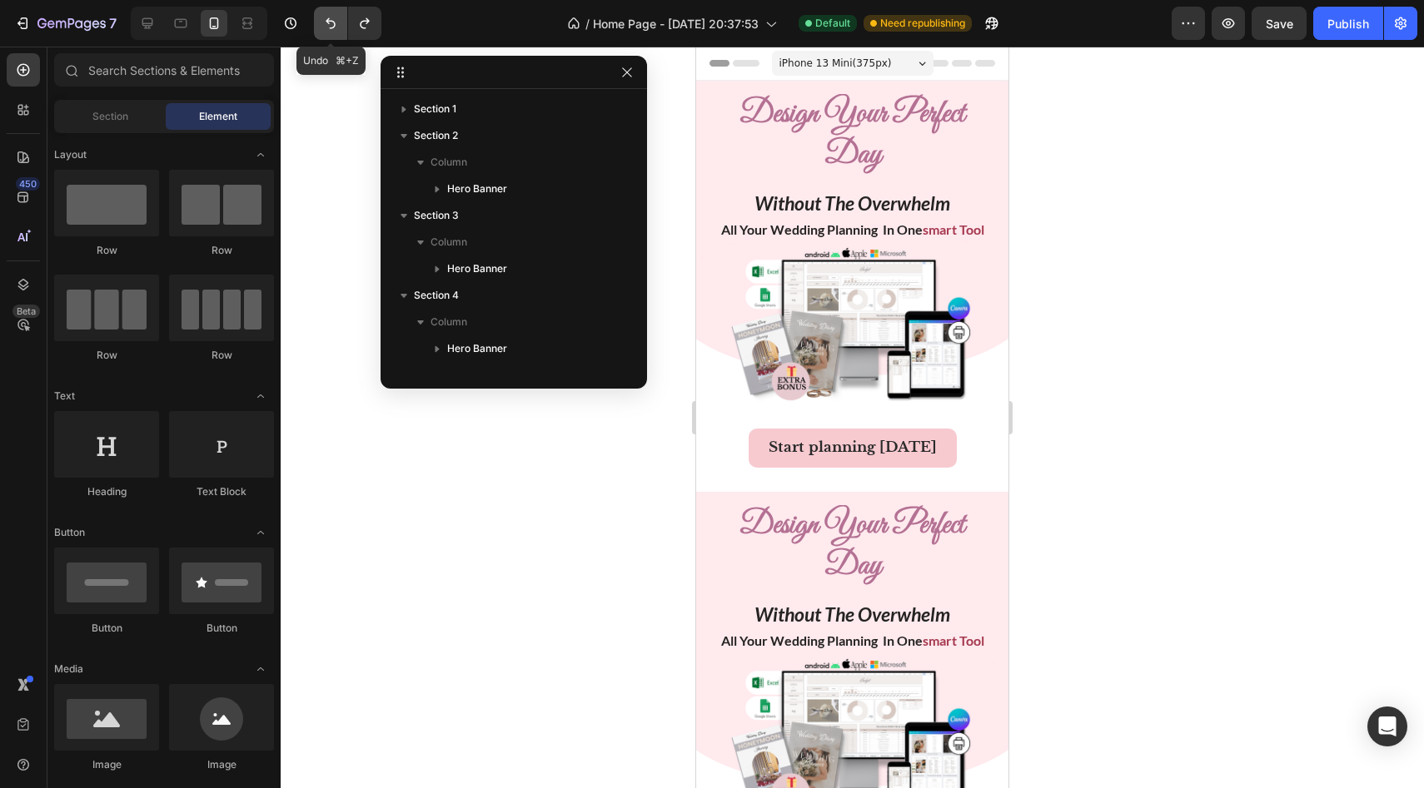
click at [345, 37] on button "Undo/Redo" at bounding box center [330, 23] width 33 height 33
click at [342, 41] on div "7 / Home Page - [DATE] 20:37:53 Default Need republishing Preview Save Publish" at bounding box center [712, 23] width 1424 height 47
click at [334, 32] on button "Undo/Redo" at bounding box center [330, 23] width 33 height 33
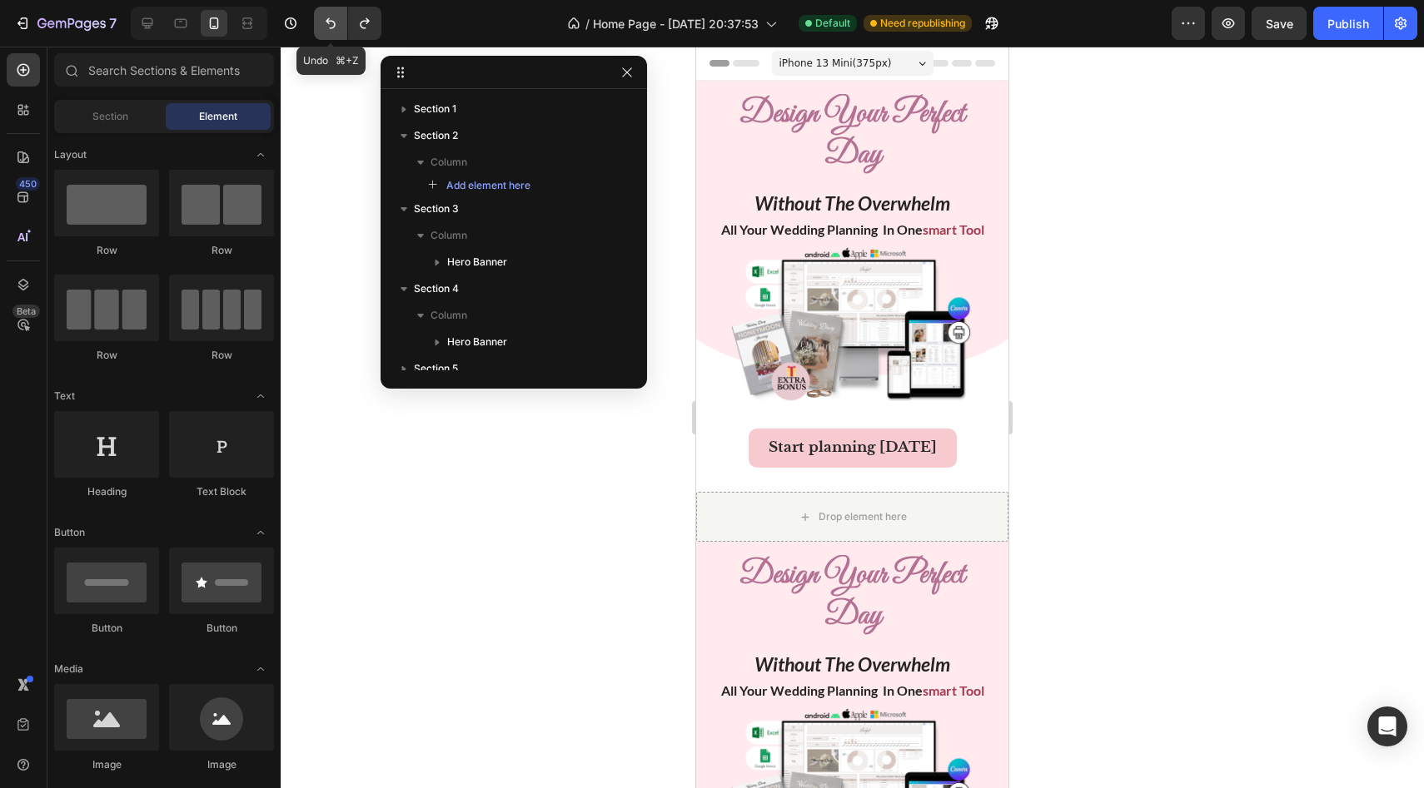
click at [338, 32] on button "Undo/Redo" at bounding box center [330, 23] width 33 height 33
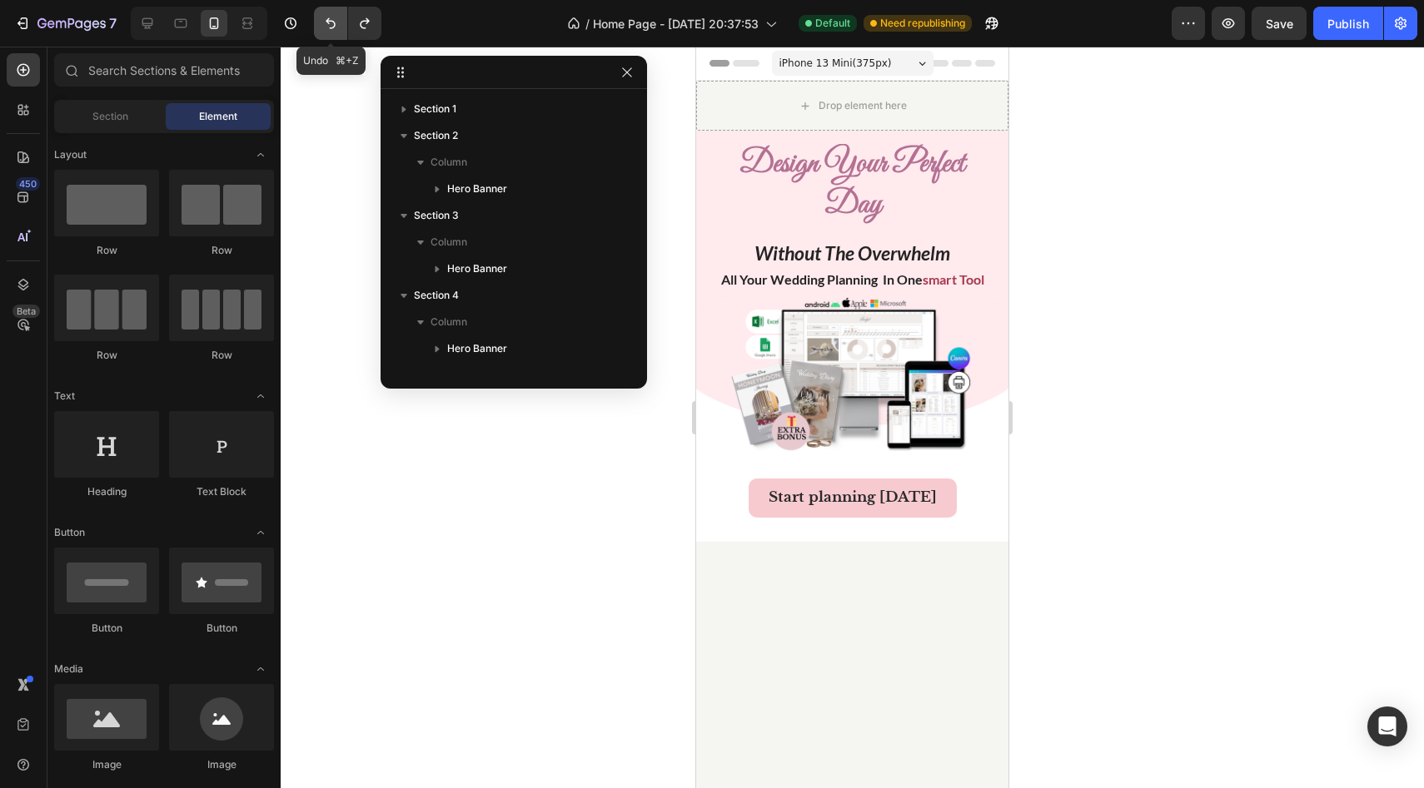
click at [338, 32] on button "Undo/Redo" at bounding box center [330, 23] width 33 height 33
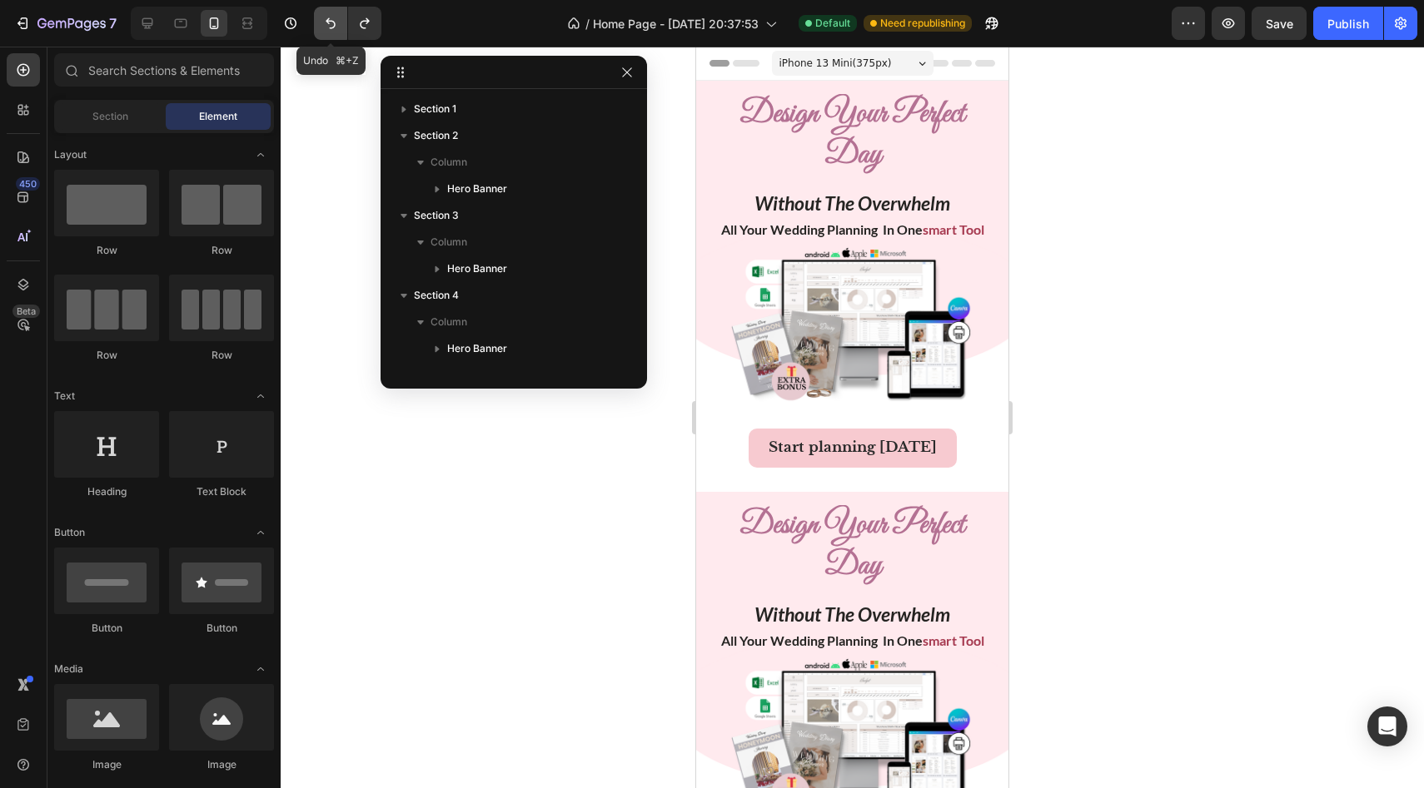
click at [338, 32] on button "Undo/Redo" at bounding box center [330, 23] width 33 height 33
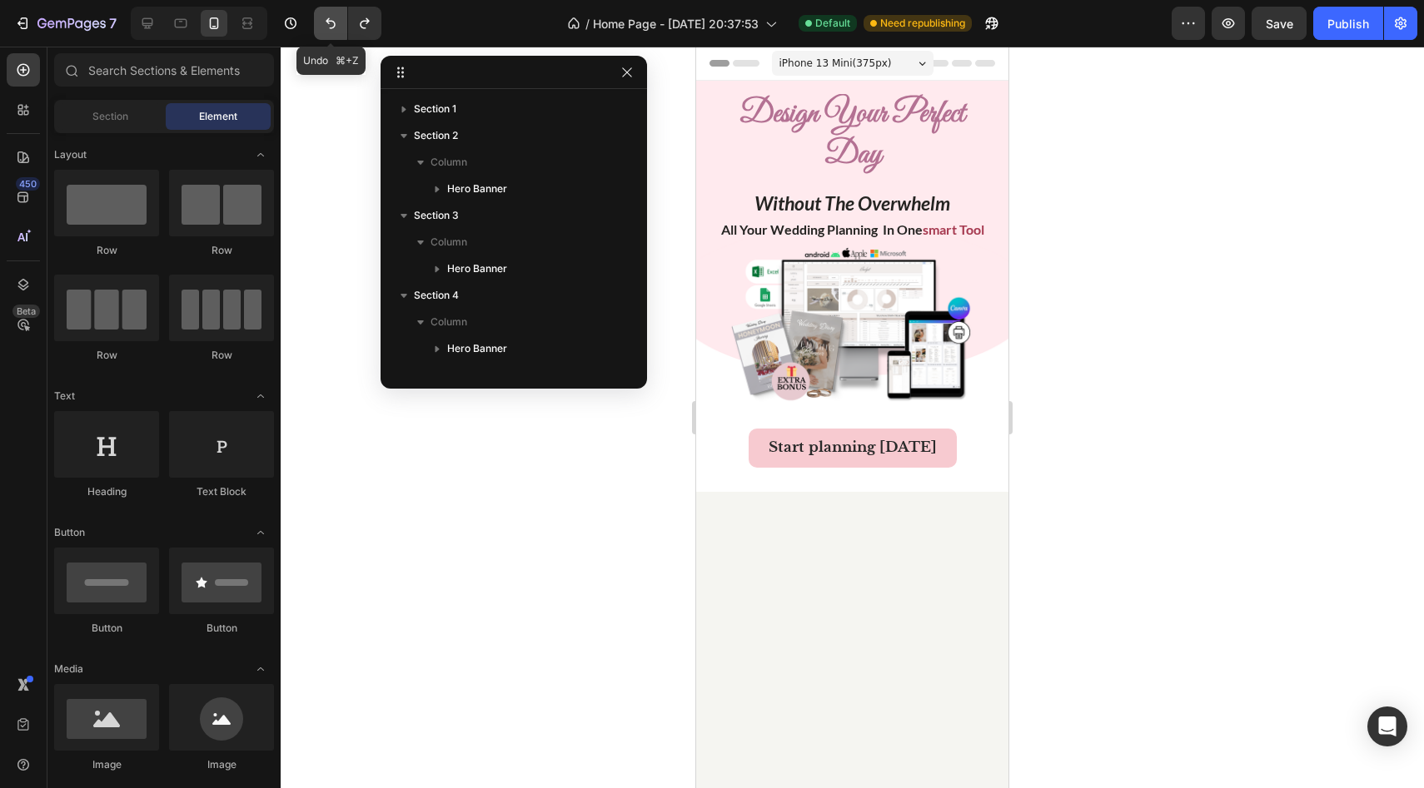
click at [338, 32] on button "Undo/Redo" at bounding box center [330, 23] width 33 height 33
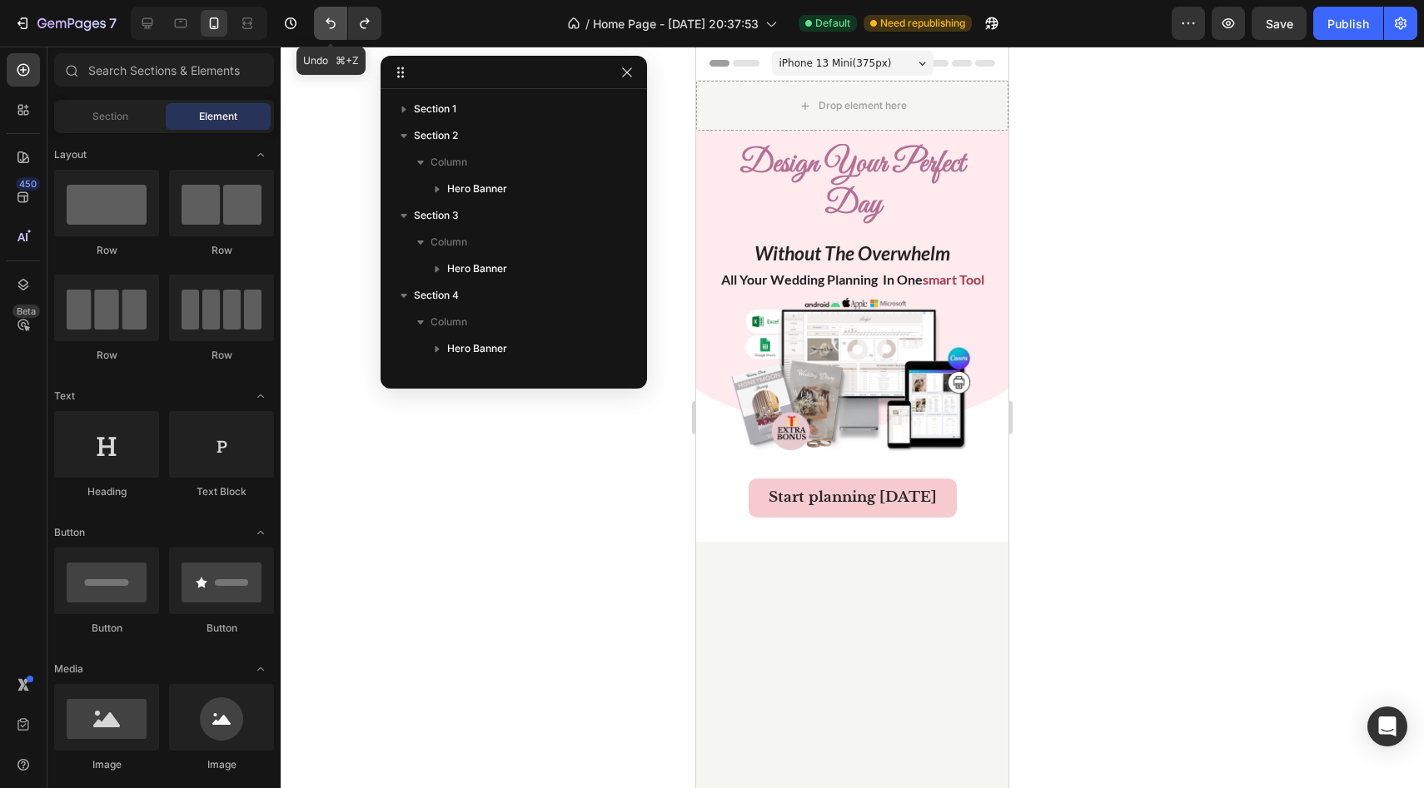
click at [338, 32] on button "Undo/Redo" at bounding box center [330, 23] width 33 height 33
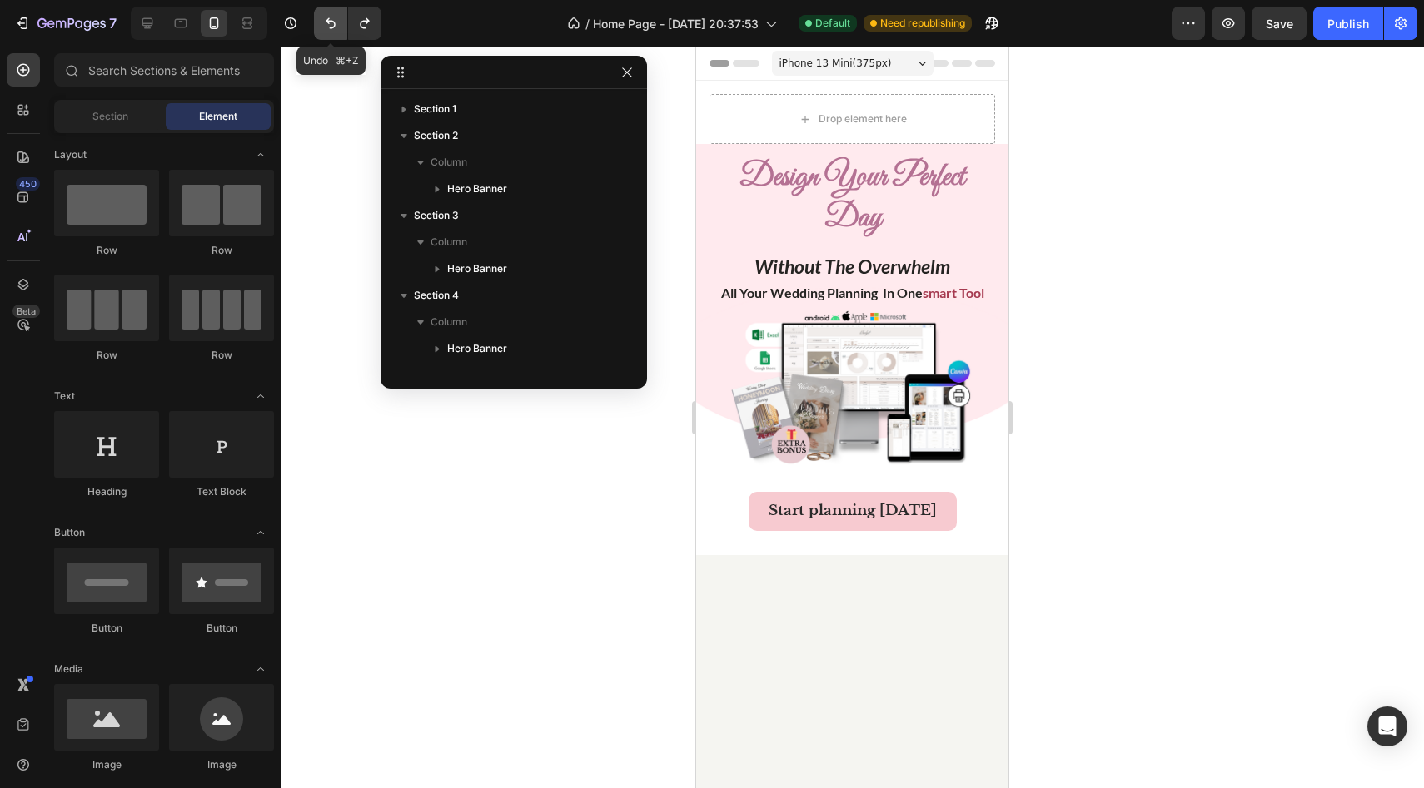
click at [338, 32] on button "Undo/Redo" at bounding box center [330, 23] width 33 height 33
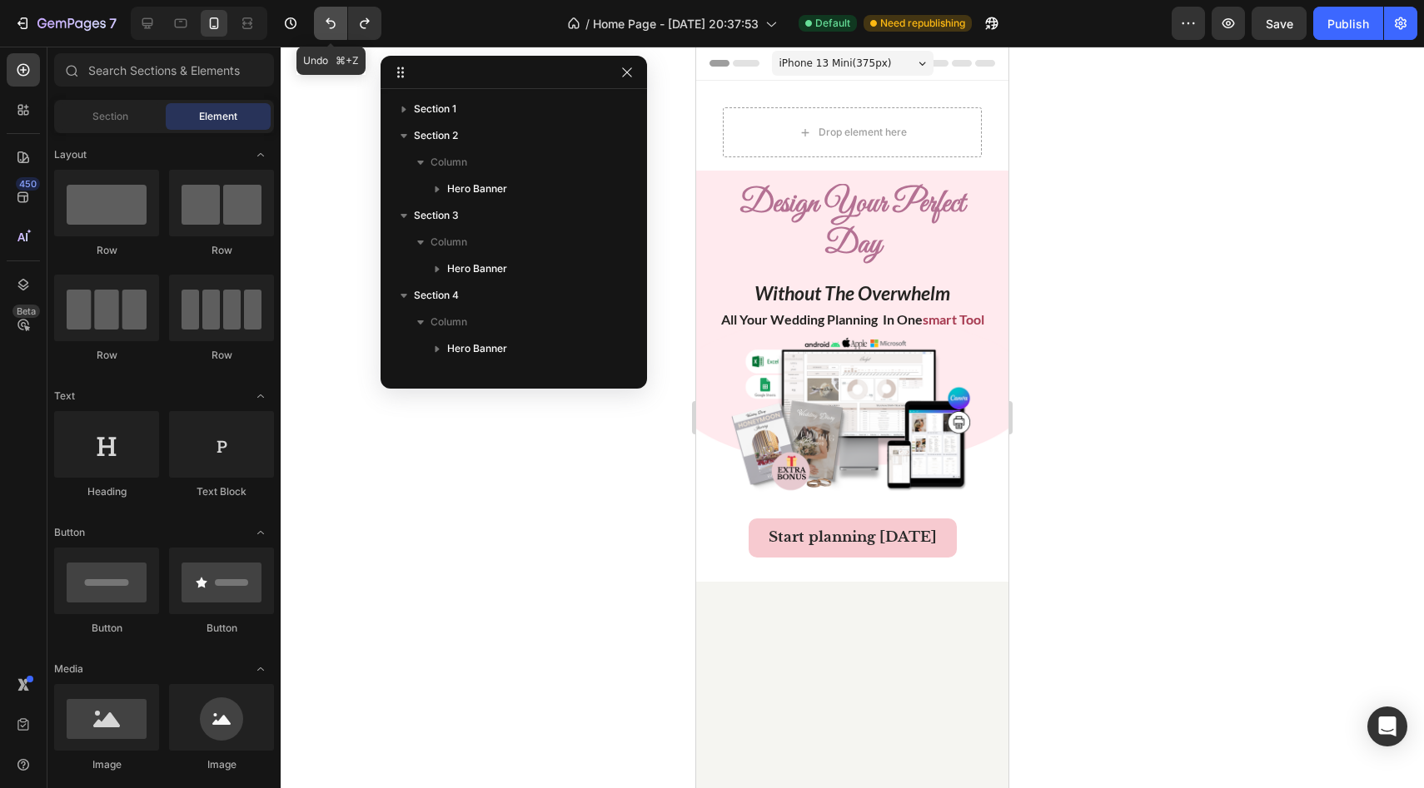
click at [338, 32] on button "Undo/Redo" at bounding box center [330, 23] width 33 height 33
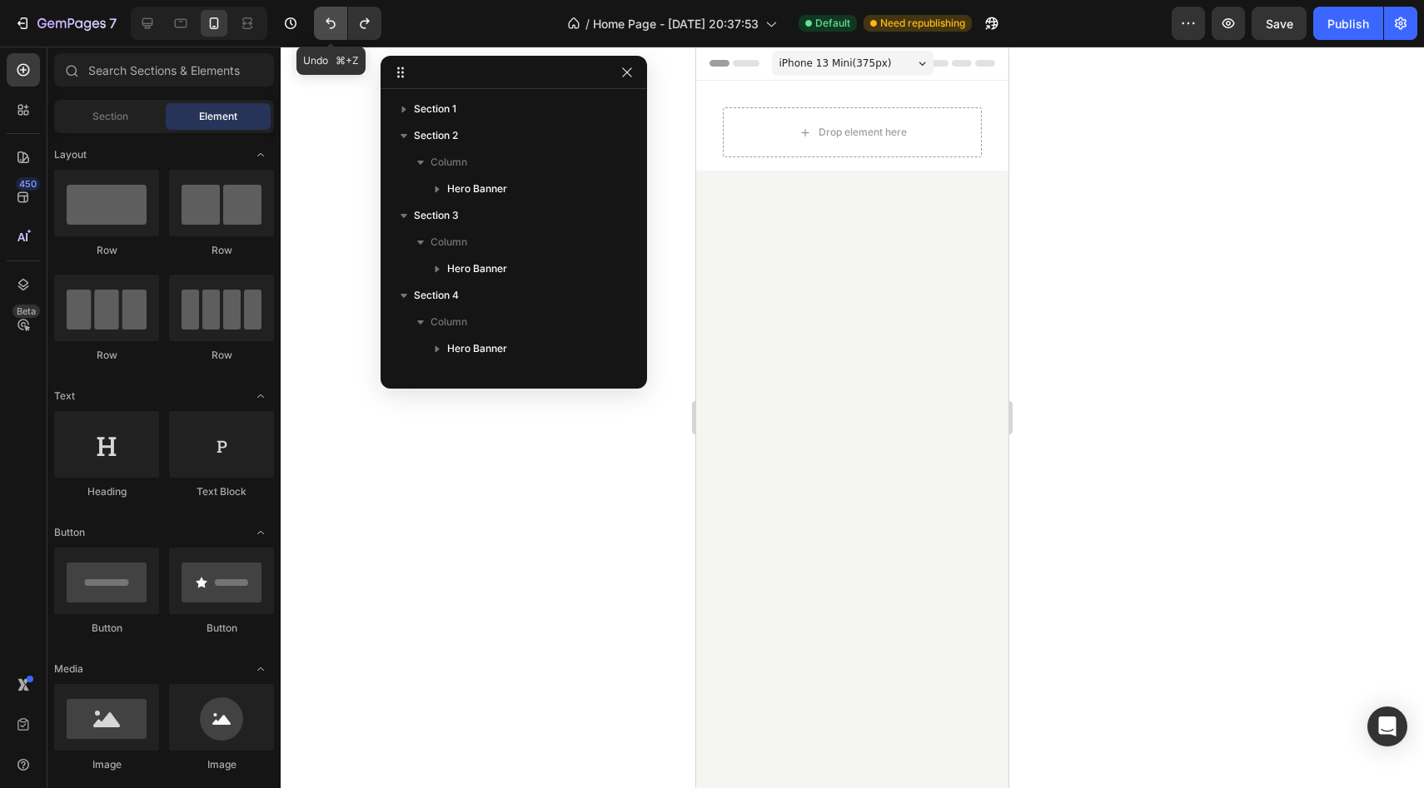
click at [338, 32] on button "Undo/Redo" at bounding box center [330, 23] width 33 height 33
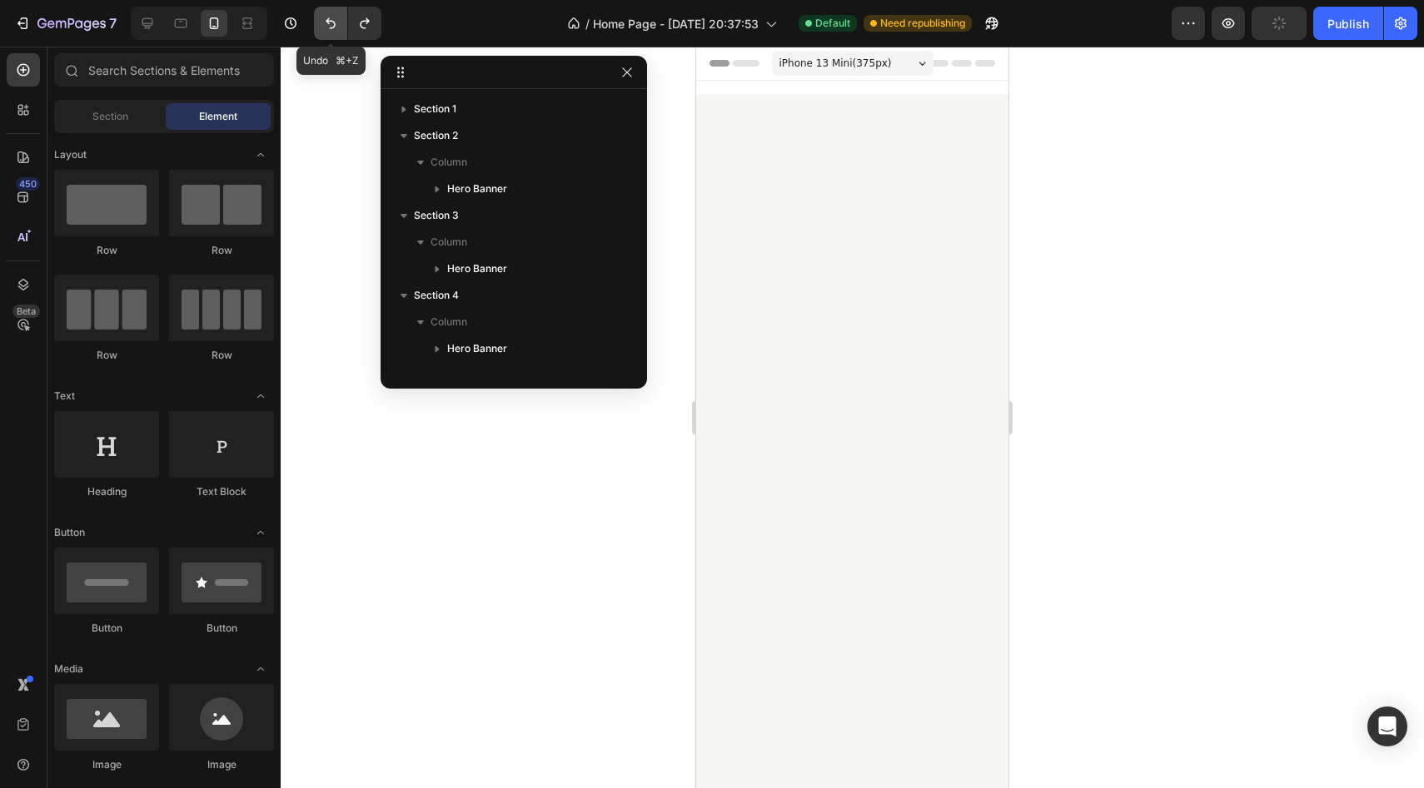
click at [338, 32] on button "Undo/Redo" at bounding box center [330, 23] width 33 height 33
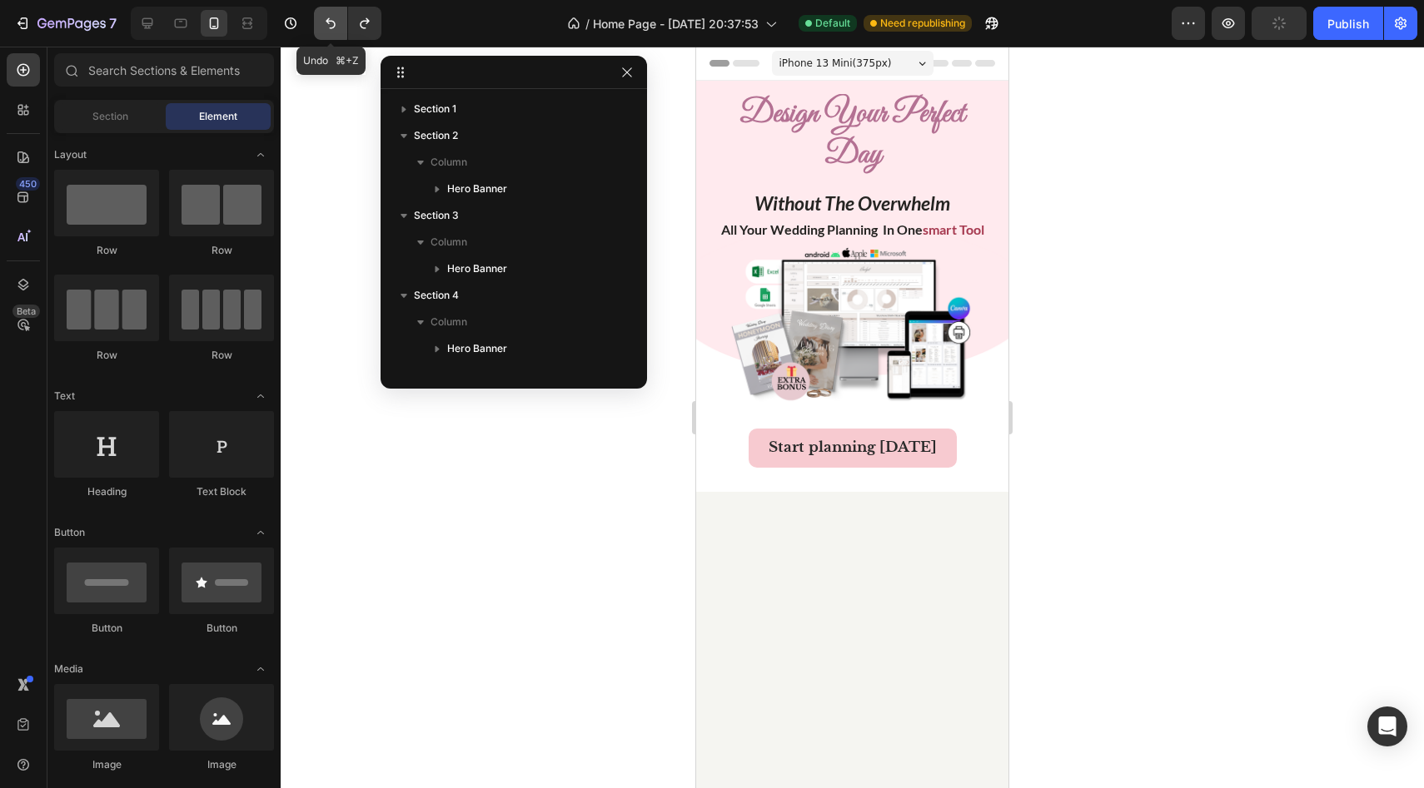
click at [338, 32] on button "Undo/Redo" at bounding box center [330, 23] width 33 height 33
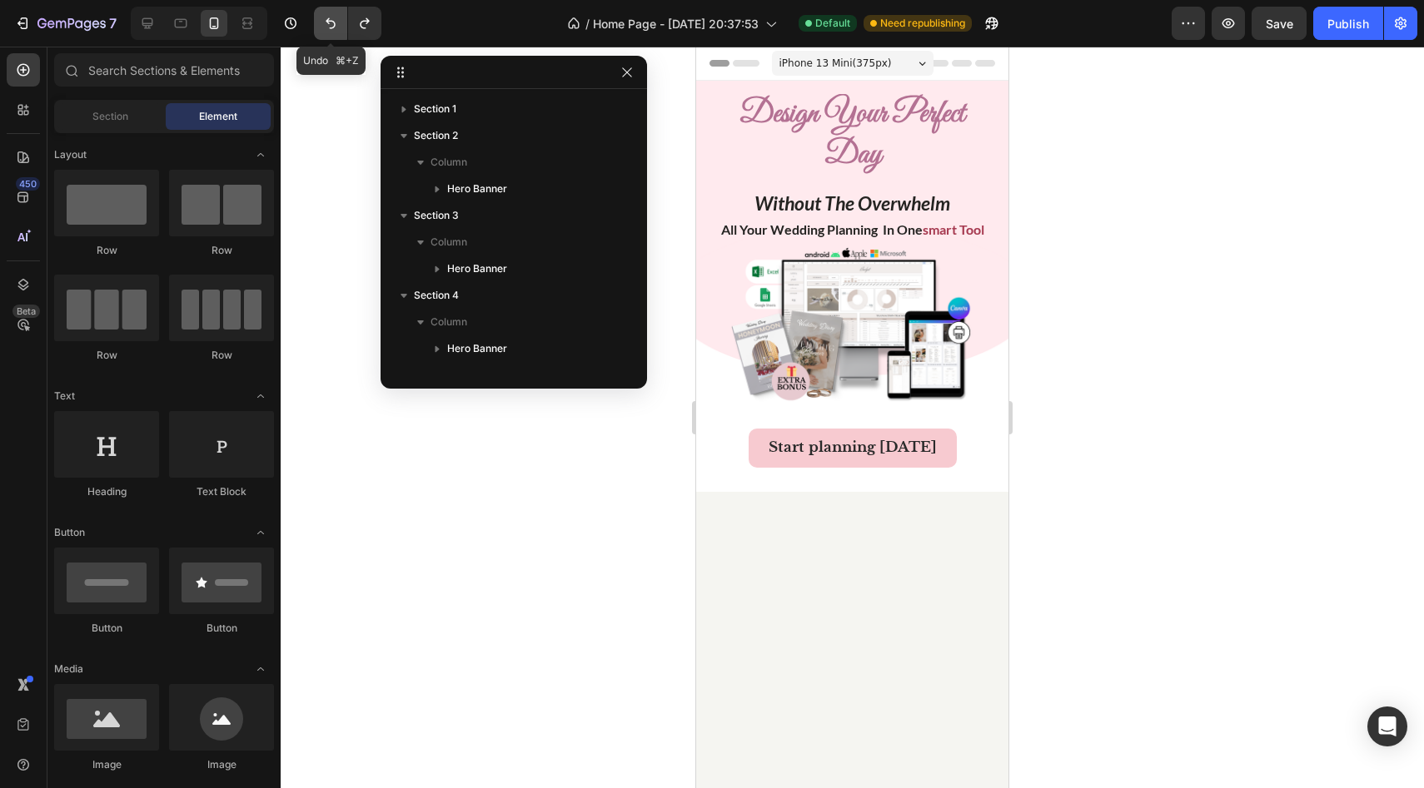
click at [338, 32] on button "Undo/Redo" at bounding box center [330, 23] width 33 height 33
click at [322, 155] on div at bounding box center [852, 418] width 1143 height 742
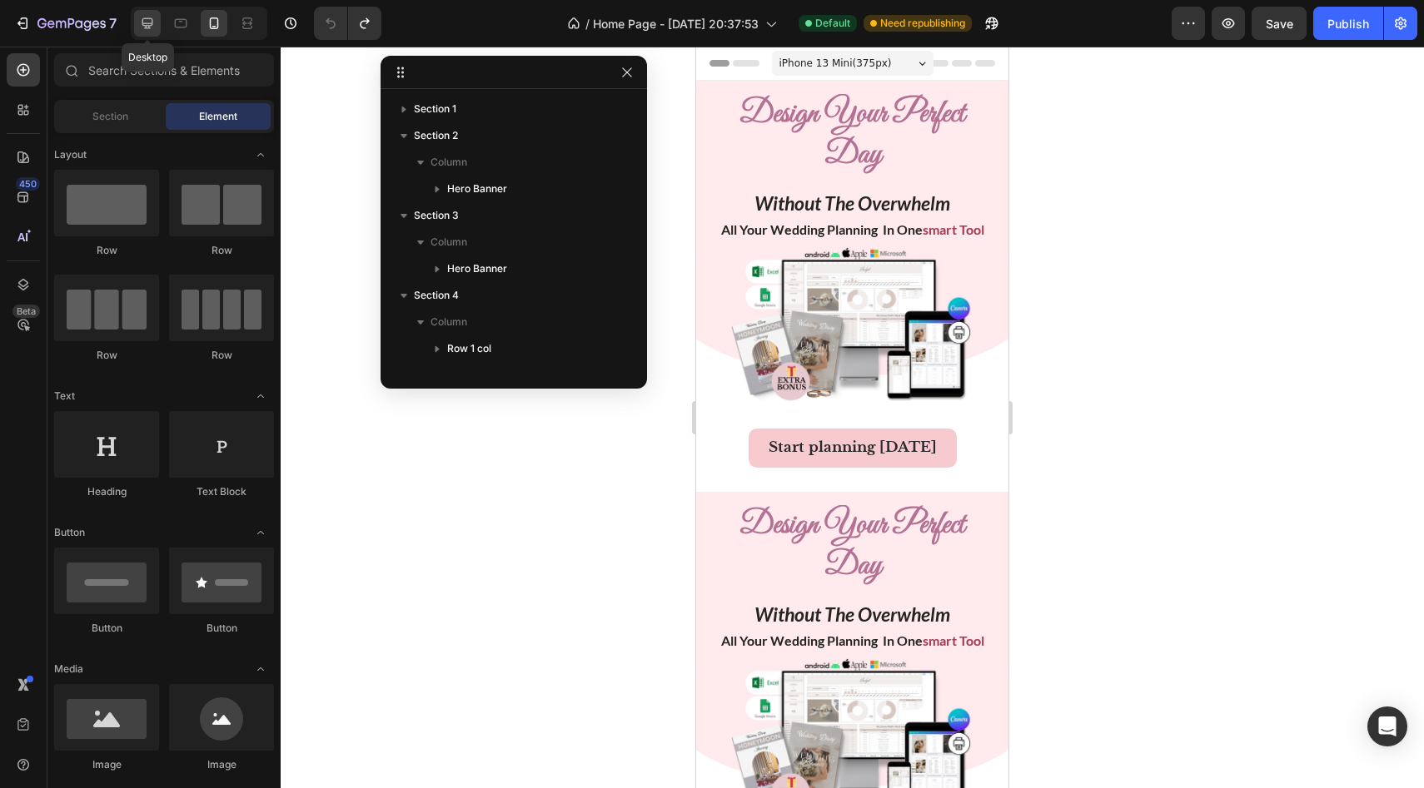
click at [157, 30] on div at bounding box center [147, 23] width 27 height 27
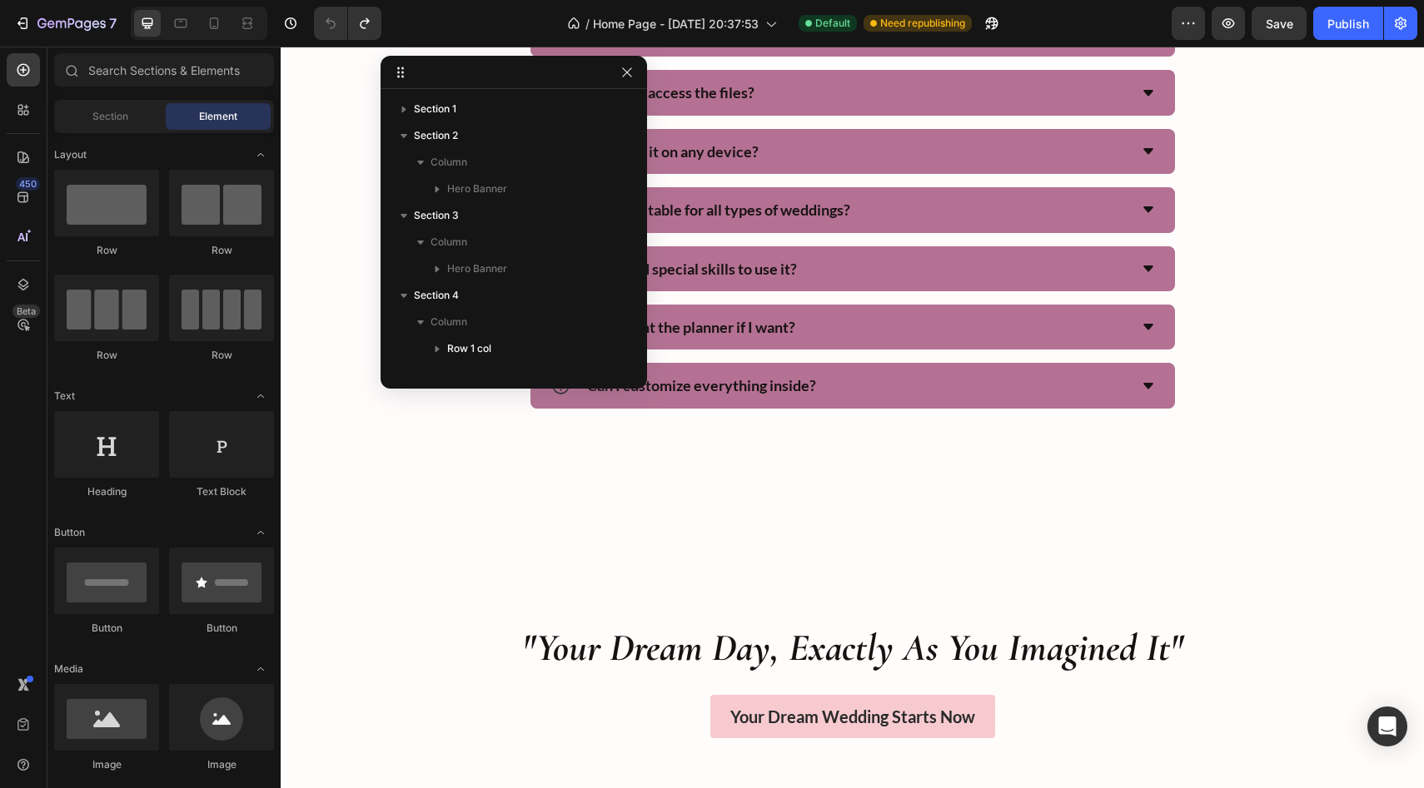
scroll to position [1200, 0]
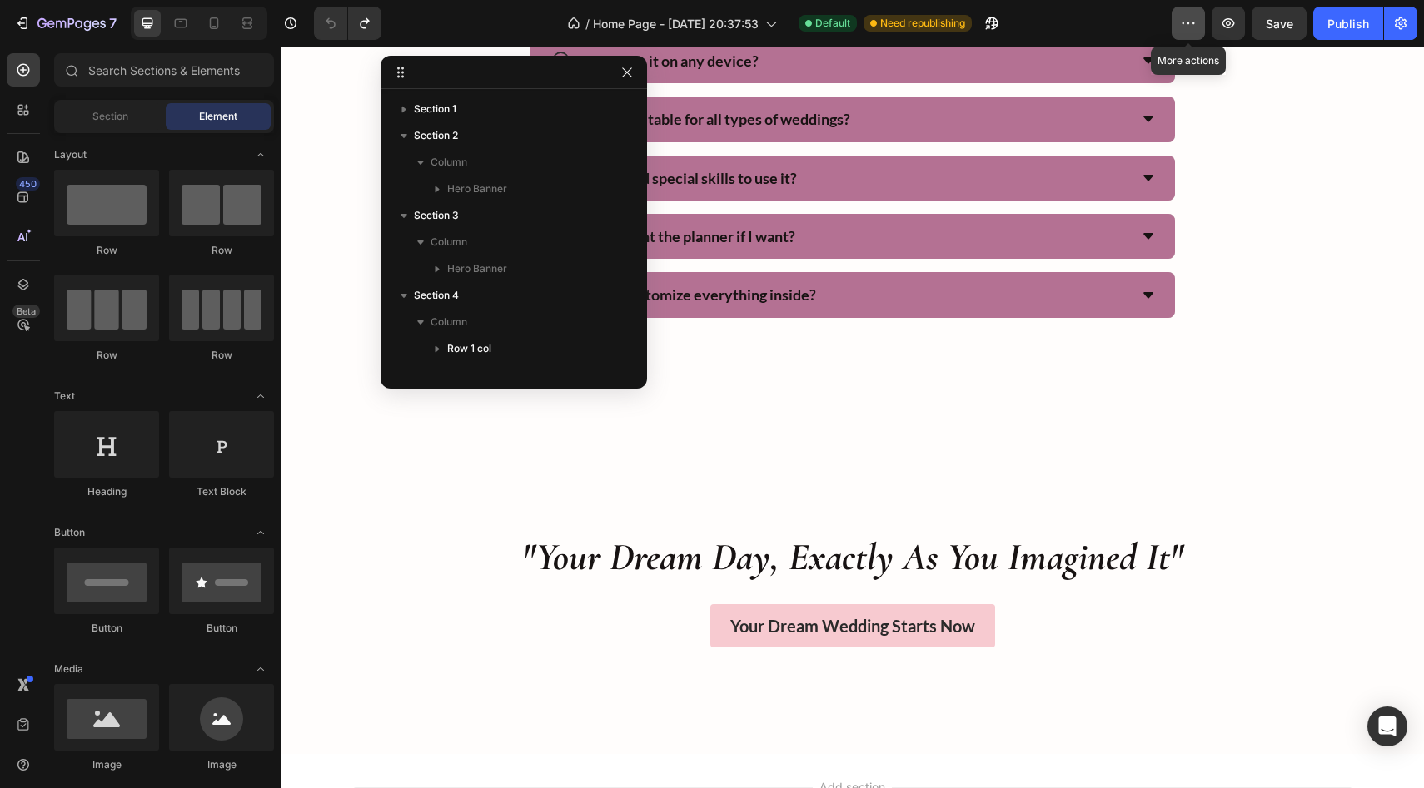
click at [632, 27] on icon "button" at bounding box center [1188, 23] width 17 height 17
